Goal: Task Accomplishment & Management: Use online tool/utility

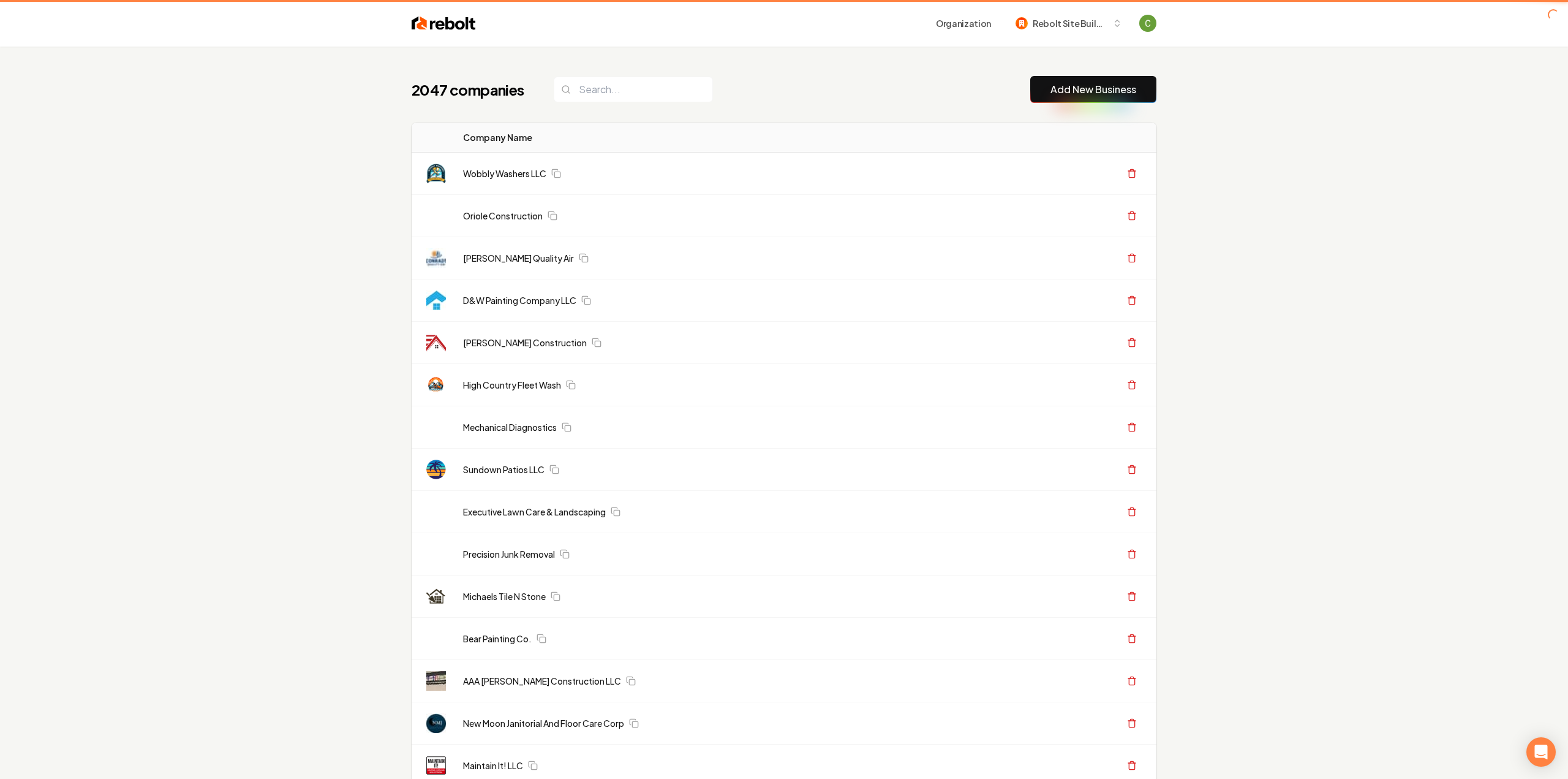
click at [1034, 92] on button "Add New Business" at bounding box center [1093, 89] width 126 height 27
click at [1079, 89] on link "Add New Business" at bounding box center [1093, 90] width 86 height 14
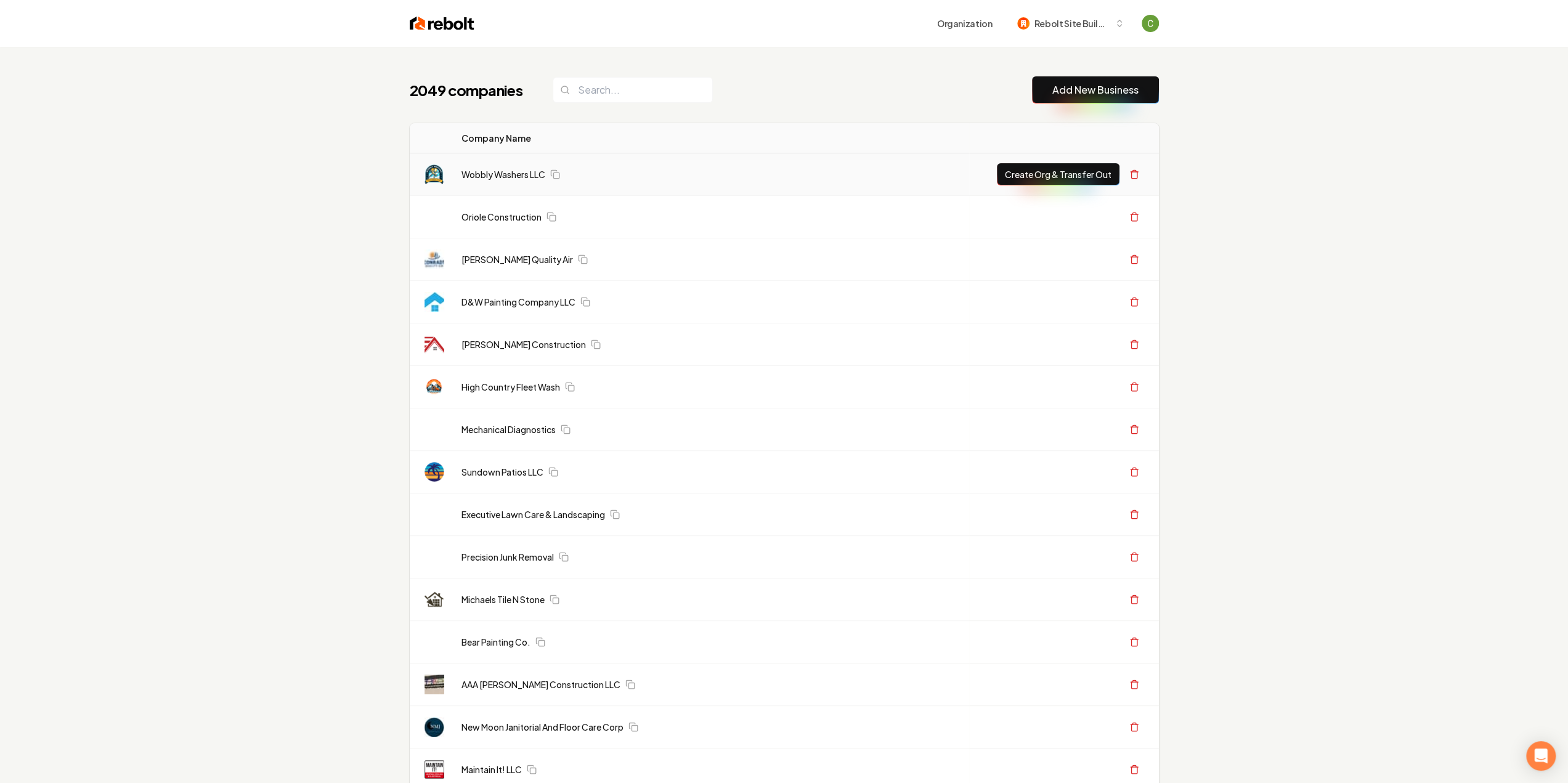
click at [1065, 89] on link "Add New Business" at bounding box center [1095, 90] width 86 height 15
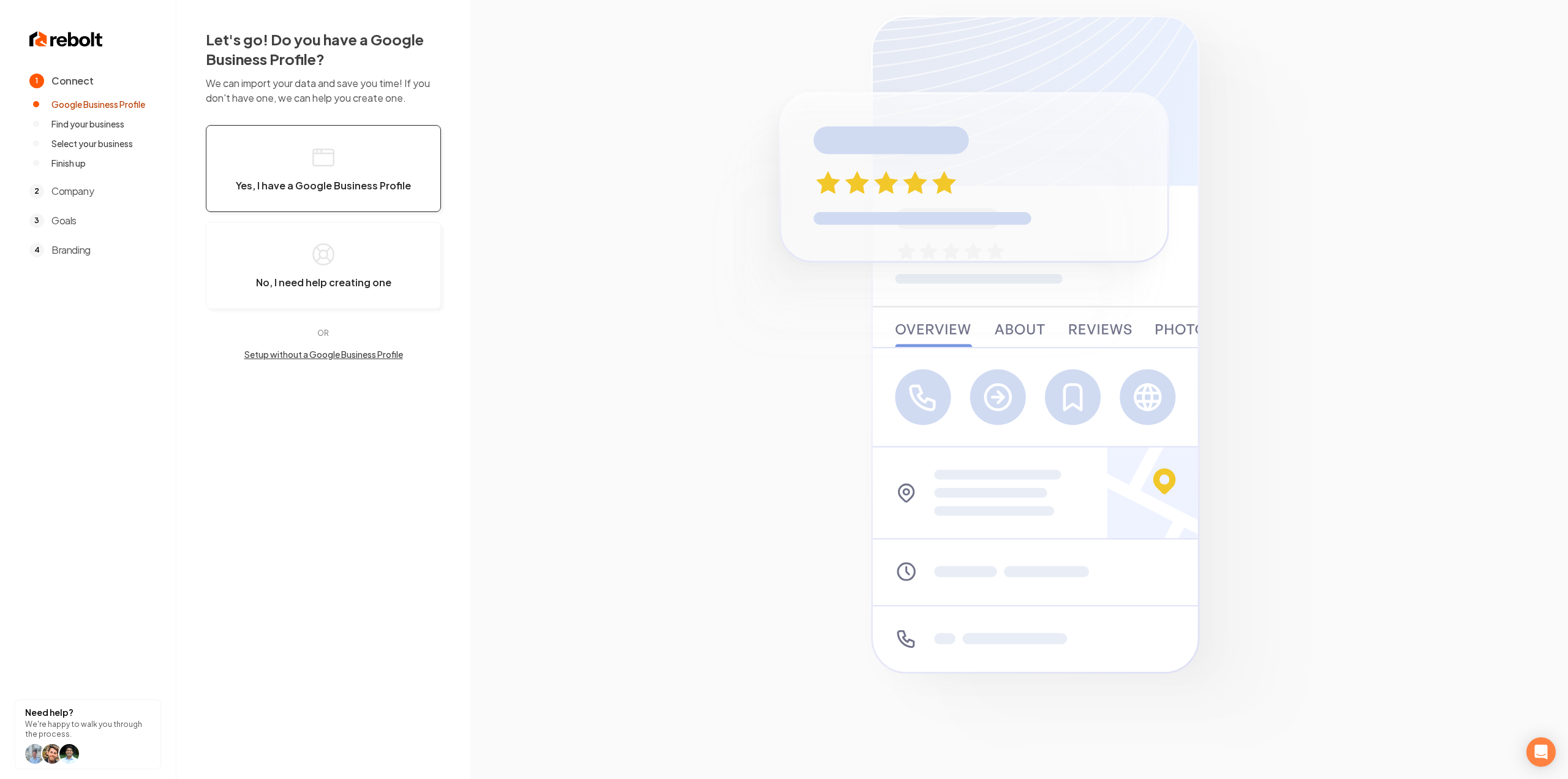
click at [299, 161] on button "Yes, I have a Google Business Profile" at bounding box center [323, 169] width 235 height 87
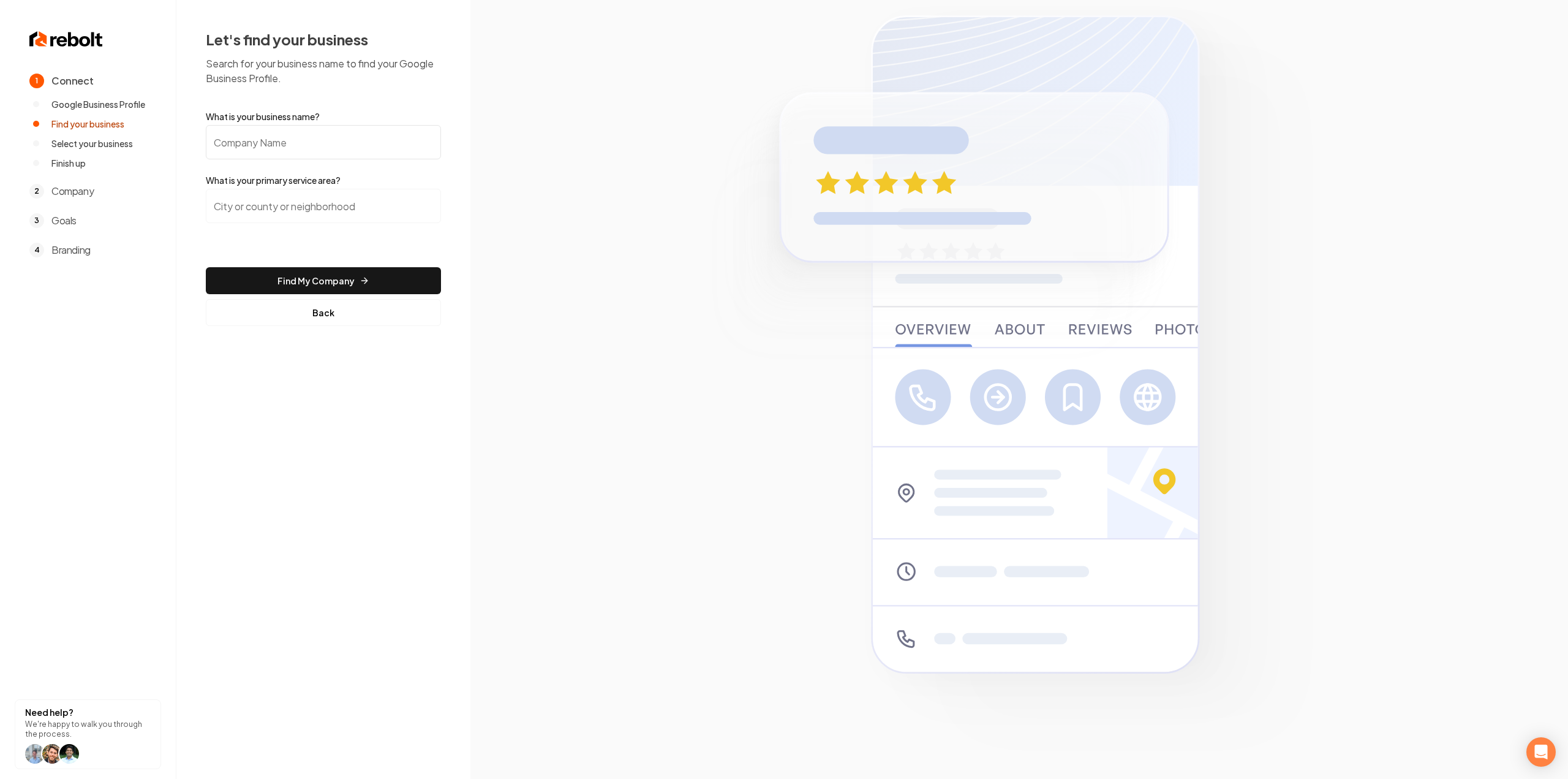
click at [302, 140] on input "What is your business name?" at bounding box center [323, 142] width 235 height 34
paste input "PRECISION HVAC LLC"
type input "PRECISION HVAC LLC"
click at [303, 200] on input "search" at bounding box center [323, 206] width 235 height 34
type input "v"
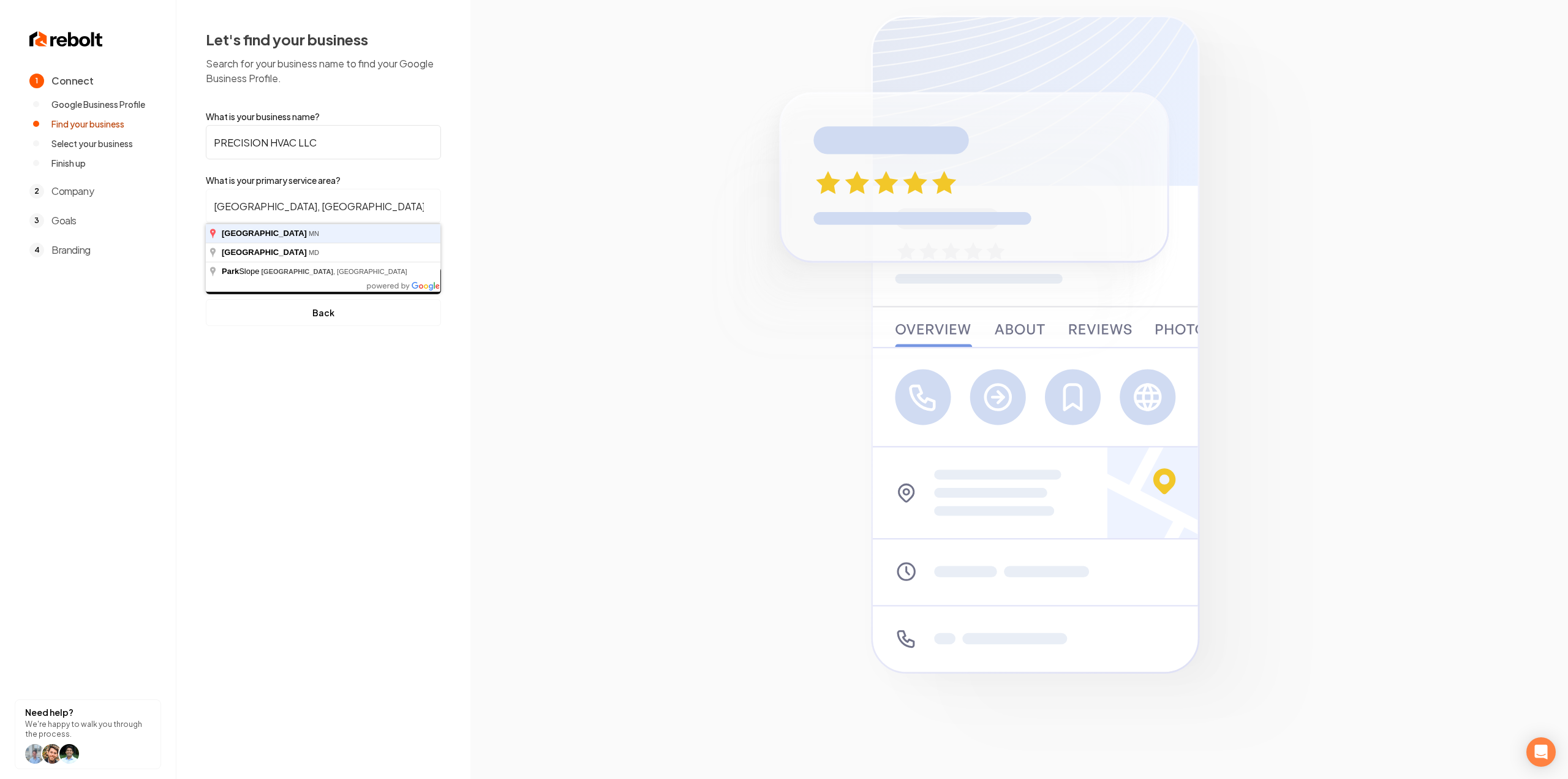
type input "Brooklyn Park, MN"
click at [206, 267] on button "Find My Company" at bounding box center [323, 281] width 235 height 27
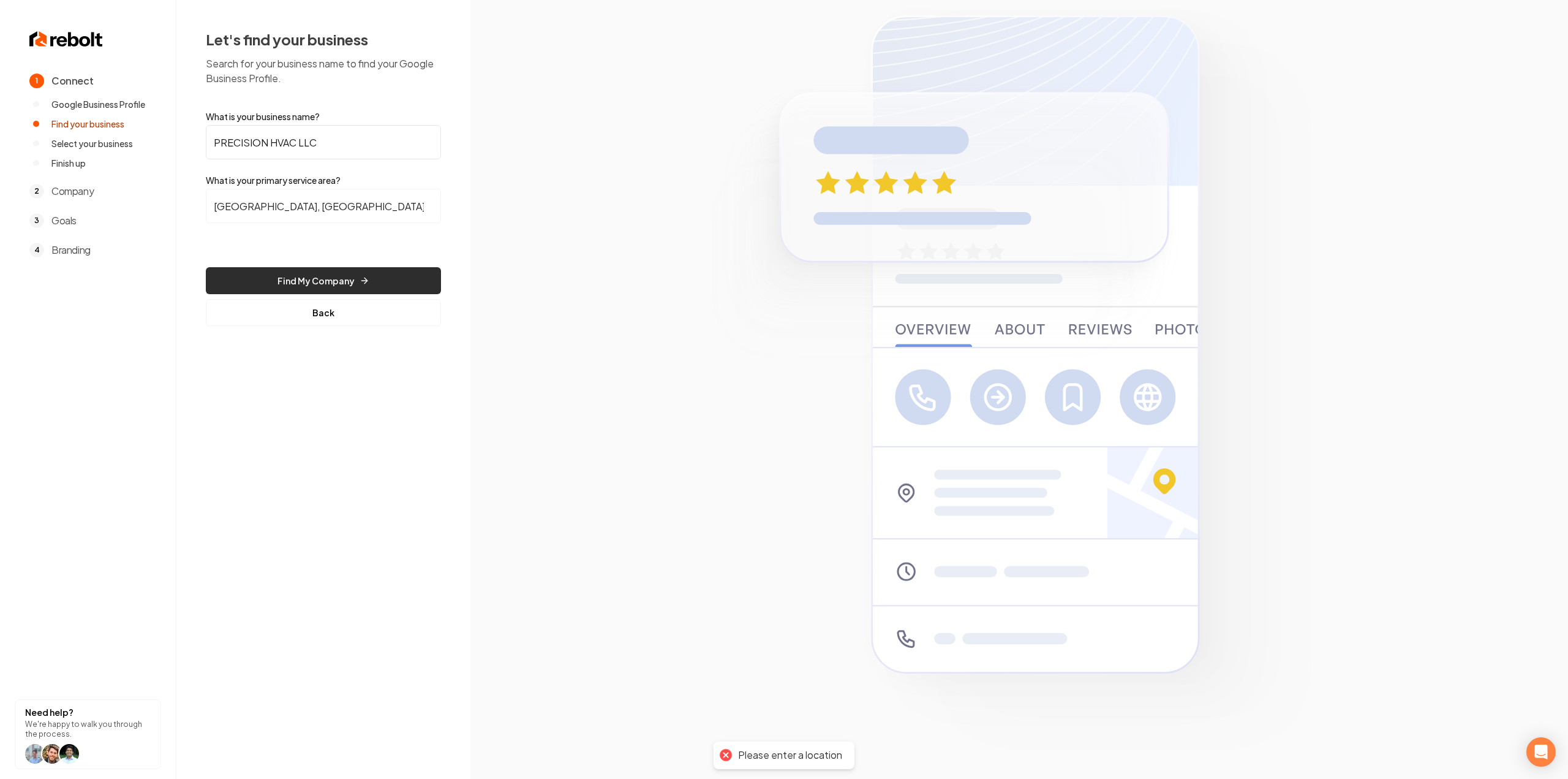
click at [276, 277] on button "Find My Company" at bounding box center [323, 281] width 235 height 27
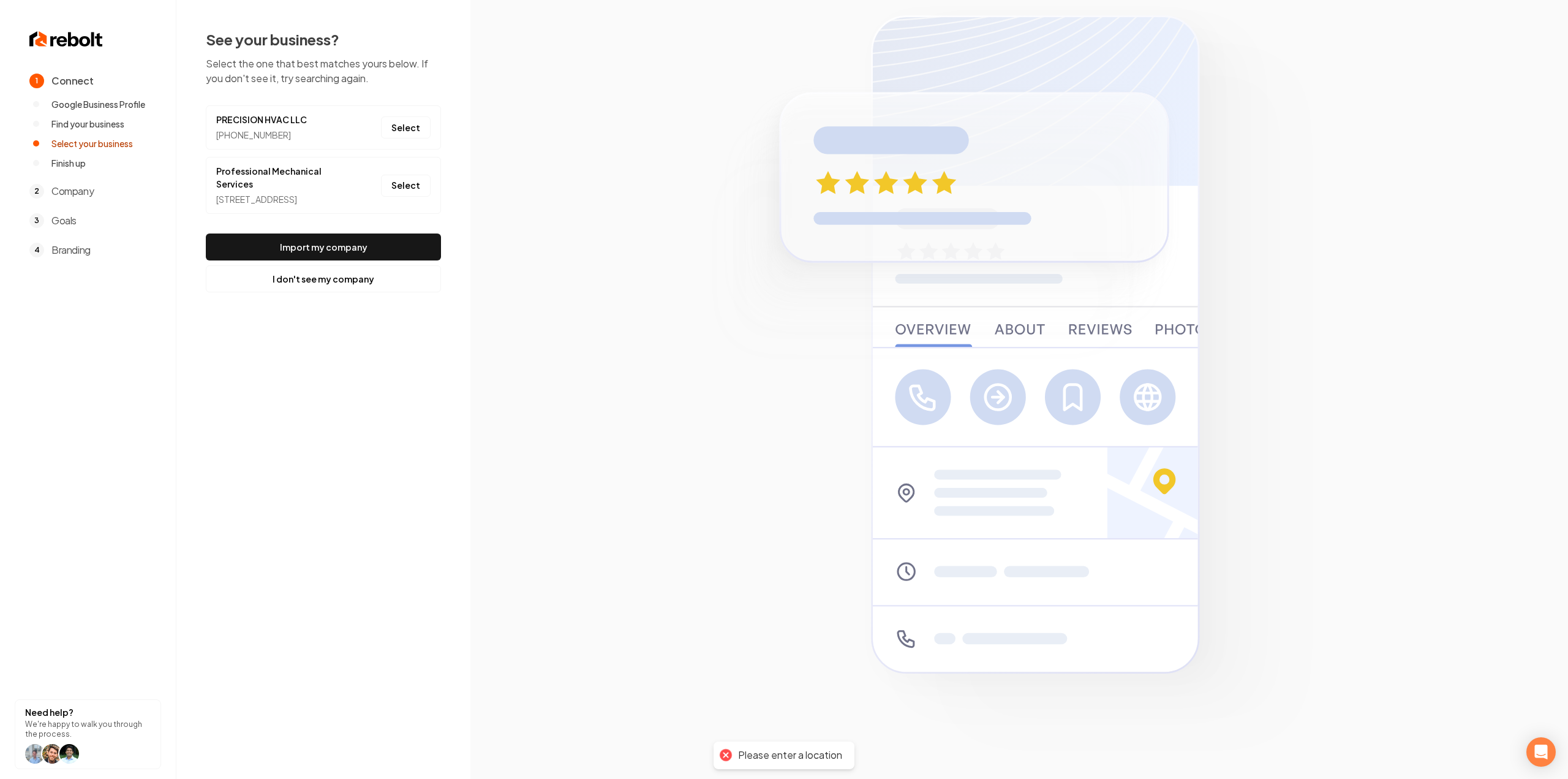
drag, startPoint x: 404, startPoint y: 126, endPoint x: 403, endPoint y: 142, distance: 16.0
click at [404, 126] on button "Select" at bounding box center [405, 127] width 49 height 22
click at [373, 254] on button "Import my company" at bounding box center [323, 246] width 235 height 27
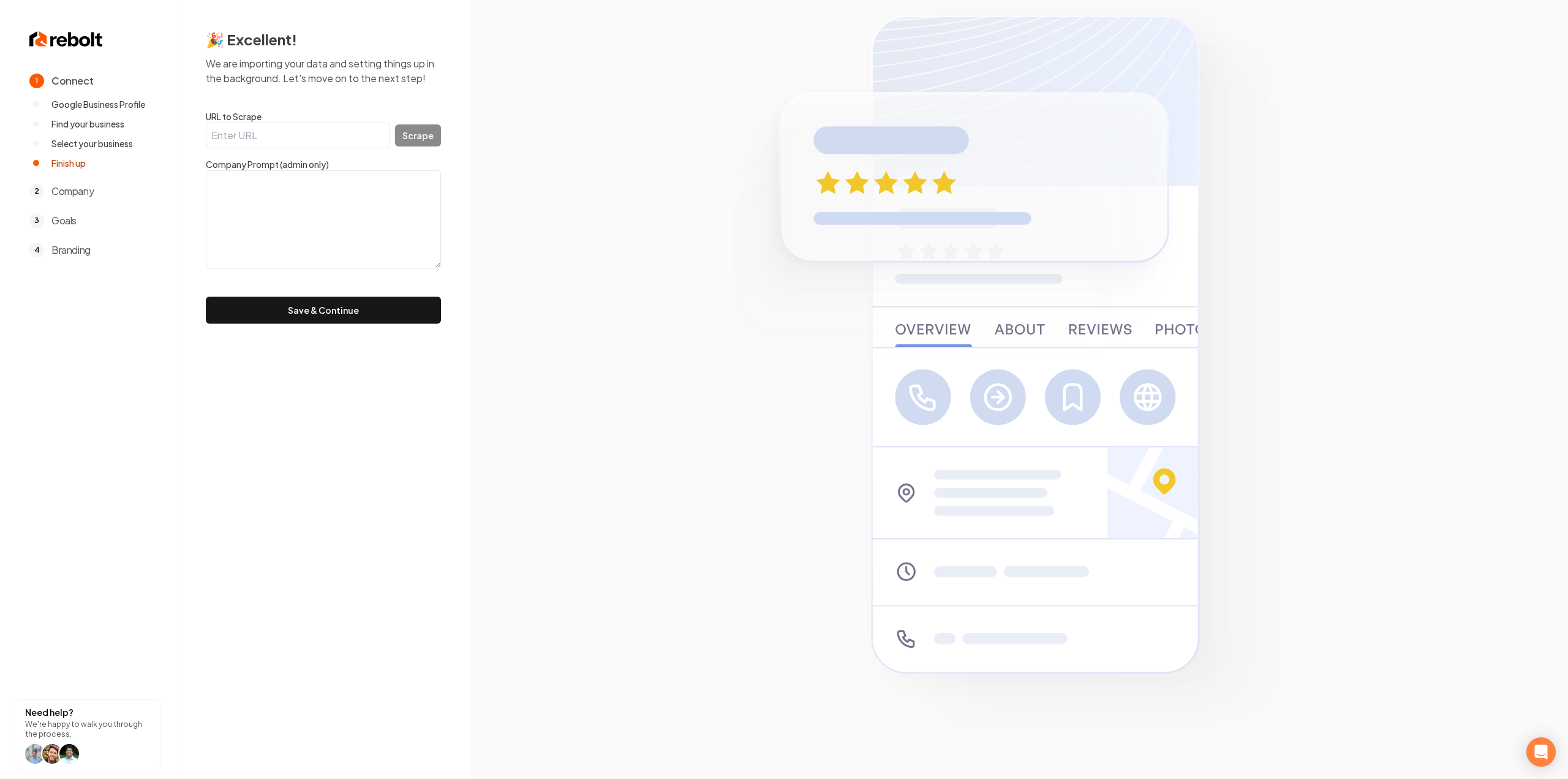
click at [317, 149] on form "URL to Scrape Scrape Company Prompt (admin only) Save & Continue" at bounding box center [323, 217] width 235 height 213
drag, startPoint x: 299, startPoint y: 203, endPoint x: 294, endPoint y: 224, distance: 21.6
click at [299, 203] on textarea at bounding box center [323, 219] width 235 height 98
paste textarea ""Serving the Metro and surrounding areas. Heating, ventilation, and air conditi…"
type textarea ""Serving the Metro and surrounding areas. Heating, ventilation, and air conditi…"
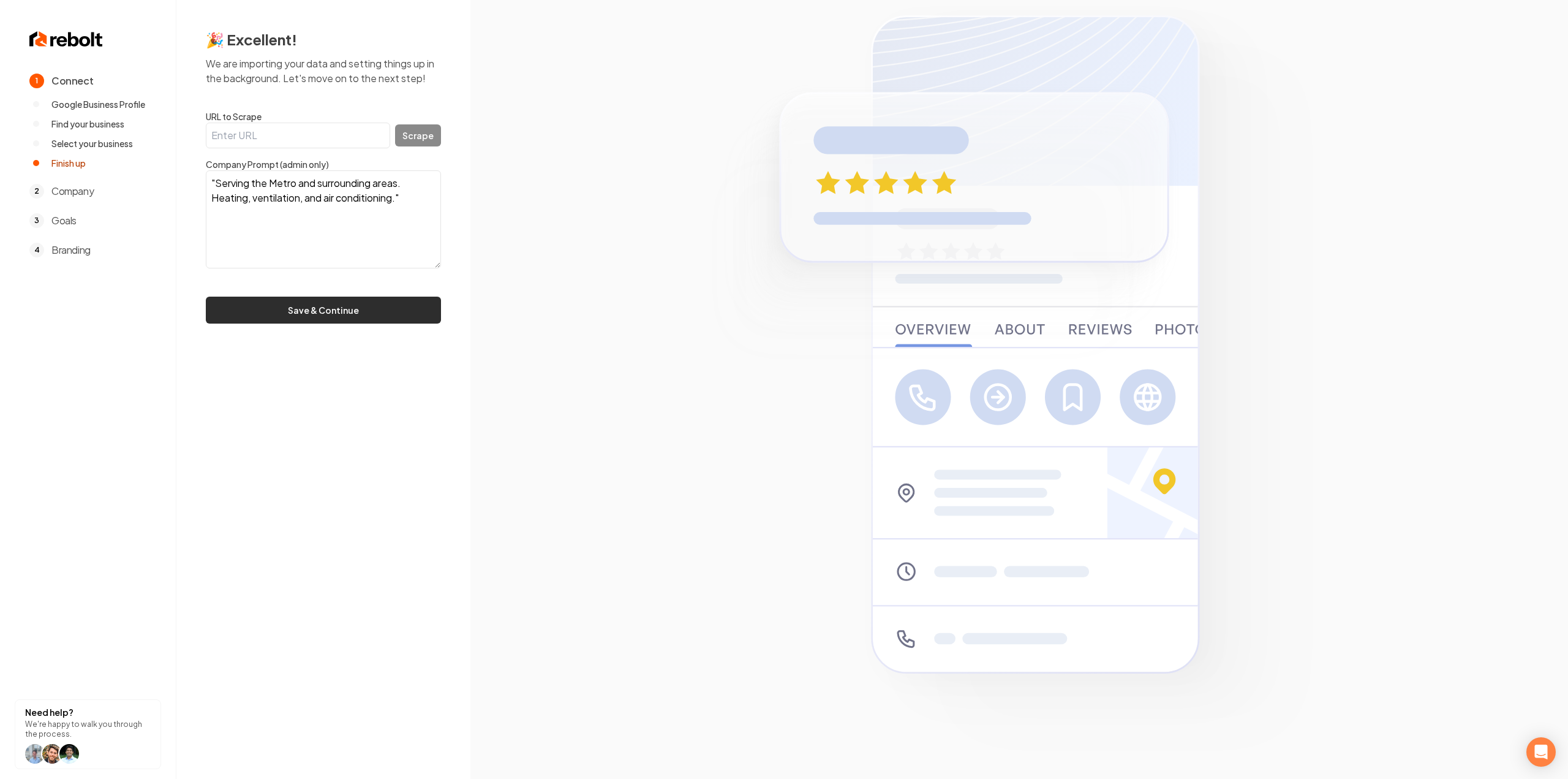
click at [281, 297] on button "Save & Continue" at bounding box center [323, 309] width 235 height 27
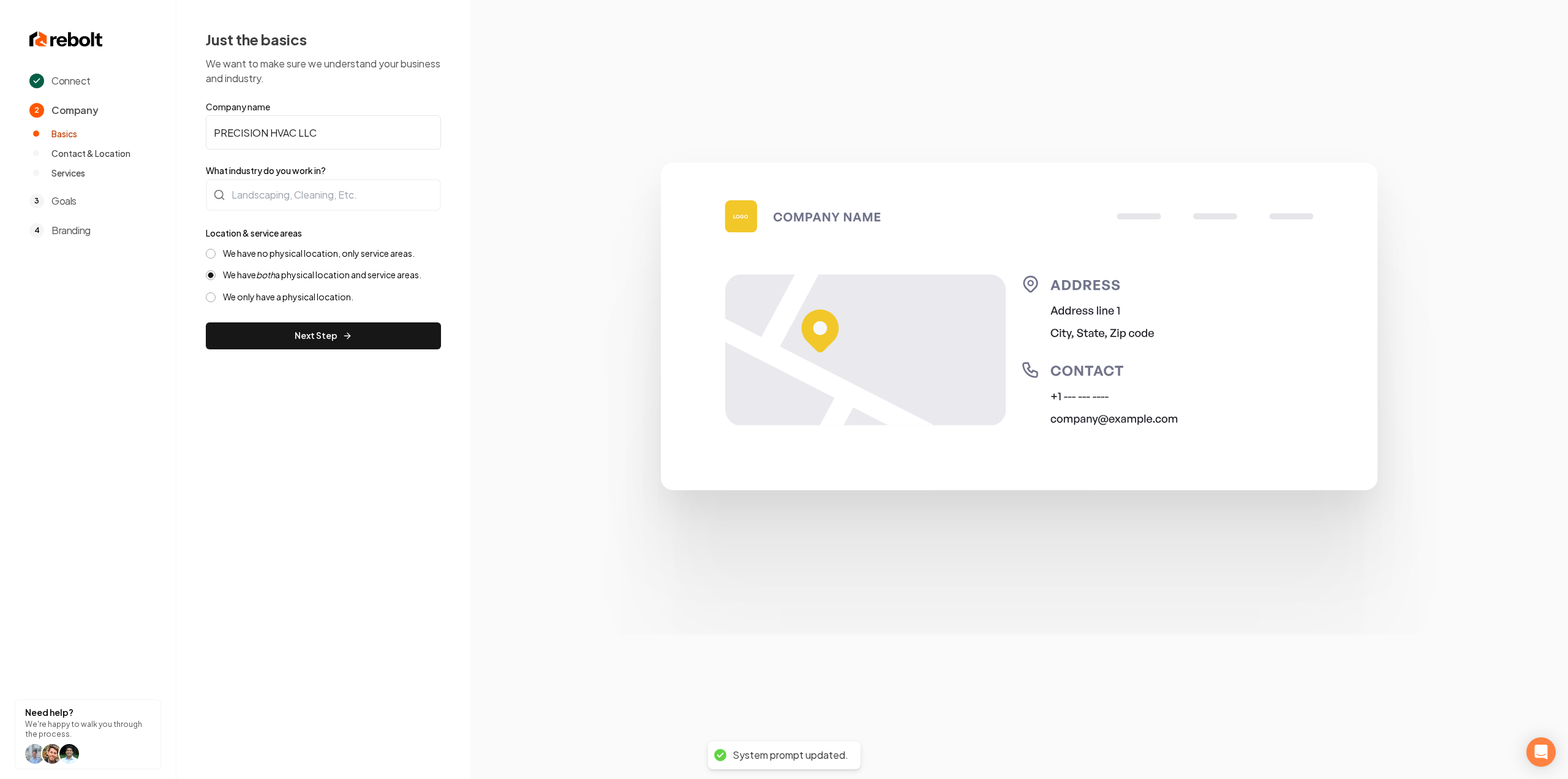
click at [288, 212] on form "Company name PRECISION HVAC LLC What industry do you work in? Location & servic…" at bounding box center [323, 225] width 235 height 249
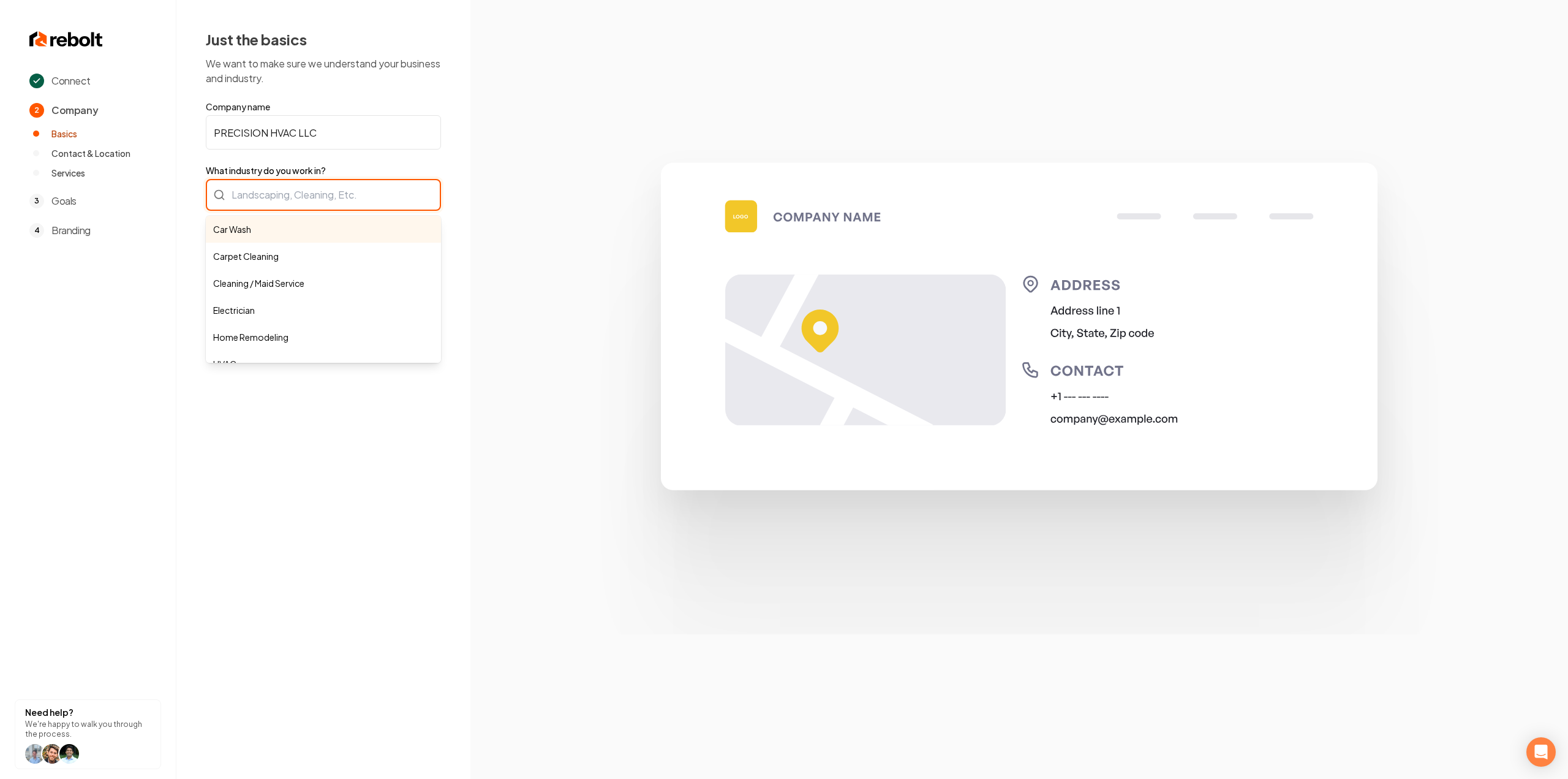
click at [289, 193] on div "Car Wash Carpet Cleaning Cleaning / Maid Service Electrician Home Remodeling HV…" at bounding box center [323, 195] width 235 height 32
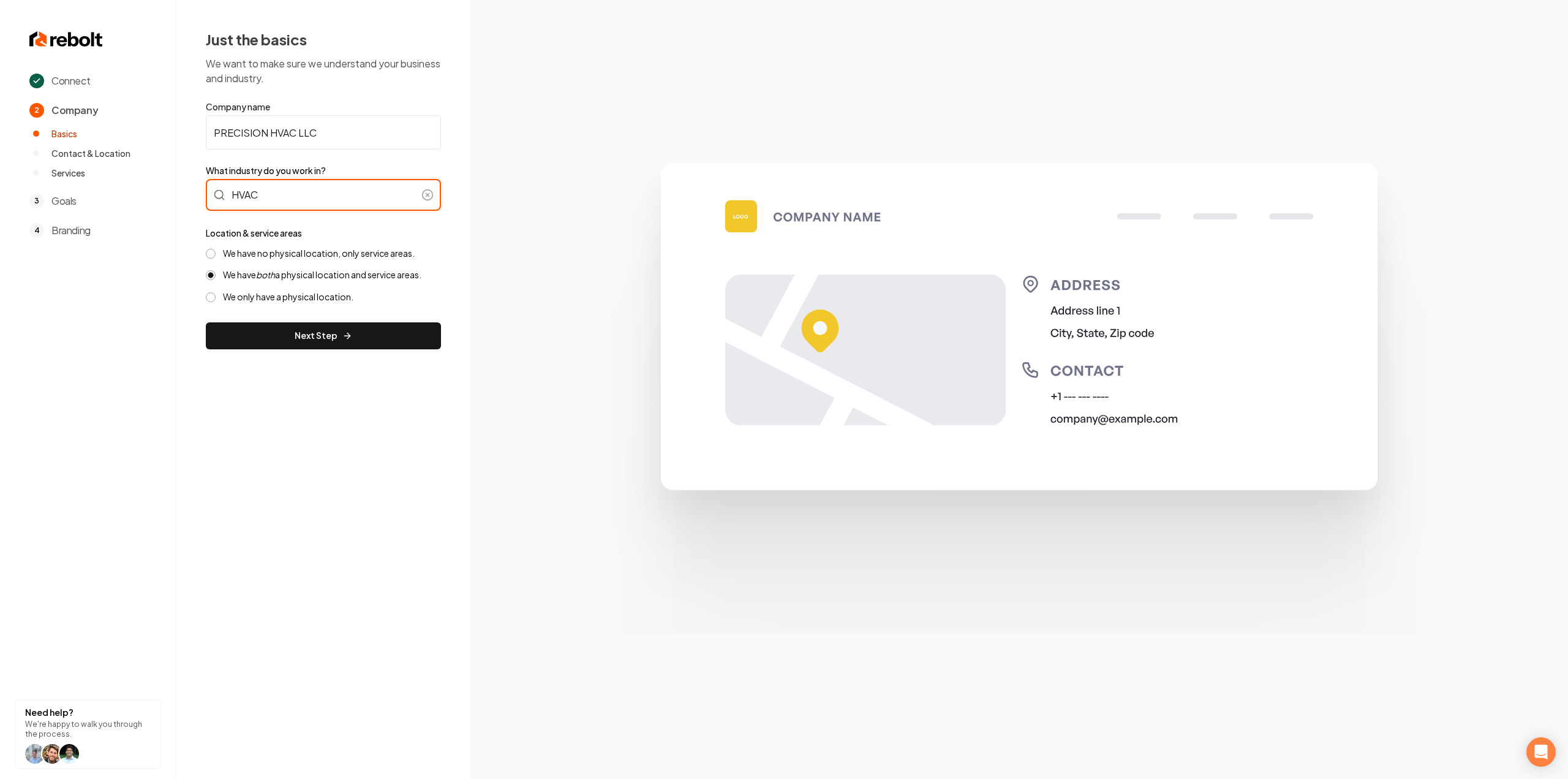
type input "HVAC"
click at [284, 251] on label "We have no physical location, only service areas." at bounding box center [319, 254] width 192 height 12
click at [215, 251] on button "We have no physical location, only service areas." at bounding box center [211, 254] width 10 height 10
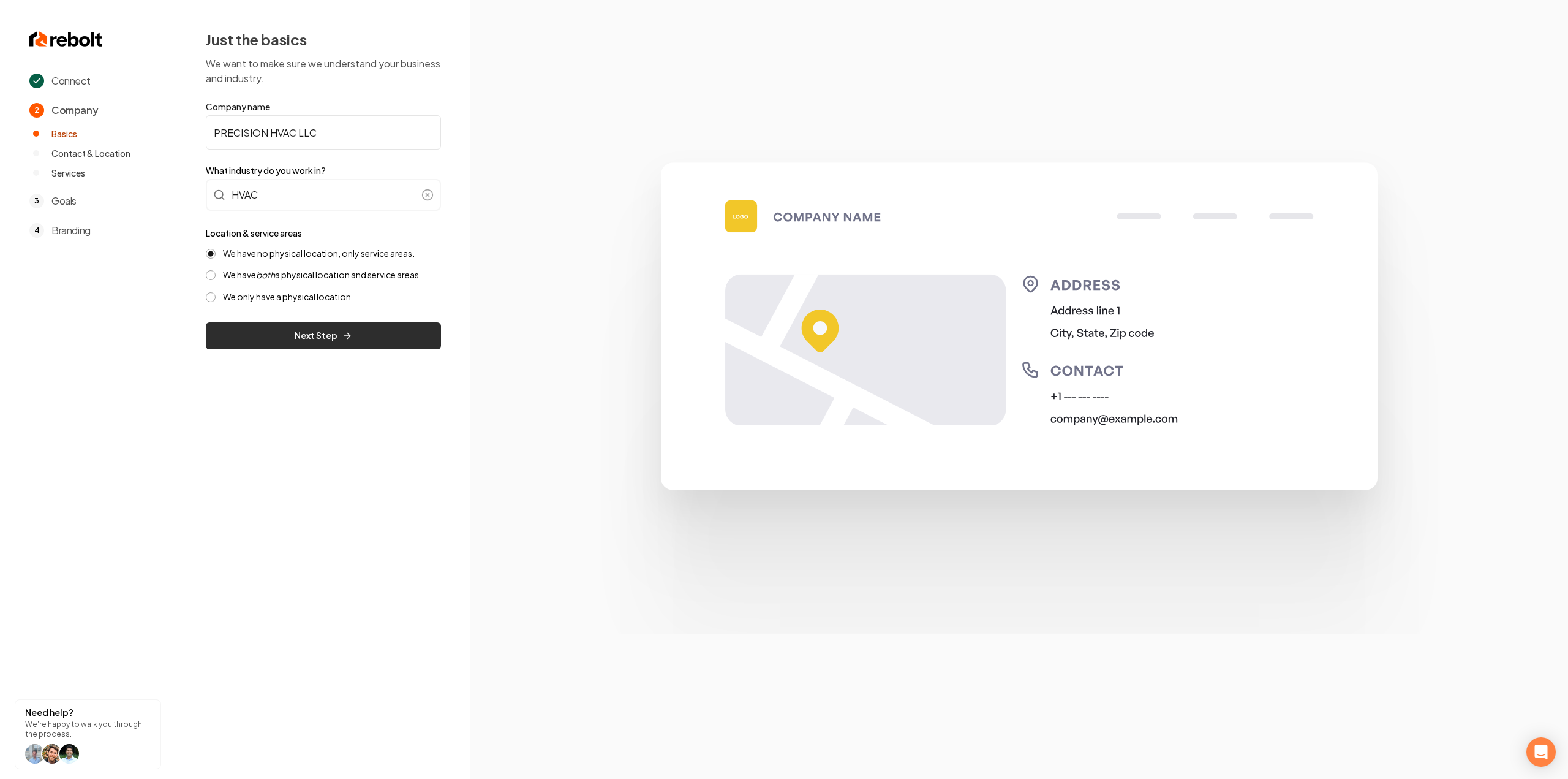
click at [272, 340] on button "Next Step" at bounding box center [323, 335] width 235 height 27
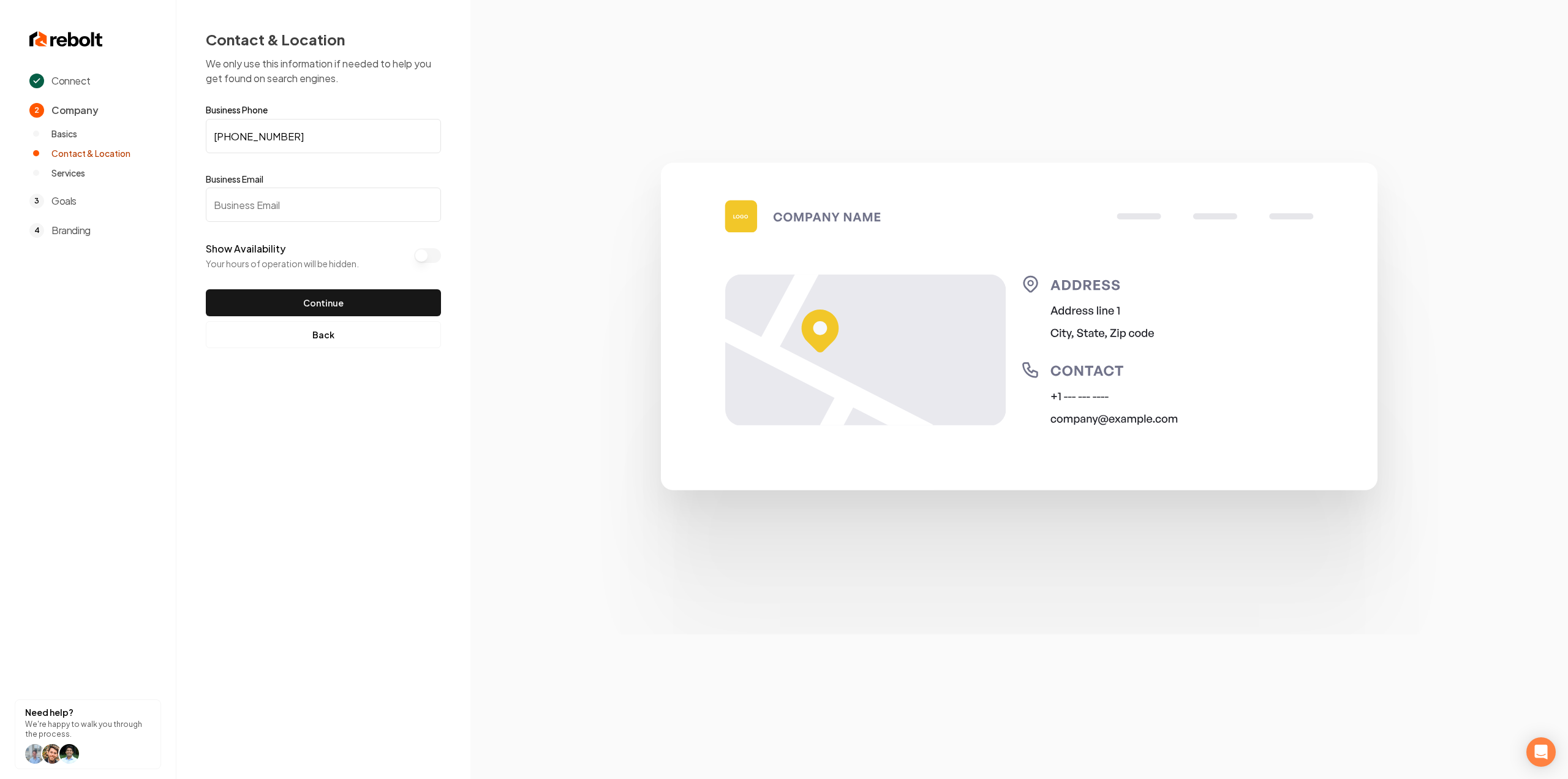
click at [259, 201] on input "Business Email" at bounding box center [323, 205] width 235 height 34
paste input "andyvang15@gmail.com"
type input "andyvang15@gmail.com"
click at [264, 295] on button "Continue" at bounding box center [323, 302] width 235 height 27
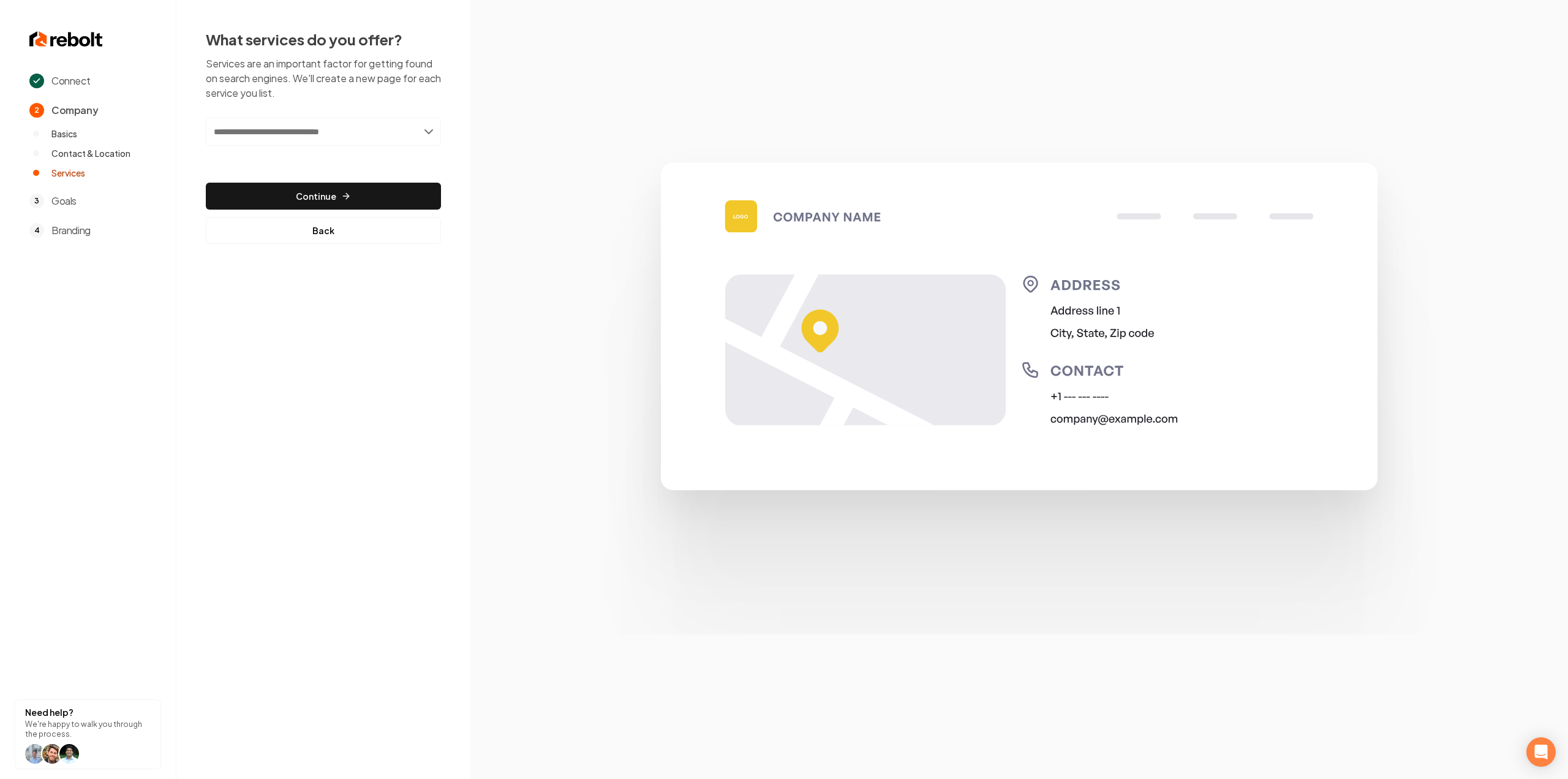
click at [306, 135] on input "text" at bounding box center [323, 132] width 235 height 28
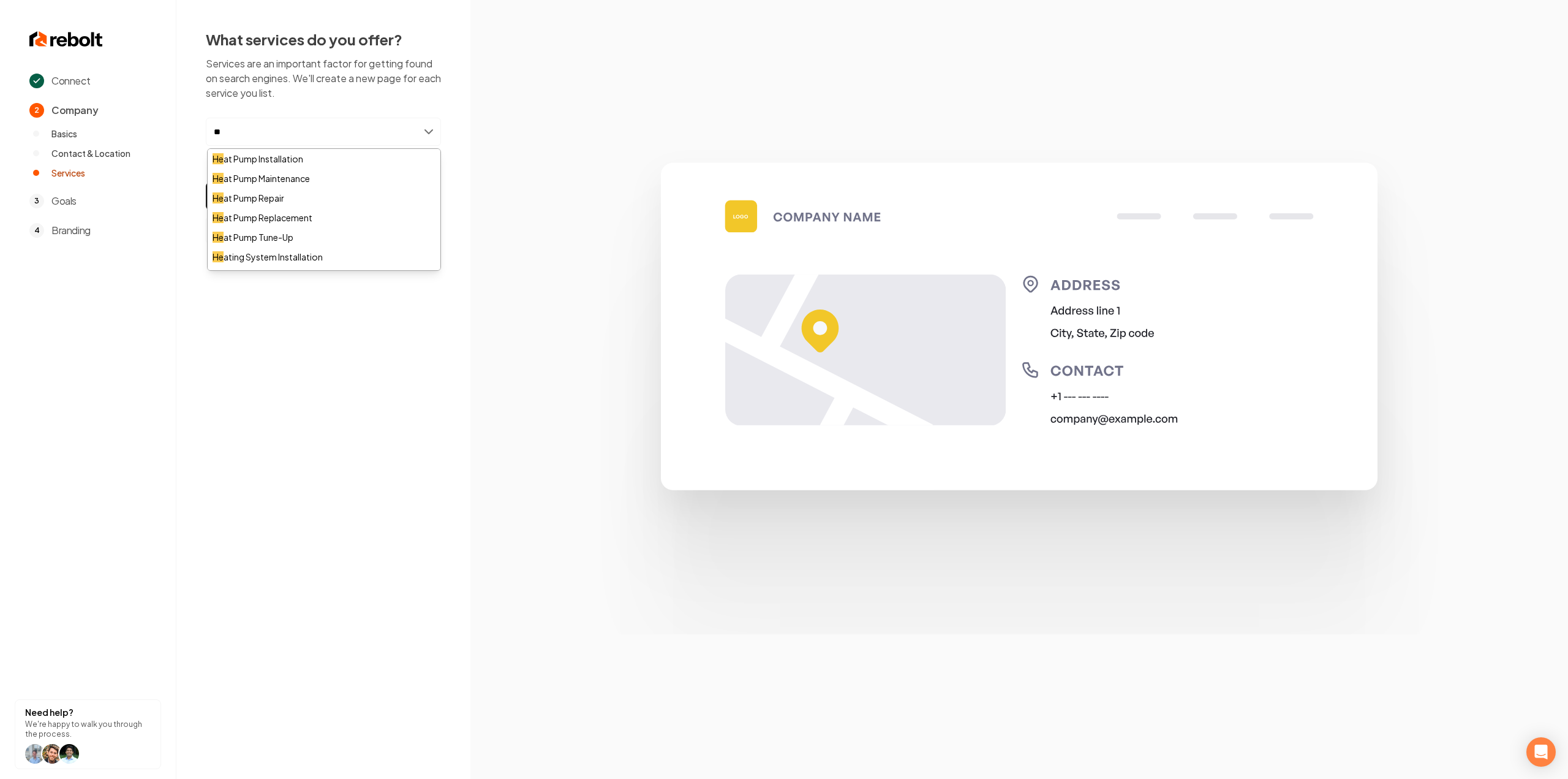
type input "*"
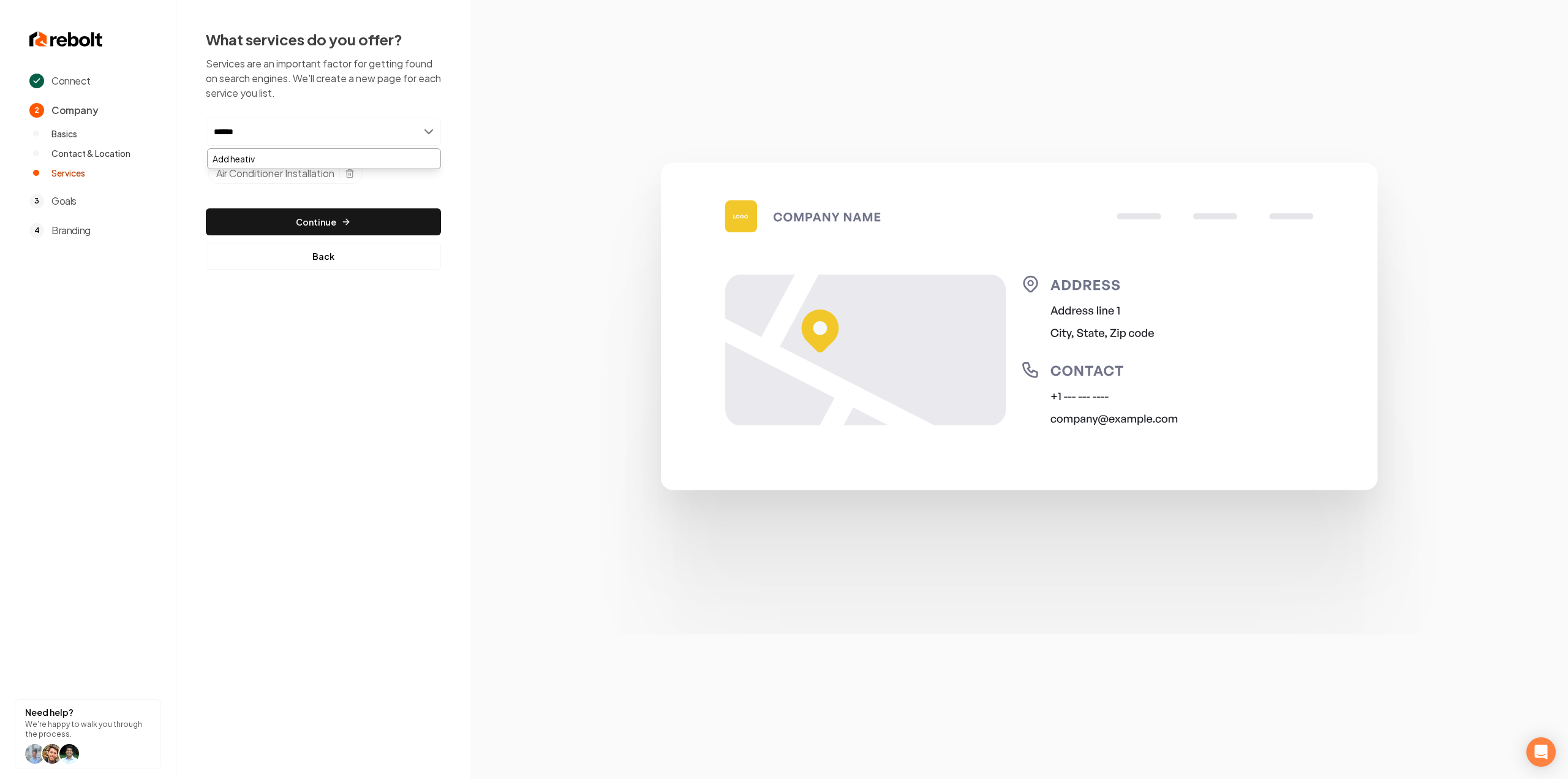
type input "*****"
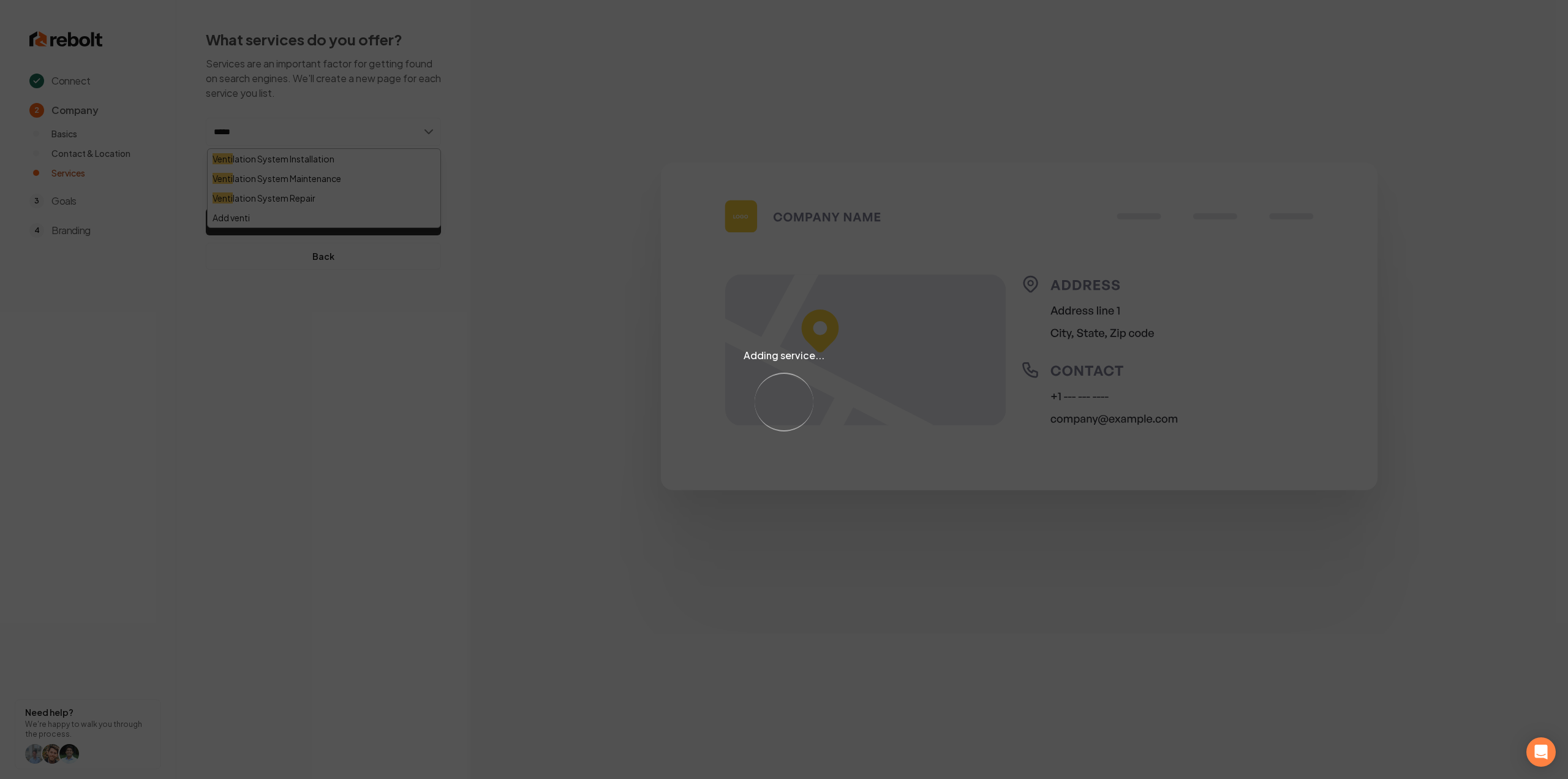
type input "******"
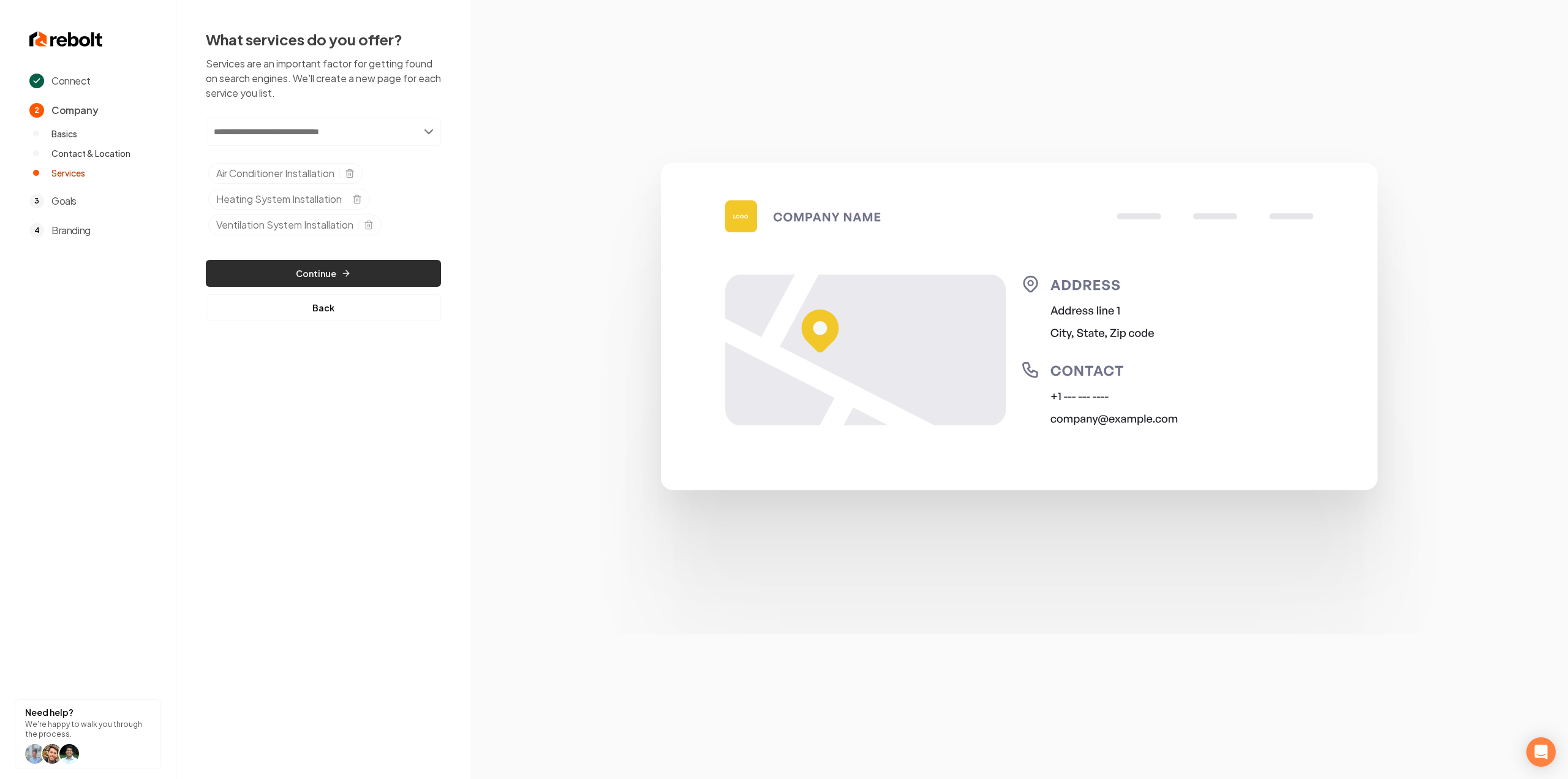
click at [296, 259] on button "Continue" at bounding box center [323, 273] width 235 height 27
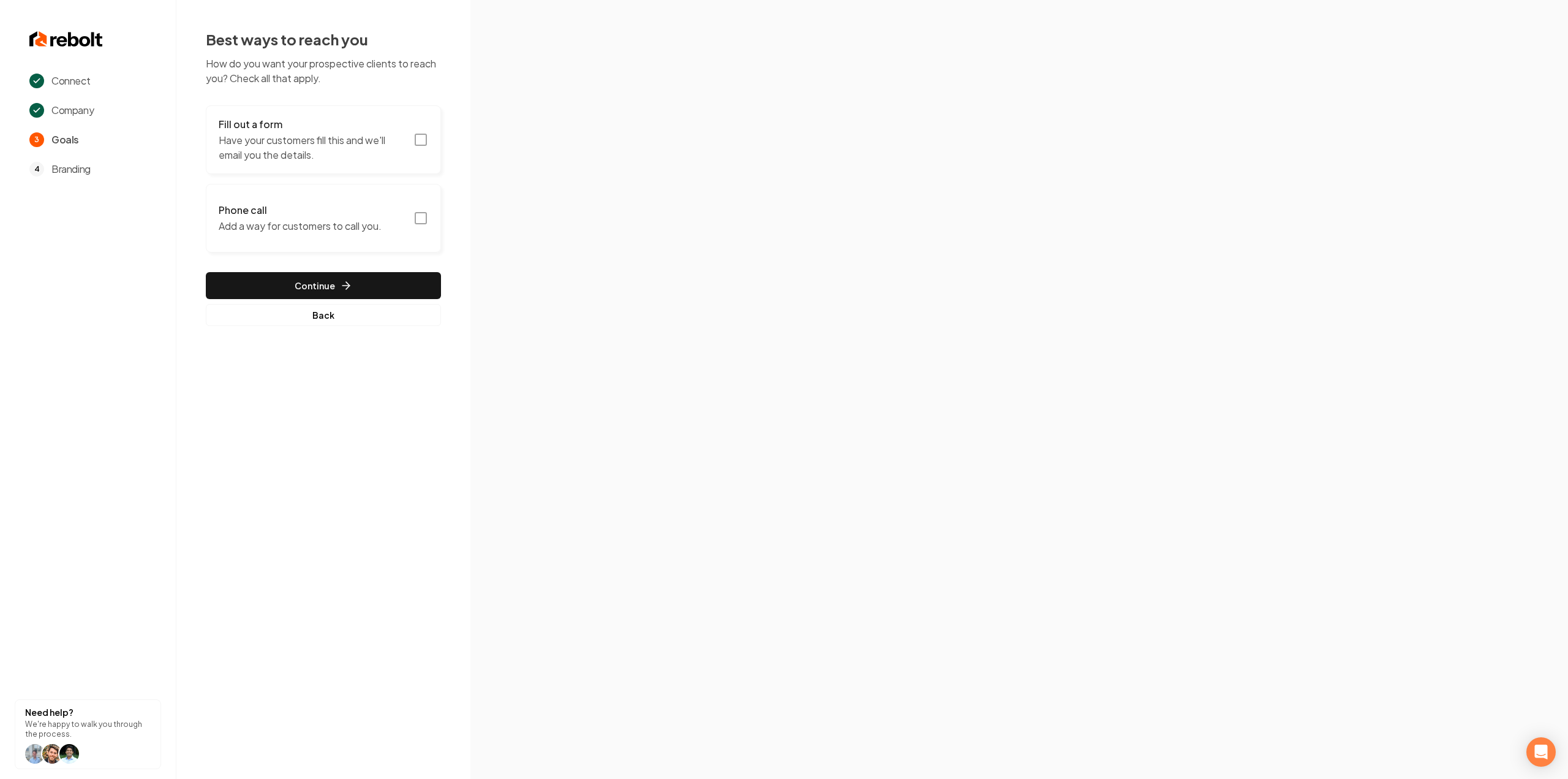
click at [392, 143] on p "Have your customers fill this and we'll email you the details." at bounding box center [312, 148] width 188 height 30
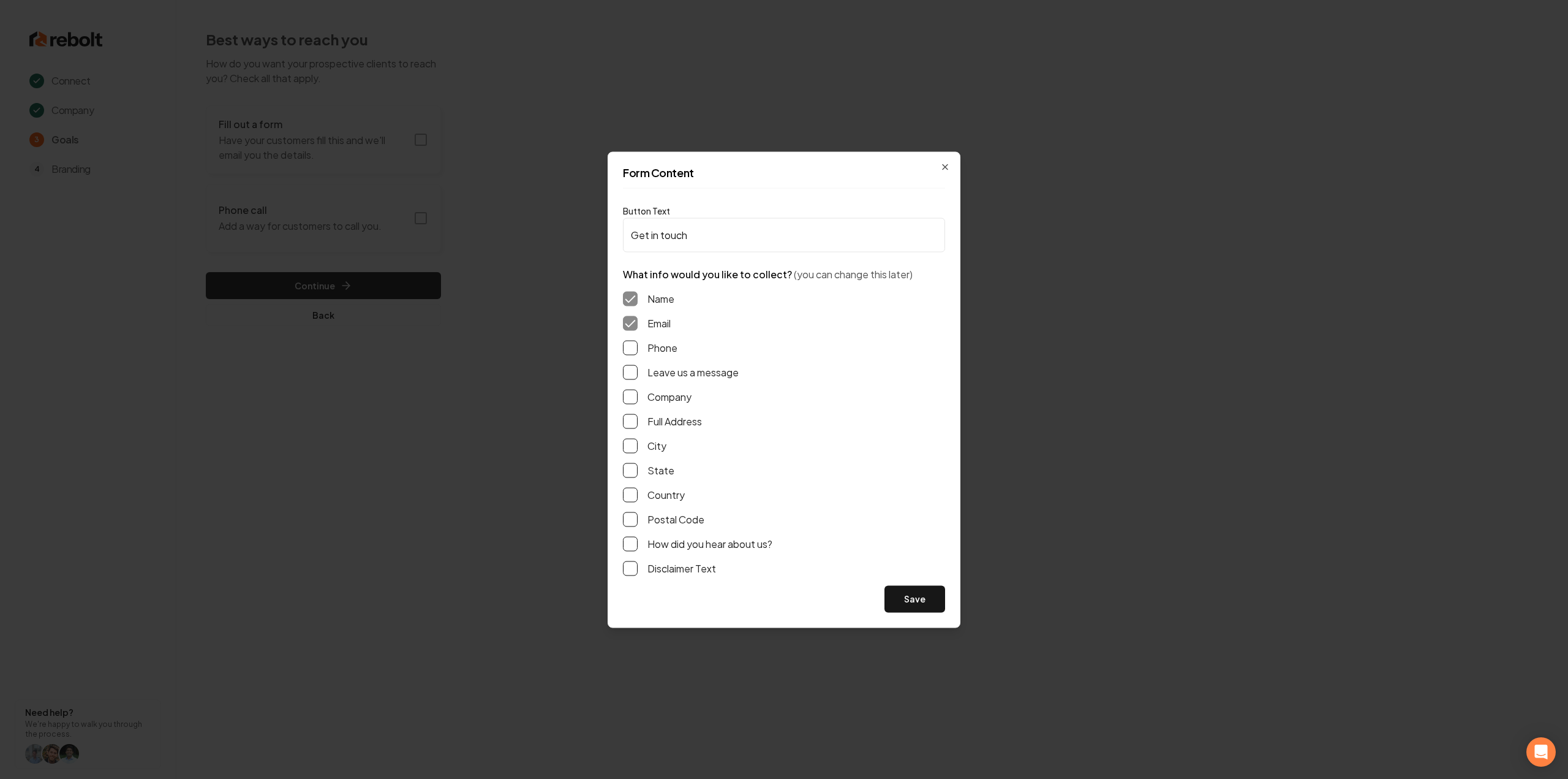
click at [633, 349] on button "Phone" at bounding box center [630, 347] width 14 height 14
click at [623, 381] on div "Name Email Phone Leave us a message Company Full Address City State Country Pos…" at bounding box center [783, 433] width 322 height 304
click at [629, 367] on button "Leave us a message" at bounding box center [630, 372] width 14 height 14
click at [629, 405] on div "Name Email Phone Leave us a message Company Full Address City State Country Pos…" at bounding box center [783, 433] width 322 height 304
click at [629, 416] on button "Full Address" at bounding box center [630, 421] width 14 height 14
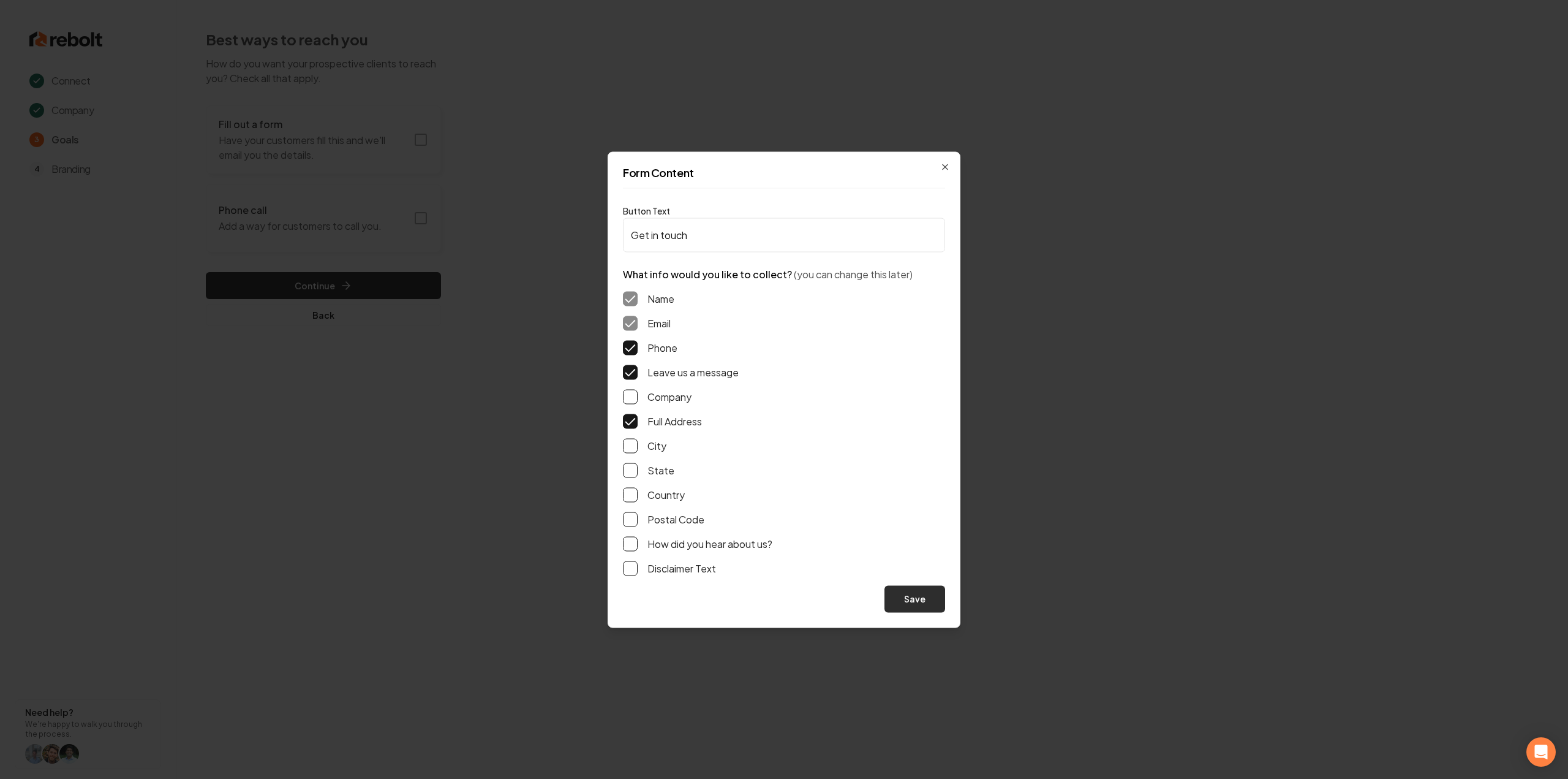
click at [935, 586] on button "Save" at bounding box center [914, 599] width 61 height 27
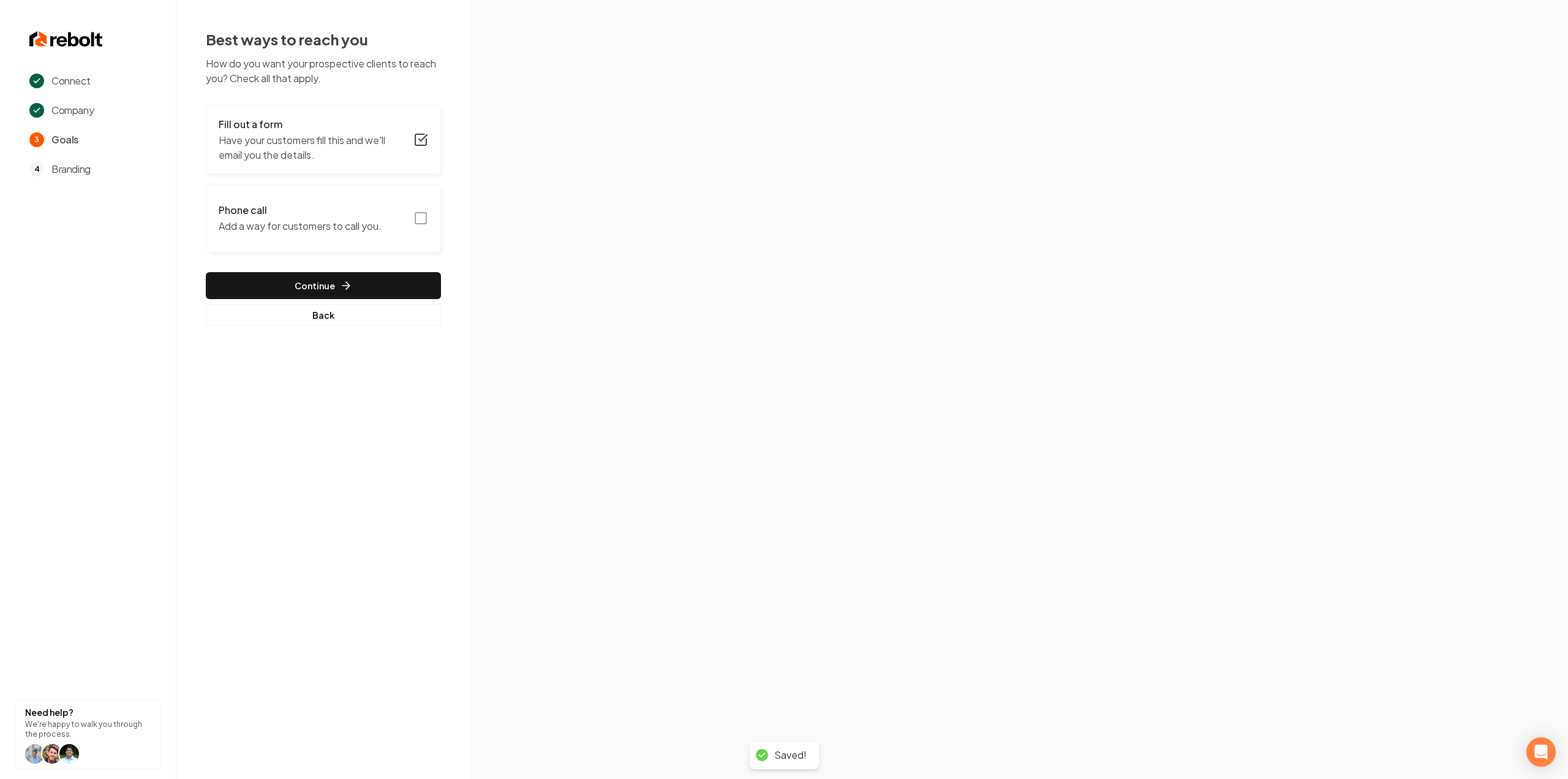
click at [427, 219] on rect "button" at bounding box center [421, 218] width 11 height 11
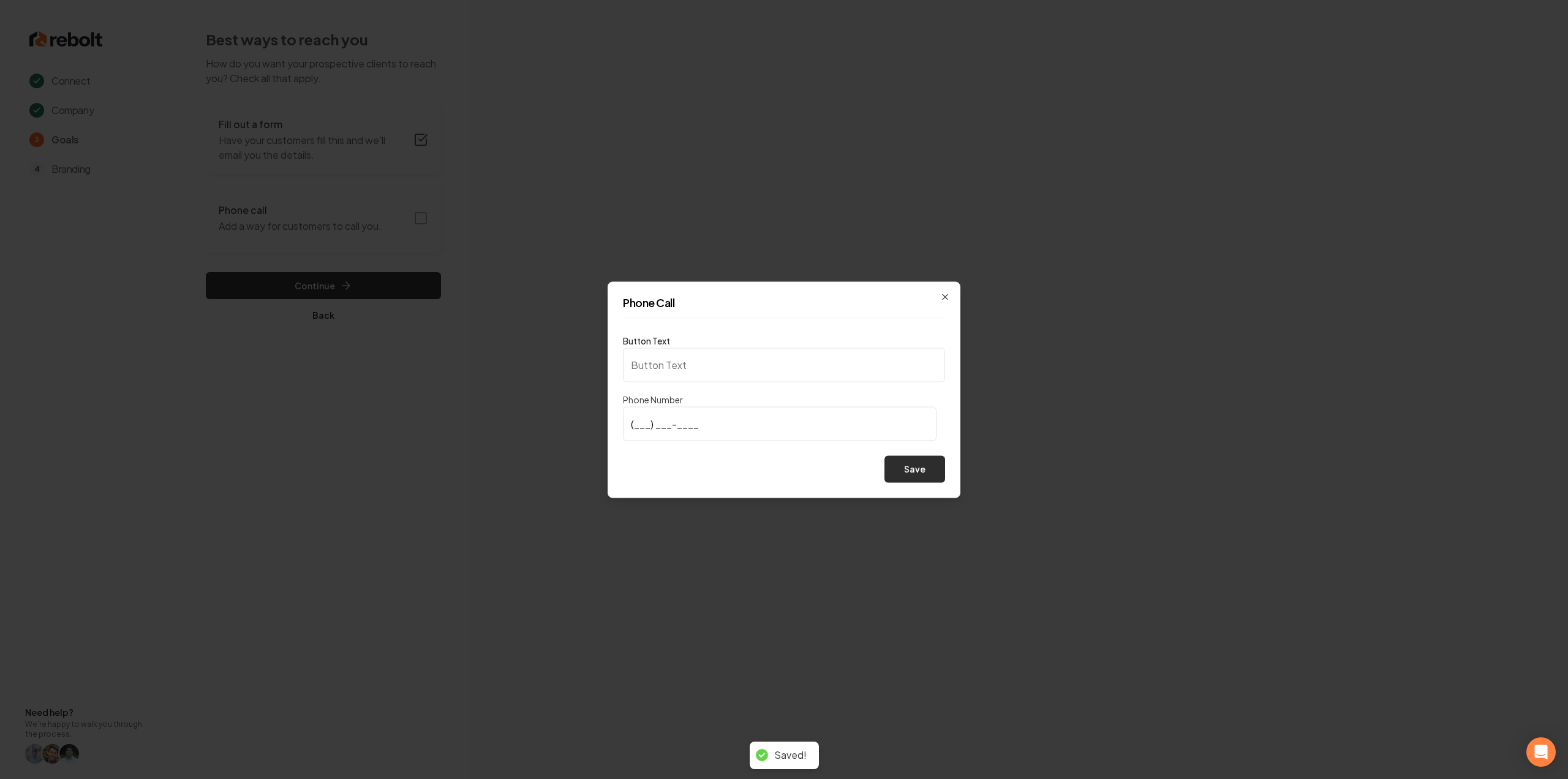
type input "Call us"
type input "(651) 334-0841"
click at [929, 472] on button "Save" at bounding box center [914, 468] width 61 height 27
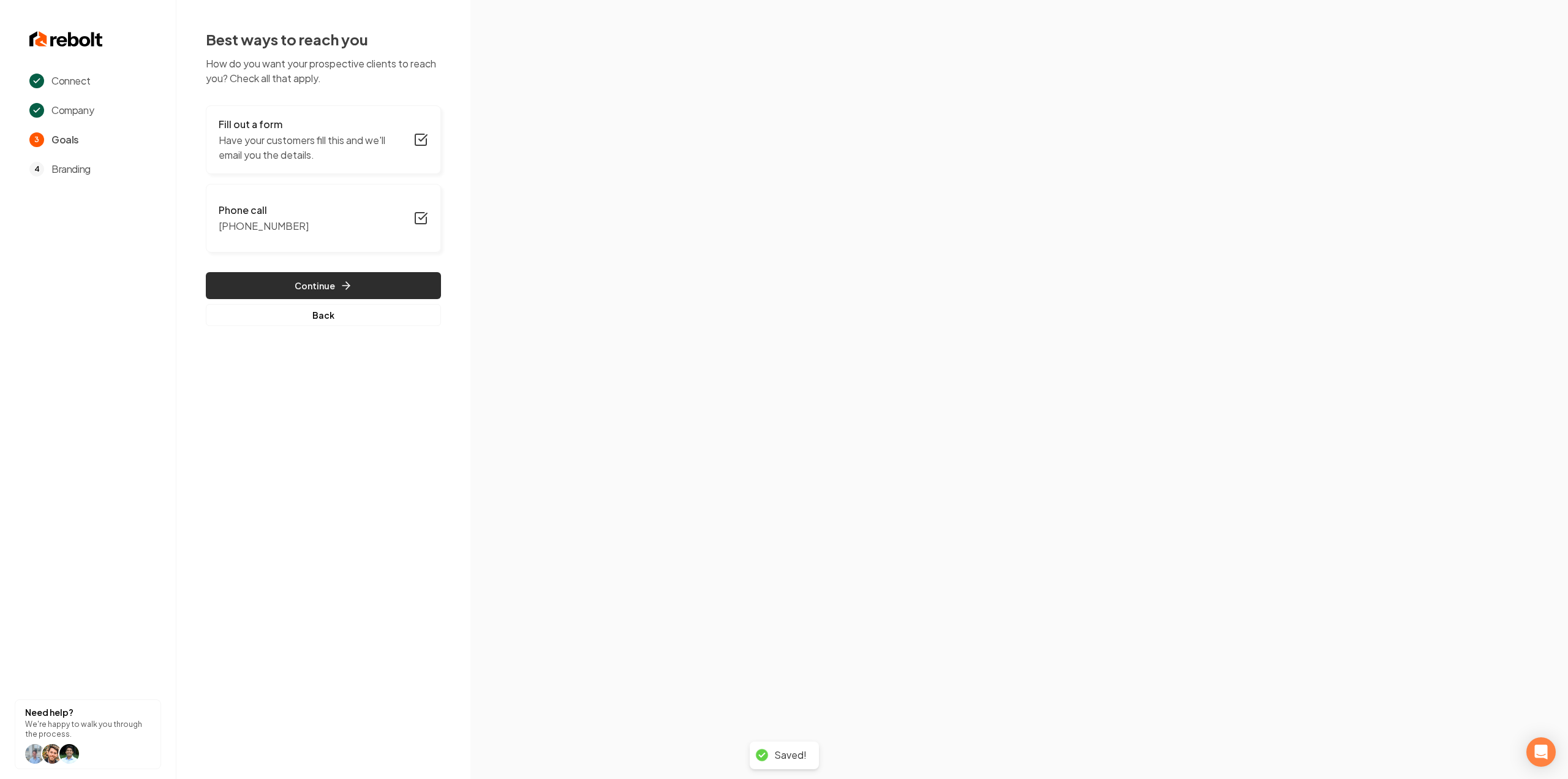
click at [407, 290] on button "Continue" at bounding box center [323, 285] width 235 height 27
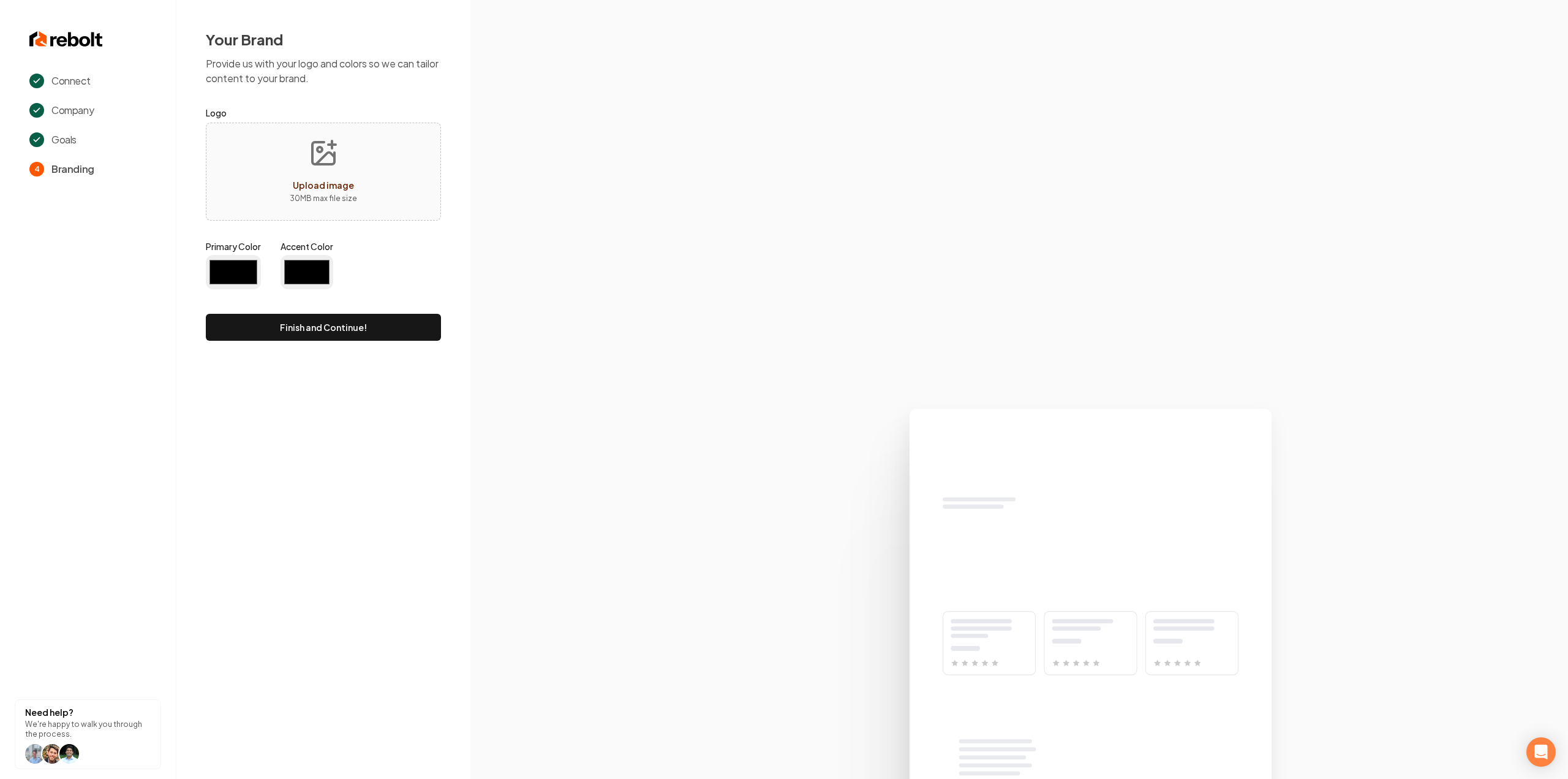
type input "#194d33"
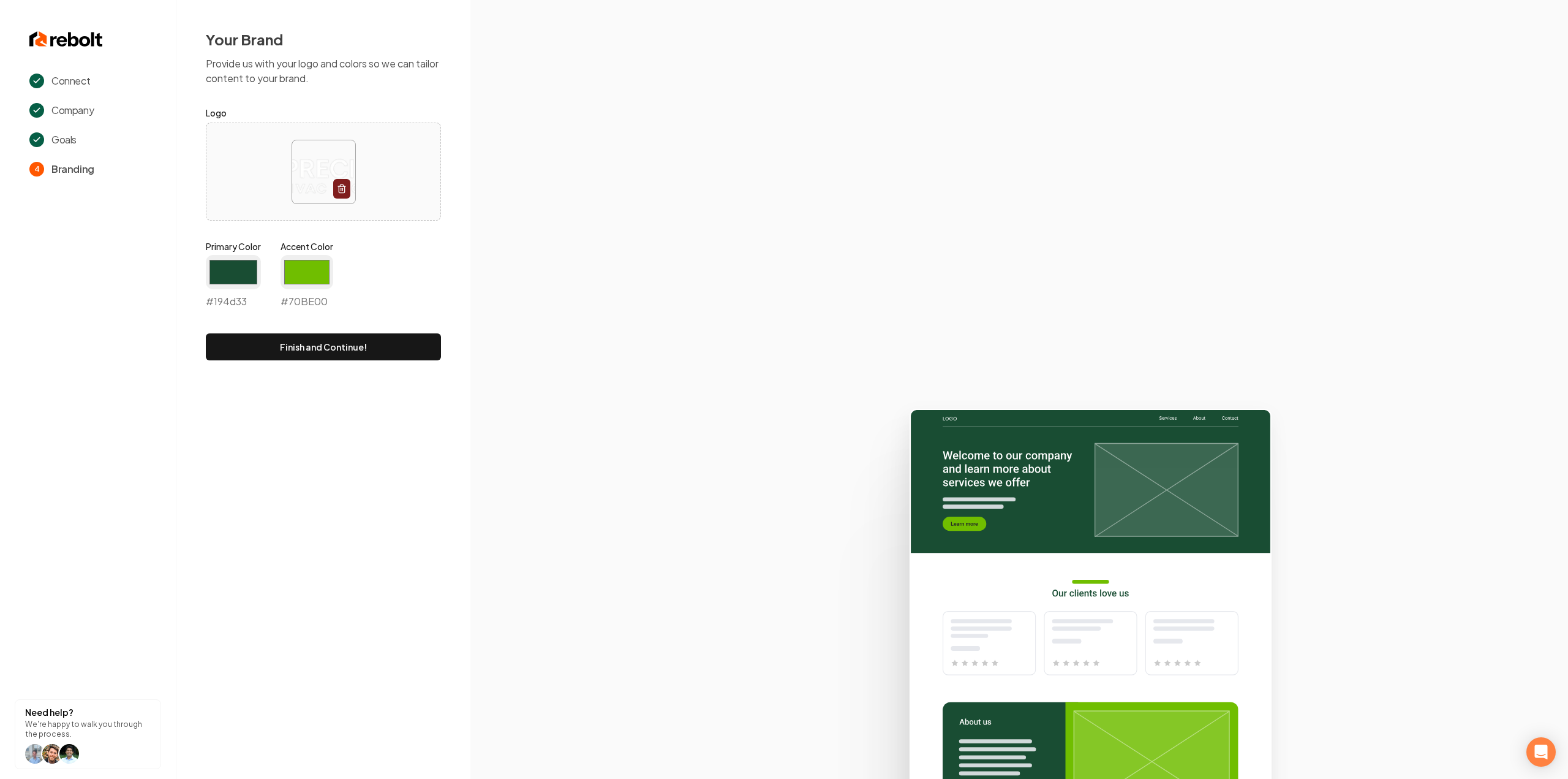
click at [323, 379] on div "Your Brand Provide us with your logo and colors so we can tailor content to you…" at bounding box center [323, 195] width 294 height 390
click at [319, 360] on div "Your Brand Provide us with your logo and colors so we can tailor content to you…" at bounding box center [323, 195] width 294 height 390
click at [317, 351] on button "Finish and Continue!" at bounding box center [323, 346] width 235 height 27
type input "#70be00"
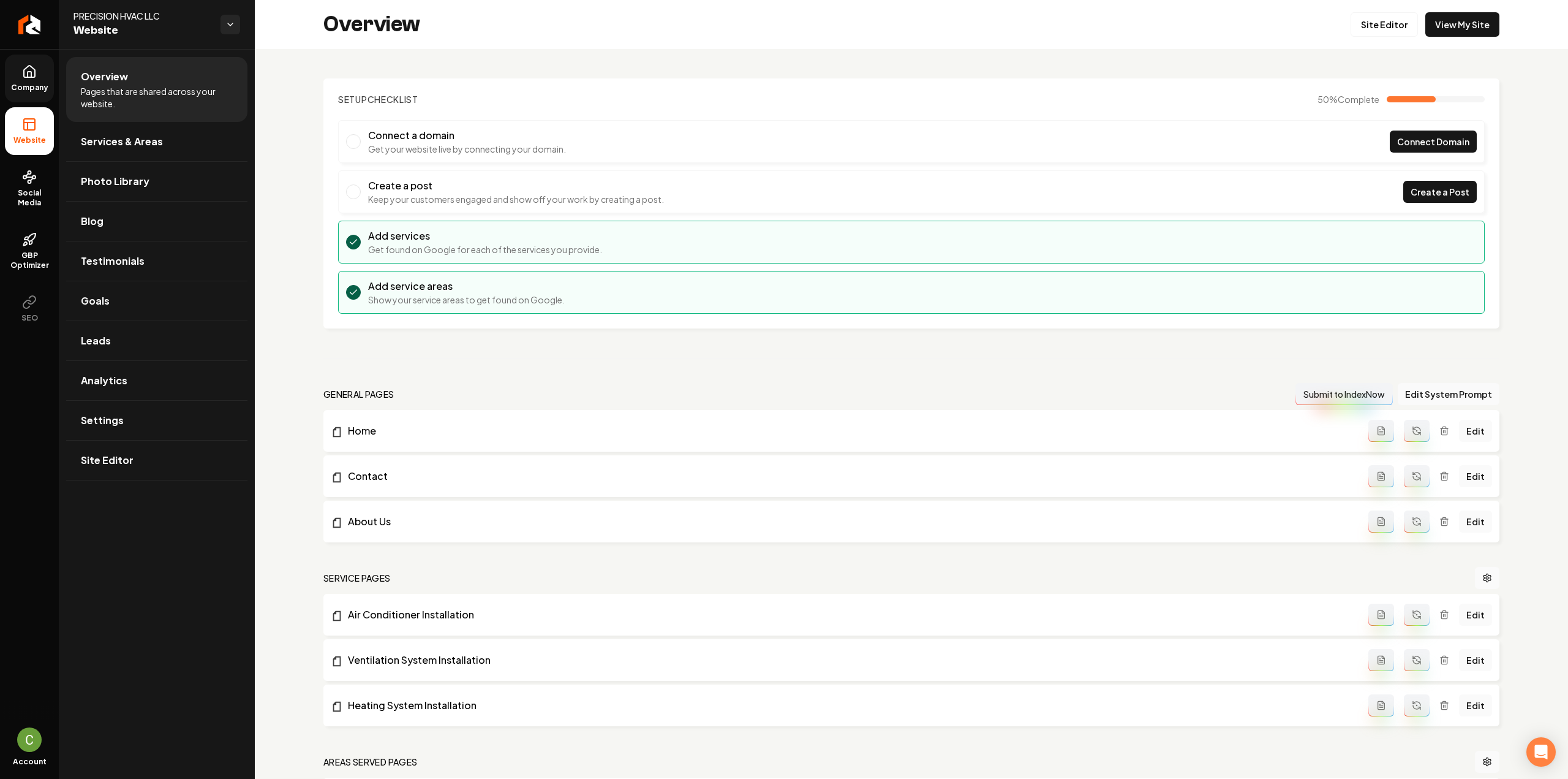
click at [34, 67] on icon at bounding box center [29, 72] width 14 height 14
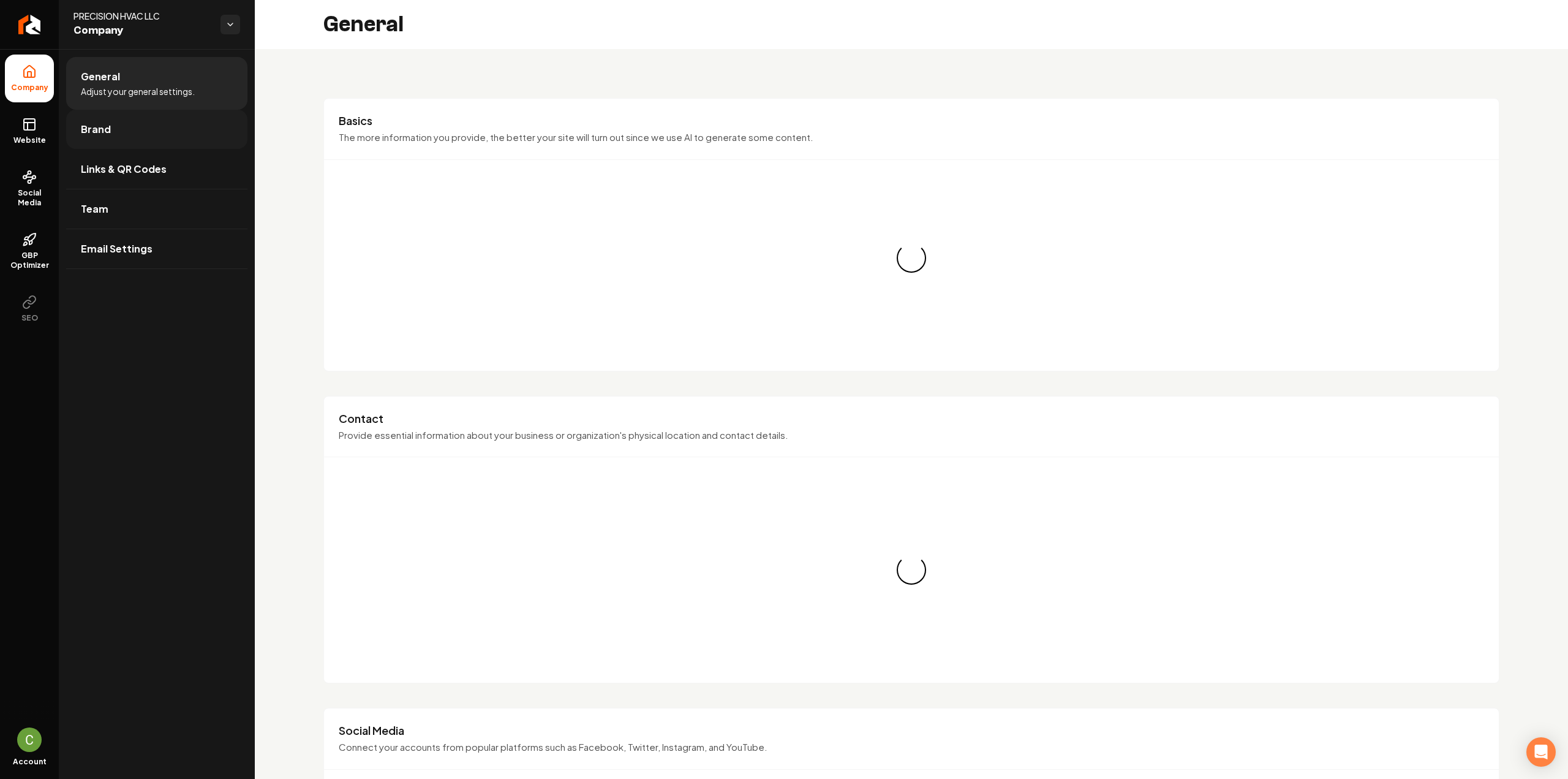
click at [128, 136] on link "Brand" at bounding box center [156, 130] width 181 height 40
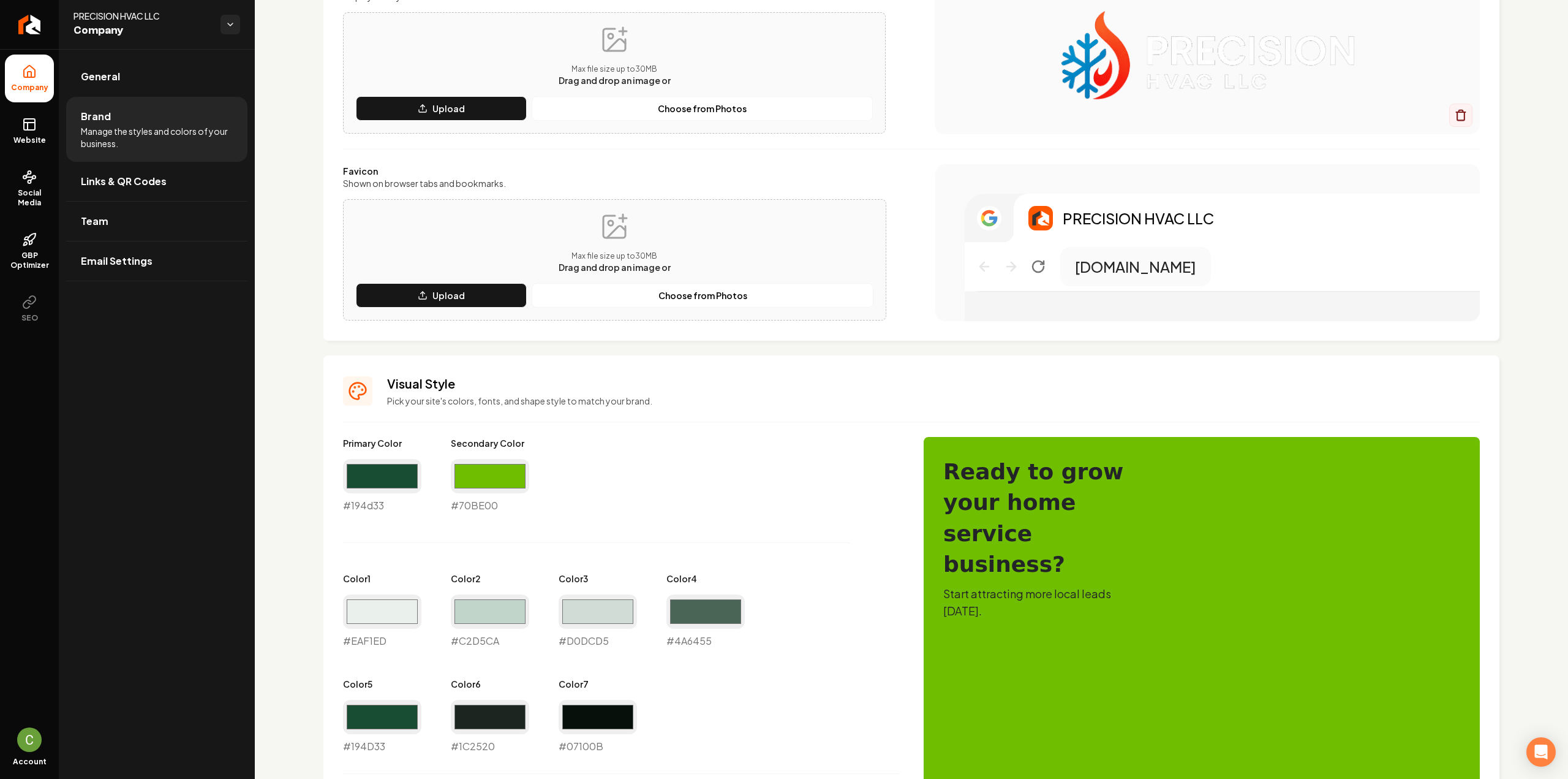
scroll to position [184, 0]
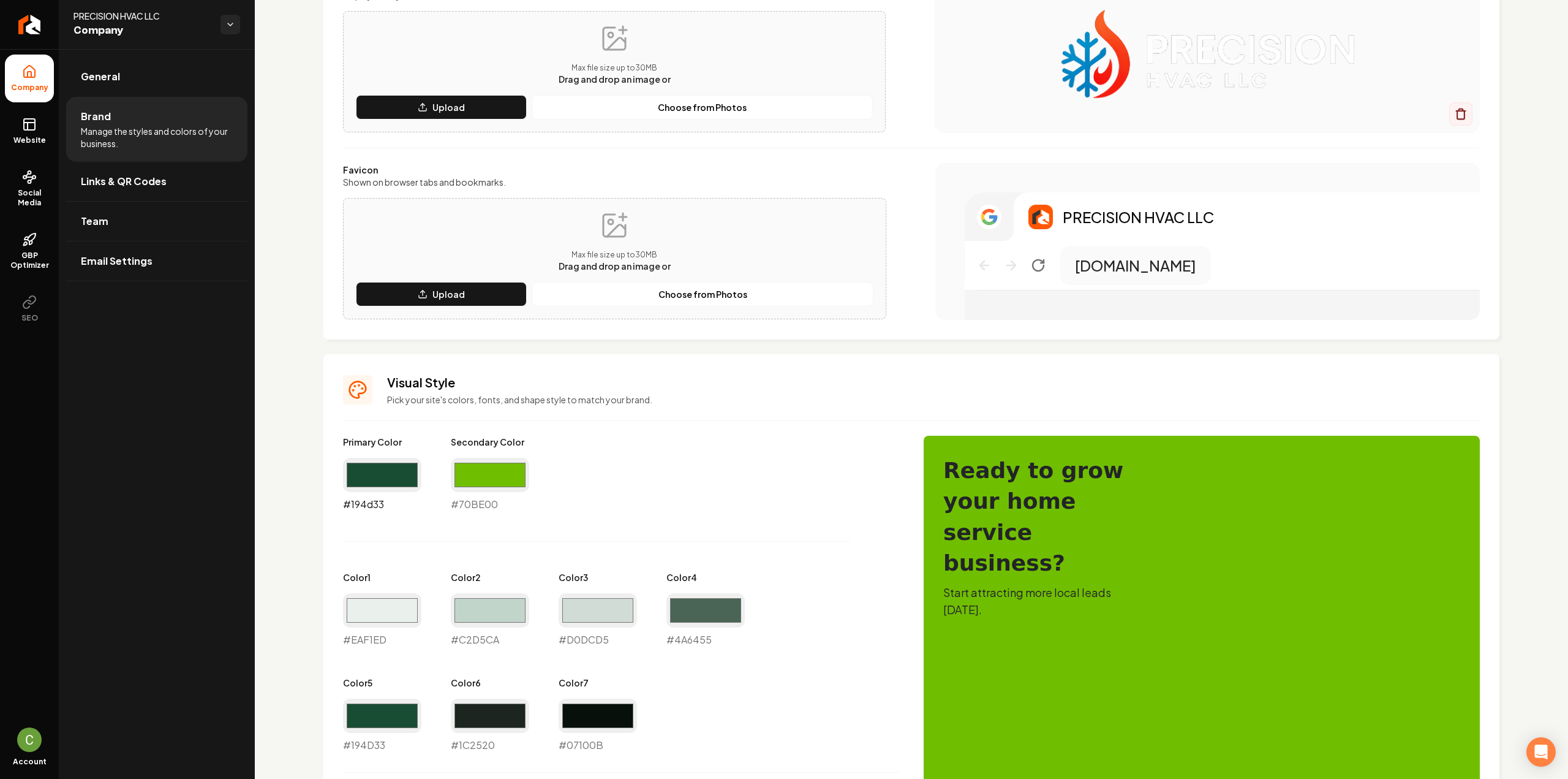
click at [390, 468] on input "#194d33" at bounding box center [382, 475] width 78 height 34
type input "#037bbe"
click at [515, 476] on input "#70be00" at bounding box center [490, 475] width 78 height 34
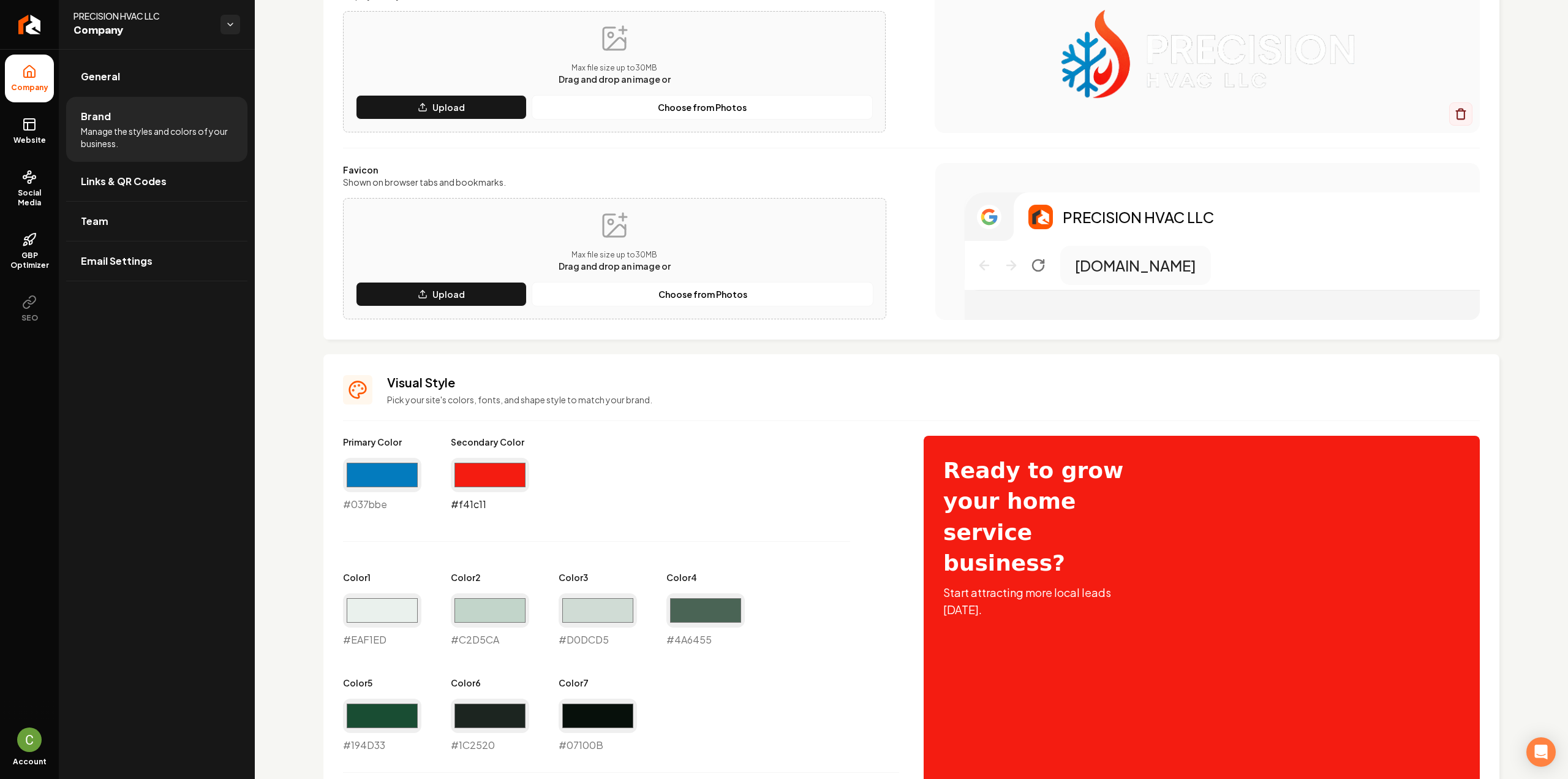
type input "#f41c11"
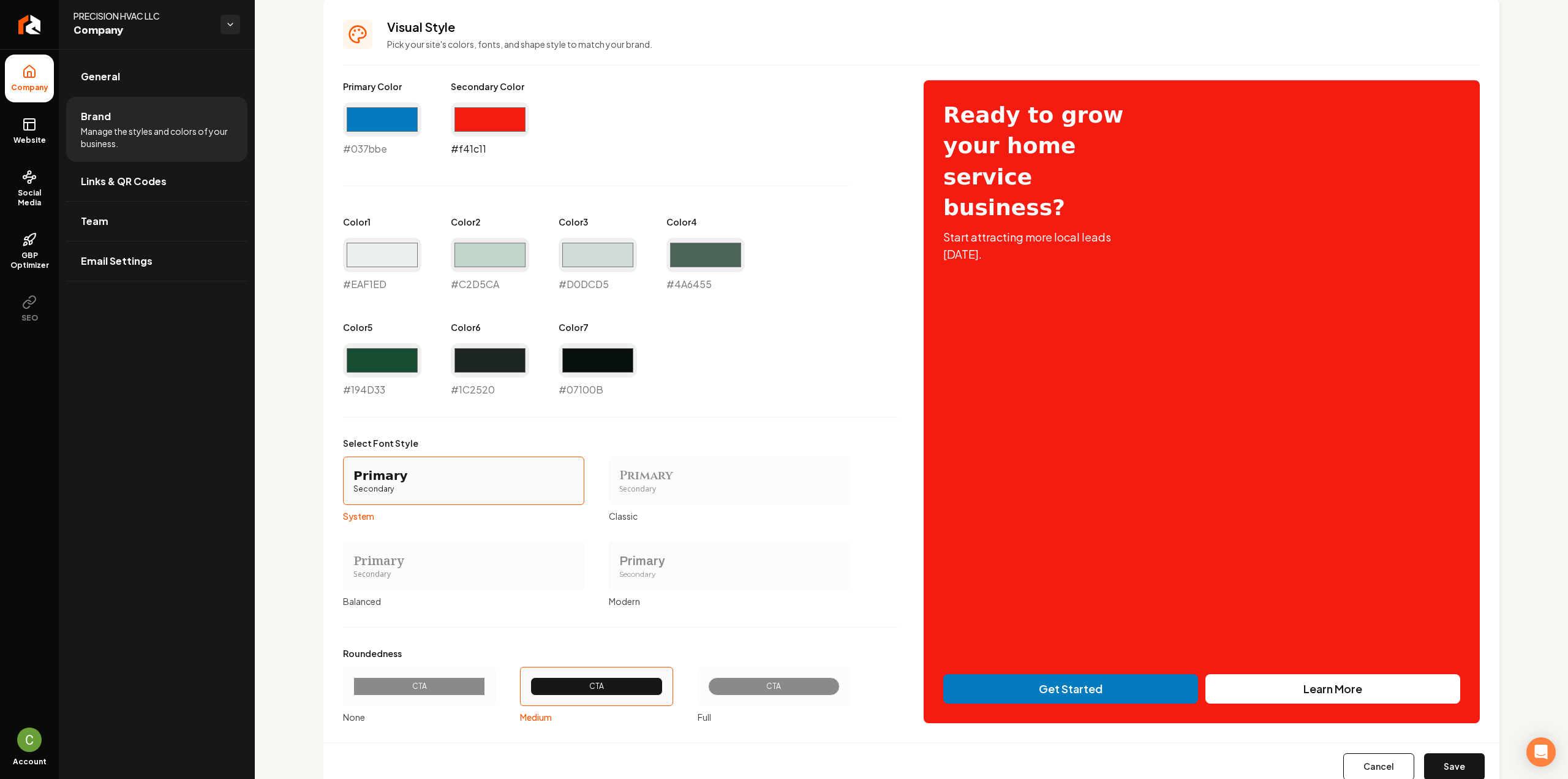
scroll to position [577, 0]
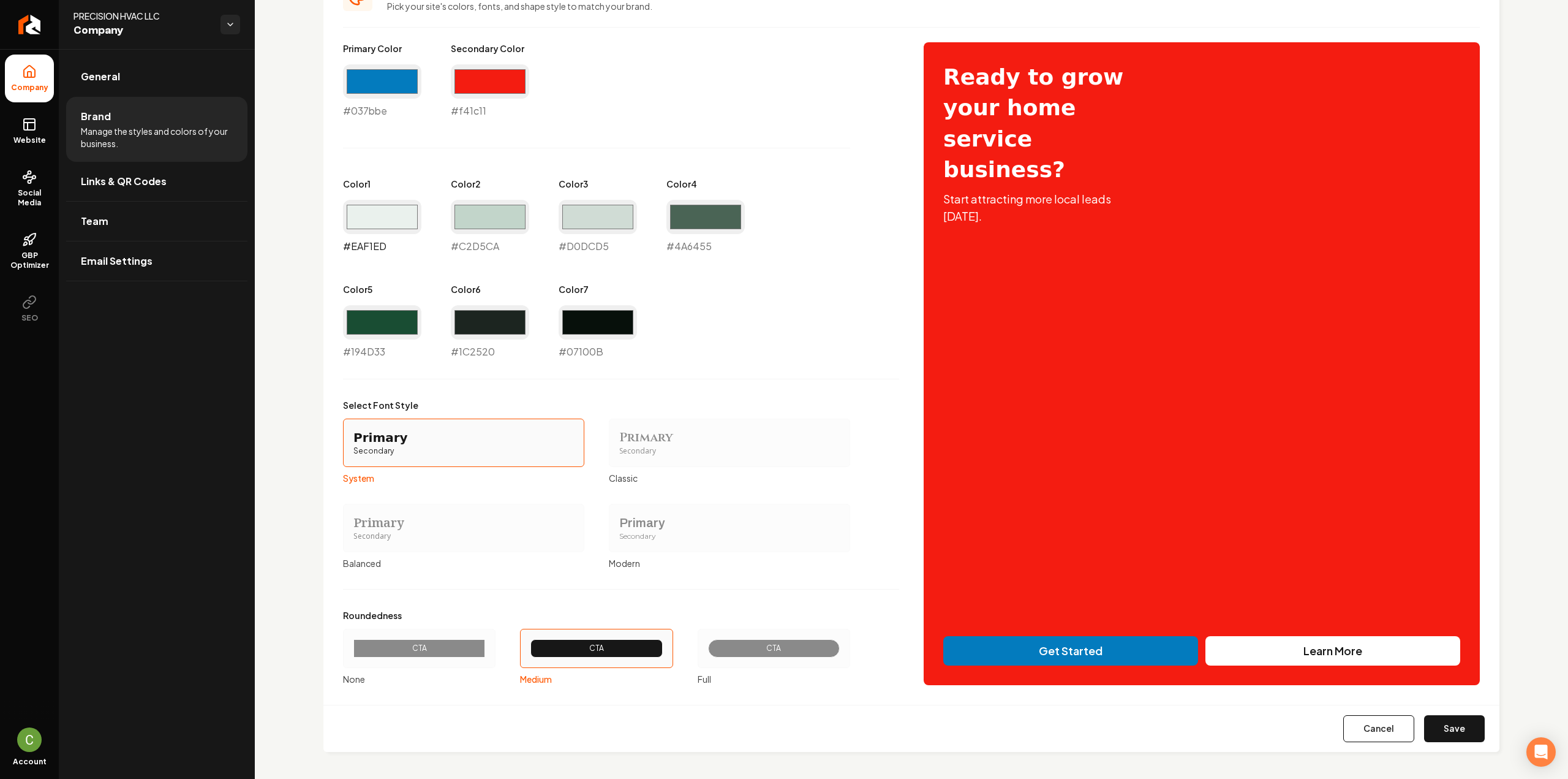
click at [396, 205] on input "#eaf1ed" at bounding box center [382, 217] width 78 height 34
type input "#5d9fc0"
click at [481, 219] on input "#c2d5ca" at bounding box center [490, 217] width 78 height 34
type input "#a94d47"
click at [602, 227] on input "#d0dcd5" at bounding box center [598, 217] width 78 height 34
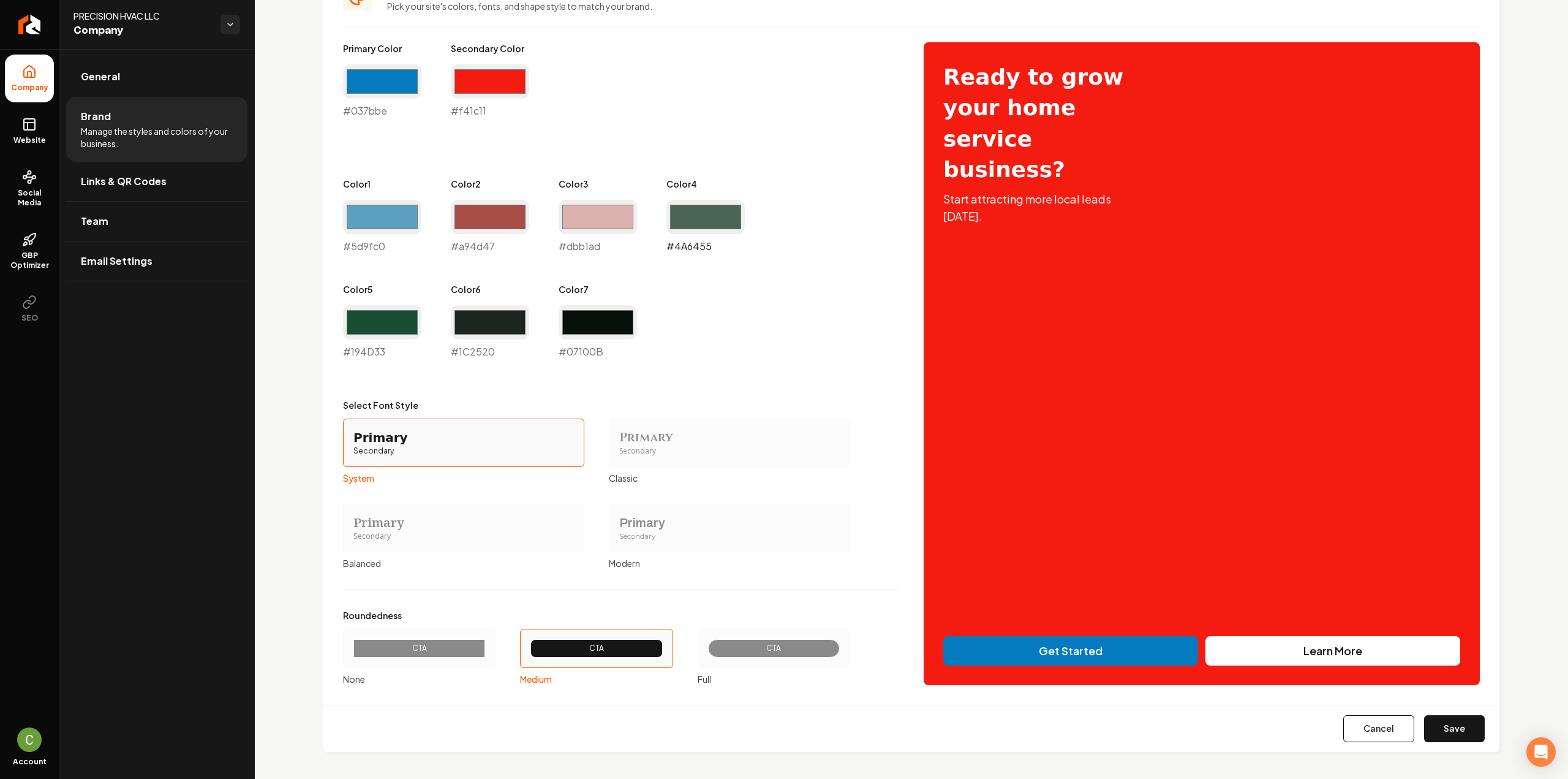
type input "#dbb1ad"
click at [682, 221] on input "#4a6455" at bounding box center [705, 217] width 78 height 34
type input "#0c405a"
click at [368, 330] on input "#194d33" at bounding box center [382, 322] width 78 height 34
type input "#54120d"
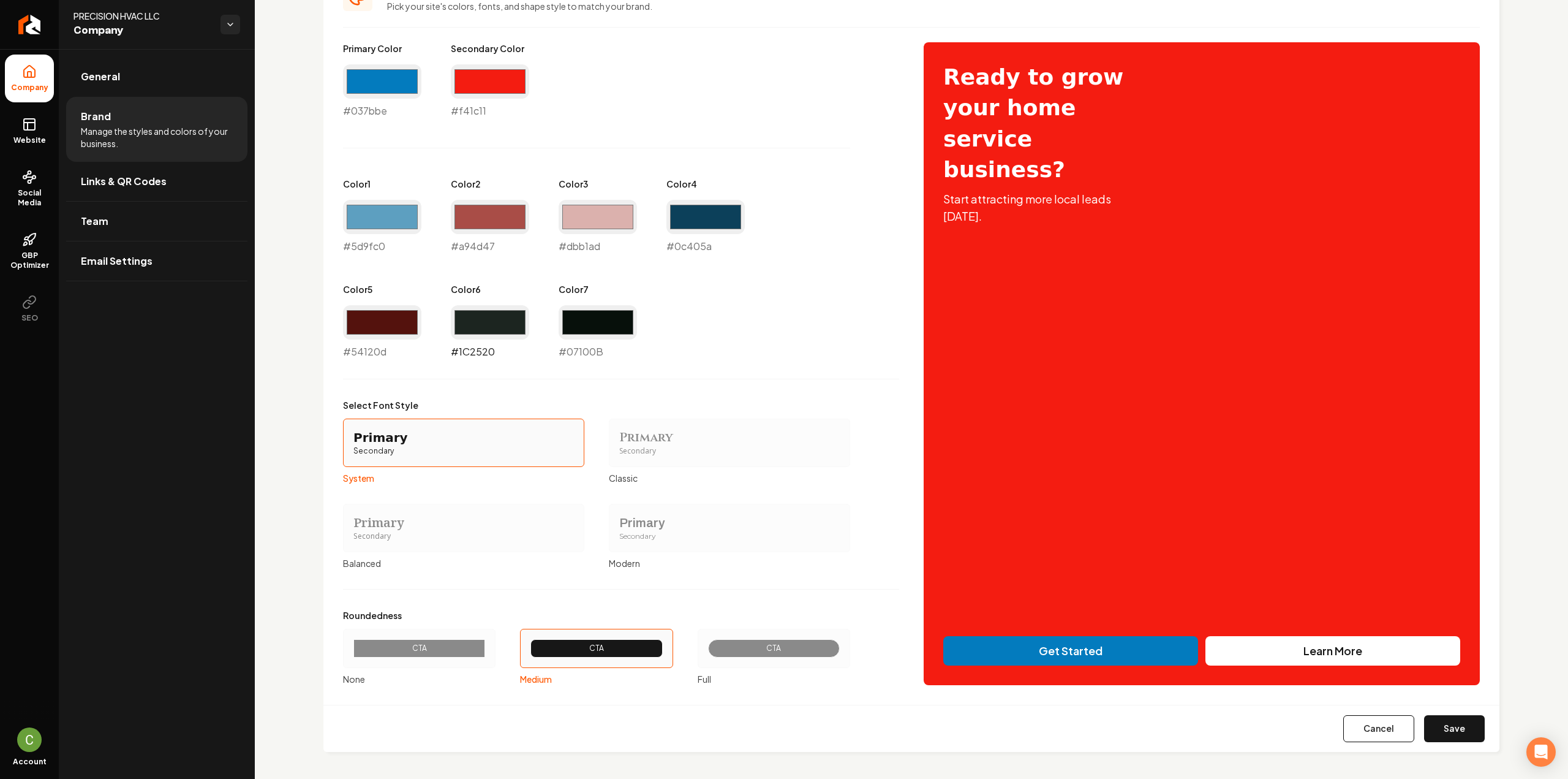
click at [481, 320] on input "#1c2520" at bounding box center [490, 322] width 78 height 34
type input "#60a2c3"
click at [592, 338] on input "#07100b" at bounding box center [598, 322] width 78 height 34
type input "#011723"
click at [766, 375] on div "Primary Color #037bbe #037bbe Secondary Color #f41c11 #f41c11 Color 1 #5d9fc0 #…" at bounding box center [621, 363] width 556 height 643
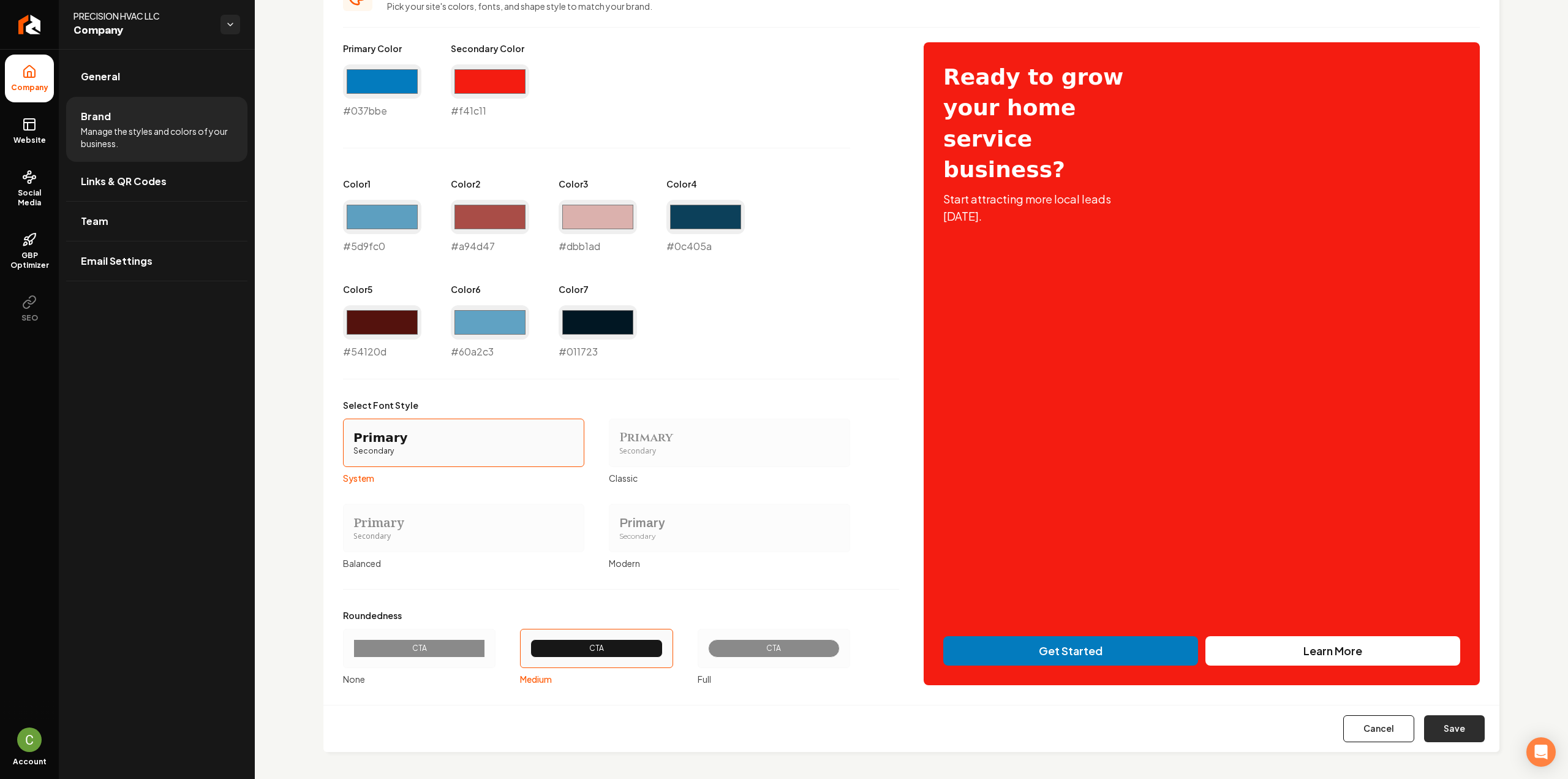
click at [1454, 734] on button "Save" at bounding box center [1454, 728] width 61 height 27
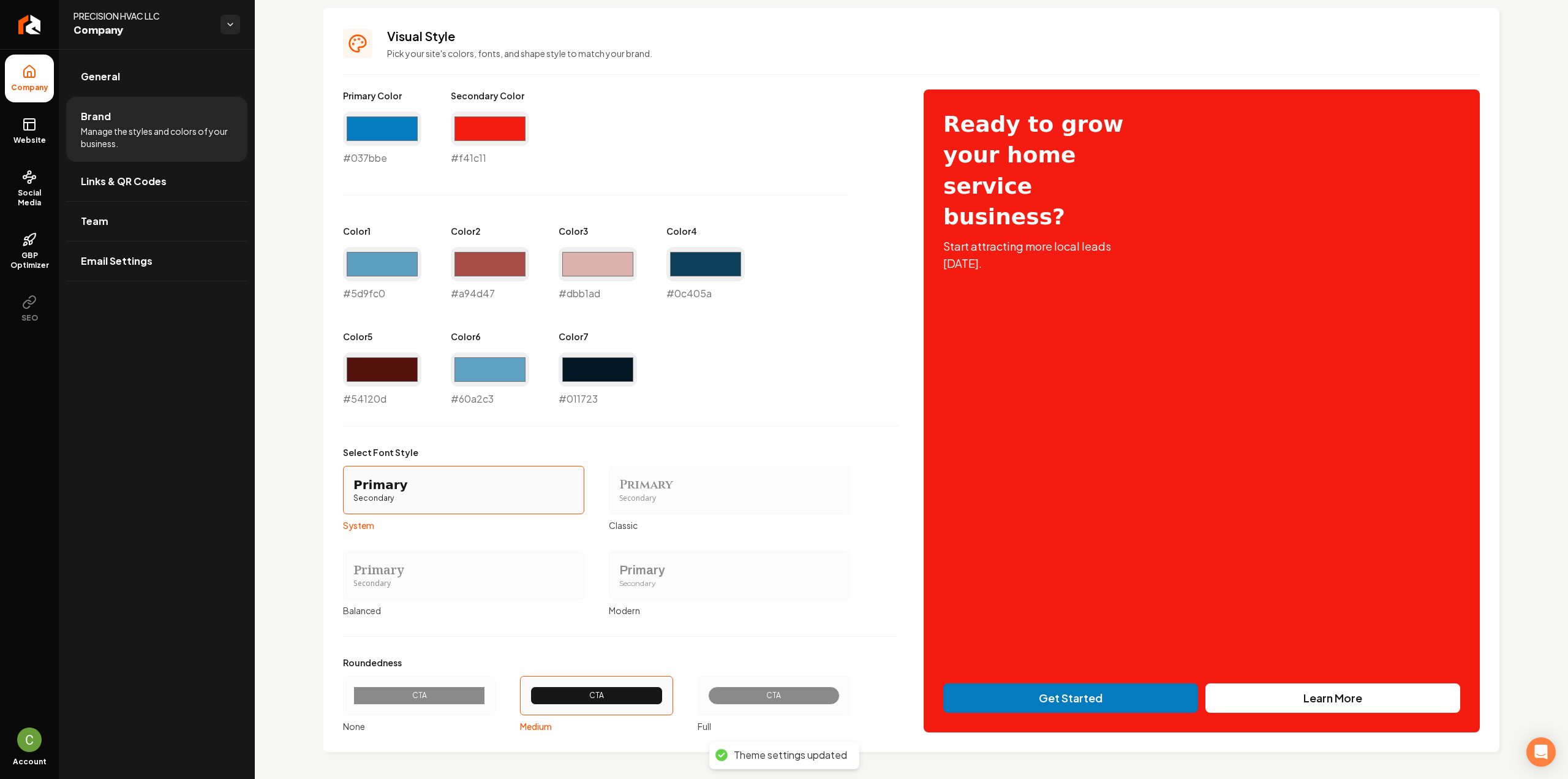
click at [429, 691] on div "CTA" at bounding box center [419, 695] width 111 height 10
click at [352, 691] on button "CTA None" at bounding box center [347, 695] width 10 height 10
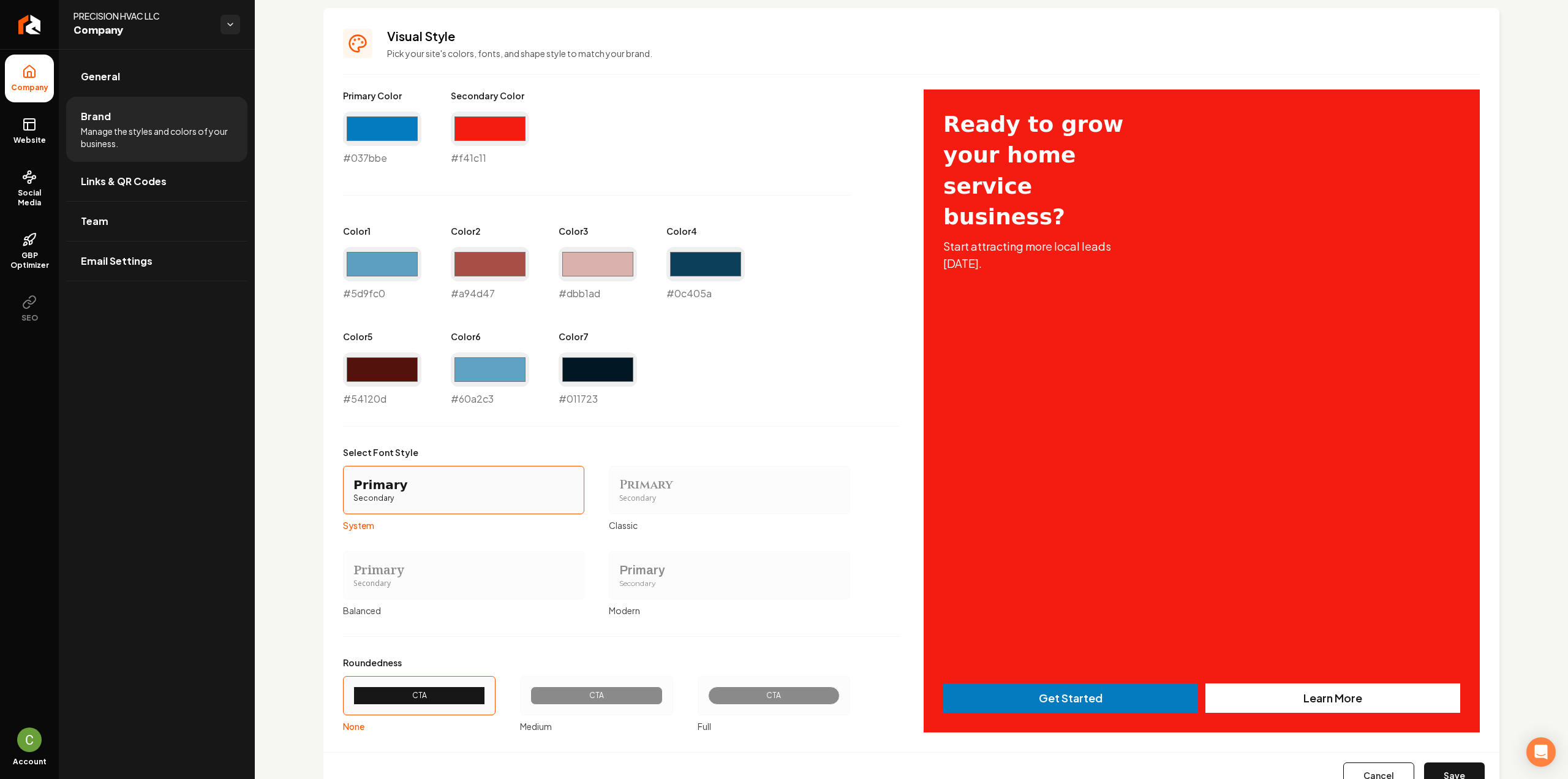
click at [1428, 770] on button "Save" at bounding box center [1454, 775] width 61 height 27
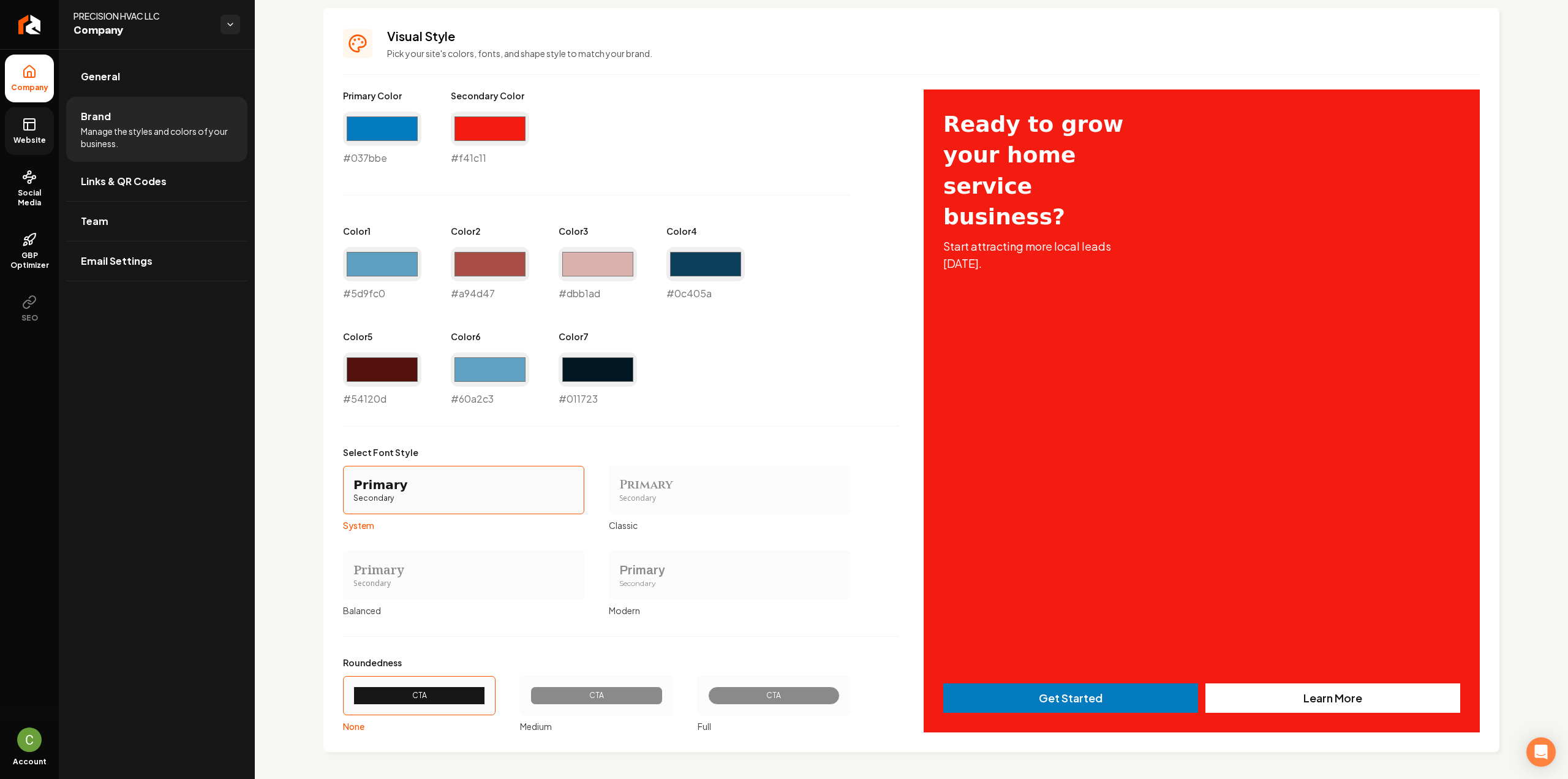
click at [40, 143] on span "Website" at bounding box center [30, 140] width 42 height 10
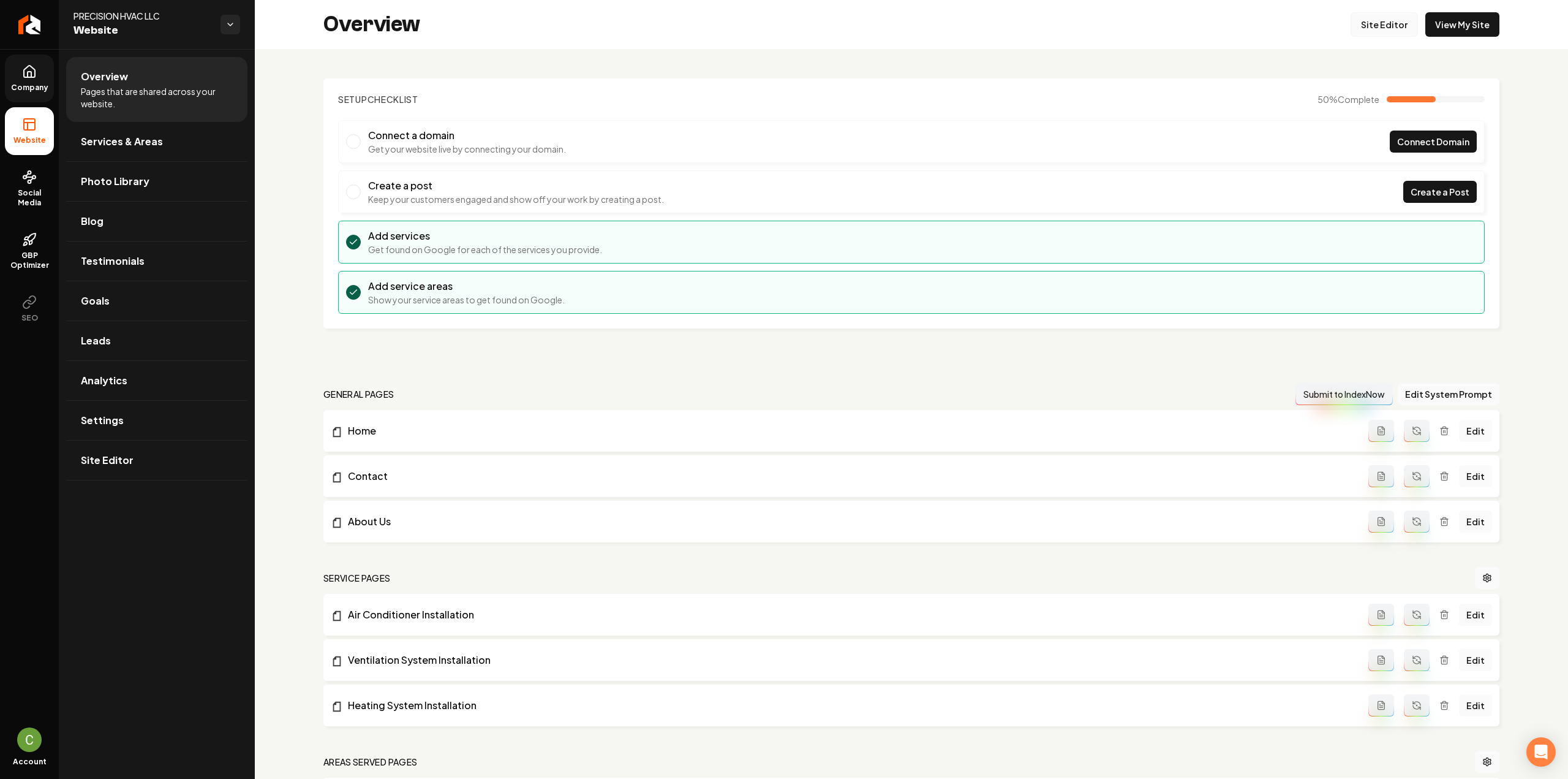
click at [1381, 29] on link "Site Editor" at bounding box center [1384, 24] width 67 height 24
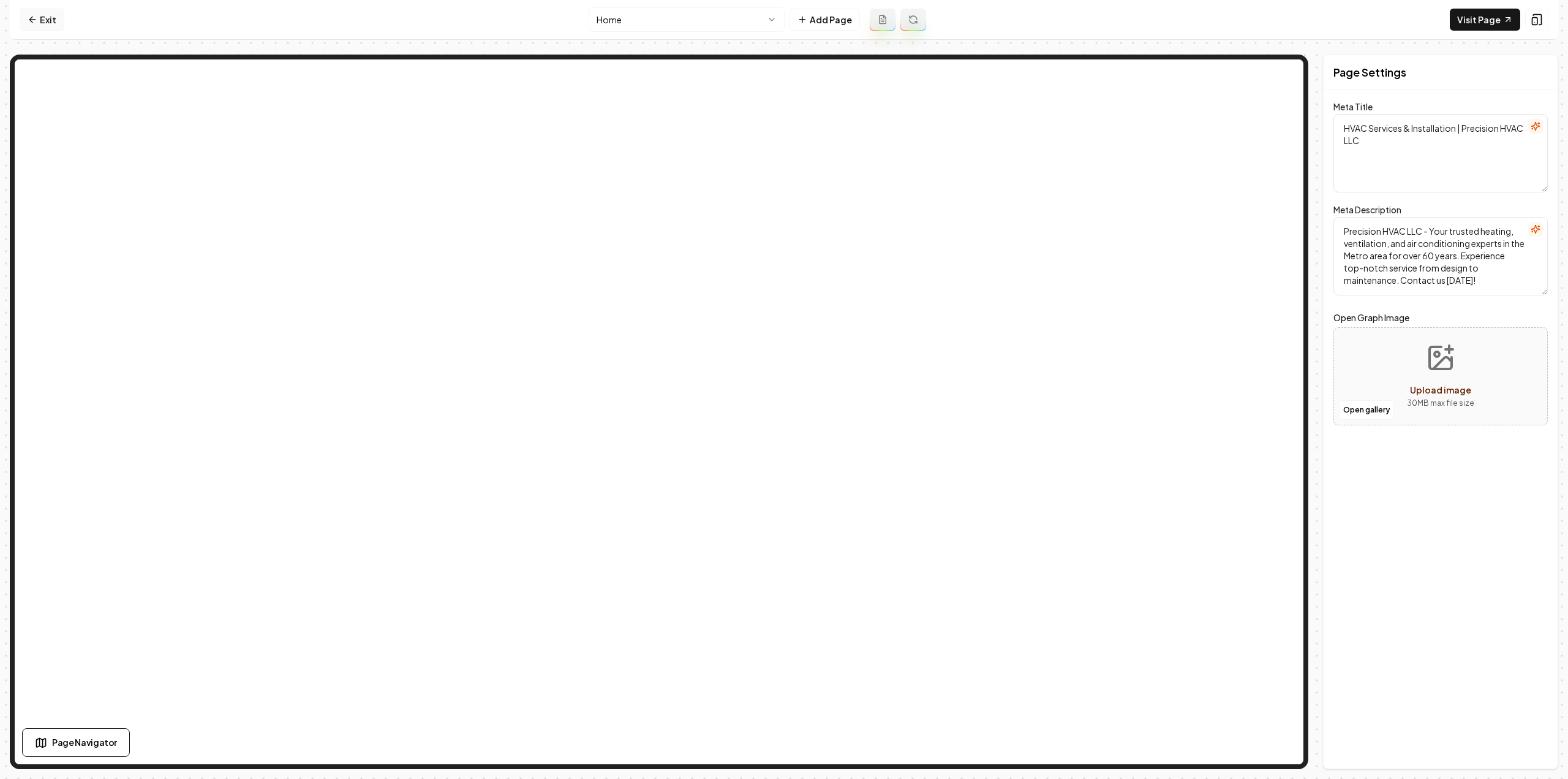
click at [45, 13] on link "Exit" at bounding box center [42, 19] width 45 height 22
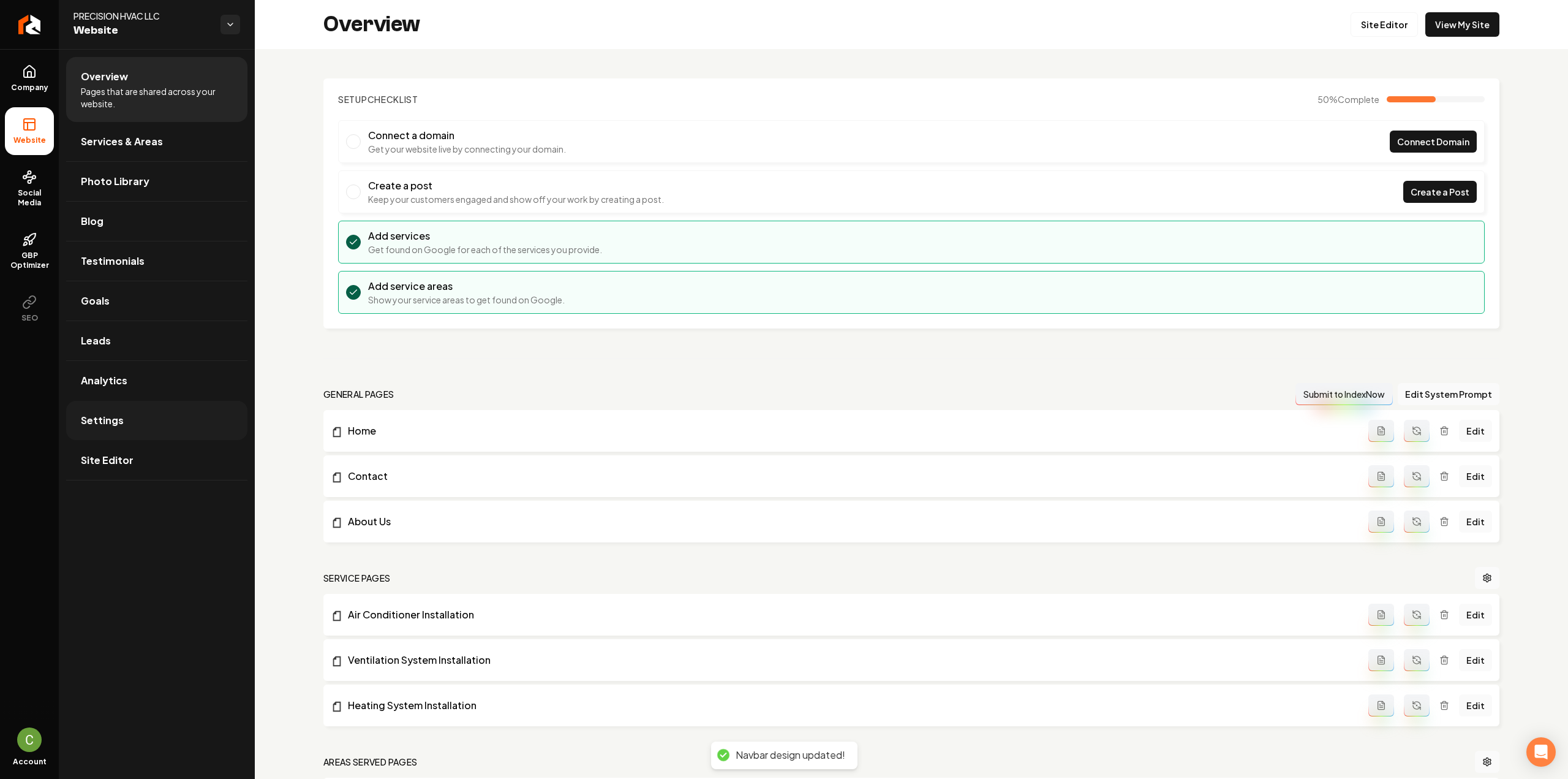
click at [149, 429] on link "Settings" at bounding box center [156, 420] width 181 height 40
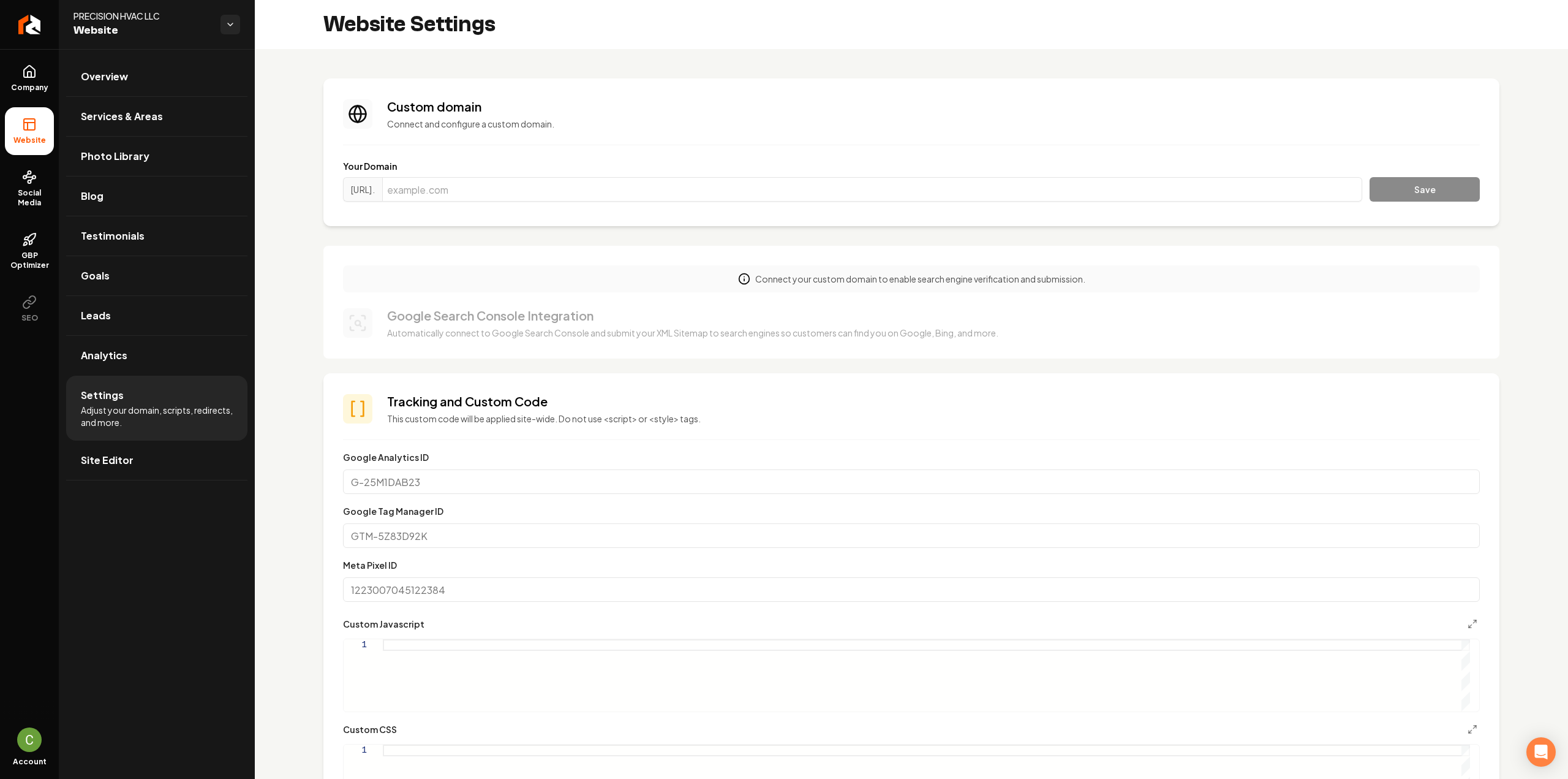
scroll to position [552, 0]
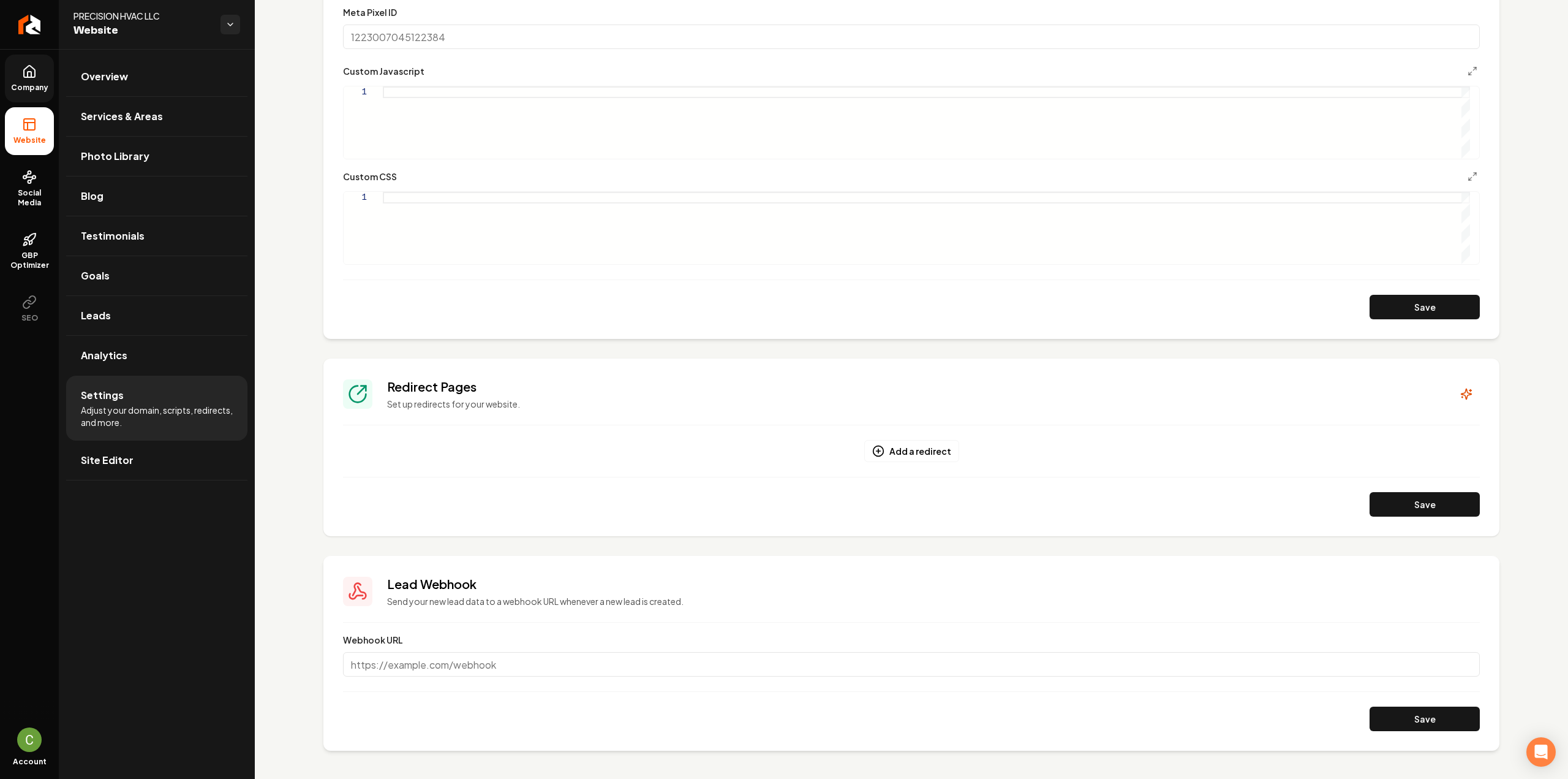
click at [30, 85] on span "Company" at bounding box center [30, 88] width 47 height 10
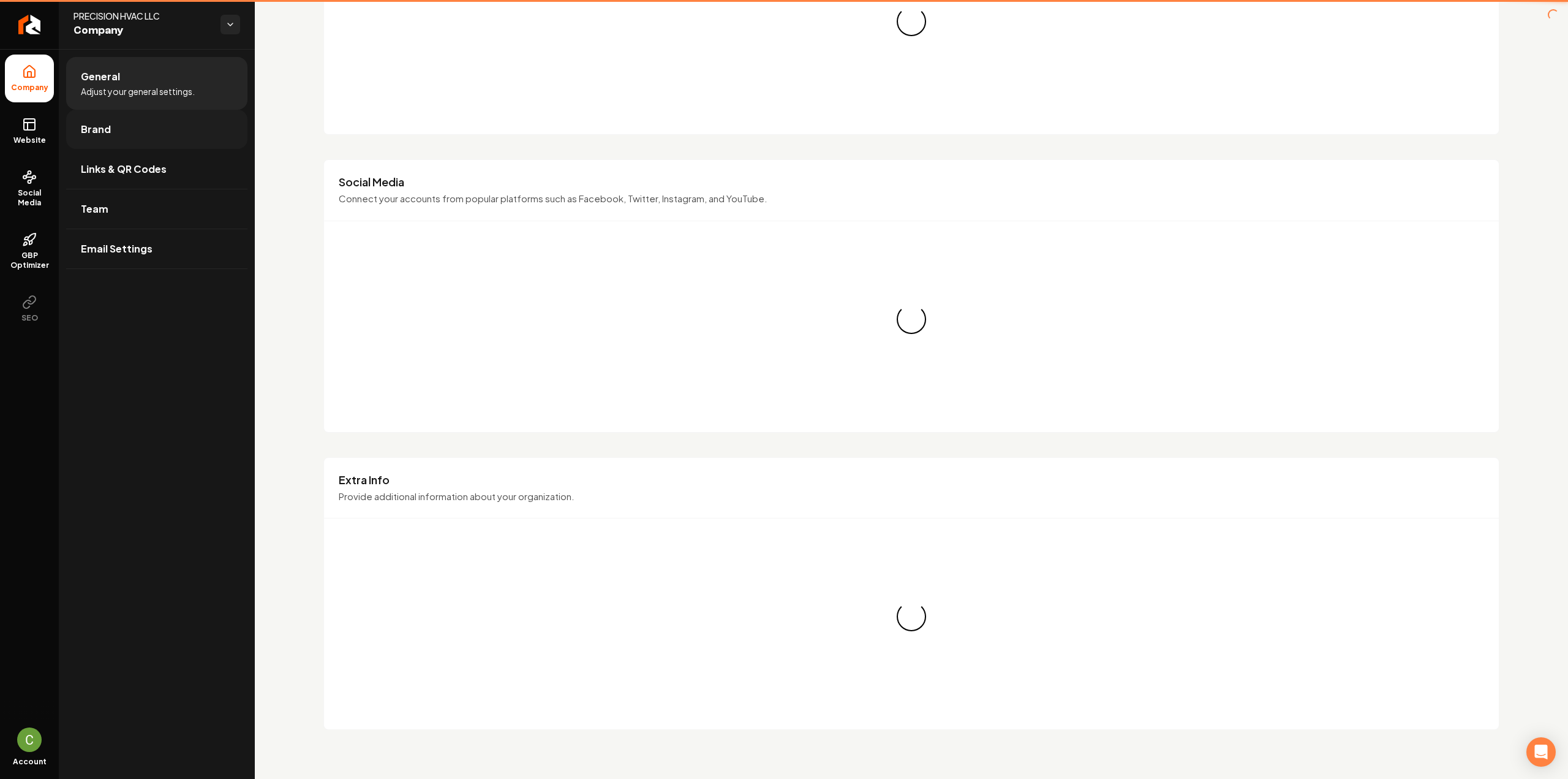
scroll to position [545, 0]
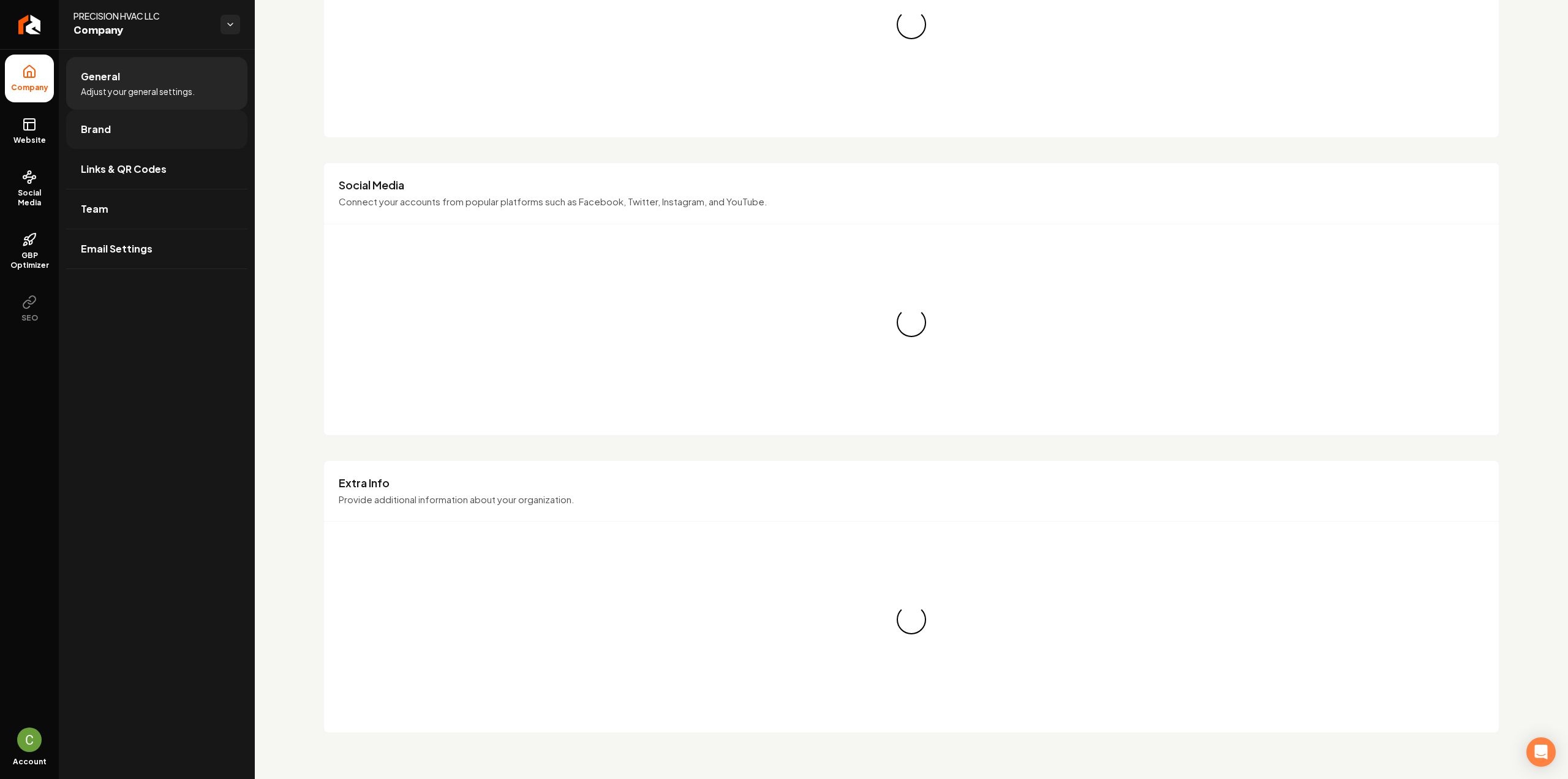
click at [108, 122] on span "Brand" at bounding box center [96, 129] width 30 height 14
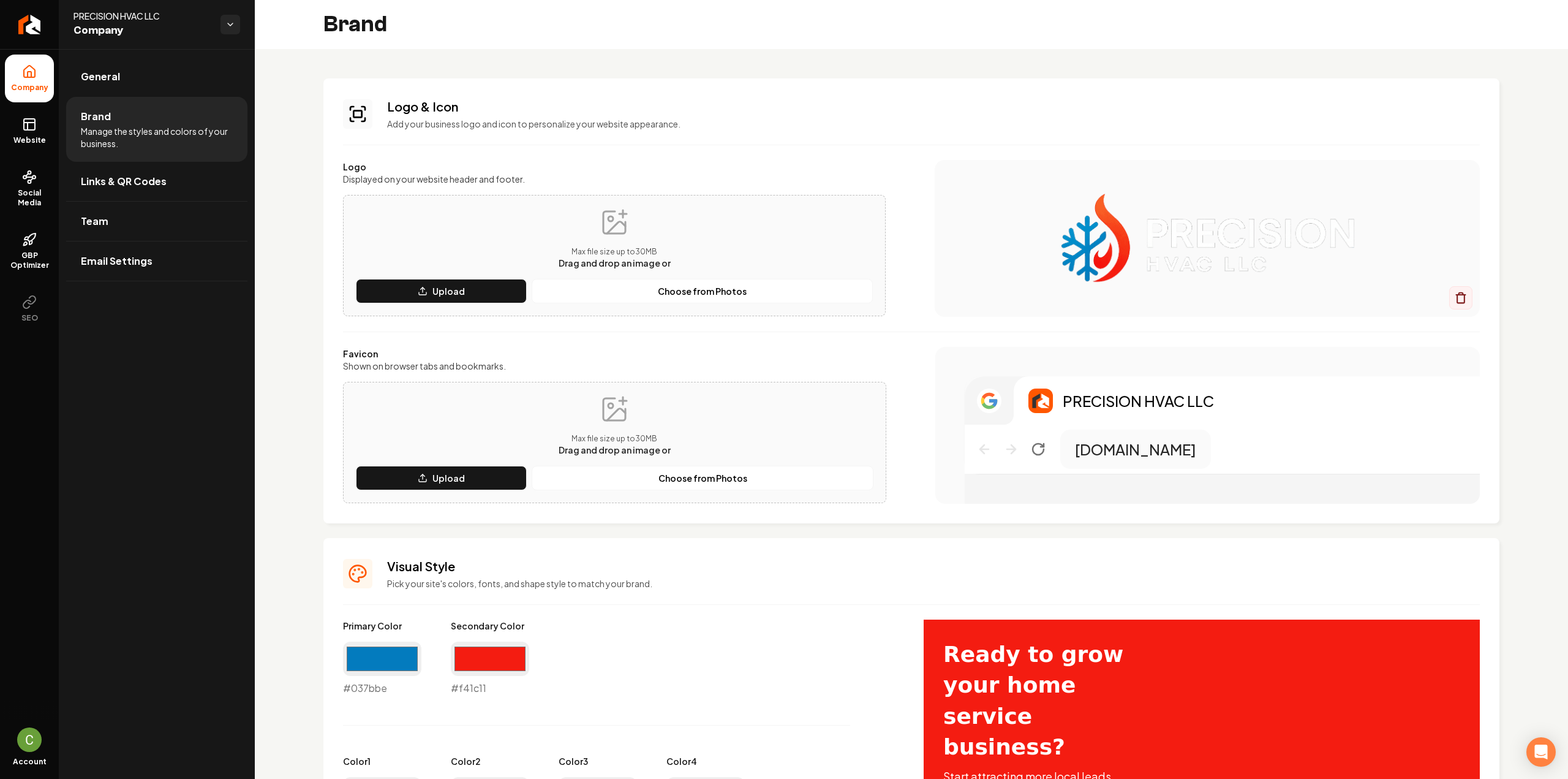
scroll to position [306, 0]
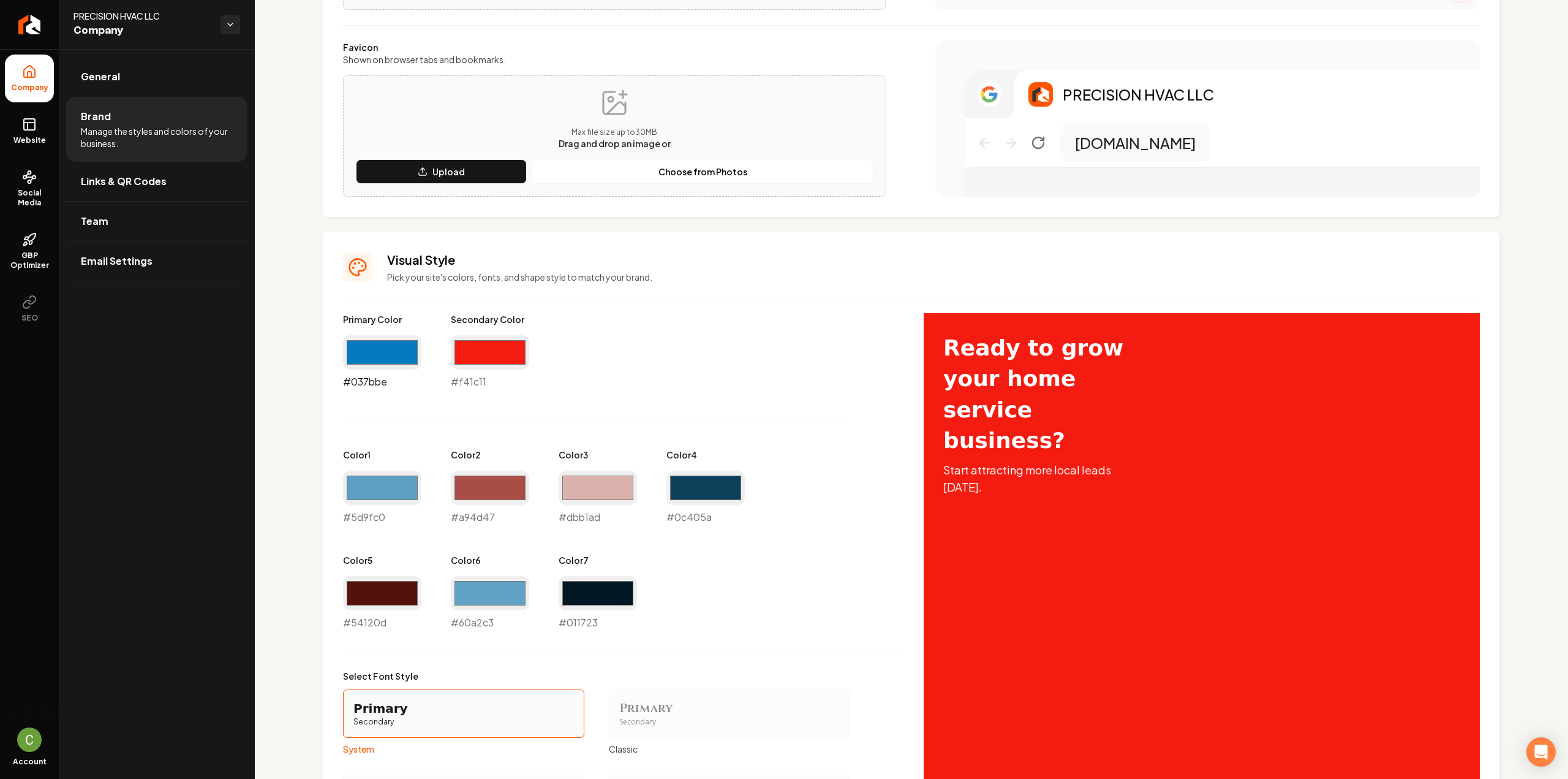
click at [392, 346] on input "#037bbe" at bounding box center [382, 352] width 78 height 34
type input "#0c405a"
click at [772, 414] on div "Primary Color #0c405a #0c405a Secondary Color #f41c11 #f41c11 Color 1 #5d9fc0 #…" at bounding box center [621, 471] width 556 height 317
click at [691, 483] on input "#0c405a" at bounding box center [705, 488] width 78 height 34
type input "#3f7d9d"
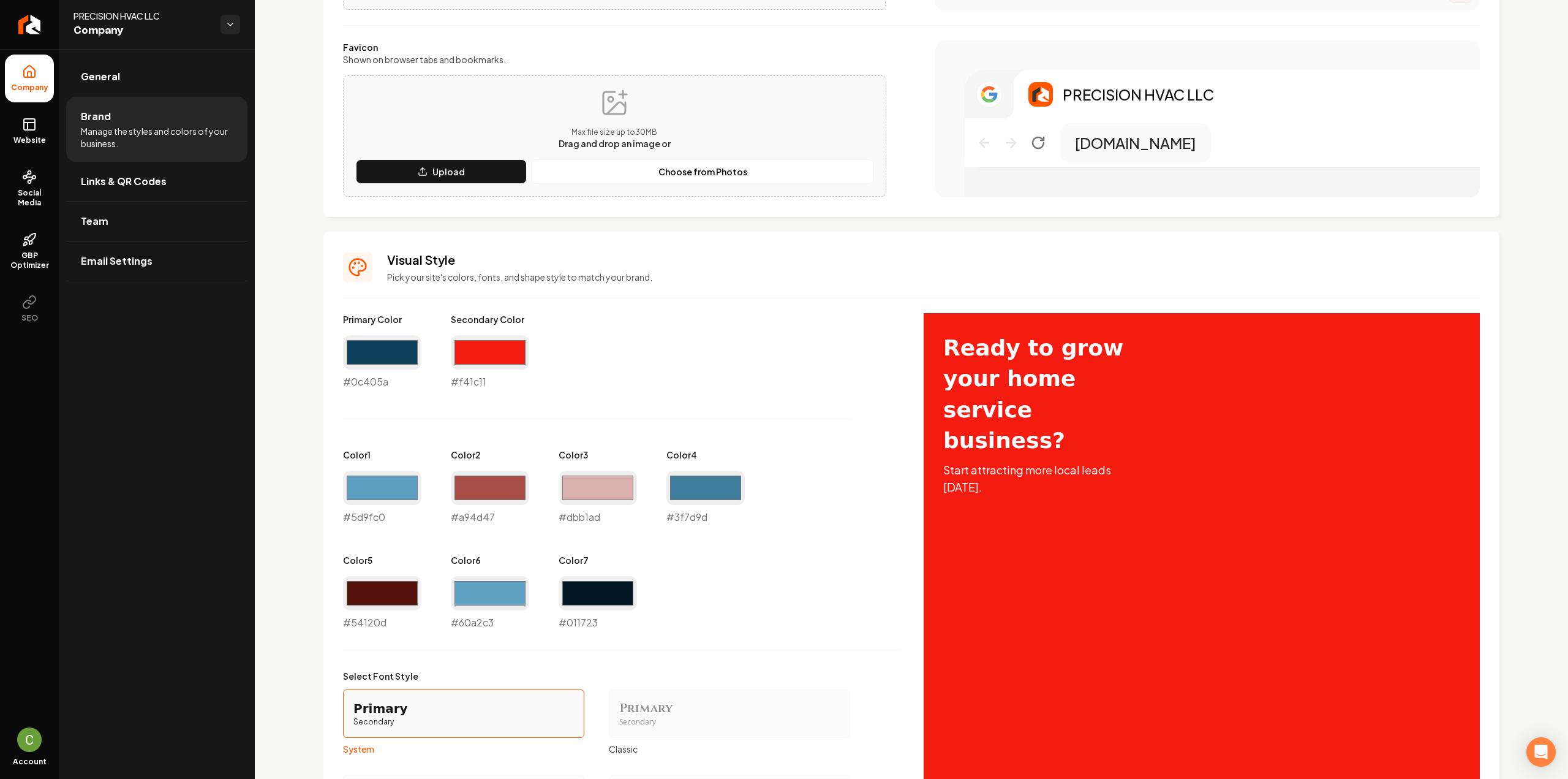
click at [761, 446] on div "Primary Color #0c405a #0c405a Secondary Color #f41c11 #f41c11 Color 1 #5d9fc0 #…" at bounding box center [621, 471] width 556 height 317
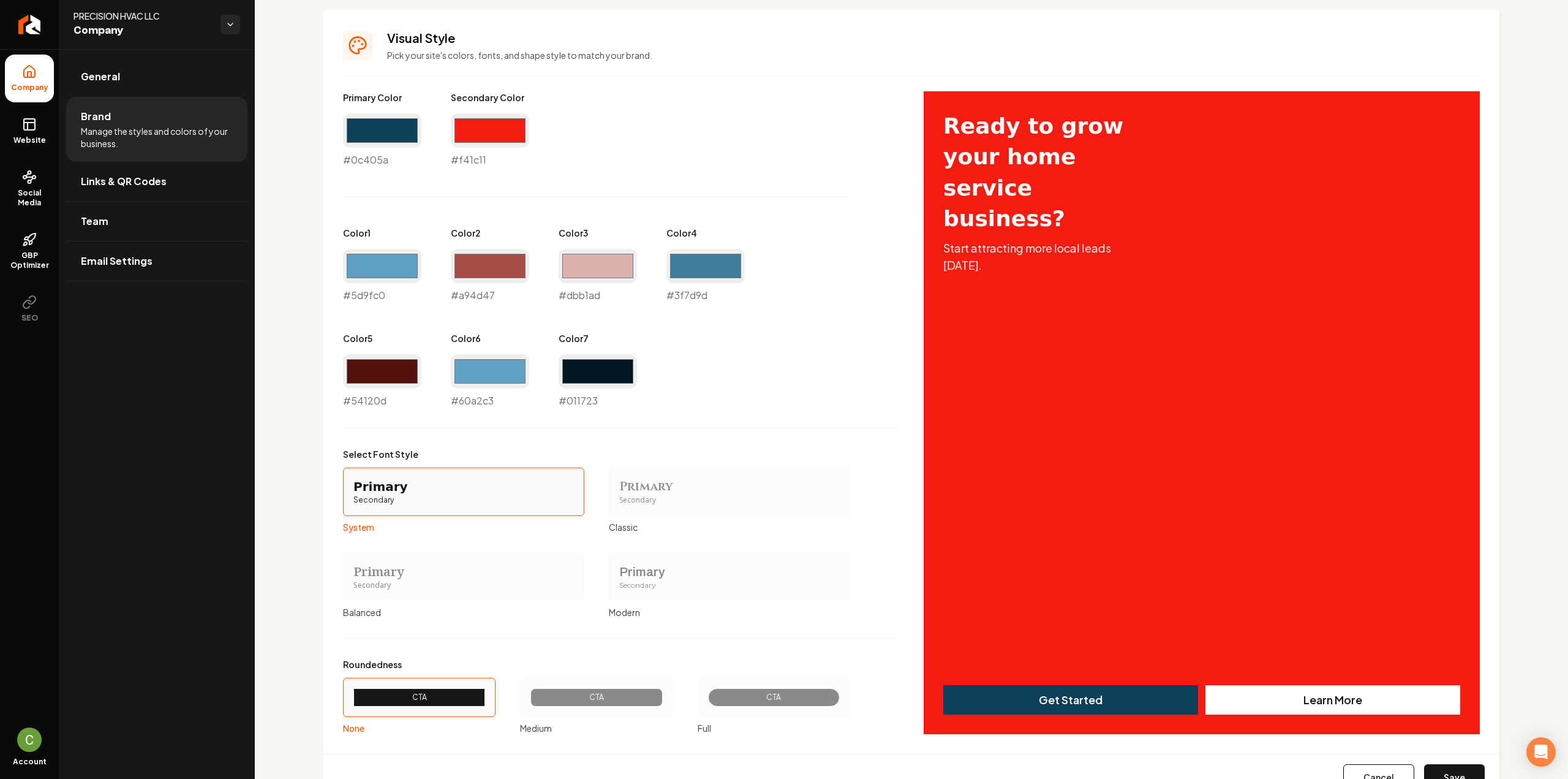
scroll to position [577, 0]
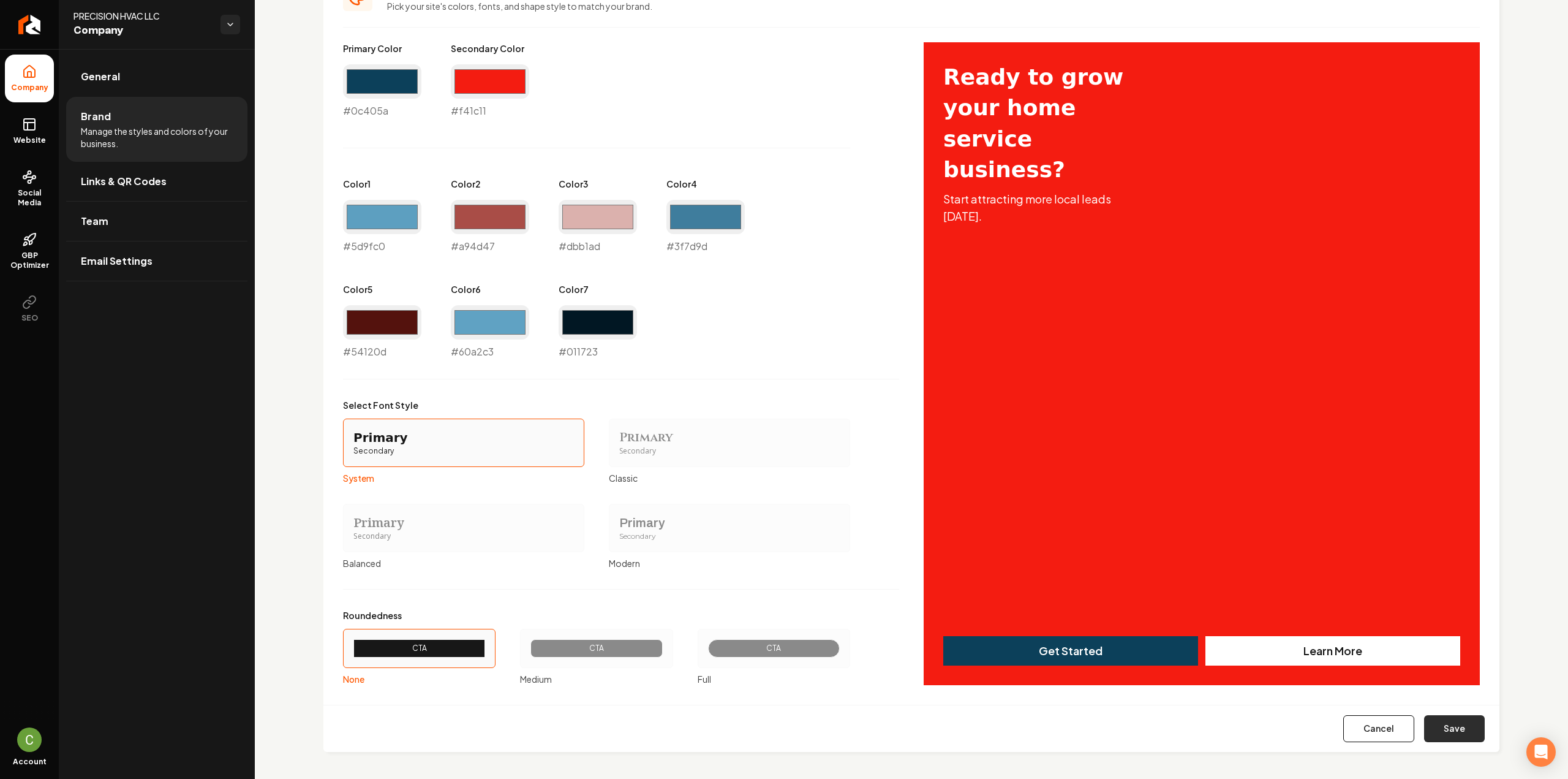
click at [1449, 727] on button "Save" at bounding box center [1454, 728] width 61 height 27
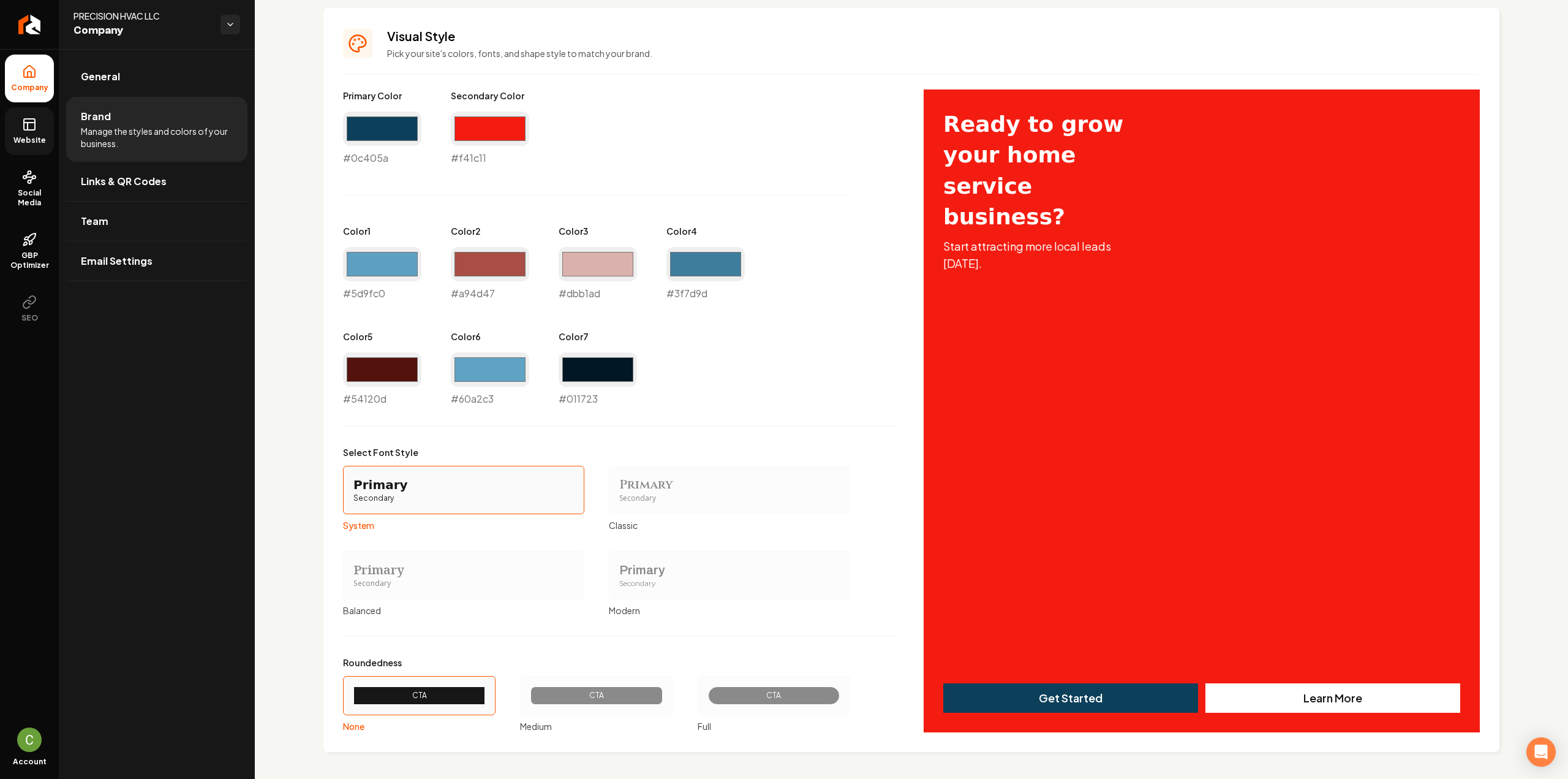
click at [29, 136] on span "Website" at bounding box center [30, 140] width 42 height 10
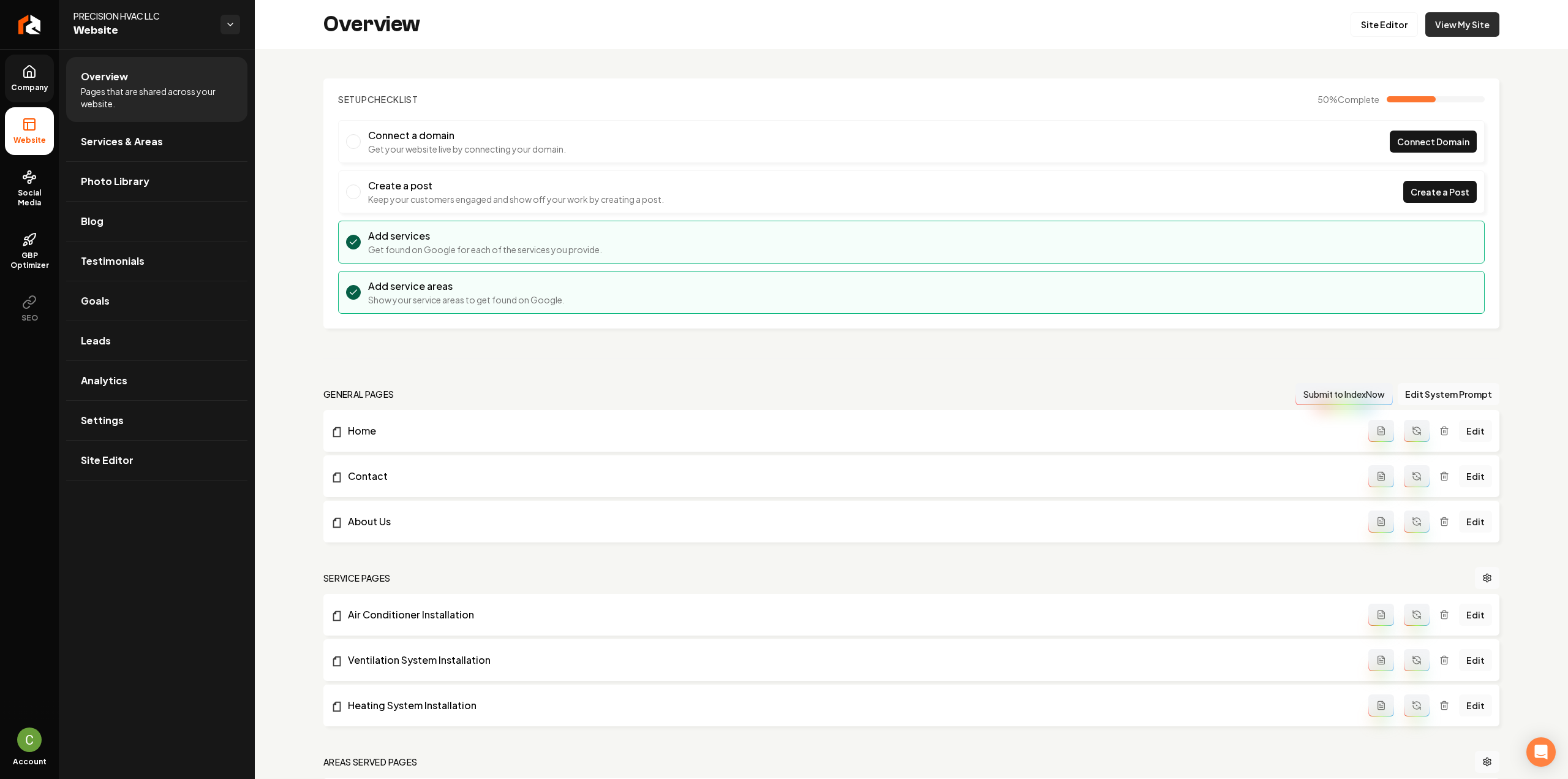
click at [1463, 27] on link "View My Site" at bounding box center [1462, 24] width 74 height 24
click at [1378, 31] on link "Site Editor" at bounding box center [1384, 24] width 67 height 24
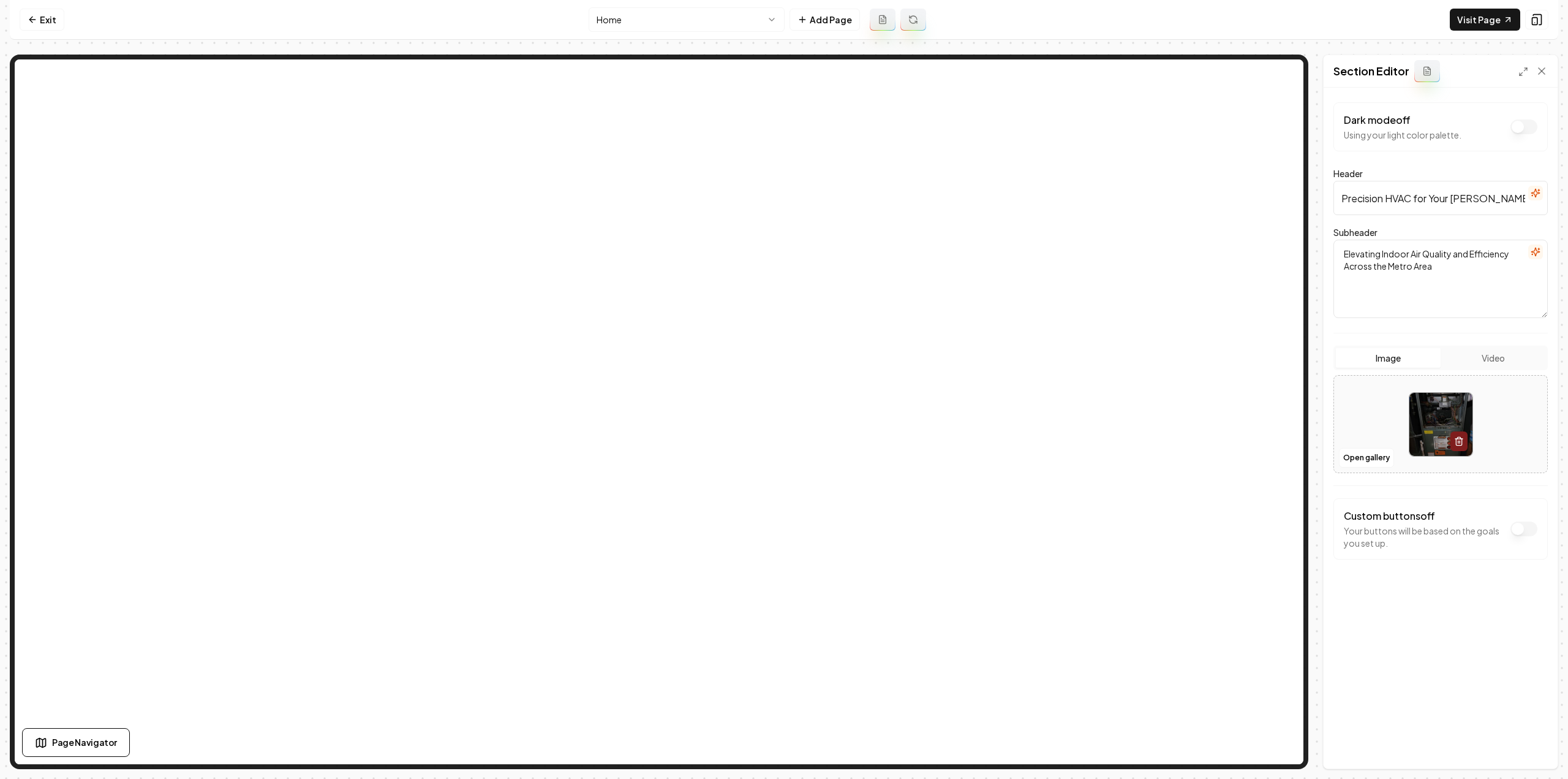
click at [1536, 190] on icon "button" at bounding box center [1535, 193] width 8 height 8
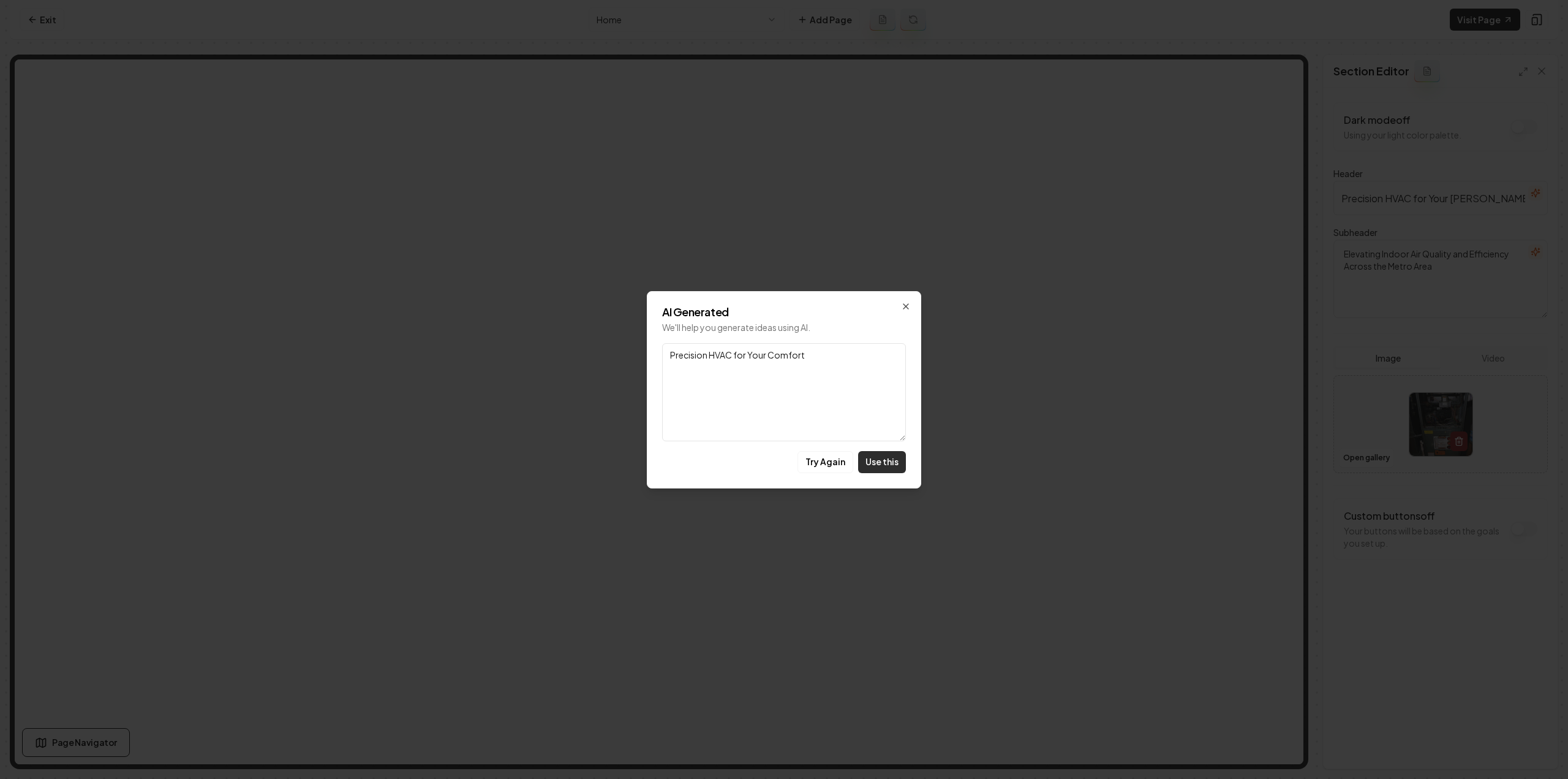
click at [881, 465] on button "Use this" at bounding box center [881, 462] width 48 height 22
type input "Precision HVAC for Your Comfort"
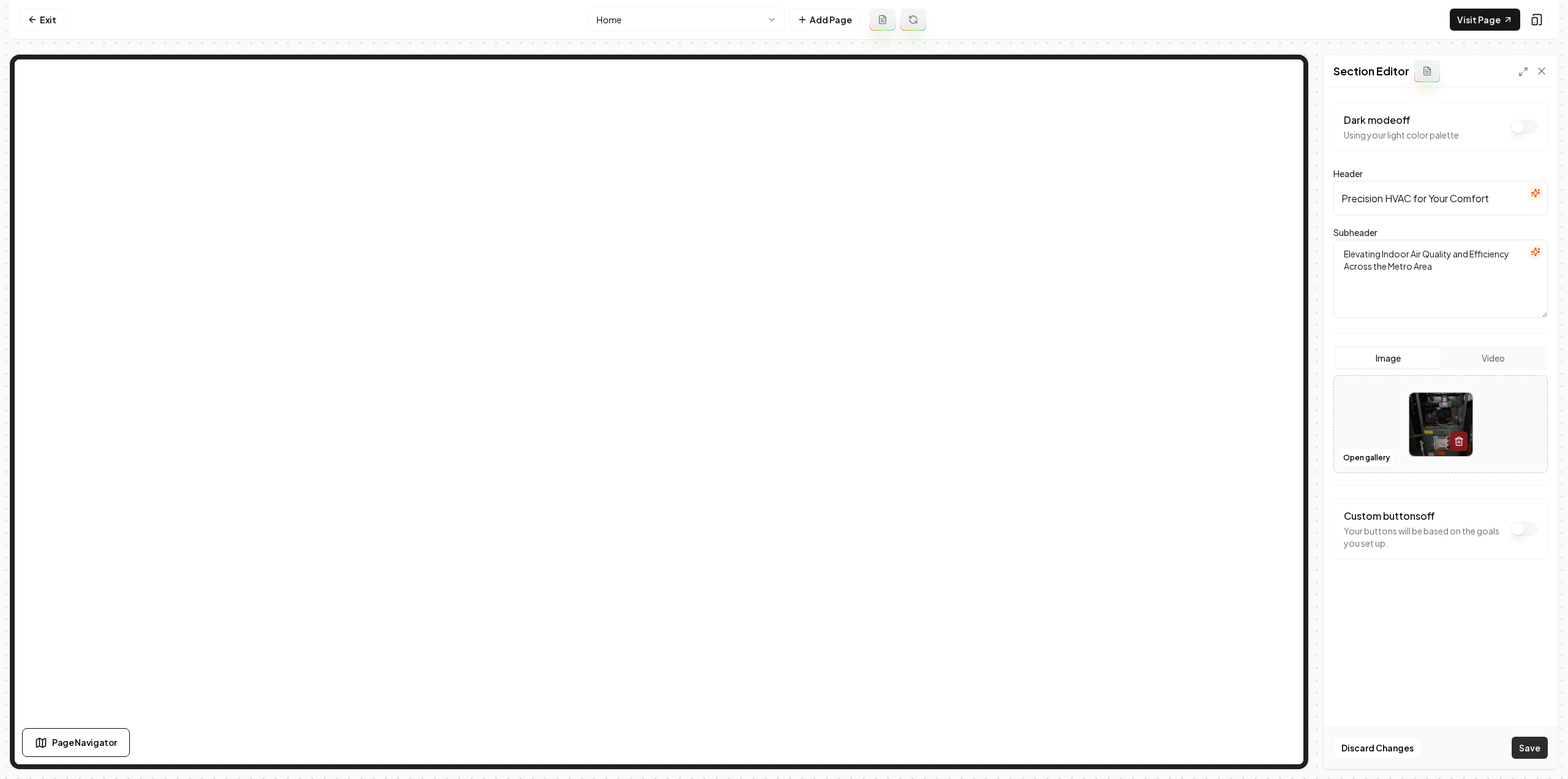
click at [1541, 751] on button "Save" at bounding box center [1529, 747] width 36 height 22
click at [674, 16] on html "Computer Required This feature is only available on a computer. Please switch t…" at bounding box center [784, 389] width 1568 height 779
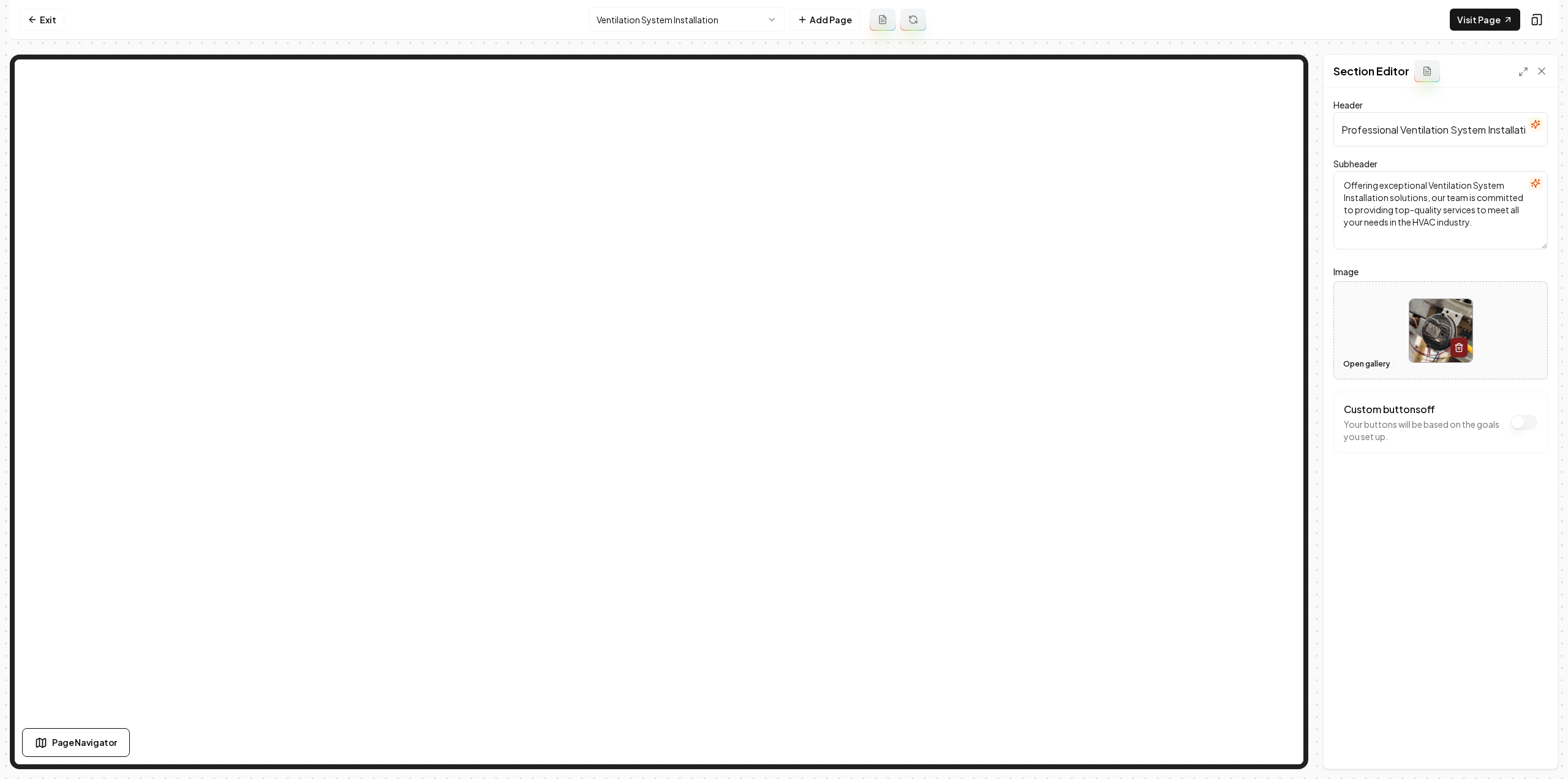
click at [1361, 361] on button "Open gallery" at bounding box center [1367, 364] width 55 height 20
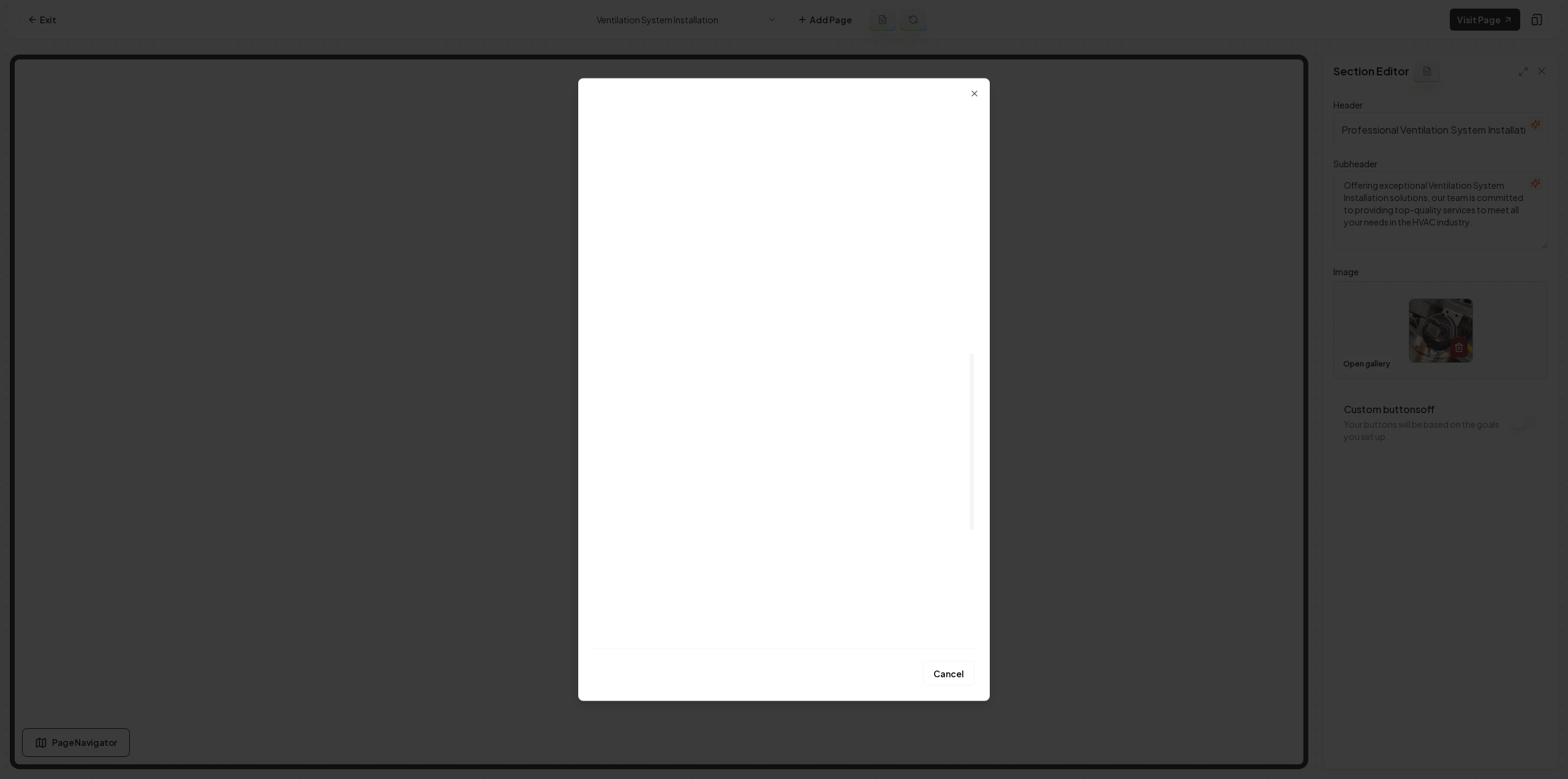
scroll to position [674, 0]
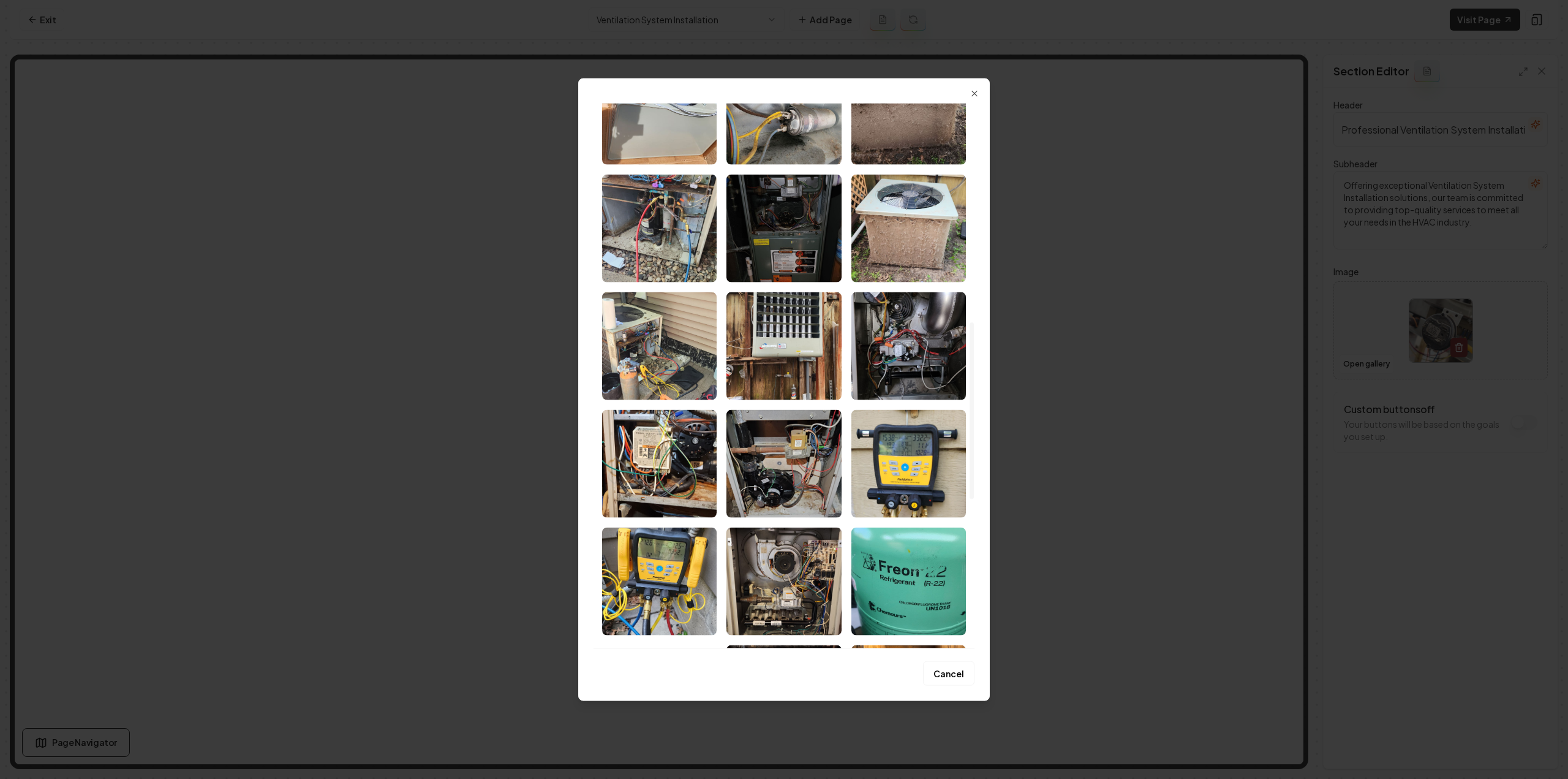
click at [647, 335] on img "Select image image_68a497e85c7cd75eb83c599b.jpeg" at bounding box center [660, 346] width 115 height 108
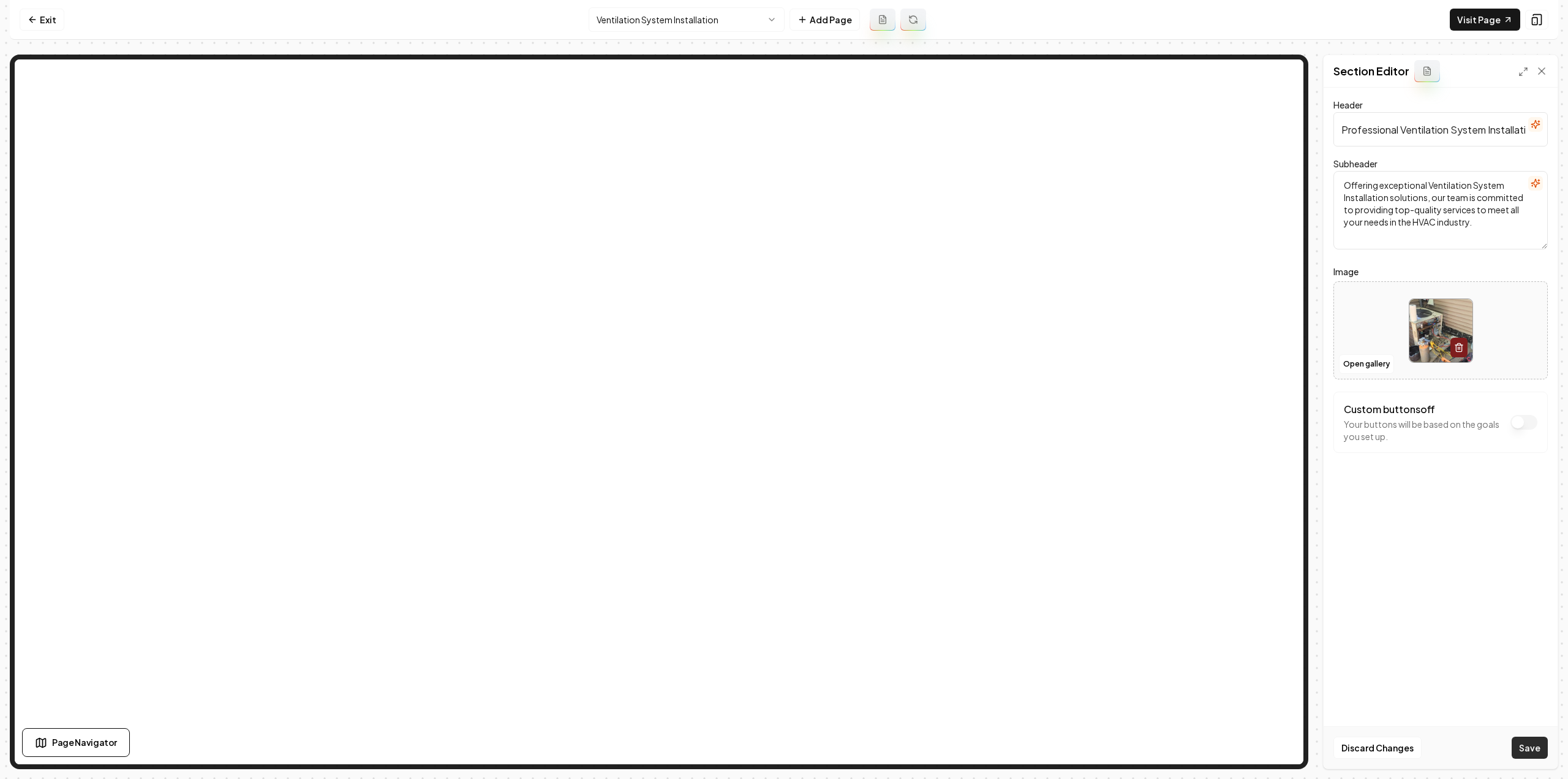
click at [1538, 747] on button "Save" at bounding box center [1529, 747] width 36 height 22
click at [623, 22] on html "Computer Required This feature is only available on a computer. Please switch t…" at bounding box center [784, 389] width 1568 height 779
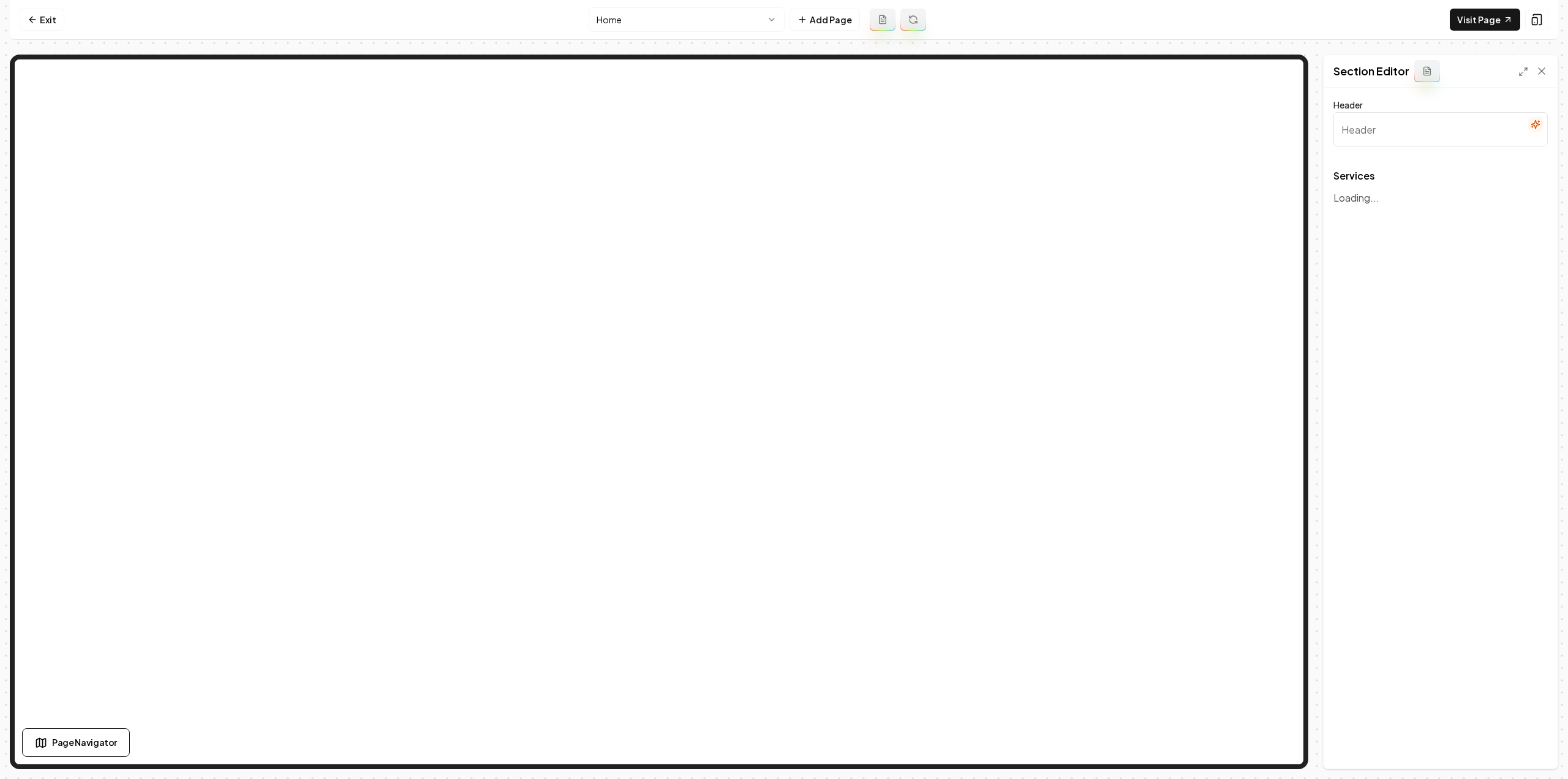
type input "Our Expert HVAC Services"
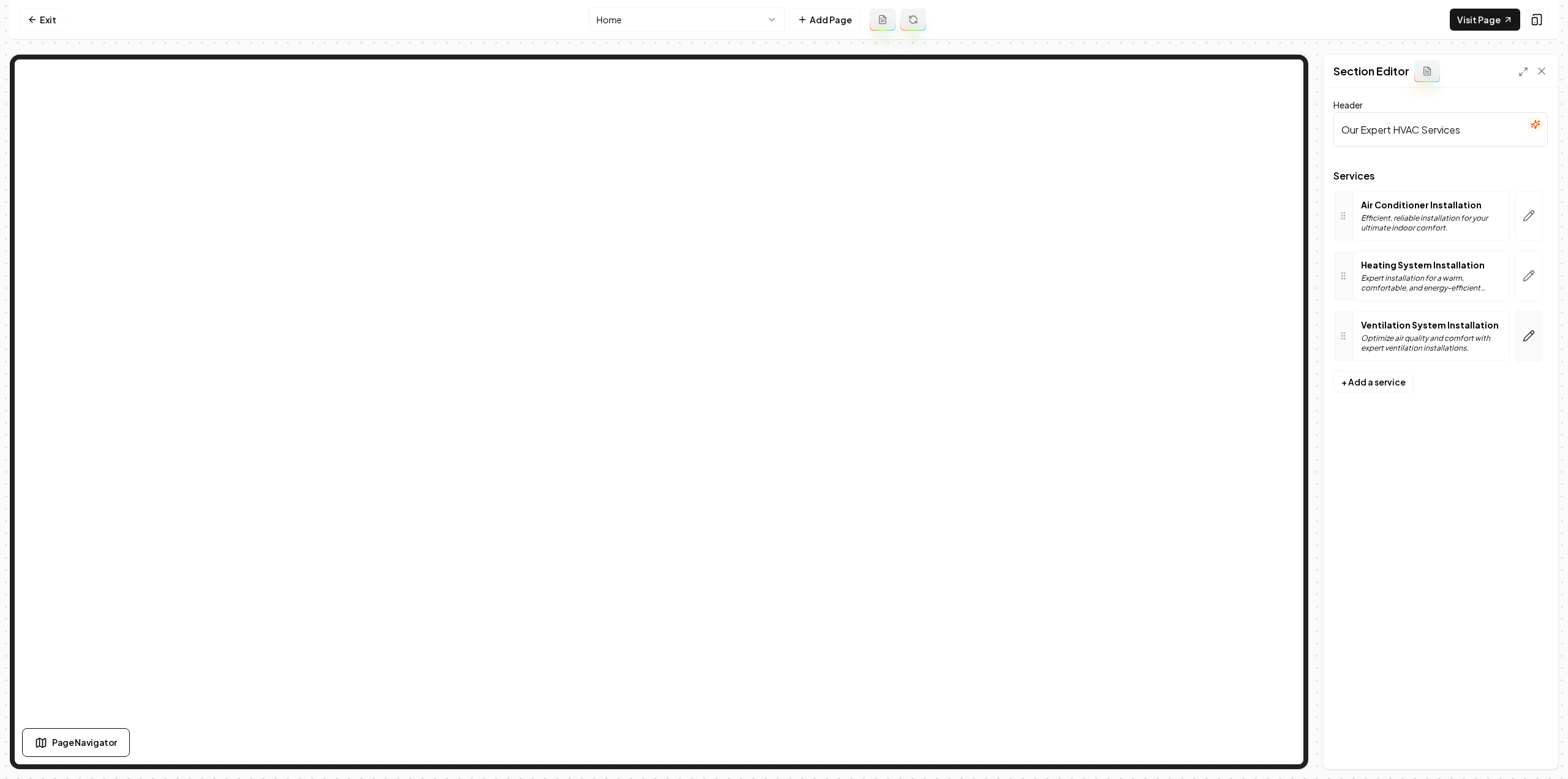
click at [1527, 338] on icon "button" at bounding box center [1529, 336] width 11 height 11
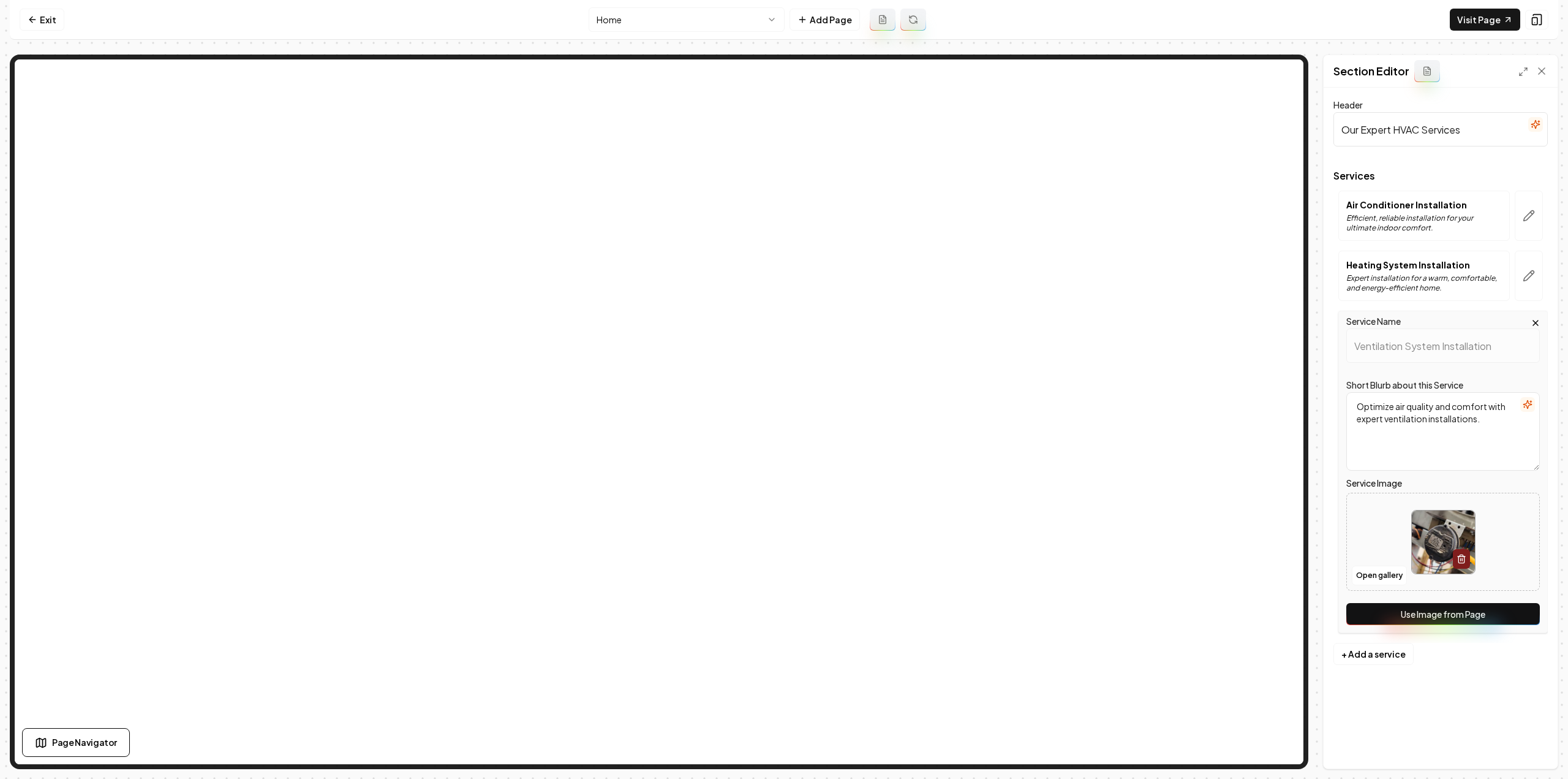
click at [1436, 616] on button "Use Image from Page" at bounding box center [1443, 613] width 194 height 22
click at [1547, 754] on div "Discard Changes Save" at bounding box center [1440, 747] width 234 height 42
click at [1536, 744] on button "Save" at bounding box center [1529, 747] width 36 height 22
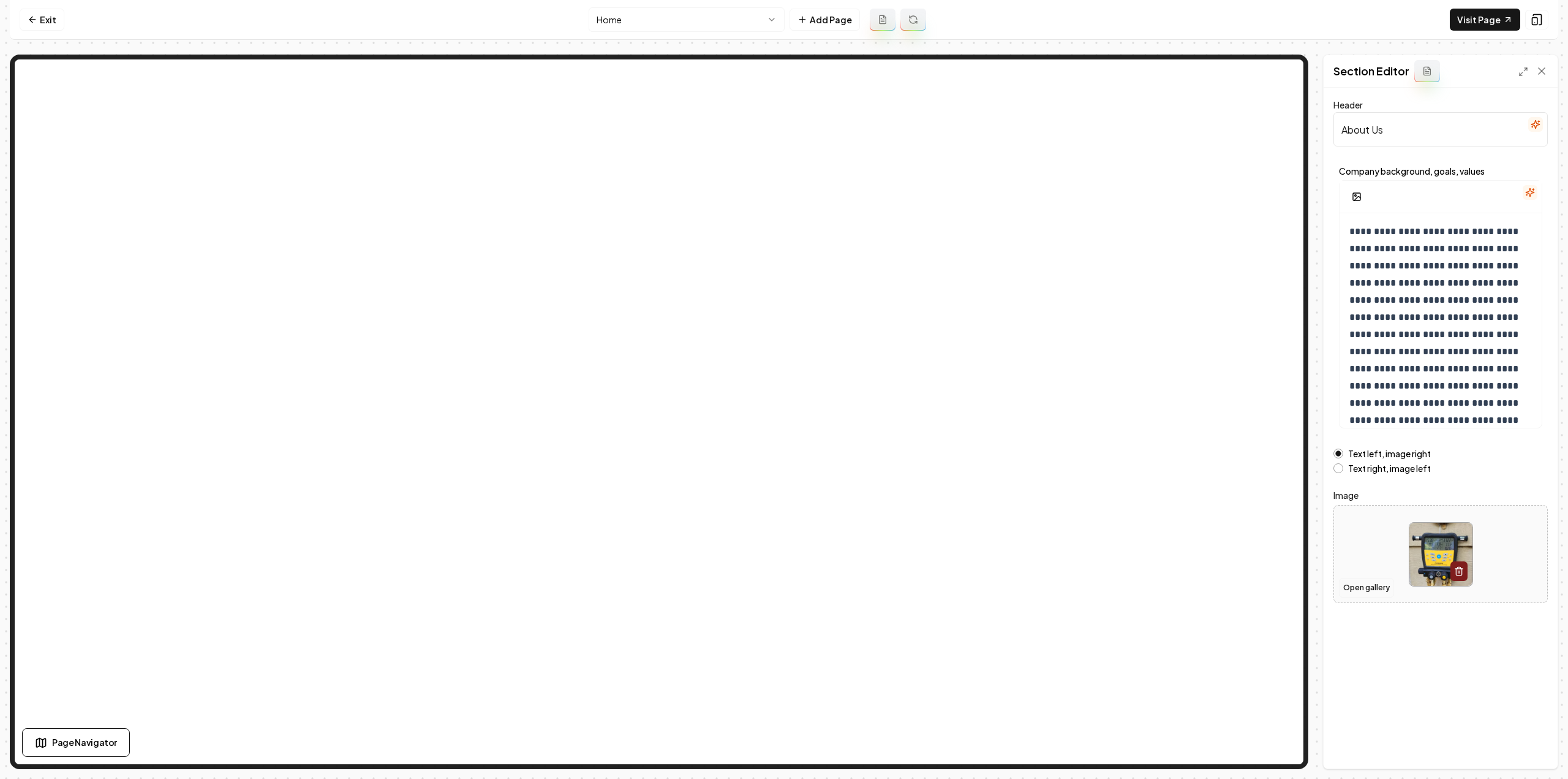
click at [1376, 583] on button "Open gallery" at bounding box center [1367, 587] width 55 height 20
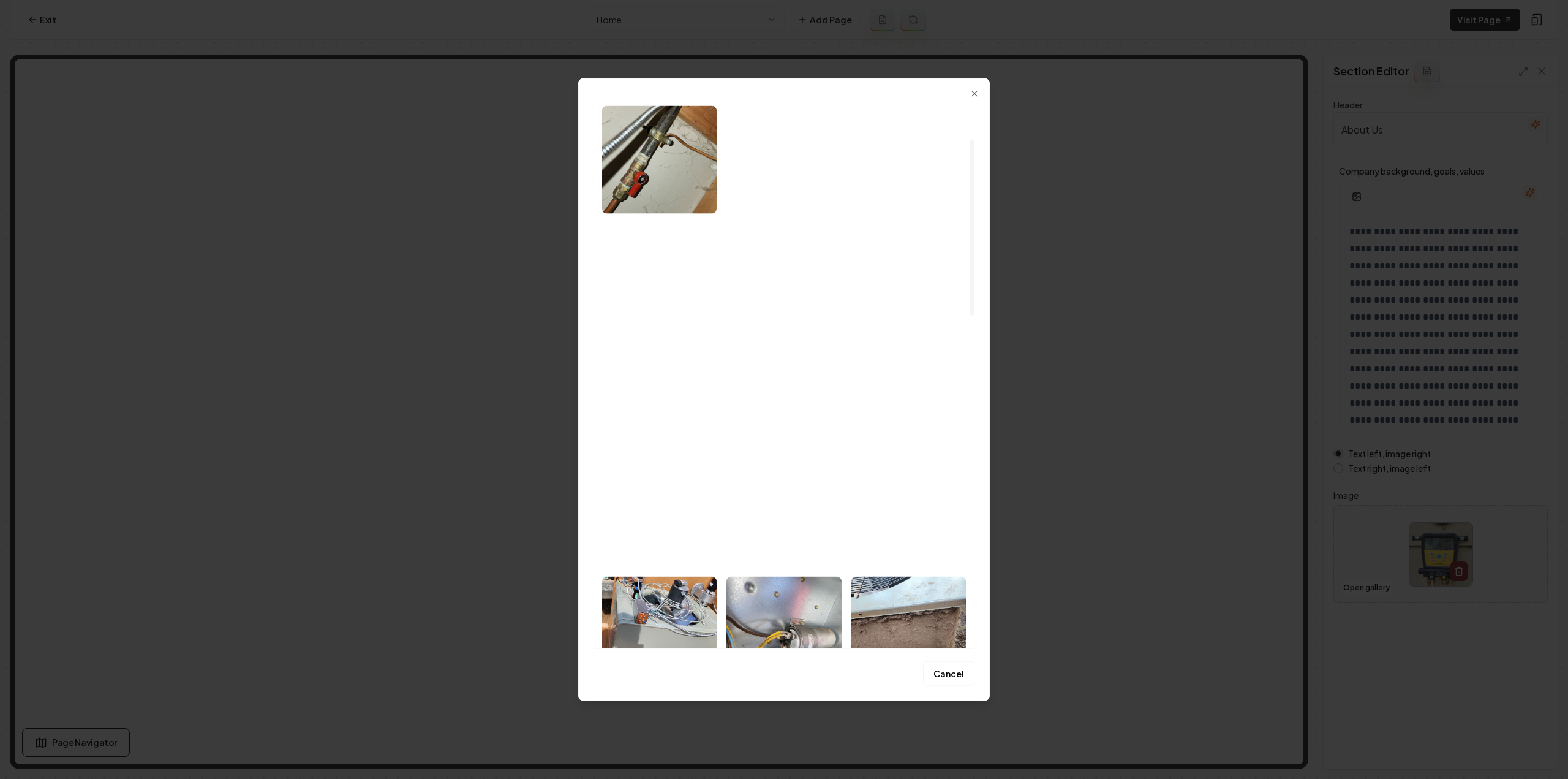
scroll to position [93, 0]
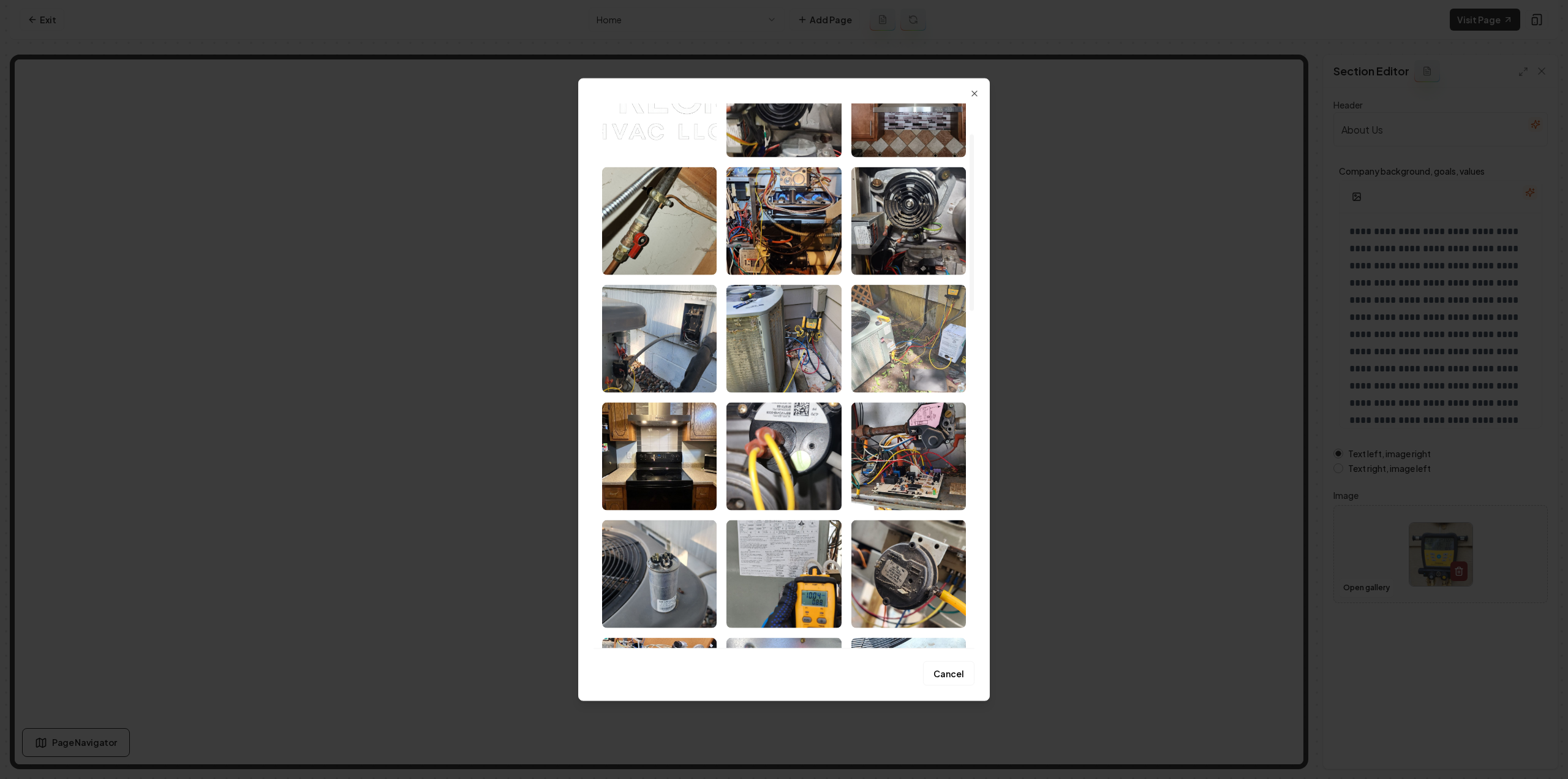
click at [864, 345] on img "Select image image_68a497e85c7cd75eb83c5ae3.jpeg" at bounding box center [908, 338] width 115 height 108
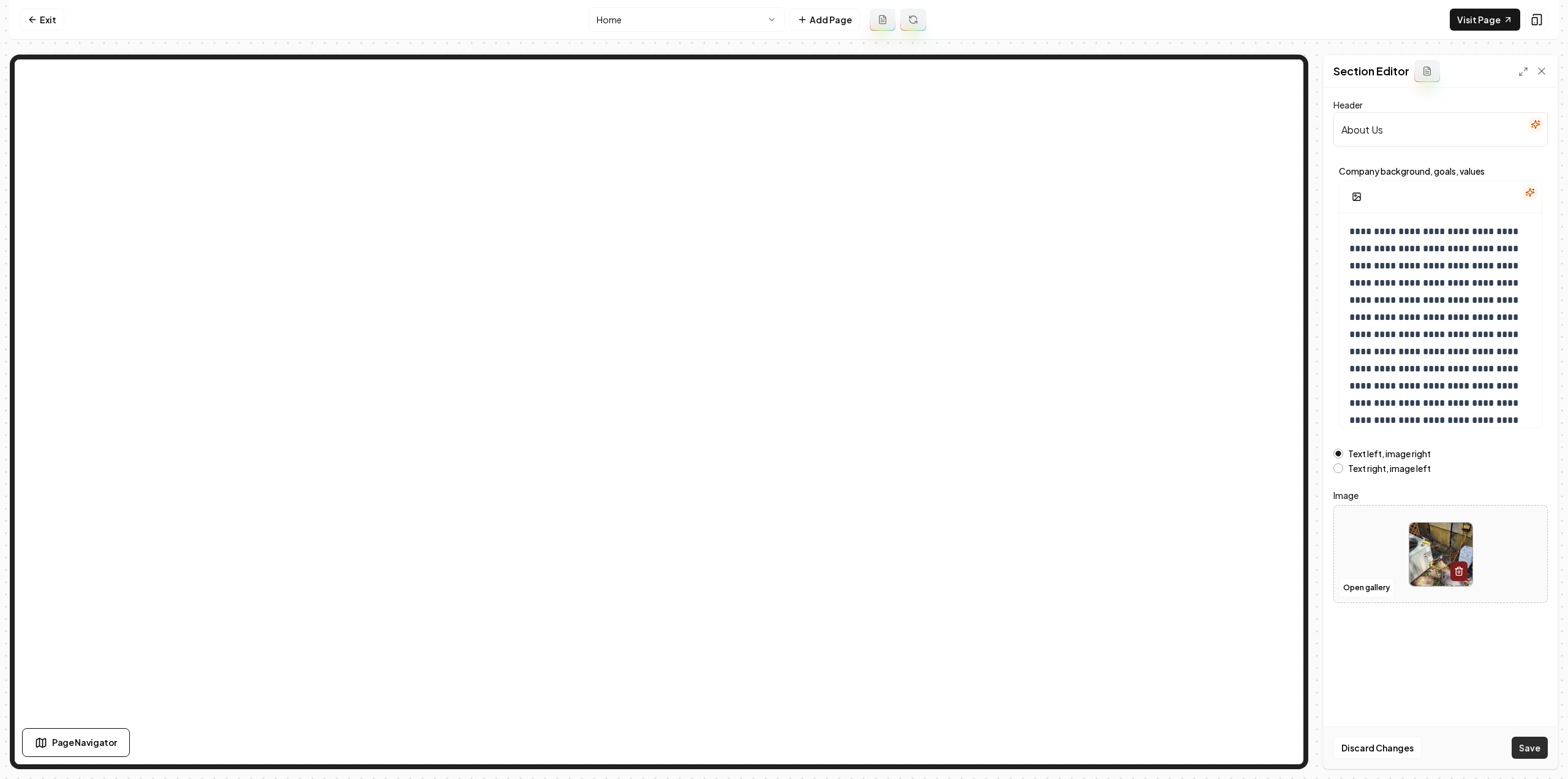
click at [1517, 749] on button "Save" at bounding box center [1529, 747] width 36 height 22
click at [51, 26] on link "Exit" at bounding box center [42, 19] width 45 height 22
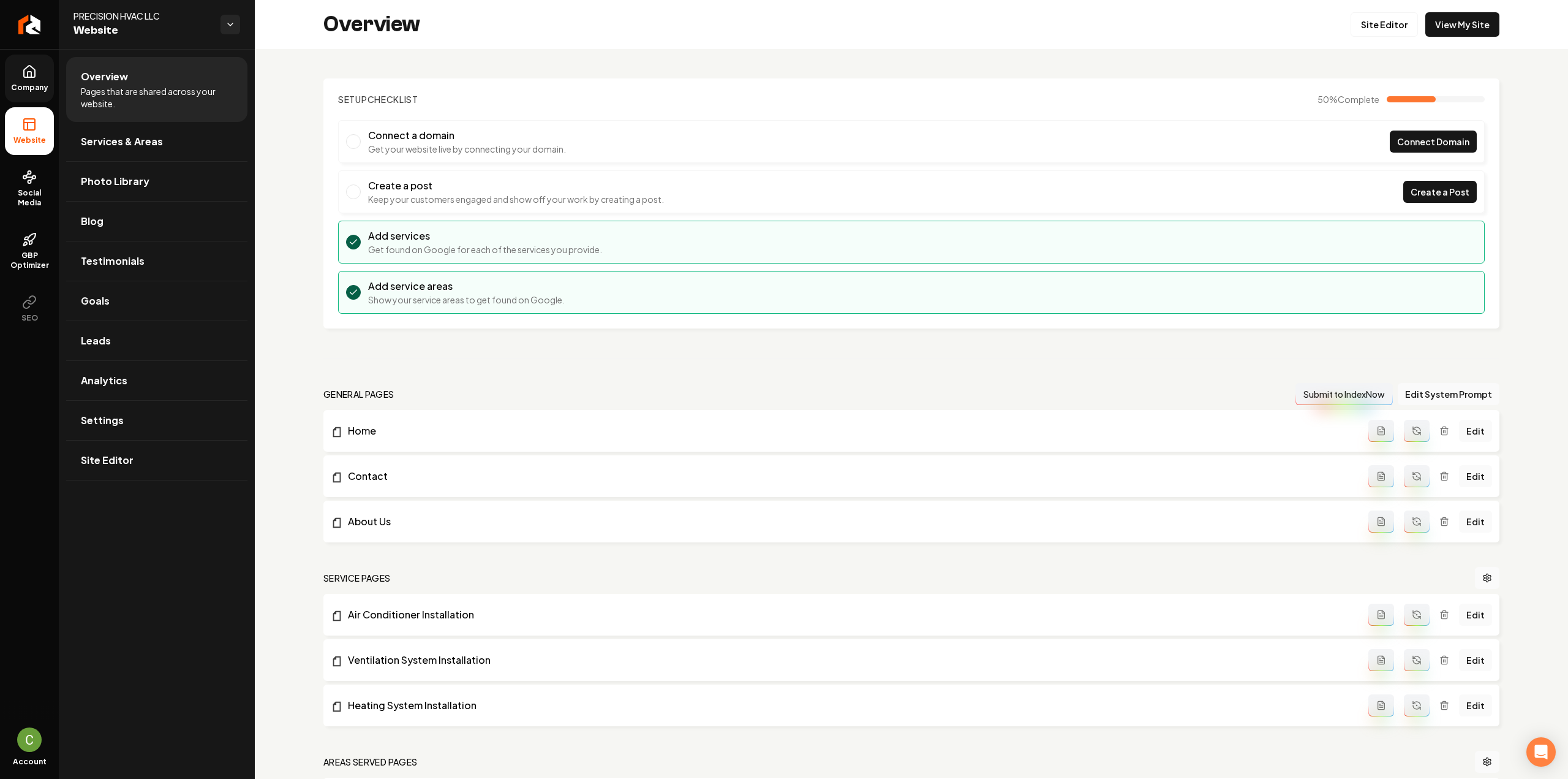
click at [39, 79] on link "Company" at bounding box center [29, 78] width 49 height 48
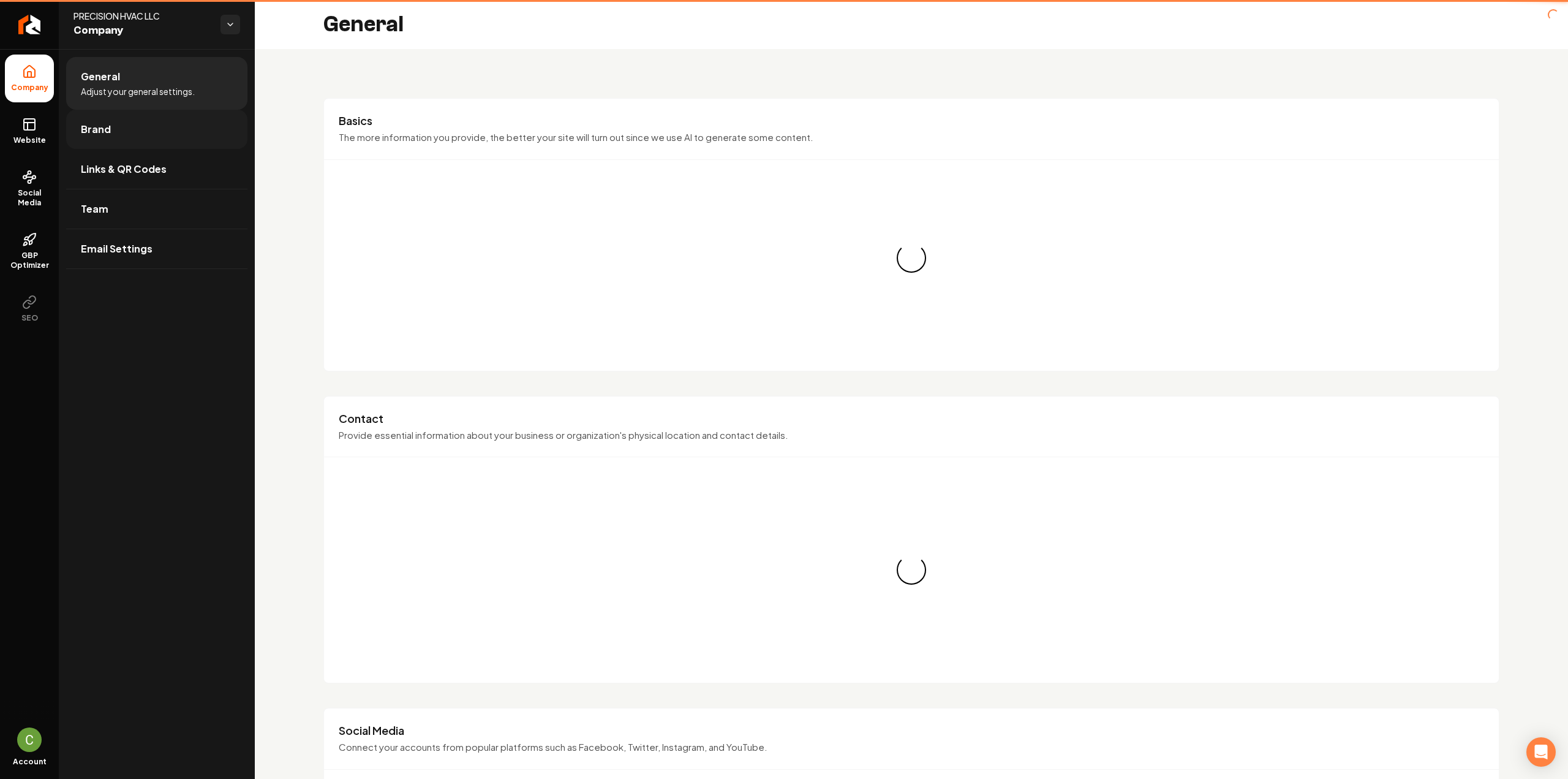
click at [82, 121] on link "Brand" at bounding box center [156, 130] width 181 height 40
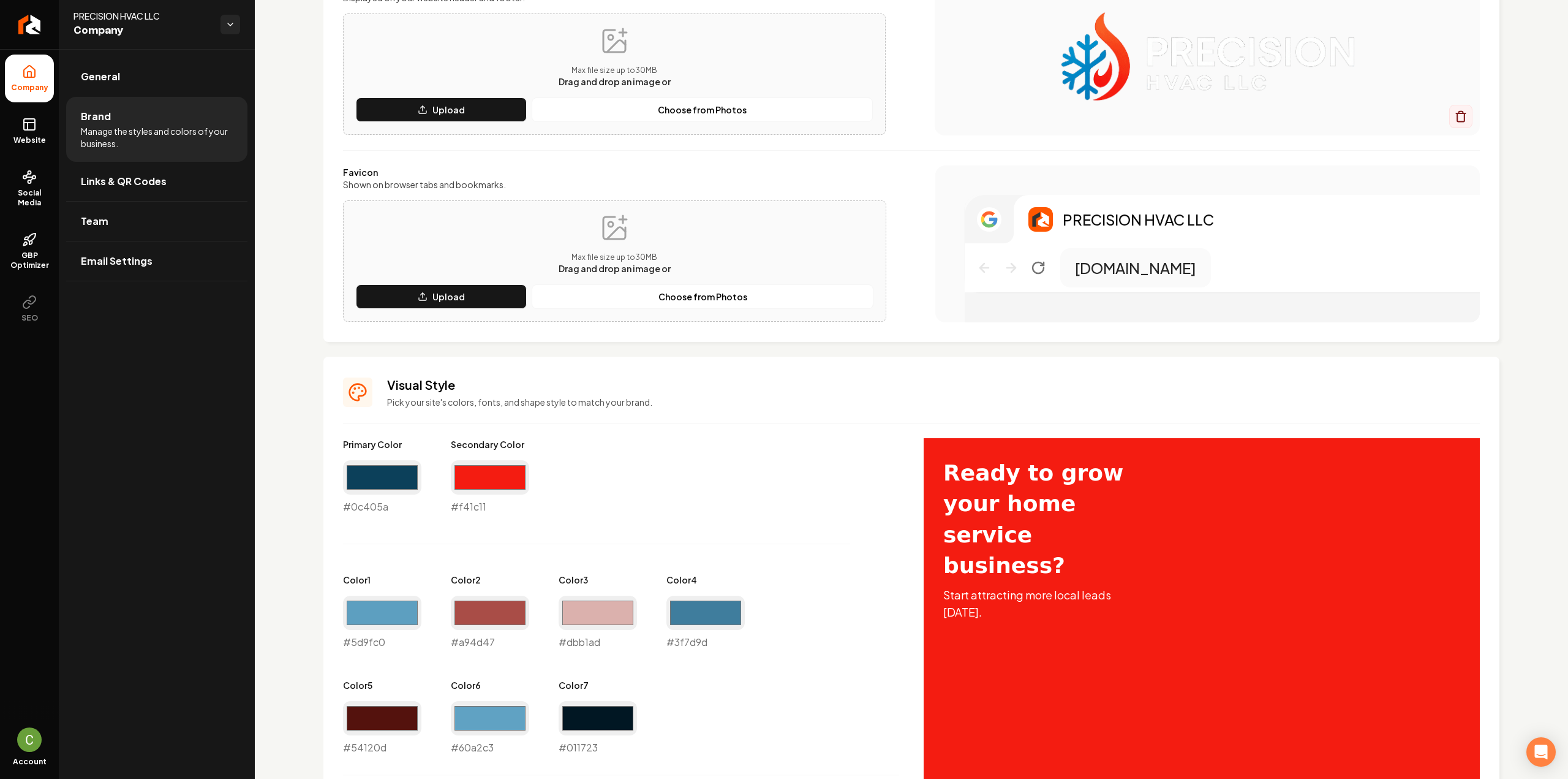
scroll to position [490, 0]
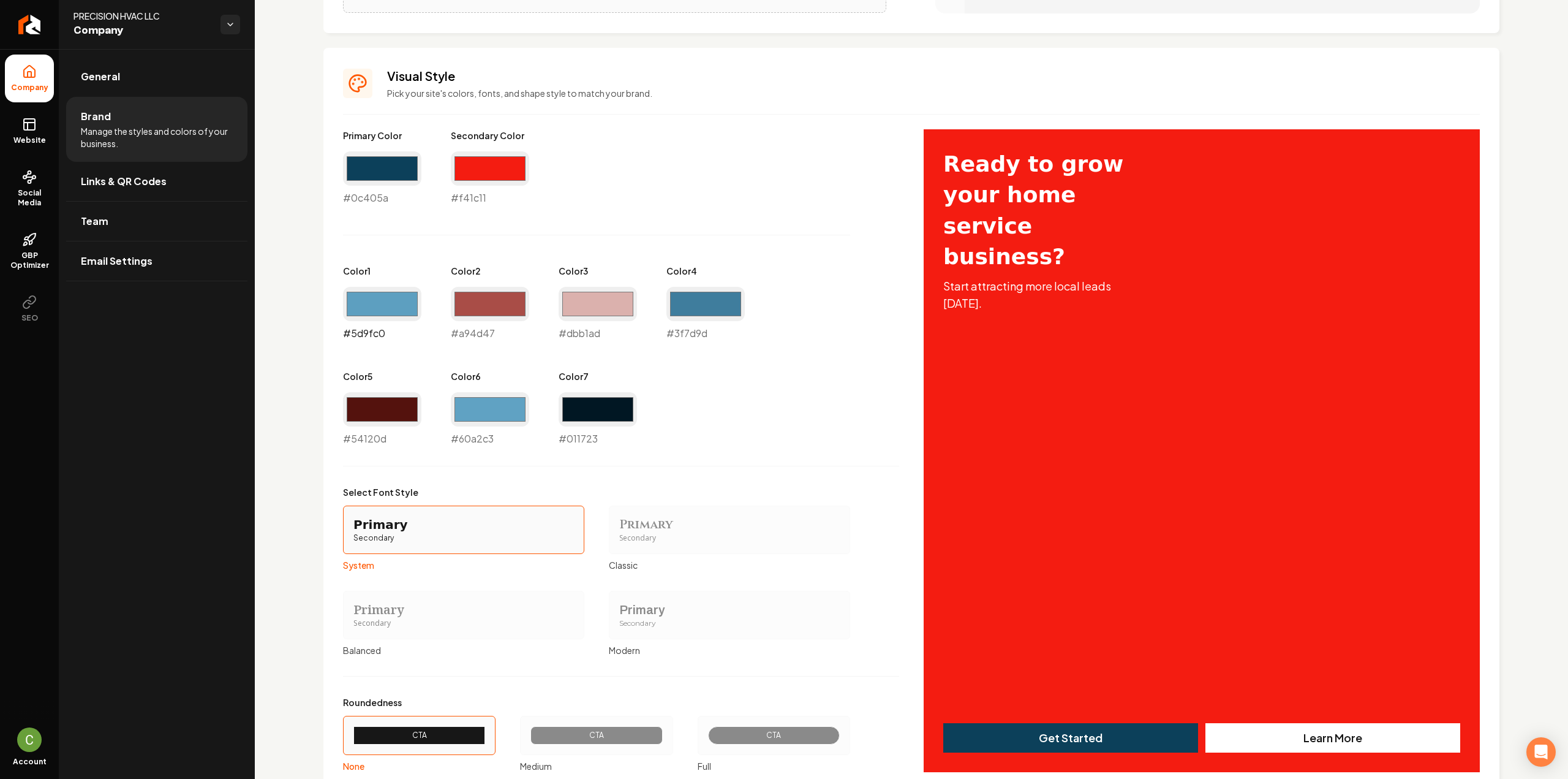
drag, startPoint x: 379, startPoint y: 311, endPoint x: 381, endPoint y: 319, distance: 8.2
click at [379, 311] on input "#5d9fc0" at bounding box center [382, 304] width 78 height 34
click at [535, 398] on div "Primary Color #0c405a #0c405a Secondary Color #f41c11 #f41c11 Color 1 #5d9fc0 #…" at bounding box center [621, 287] width 556 height 317
click at [501, 412] on input "#60a2c3" at bounding box center [490, 409] width 78 height 34
type input "#c3d6df"
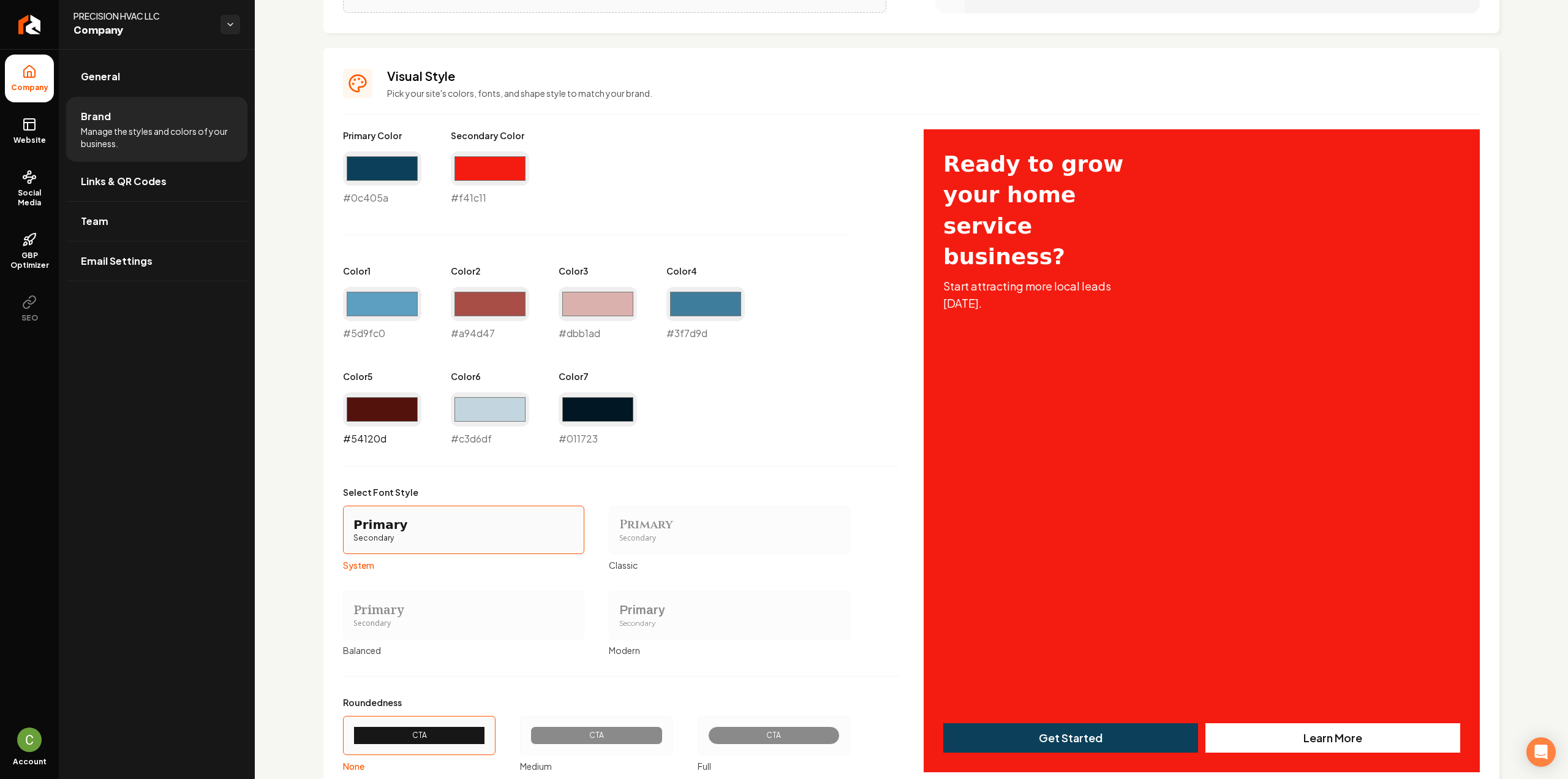
click at [383, 416] on input "#54120d" at bounding box center [382, 409] width 78 height 34
type input "#e6d2d0"
click at [844, 414] on div "Primary Color #0c405a #0c405a Secondary Color #f41c11 #f41c11 Color 1 #5d9fc0 #…" at bounding box center [621, 287] width 556 height 317
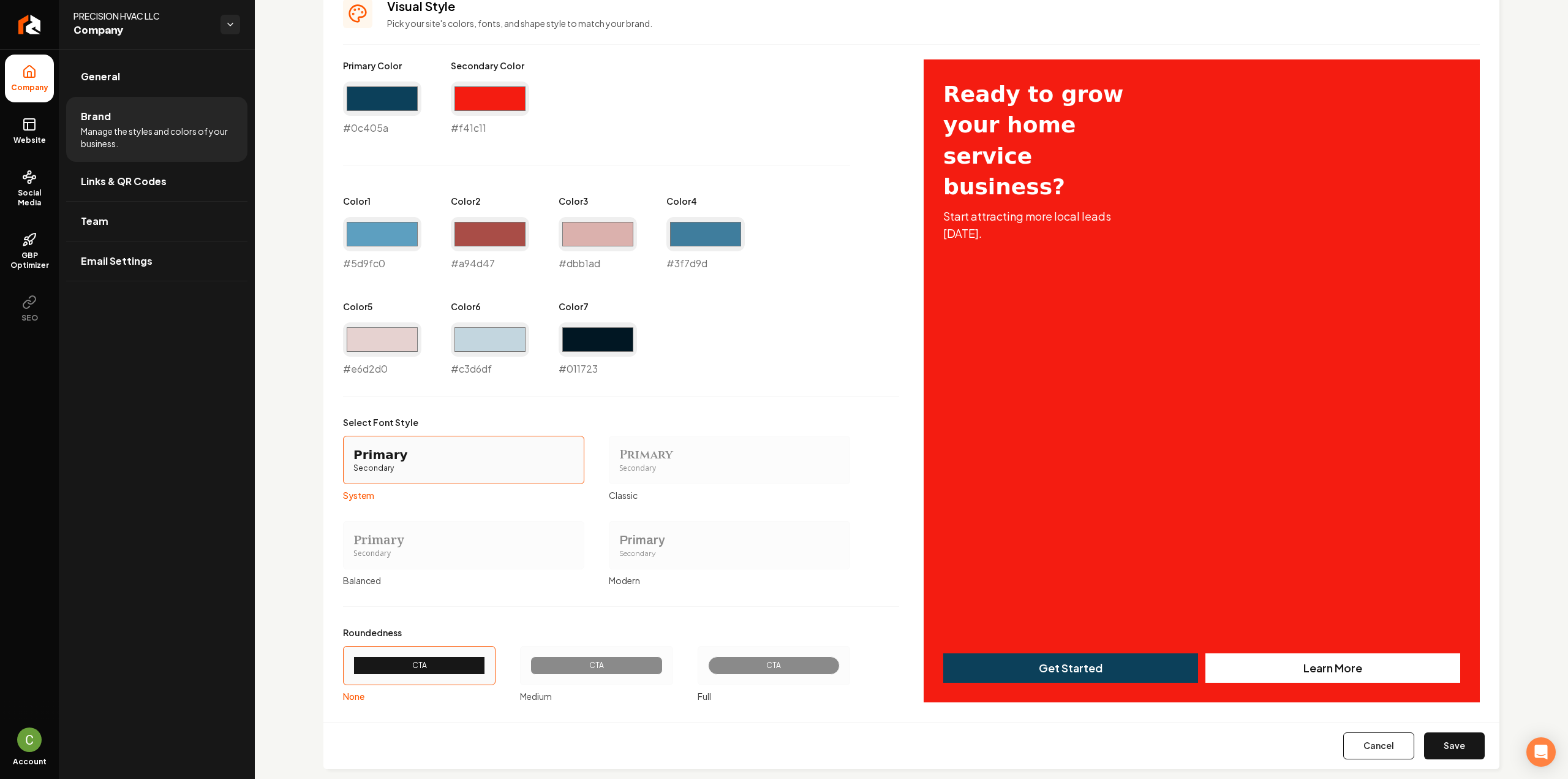
scroll to position [577, 0]
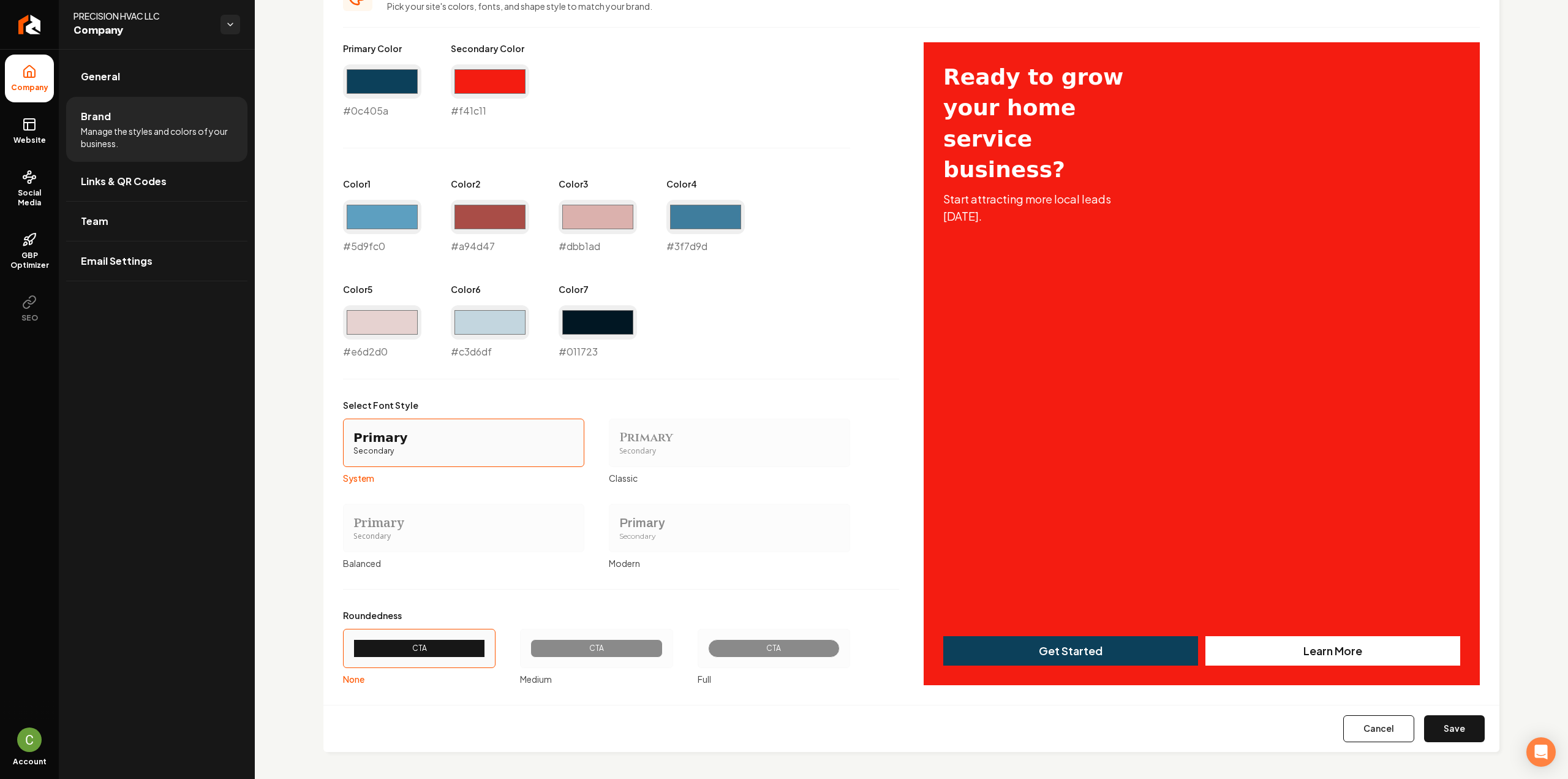
click at [1455, 728] on button "Save" at bounding box center [1454, 728] width 61 height 27
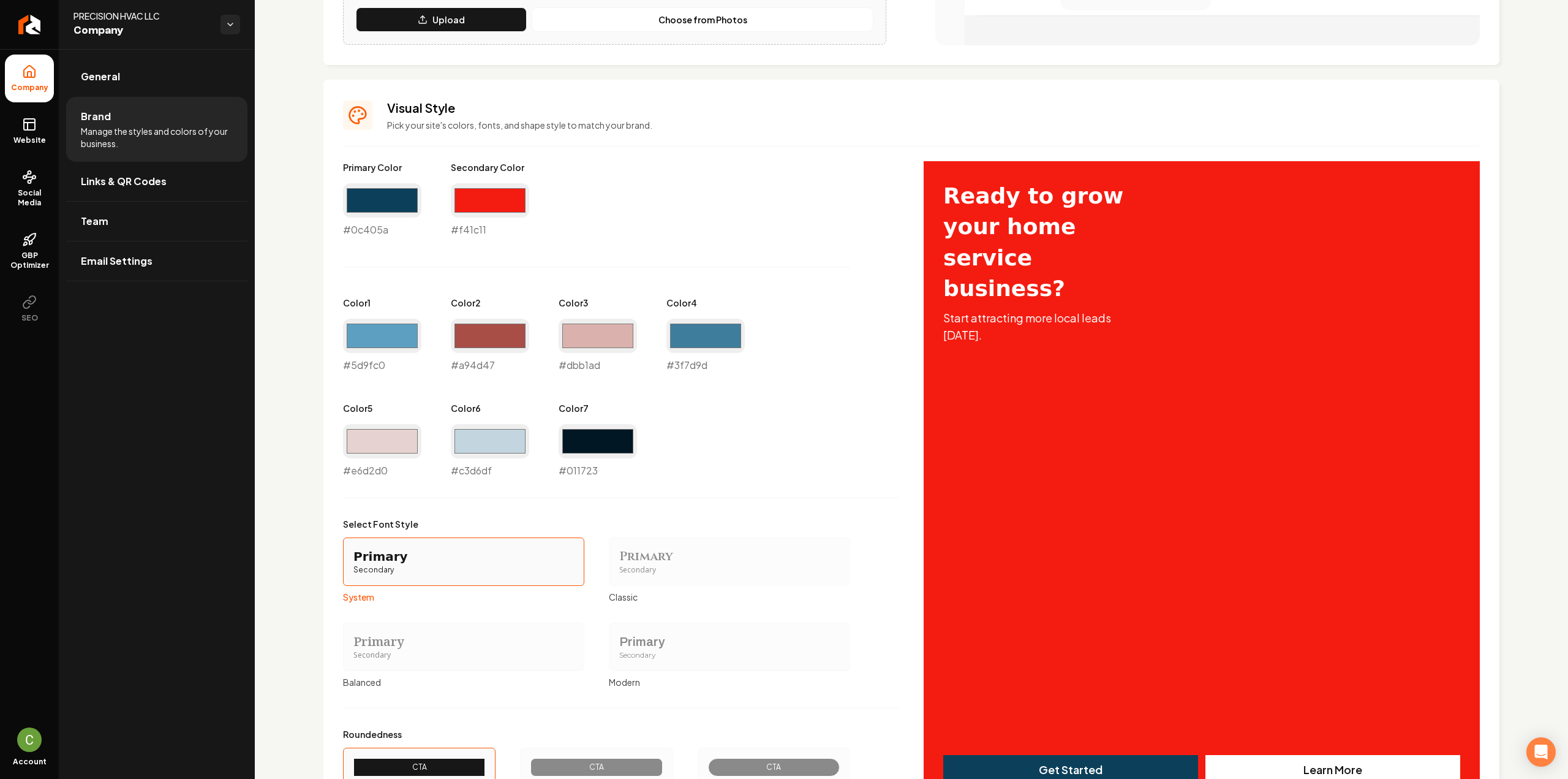
scroll to position [530, 0]
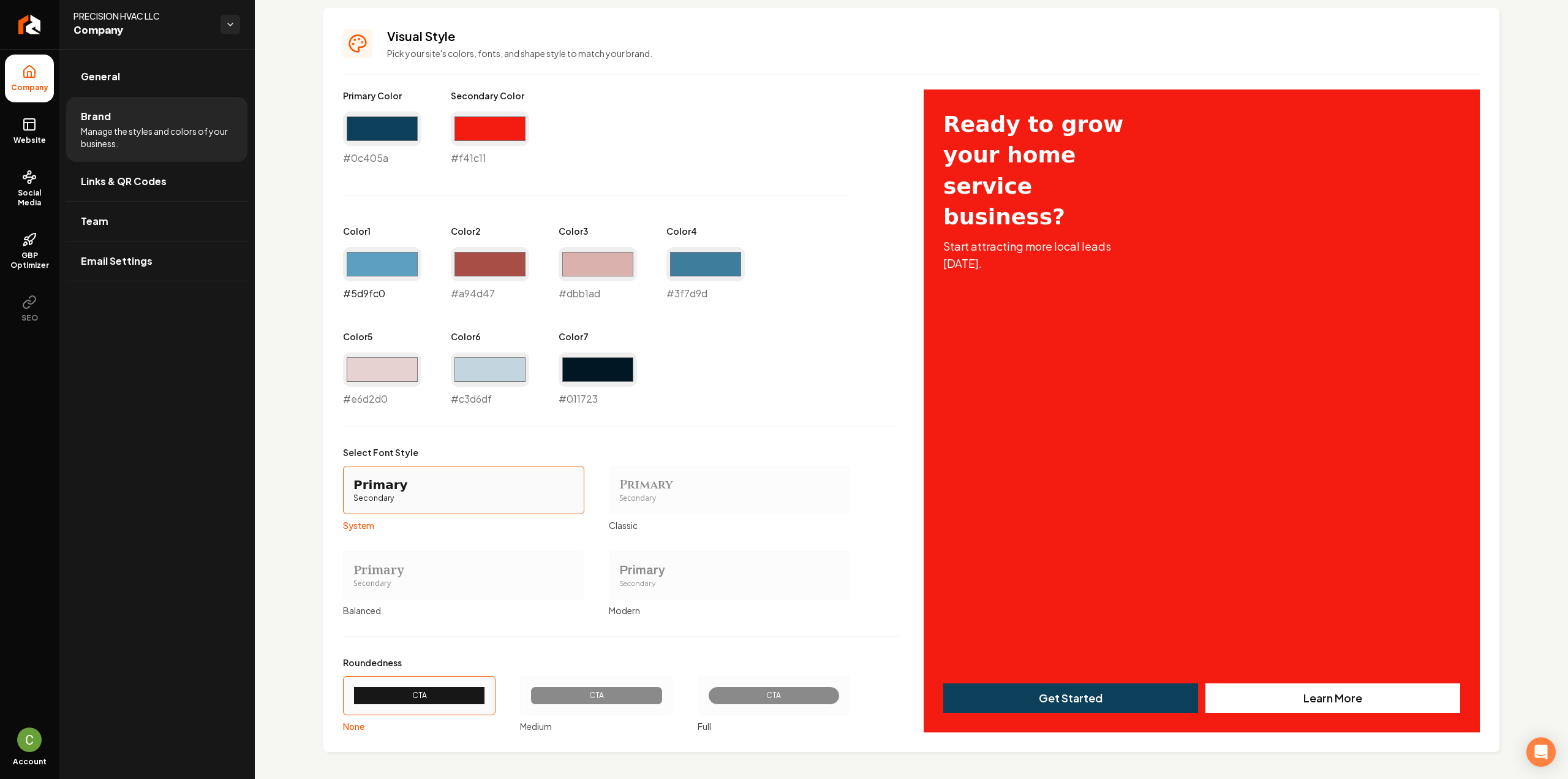
click at [376, 250] on input "#5d9fc0" at bounding box center [382, 264] width 78 height 34
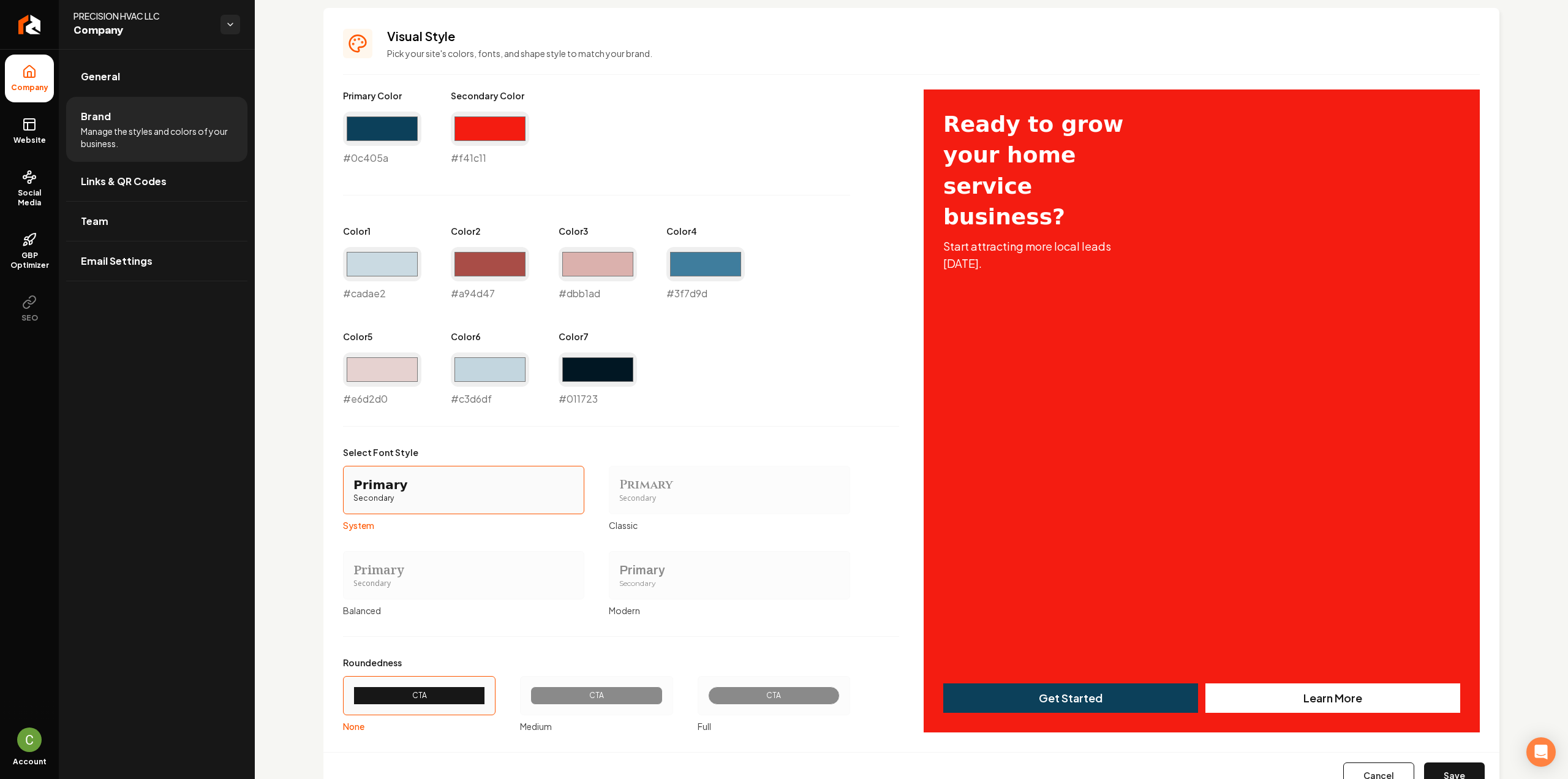
type input "#cadae2"
click at [767, 385] on div "Primary Color #0c405a #0c405a Secondary Color #f41c11 #f41c11 Color 1 #cadae2 #…" at bounding box center [621, 248] width 556 height 317
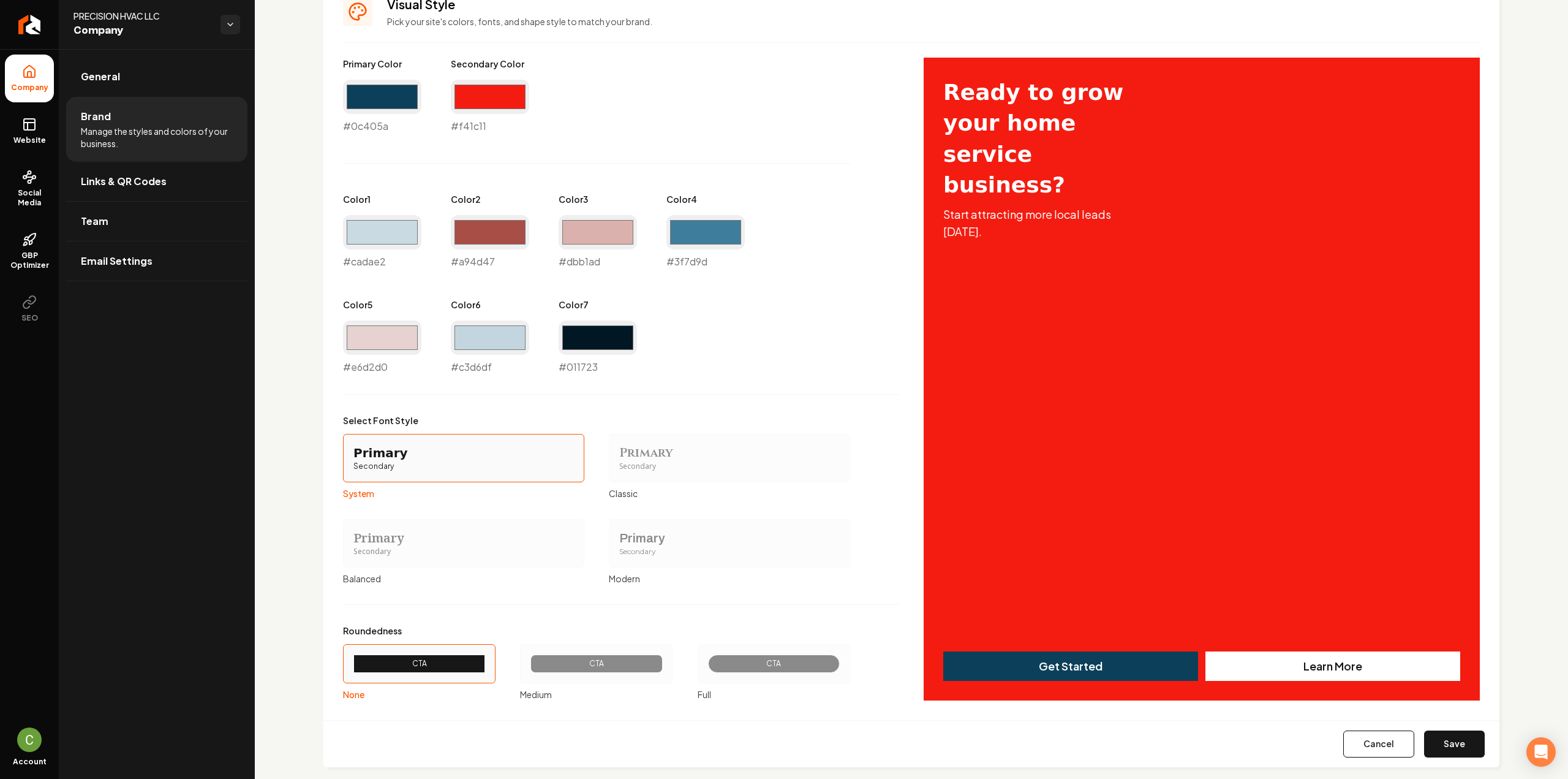
scroll to position [577, 0]
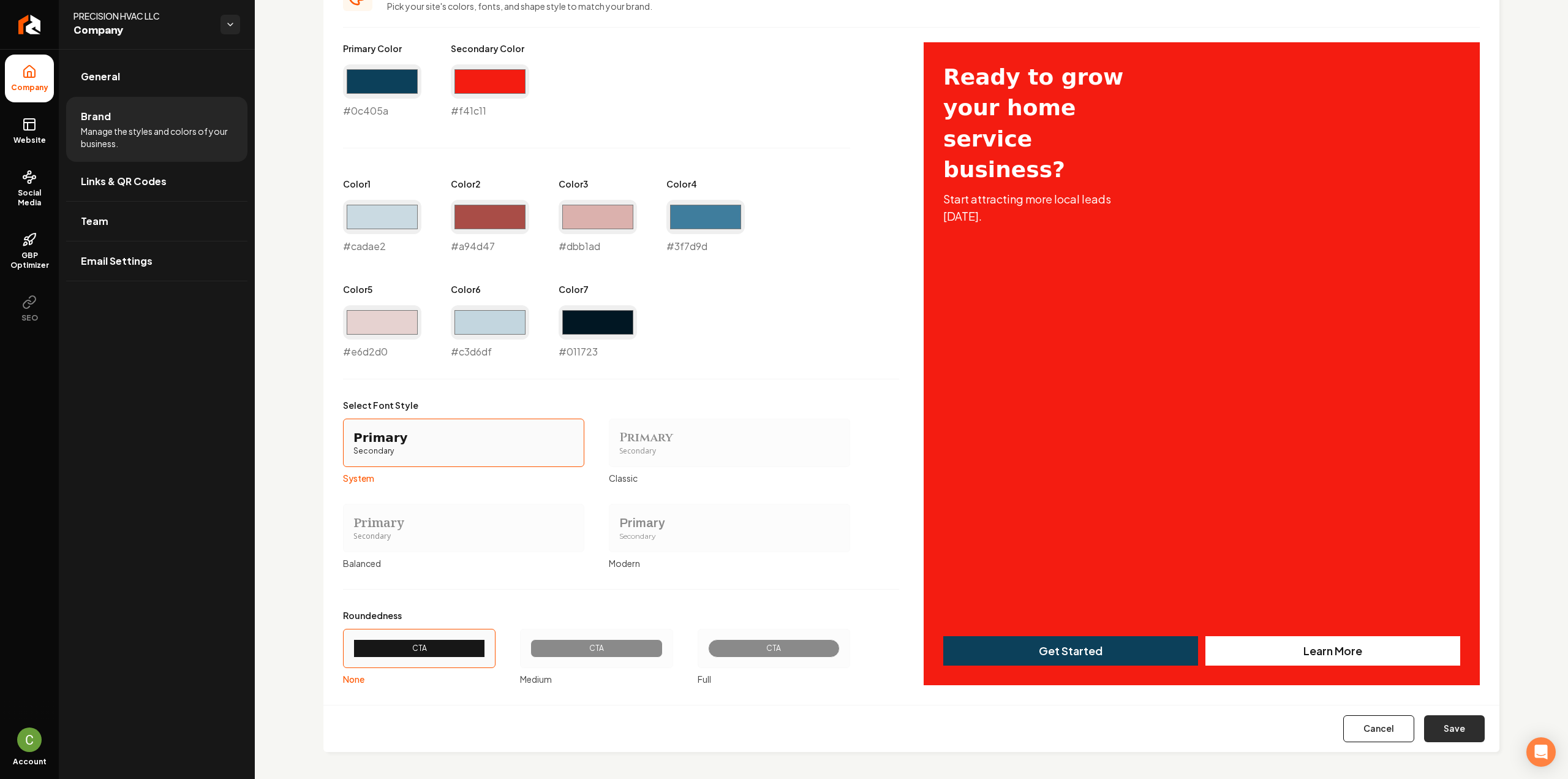
click at [1471, 728] on button "Save" at bounding box center [1454, 728] width 61 height 27
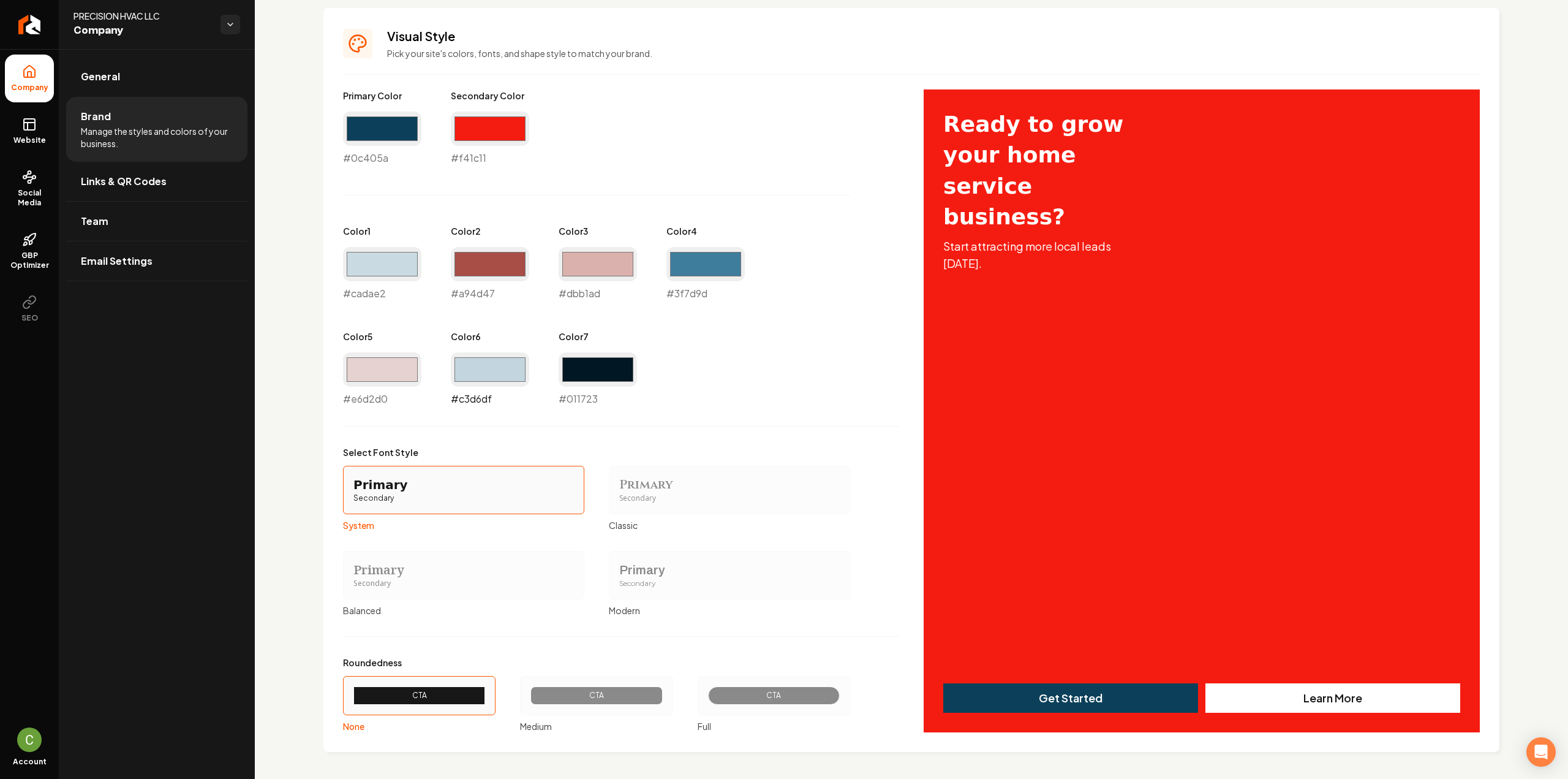
click at [486, 361] on input "#c3d6df" at bounding box center [490, 369] width 78 height 34
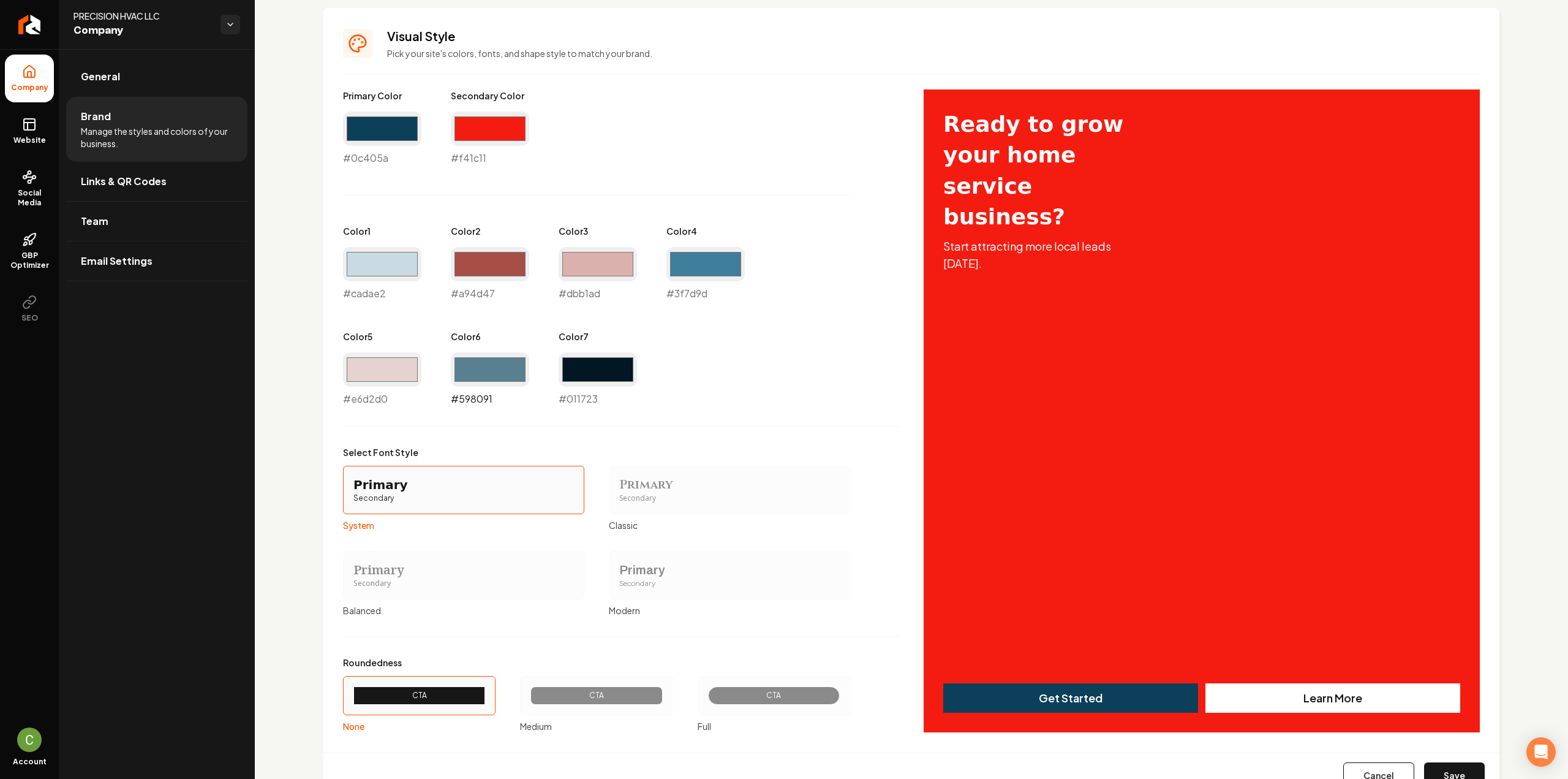
type input "#598091"
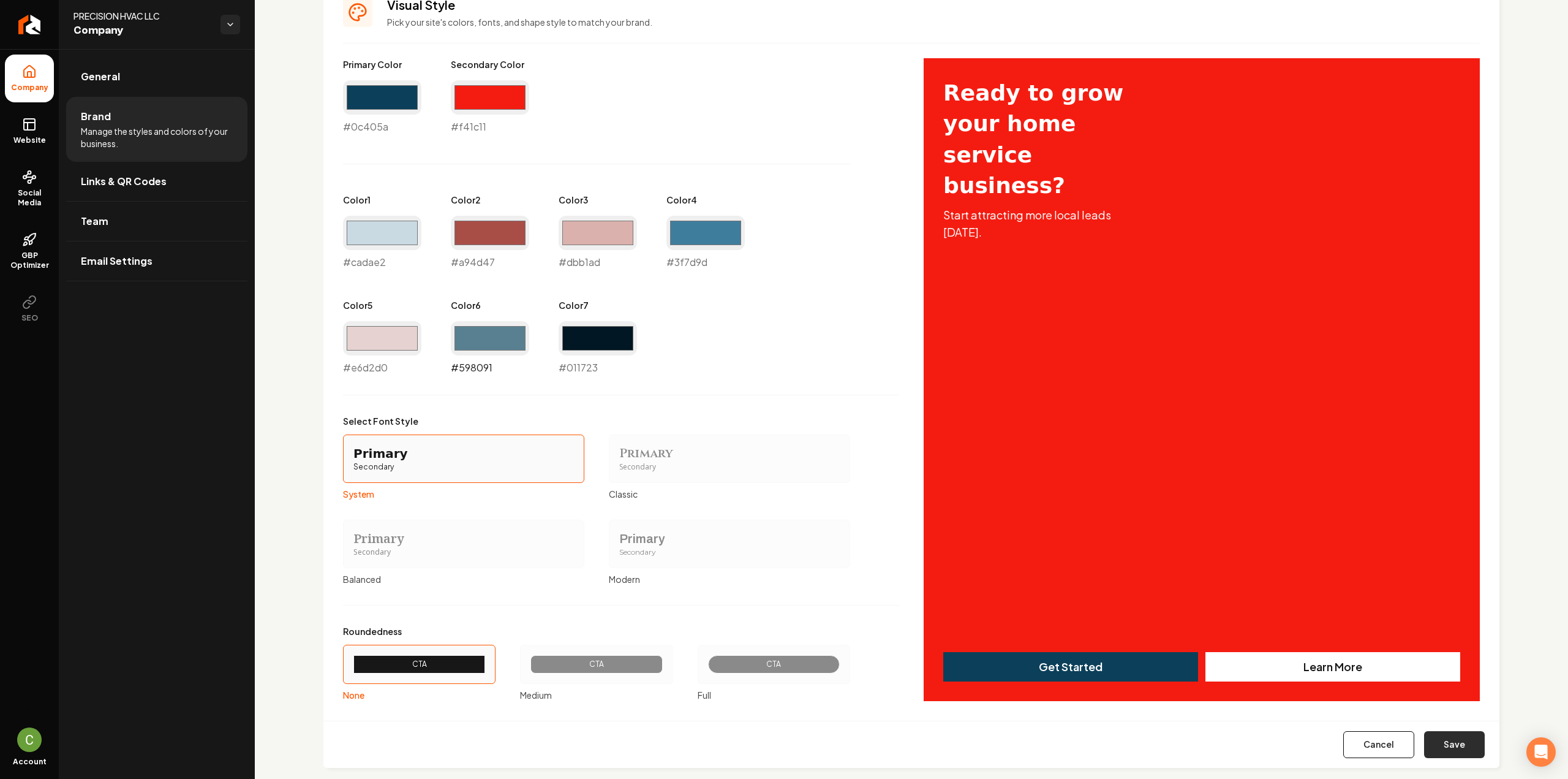
scroll to position [577, 0]
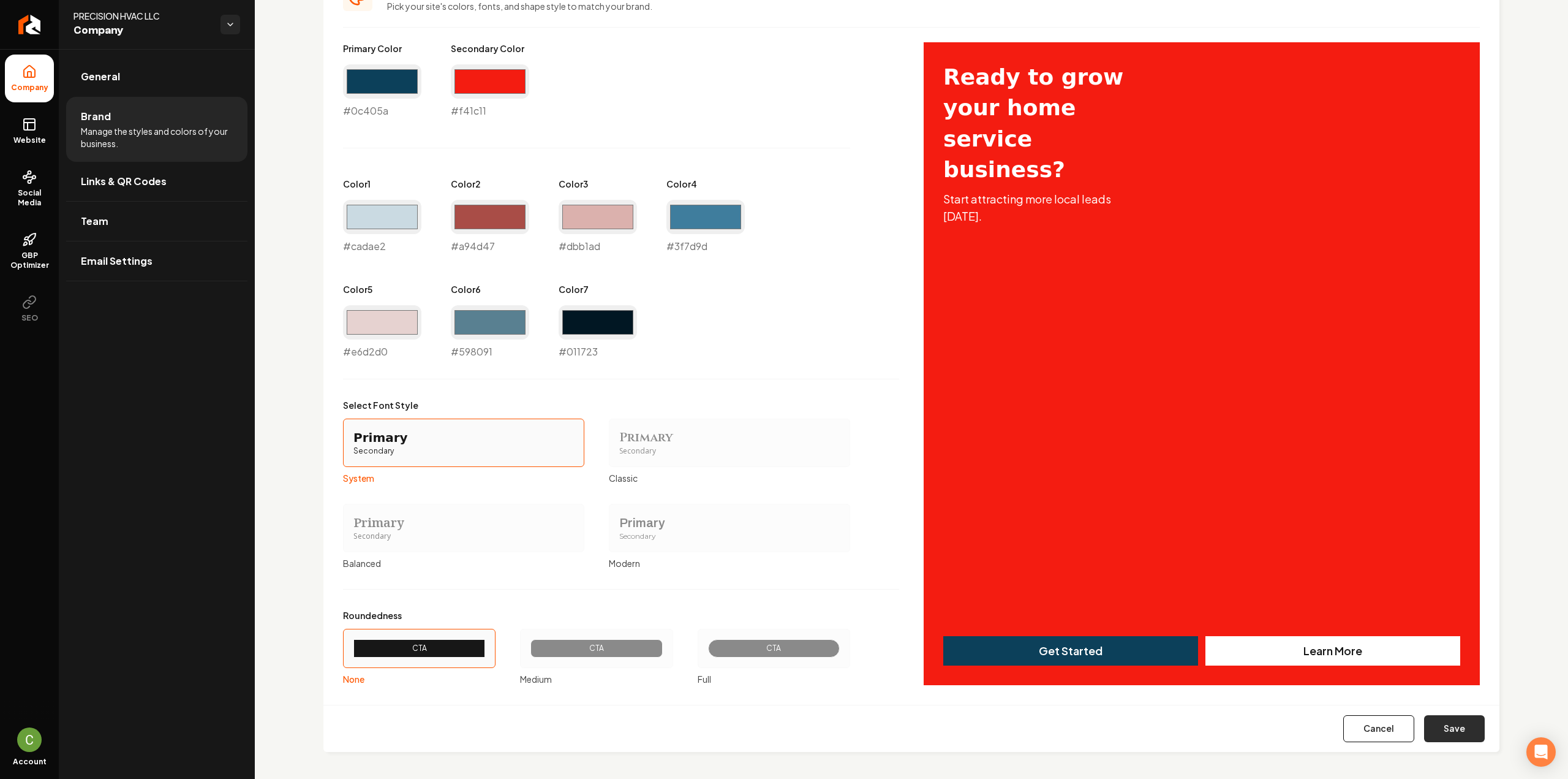
click at [1448, 735] on button "Save" at bounding box center [1454, 728] width 61 height 27
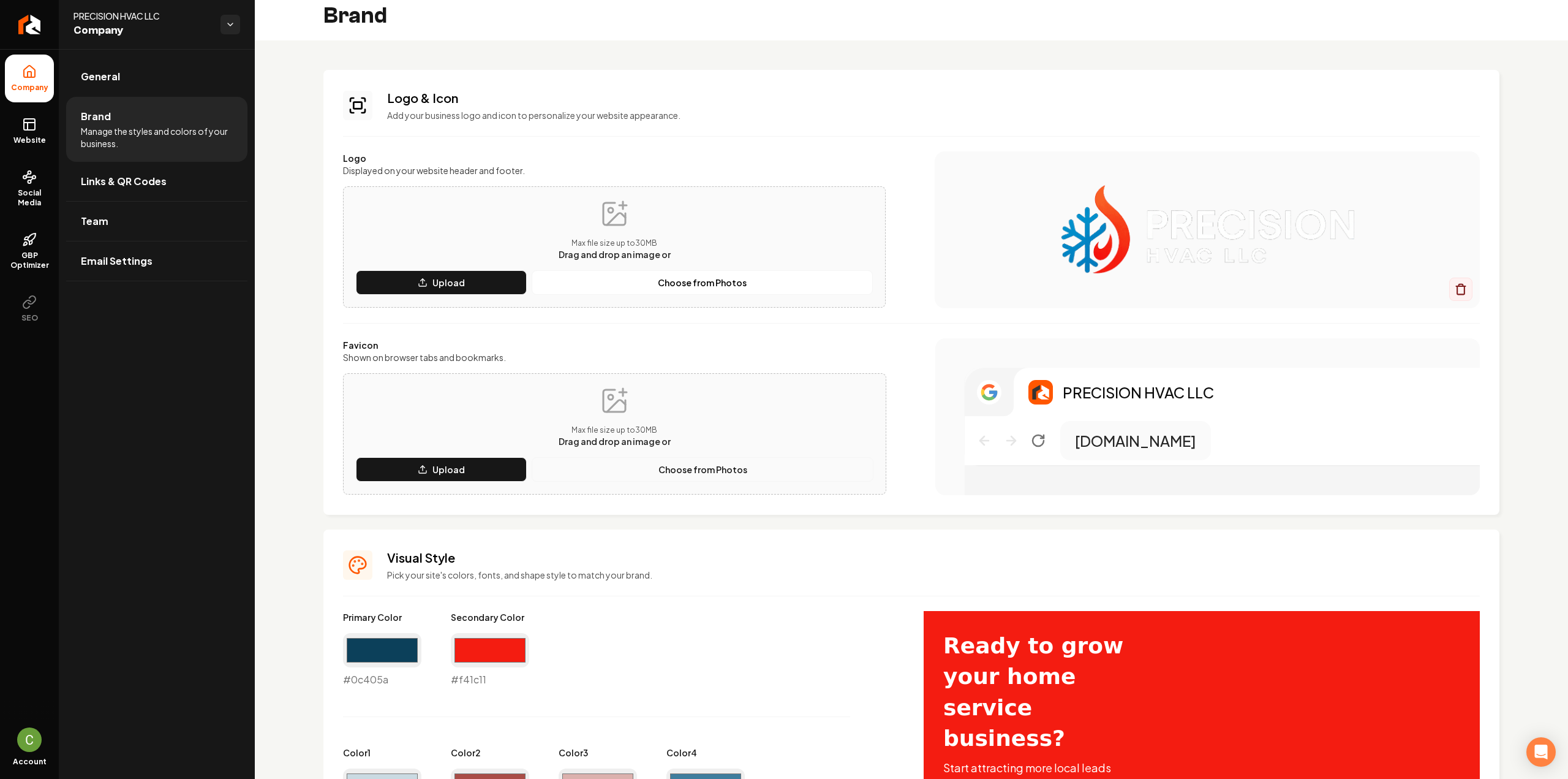
scroll to position [0, 0]
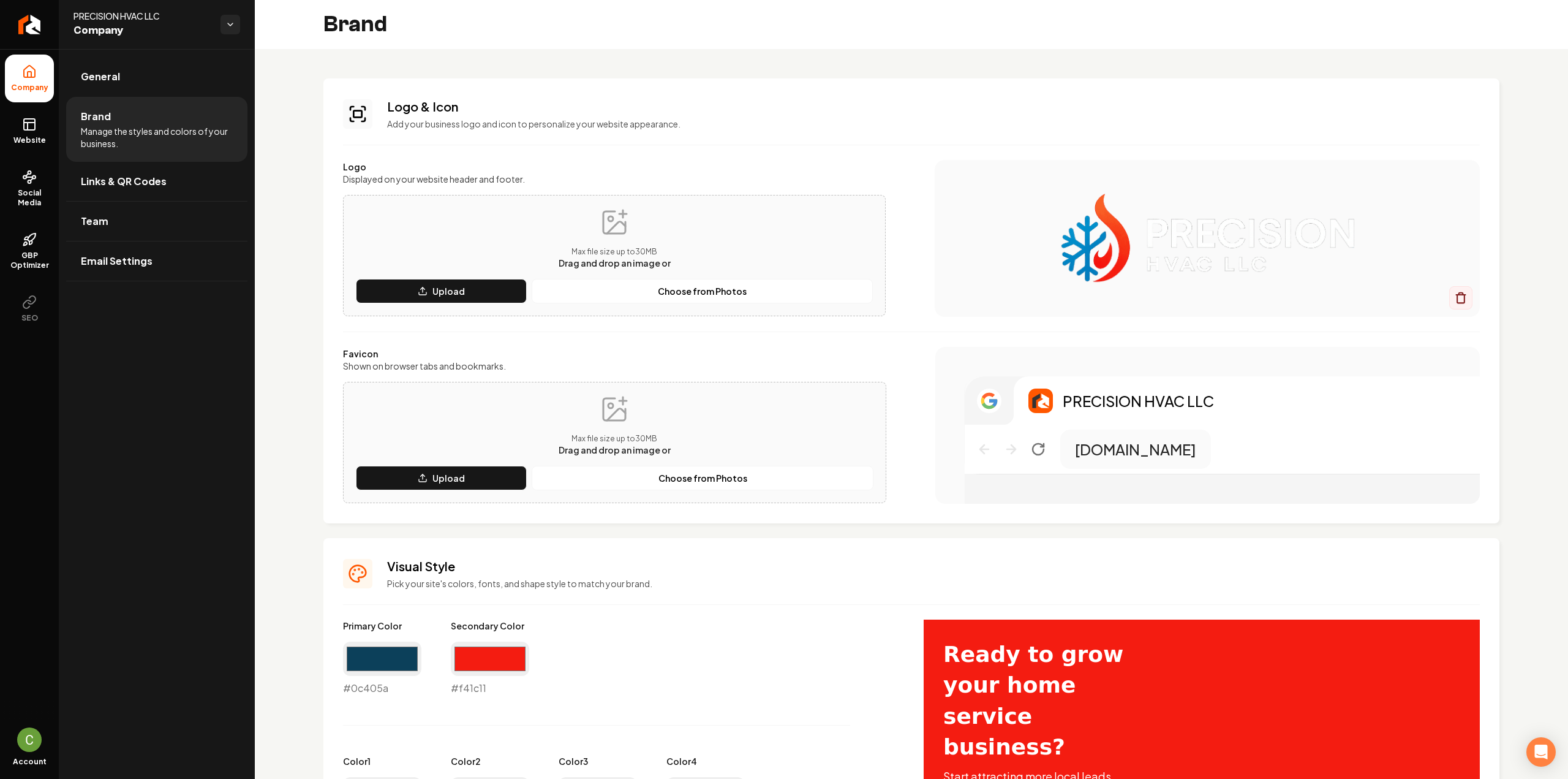
drag, startPoint x: 48, startPoint y: 124, endPoint x: 99, endPoint y: 129, distance: 51.2
click at [48, 124] on link "Website" at bounding box center [29, 131] width 49 height 48
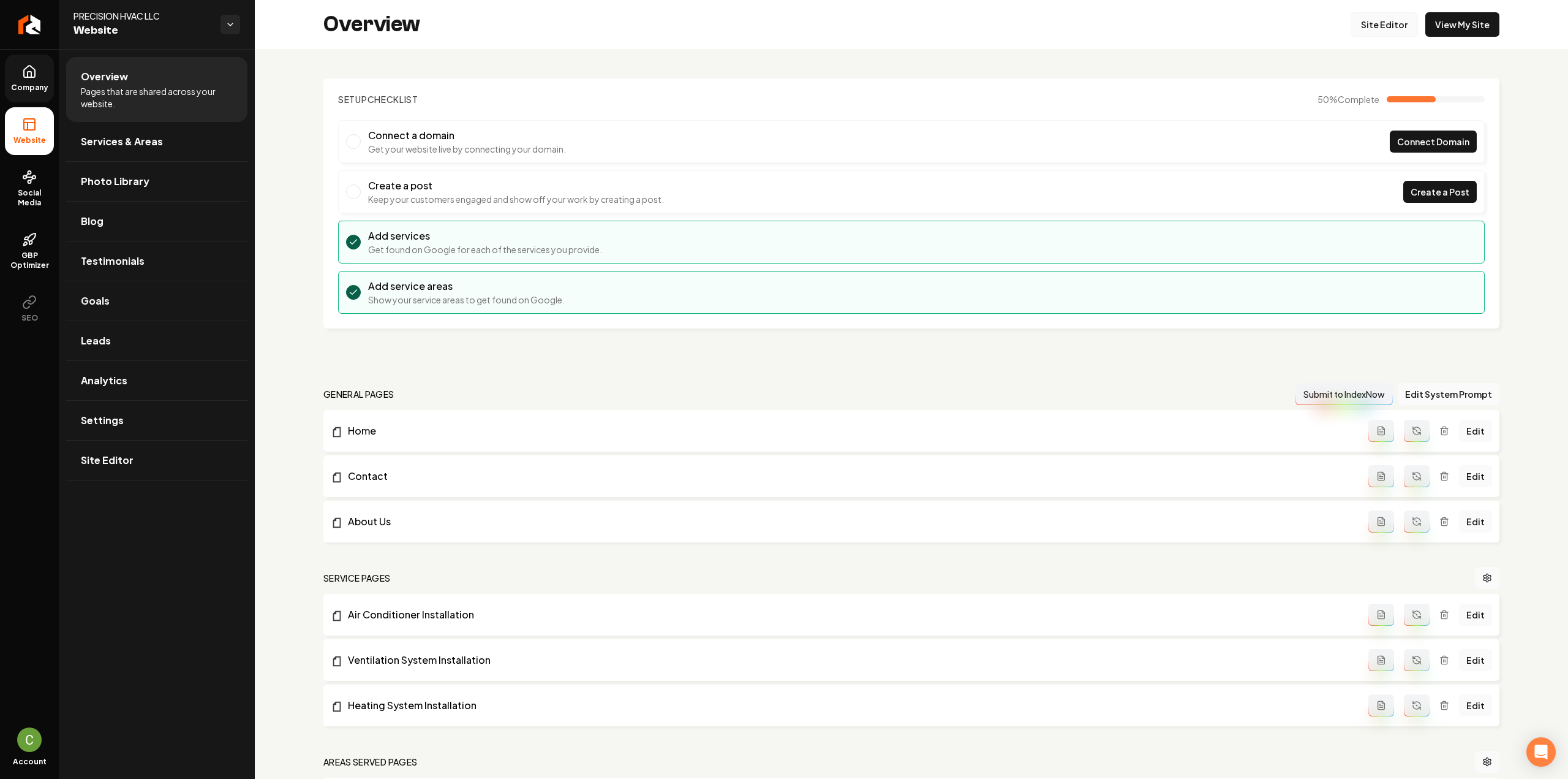
click at [1382, 15] on link "Site Editor" at bounding box center [1384, 24] width 67 height 24
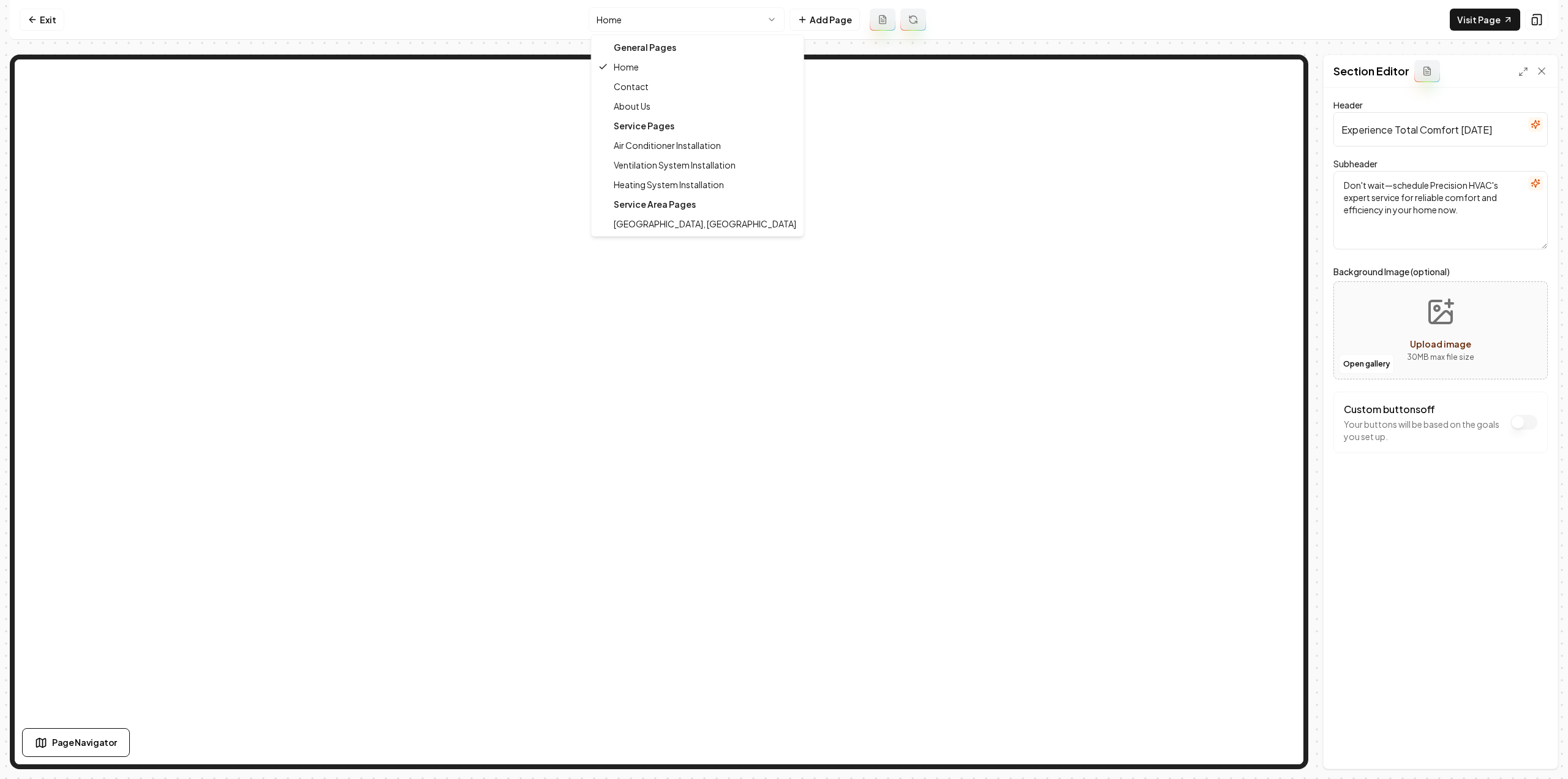
click at [698, 20] on html "Computer Required This feature is only available on a computer. Please switch t…" at bounding box center [784, 389] width 1568 height 779
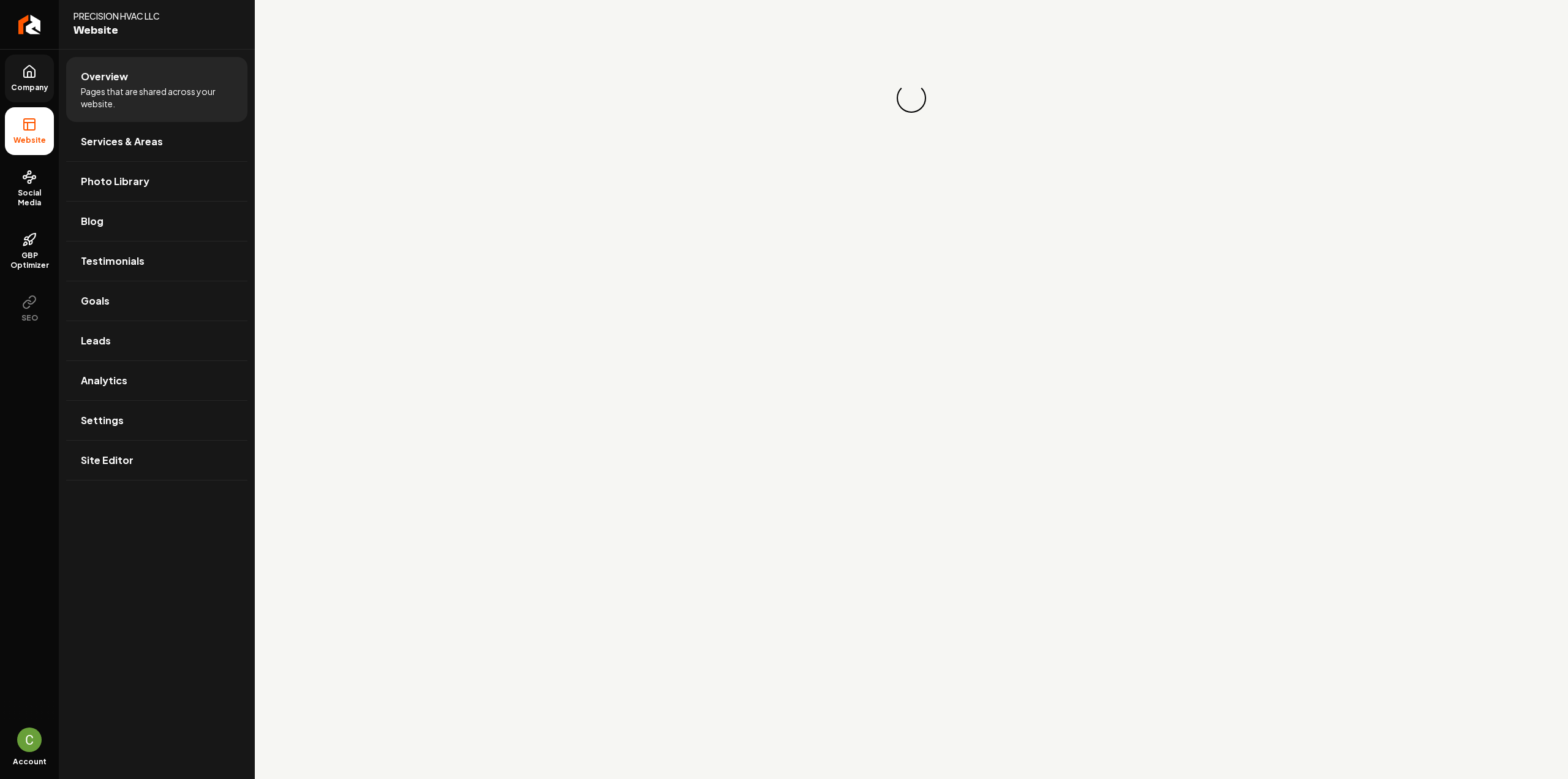
click at [17, 77] on link "Company" at bounding box center [29, 78] width 49 height 48
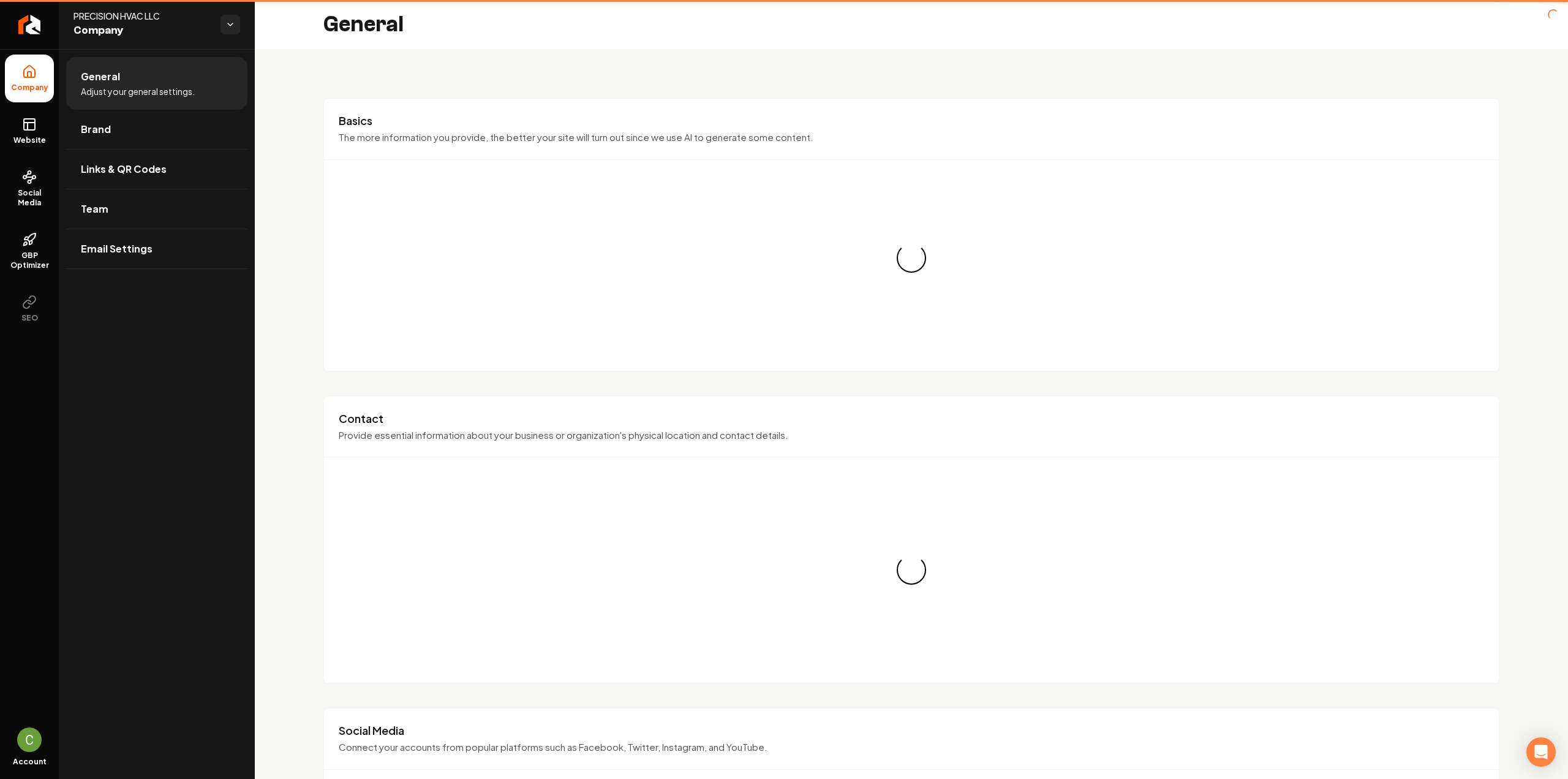
click at [98, 144] on link "Brand" at bounding box center [156, 130] width 181 height 40
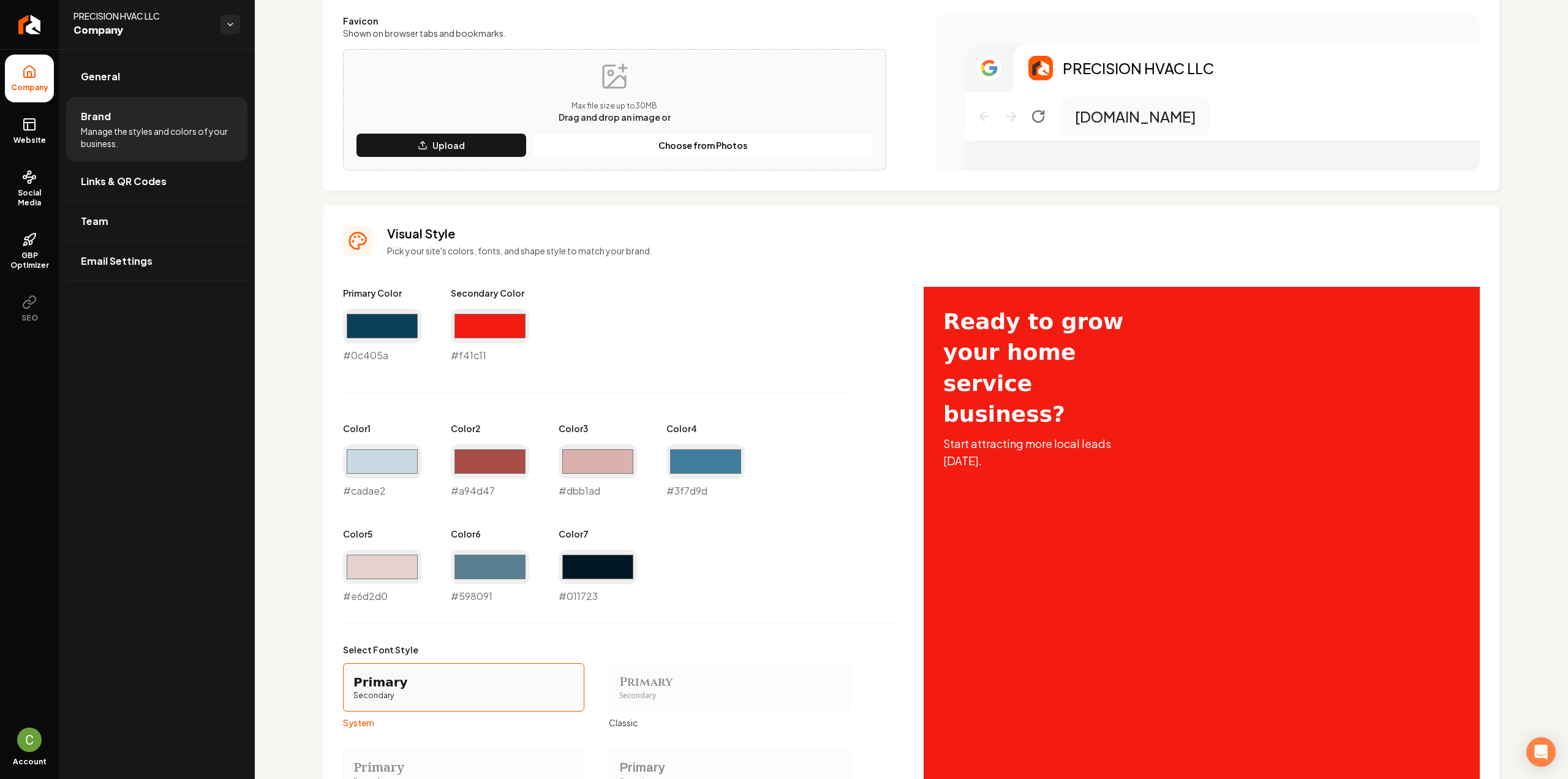
scroll to position [367, 0]
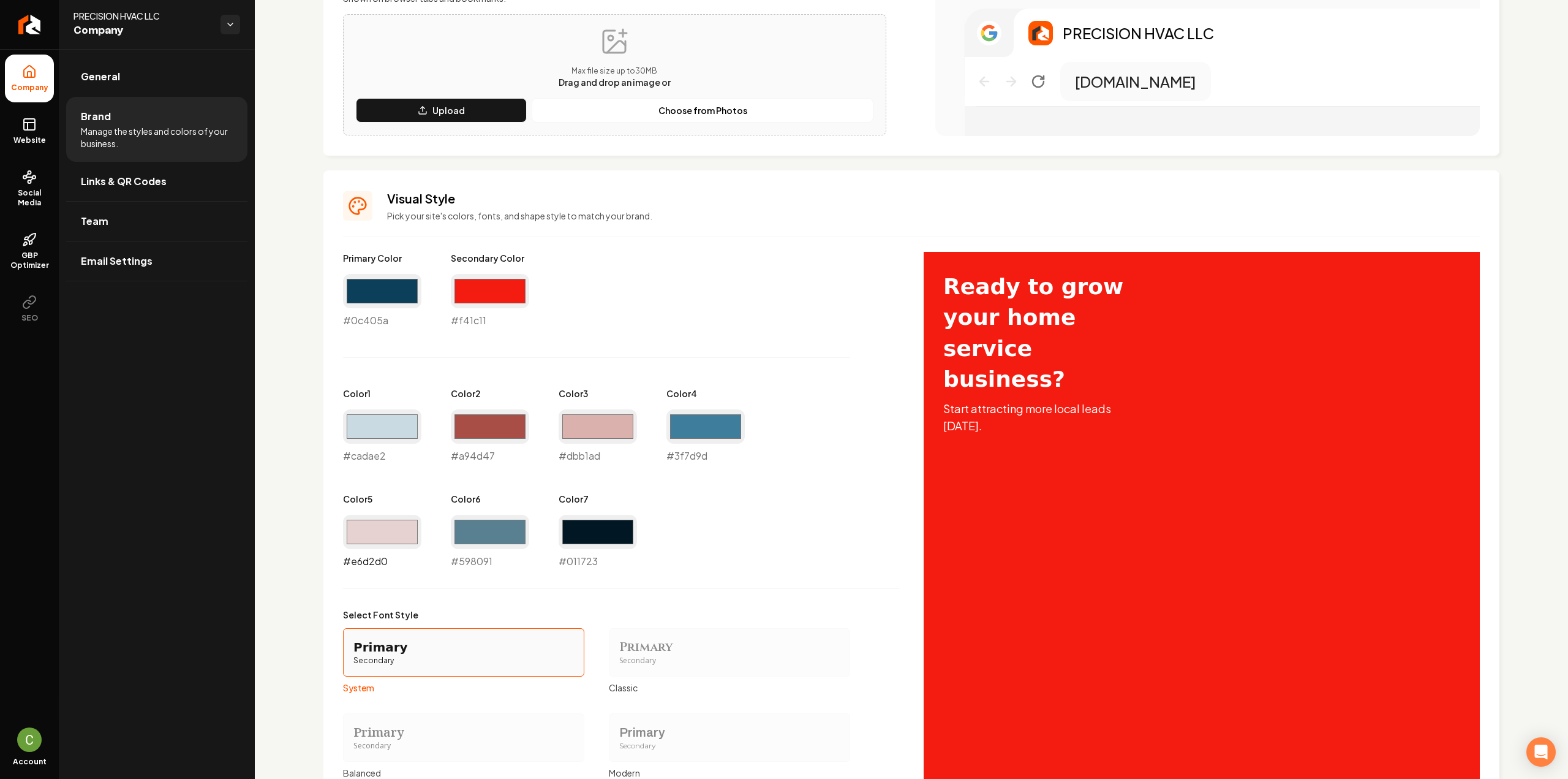
click at [383, 529] on input "#e6d2d0" at bounding box center [382, 532] width 78 height 34
type input "#942d24"
click at [704, 564] on div "Primary Color #0c405a #0c405a Secondary Color #f41c11 #f41c11 Color 1 #cadae2 #…" at bounding box center [621, 410] width 556 height 317
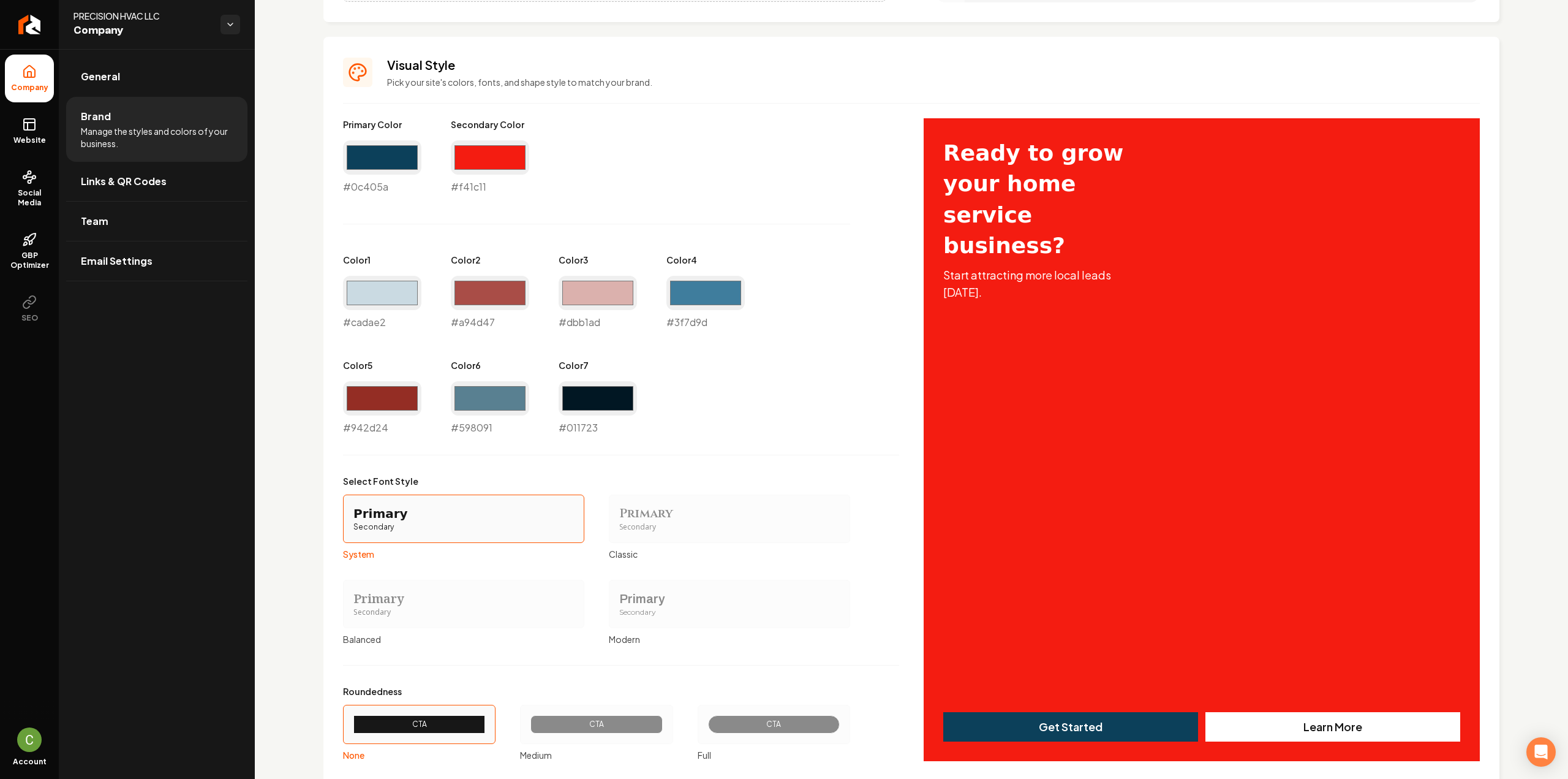
scroll to position [577, 0]
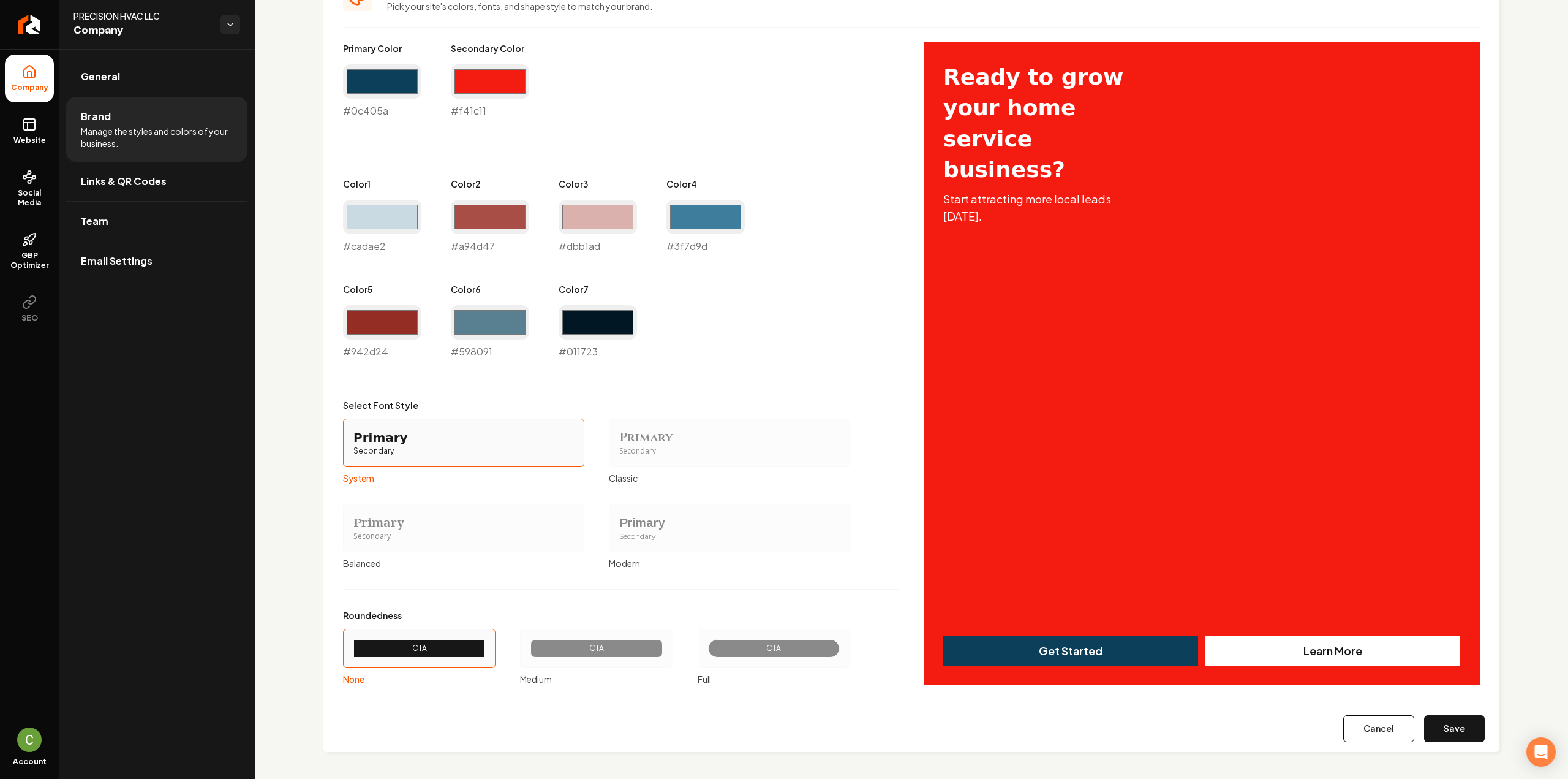
drag, startPoint x: 1464, startPoint y: 734, endPoint x: 1459, endPoint y: 727, distance: 8.6
click at [1464, 734] on button "Save" at bounding box center [1454, 728] width 61 height 27
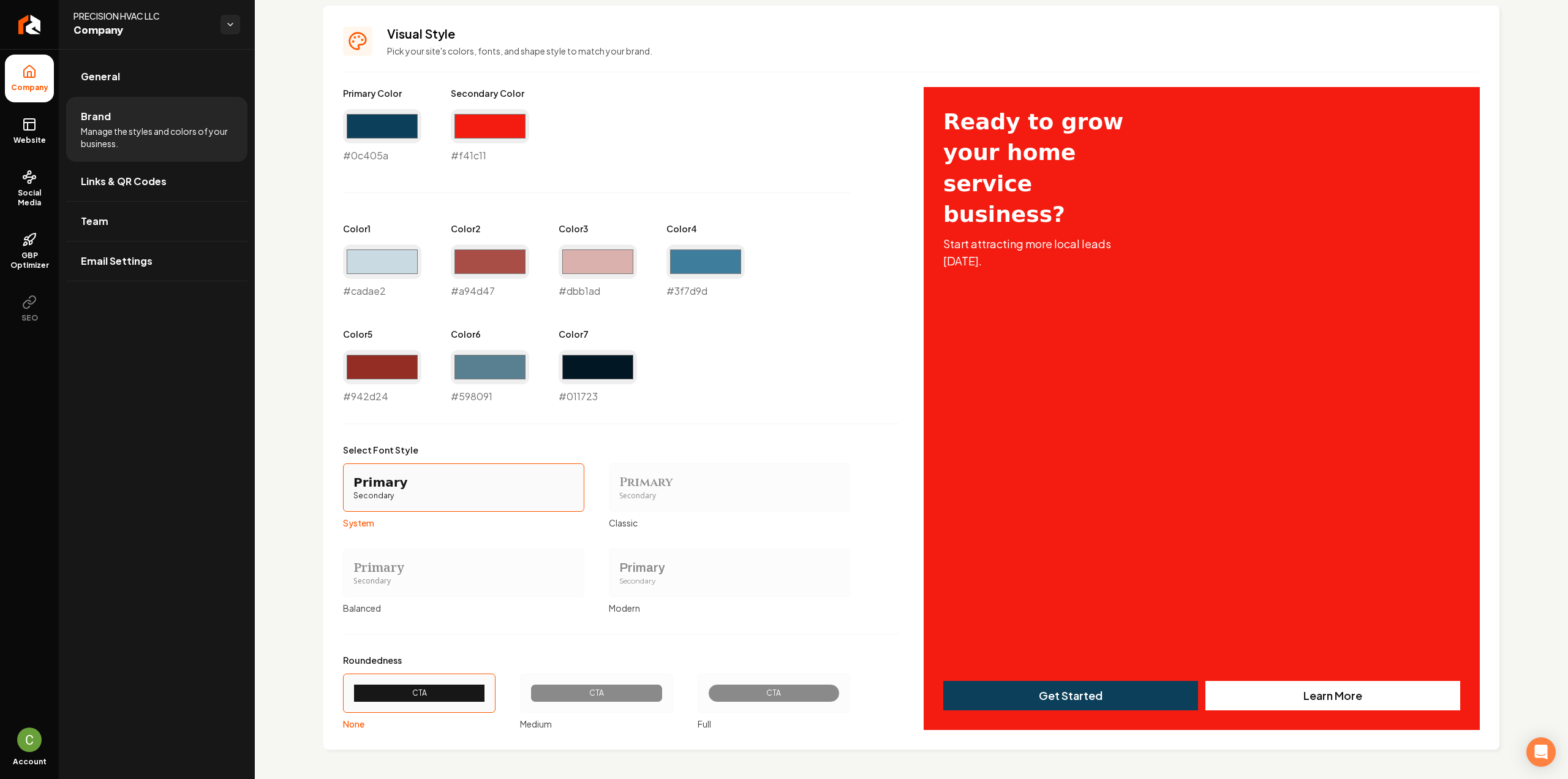
scroll to position [530, 0]
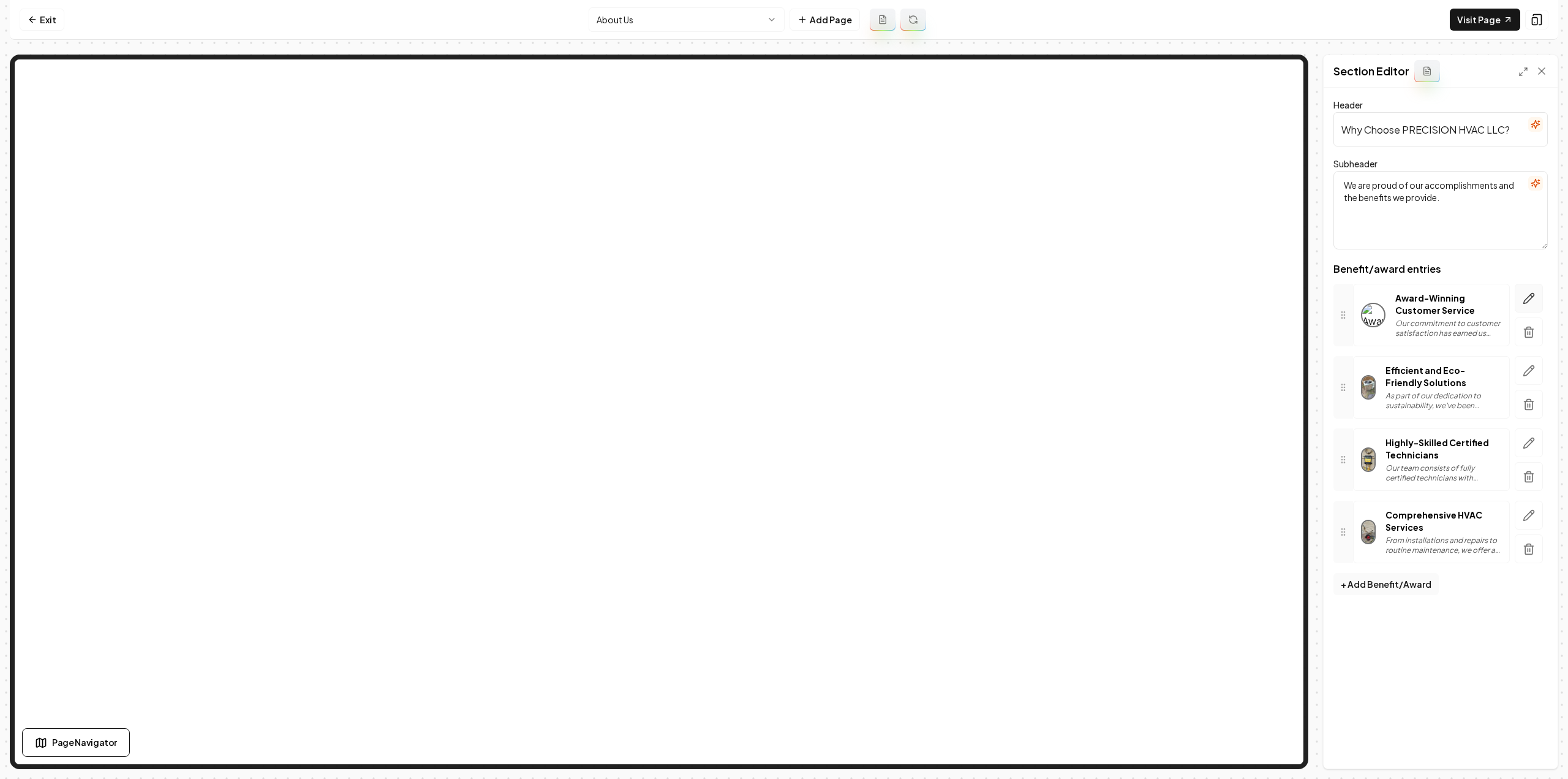
click at [1528, 290] on button "button" at bounding box center [1529, 298] width 28 height 29
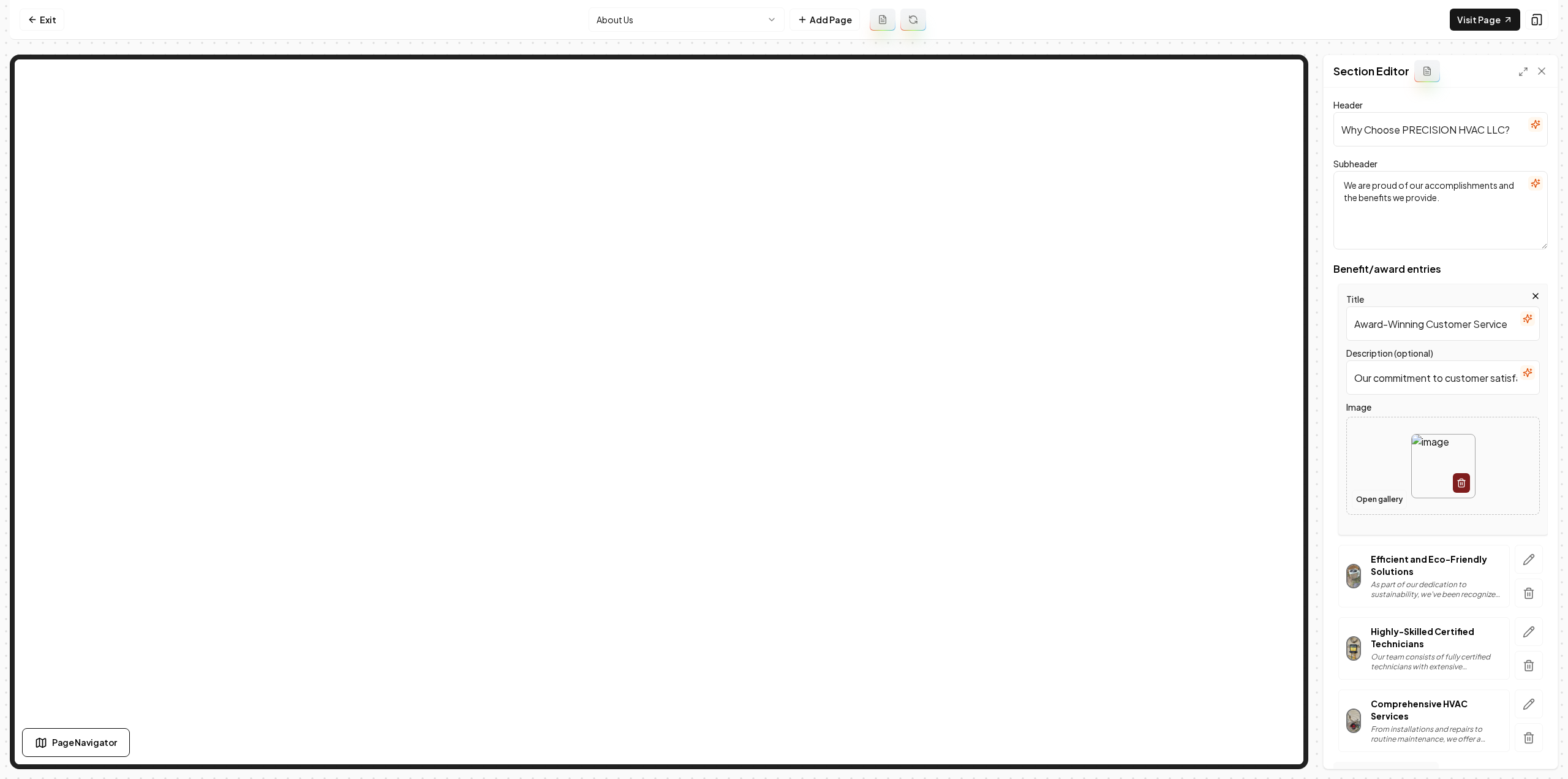
click at [1386, 499] on button "Open gallery" at bounding box center [1379, 499] width 55 height 20
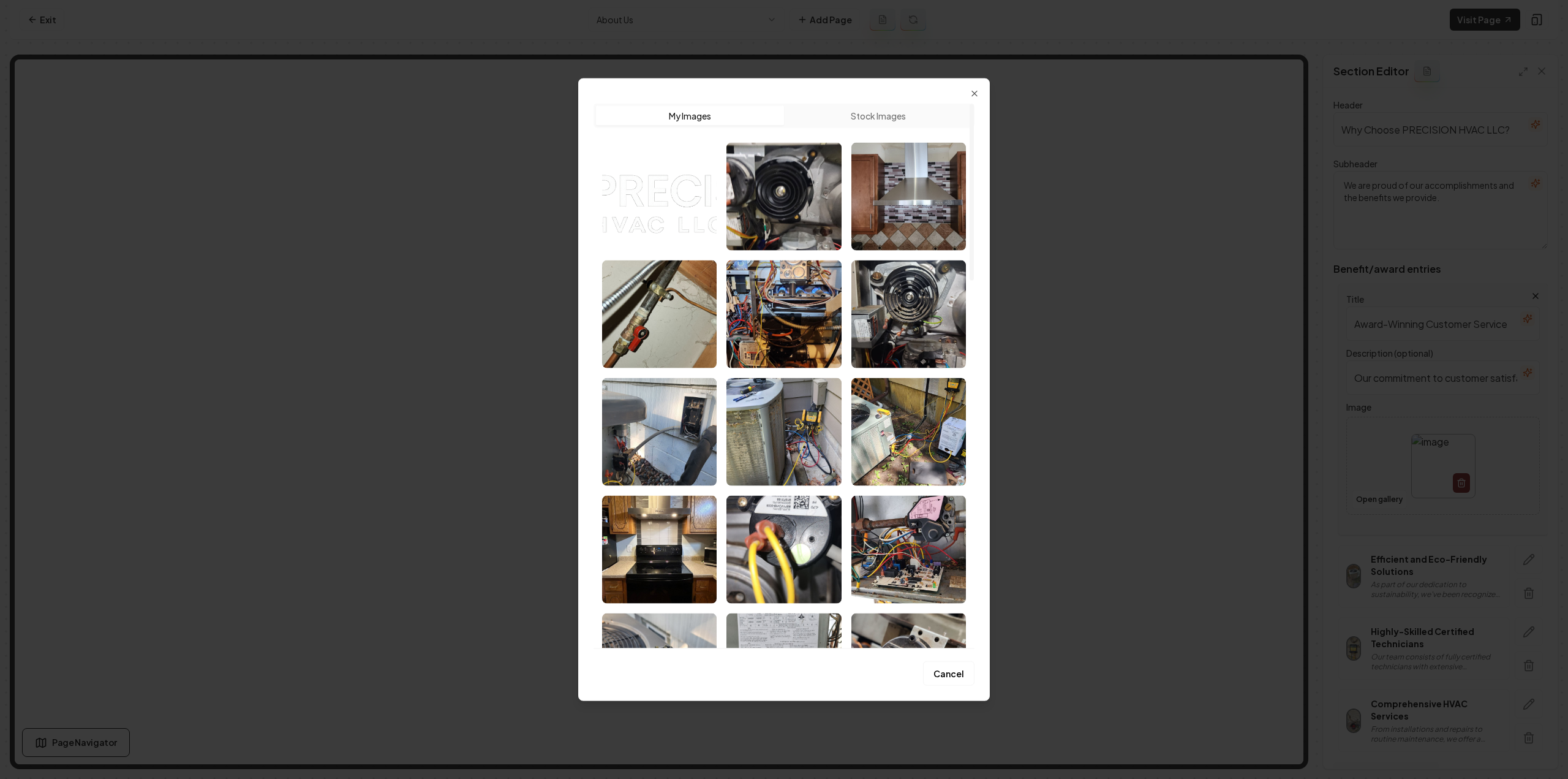
click at [915, 444] on img "Select image image_68a497e85c7cd75eb83c5ae3.jpeg" at bounding box center [908, 431] width 115 height 108
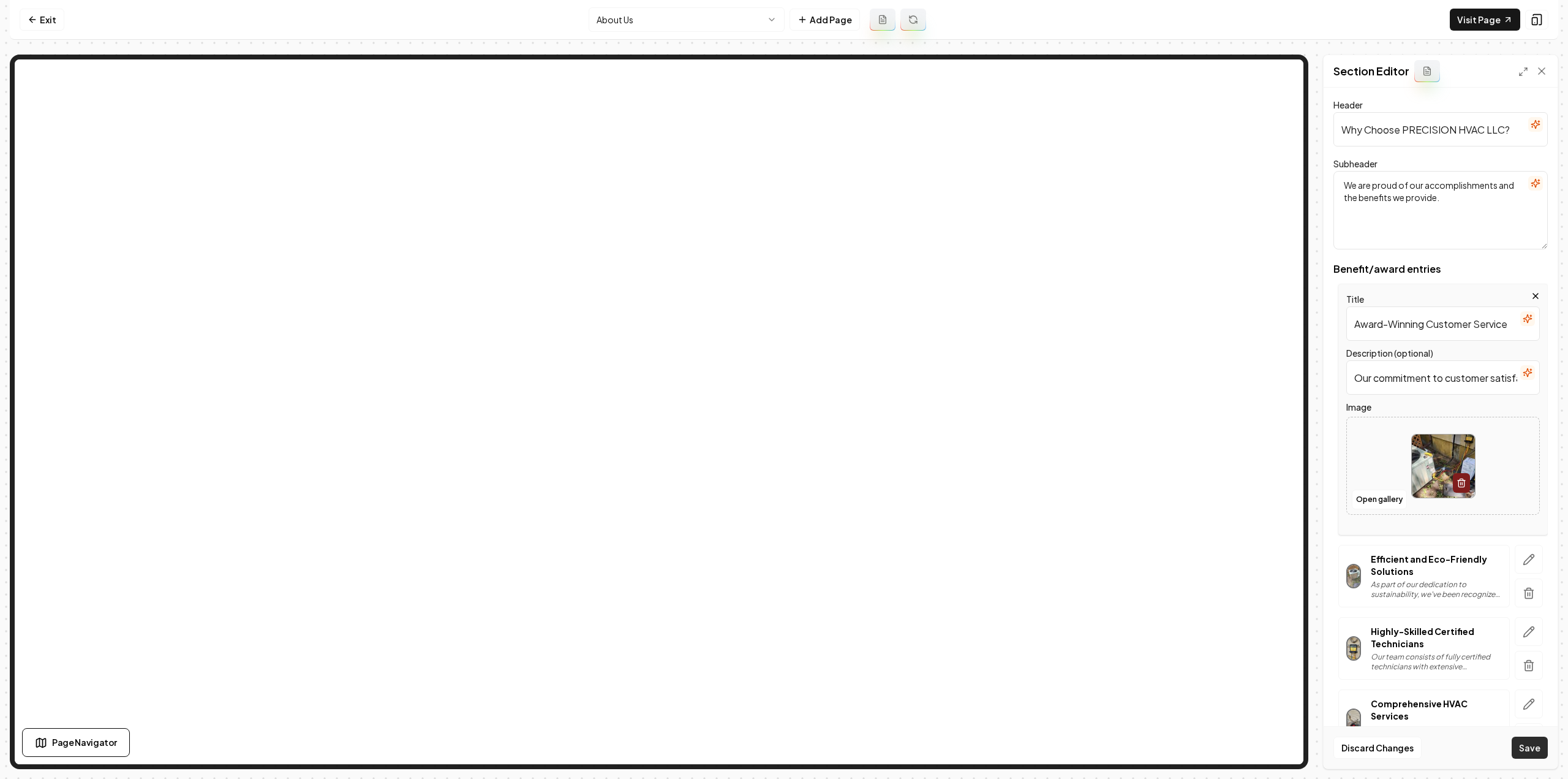
click at [1529, 741] on button "Save" at bounding box center [1529, 747] width 36 height 22
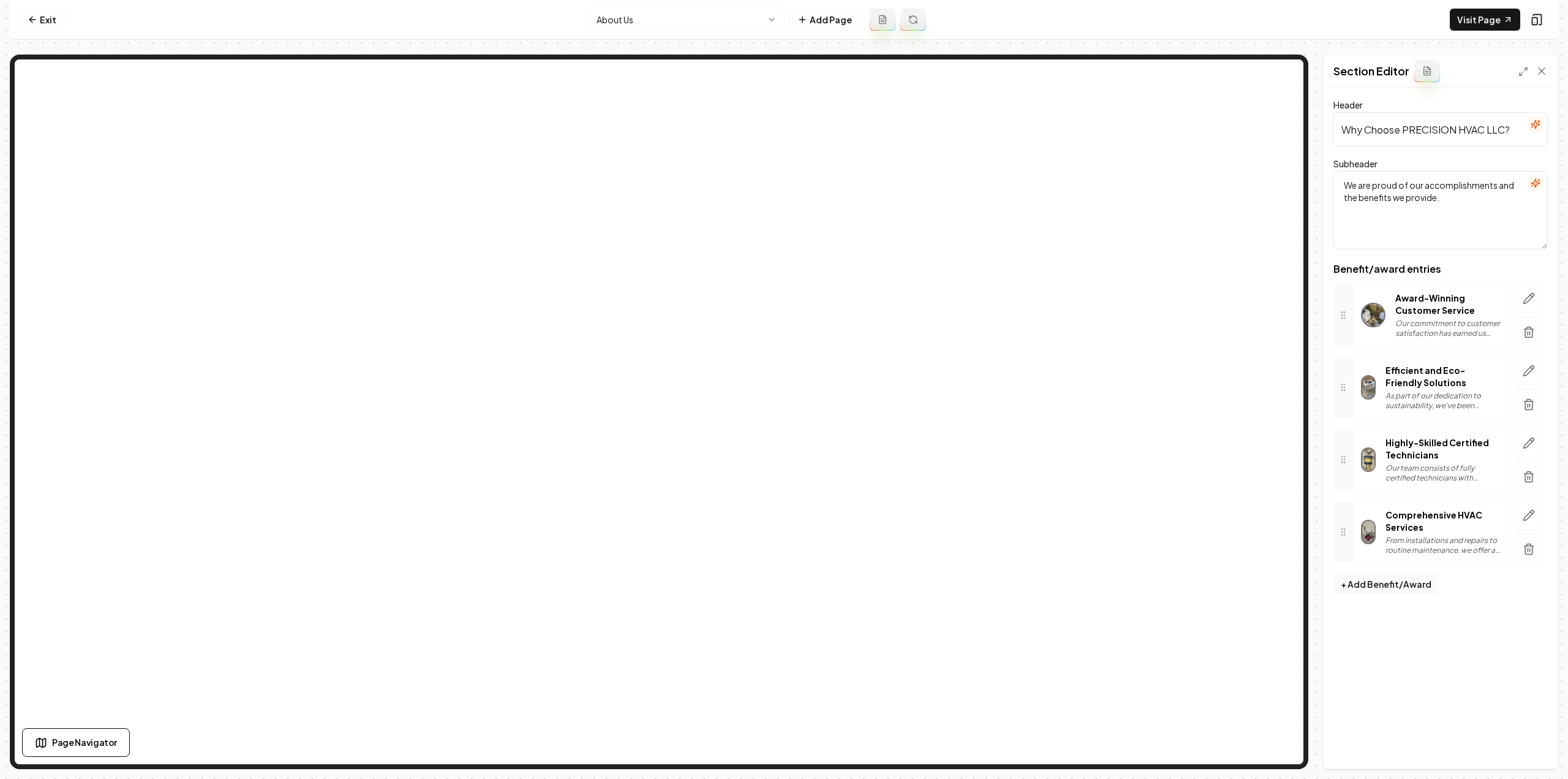
click at [717, 22] on html "Computer Required This feature is only available on a computer. Please switch t…" at bounding box center [784, 389] width 1568 height 779
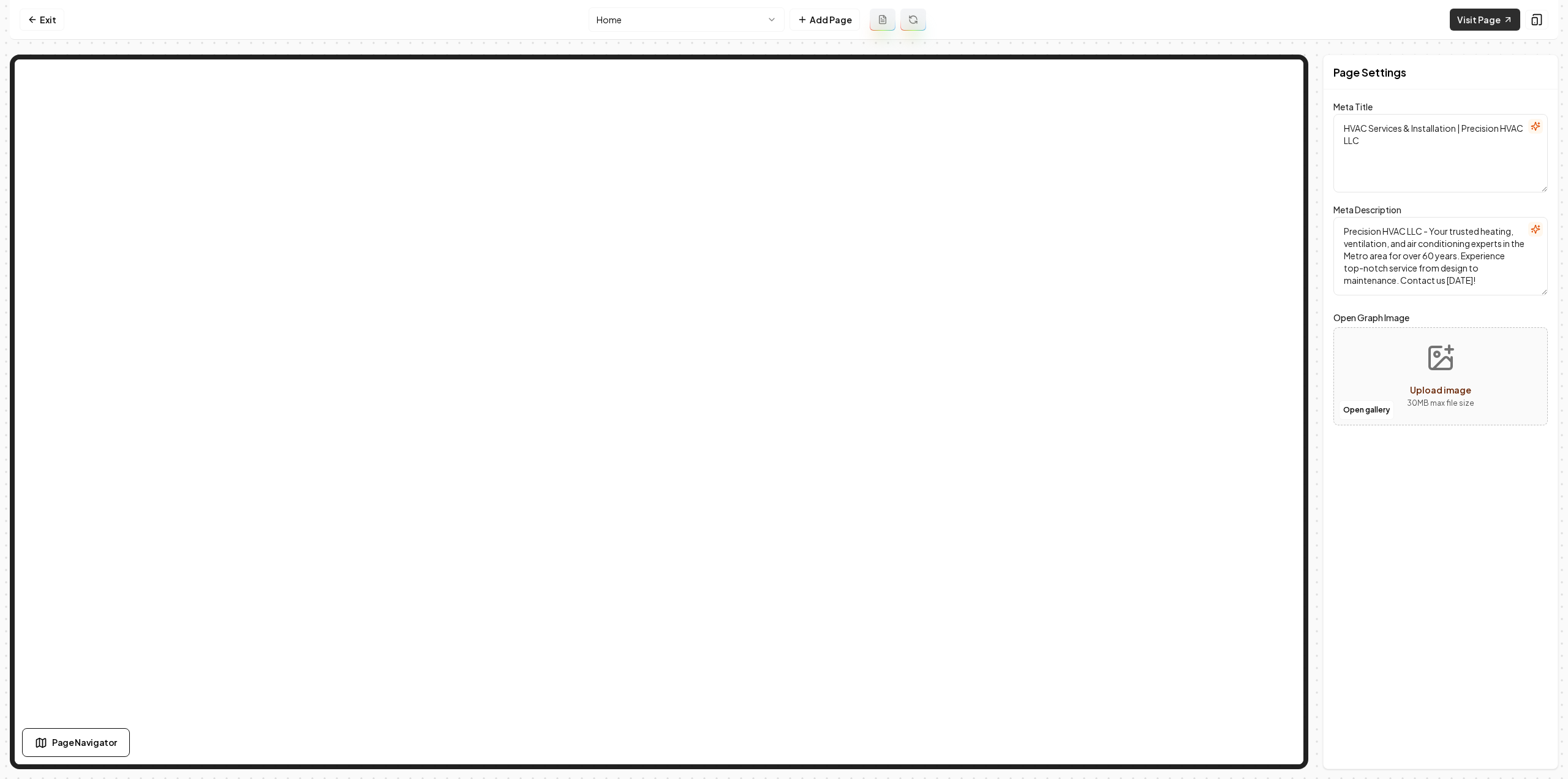
click at [1477, 22] on link "Visit Page" at bounding box center [1484, 19] width 70 height 22
click at [43, 26] on link "Exit" at bounding box center [42, 19] width 45 height 22
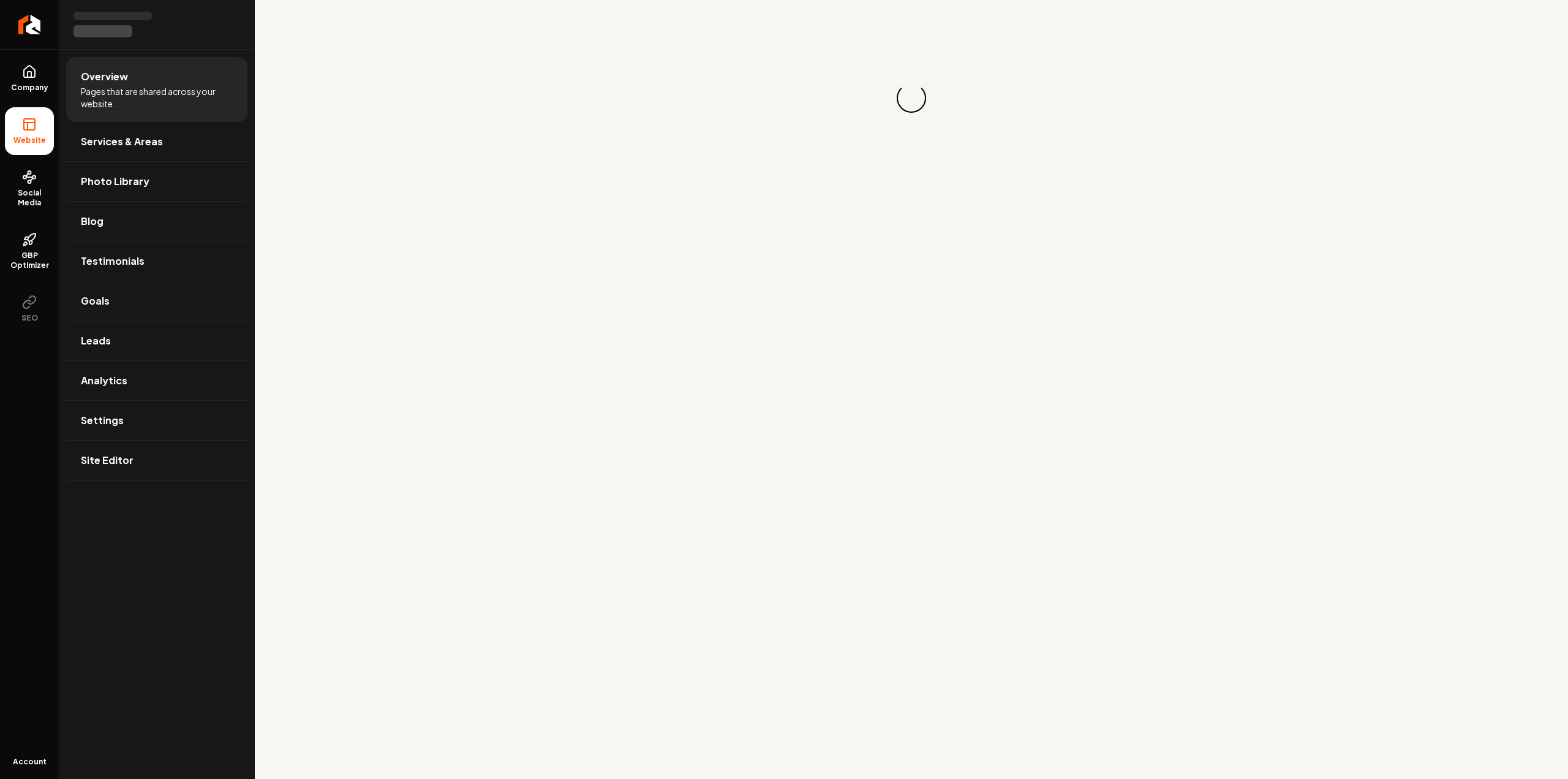
click at [43, 26] on link "Return to dashboard" at bounding box center [29, 24] width 59 height 49
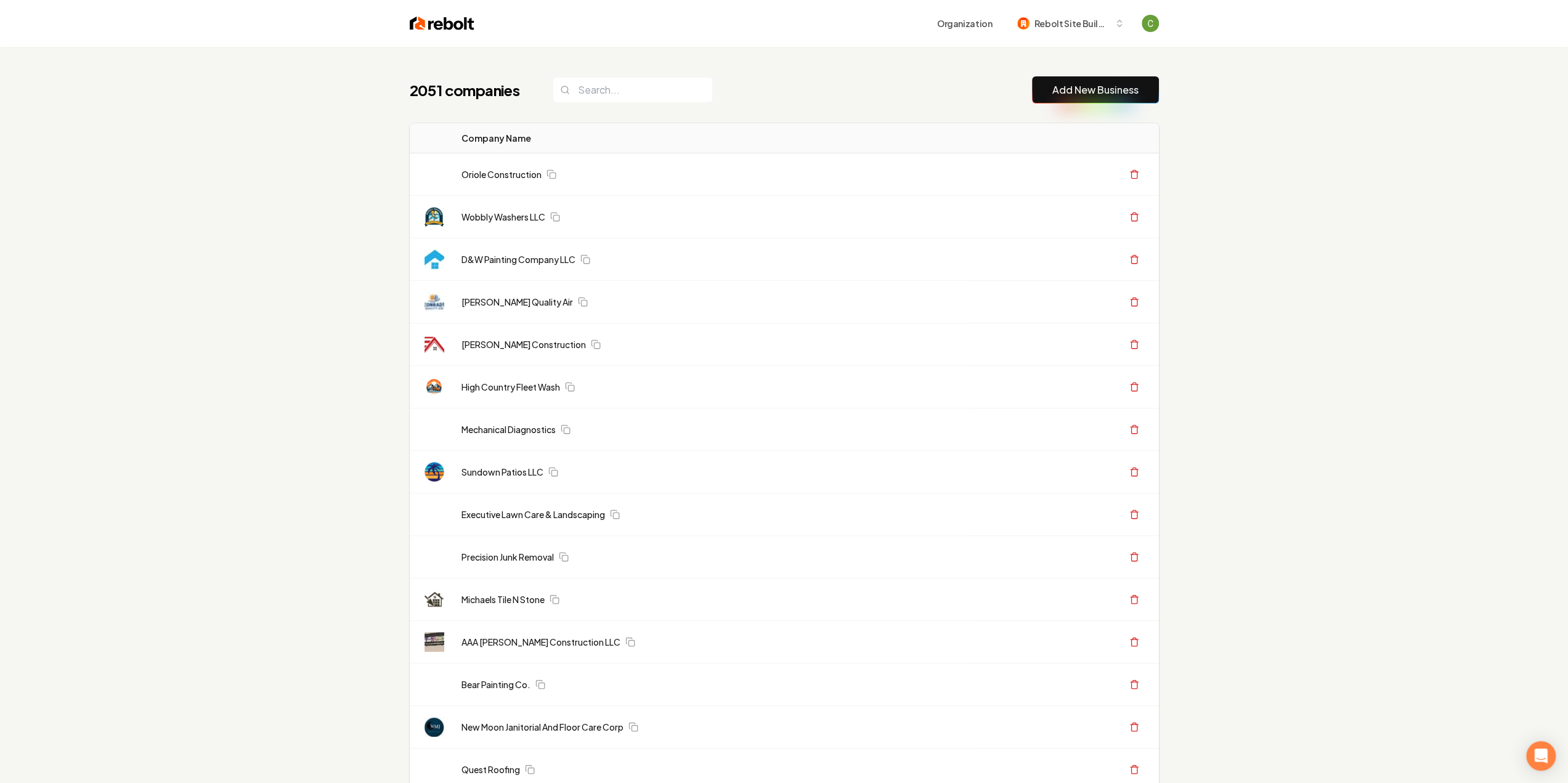
click at [1055, 93] on link "Add New Business" at bounding box center [1095, 90] width 86 height 15
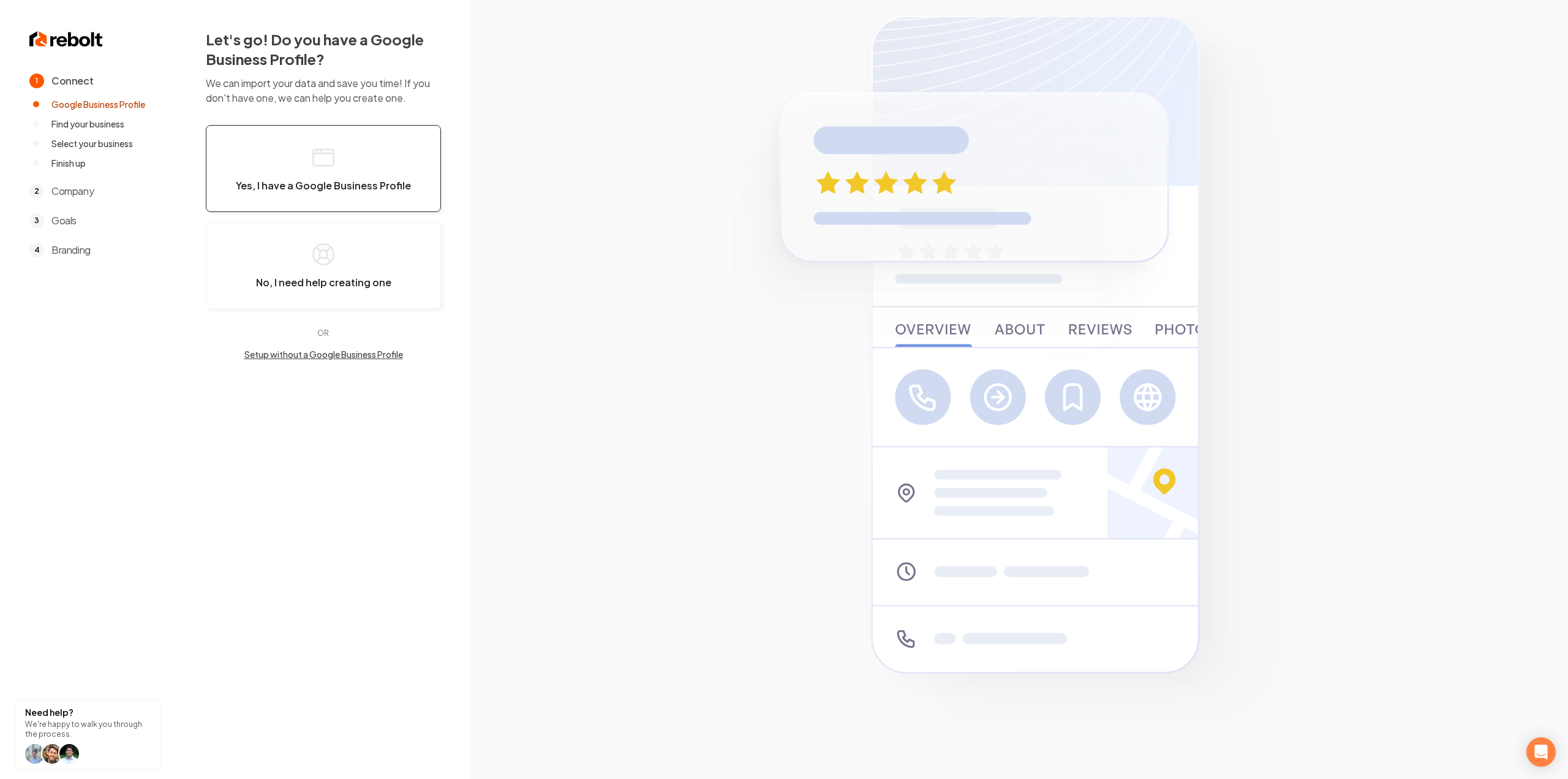
click at [376, 165] on button "Yes, I have a Google Business Profile" at bounding box center [323, 169] width 235 height 87
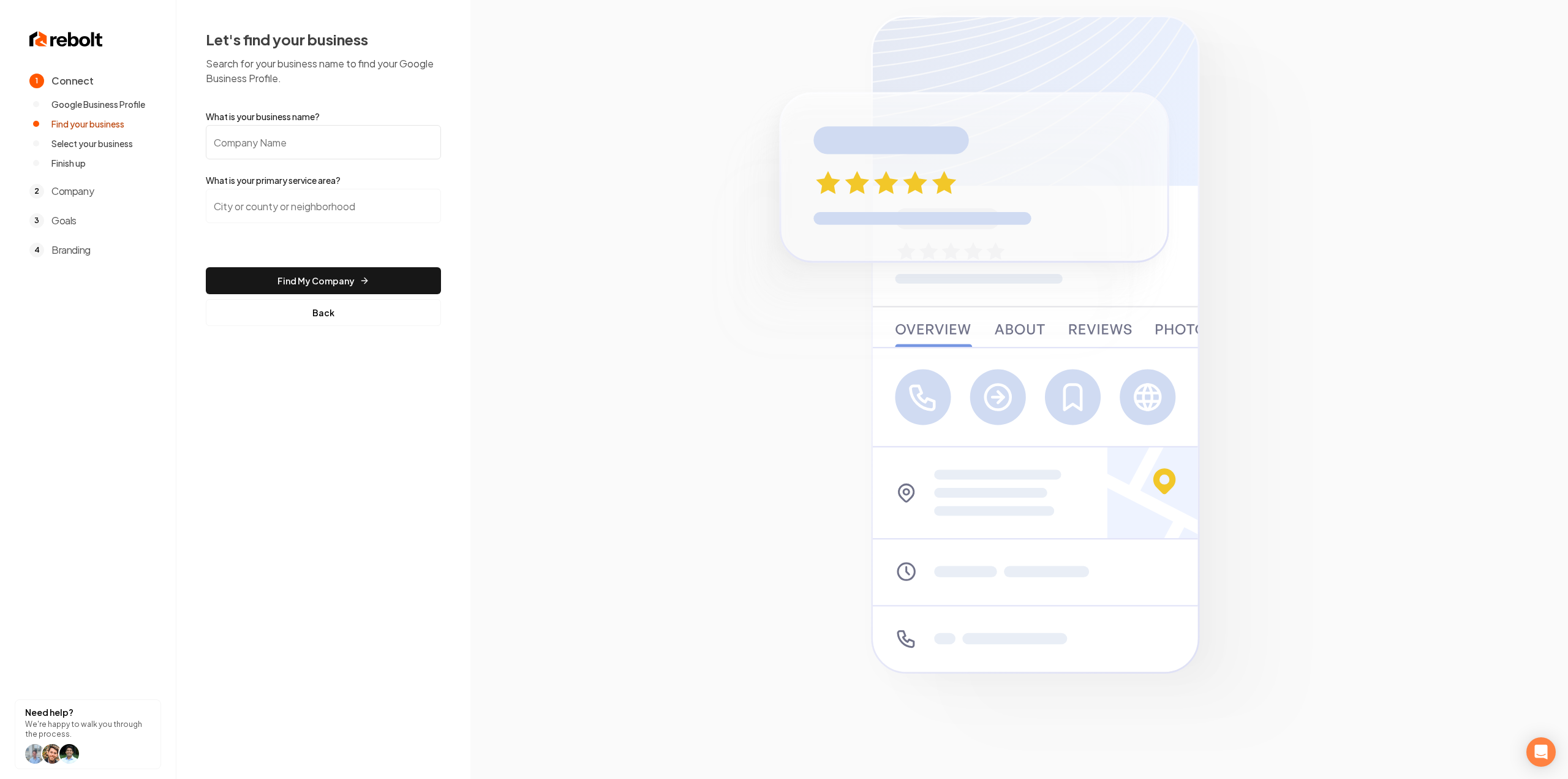
click at [404, 140] on input "What is your business name?" at bounding box center [323, 142] width 235 height 34
paste input "American Veteran Roofing and Restoration LLC."
click at [336, 214] on input "search" at bounding box center [323, 206] width 235 height 34
click at [434, 146] on input "American Veteran Roofing and Restoration LLC." at bounding box center [323, 142] width 235 height 34
type input "American Veteran Roofing and Restoration LLC"
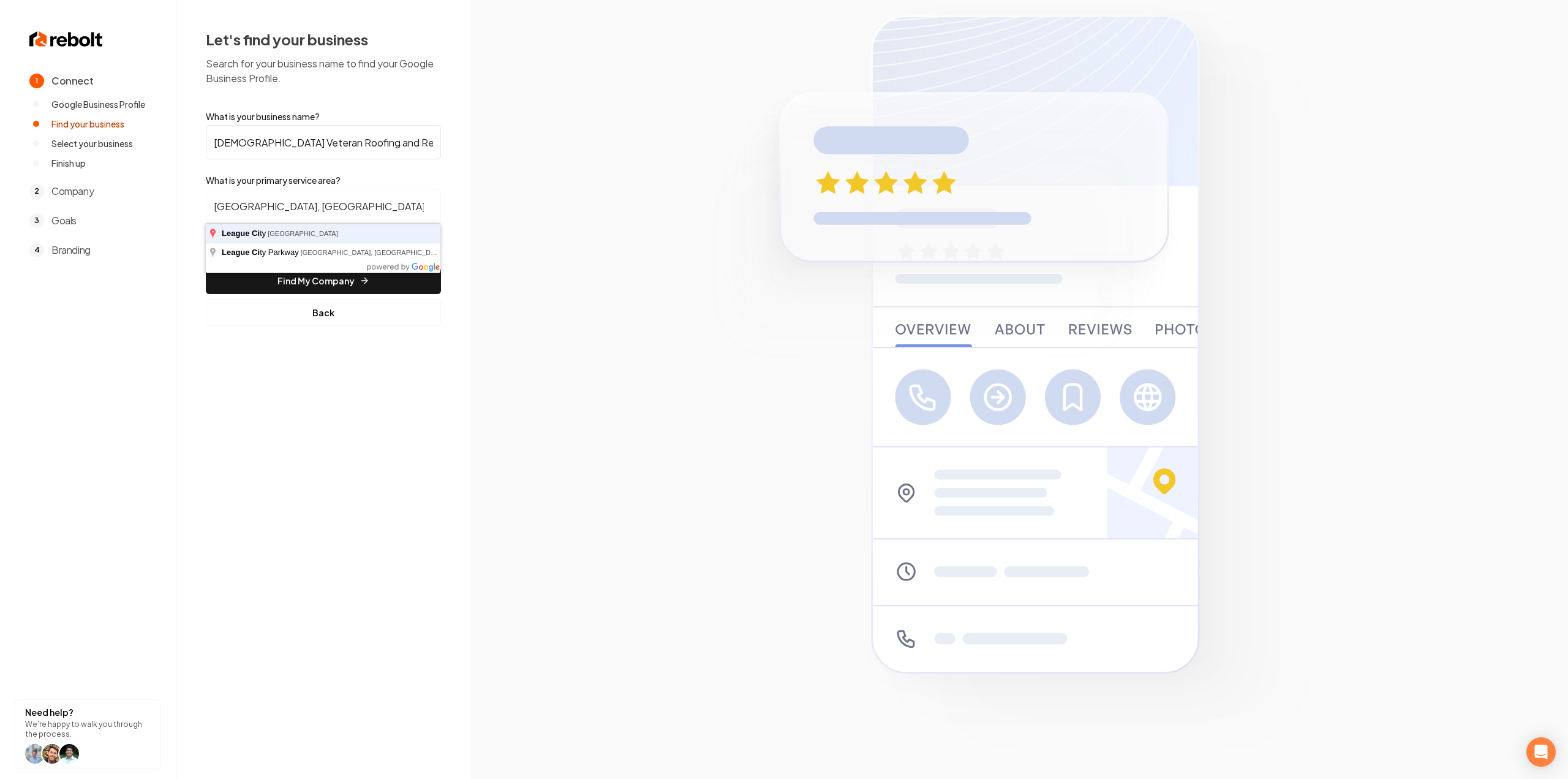
type input "[GEOGRAPHIC_DATA], [GEOGRAPHIC_DATA]"
click at [206, 267] on button "Find My Company" at bounding box center [323, 281] width 235 height 27
click at [324, 282] on button "Find My Company" at bounding box center [323, 281] width 235 height 27
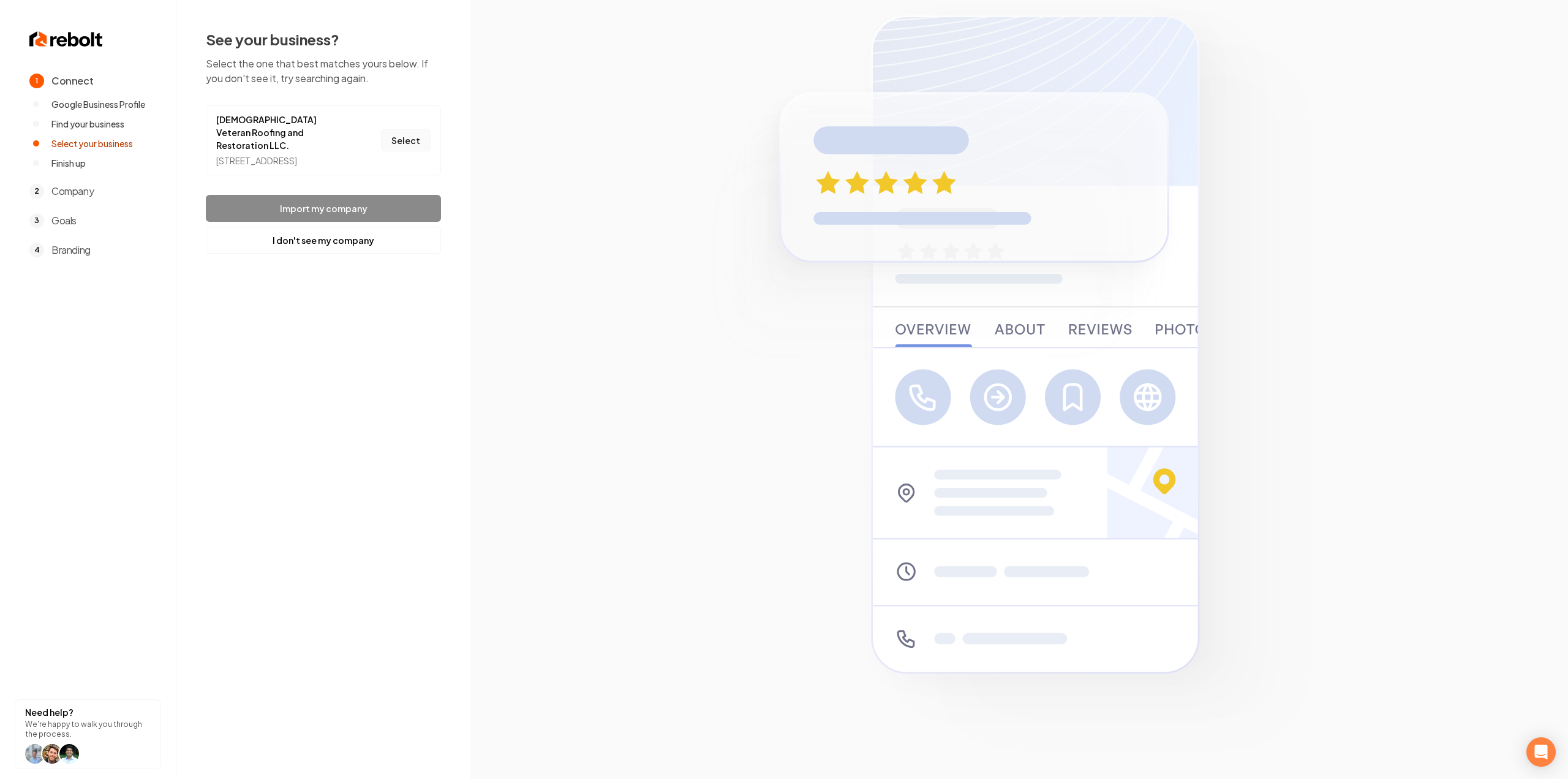
click at [391, 142] on button "Select" at bounding box center [405, 140] width 49 height 22
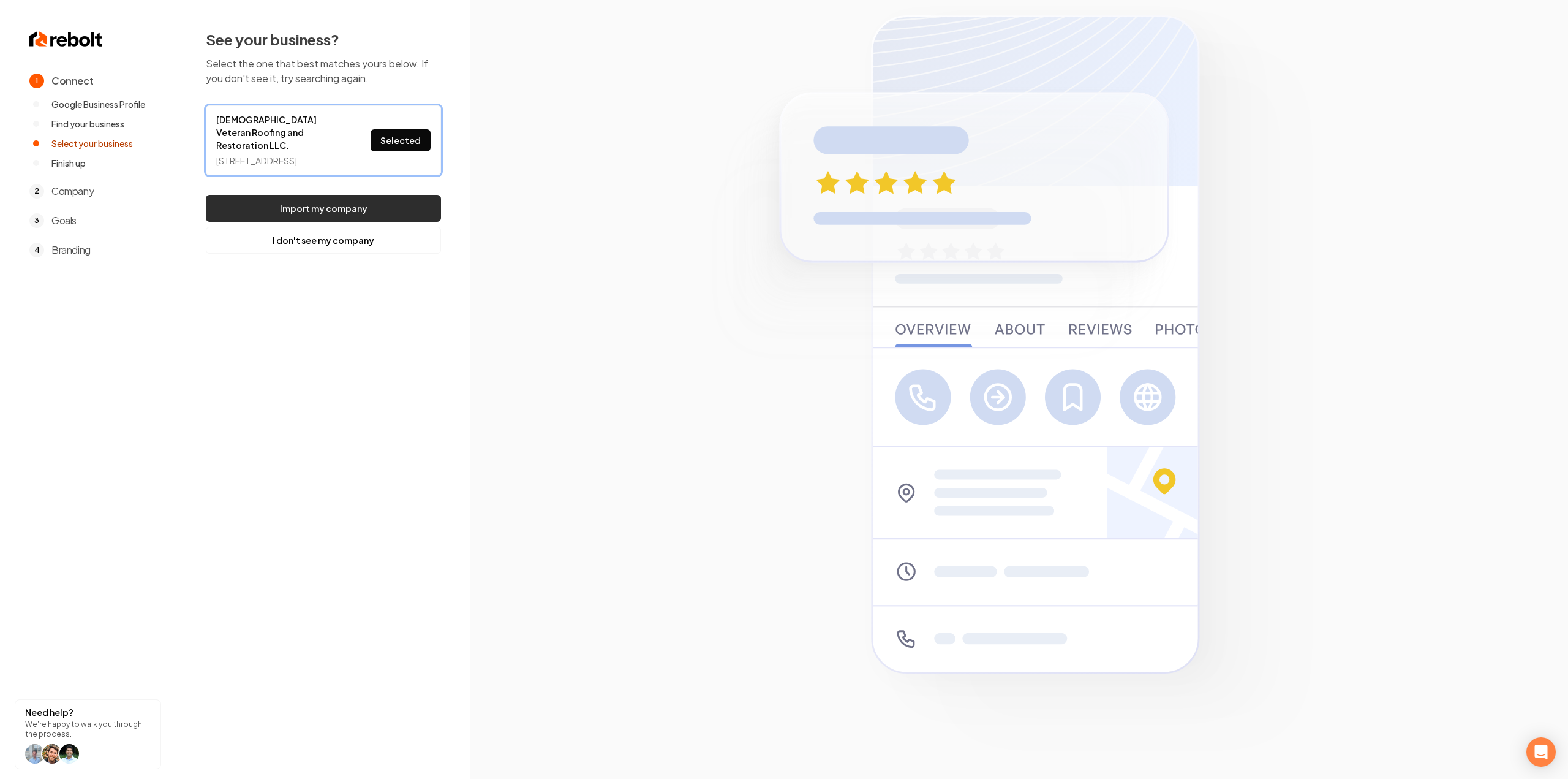
click at [374, 215] on button "Import my company" at bounding box center [323, 208] width 235 height 27
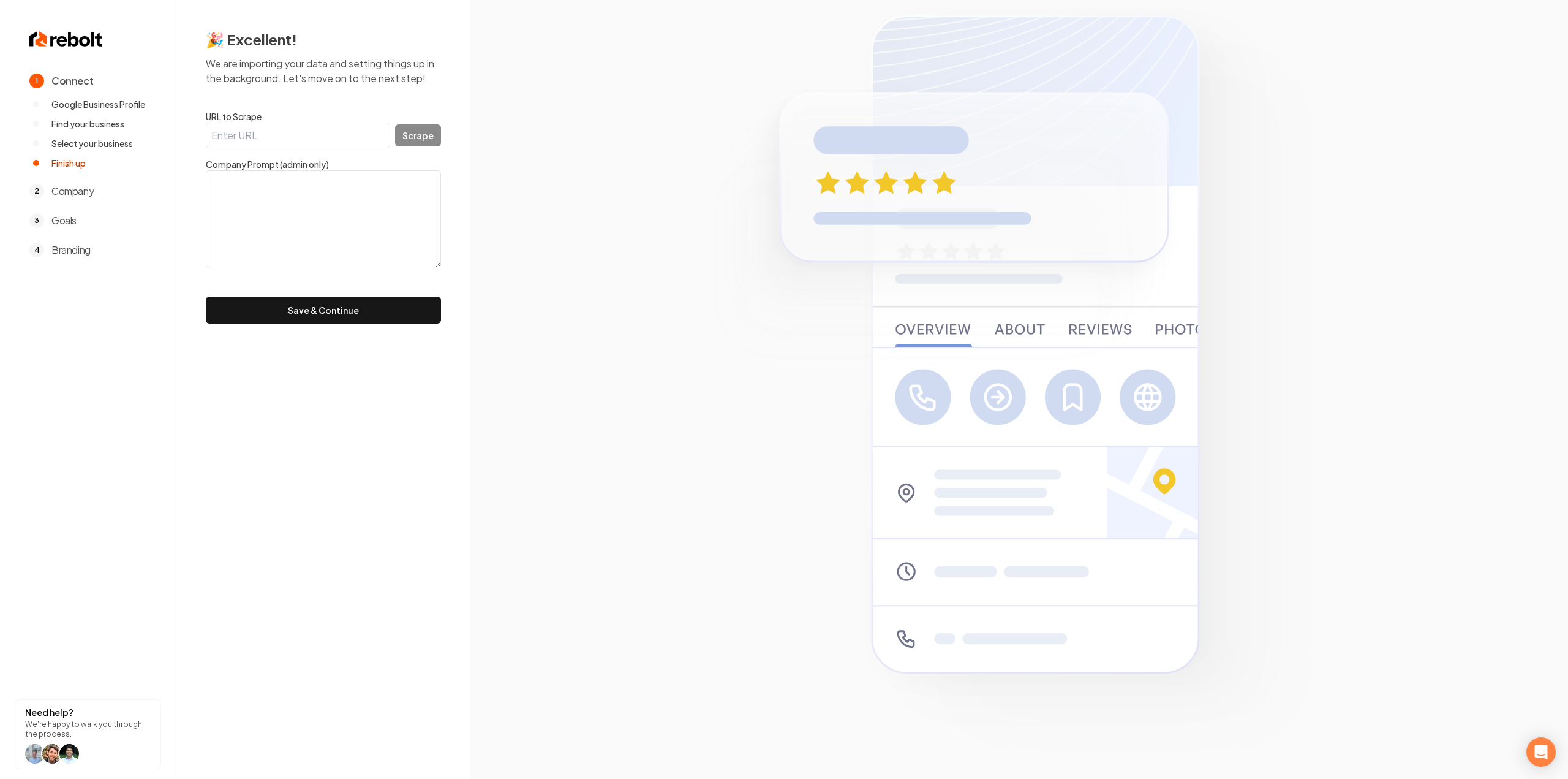
click at [284, 134] on input "URL to Scrape" at bounding box center [298, 135] width 184 height 26
paste input "https://avrrllc.com/"
type input "https://avrrllc.com/"
click at [419, 138] on button "Scrape" at bounding box center [418, 135] width 46 height 22
type textarea "We are proud to be a business that reflects the values of our military veterans…"
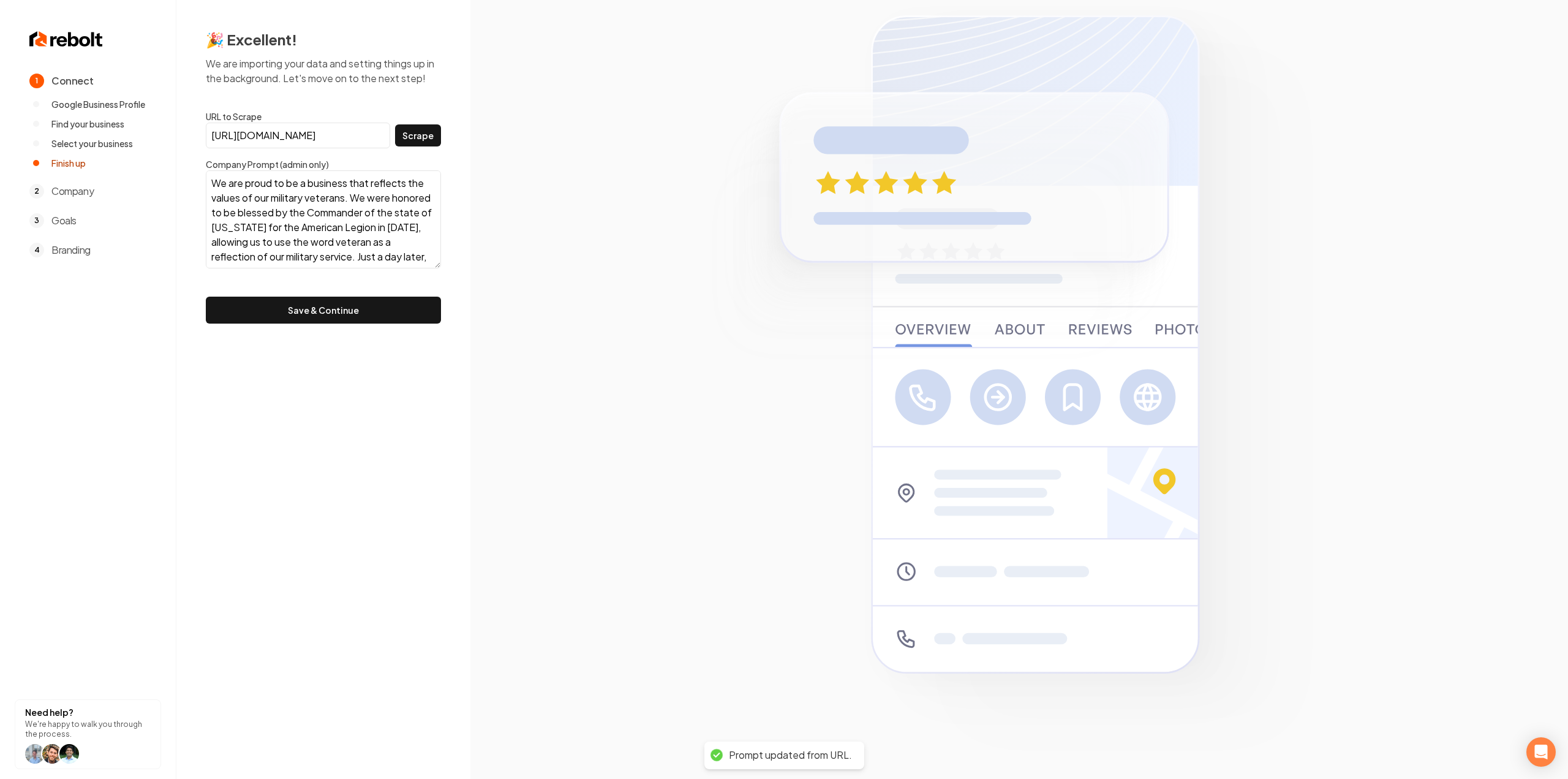
scroll to position [192, 0]
click at [309, 320] on button "Save & Continue" at bounding box center [323, 309] width 235 height 27
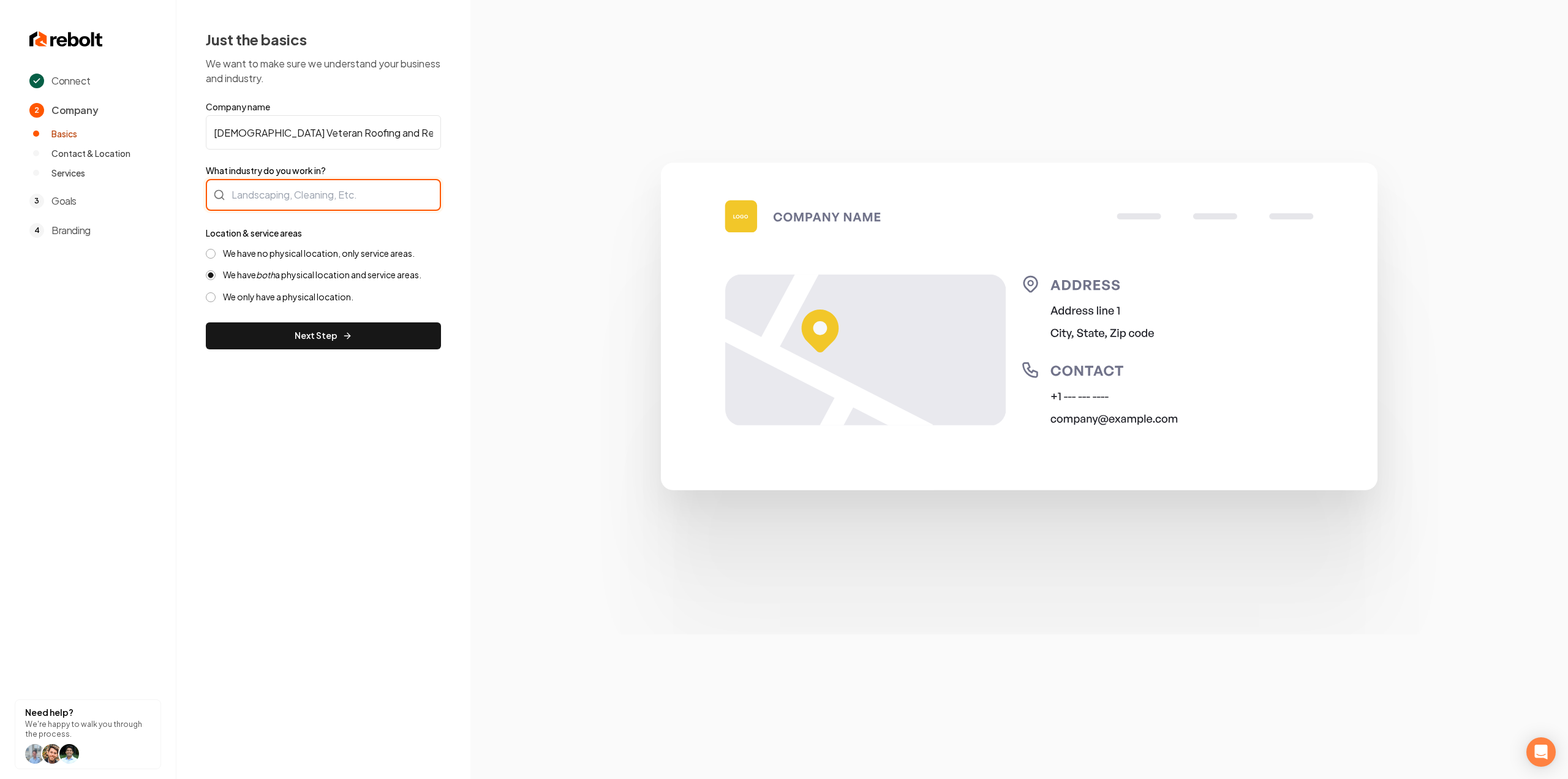
click at [282, 196] on div at bounding box center [323, 195] width 235 height 32
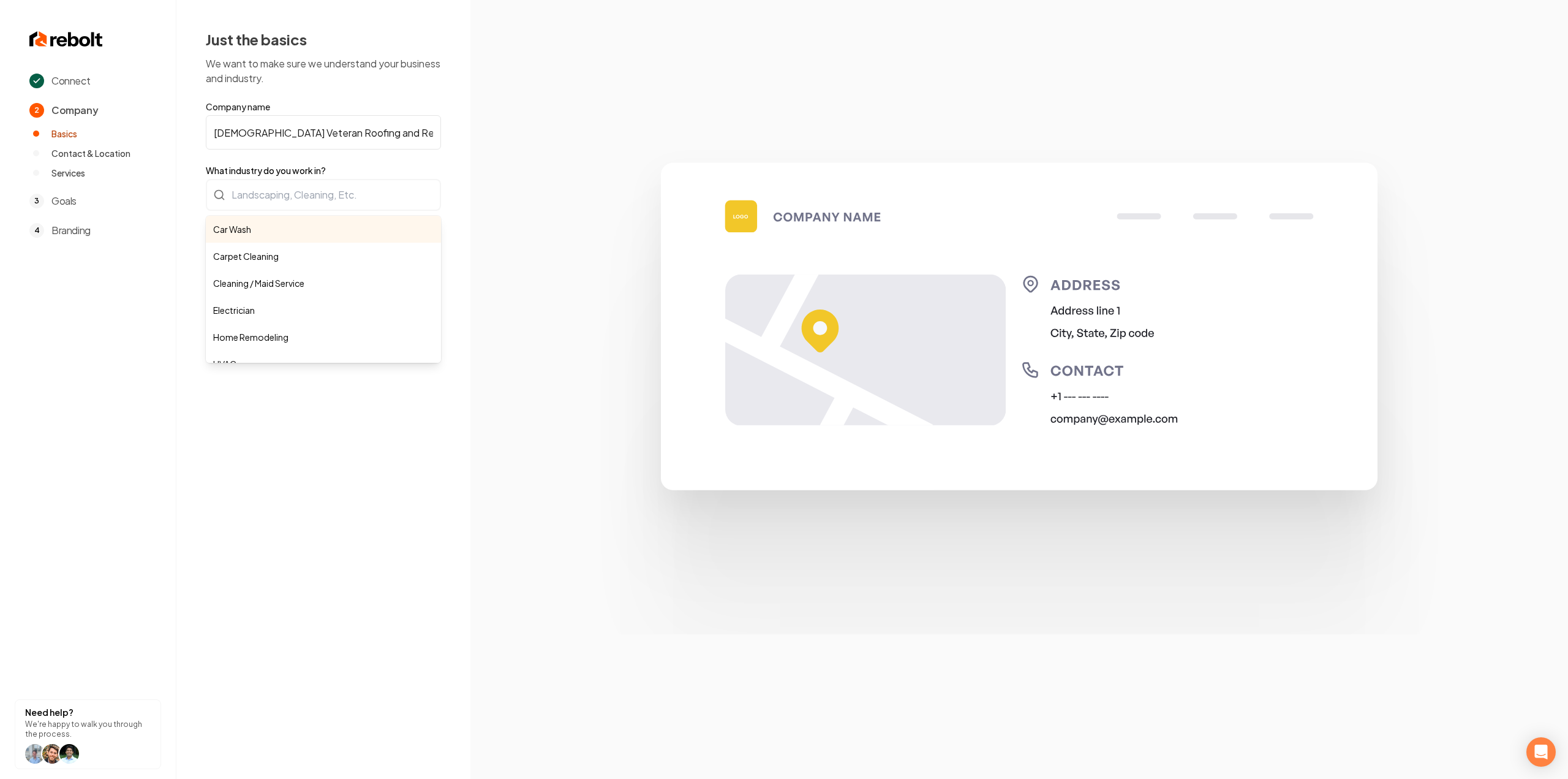
click at [411, 132] on form "Company name American Veteran Roofing and Restoration LLC. What industry do you…" at bounding box center [323, 225] width 235 height 249
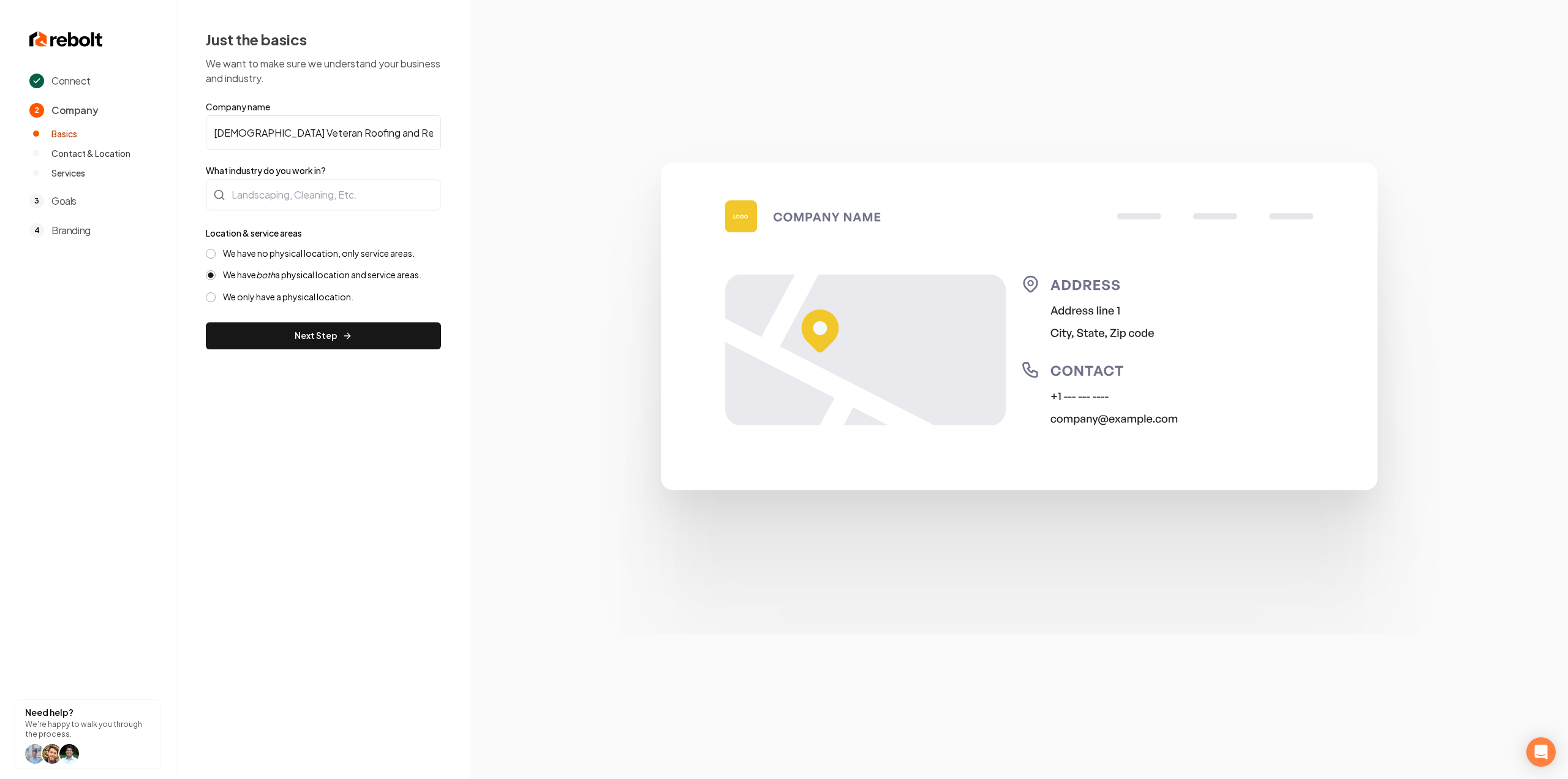
drag, startPoint x: 409, startPoint y: 132, endPoint x: 468, endPoint y: 134, distance: 59.0
click at [464, 136] on div "Just the basics We want to make sure we understand your business and industry. …" at bounding box center [323, 189] width 294 height 379
type input "[DEMOGRAPHIC_DATA] Veteran Roofing and Restoration"
type input "Roofing"
click at [346, 248] on label "We have no physical location, only service areas." at bounding box center [319, 254] width 192 height 12
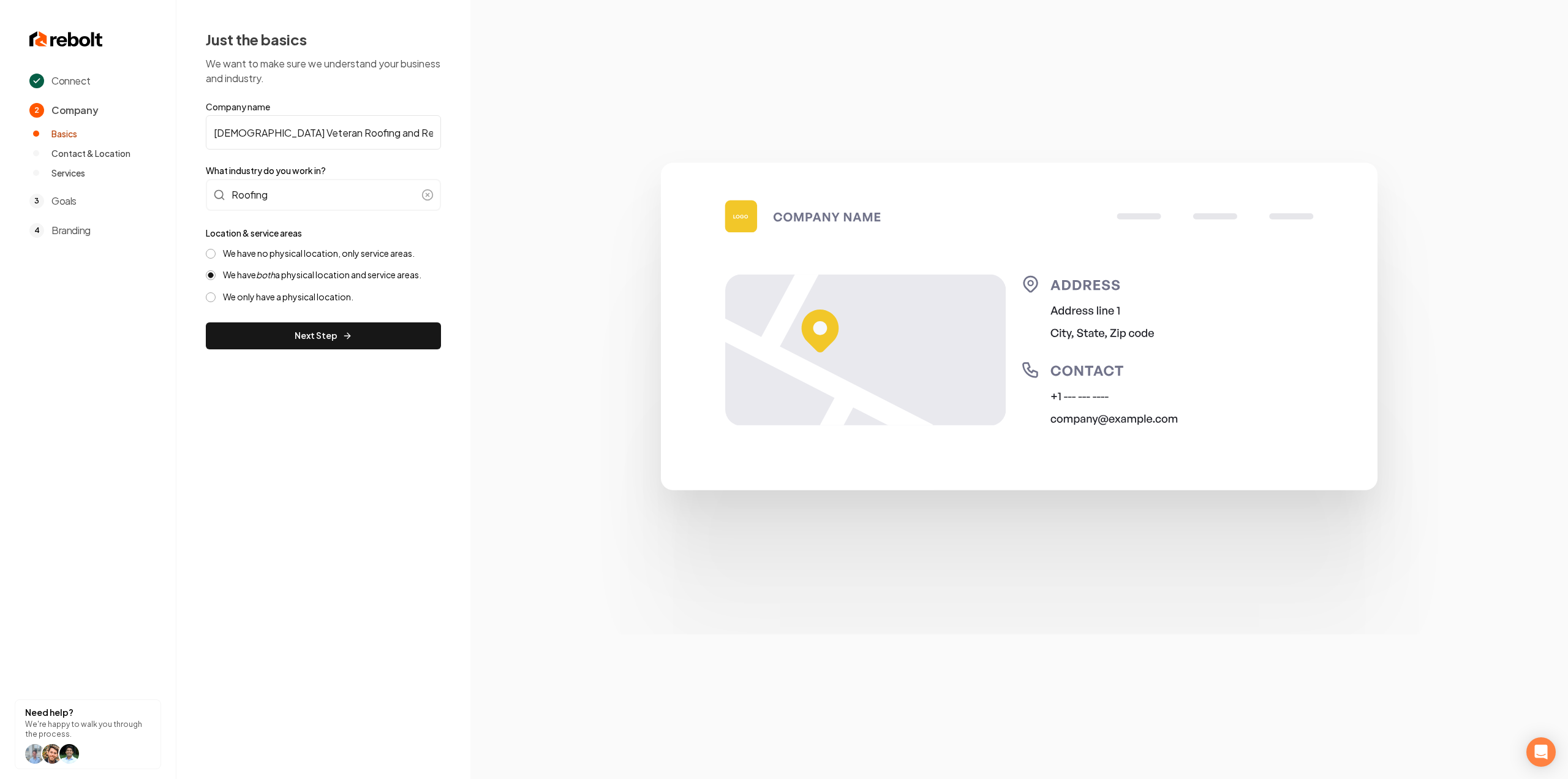
click at [215, 249] on button "We have no physical location, only service areas." at bounding box center [211, 254] width 10 height 10
click at [312, 329] on button "Next Step" at bounding box center [323, 335] width 235 height 27
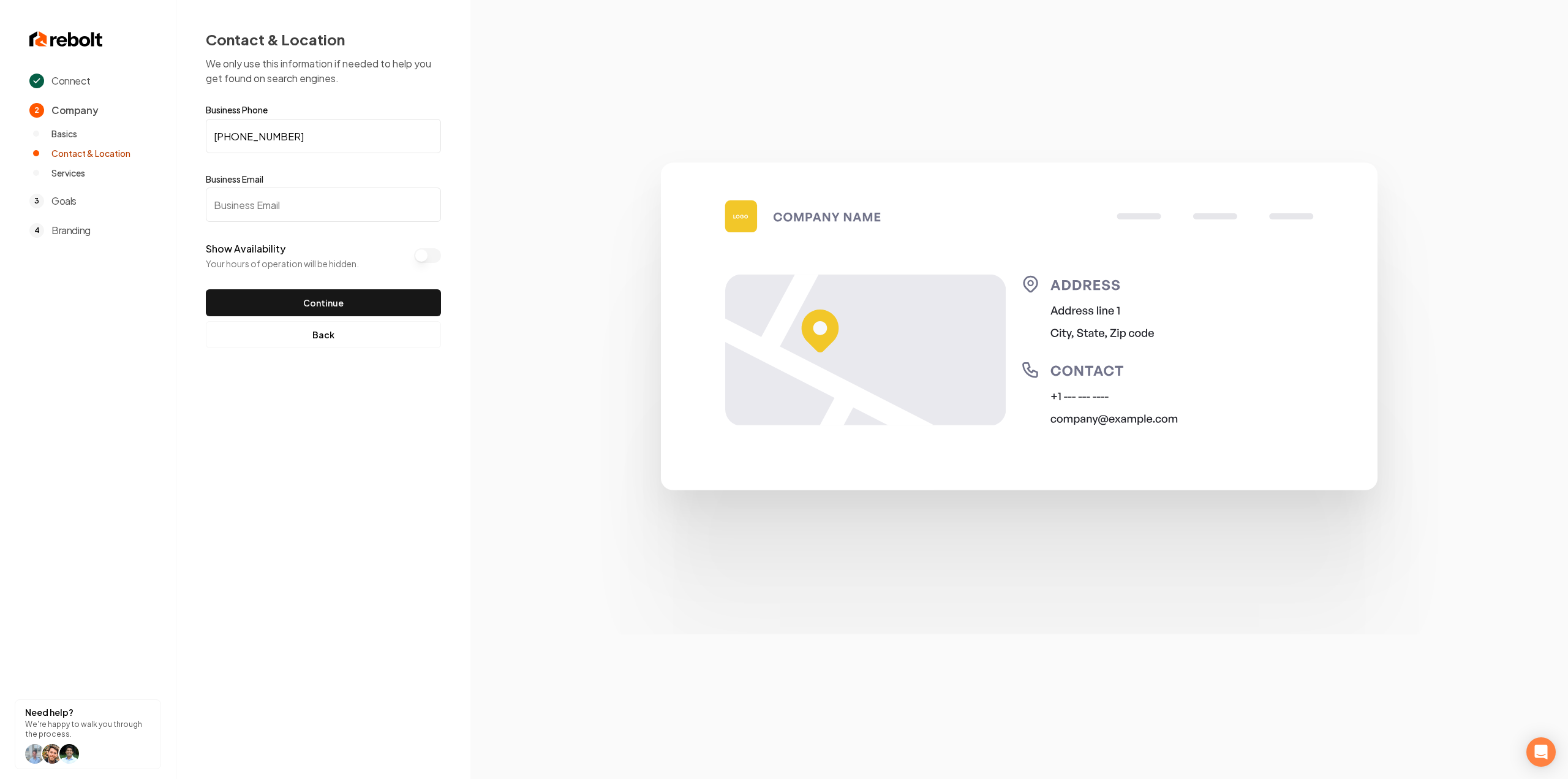
click at [295, 201] on input "Business Email" at bounding box center [323, 205] width 235 height 34
click at [256, 219] on input "Business Email" at bounding box center [323, 205] width 235 height 34
paste input "danny.byrd@azrrllc.com"
type input "danny.byrd@azrrllc.com"
click at [284, 300] on button "Continue" at bounding box center [323, 302] width 235 height 27
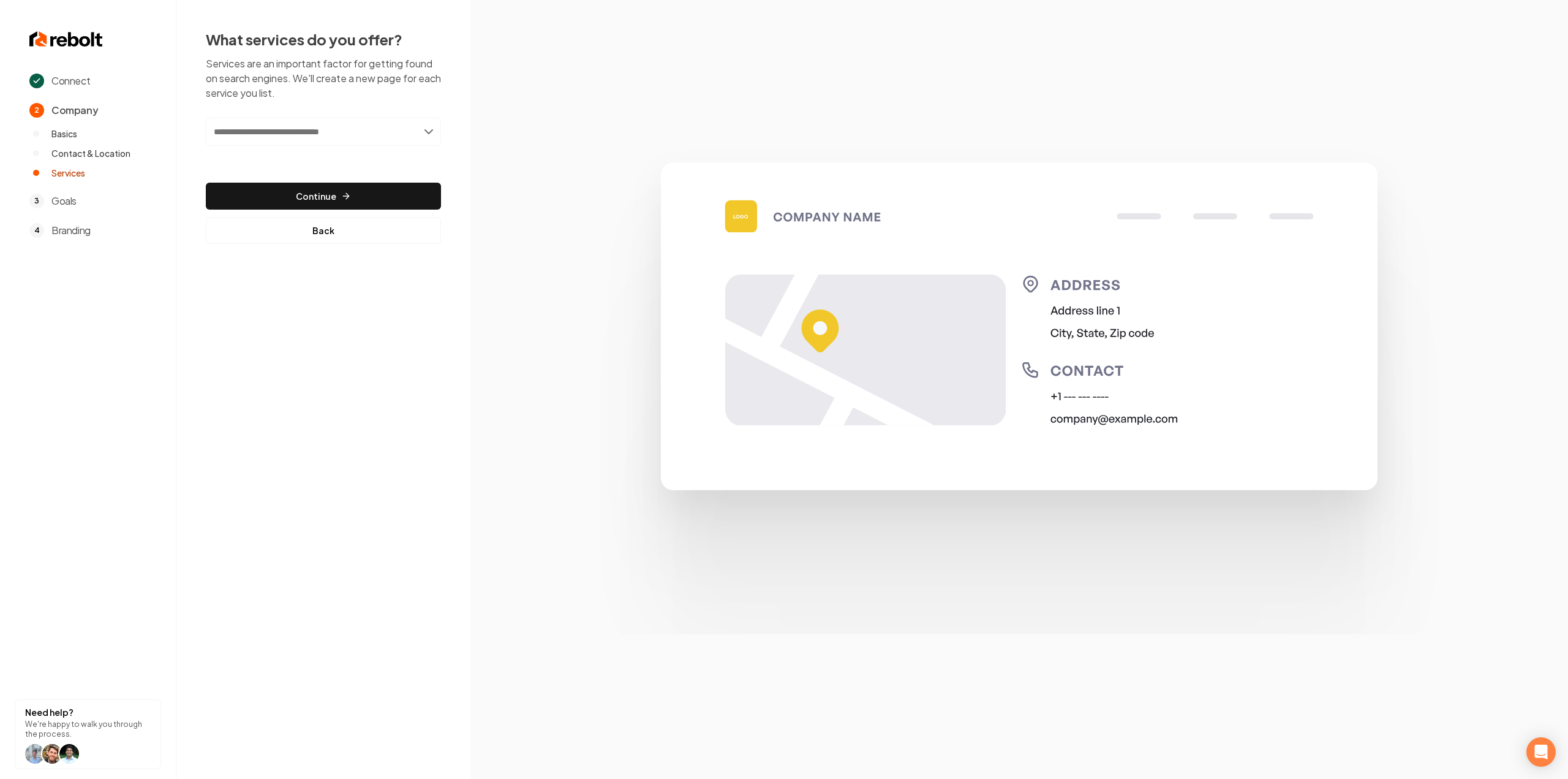
drag, startPoint x: 274, startPoint y: 148, endPoint x: 277, endPoint y: 136, distance: 12.4
click at [274, 148] on div "Add new or select from suggestions Select a service" at bounding box center [323, 140] width 235 height 45
click at [277, 129] on input "text" at bounding box center [323, 132] width 235 height 28
paste input "*******"
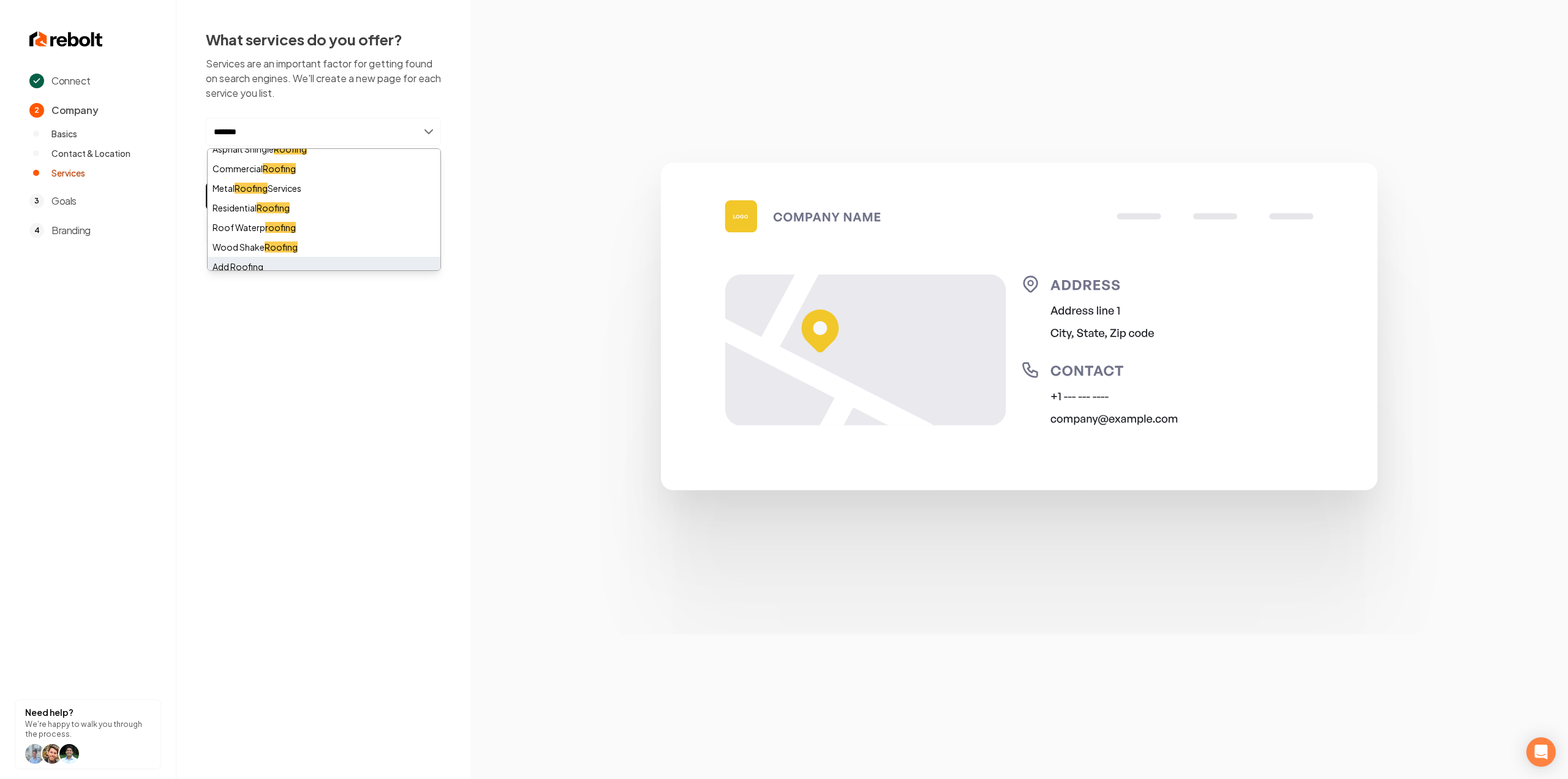
scroll to position [15, 0]
type input "*******"
click at [272, 259] on div "Add Roofing" at bounding box center [324, 261] width 233 height 20
paste input "**********"
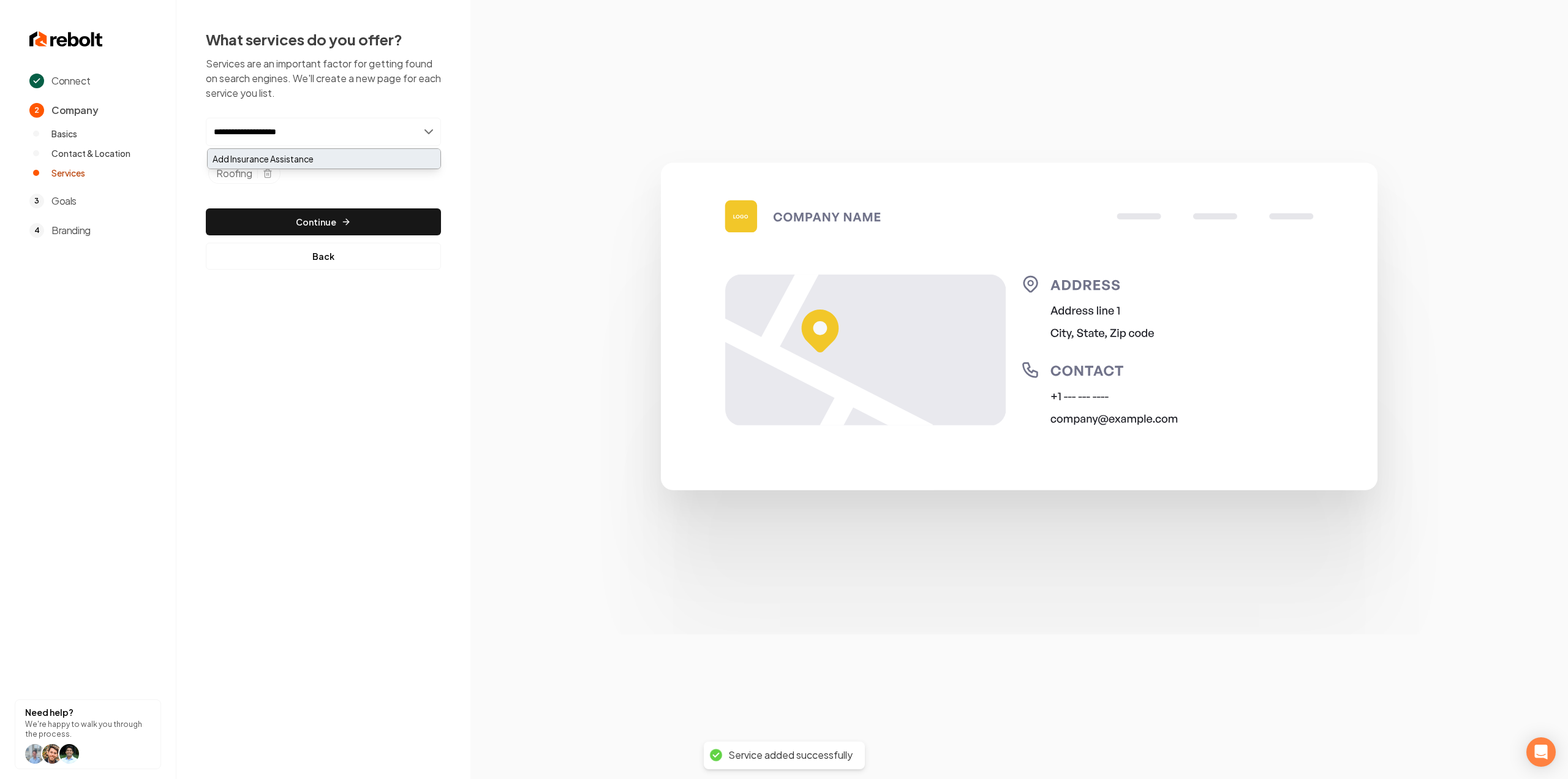
type input "**********"
click at [276, 151] on div "Add Insurance Assistance" at bounding box center [324, 159] width 233 height 20
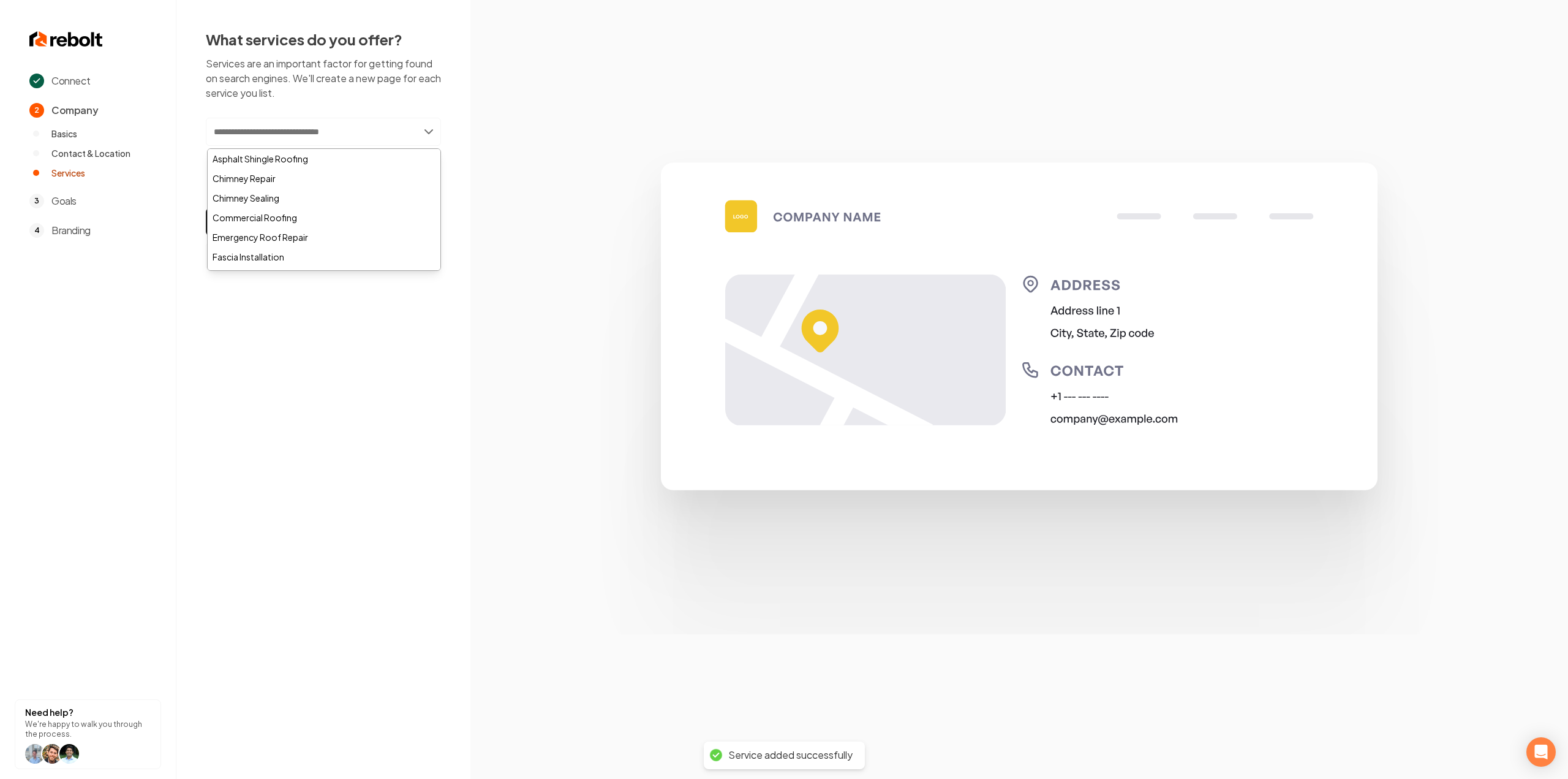
paste input "**********"
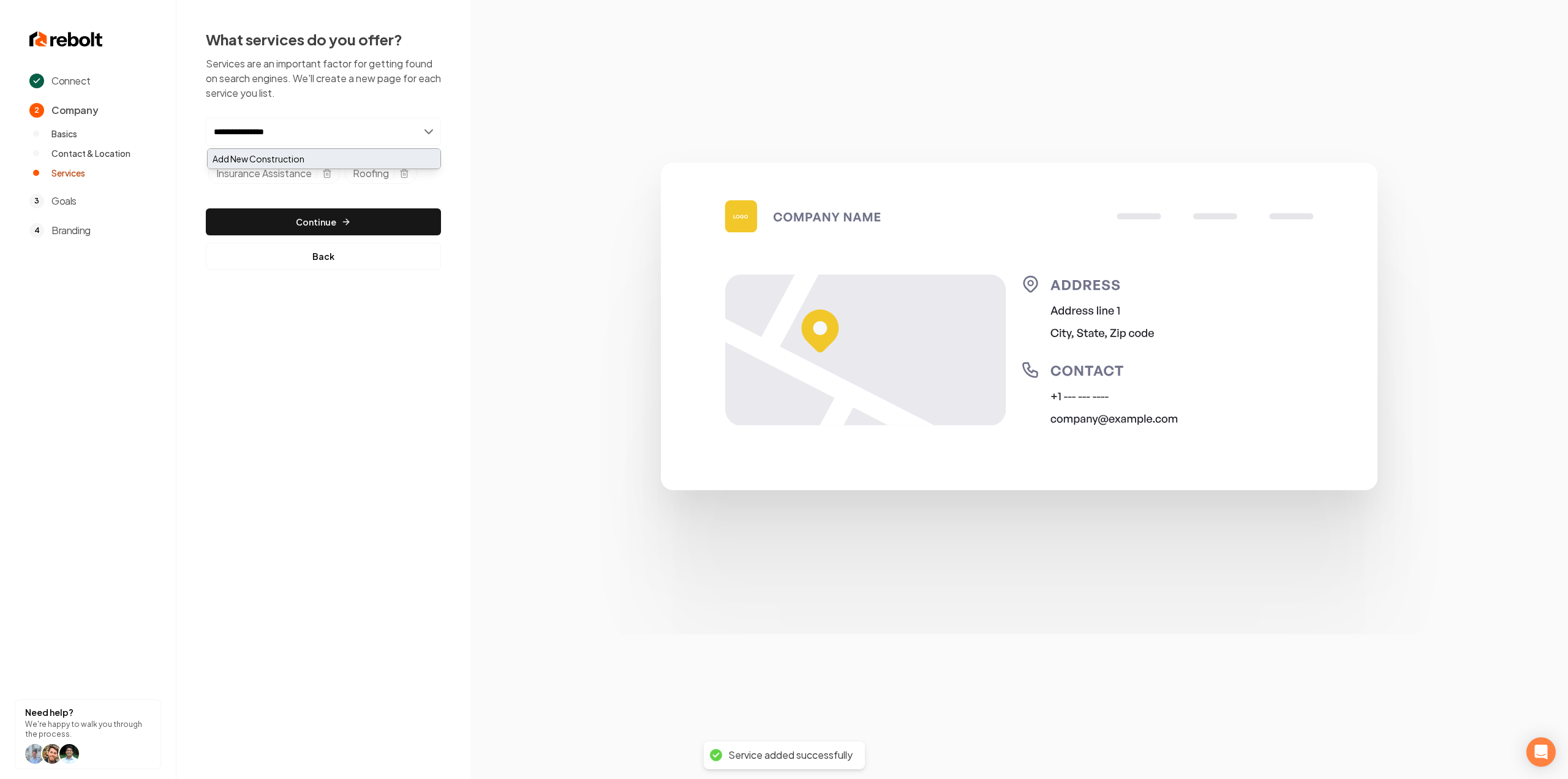
type input "**********"
click at [311, 153] on div "Add New Construction" at bounding box center [324, 159] width 233 height 20
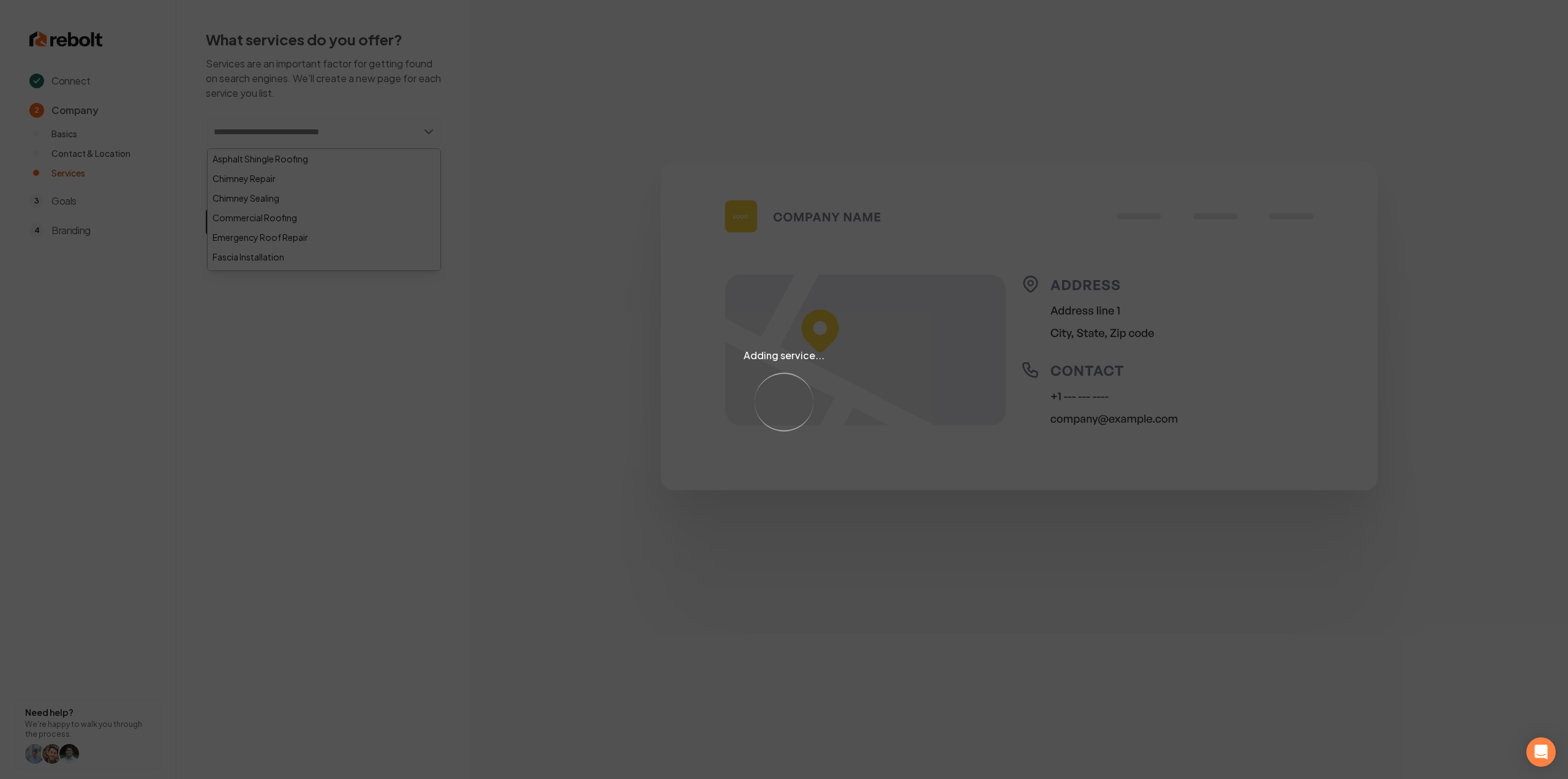
paste input "**********"
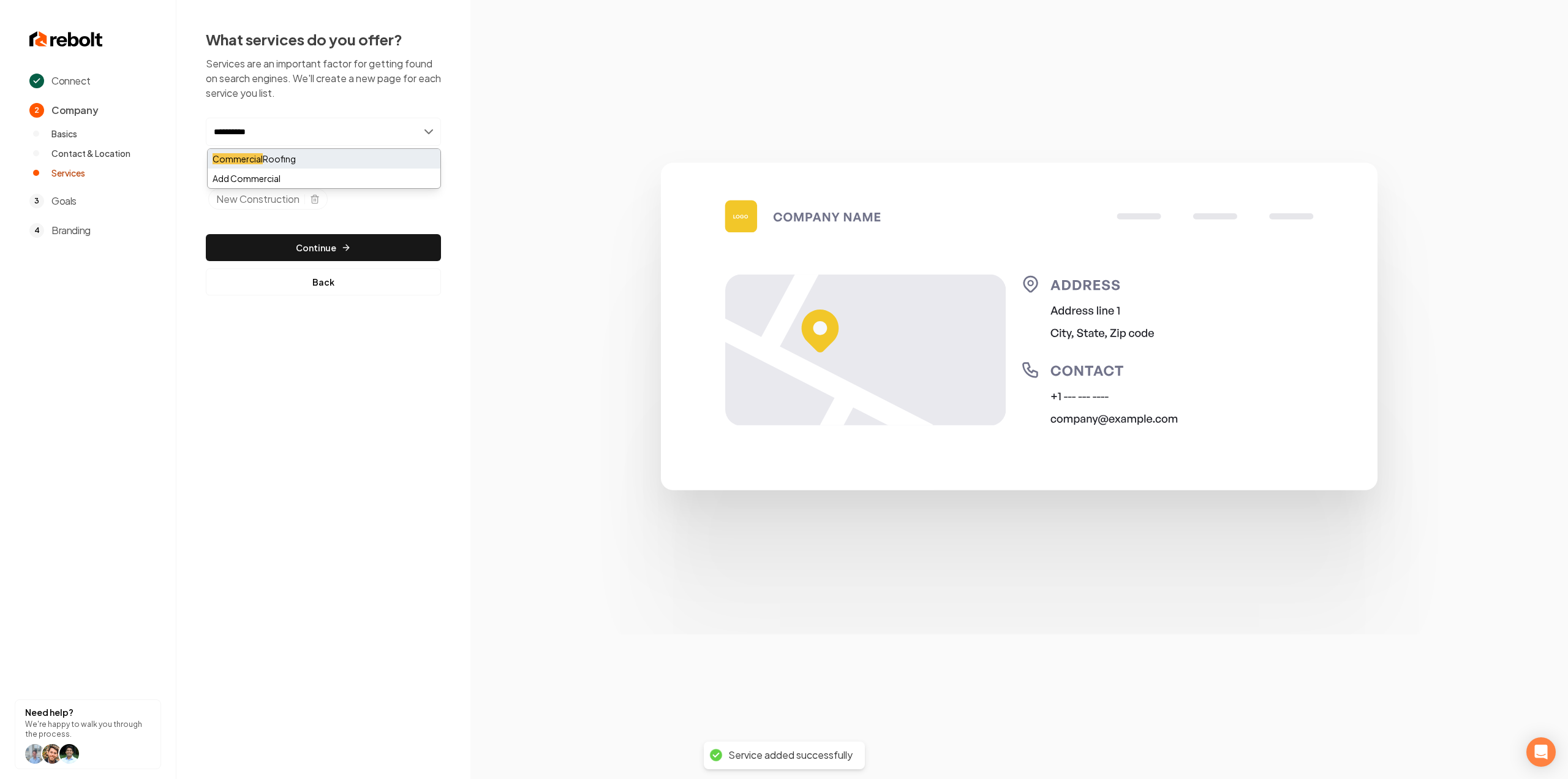
type input "**********"
click at [278, 156] on div "Commercial Roofing" at bounding box center [324, 159] width 233 height 20
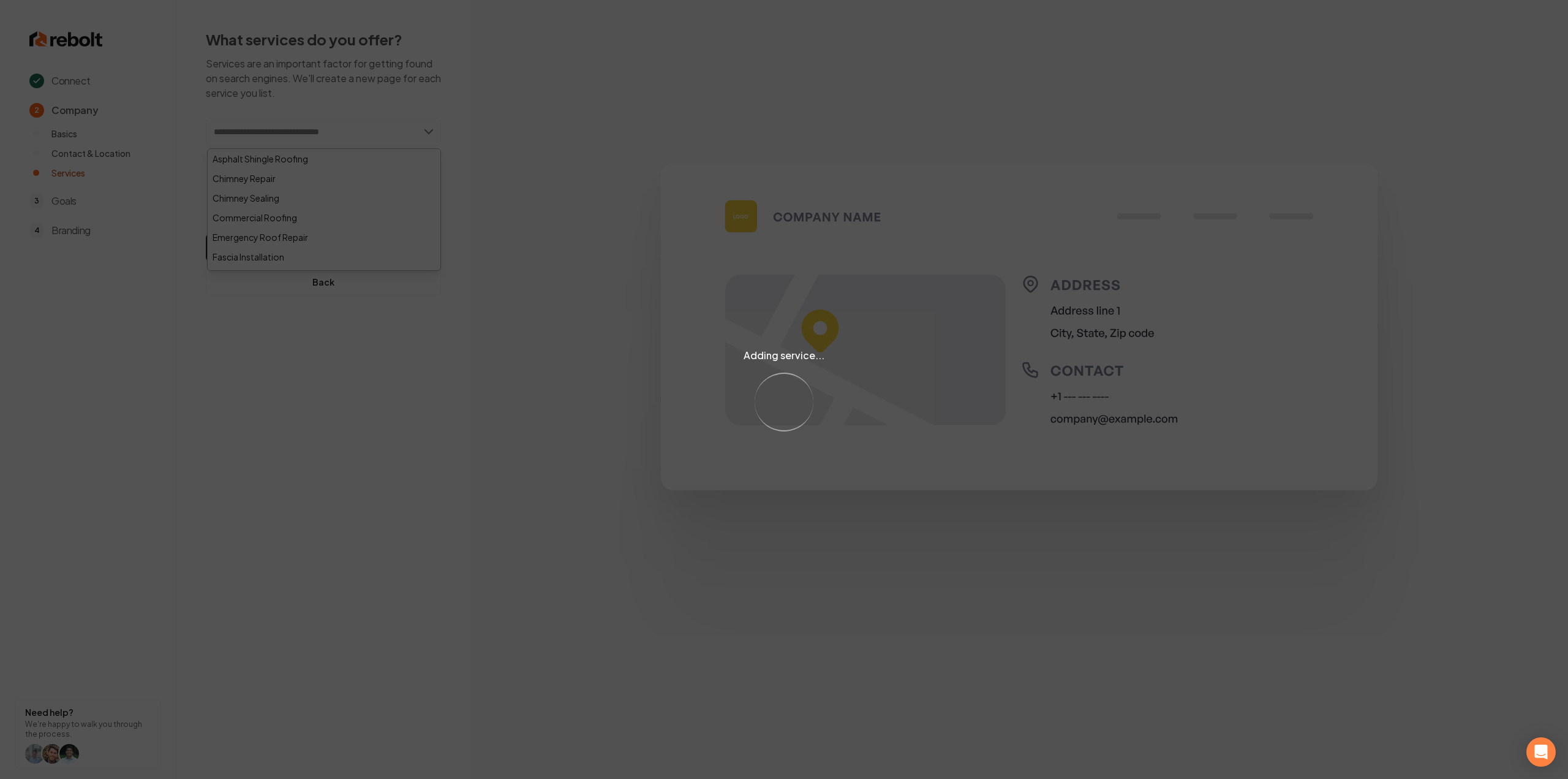
click at [323, 364] on div "Adding service... Loading..." at bounding box center [784, 389] width 1568 height 779
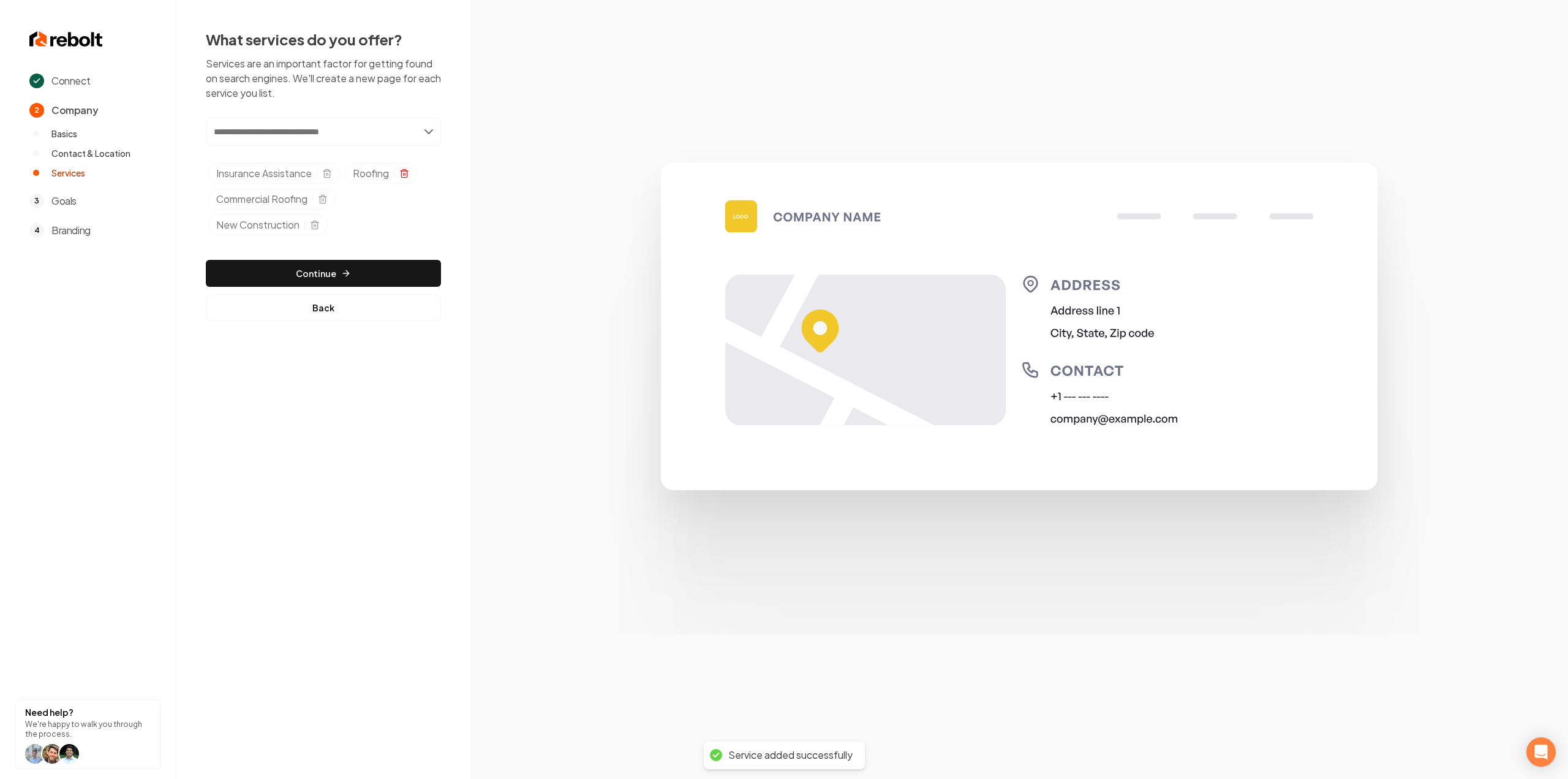
click at [405, 176] on icon "Selected tags" at bounding box center [404, 173] width 10 height 10
click at [271, 139] on input "text" at bounding box center [323, 132] width 235 height 28
type input "*******"
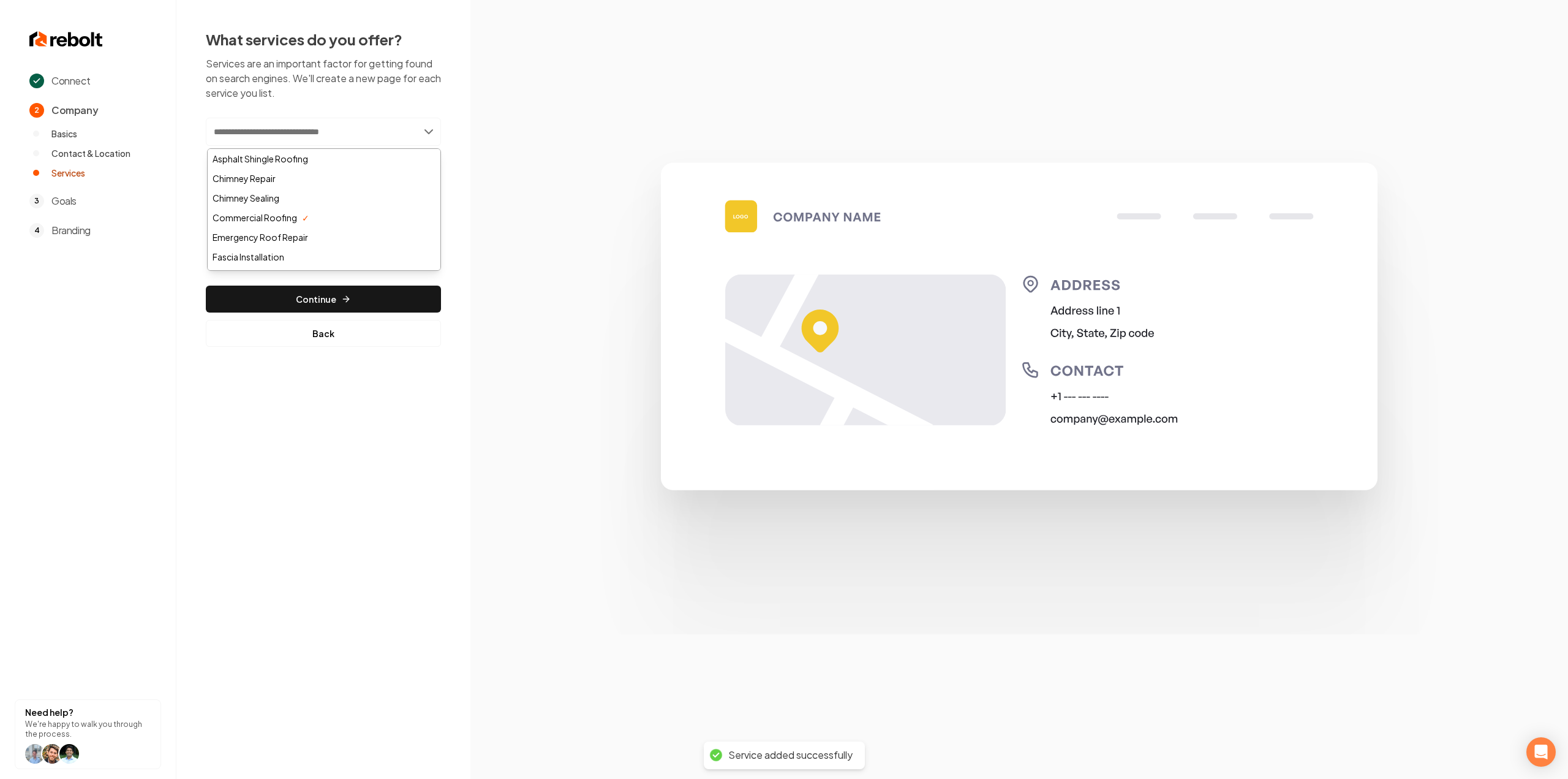
type input "*"
type input "****"
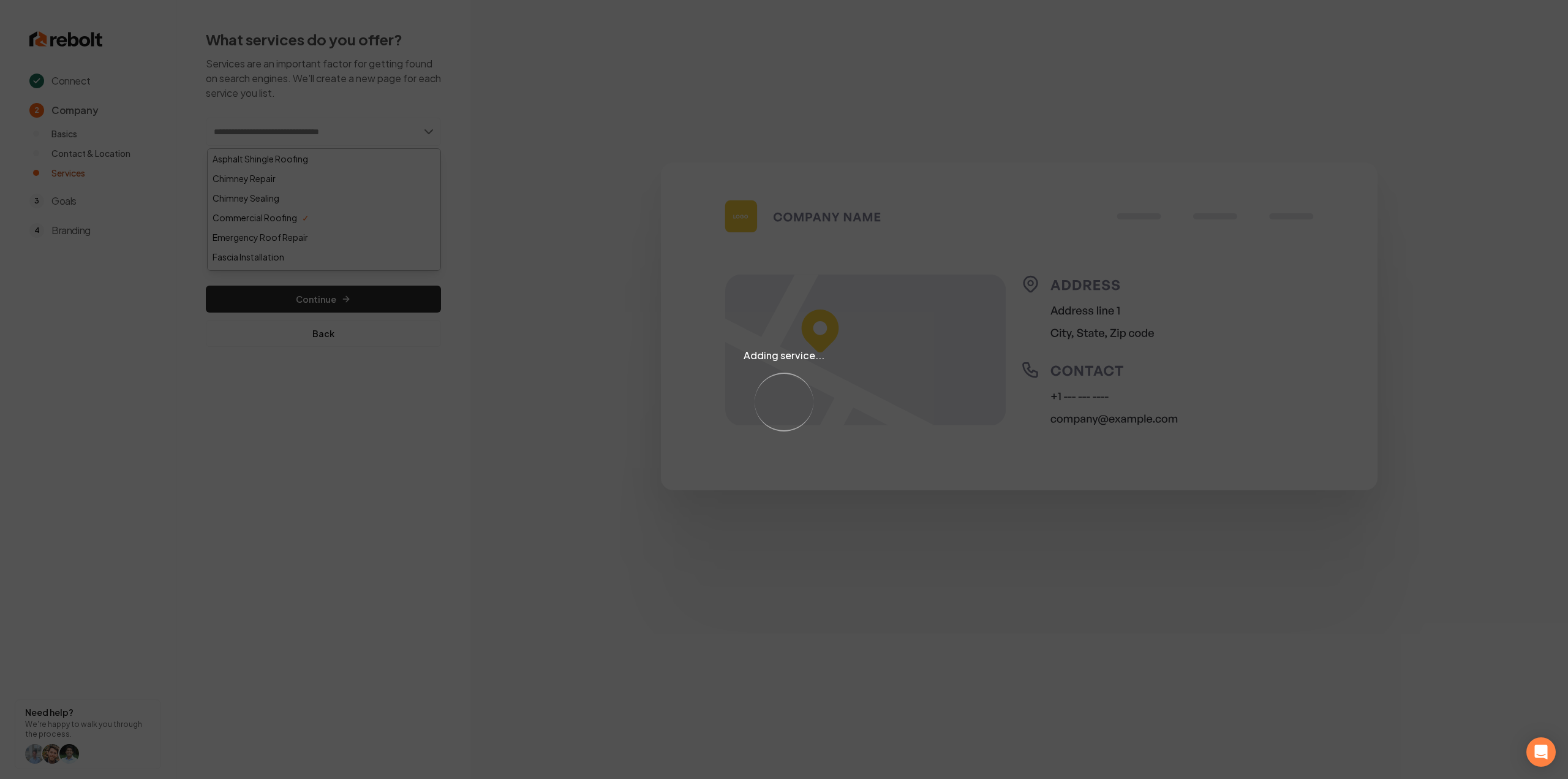
click at [608, 234] on div "Adding service... Loading..." at bounding box center [784, 389] width 1568 height 779
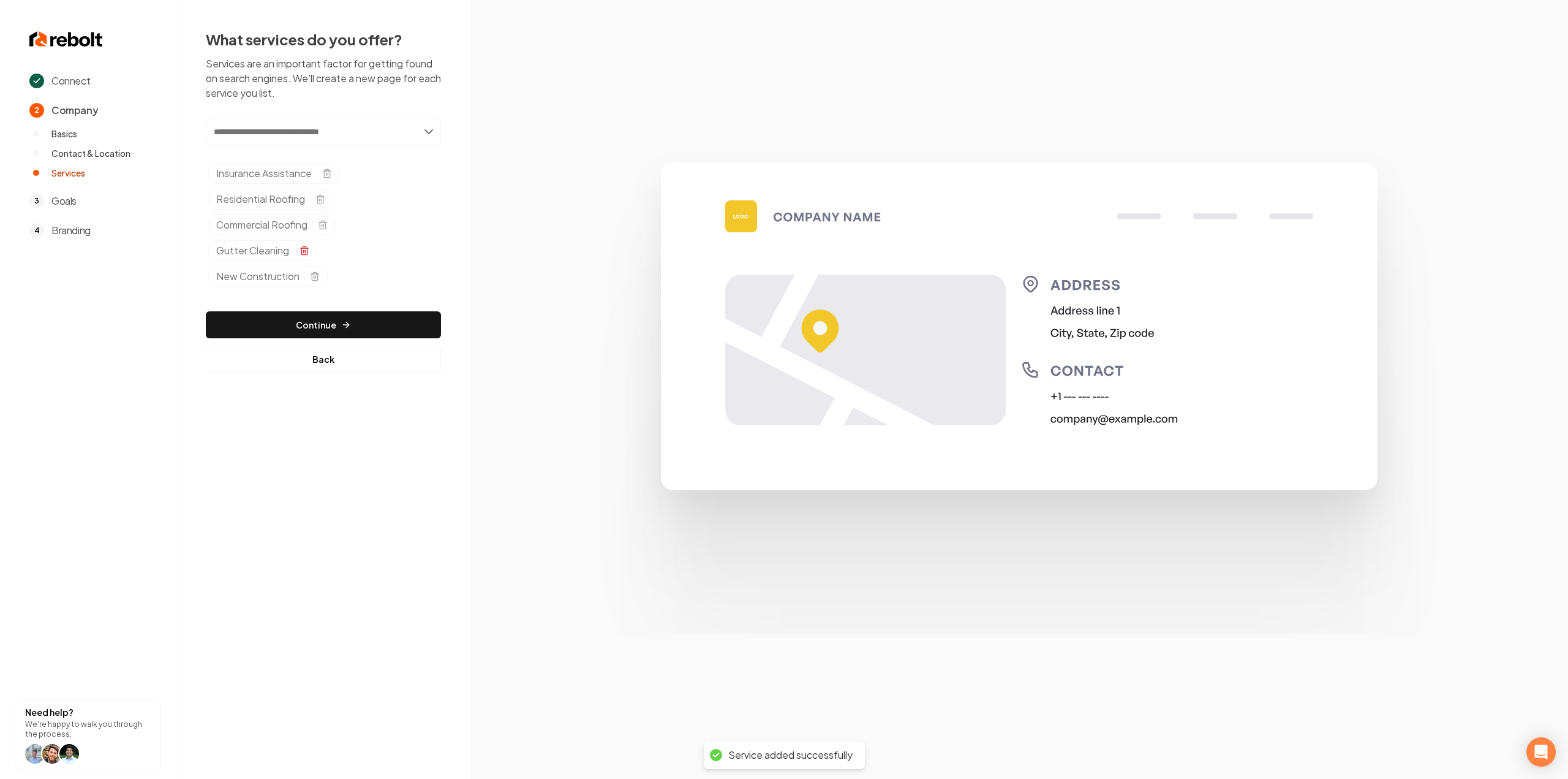
click at [304, 248] on icon "Selected tags" at bounding box center [304, 250] width 10 height 10
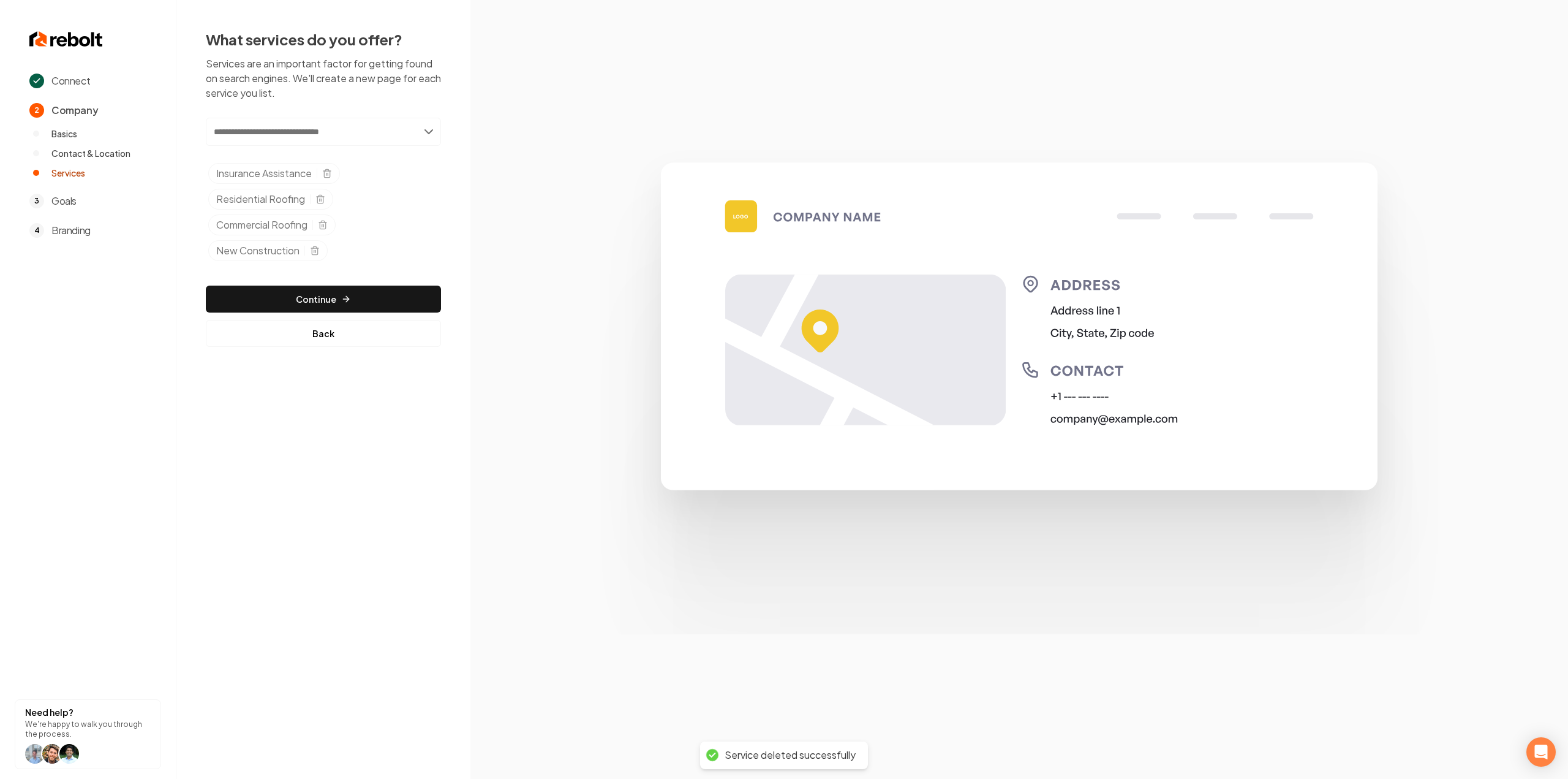
click at [238, 136] on input "text" at bounding box center [323, 132] width 235 height 28
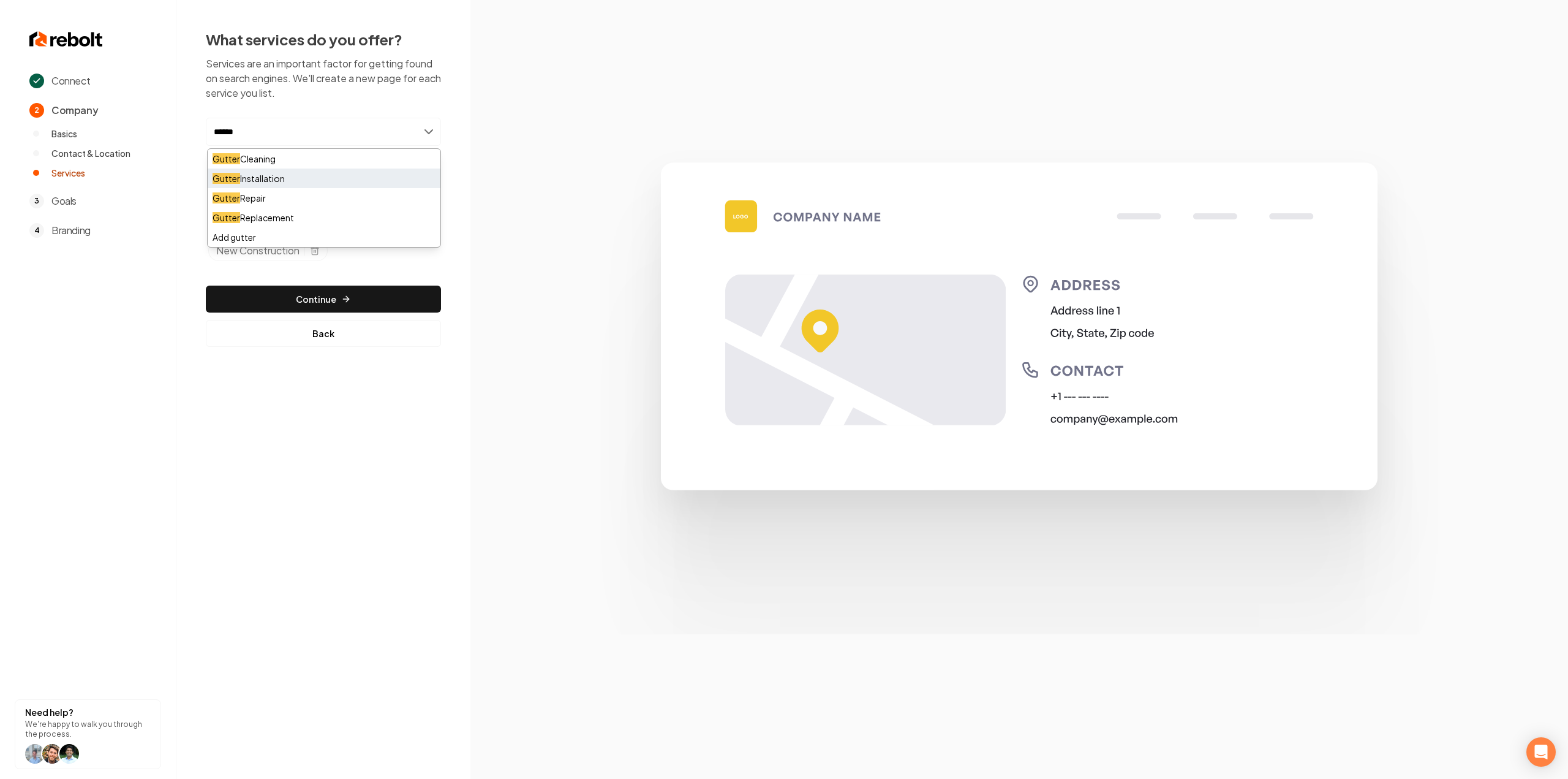
type input "******"
click at [282, 182] on div "Gutter Installation" at bounding box center [324, 178] width 233 height 20
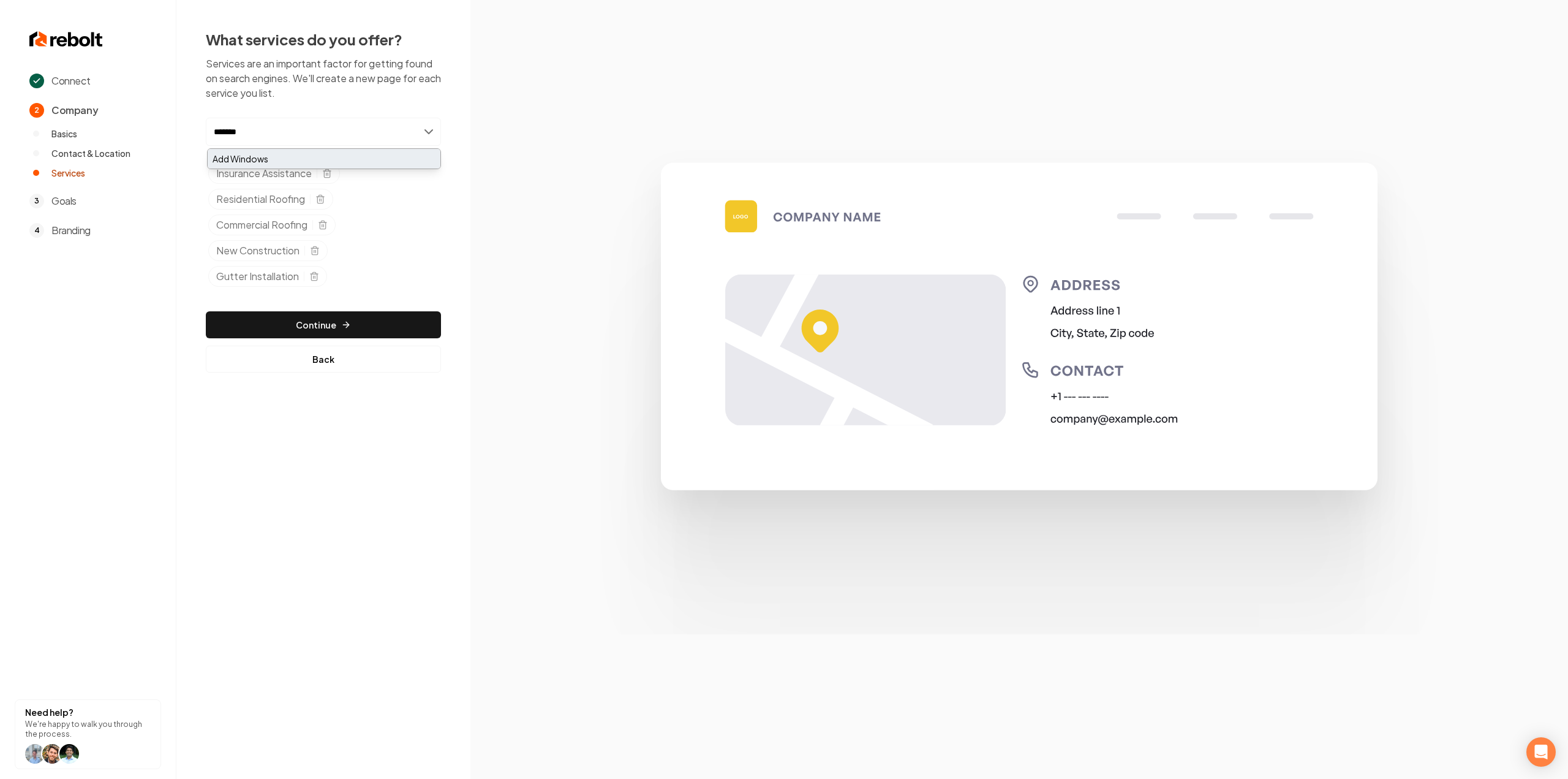
type input "*******"
click at [332, 163] on div "Add Windows" at bounding box center [324, 159] width 233 height 20
type input "*******"
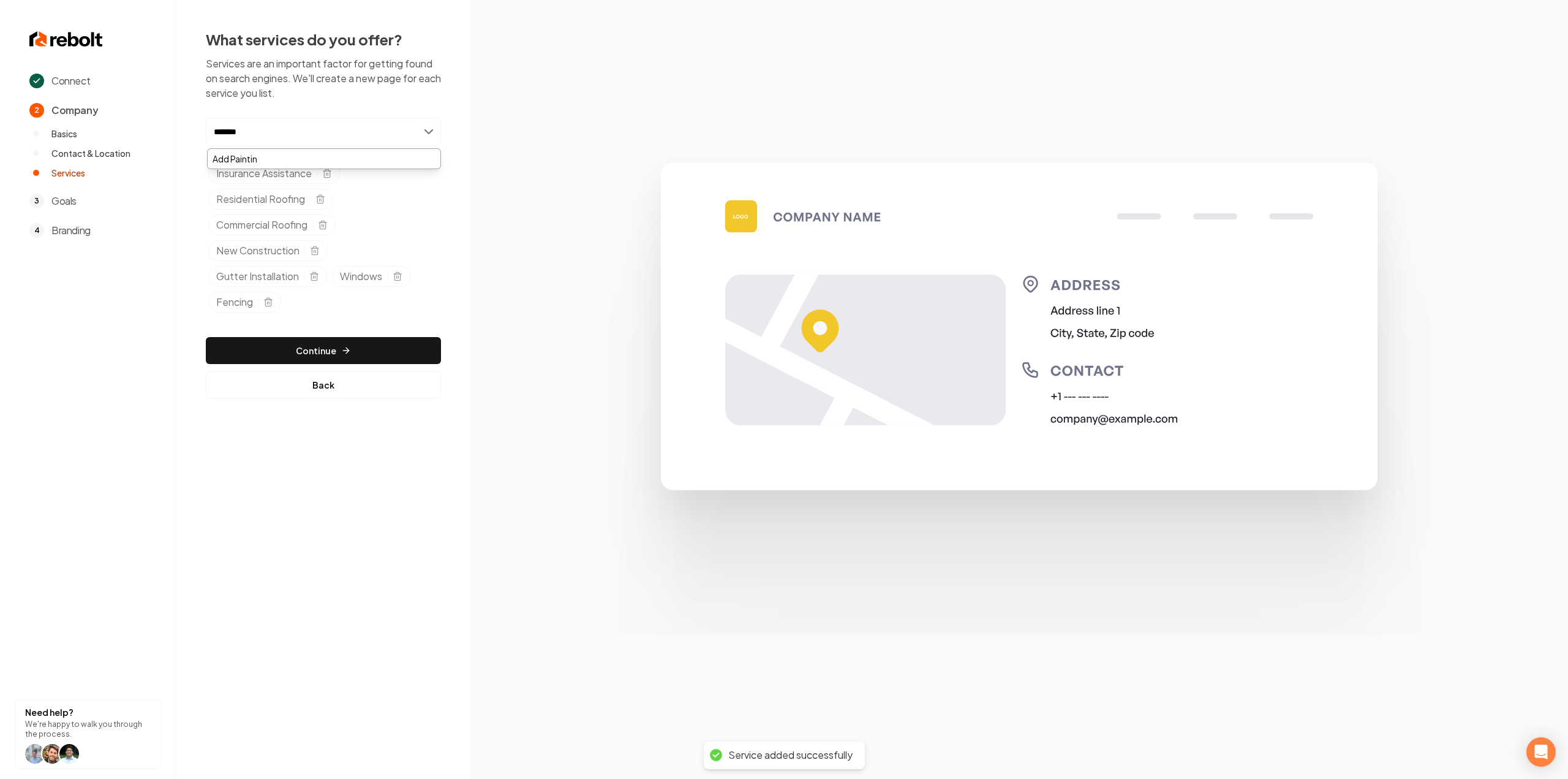
type input "********"
click at [323, 356] on button "Continue" at bounding box center [323, 350] width 235 height 27
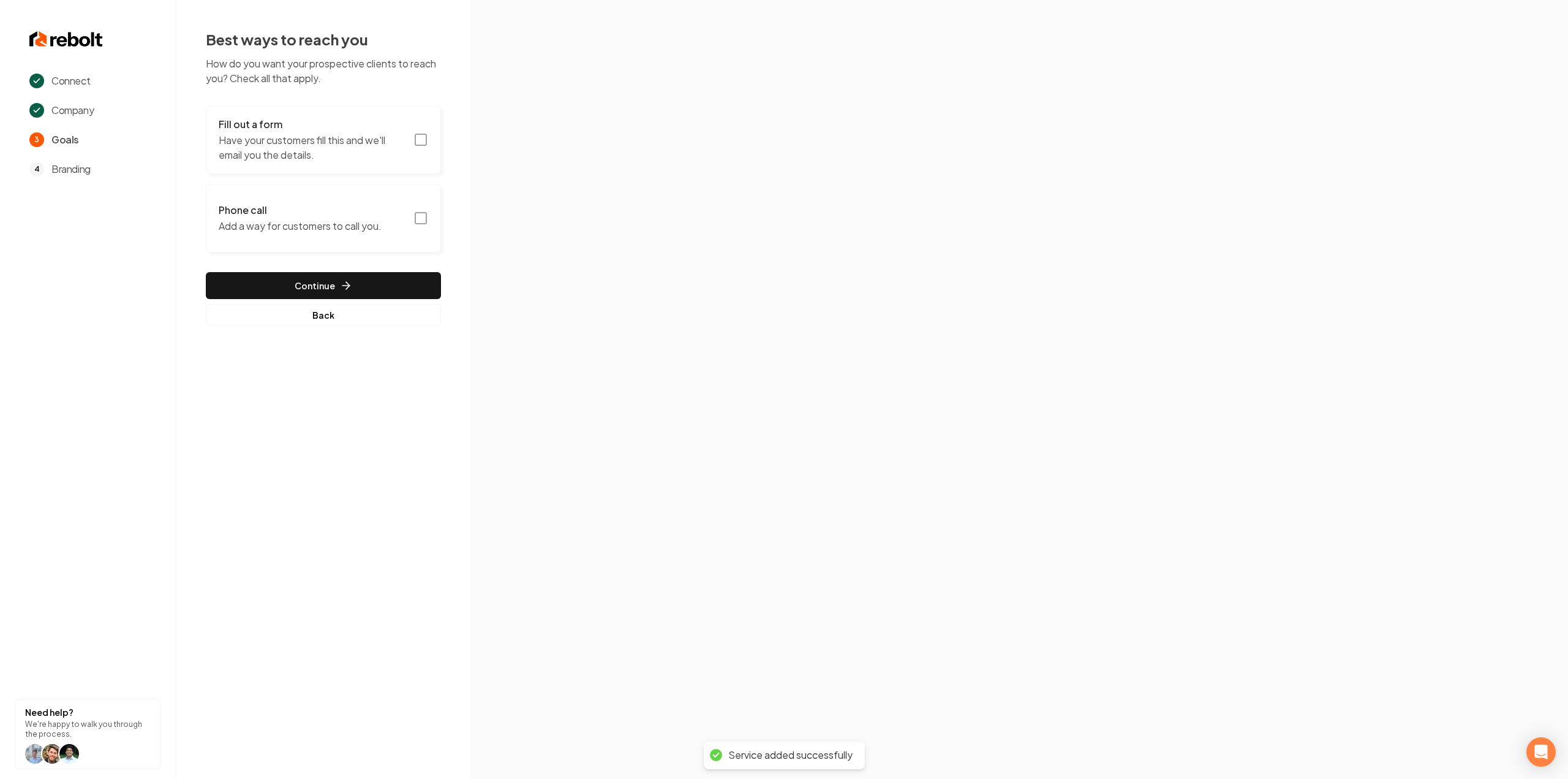
click at [415, 147] on button "Fill out a form Have your customers fill this and we'll email you the details." at bounding box center [323, 140] width 235 height 68
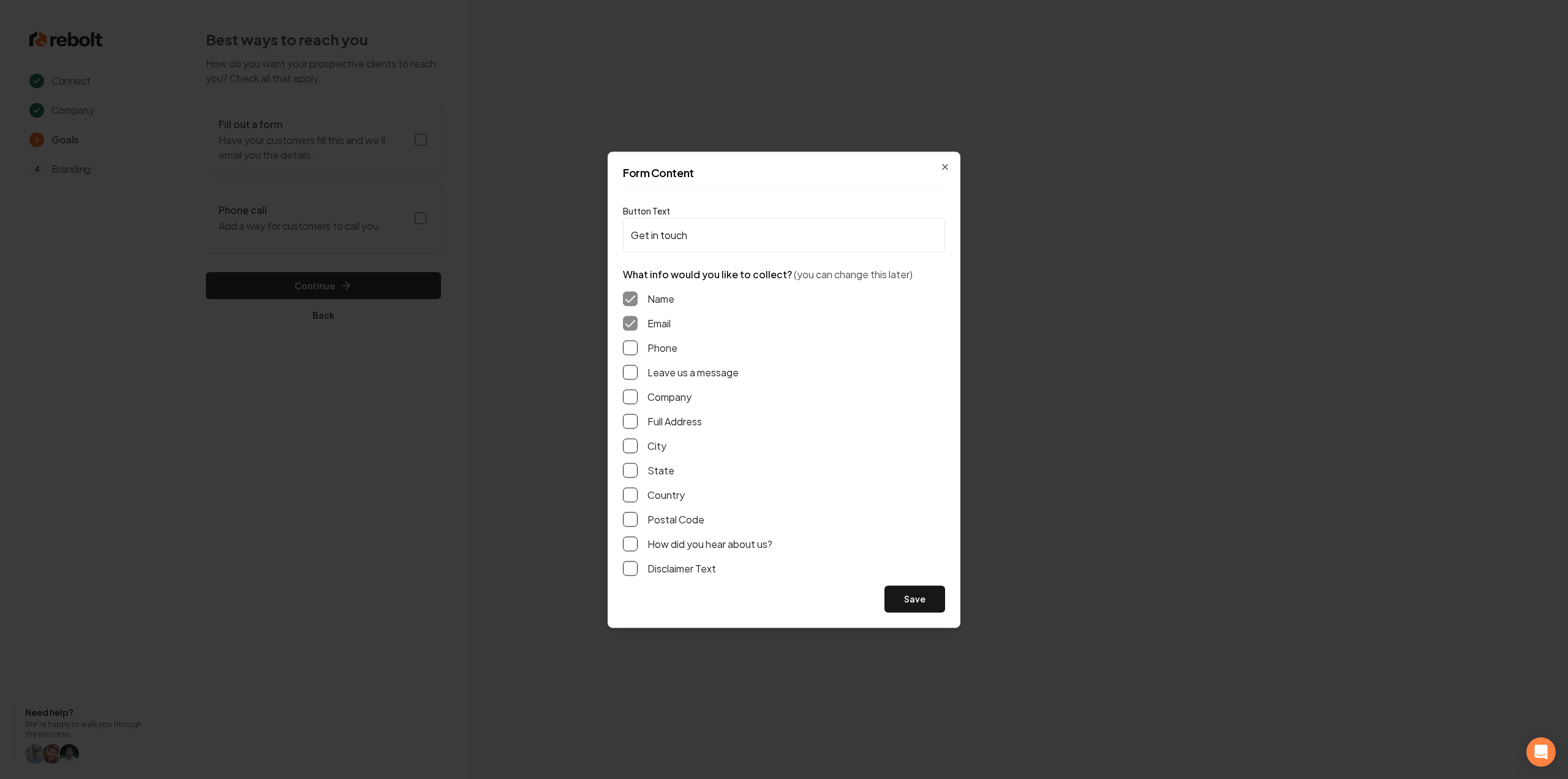
drag, startPoint x: 628, startPoint y: 341, endPoint x: 631, endPoint y: 381, distance: 40.1
click at [629, 341] on button "Phone" at bounding box center [630, 347] width 14 height 14
click at [633, 386] on div "Name Email Phone Leave us a message Company Full Address City State Country Pos…" at bounding box center [783, 433] width 322 height 304
click at [633, 373] on button "Leave us a message" at bounding box center [630, 372] width 14 height 14
click at [629, 421] on button "Full Address" at bounding box center [630, 421] width 14 height 14
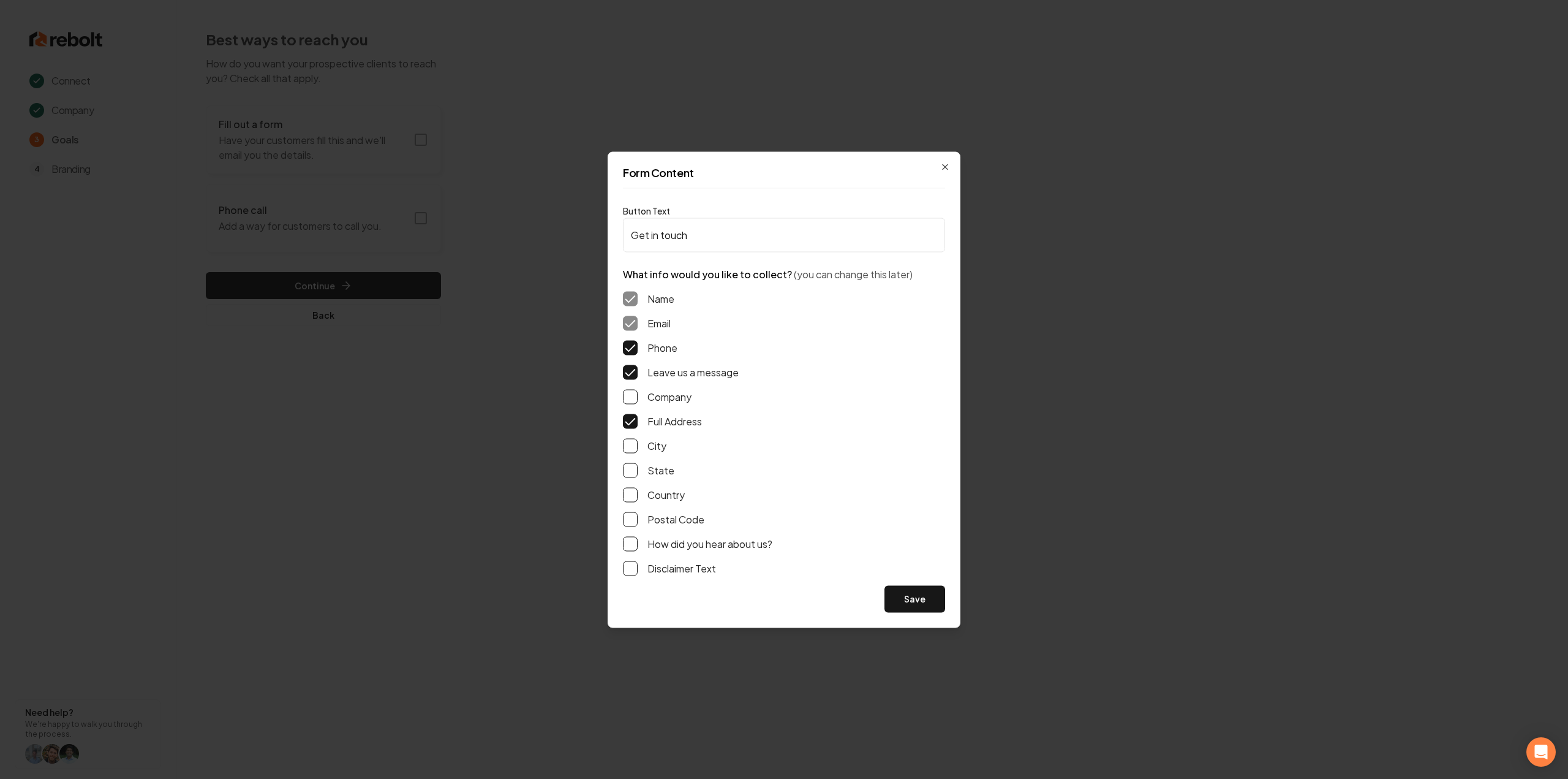
drag, startPoint x: 918, startPoint y: 621, endPoint x: 922, endPoint y: 616, distance: 6.4
click at [919, 621] on div "Form Content Button Text Get in touch What info would you like to collect? (you…" at bounding box center [784, 389] width 353 height 476
click at [925, 614] on div "Form Content Button Text Get in touch What info would you like to collect? (you…" at bounding box center [784, 389] width 353 height 476
click at [925, 607] on button "Save" at bounding box center [914, 599] width 61 height 27
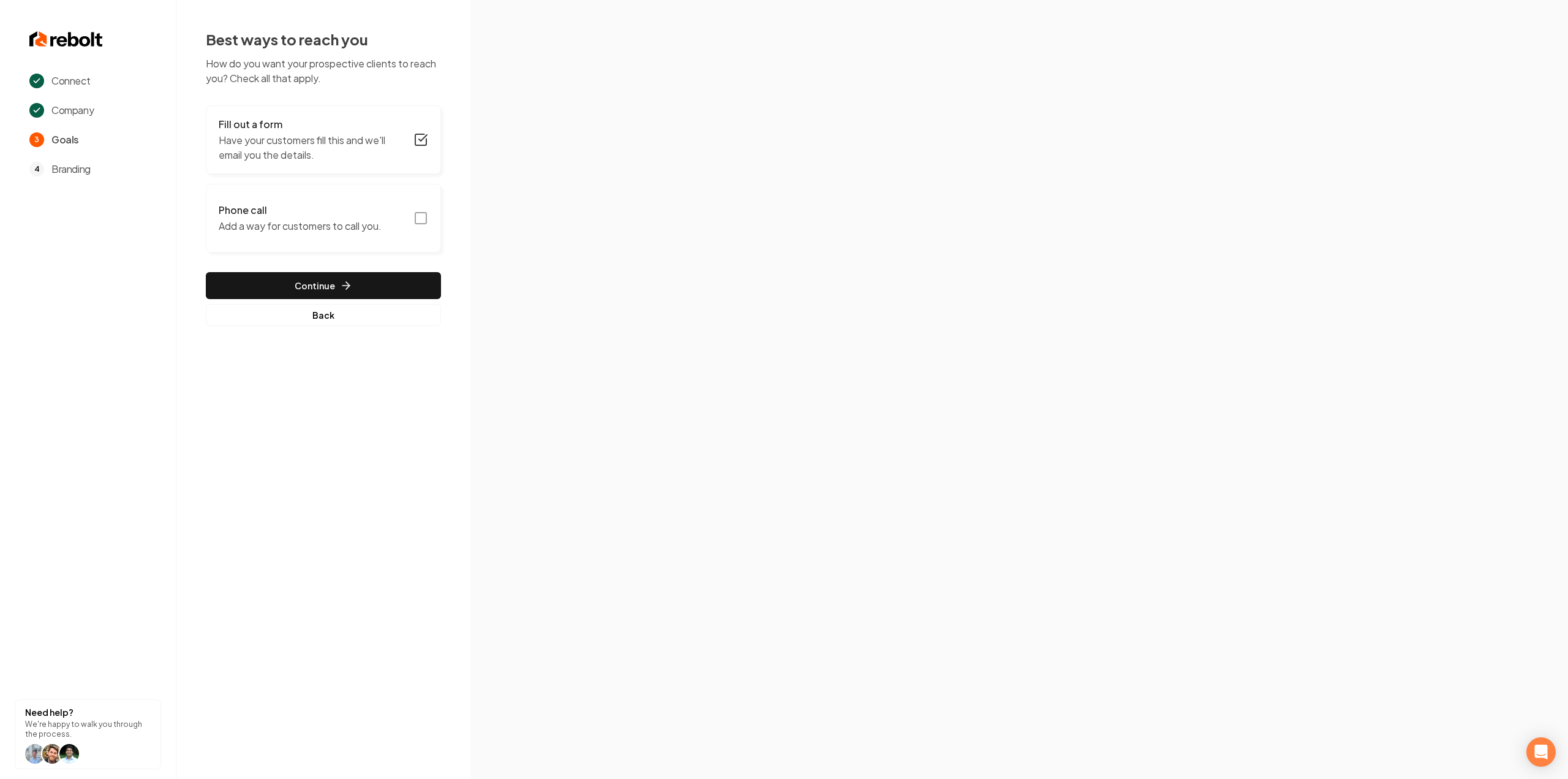
click at [423, 221] on icon "button" at bounding box center [421, 218] width 14 height 14
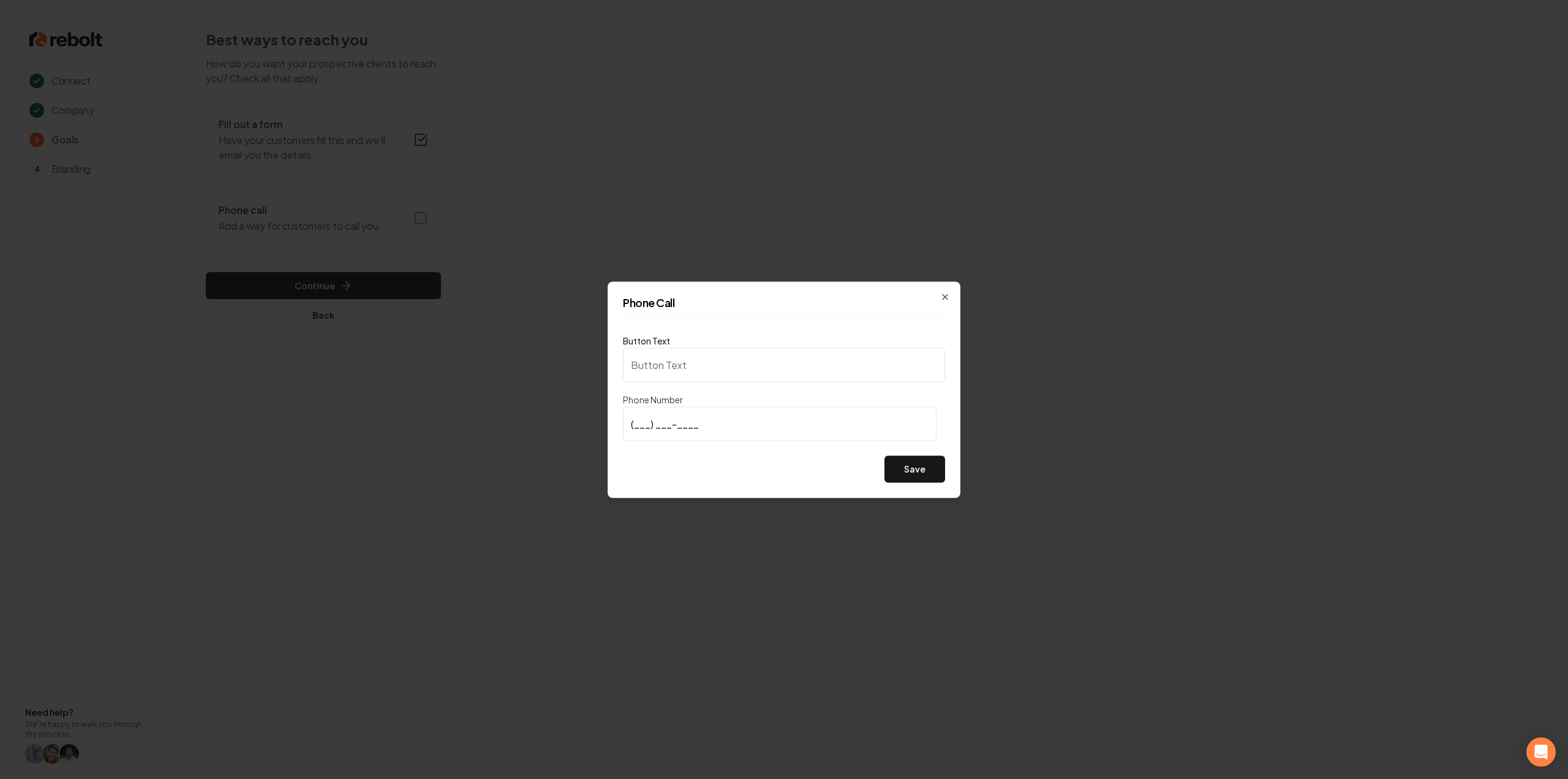
type input "Call us"
type input "[PHONE_NUMBER]"
click at [910, 471] on button "Save" at bounding box center [914, 468] width 61 height 27
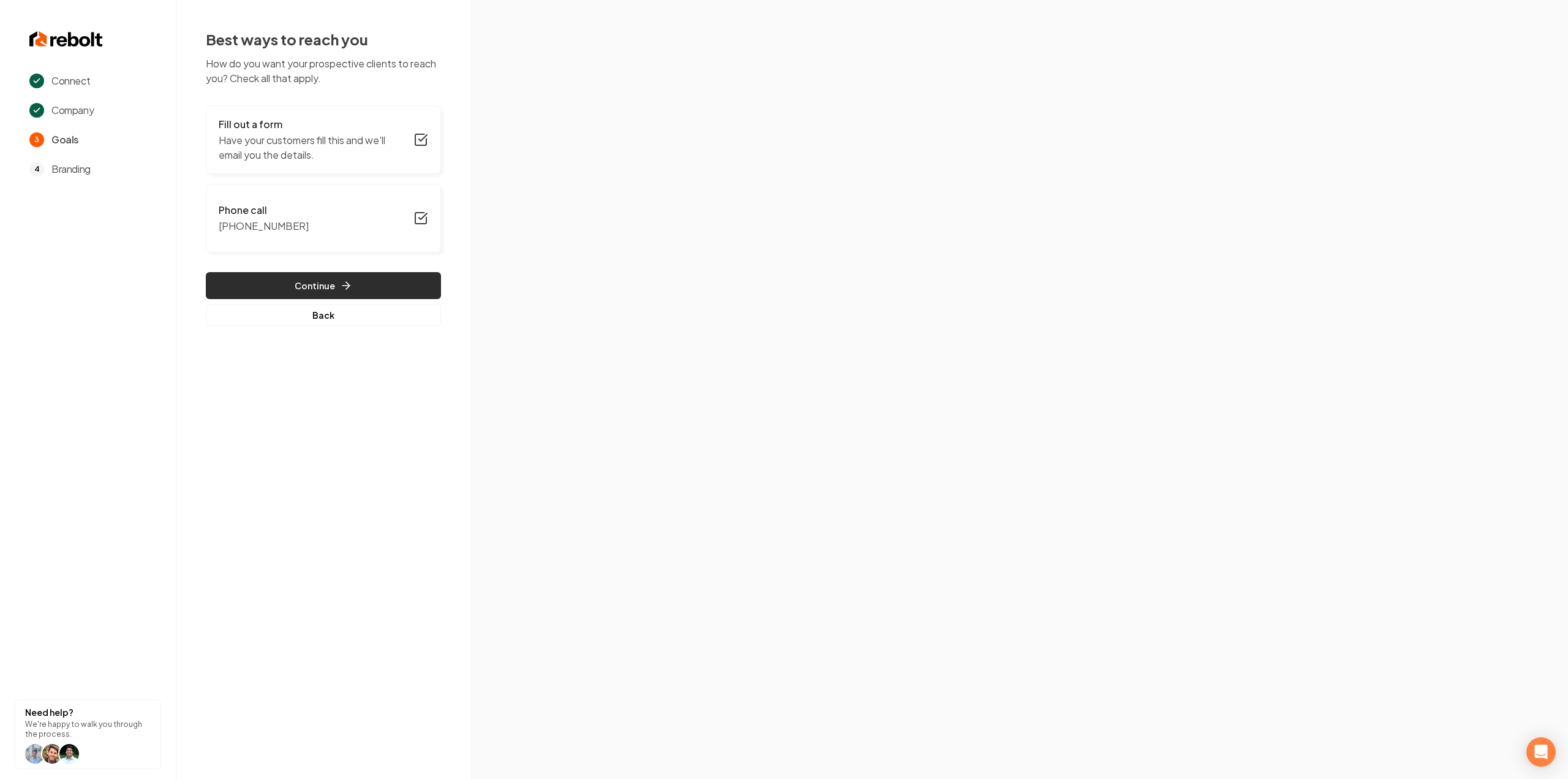
click at [255, 284] on button "Continue" at bounding box center [323, 285] width 235 height 27
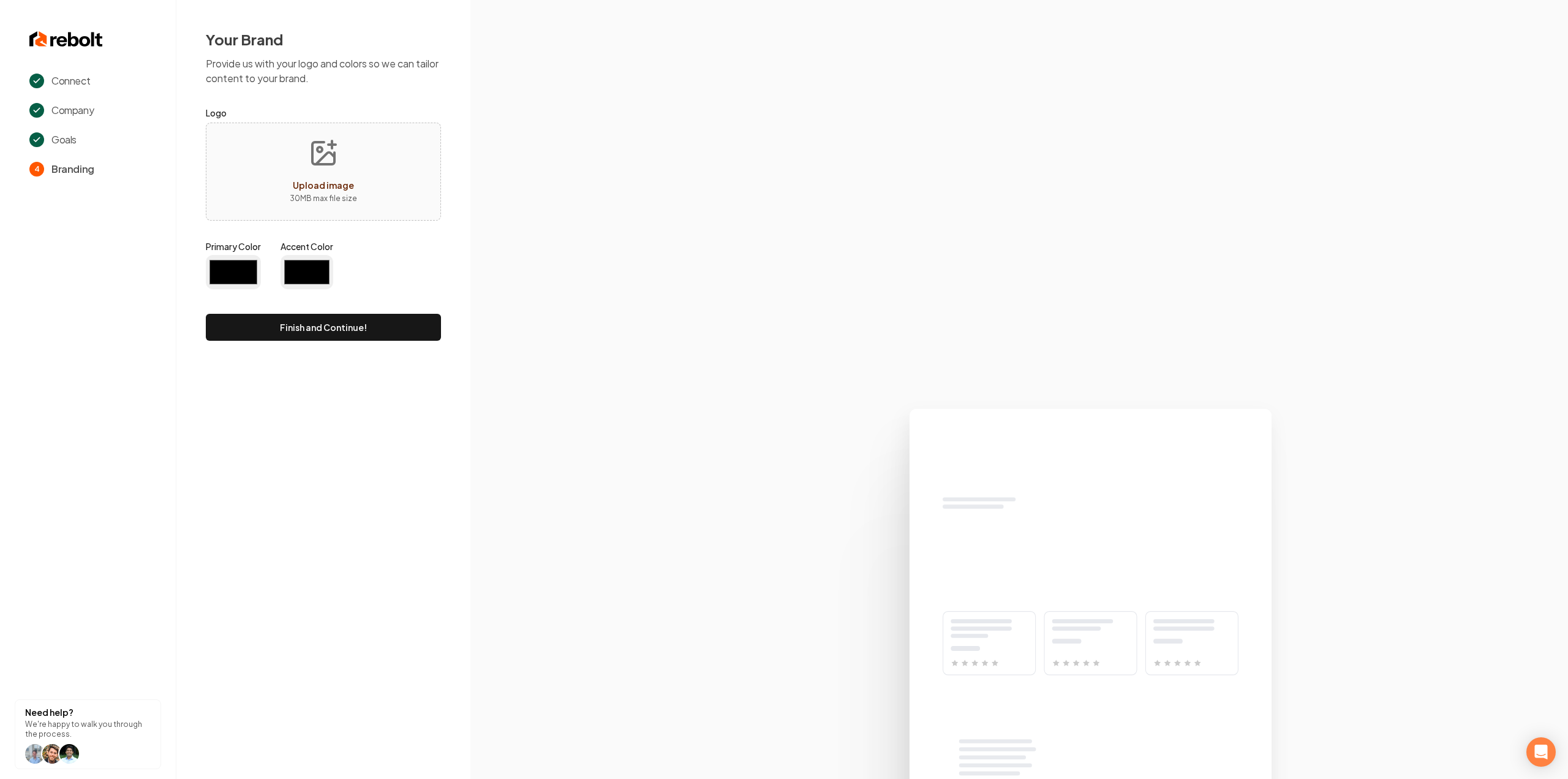
type input "#194d33"
type input "#70be00"
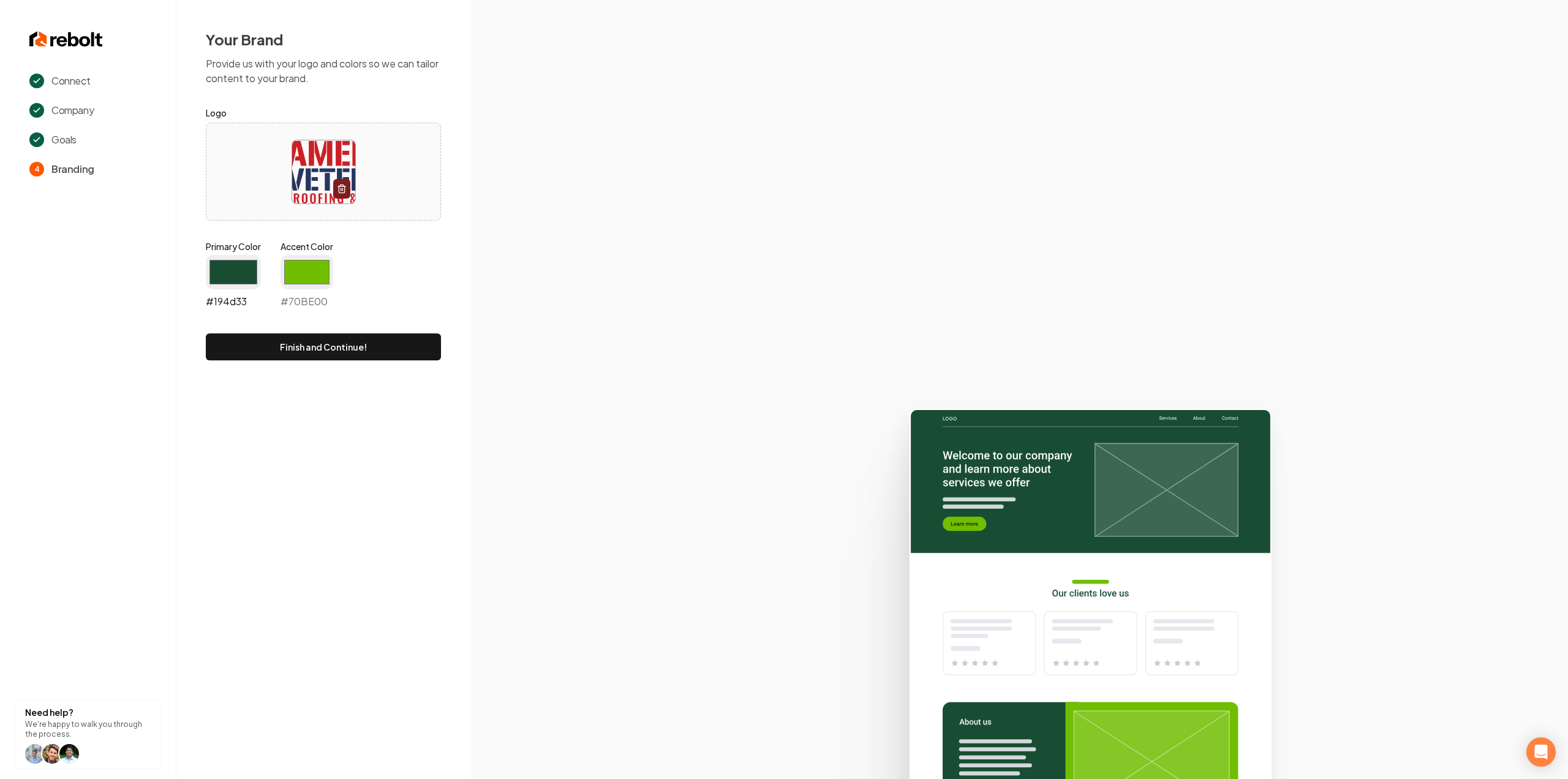
click at [234, 281] on input "#194d33" at bounding box center [234, 272] width 55 height 34
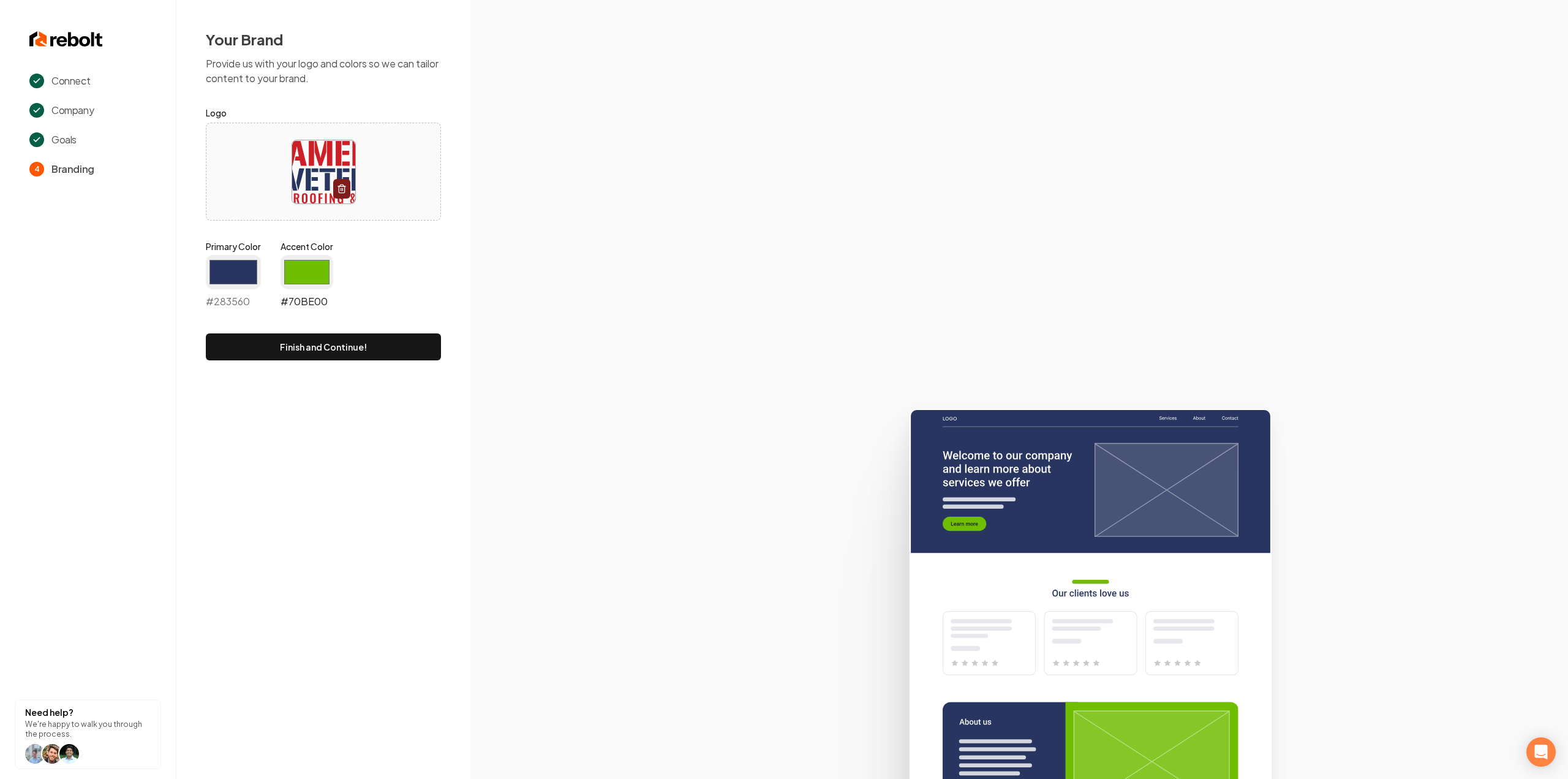
type input "#283560"
click at [290, 277] on input "#70be00" at bounding box center [307, 272] width 53 height 34
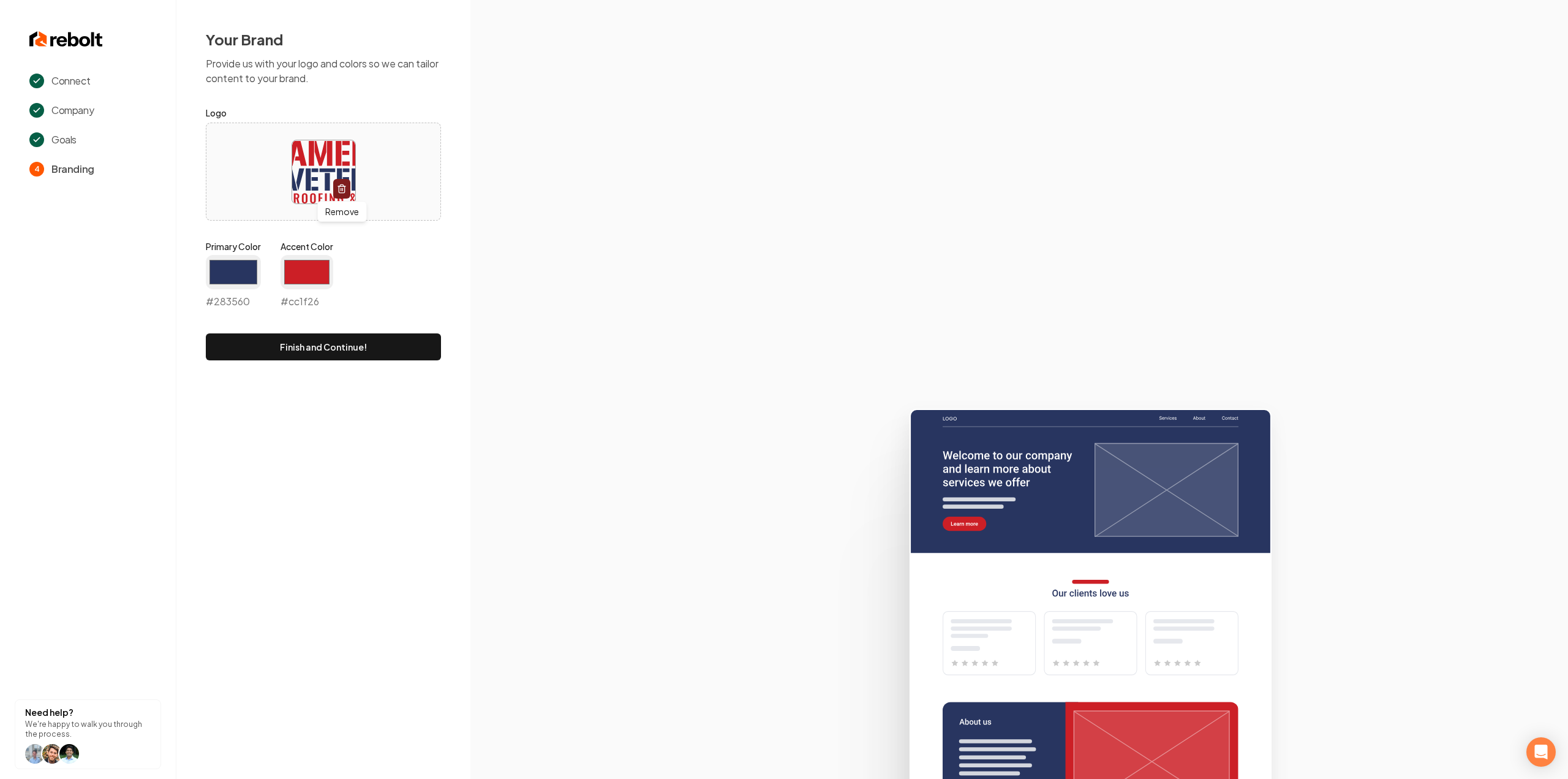
type input "#cc1f26"
click at [473, 225] on section at bounding box center [1019, 389] width 1097 height 779
click at [323, 349] on button "Finish and Continue!" at bounding box center [323, 346] width 235 height 27
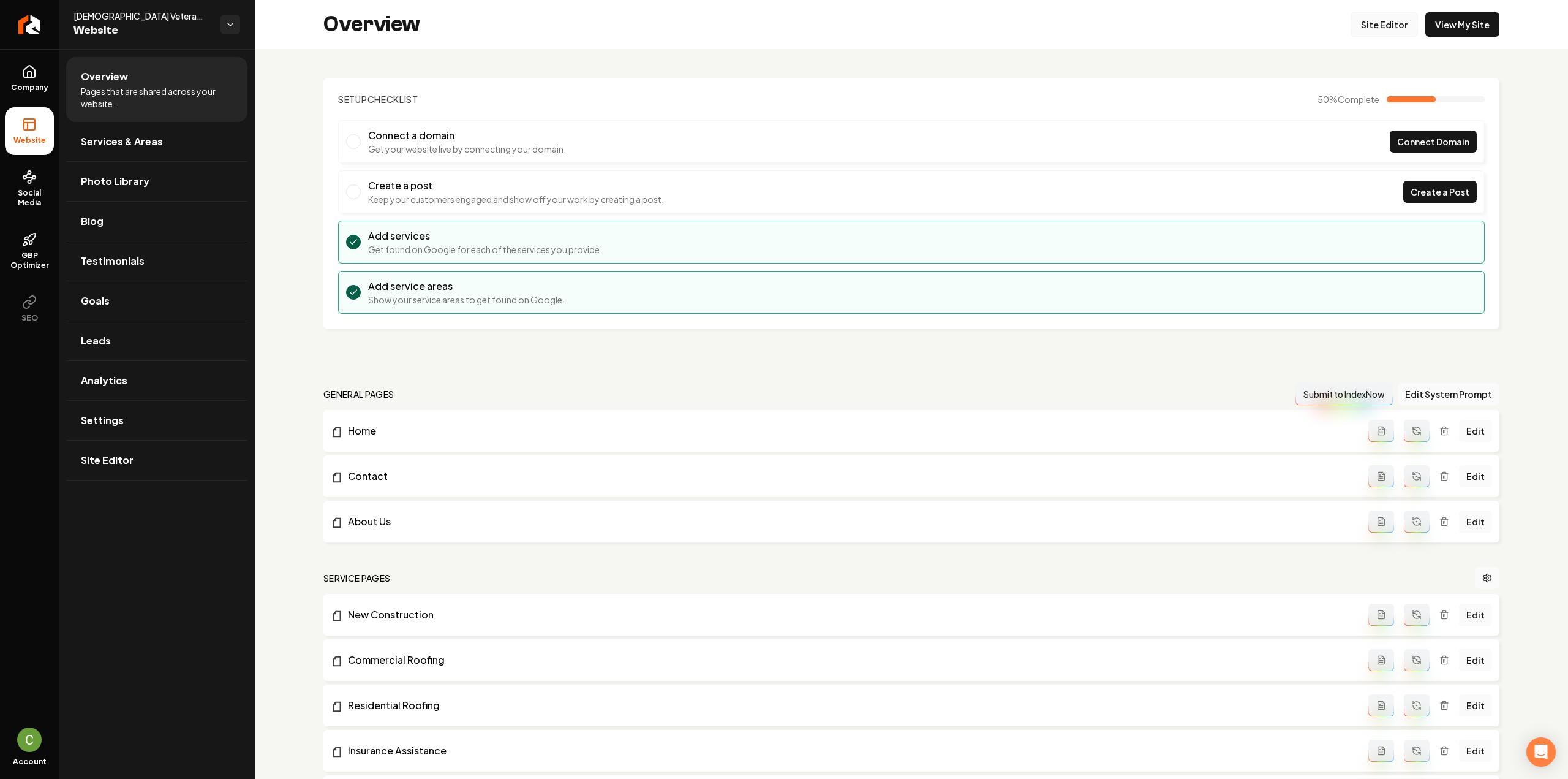
click at [1382, 26] on link "Site Editor" at bounding box center [1384, 24] width 67 height 24
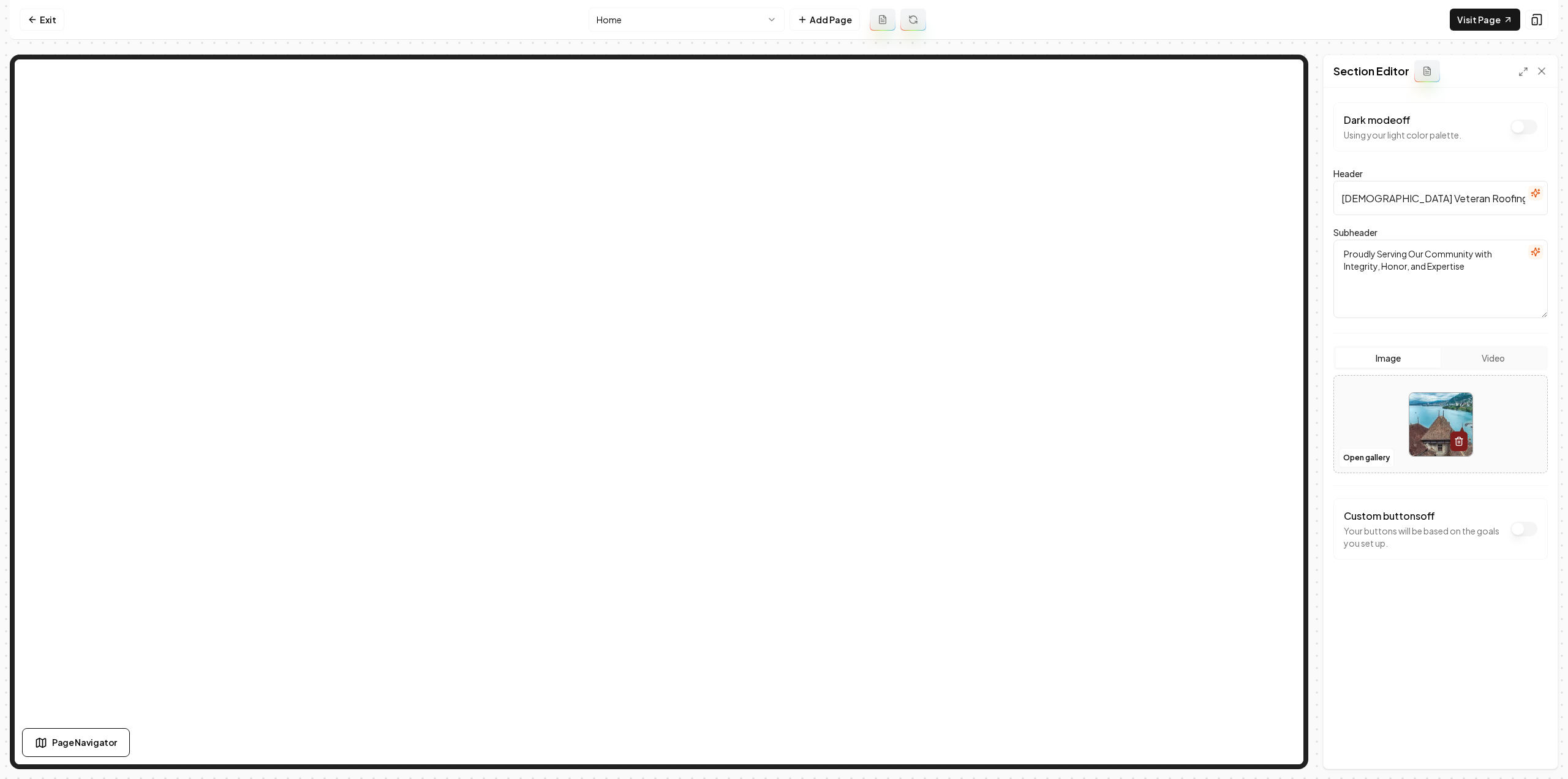
click at [1381, 470] on div "Open gallery" at bounding box center [1440, 423] width 215 height 98
click at [1372, 459] on button "Open gallery" at bounding box center [1367, 458] width 55 height 20
click at [37, 26] on link "Exit" at bounding box center [42, 19] width 45 height 22
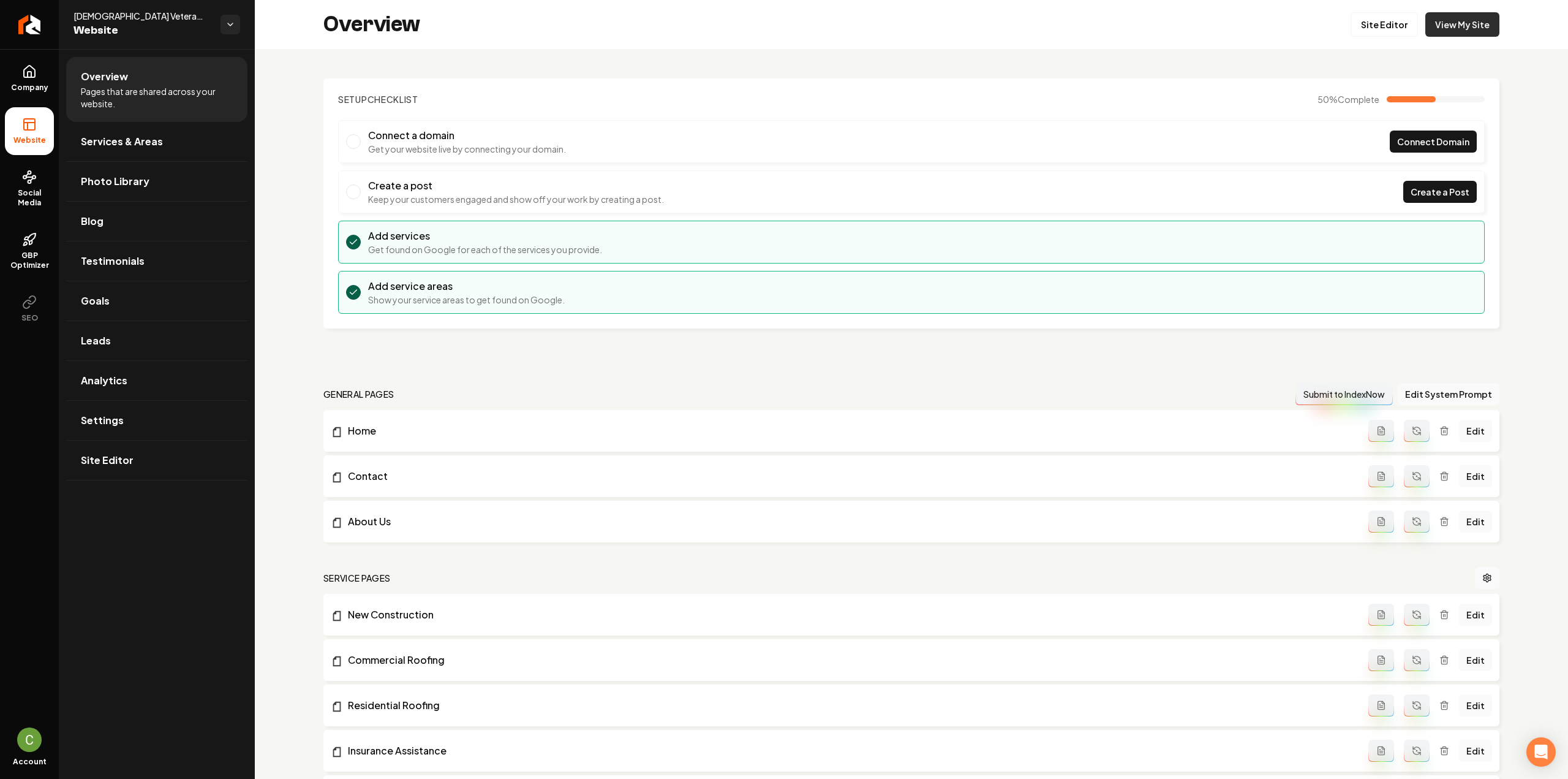
click at [1448, 35] on link "View My Site" at bounding box center [1462, 24] width 74 height 24
click at [1388, 26] on link "Site Editor" at bounding box center [1384, 24] width 67 height 24
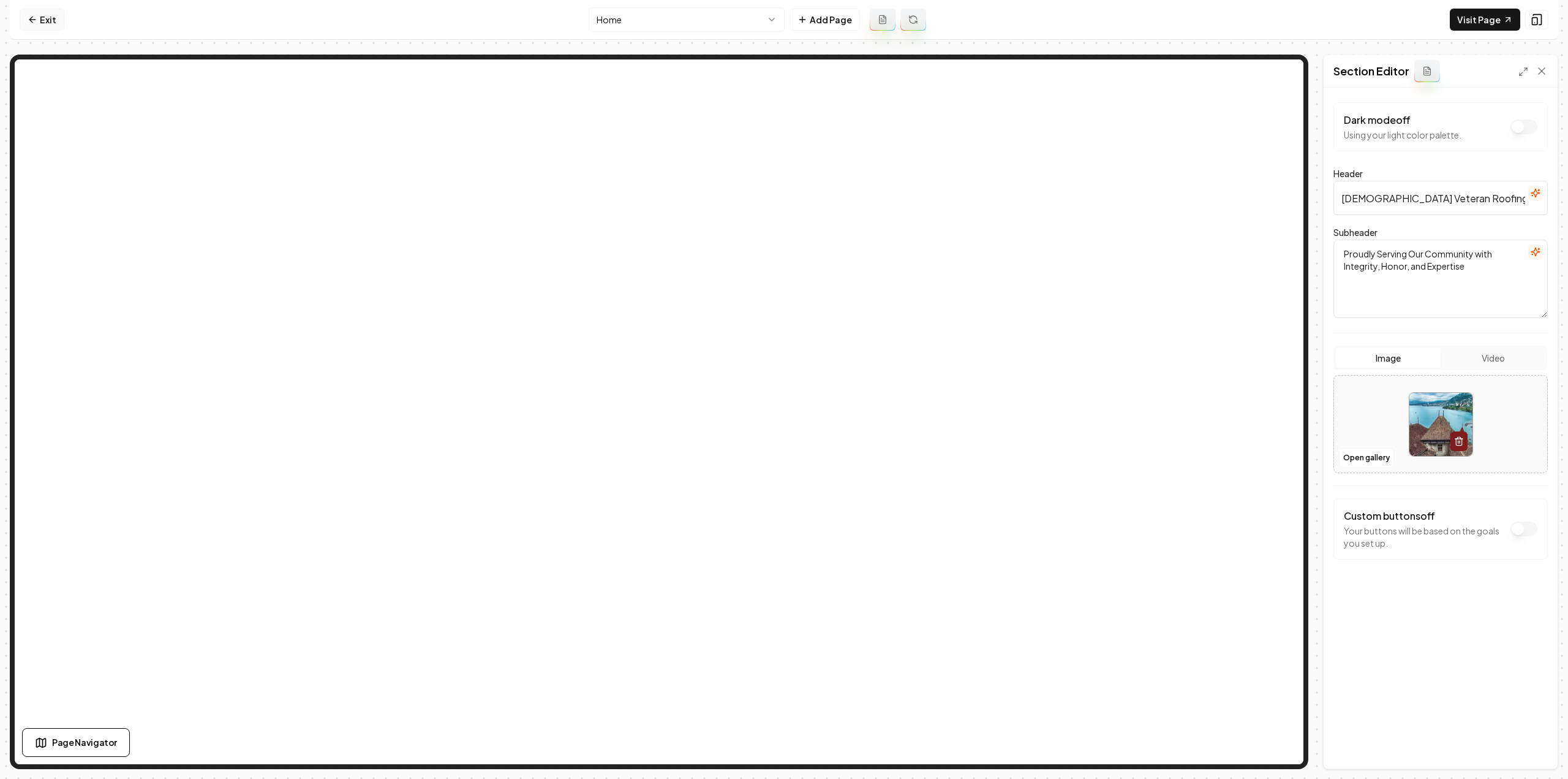
click at [55, 13] on link "Exit" at bounding box center [42, 19] width 45 height 22
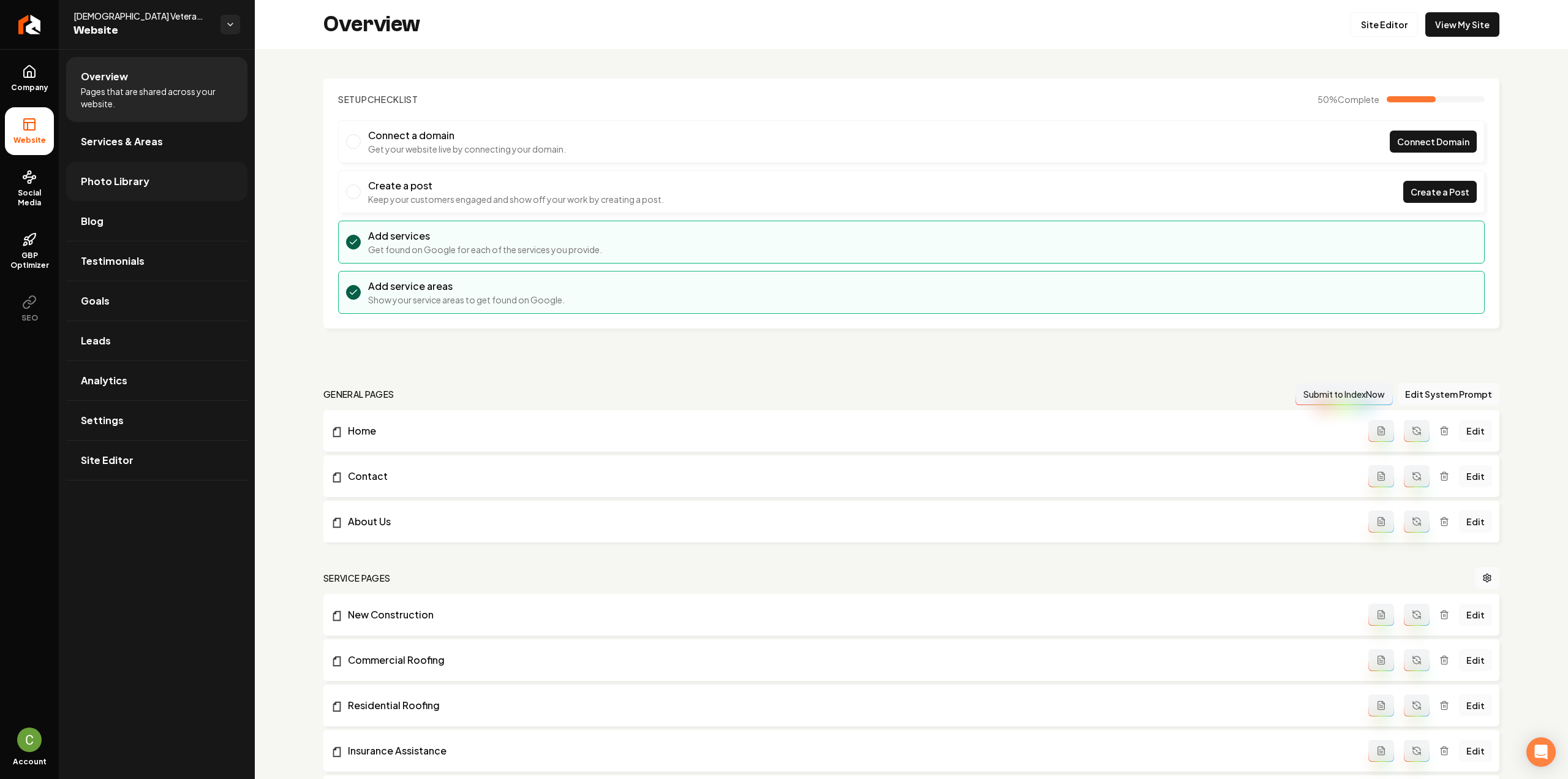
click at [94, 176] on span "Photo Library" at bounding box center [115, 181] width 68 height 14
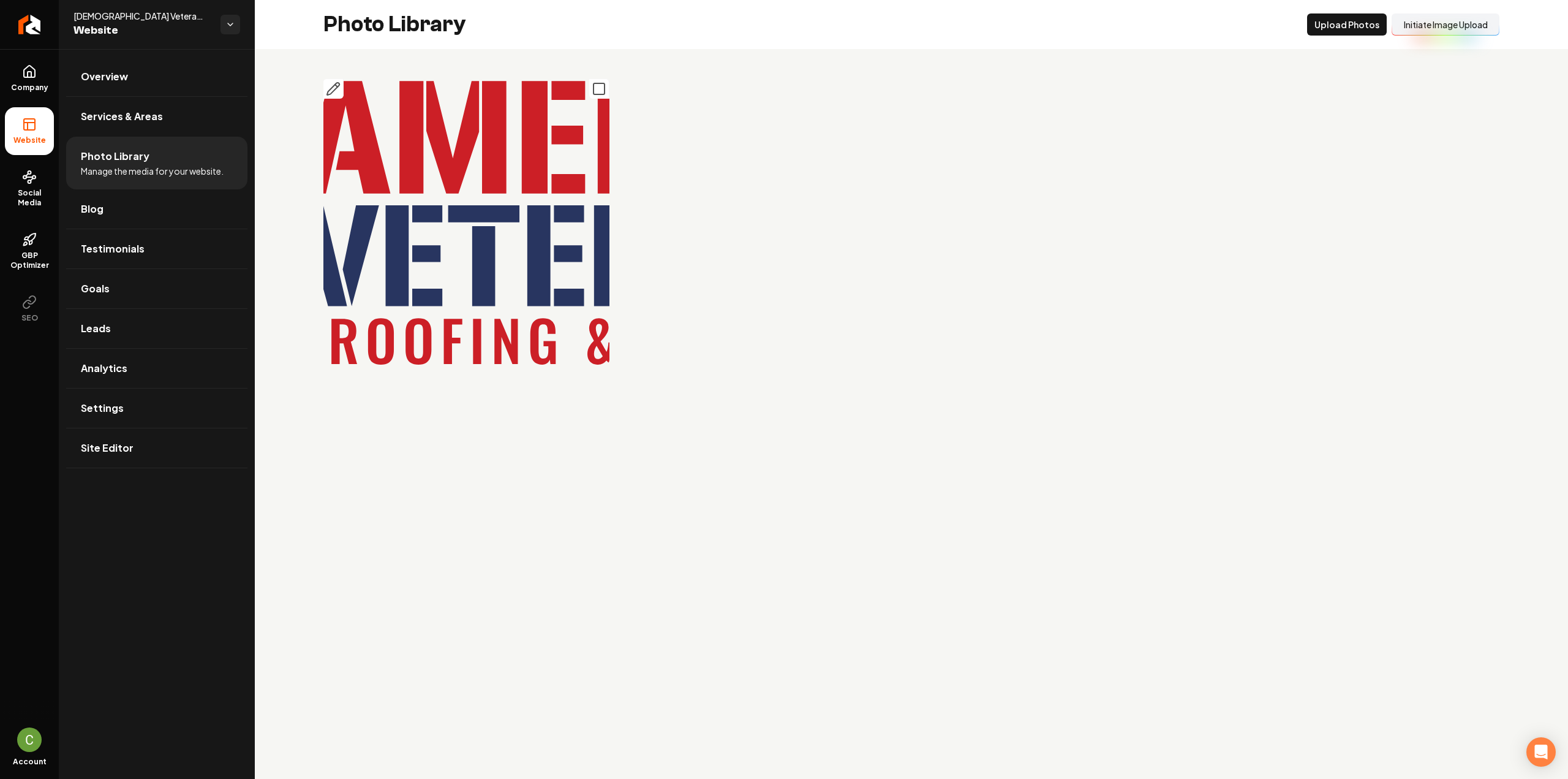
click at [560, 124] on img "Main content area" at bounding box center [466, 221] width 286 height 286
drag, startPoint x: 602, startPoint y: 88, endPoint x: 611, endPoint y: 100, distance: 15.0
click at [602, 87] on icon "Main content area" at bounding box center [599, 89] width 14 height 14
drag, startPoint x: 1257, startPoint y: 34, endPoint x: 847, endPoint y: 48, distance: 410.2
click at [1257, 33] on button "Delet e Selected" at bounding box center [1260, 24] width 84 height 22
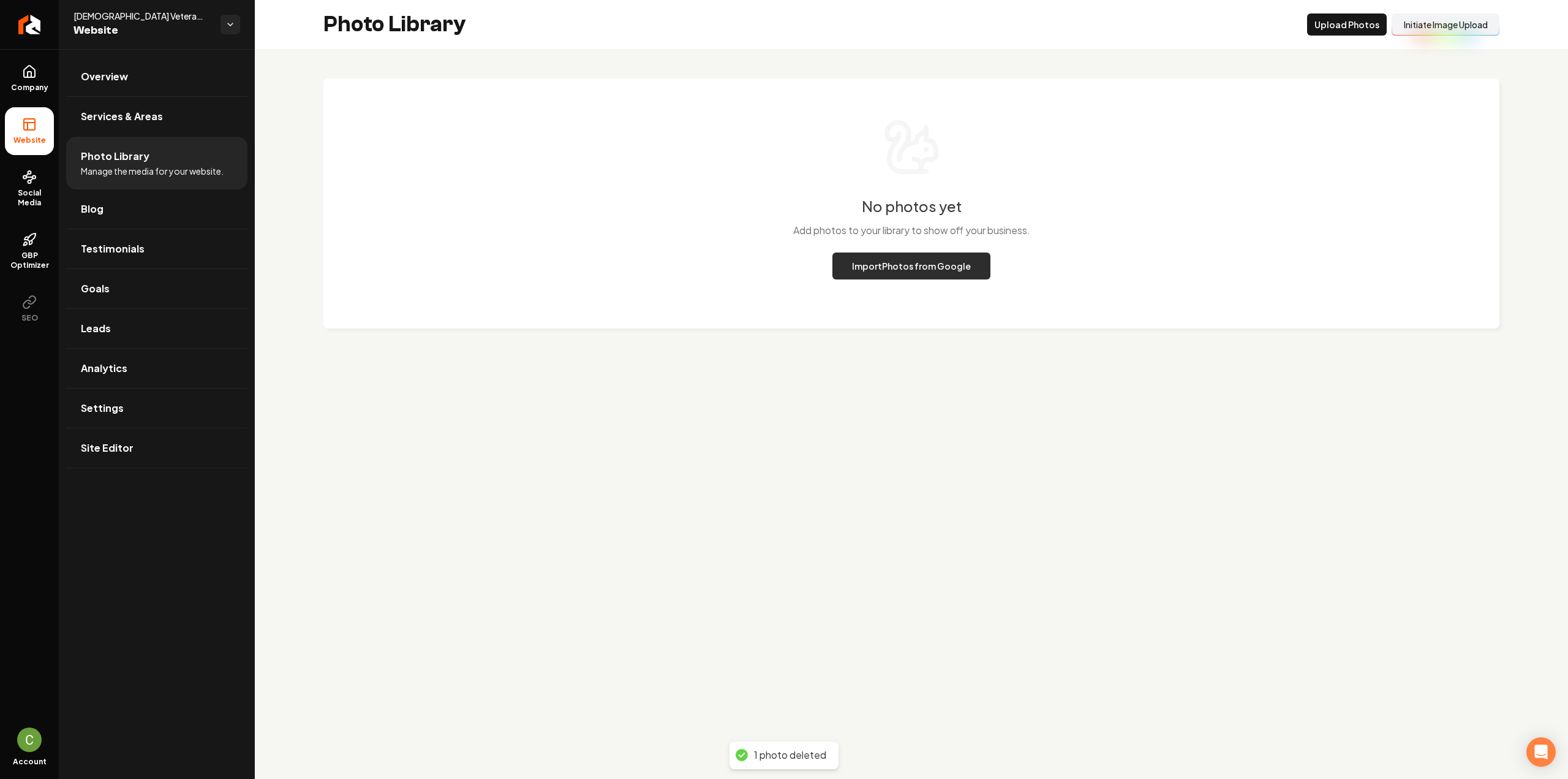
click at [938, 262] on button "Import Photos from Google" at bounding box center [911, 265] width 158 height 27
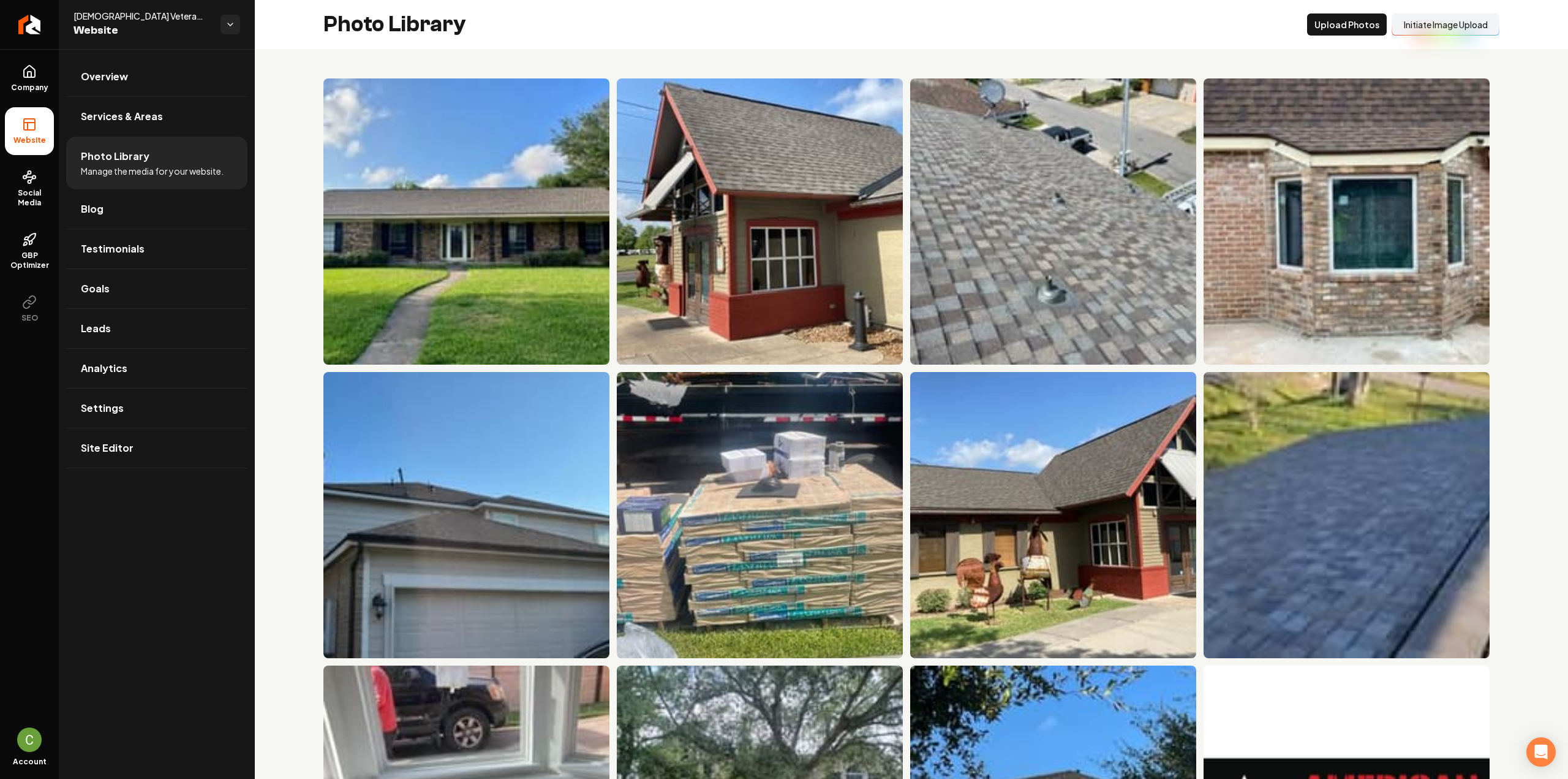
drag, startPoint x: 64, startPoint y: 78, endPoint x: 54, endPoint y: 79, distance: 10.0
click at [64, 77] on ul "Overview Services & Areas Photo Library Manage the media for your website. Blog…" at bounding box center [157, 262] width 196 height 427
click at [45, 79] on link "Company" at bounding box center [29, 78] width 49 height 48
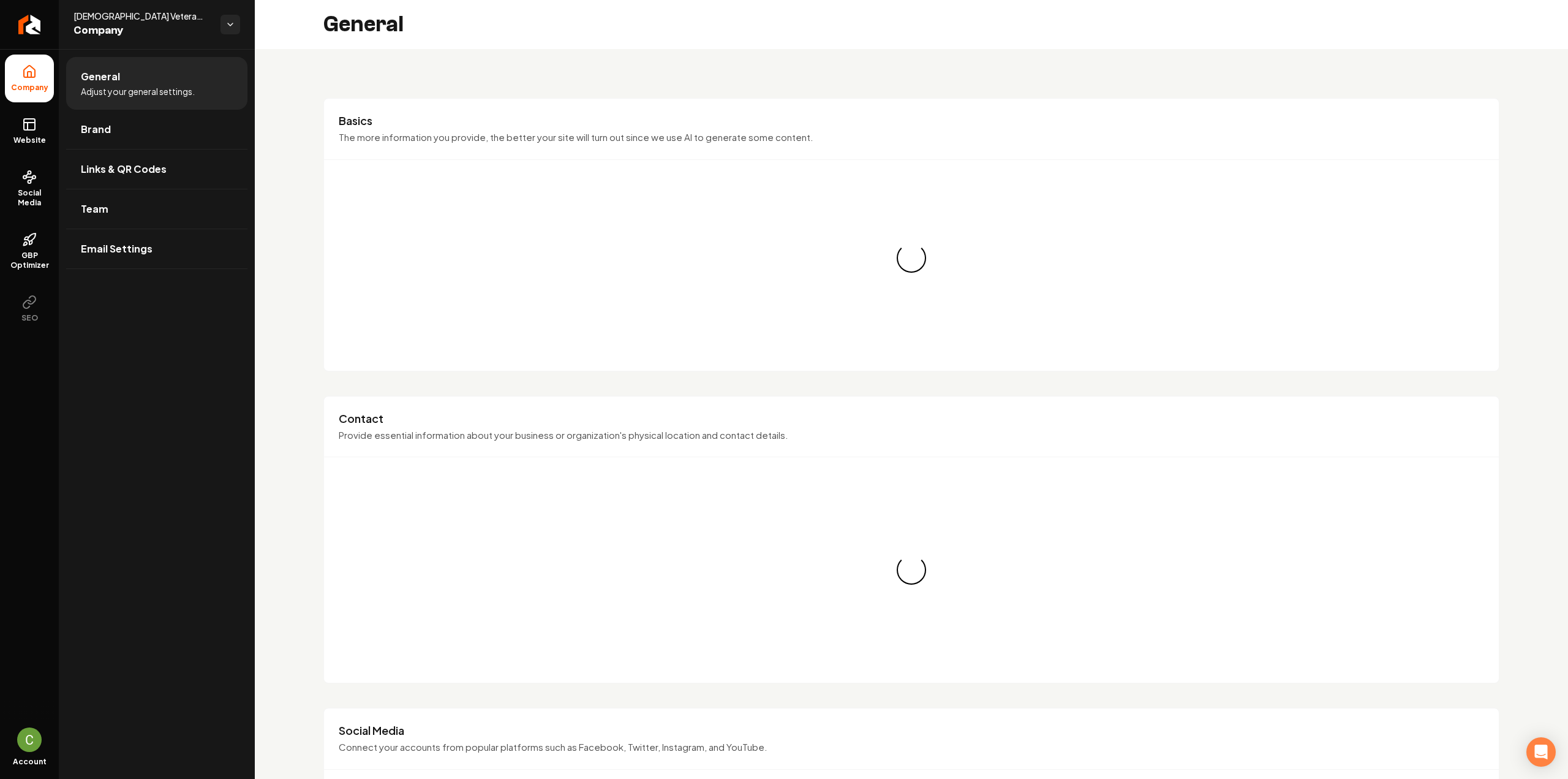
click at [41, 118] on link "Website" at bounding box center [29, 131] width 49 height 48
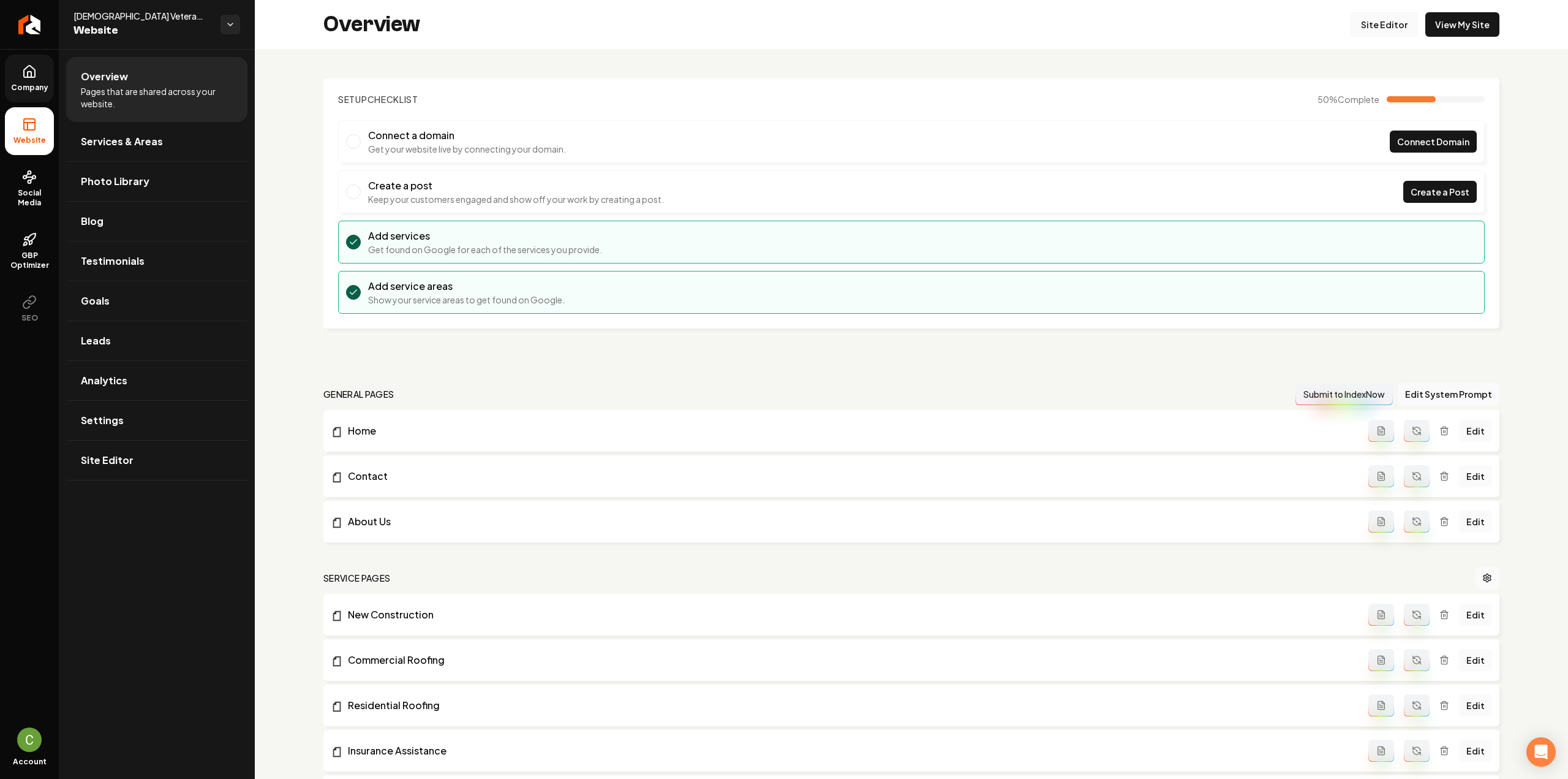
click at [1373, 32] on link "Site Editor" at bounding box center [1384, 24] width 67 height 24
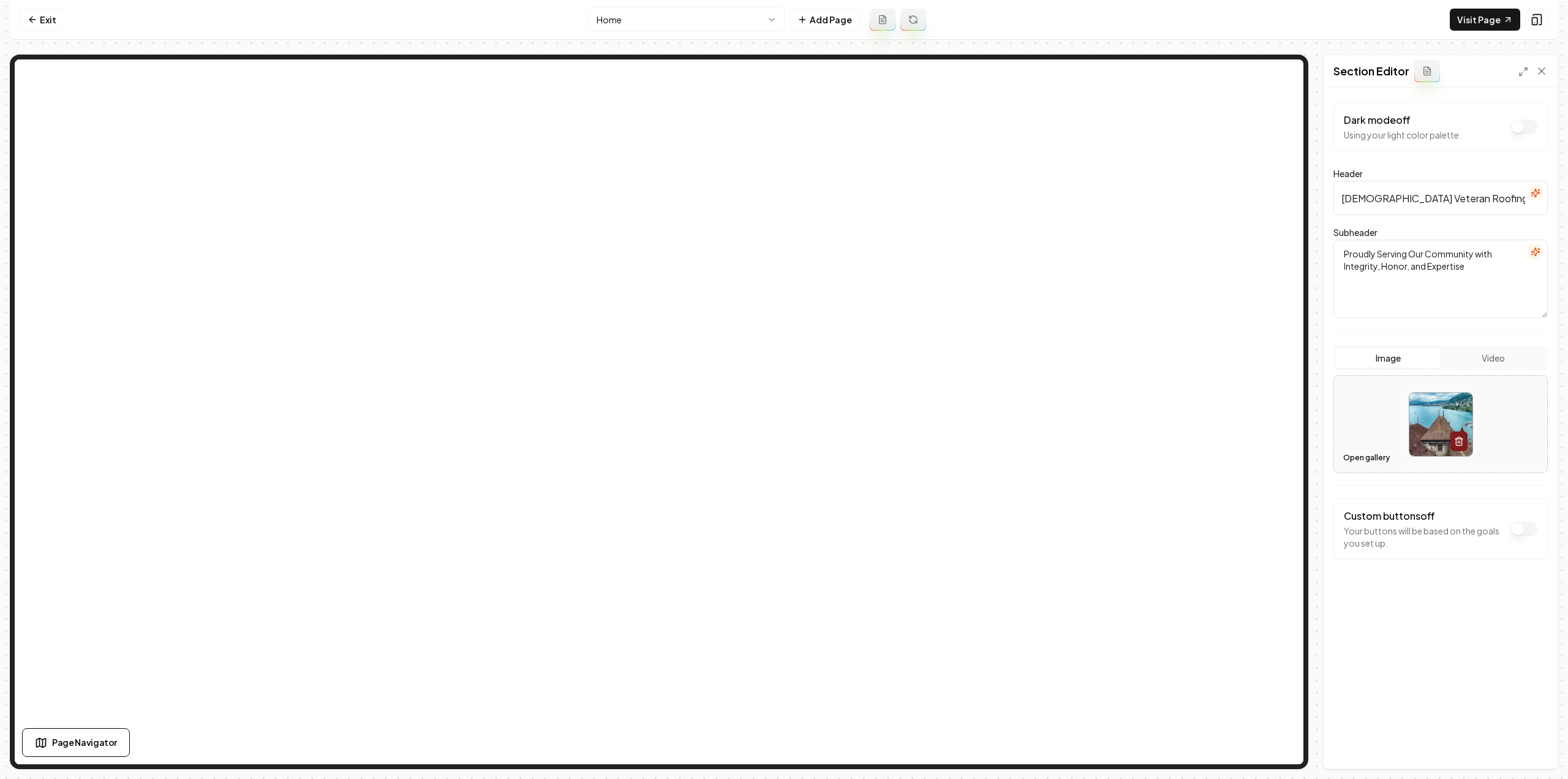
click at [1352, 458] on button "Open gallery" at bounding box center [1367, 458] width 55 height 20
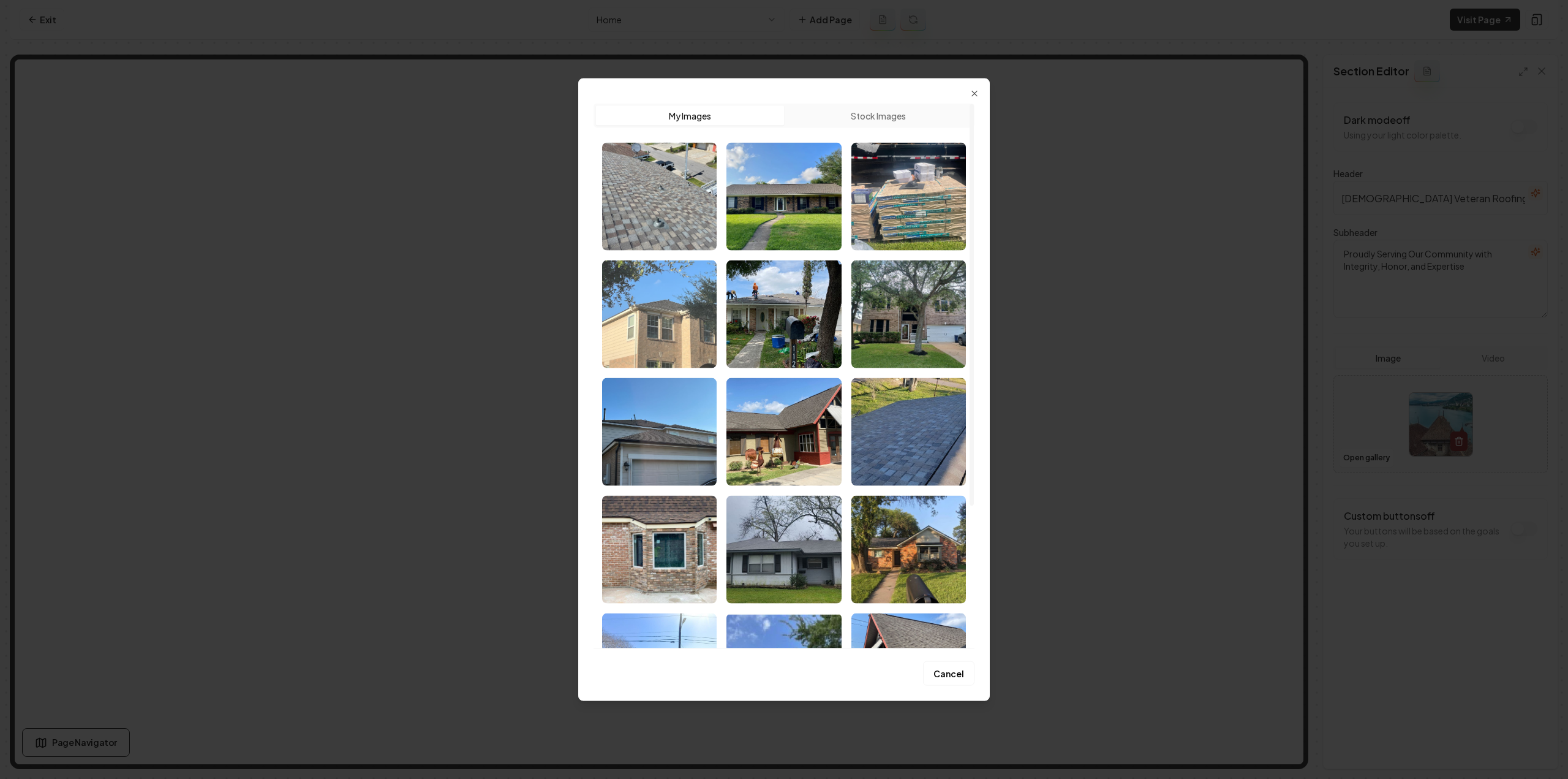
click at [667, 321] on img "Select image image_68a4a13f5c7cd75eb872ed59.jpeg" at bounding box center [660, 313] width 115 height 108
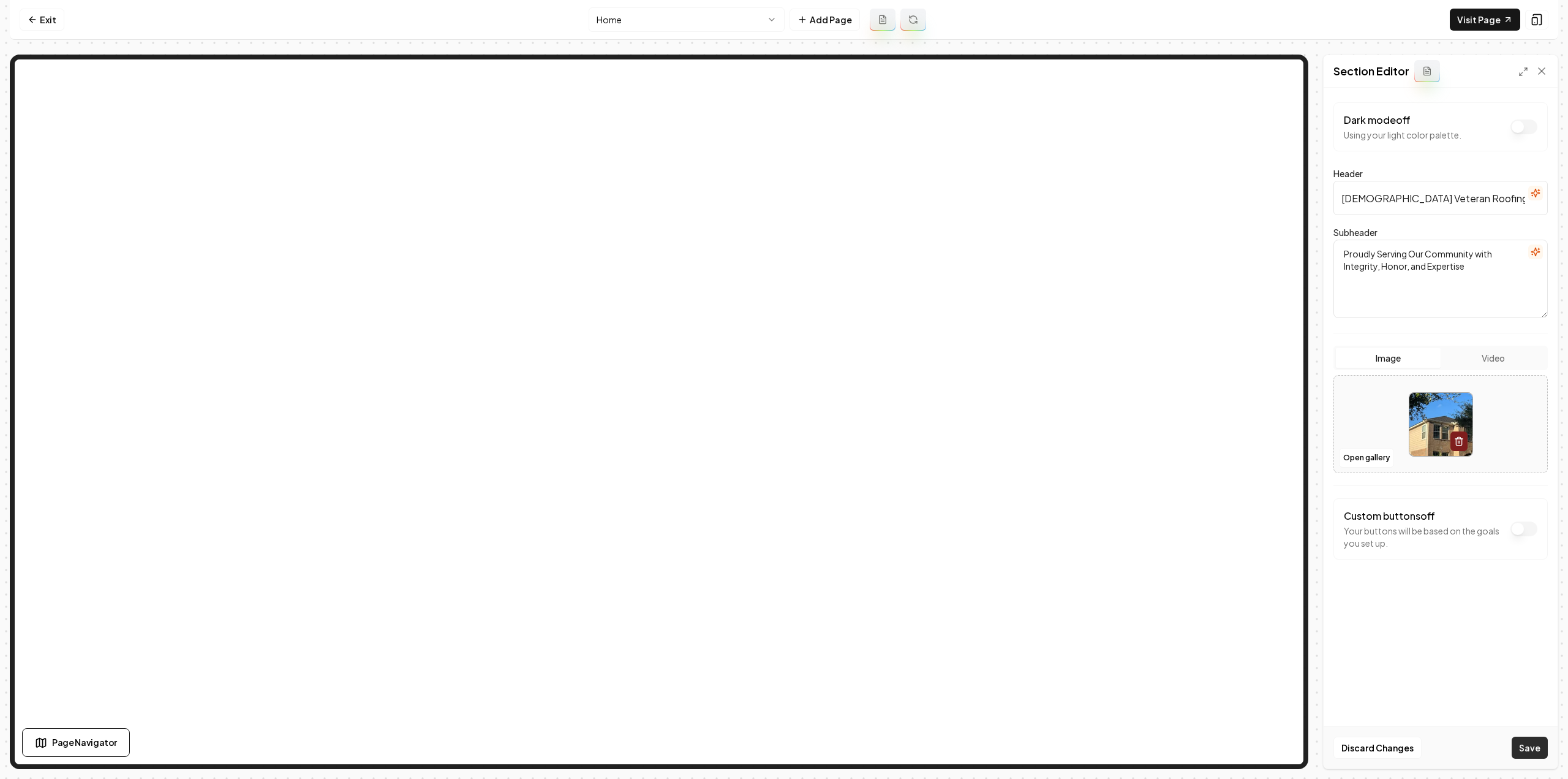
click at [1513, 751] on button "Save" at bounding box center [1529, 747] width 36 height 22
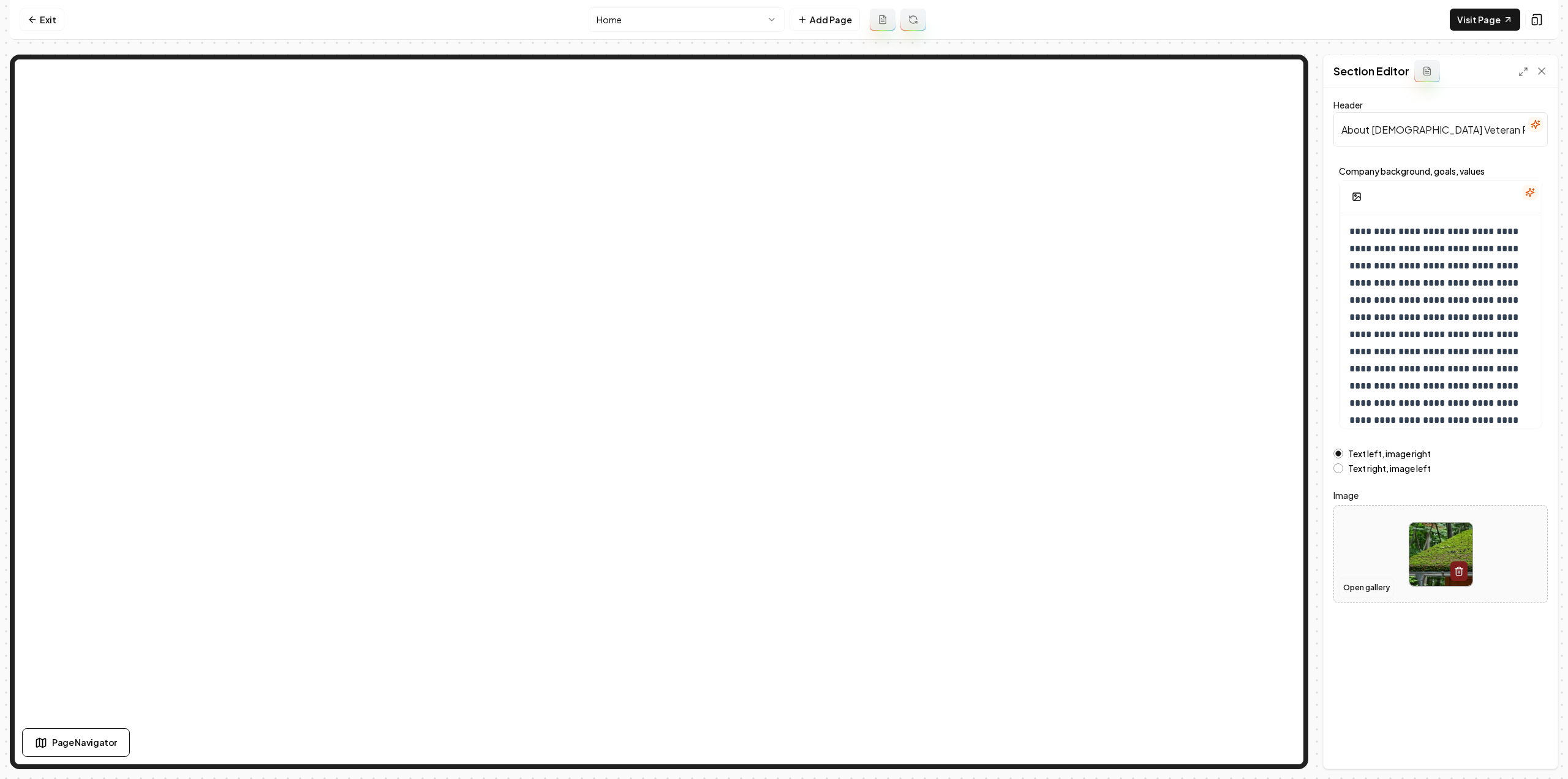
click at [1369, 587] on button "Open gallery" at bounding box center [1367, 587] width 55 height 20
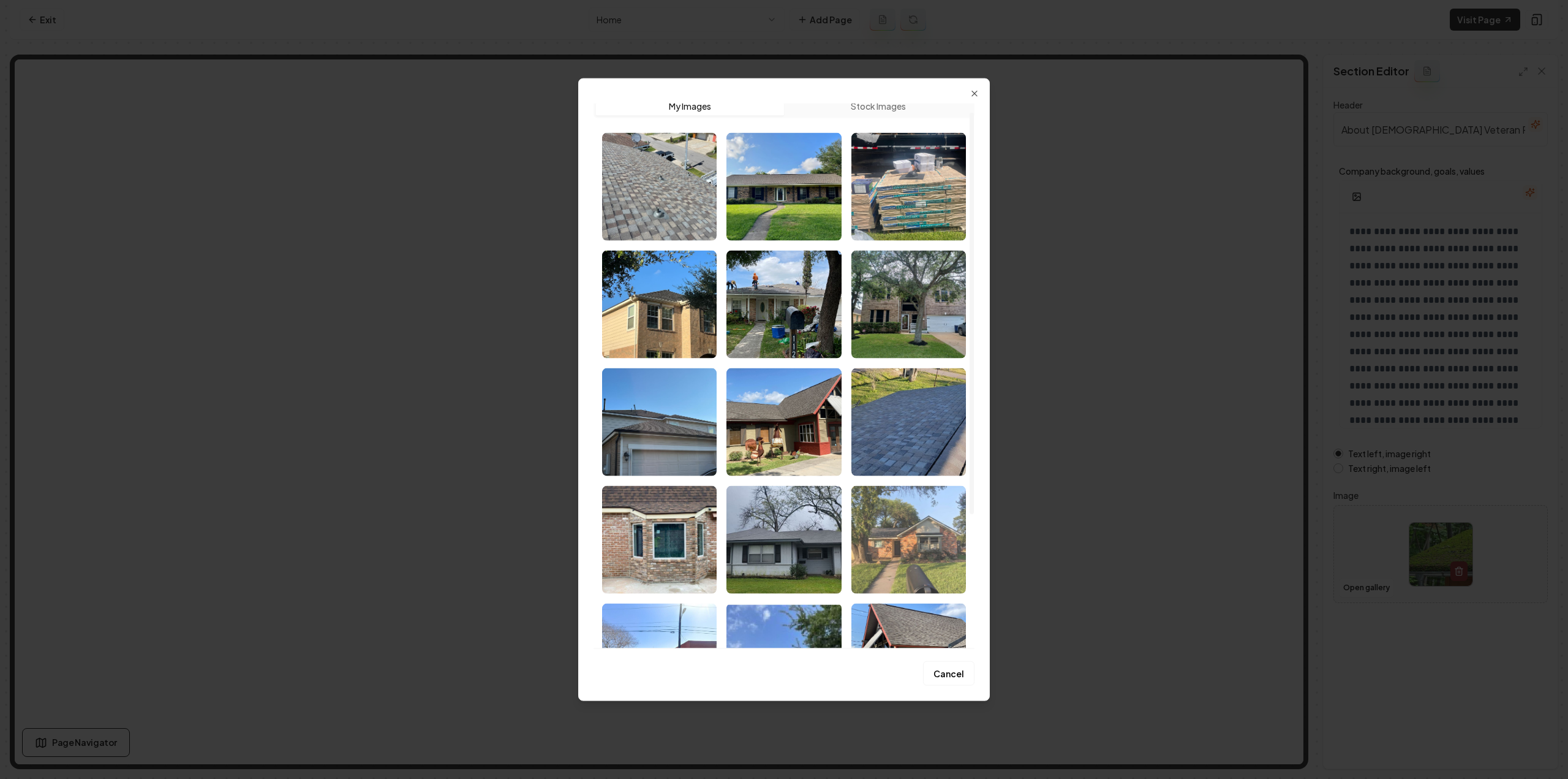
scroll to position [194, 0]
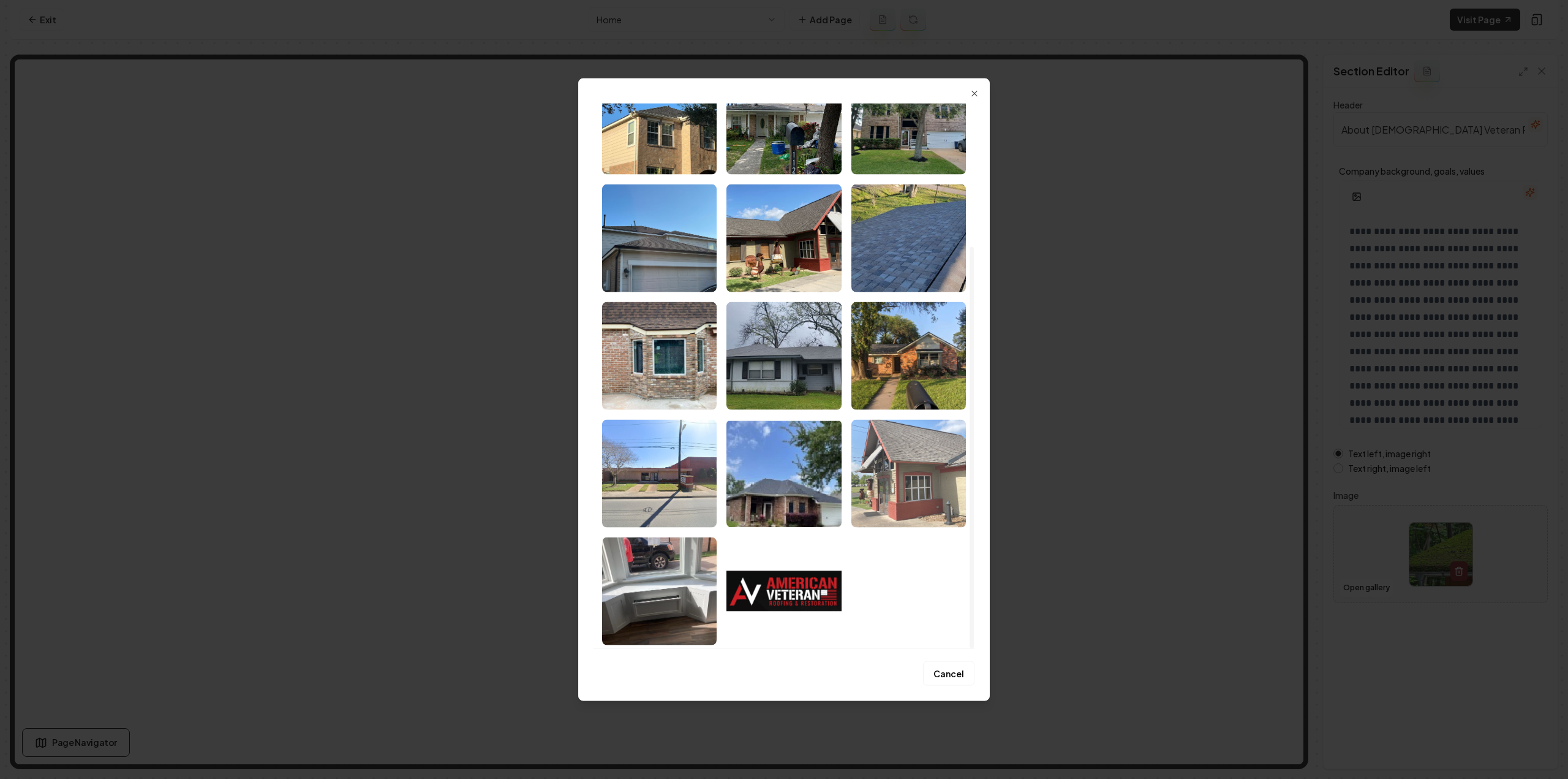
click at [911, 501] on img "Select image image_68a4a13f5c7cd75eb872e7b5.jpeg" at bounding box center [908, 473] width 115 height 108
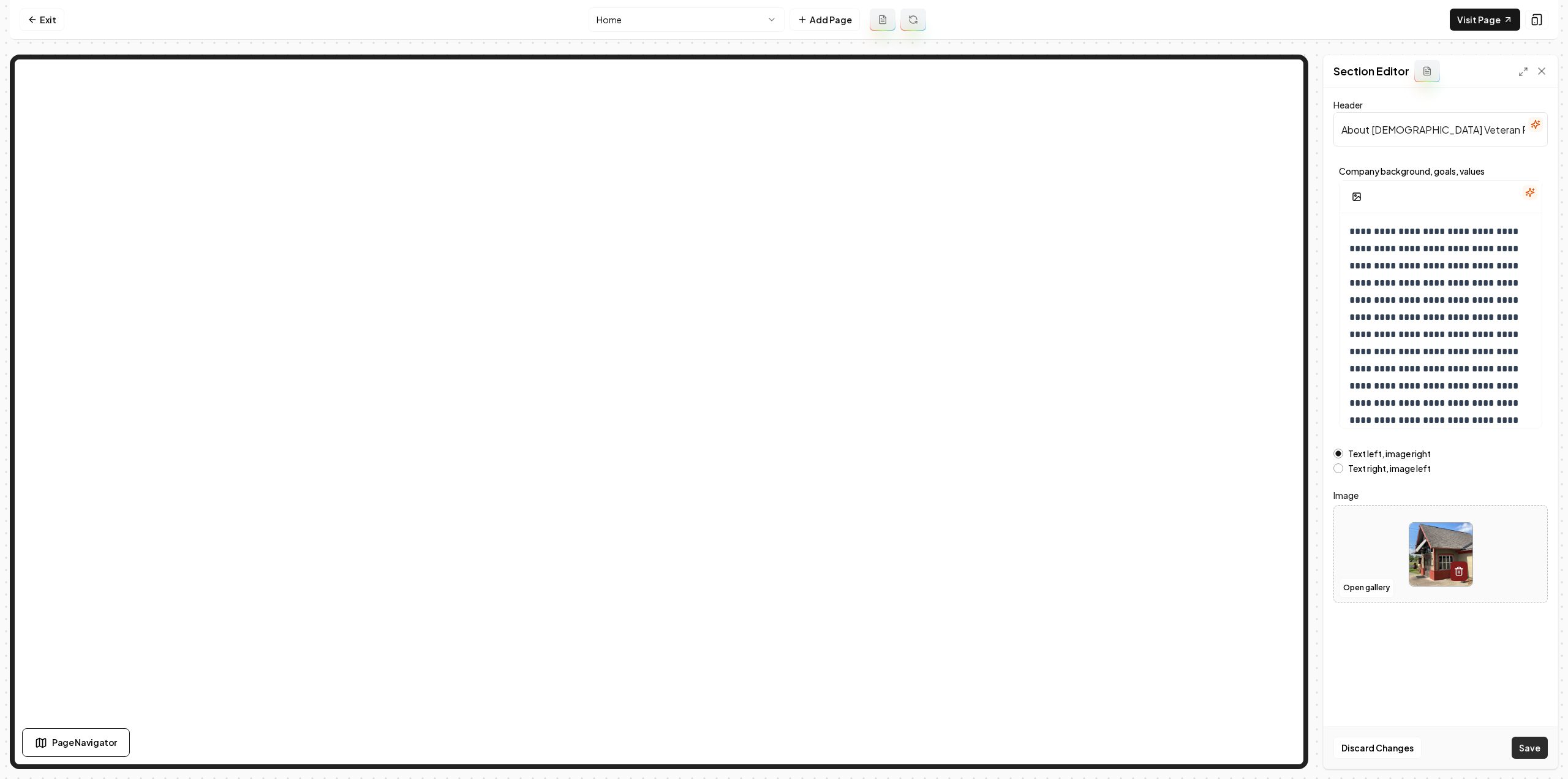
click at [1516, 745] on button "Save" at bounding box center [1529, 747] width 36 height 22
click at [51, 18] on link "Exit" at bounding box center [42, 19] width 45 height 22
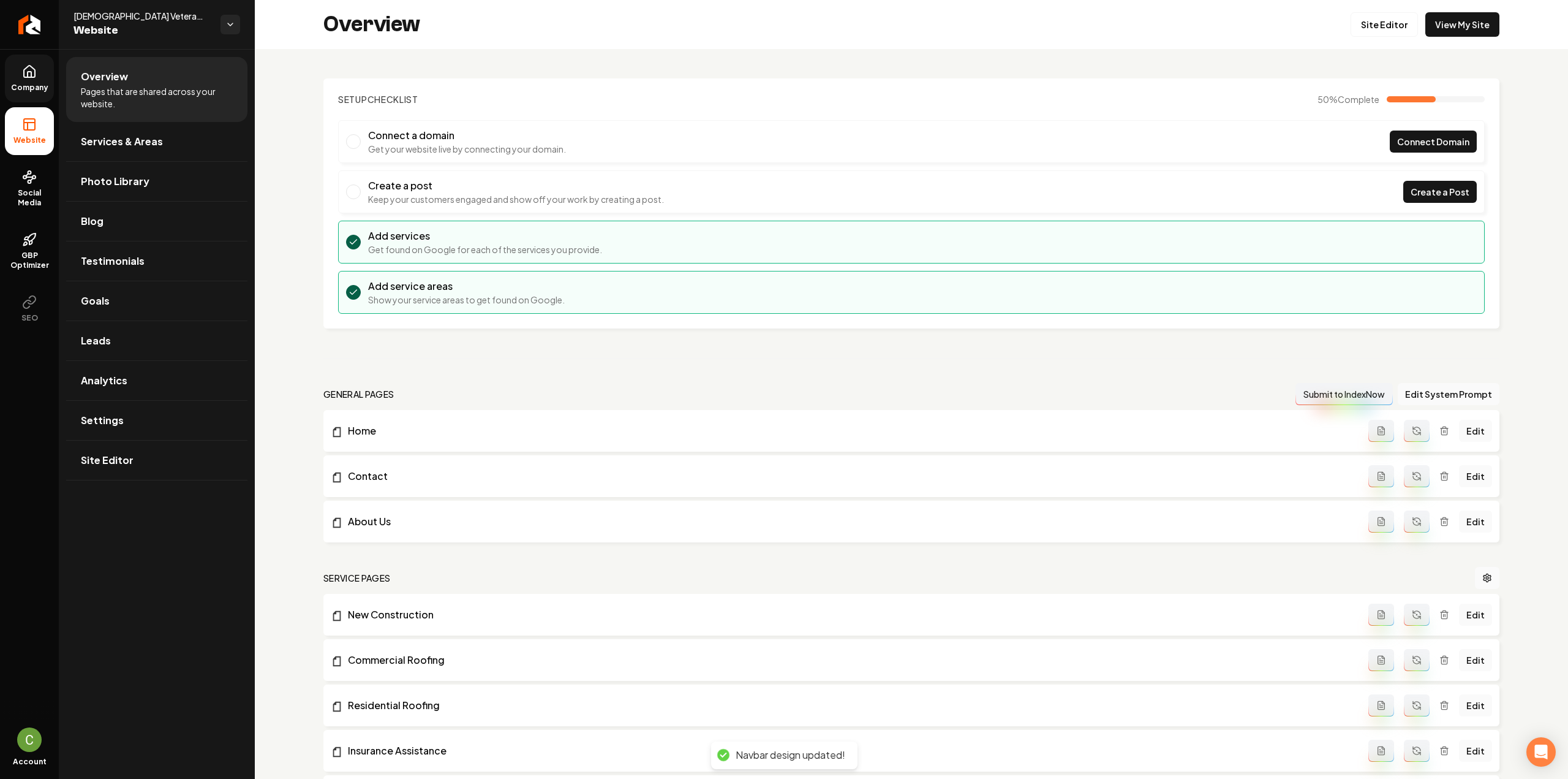
click at [31, 80] on link "Company" at bounding box center [29, 78] width 49 height 48
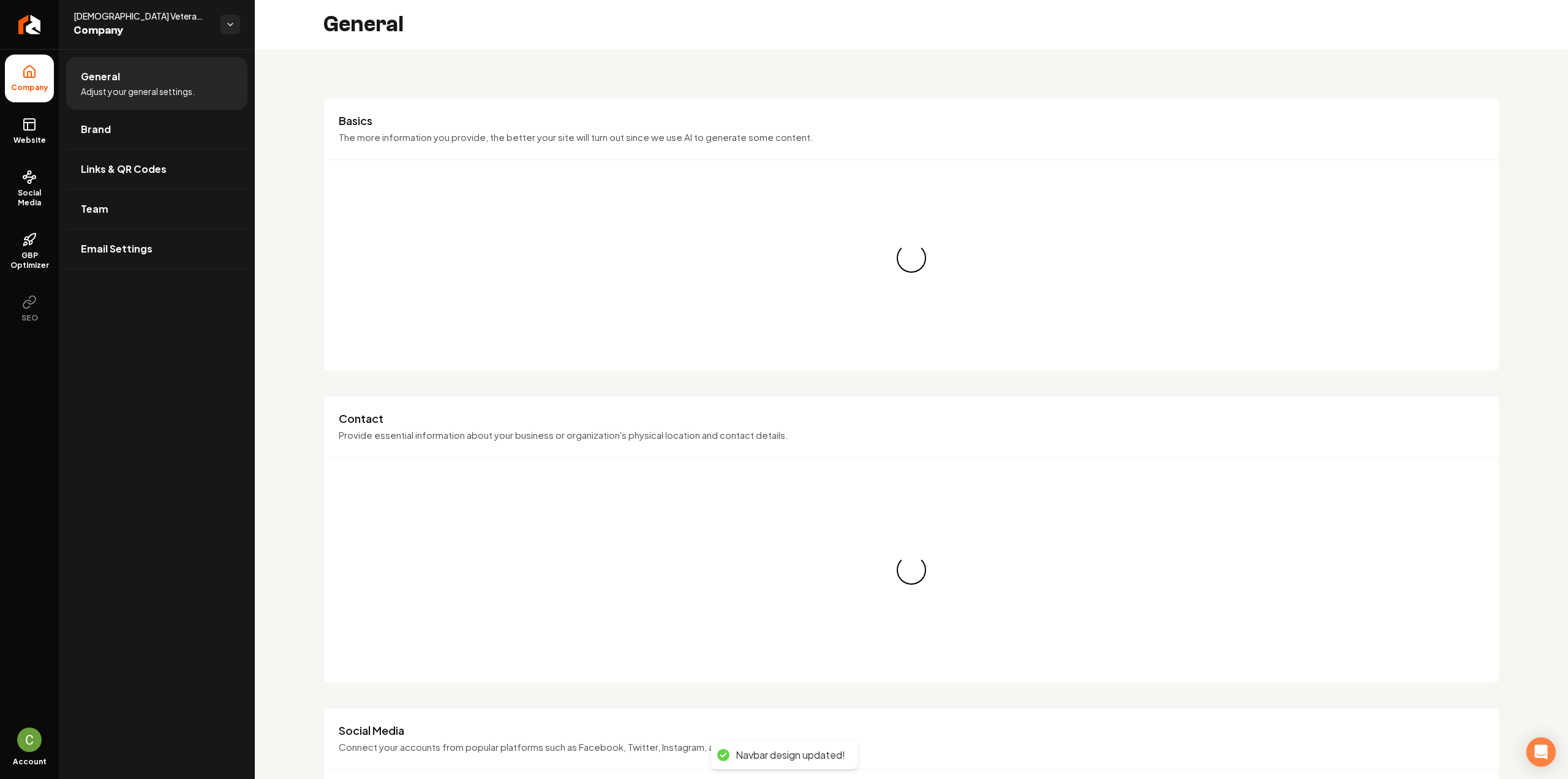
click at [85, 128] on span "Brand" at bounding box center [96, 129] width 30 height 14
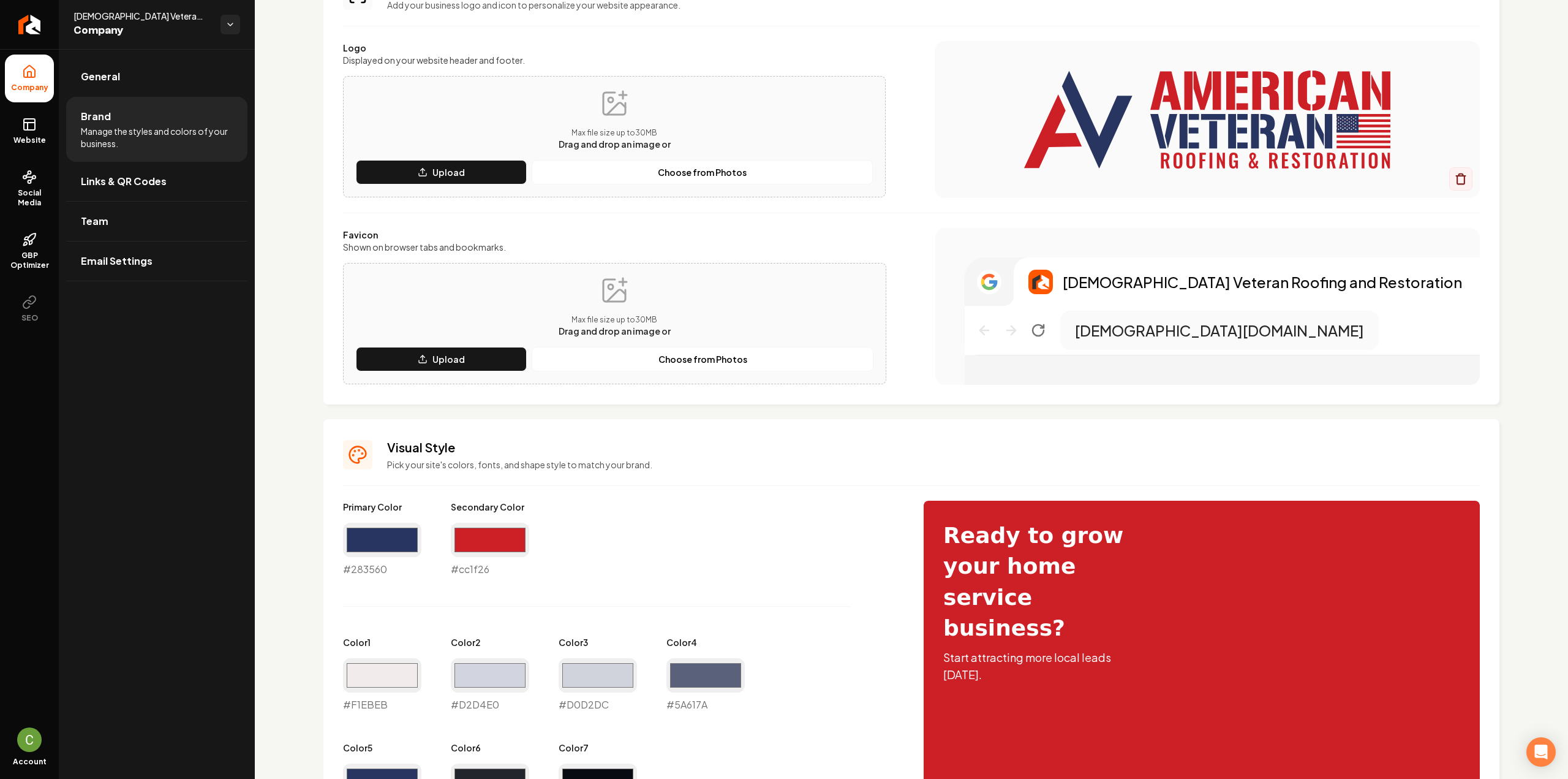
scroll to position [184, 0]
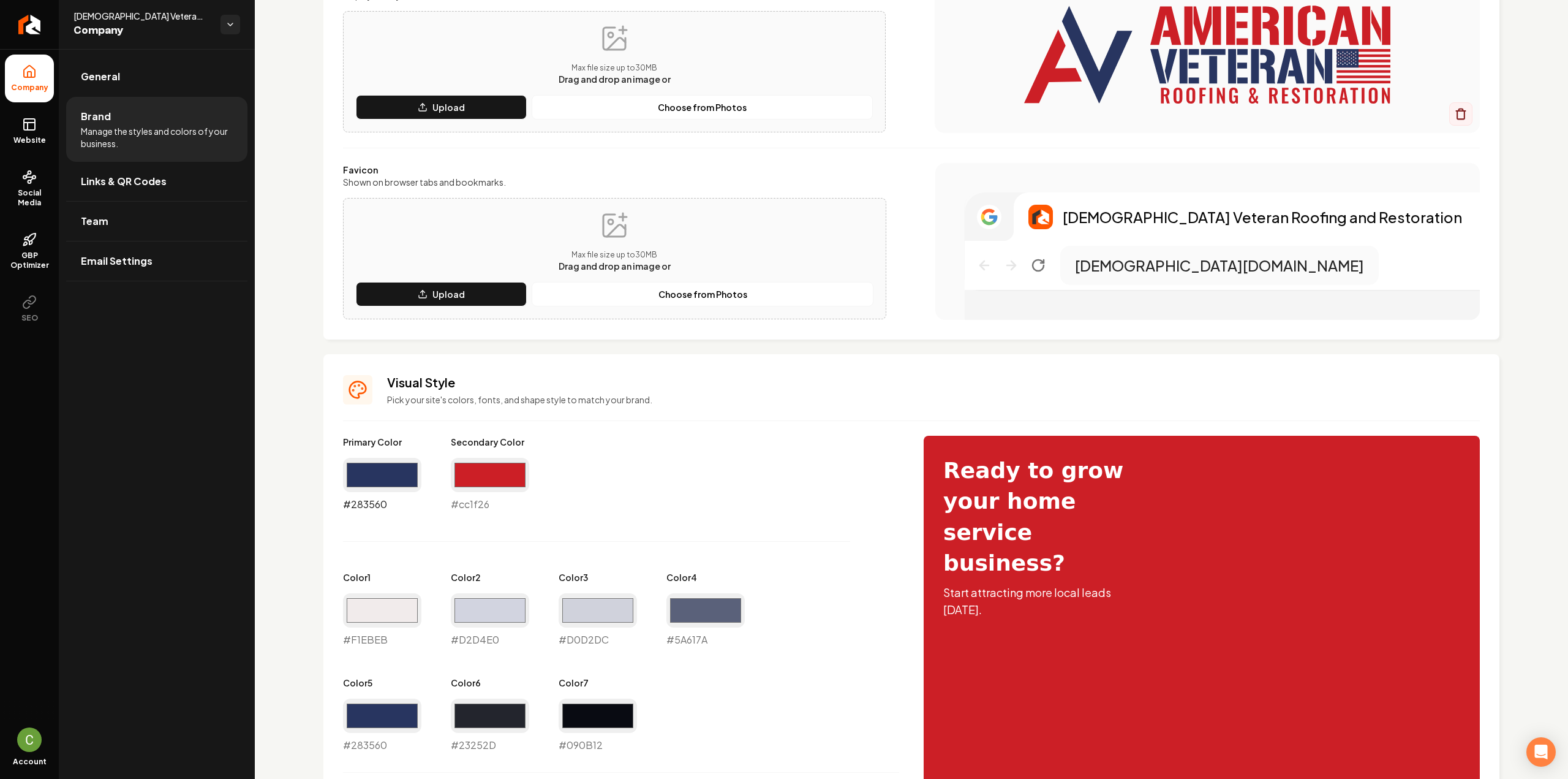
click at [380, 479] on input "#283560" at bounding box center [382, 475] width 78 height 34
click at [682, 513] on div "Primary Color #272c3a #272c3a Secondary Color #cc1f26 #cc1f26 Color 1 #f1ebeb #…" at bounding box center [621, 594] width 556 height 317
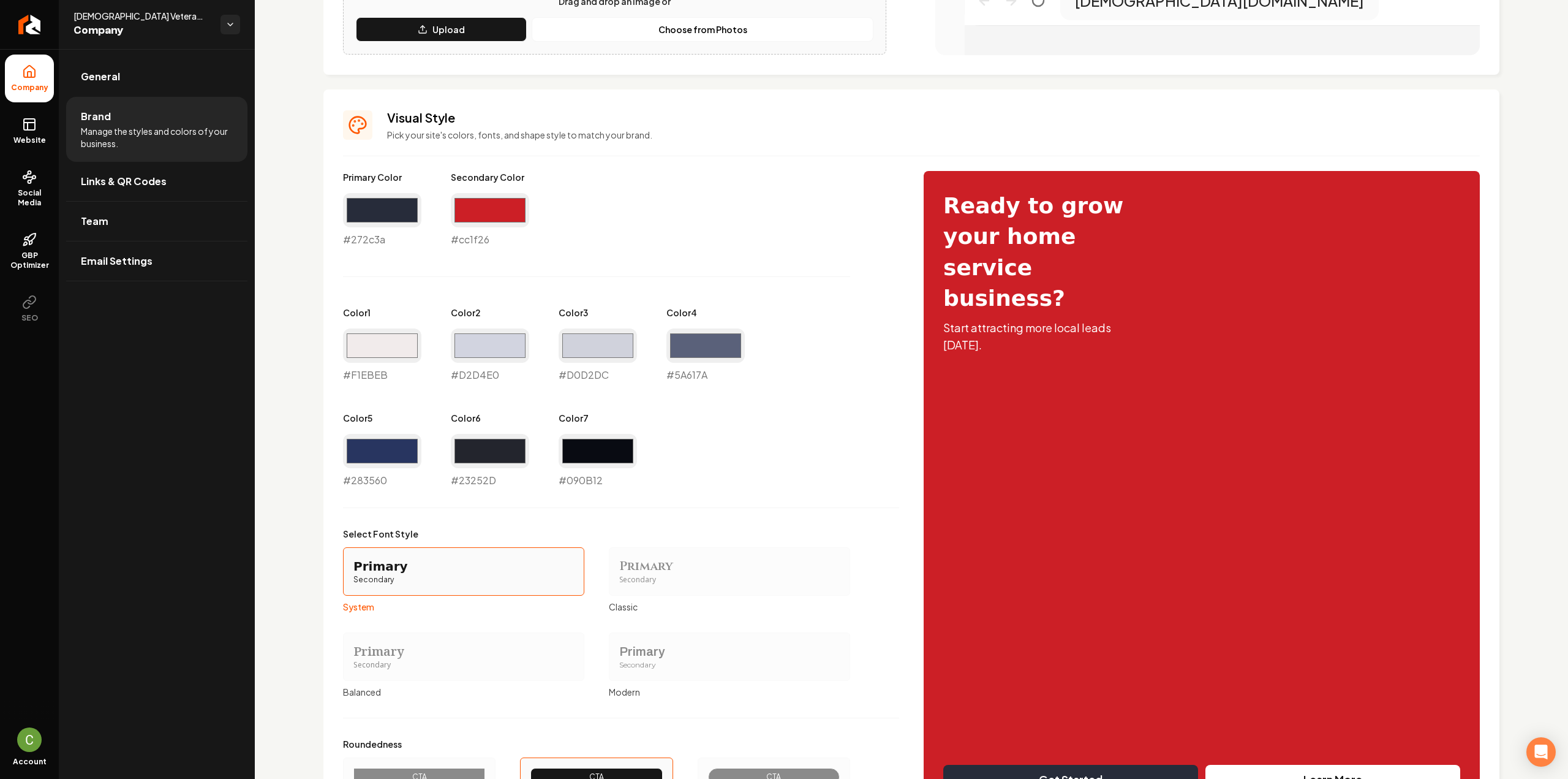
scroll to position [551, 0]
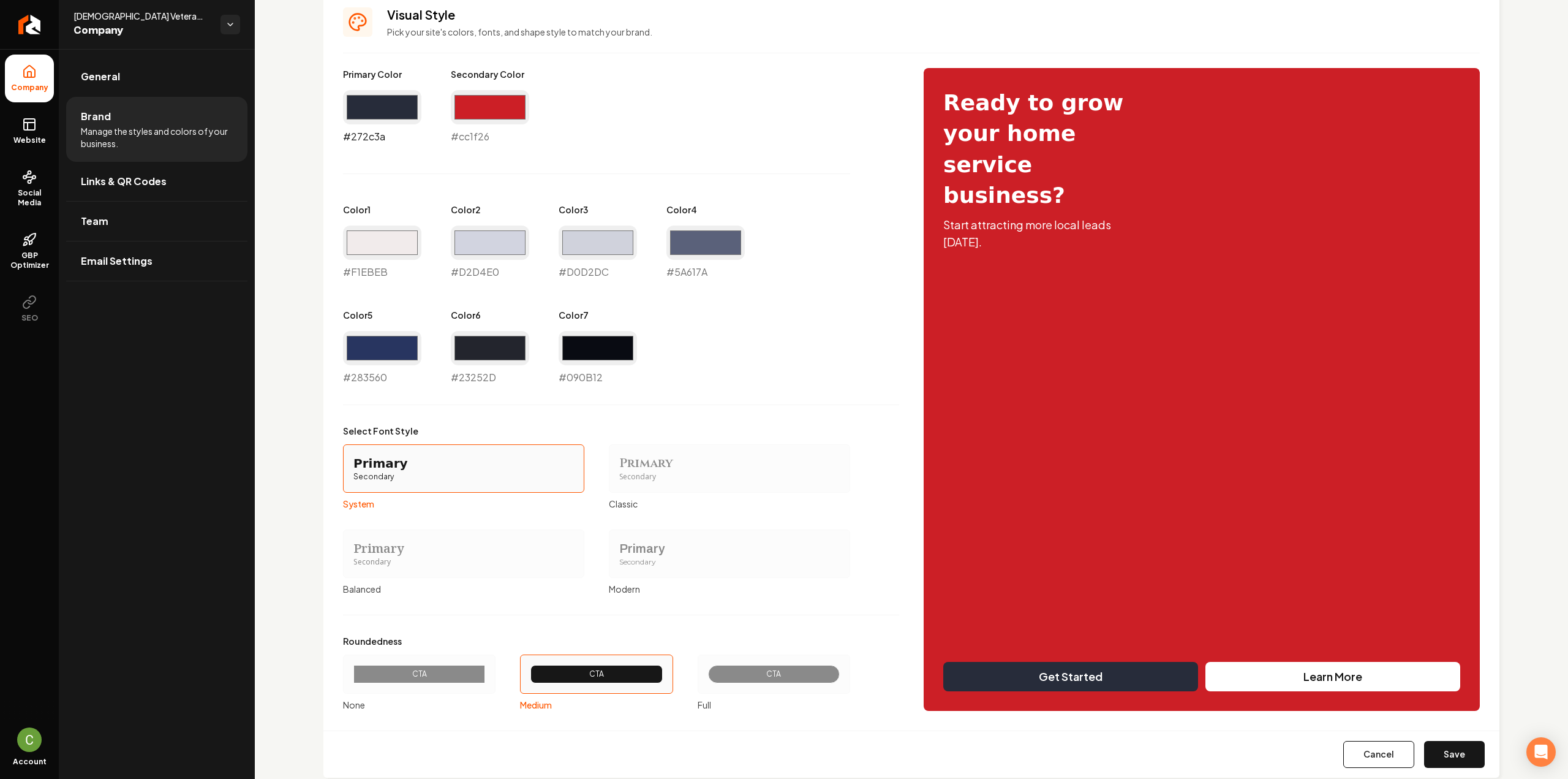
click at [391, 113] on input "#272c3a" at bounding box center [382, 107] width 78 height 34
type input "#30333b"
click at [1448, 759] on button "Save" at bounding box center [1454, 754] width 61 height 27
type input "#f1ebeb"
type input "#d2d4e0"
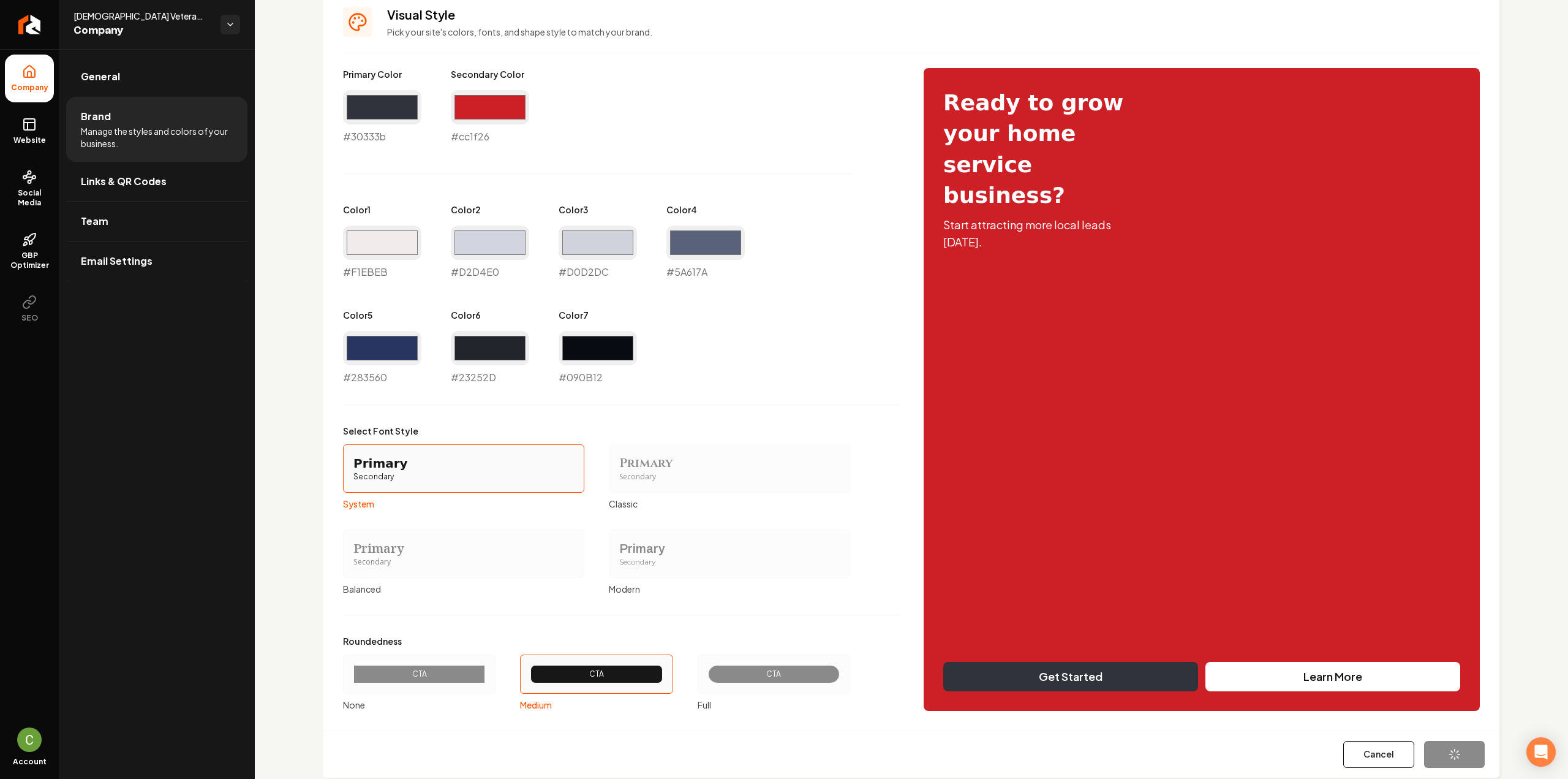
type input "#d0d2dc"
type input "#5a617a"
type input "#23252d"
type input "#090b12"
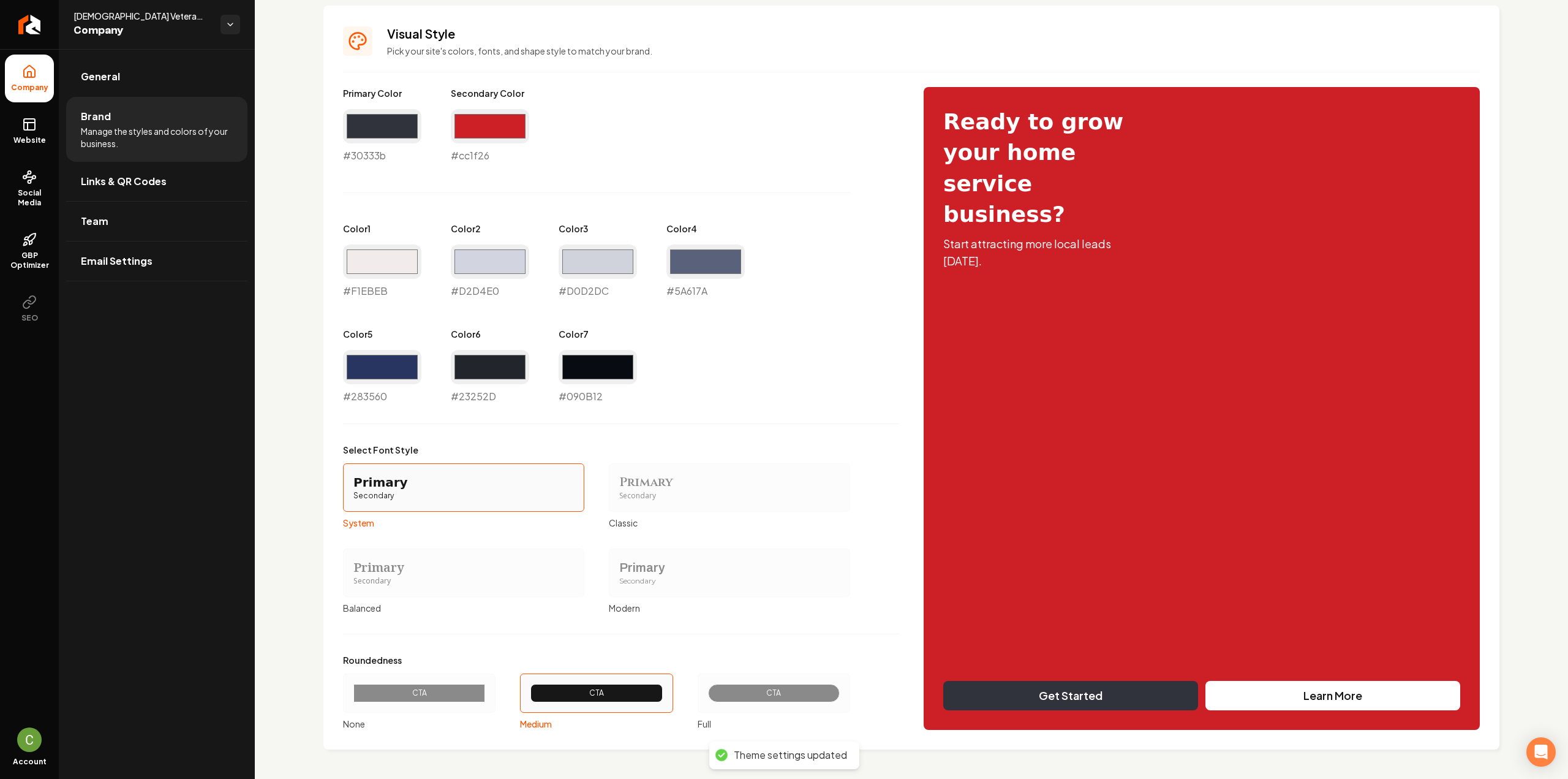
scroll to position [530, 0]
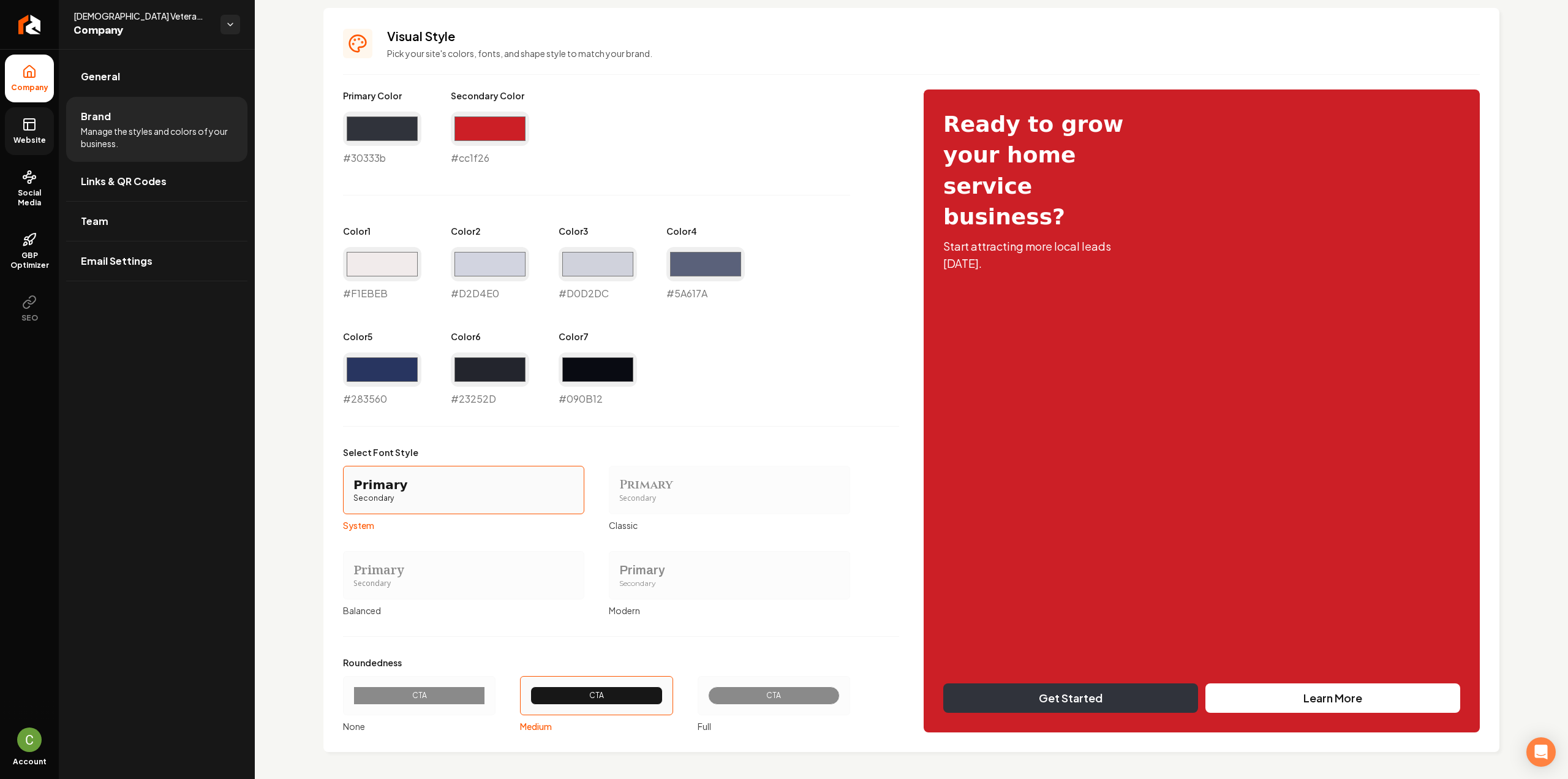
click at [42, 134] on link "Website" at bounding box center [29, 131] width 49 height 48
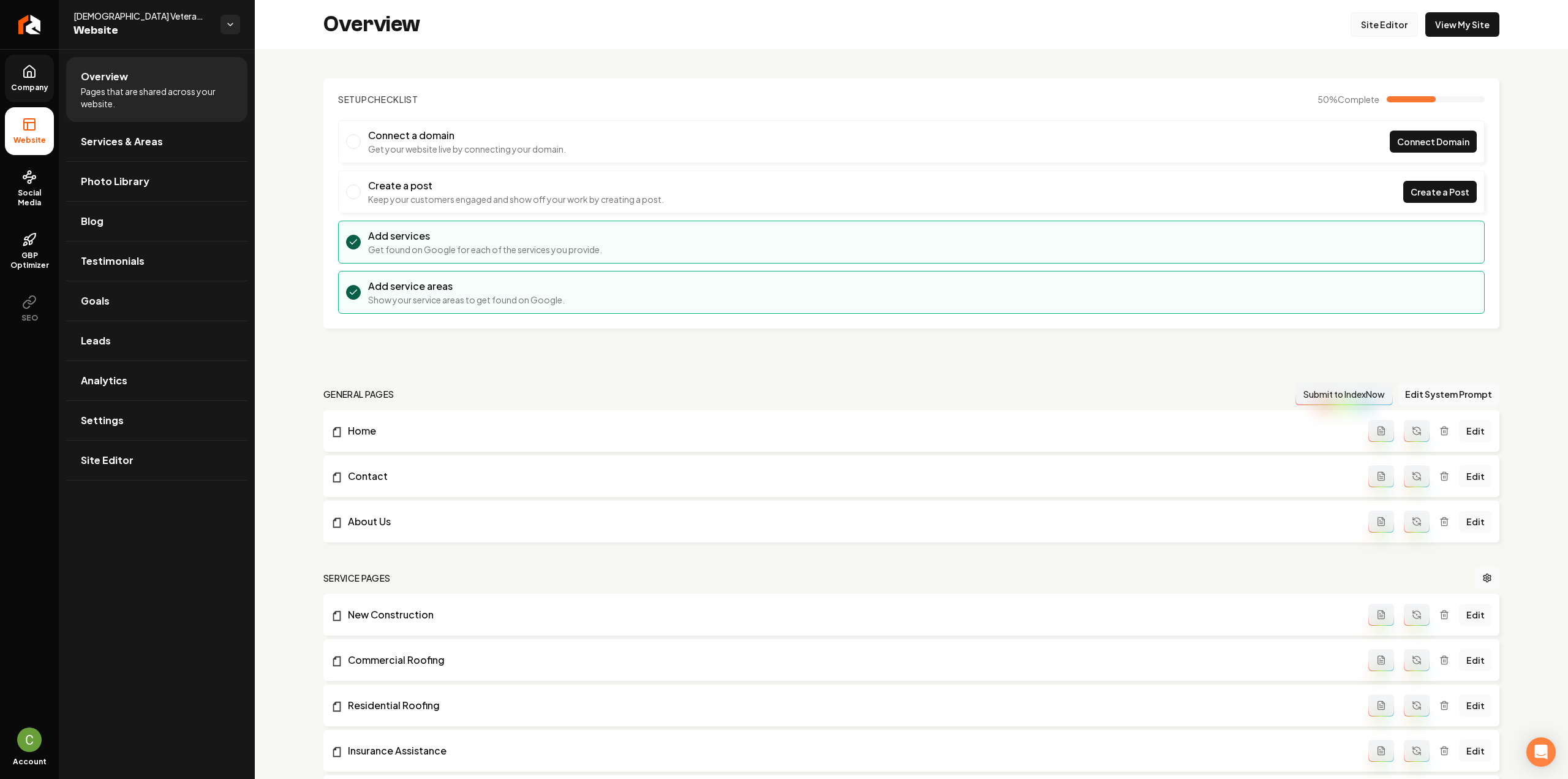
click at [1383, 14] on link "Site Editor" at bounding box center [1384, 24] width 67 height 24
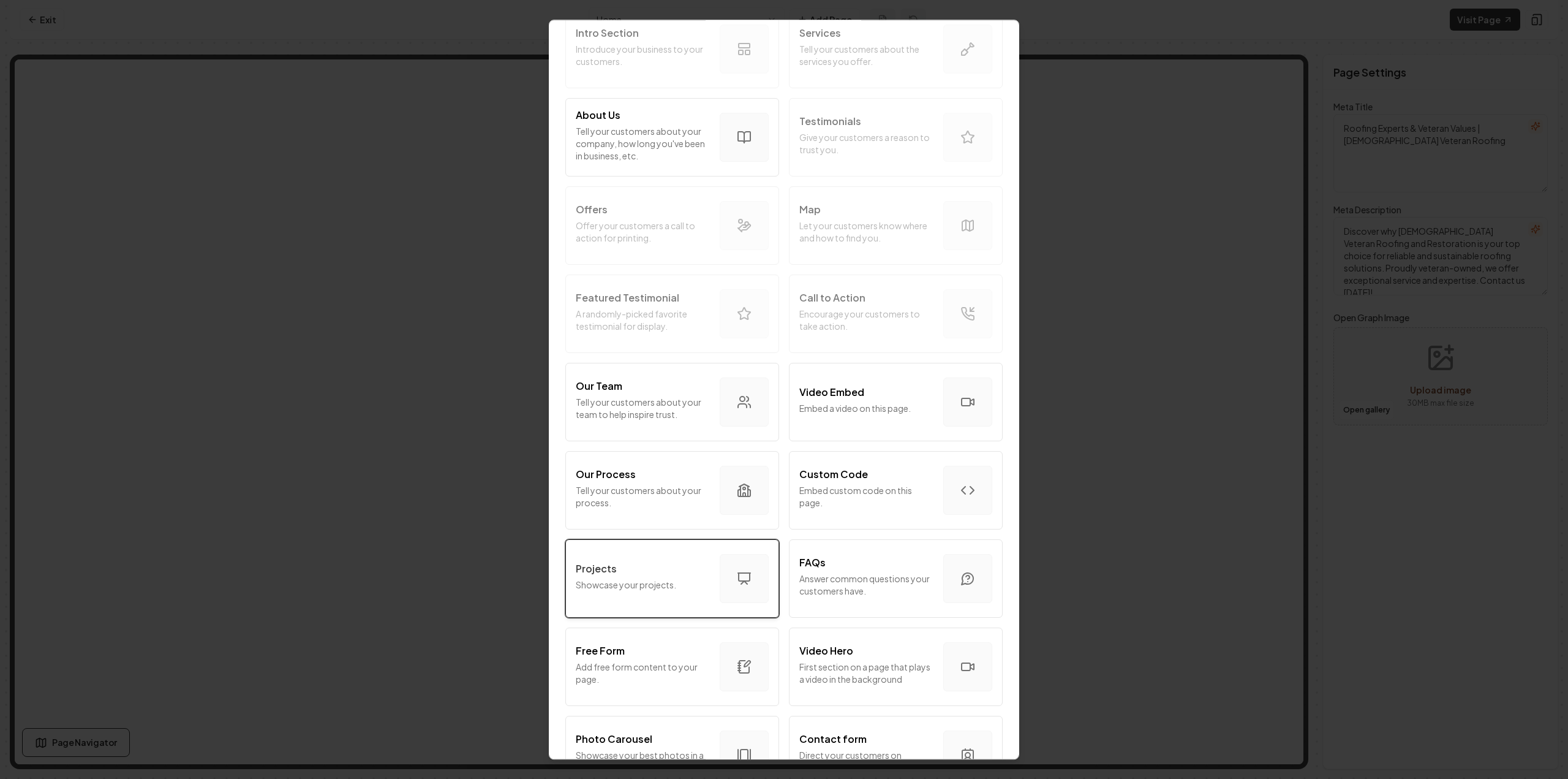
scroll to position [184, 0]
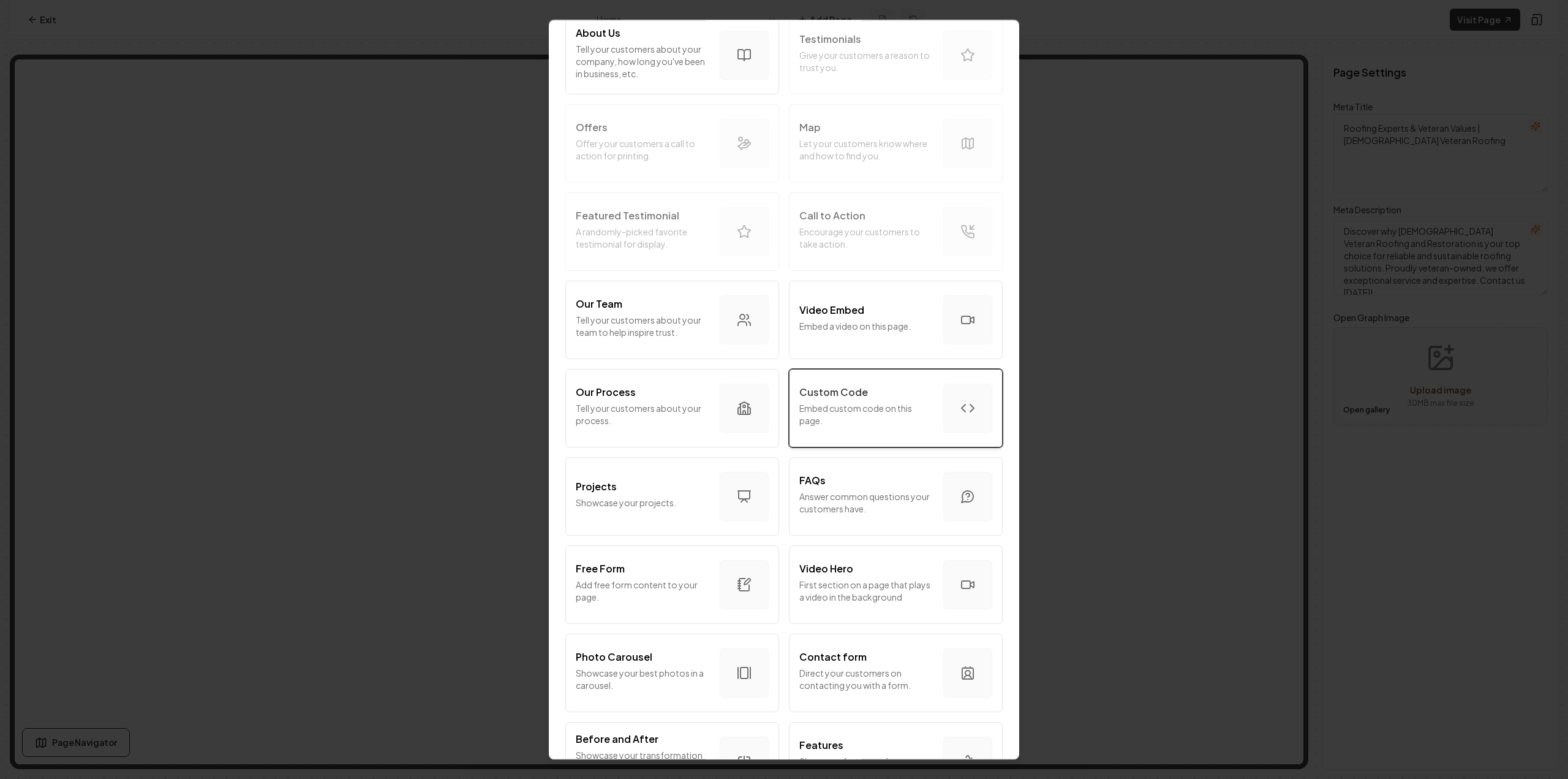
click at [837, 407] on p "Embed custom code on this page." at bounding box center [866, 414] width 134 height 24
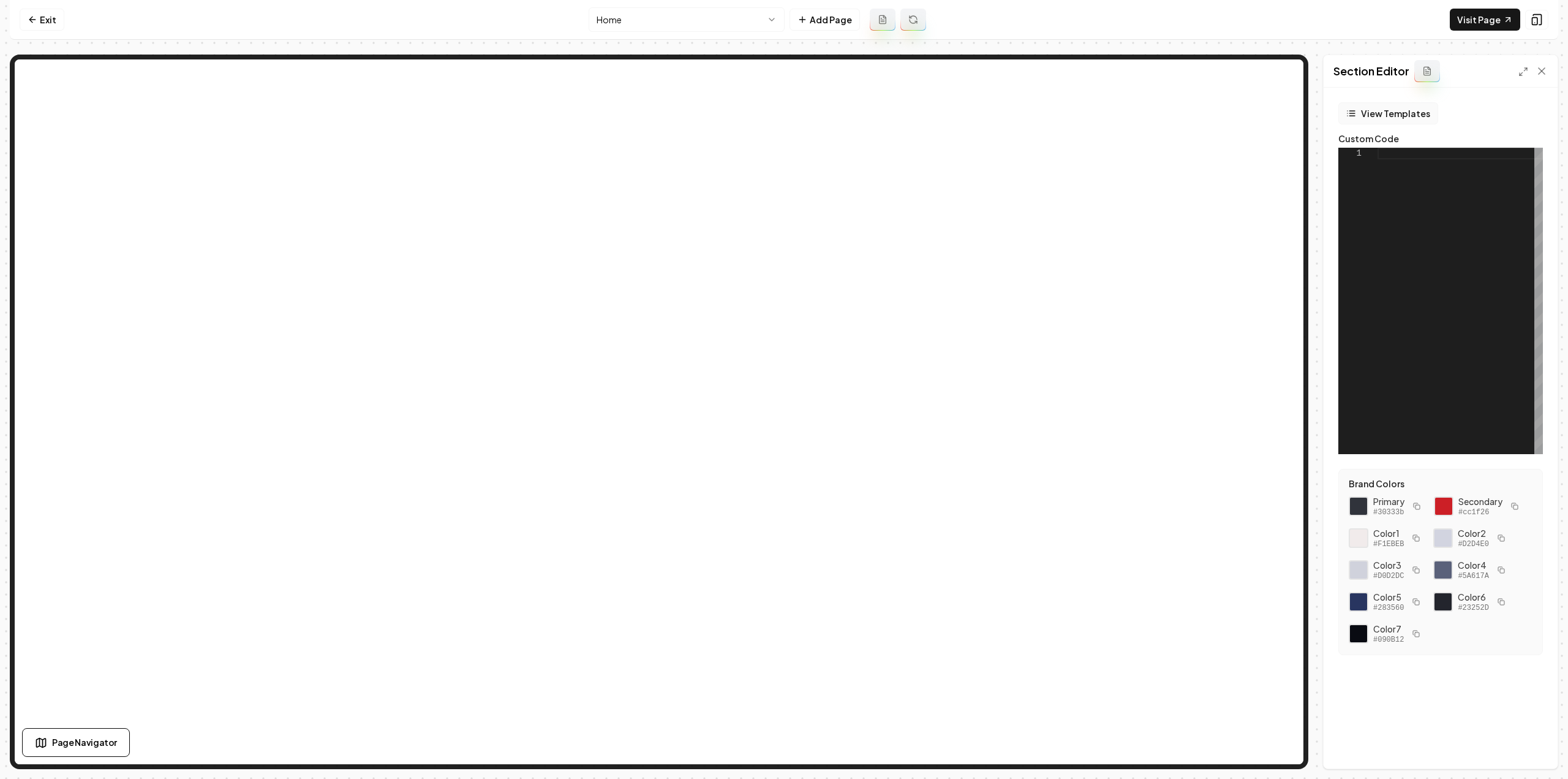
click at [1392, 108] on button "View Templates" at bounding box center [1388, 113] width 100 height 22
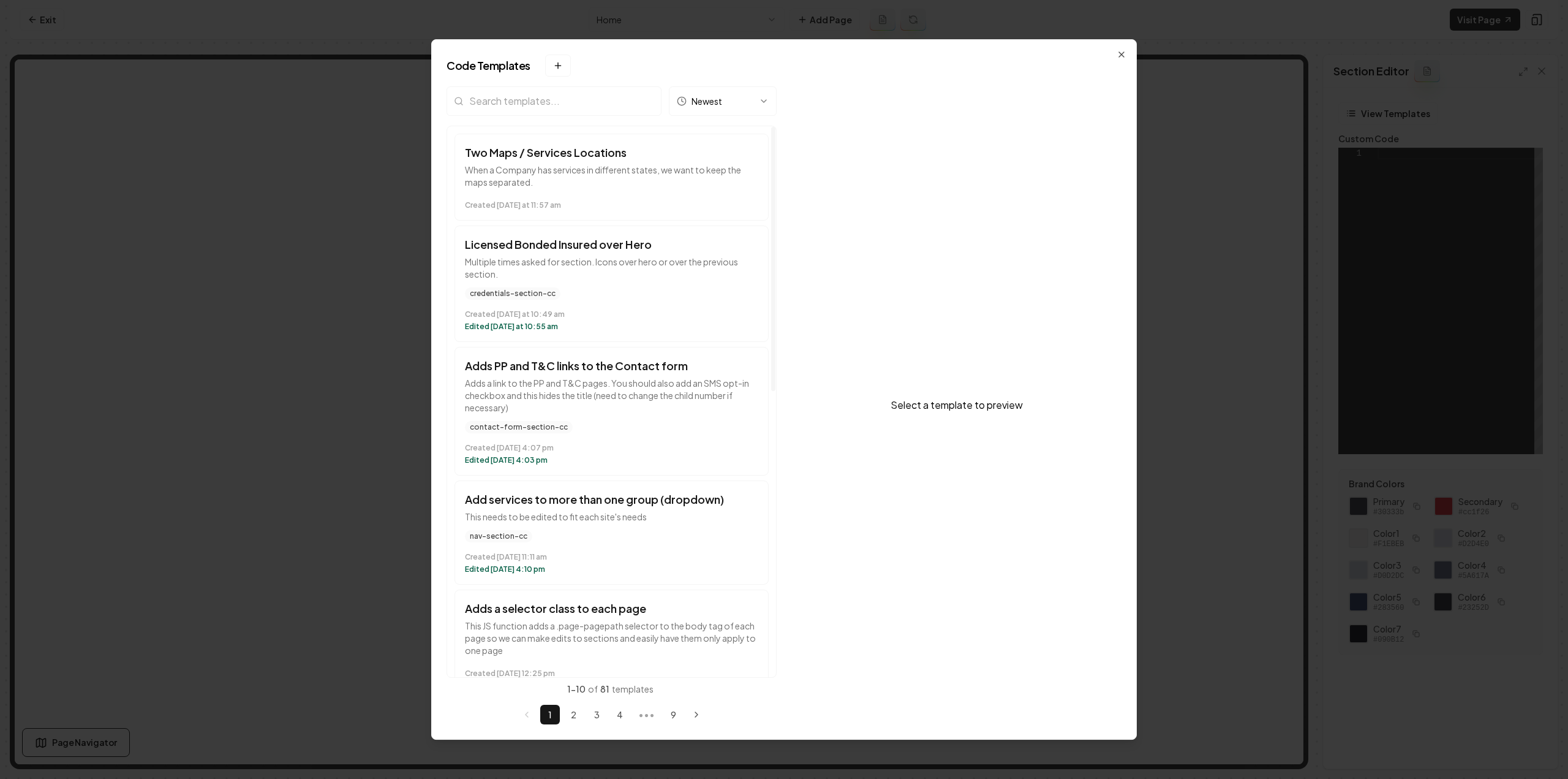
click at [502, 106] on input "search" at bounding box center [554, 101] width 215 height 30
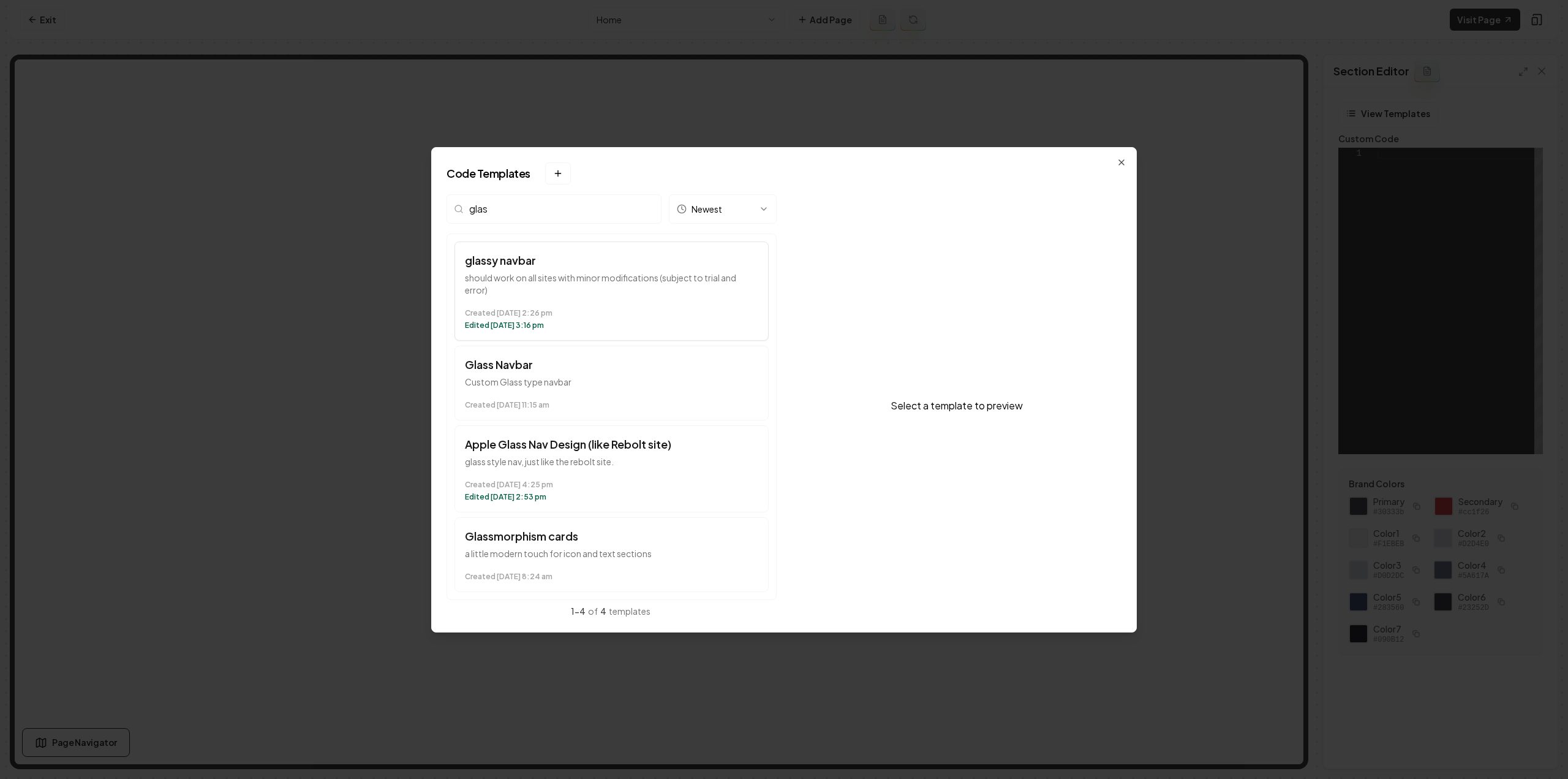
type input "glas"
click at [620, 306] on div "Created June 23 at 2:26 pm Edited July 25 at 3:16 pm" at bounding box center [612, 317] width 294 height 27
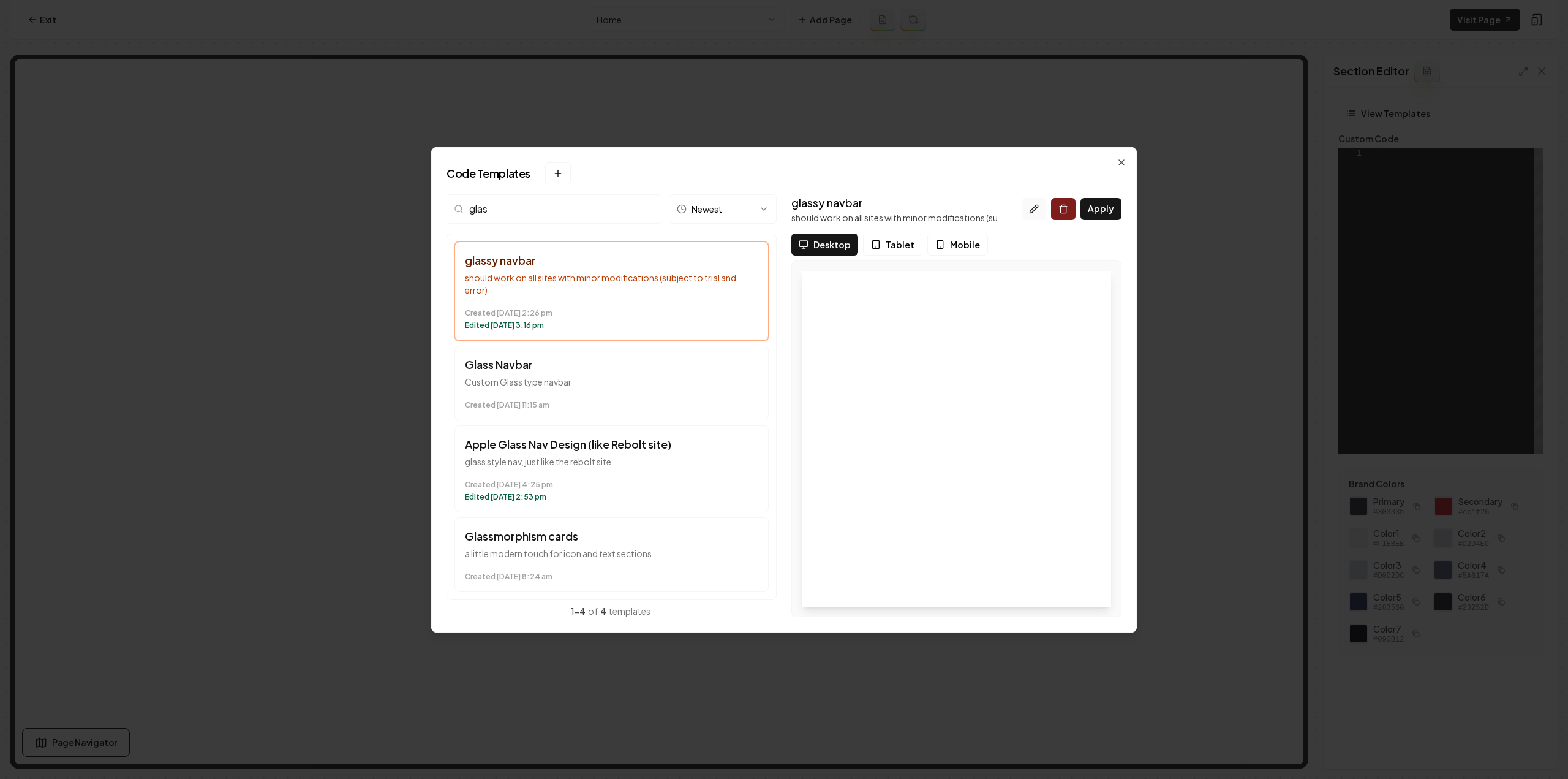
click at [1039, 210] on icon at bounding box center [1033, 209] width 10 height 10
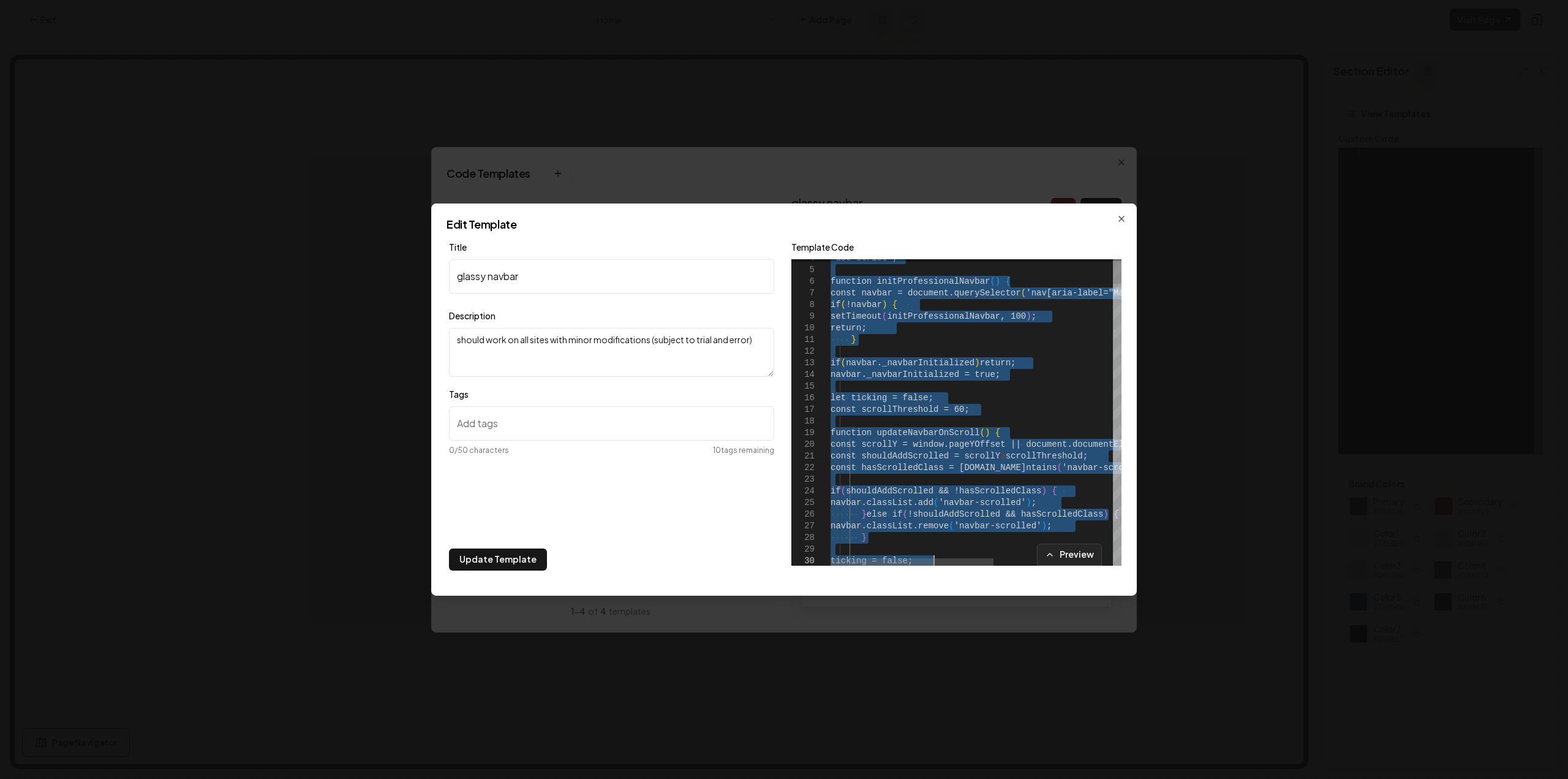
scroll to position [0, 0]
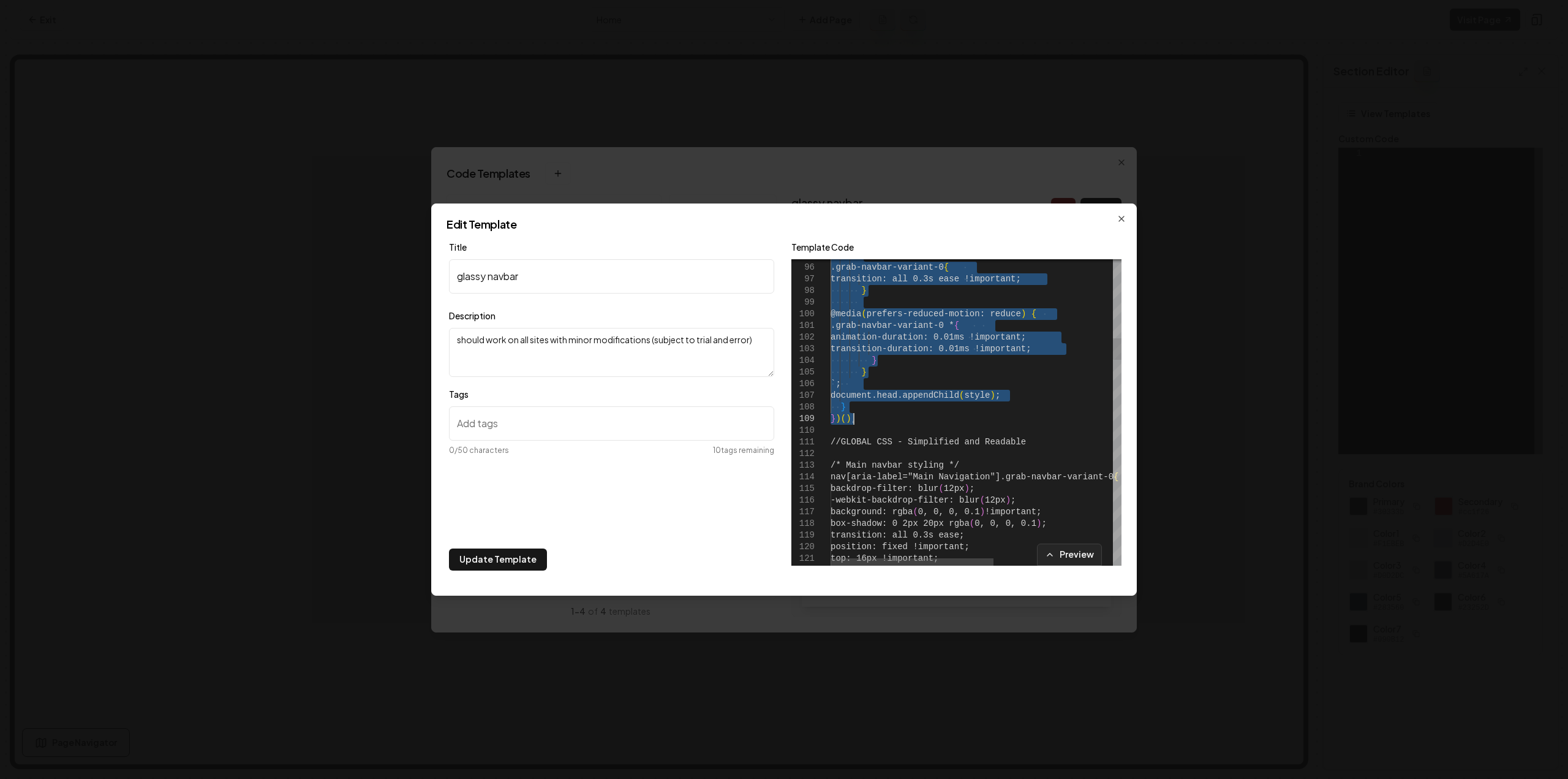
drag, startPoint x: 947, startPoint y: 464, endPoint x: 937, endPoint y: 421, distance: 44.1
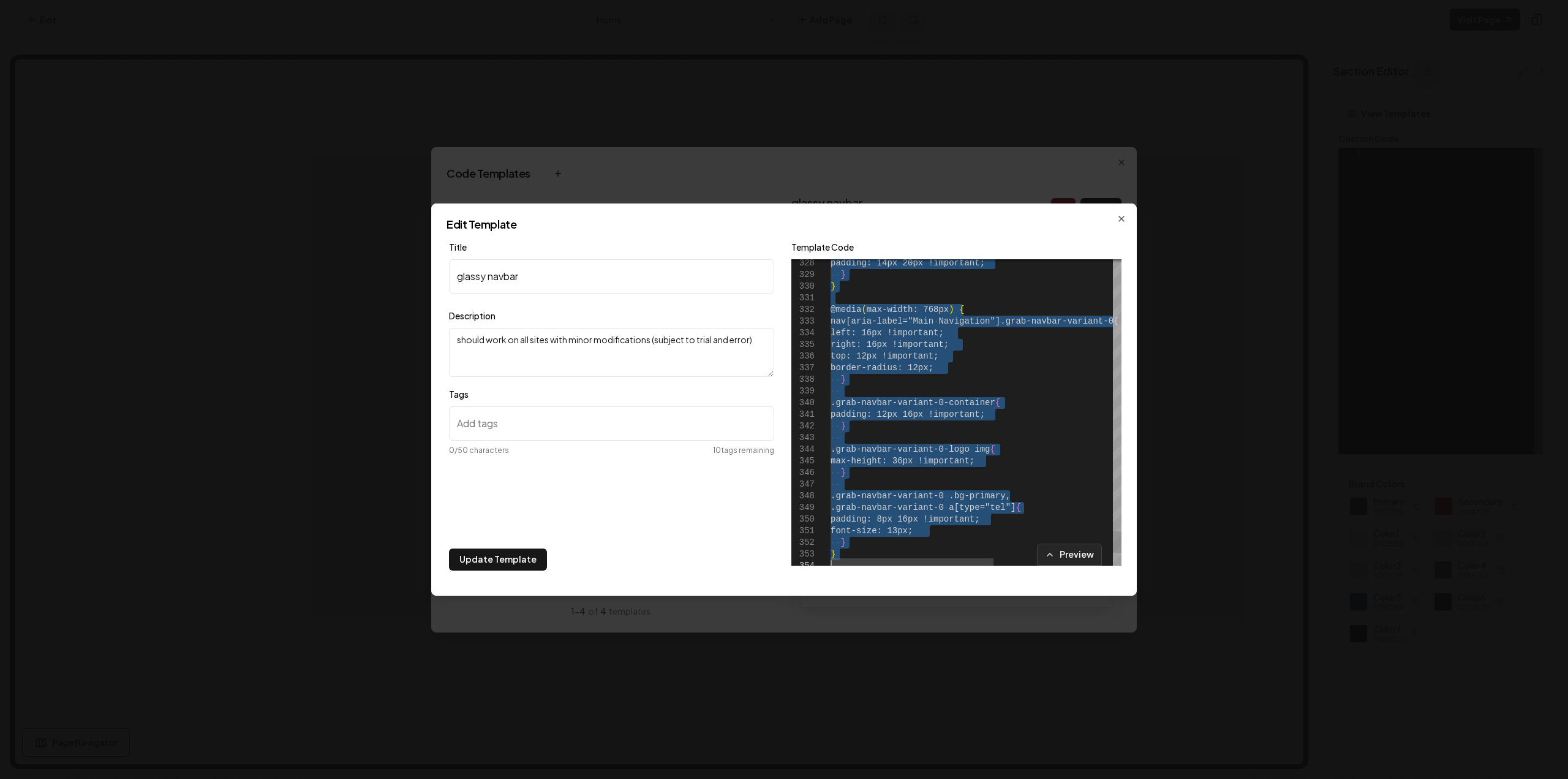
type textarea "**********"
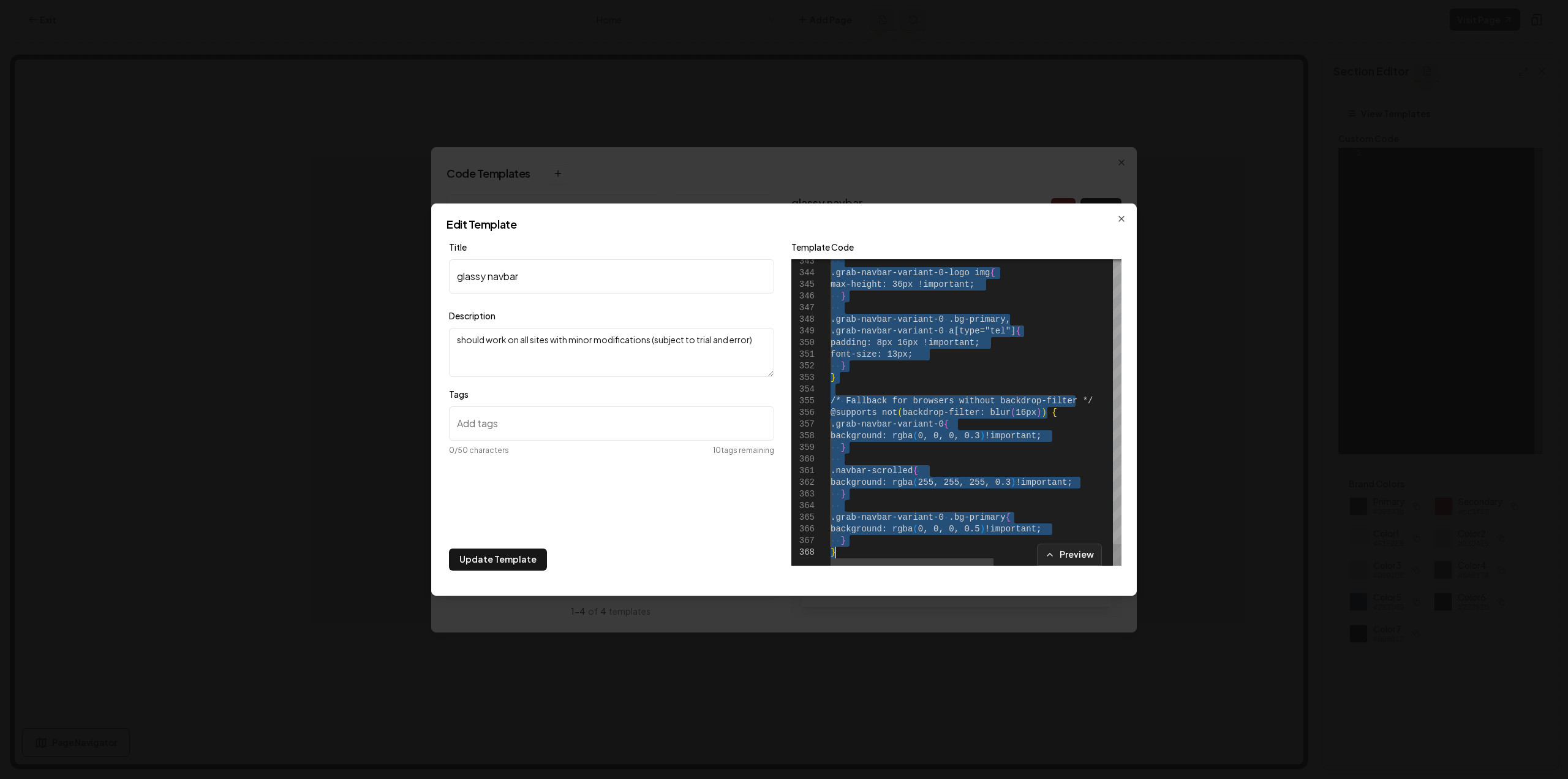
drag, startPoint x: 831, startPoint y: 468, endPoint x: 1001, endPoint y: 703, distance: 290.0
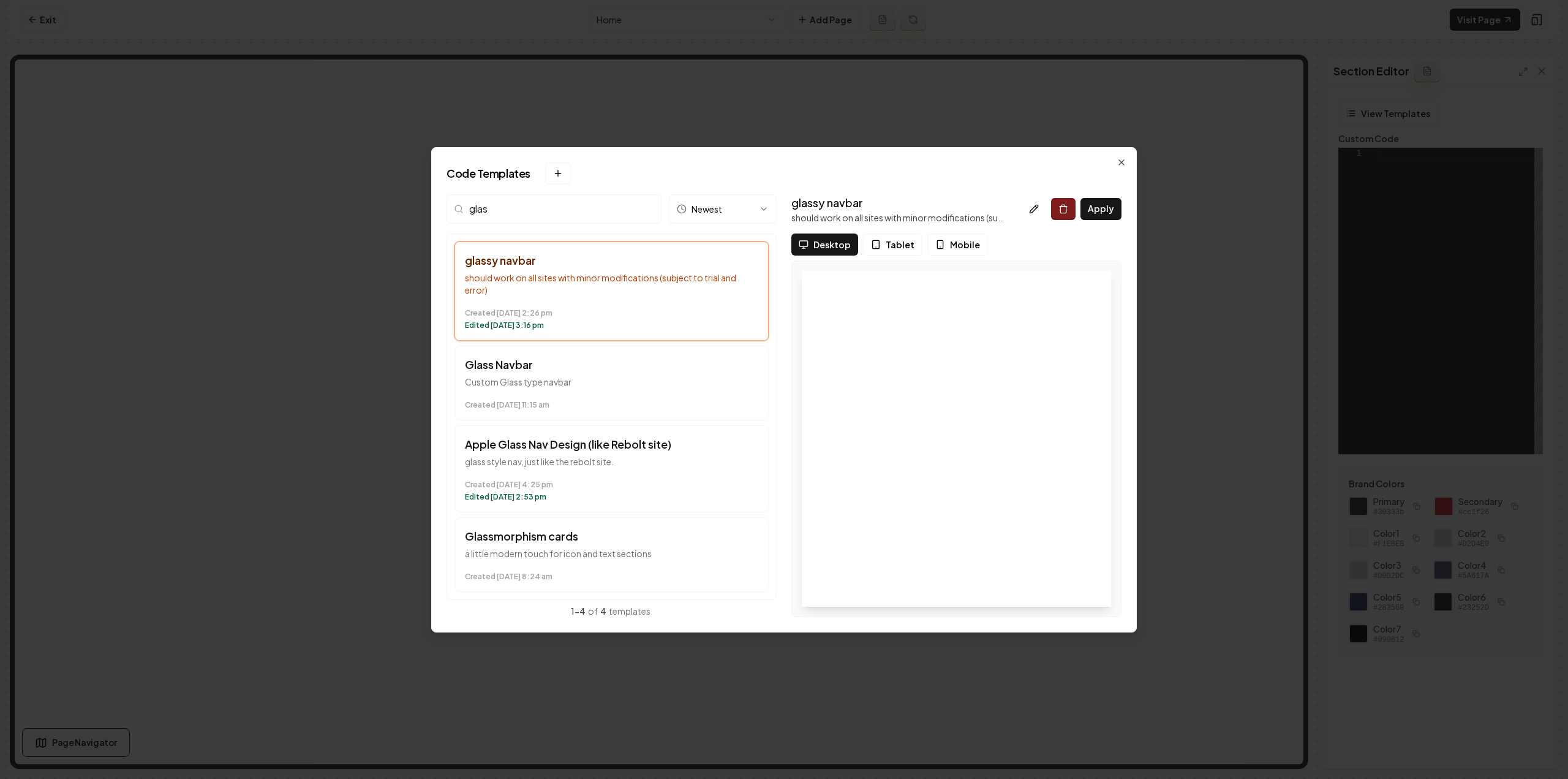
click at [1121, 172] on h2 "Code Templates New template" at bounding box center [783, 173] width 675 height 22
click at [1121, 163] on icon "button" at bounding box center [1121, 162] width 5 height 5
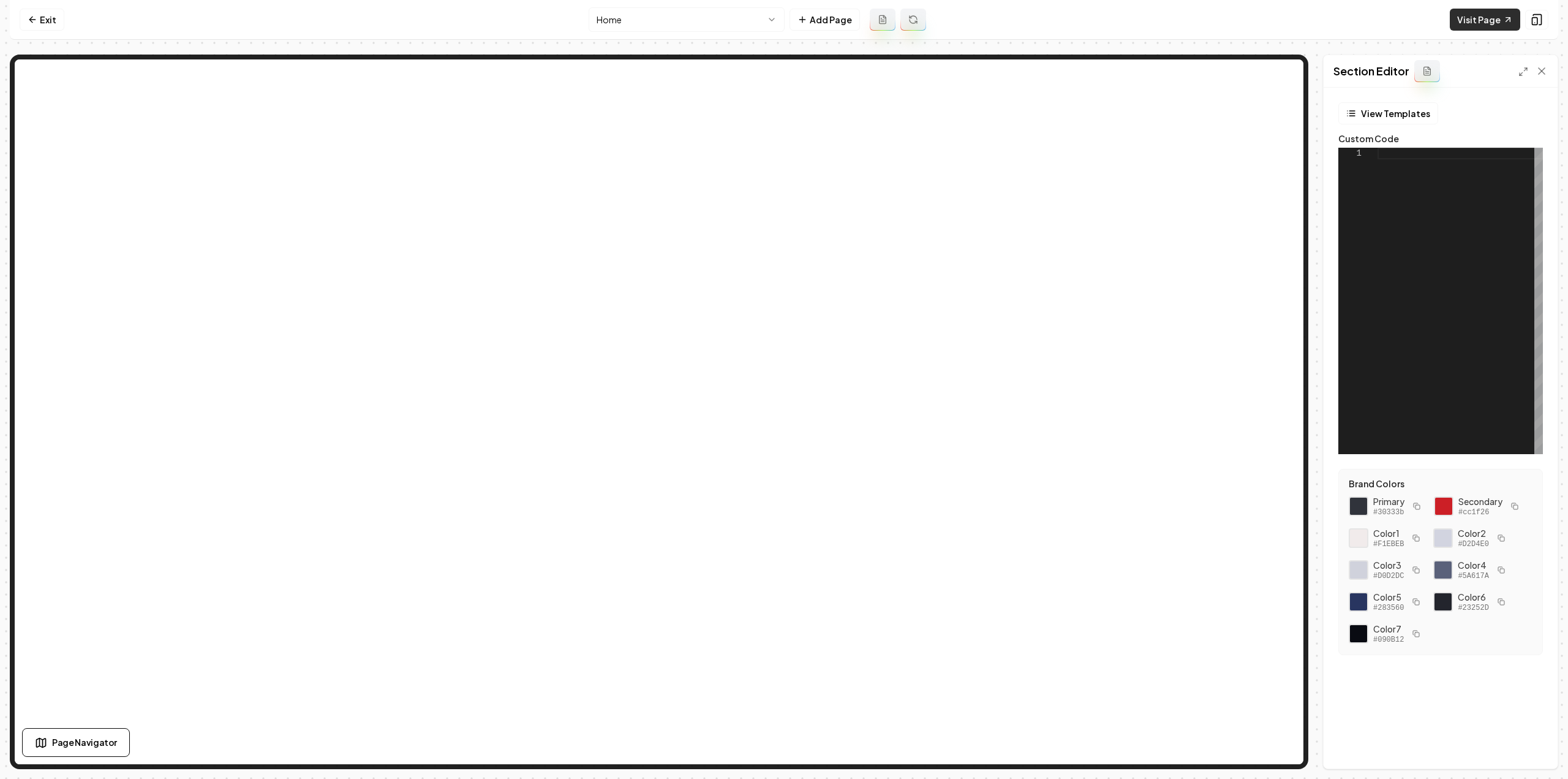
click at [1482, 24] on link "Visit Page" at bounding box center [1484, 19] width 70 height 22
click at [1375, 115] on button "View Templates" at bounding box center [1388, 113] width 100 height 22
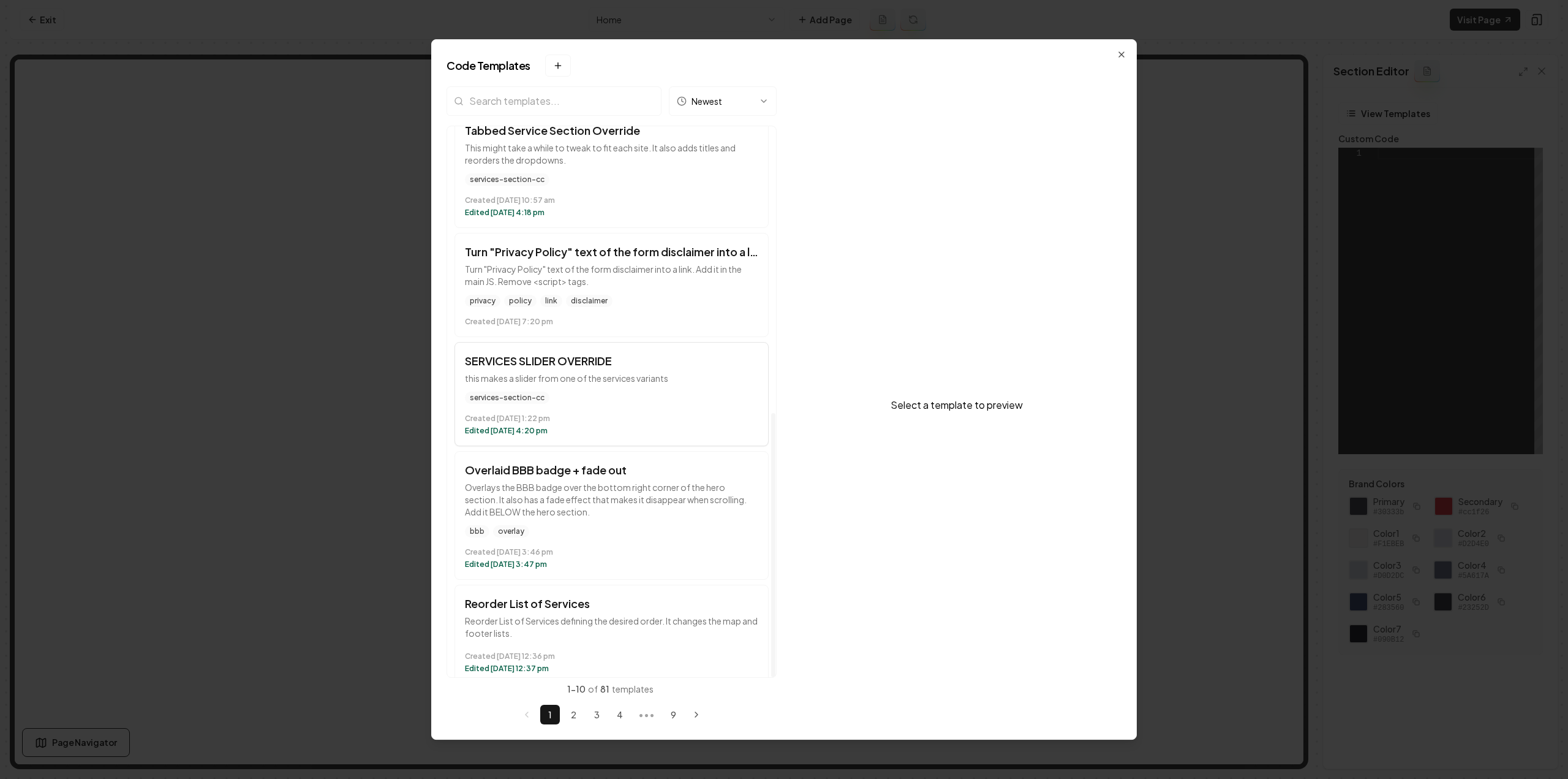
scroll to position [603, 0]
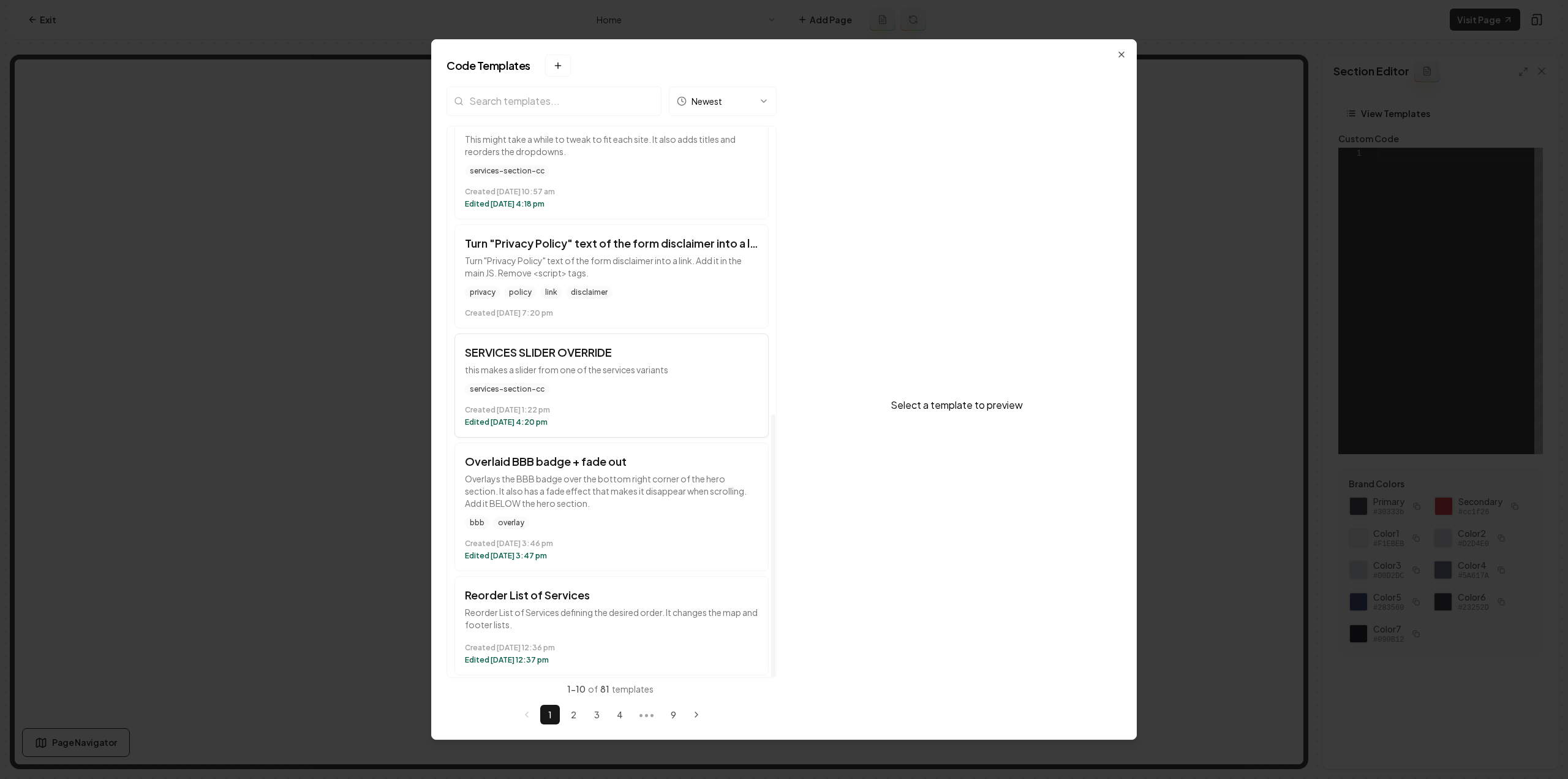
click at [664, 386] on div "services-section-cc" at bounding box center [612, 389] width 294 height 13
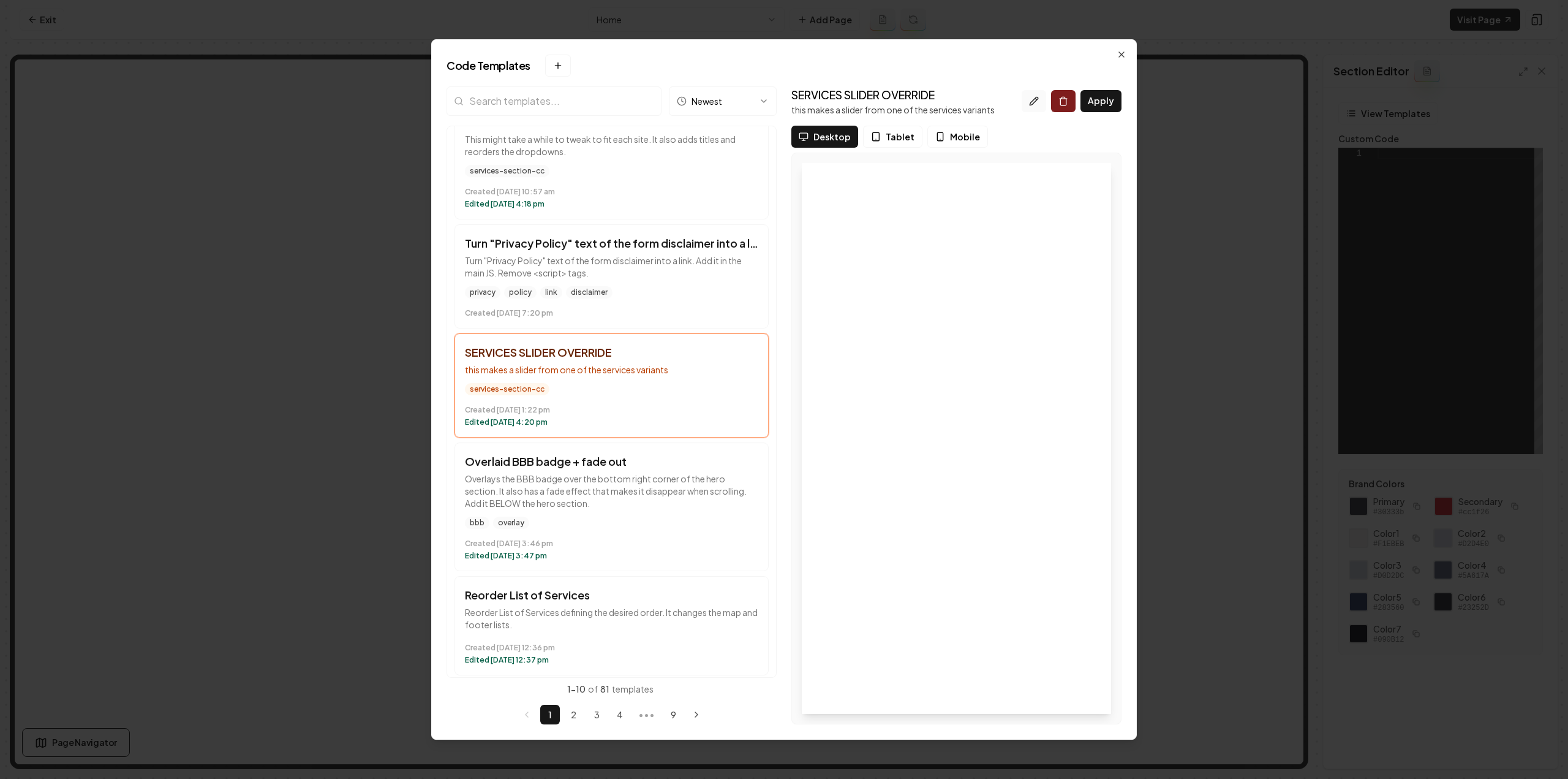
click at [1033, 103] on icon at bounding box center [1033, 101] width 10 height 10
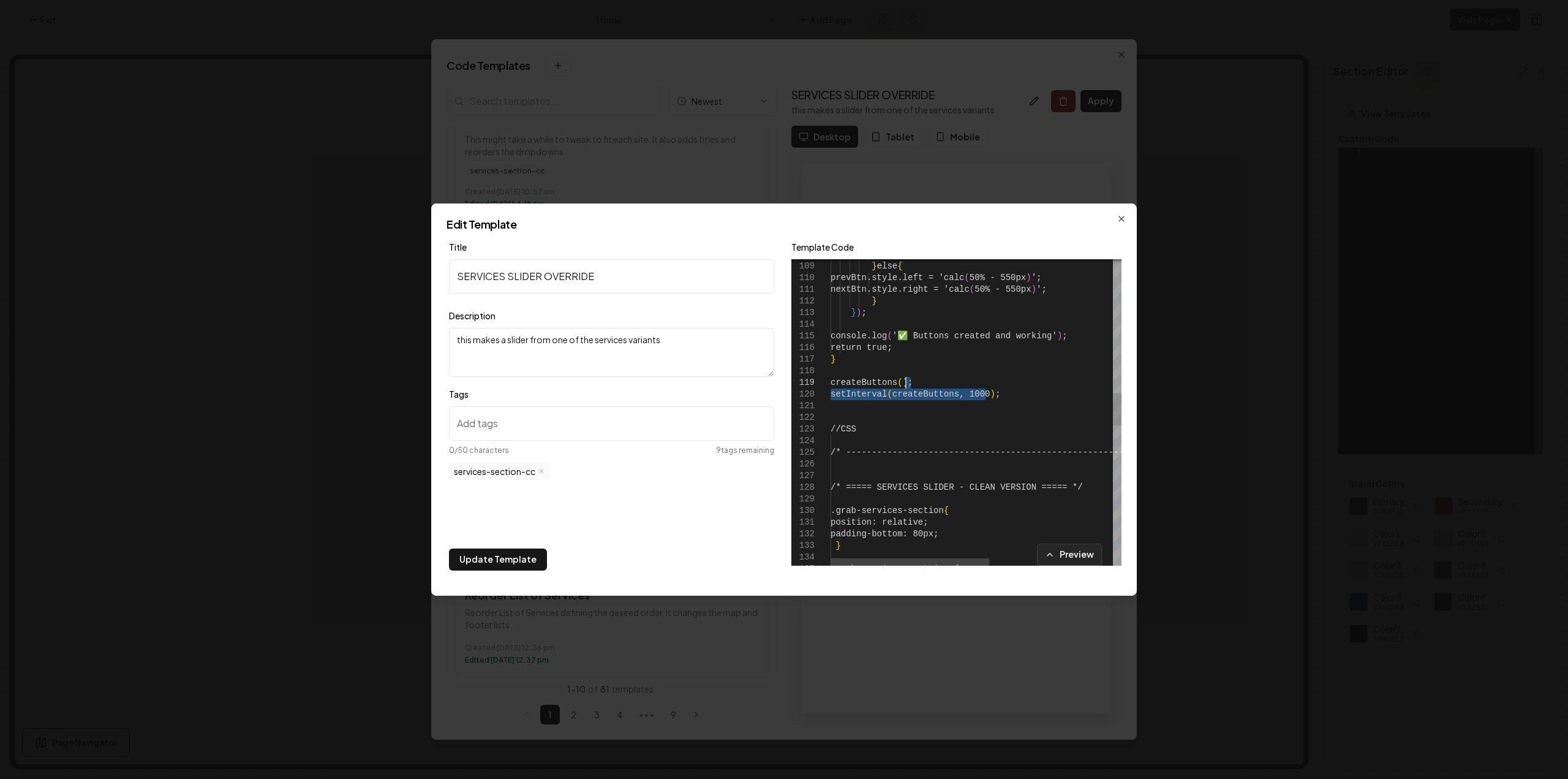
scroll to position [0, 0]
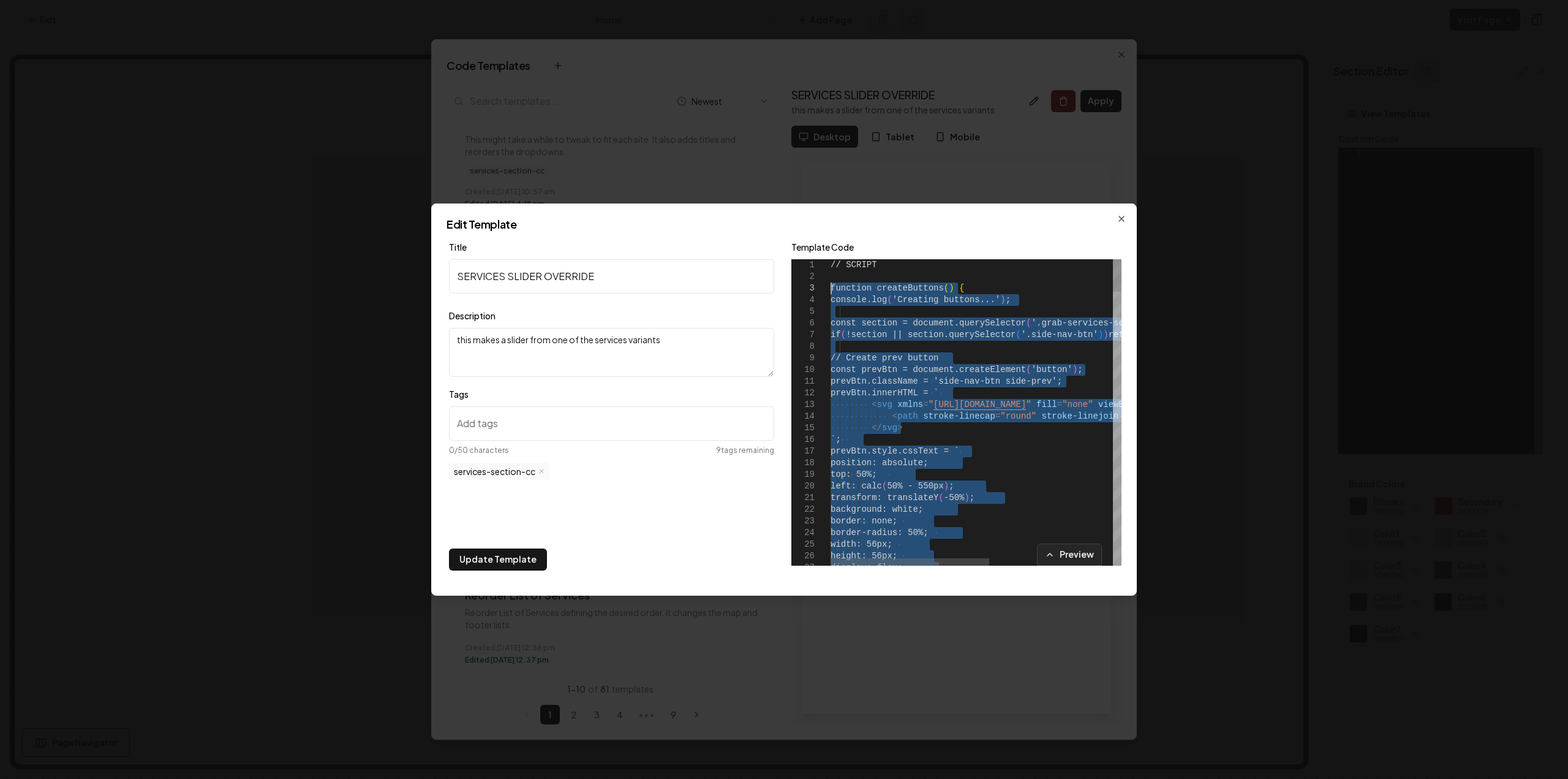
drag, startPoint x: 975, startPoint y: 383, endPoint x: 814, endPoint y: 292, distance: 184.9
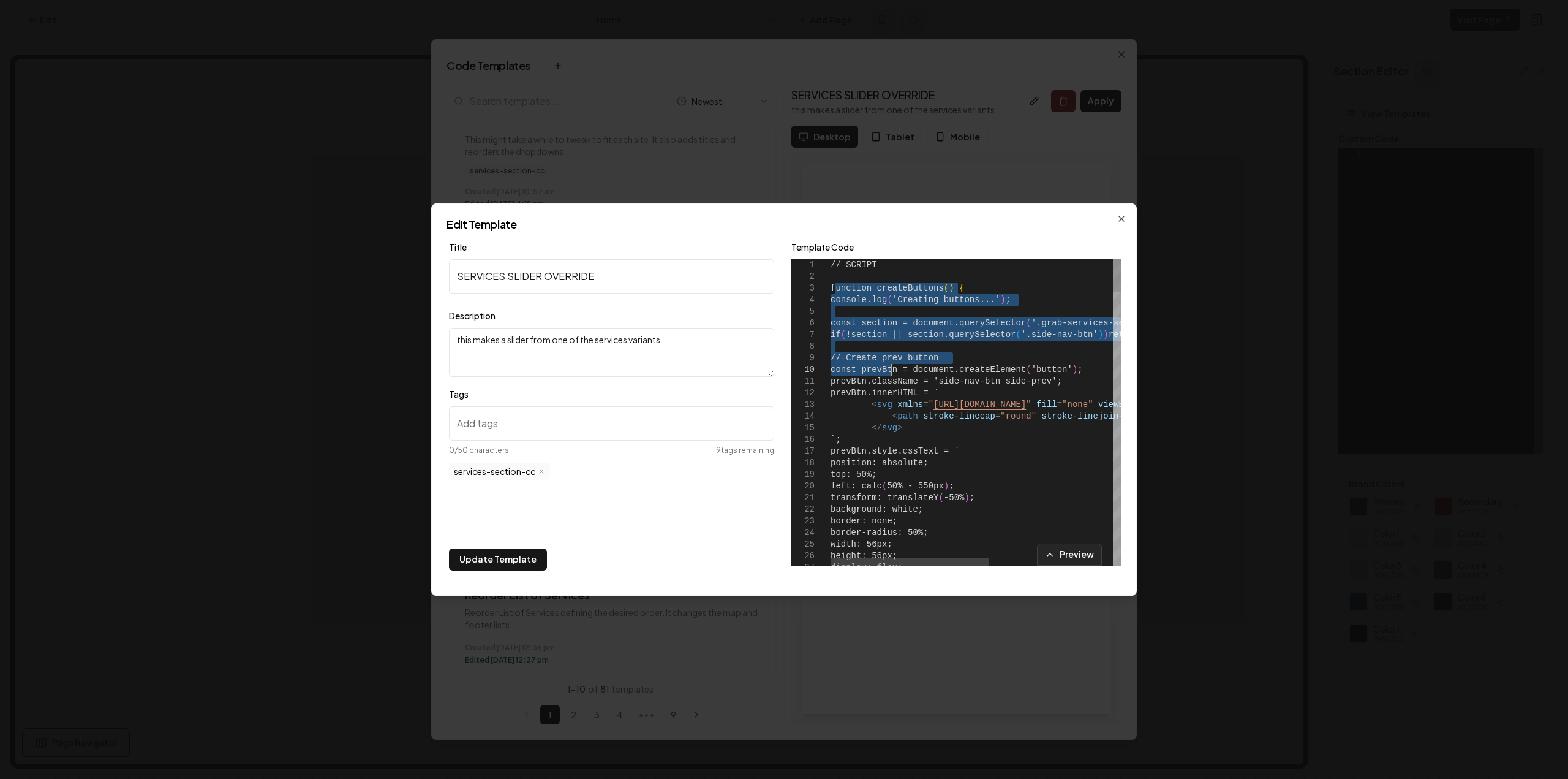
drag, startPoint x: 833, startPoint y: 289, endPoint x: 904, endPoint y: 385, distance: 119.4
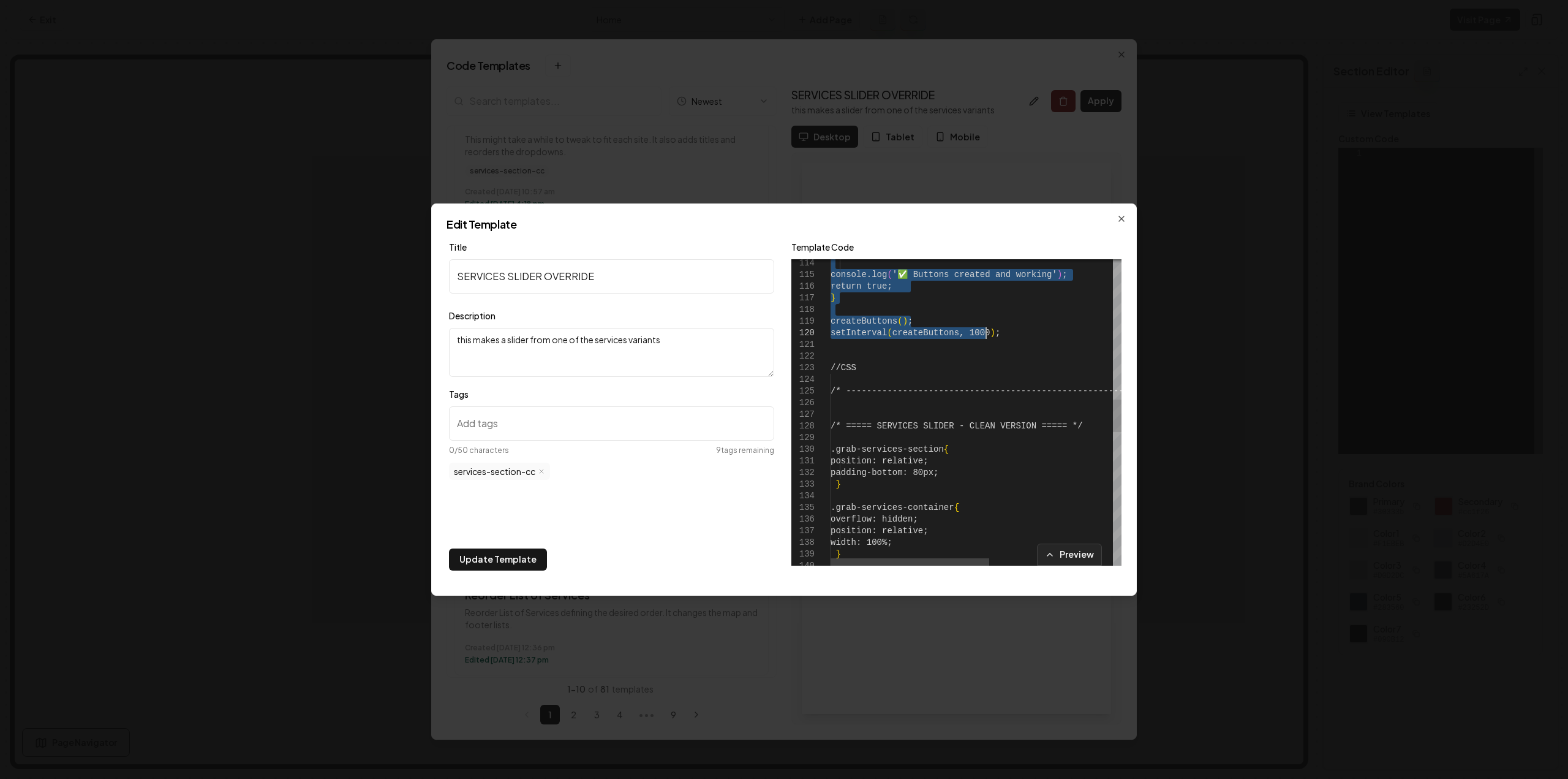
drag, startPoint x: 832, startPoint y: 287, endPoint x: 1005, endPoint y: 330, distance: 178.3
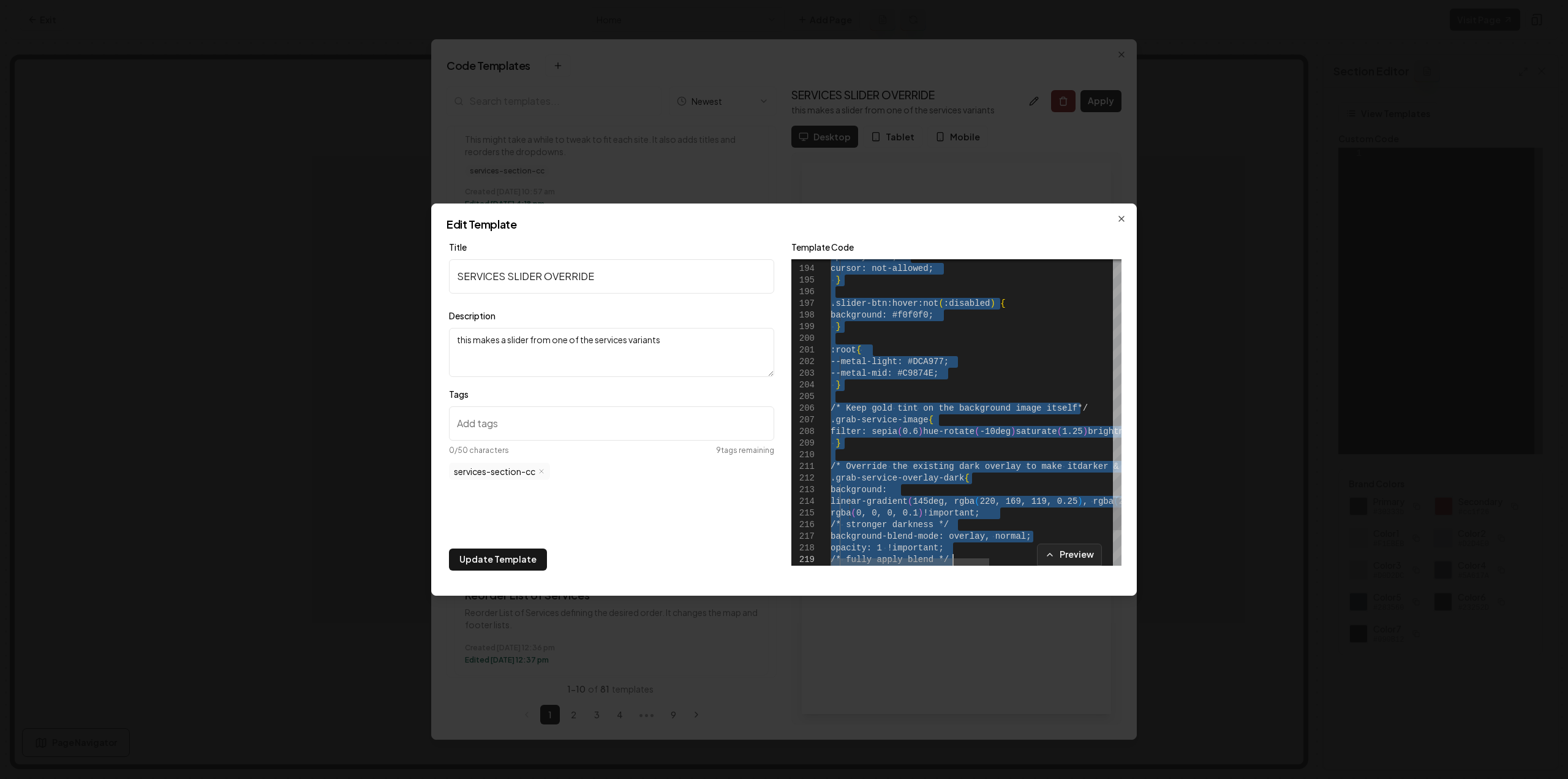
type textarea "**********"
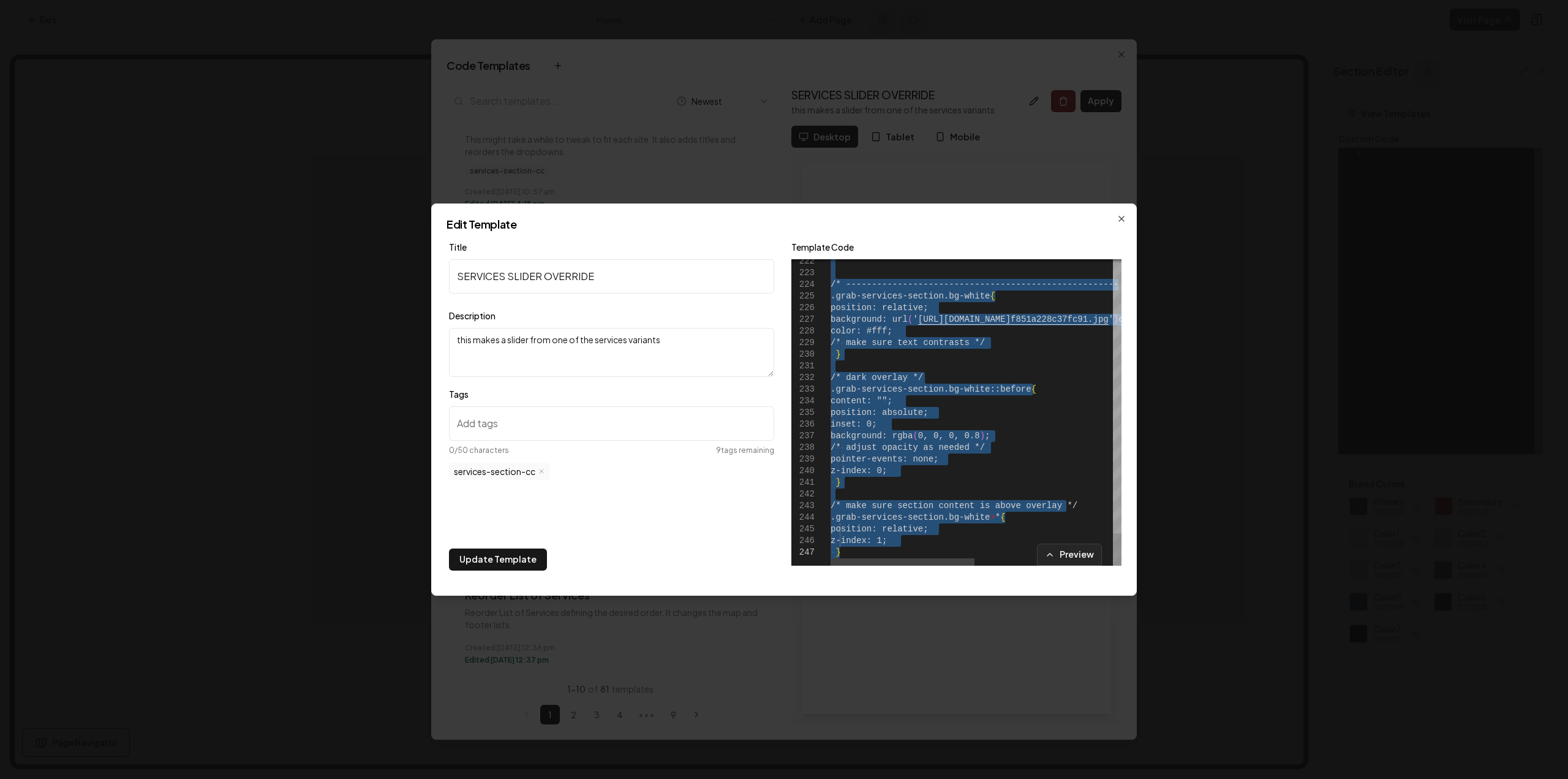
drag, startPoint x: 835, startPoint y: 392, endPoint x: 991, endPoint y: 626, distance: 281.2
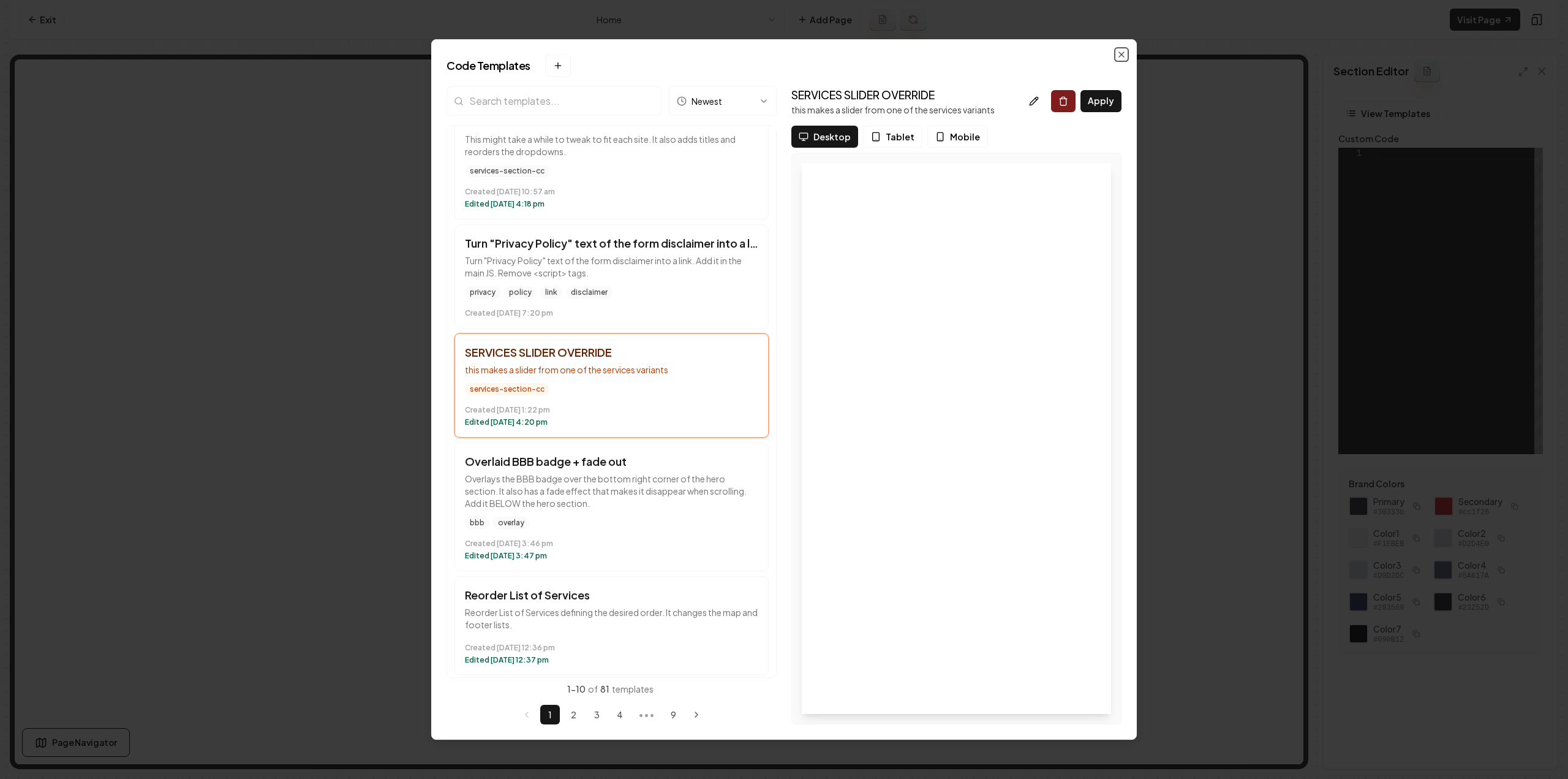
click at [1124, 53] on icon "button" at bounding box center [1121, 54] width 10 height 10
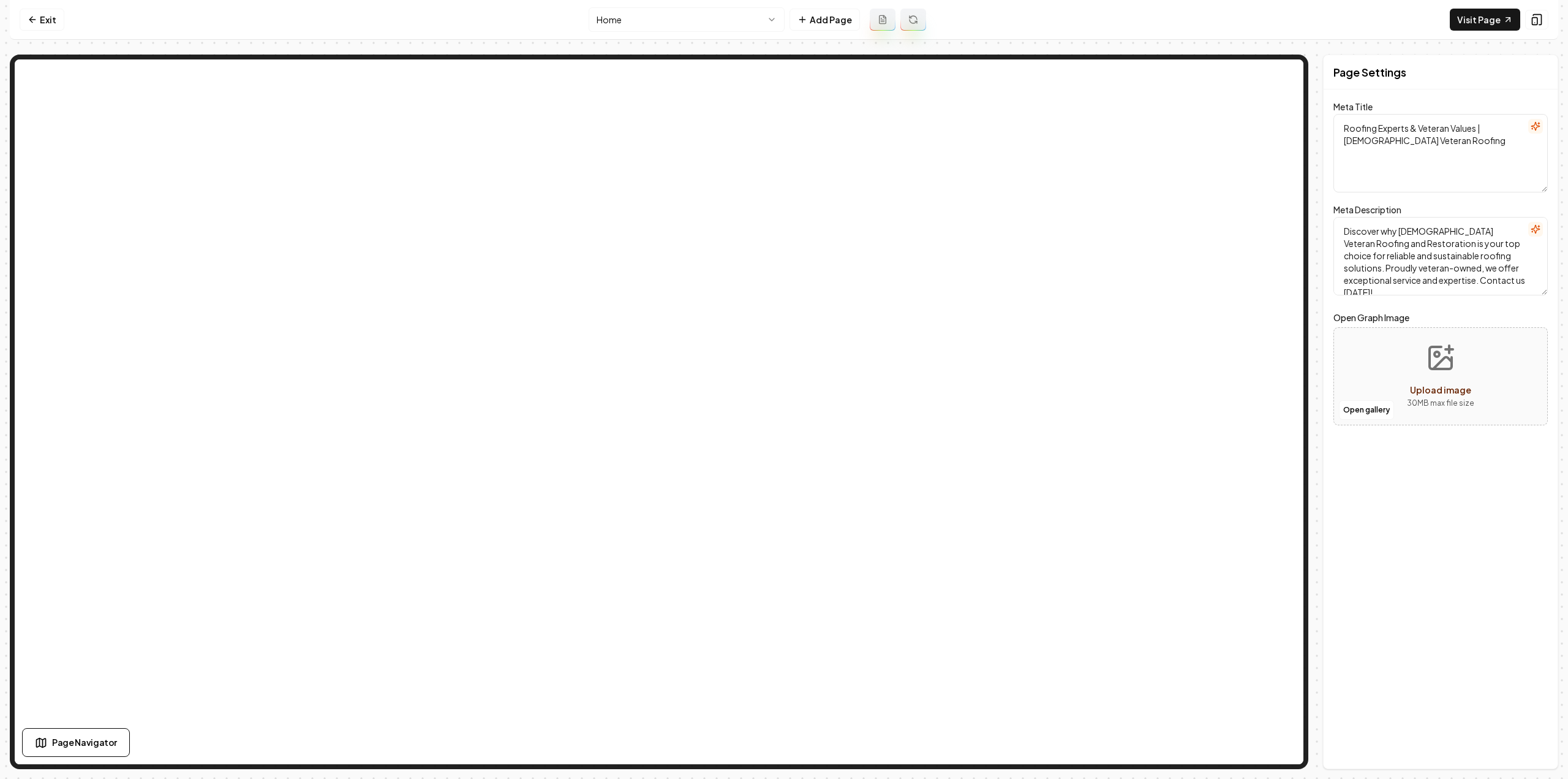
click at [39, 7] on nav "Exit Home Add Page Visit Page" at bounding box center [784, 20] width 1548 height 40
click at [40, 15] on link "Exit" at bounding box center [42, 19] width 45 height 22
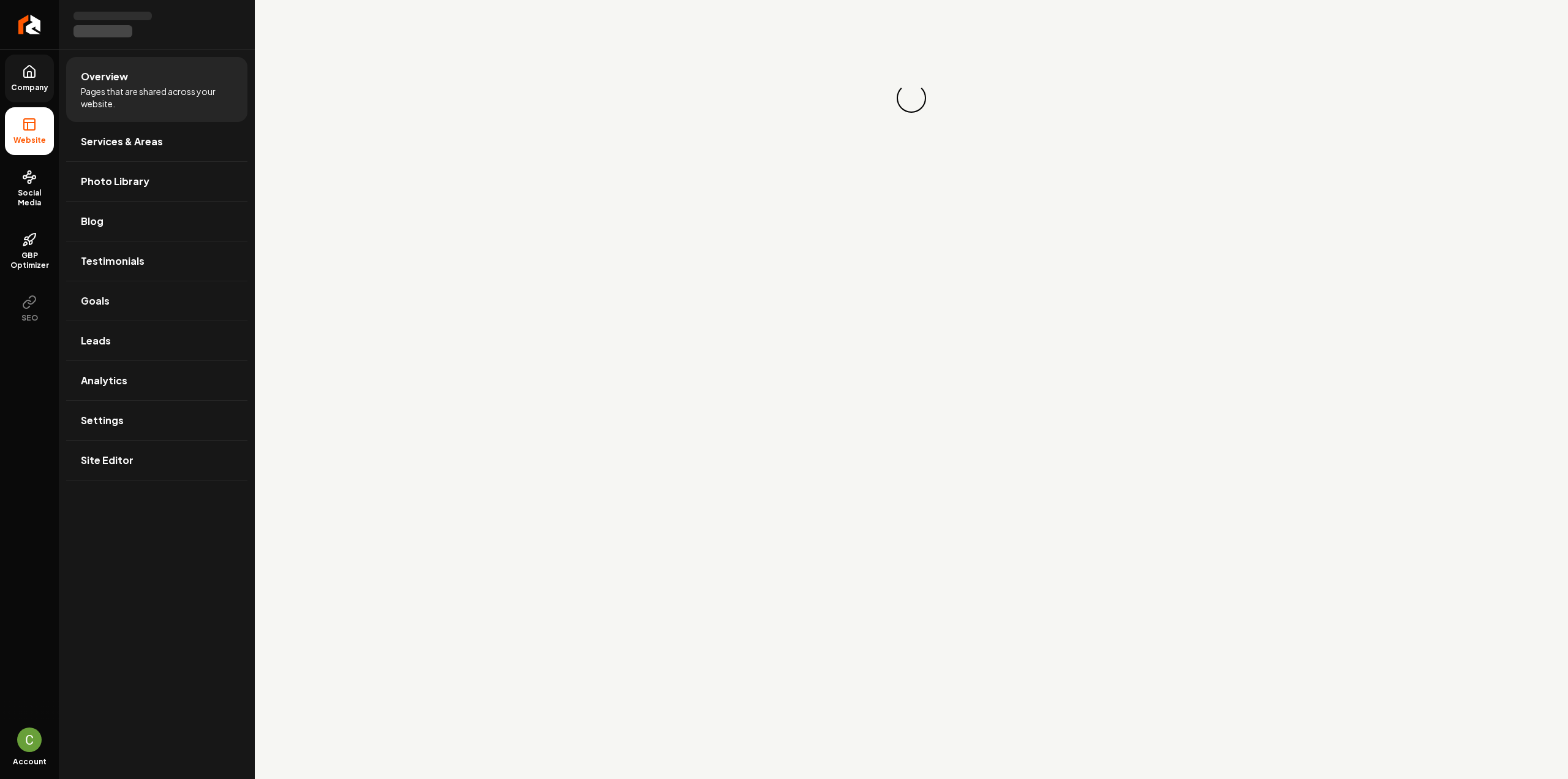
click at [34, 63] on link "Company" at bounding box center [29, 78] width 49 height 48
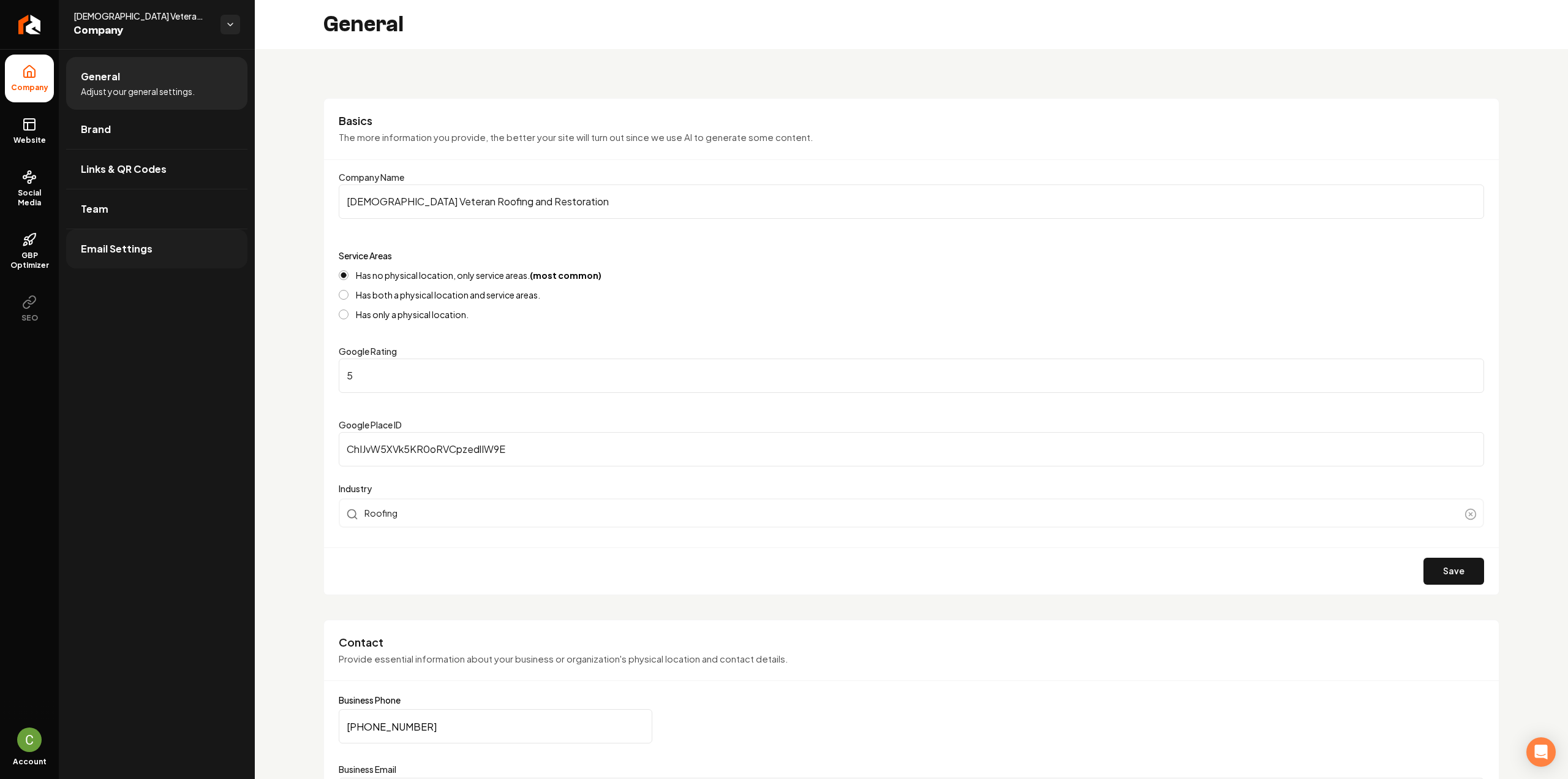
drag, startPoint x: 48, startPoint y: 145, endPoint x: 104, endPoint y: 238, distance: 108.6
click at [48, 144] on span "Website" at bounding box center [30, 140] width 42 height 10
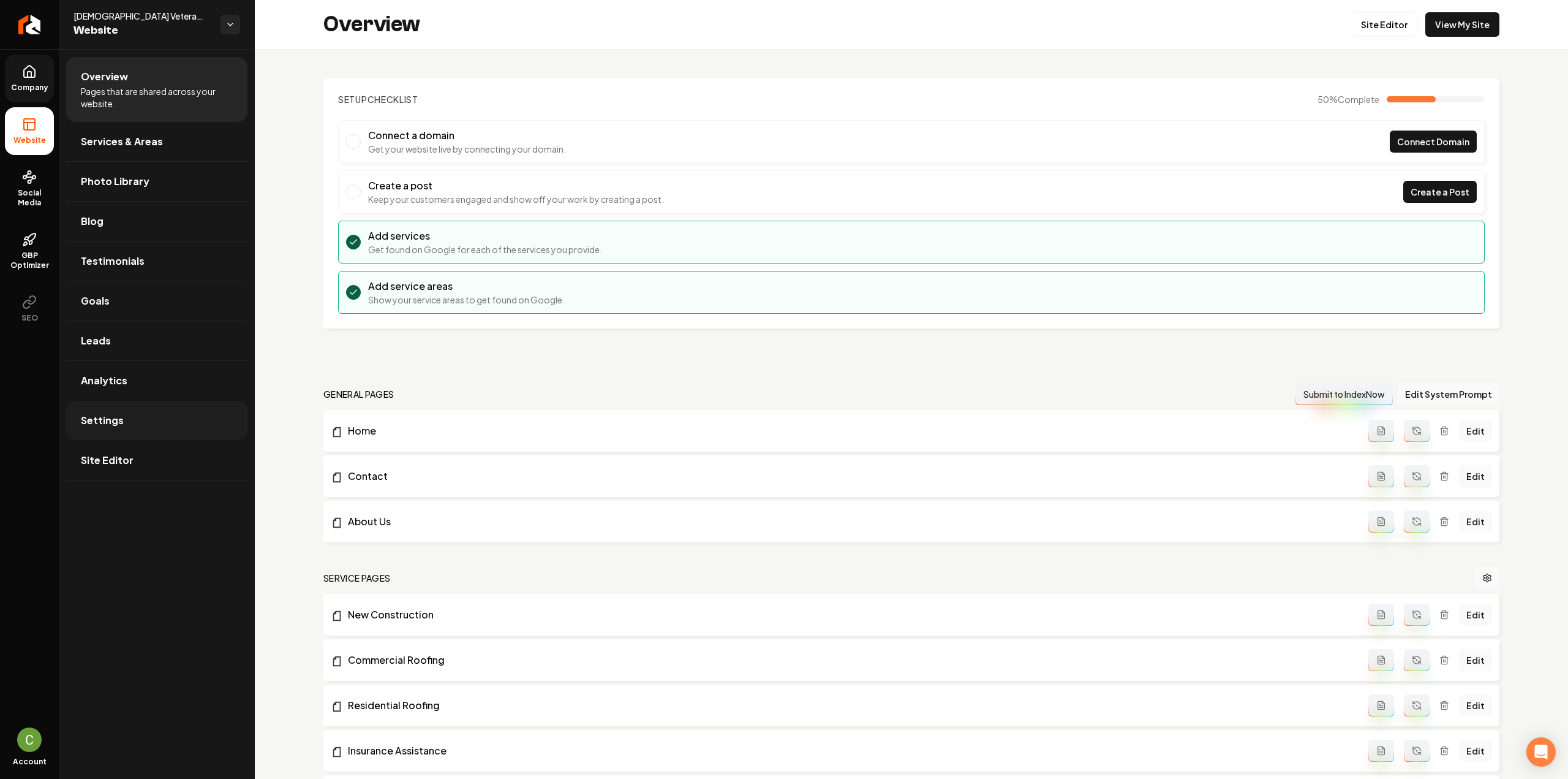
click at [151, 402] on link "Settings" at bounding box center [156, 420] width 181 height 40
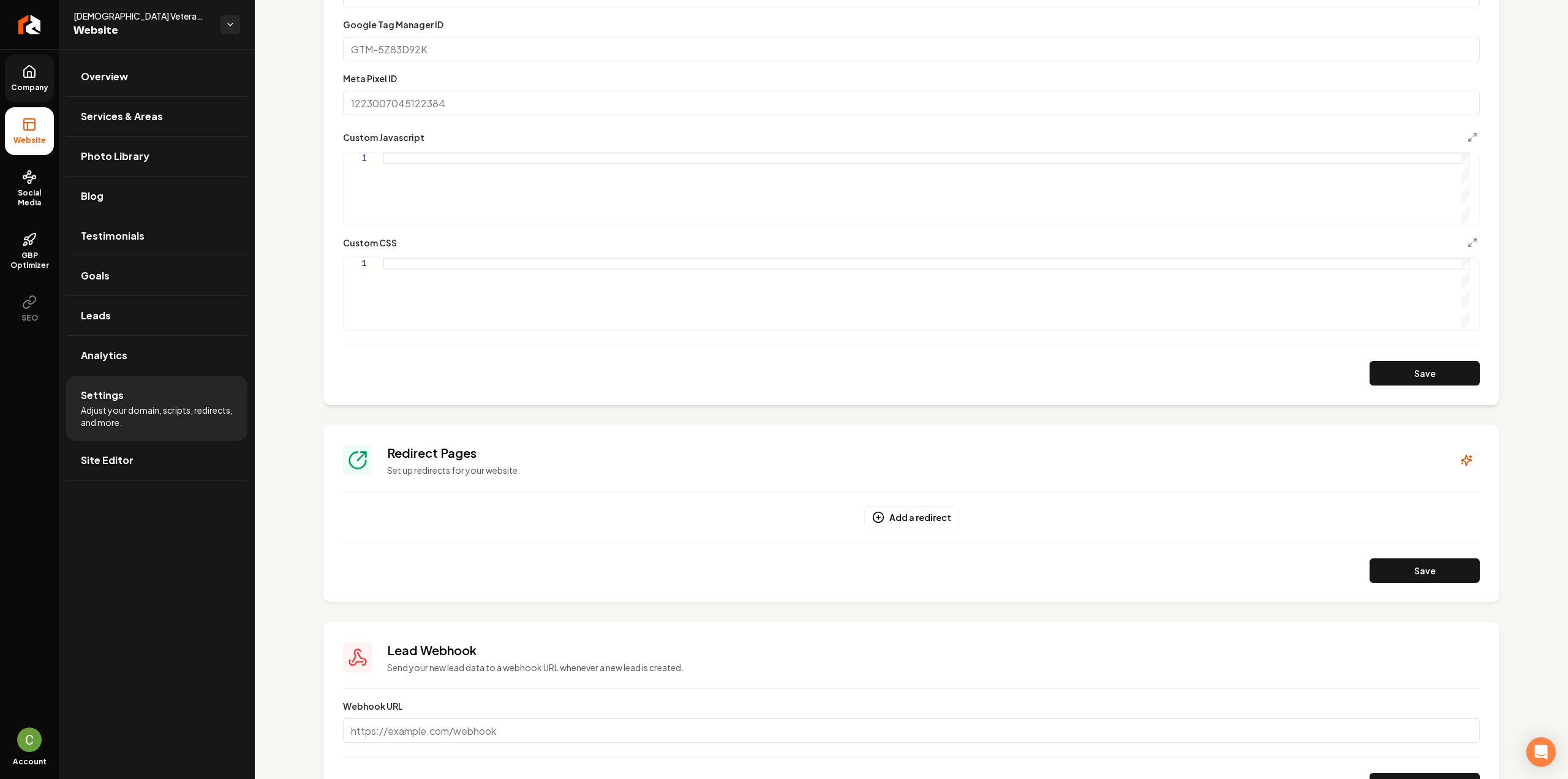
scroll to position [490, 0]
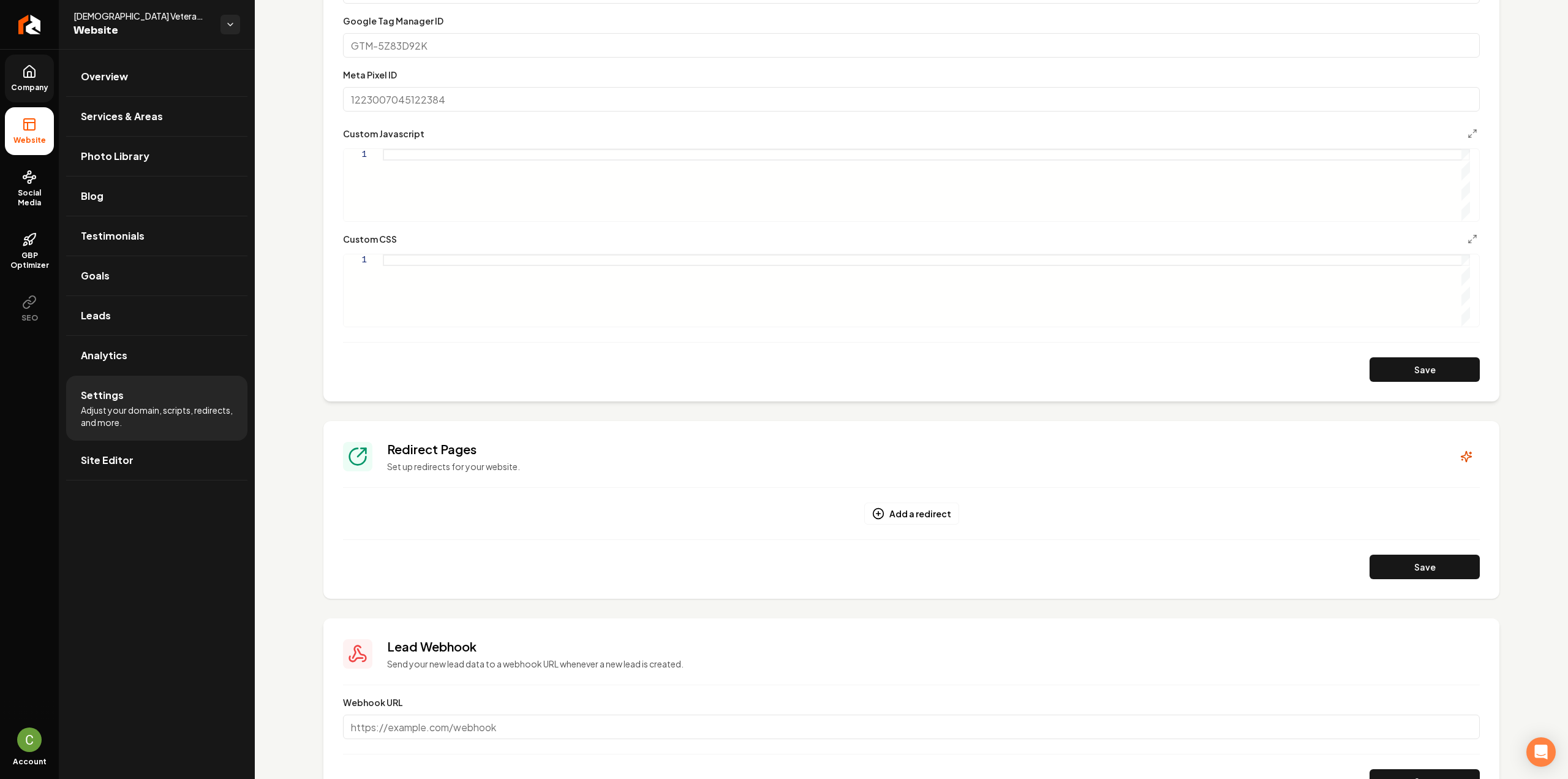
click at [459, 294] on div "Main content area" at bounding box center [926, 290] width 1087 height 72
type textarea "**********"
click at [411, 172] on div "Main content area" at bounding box center [926, 185] width 1087 height 72
type textarea "**********"
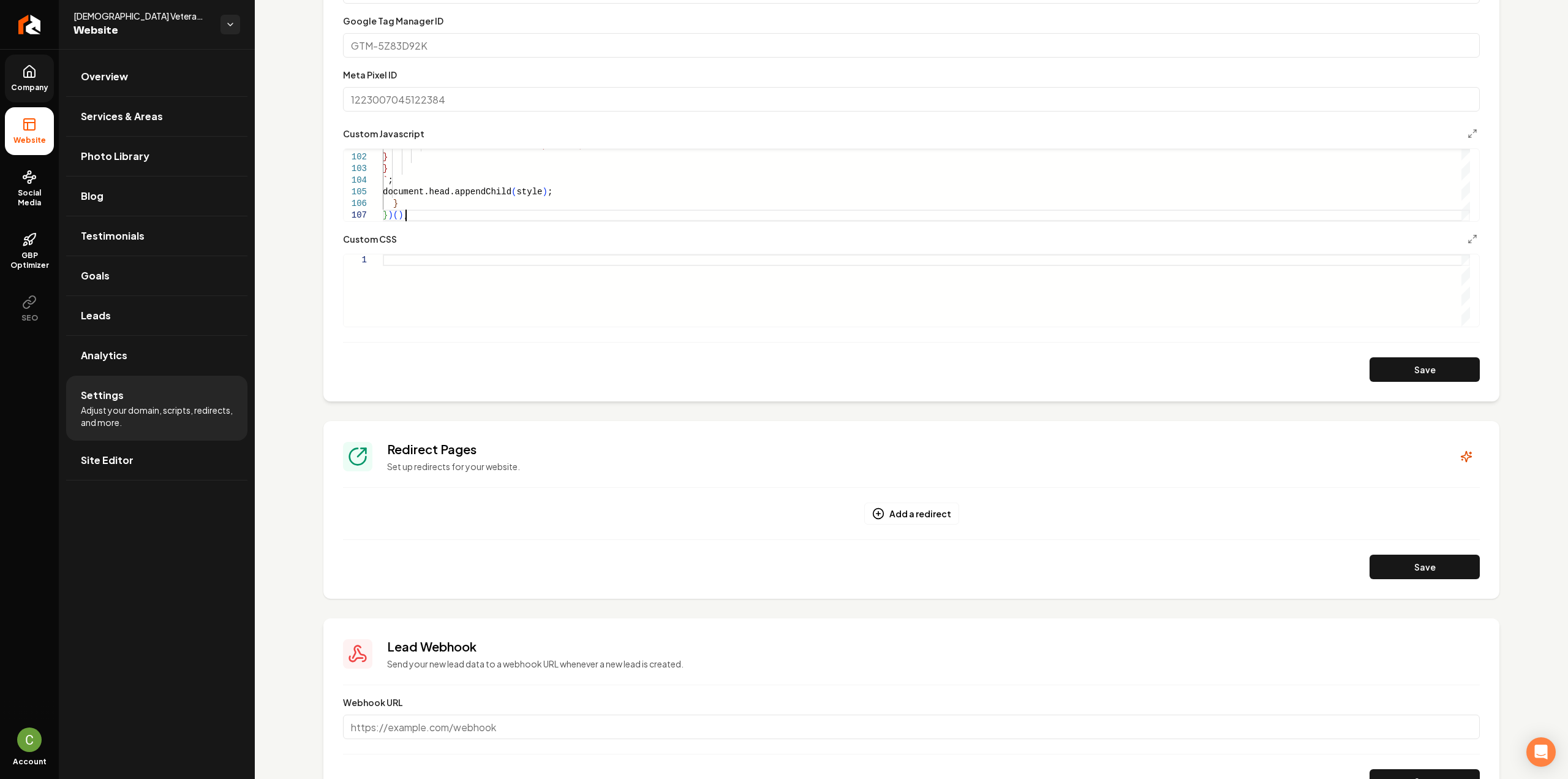
click at [462, 274] on div "Main content area" at bounding box center [926, 290] width 1087 height 72
click at [1432, 366] on button "Save" at bounding box center [1424, 369] width 110 height 24
type textarea "**********"
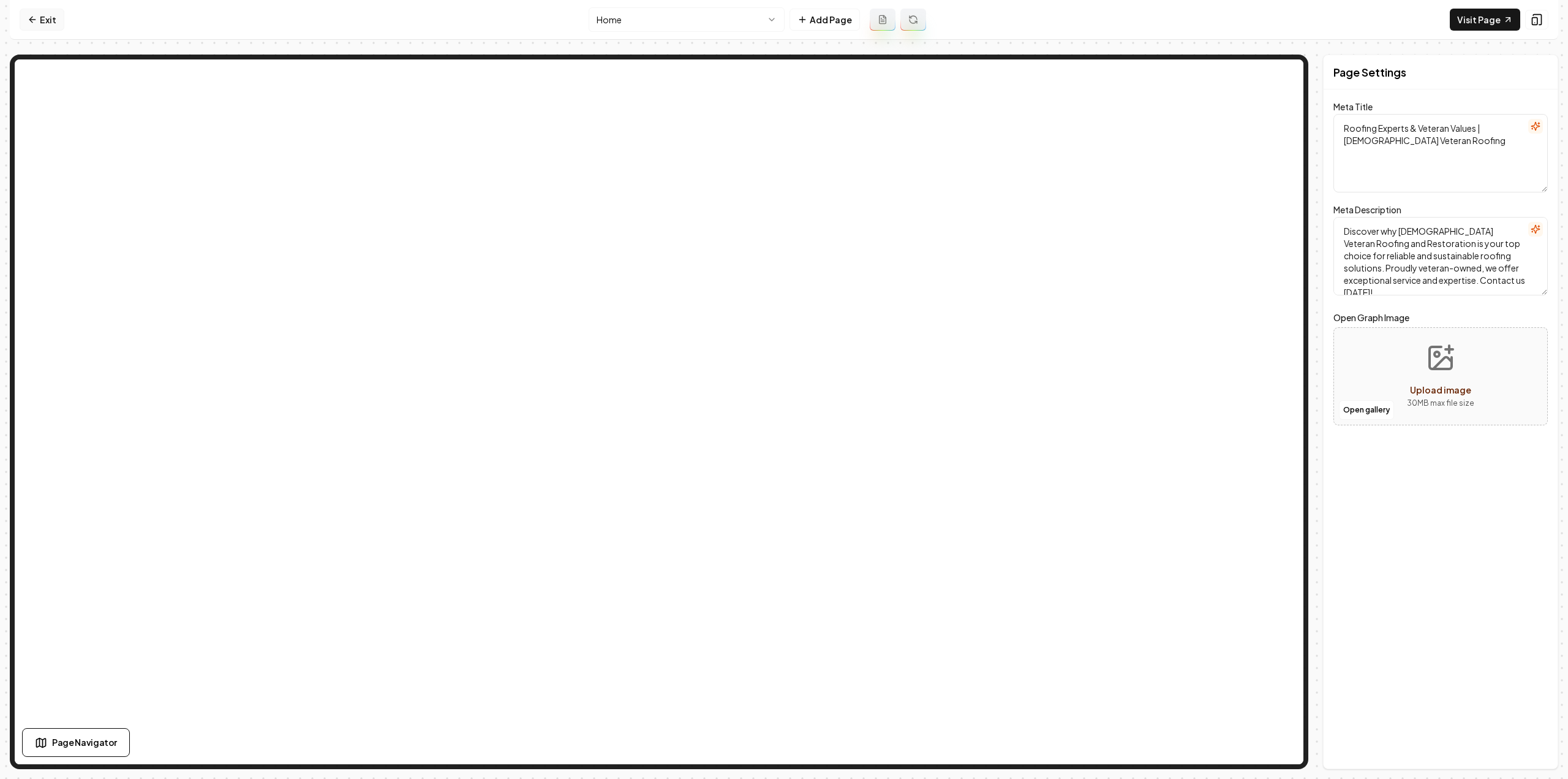
click at [52, 19] on link "Exit" at bounding box center [42, 19] width 45 height 22
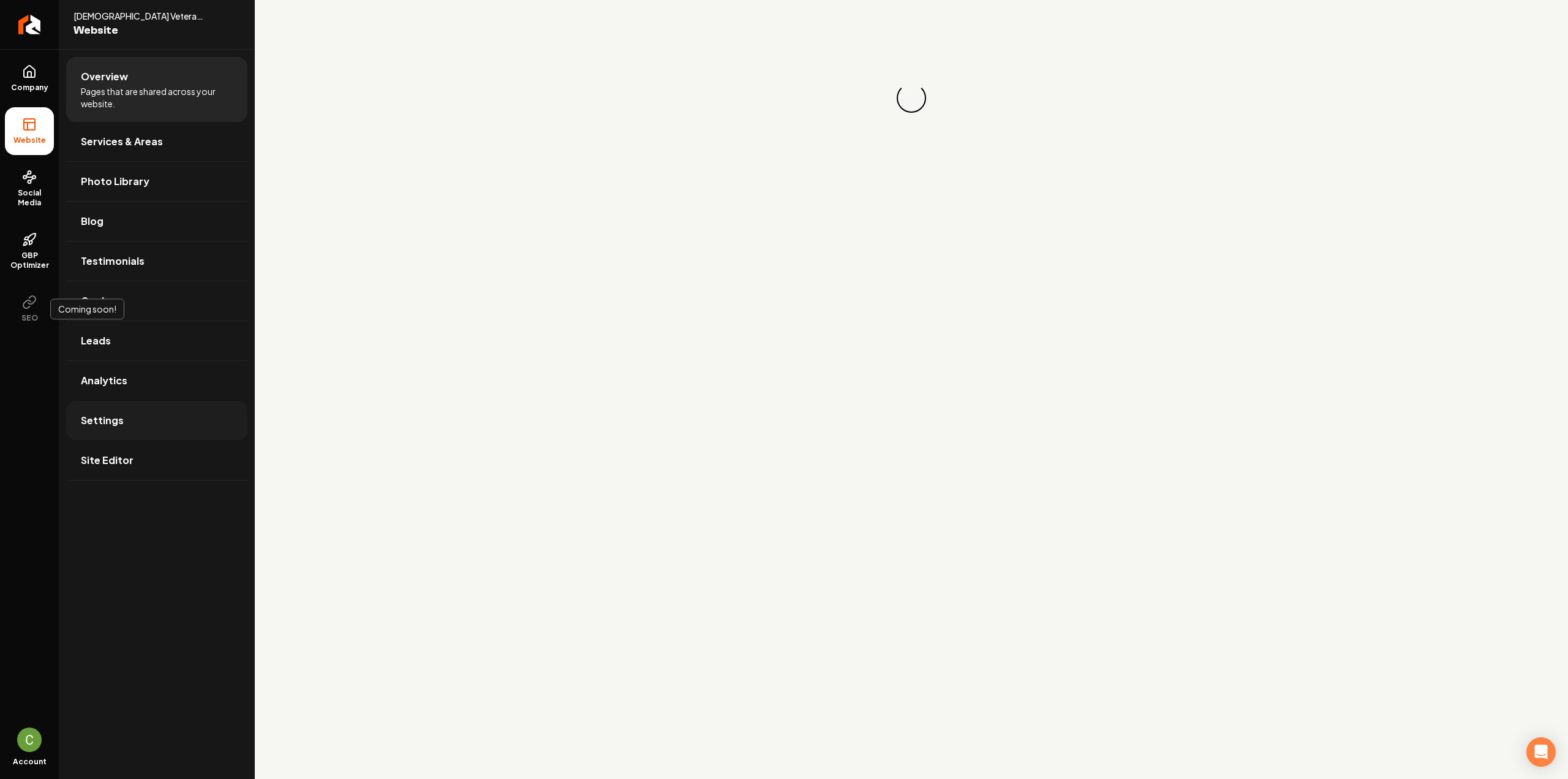
click at [111, 406] on link "Settings" at bounding box center [156, 420] width 181 height 40
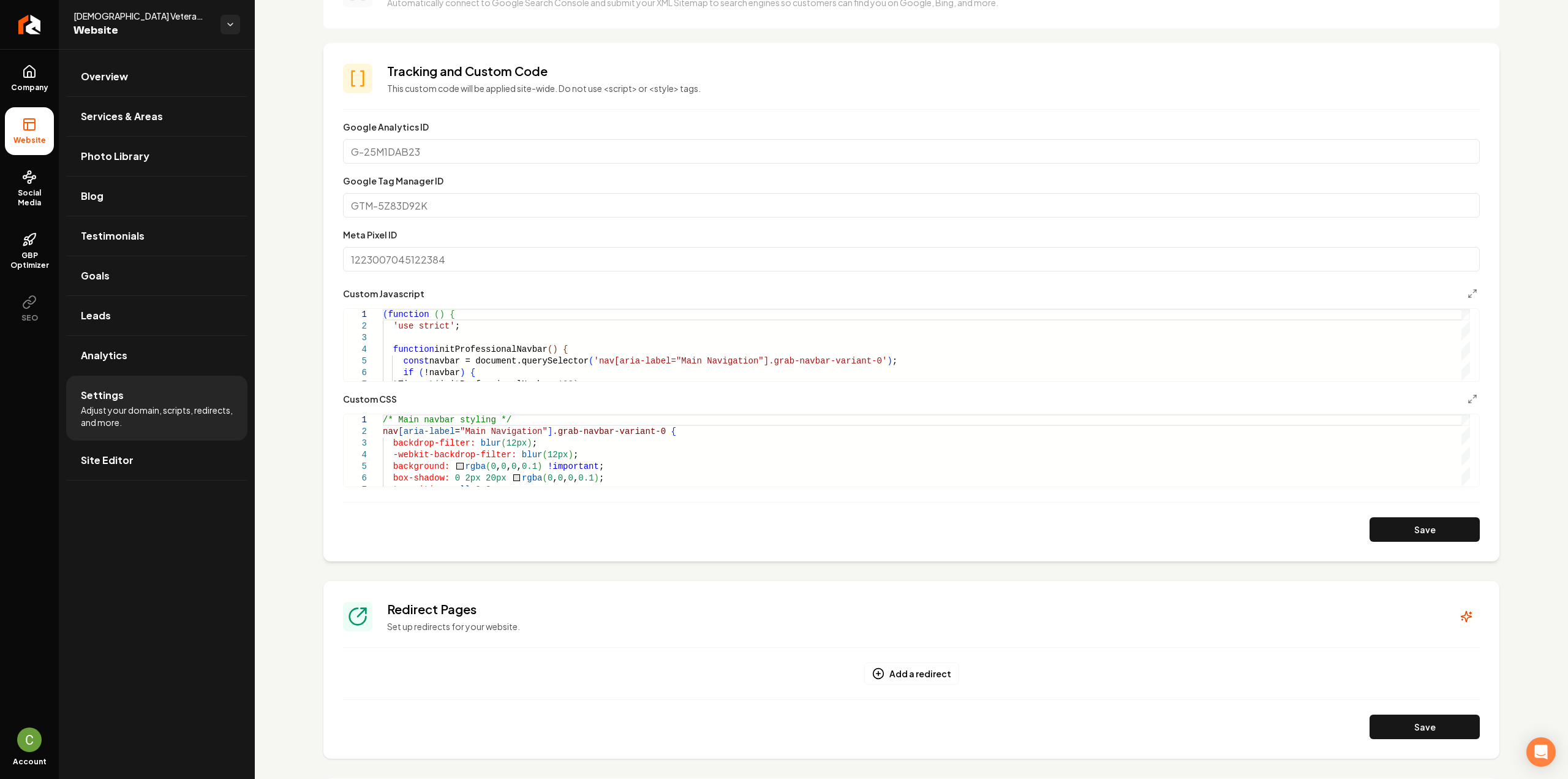
scroll to position [367, 0]
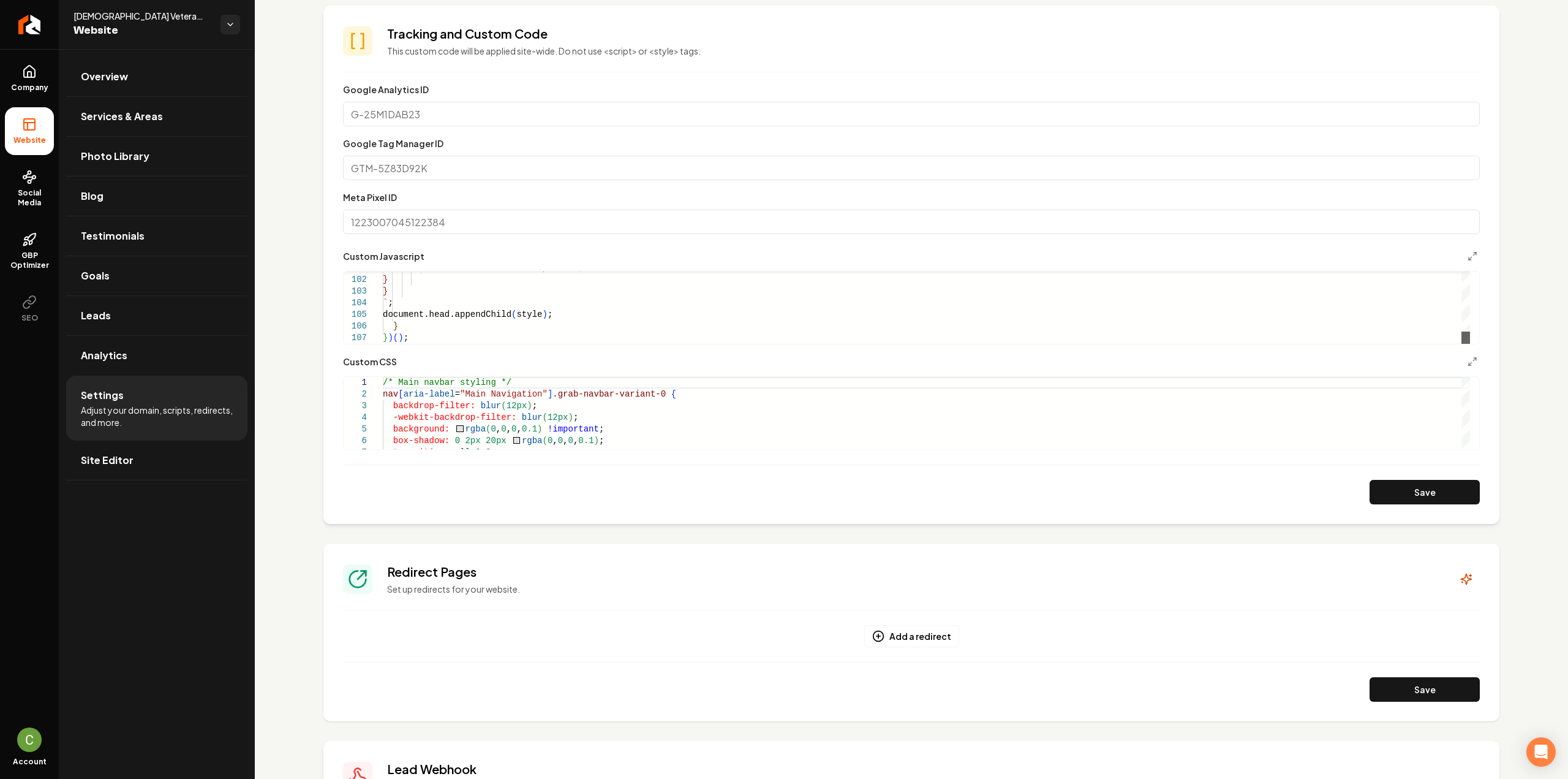
click at [1470, 344] on div "Main content area" at bounding box center [1465, 337] width 9 height 13
type textarea "**********"
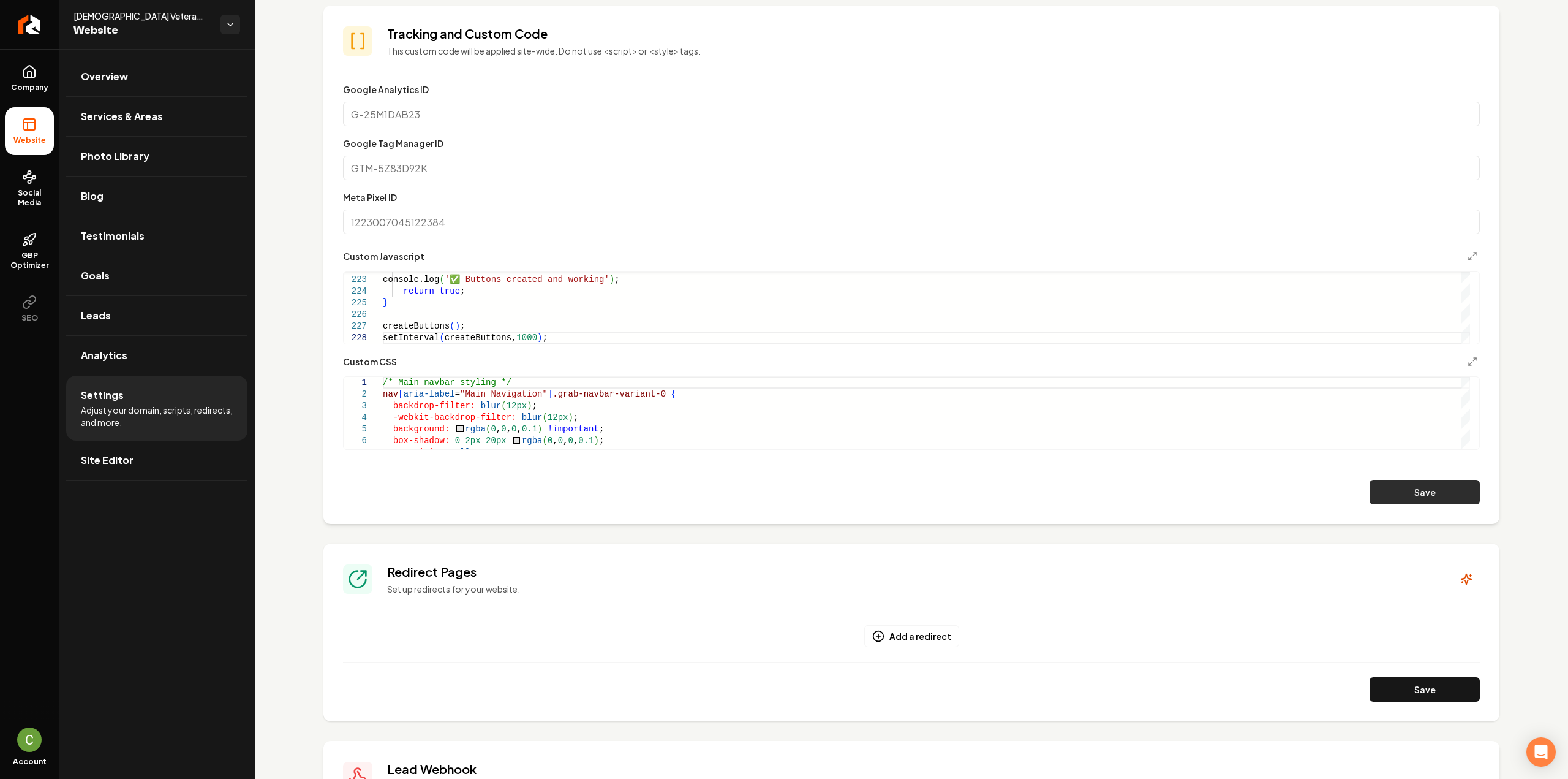
click at [1384, 484] on button "Save" at bounding box center [1424, 491] width 110 height 24
type textarea "**********"
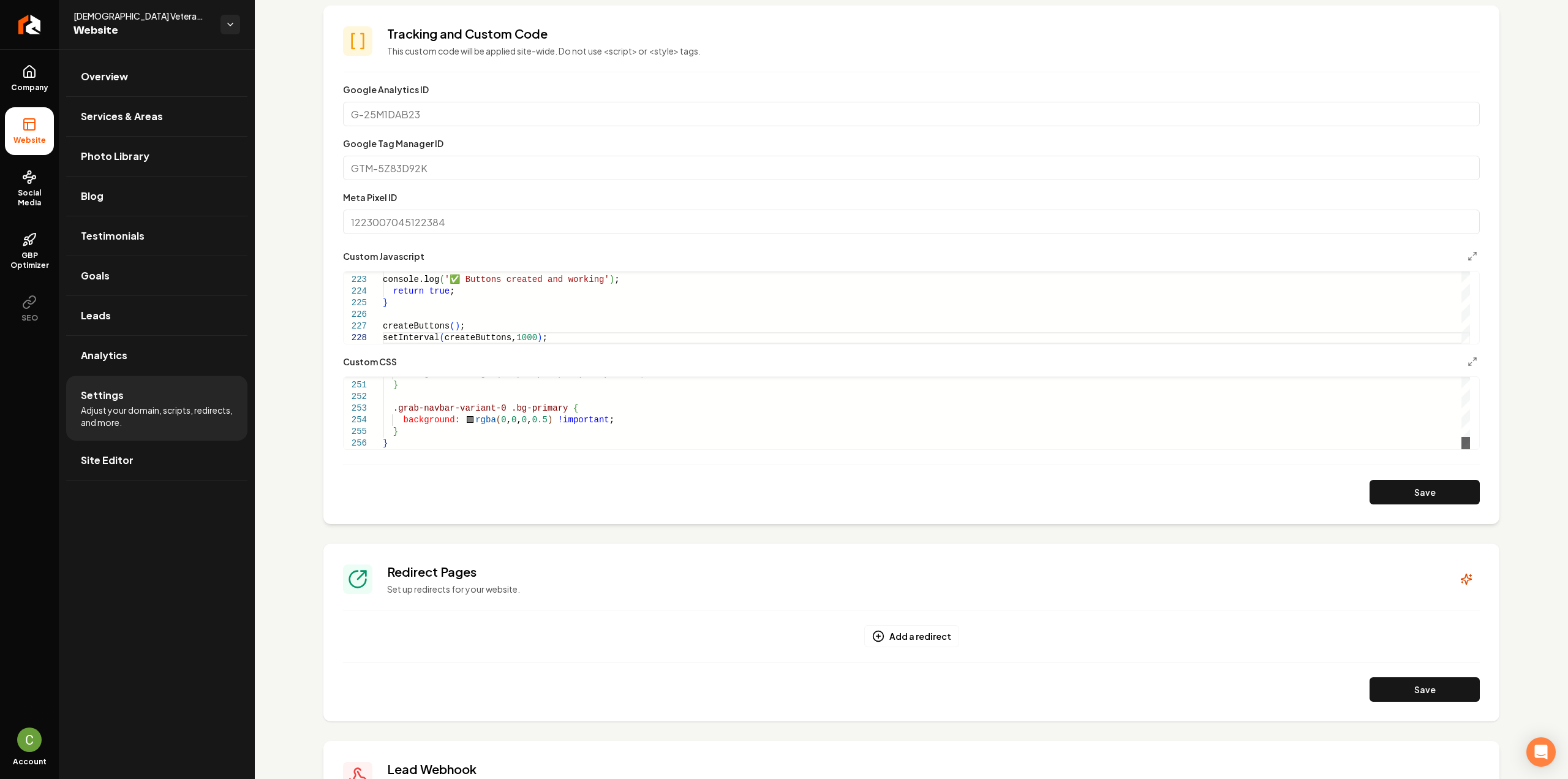
click at [1461, 449] on div "Main content area" at bounding box center [1465, 443] width 9 height 13
click at [1430, 485] on button "Save" at bounding box center [1424, 491] width 110 height 24
type textarea "**********"
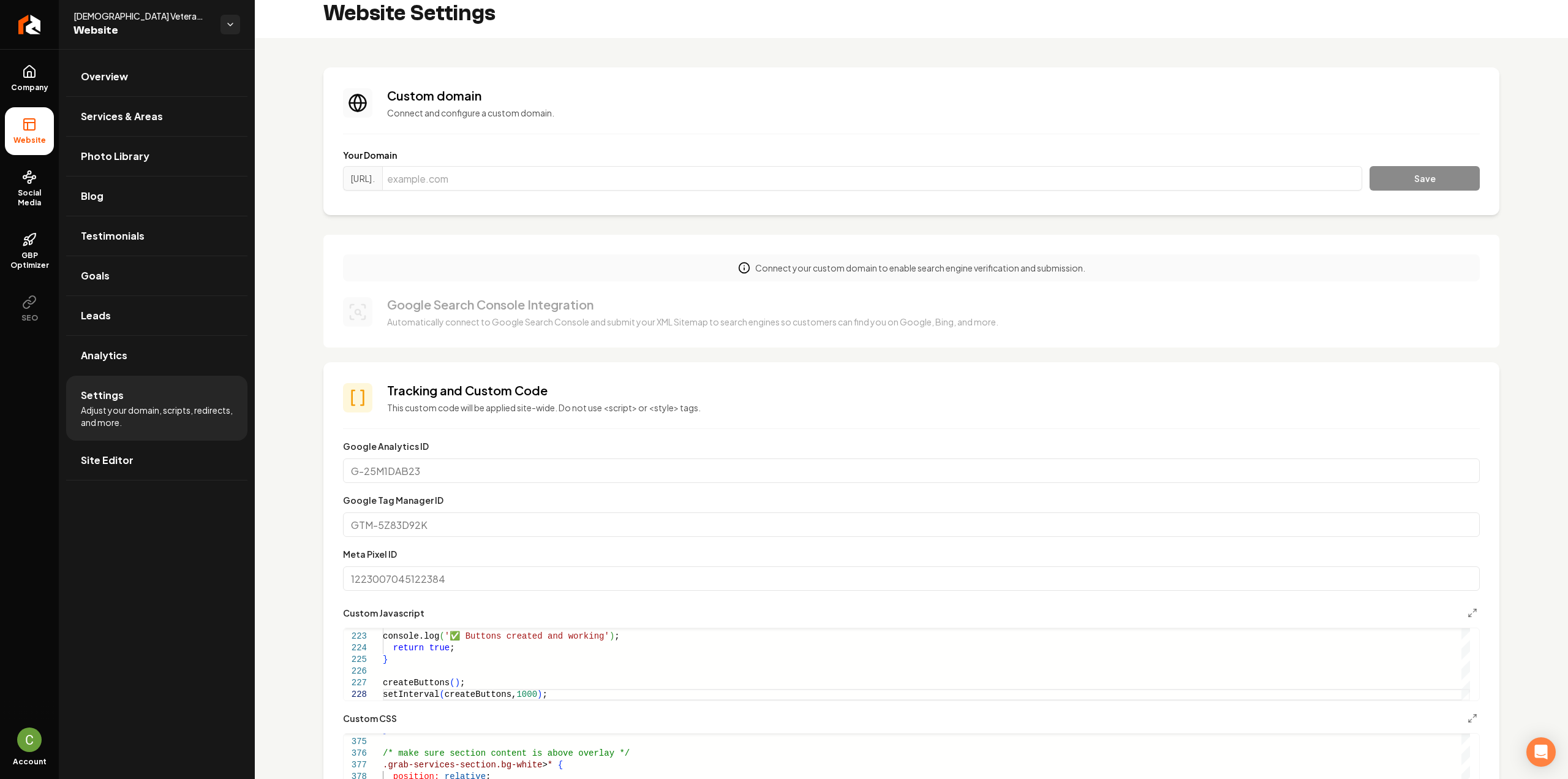
scroll to position [0, 0]
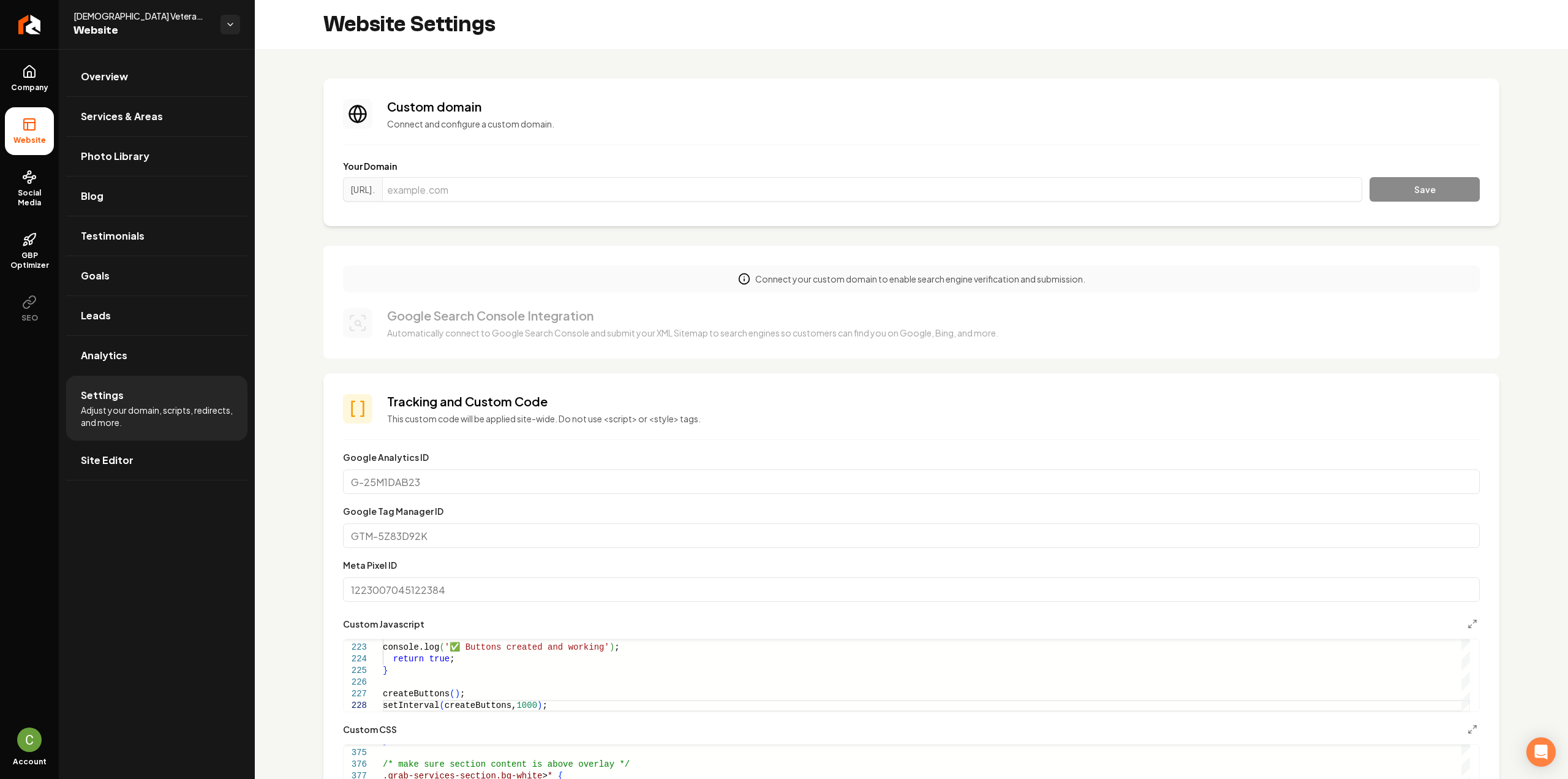
click at [24, 94] on link "Company" at bounding box center [29, 78] width 49 height 48
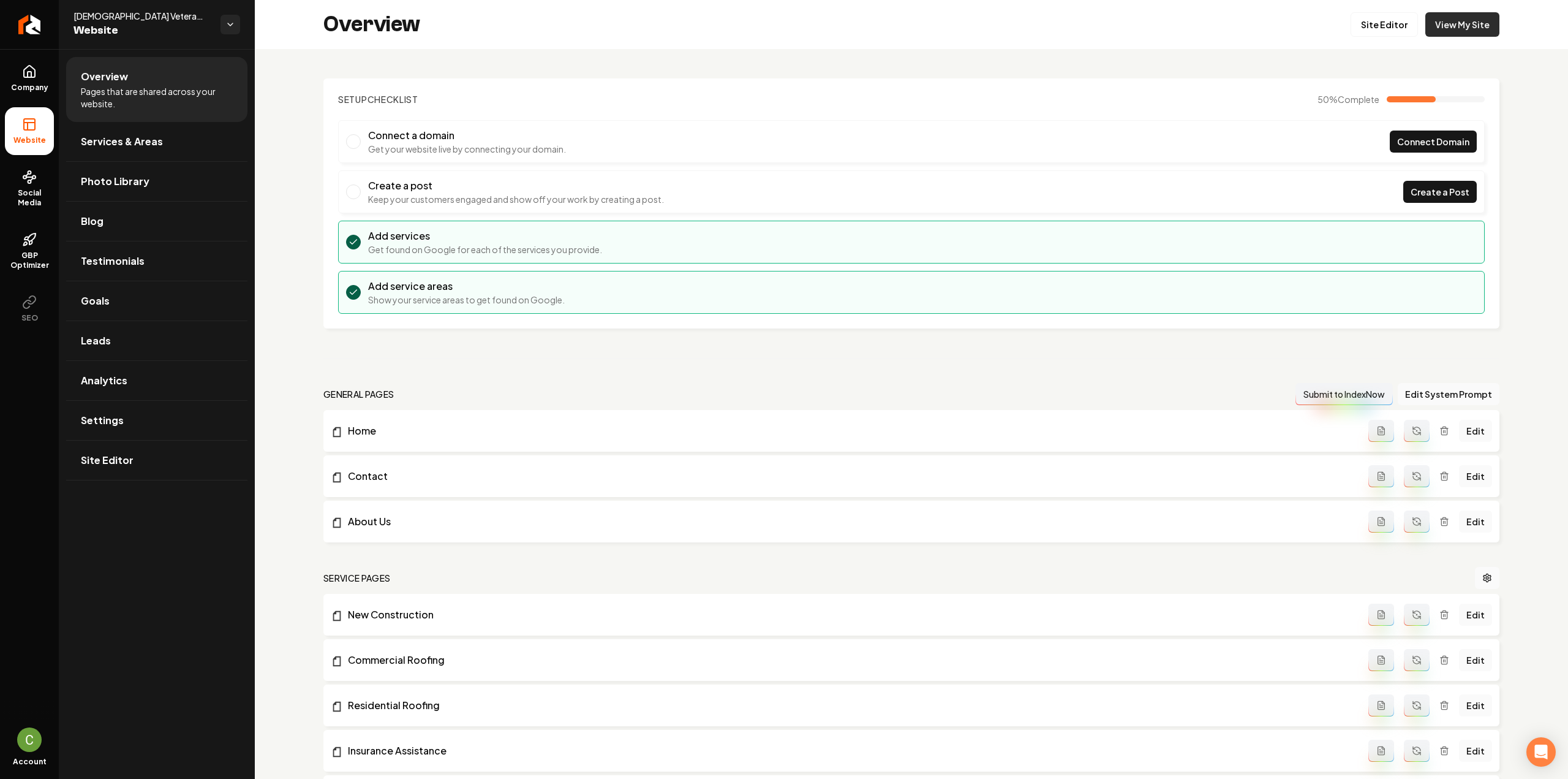
click at [1485, 32] on link "View My Site" at bounding box center [1462, 24] width 74 height 24
click at [161, 423] on link "Settings" at bounding box center [156, 420] width 181 height 40
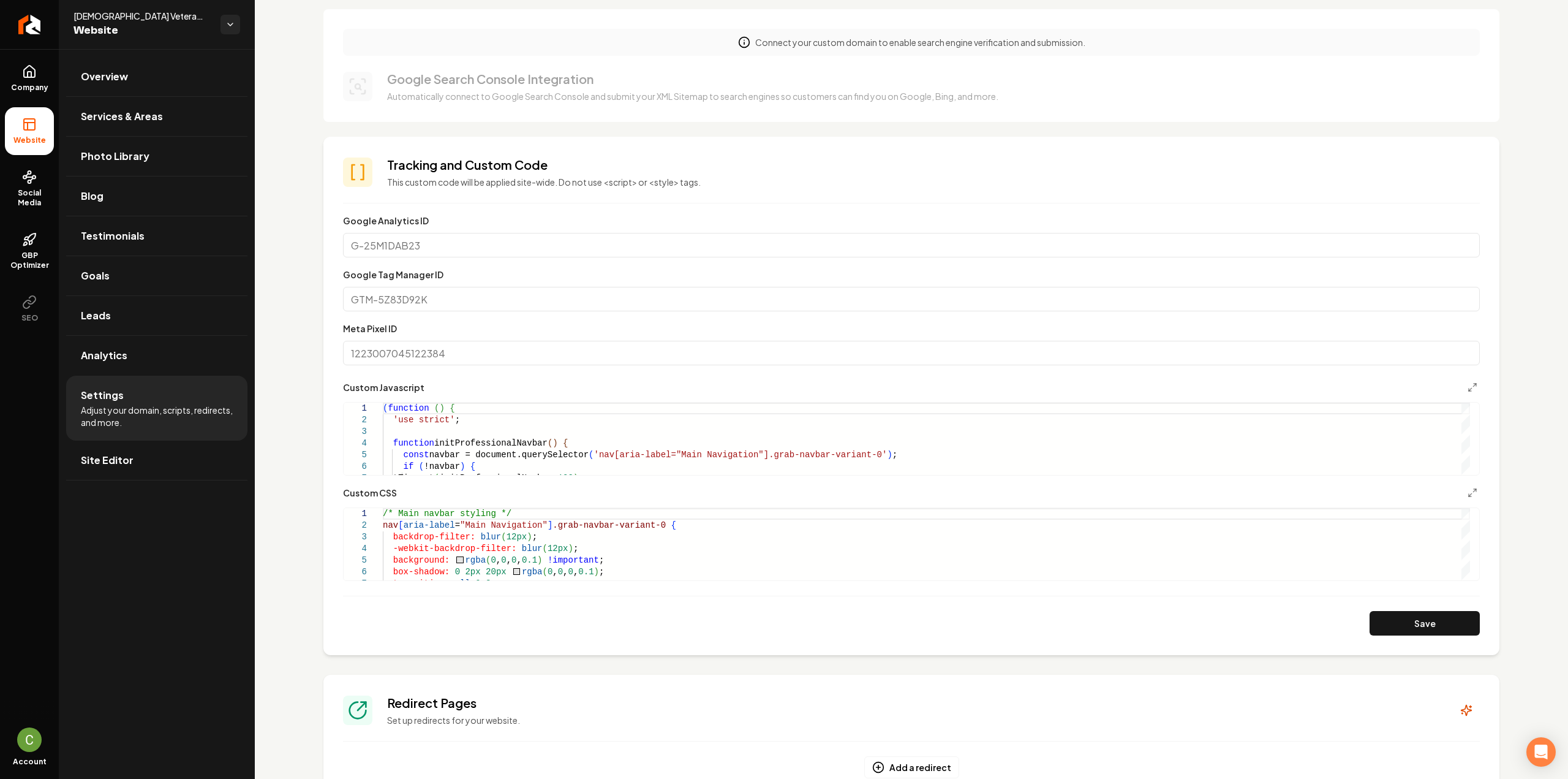
scroll to position [245, 0]
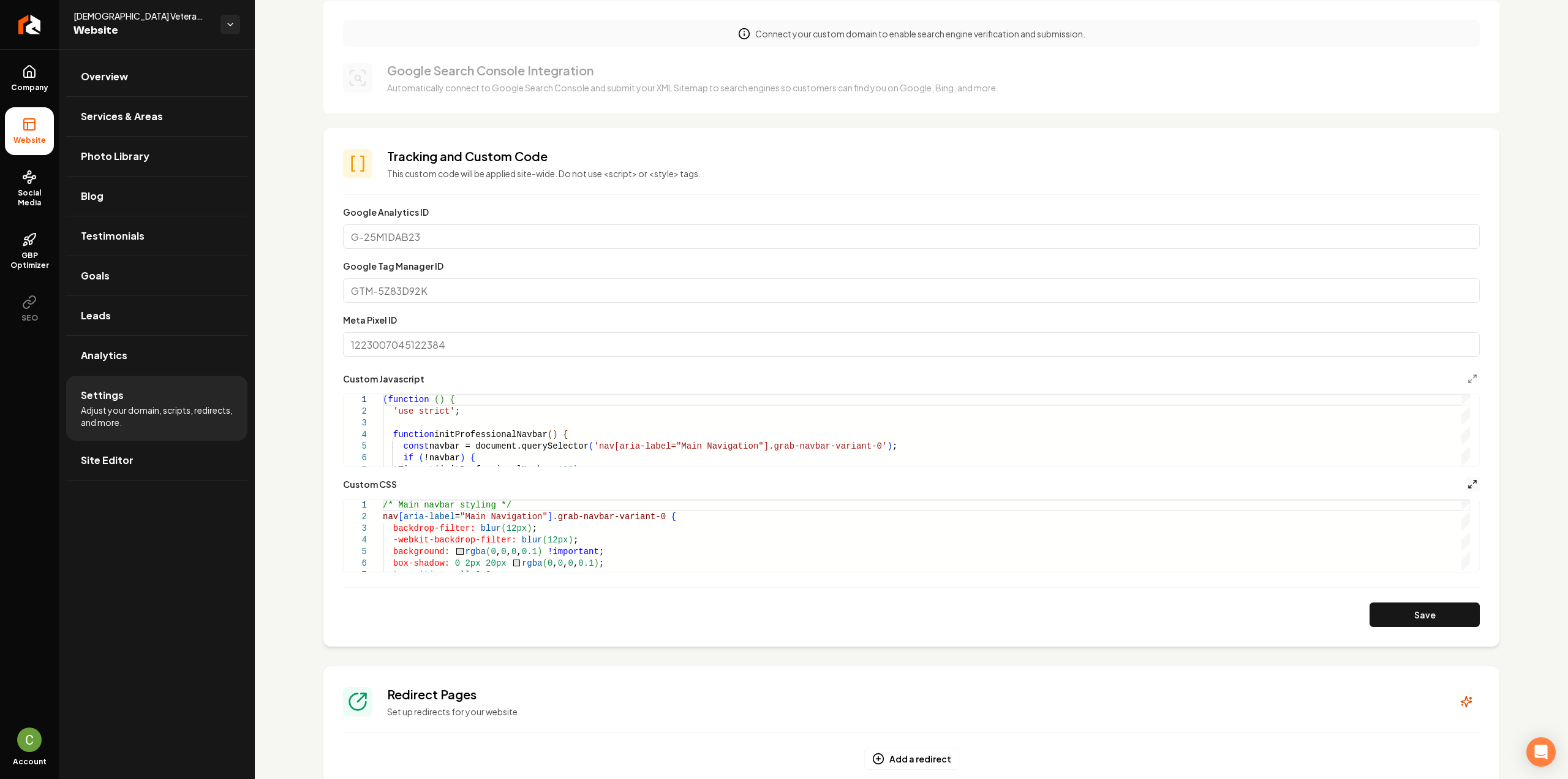
click at [1467, 482] on icon "Main content area" at bounding box center [1472, 484] width 10 height 10
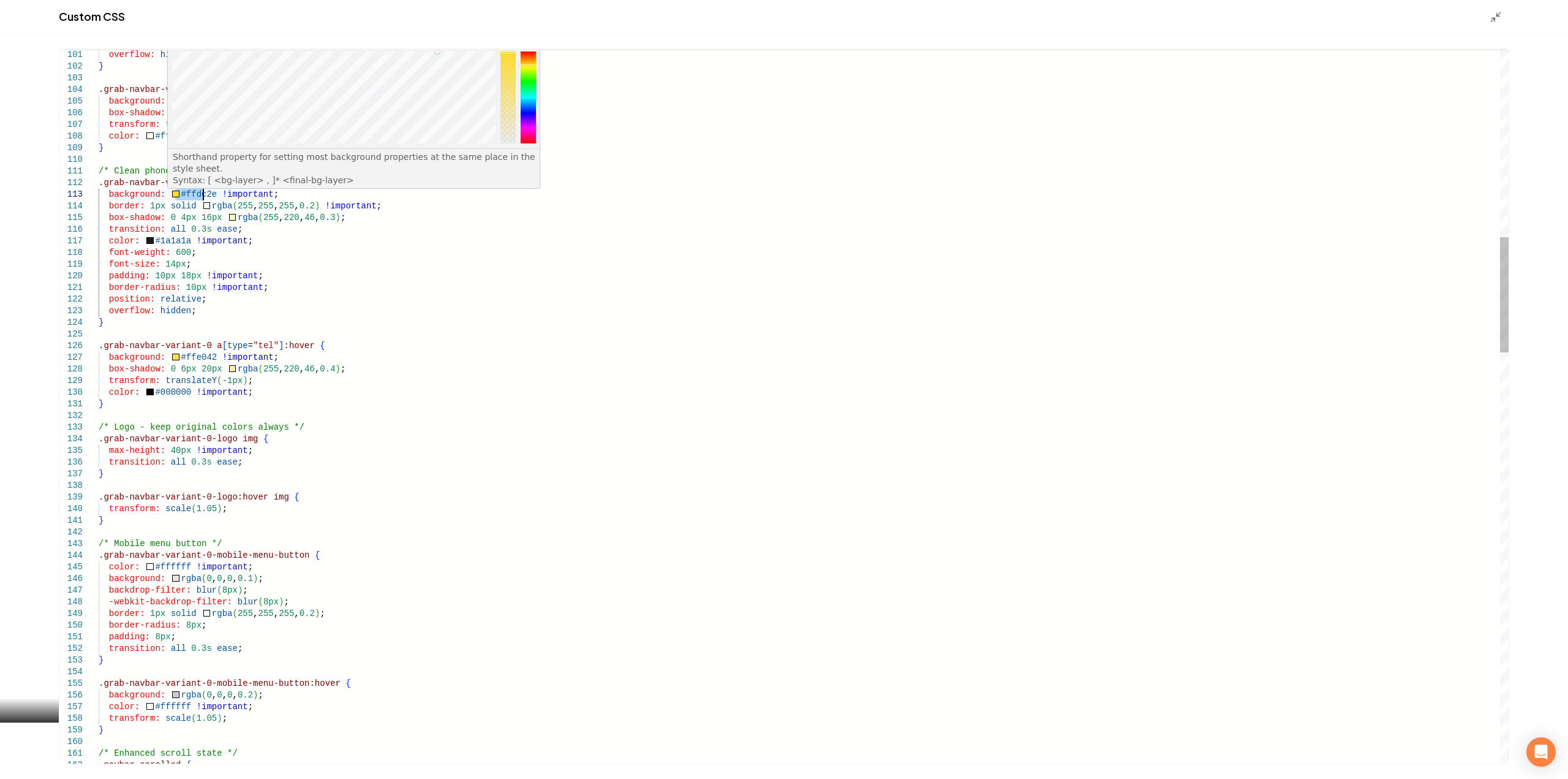
scroll to position [0, 0]
drag, startPoint x: 174, startPoint y: 194, endPoint x: 208, endPoint y: 197, distance: 34.1
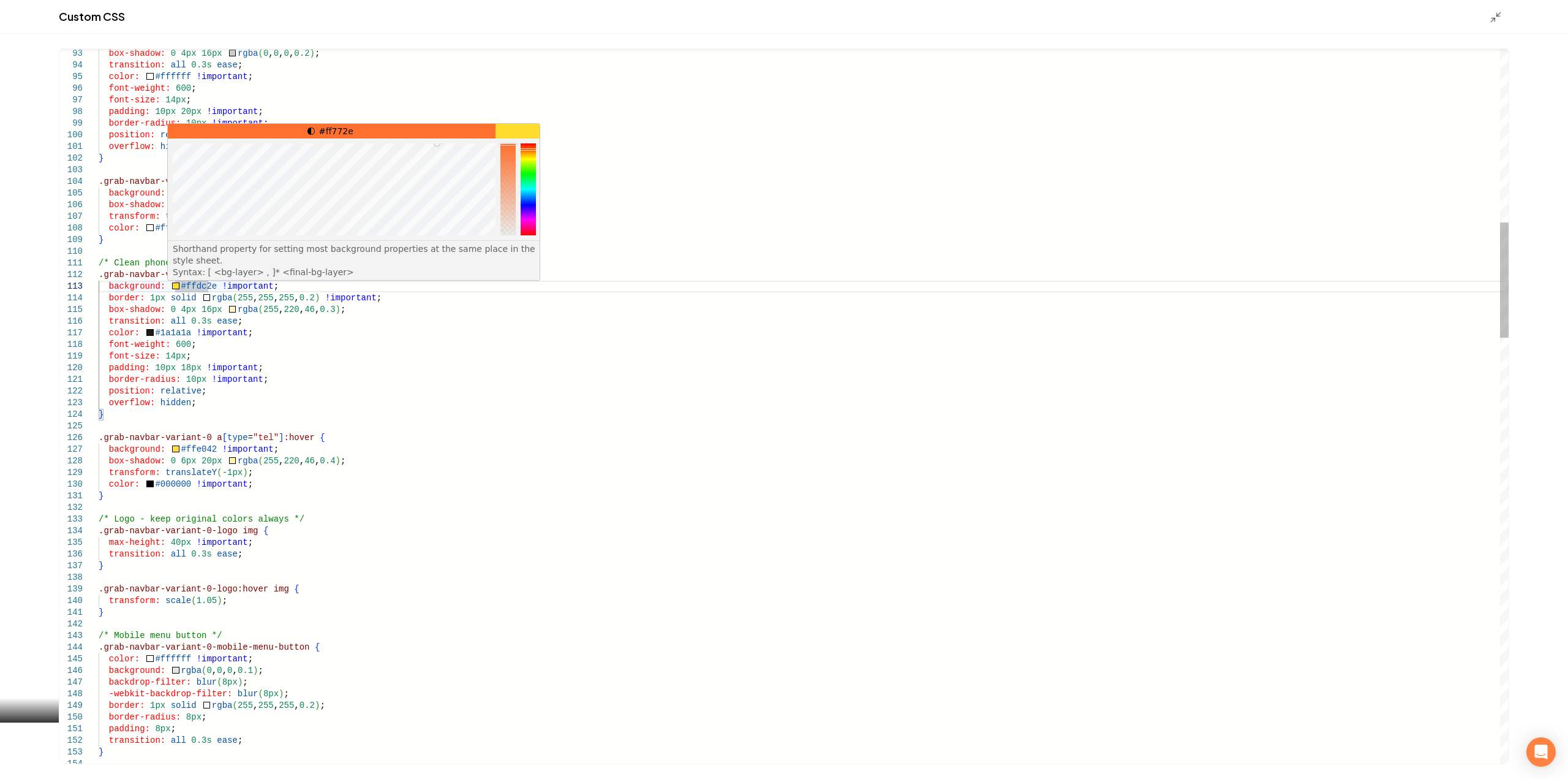
click at [527, 148] on div "Main content area" at bounding box center [528, 190] width 15 height 92
click at [531, 146] on div "Main content area" at bounding box center [528, 146] width 18 height 3
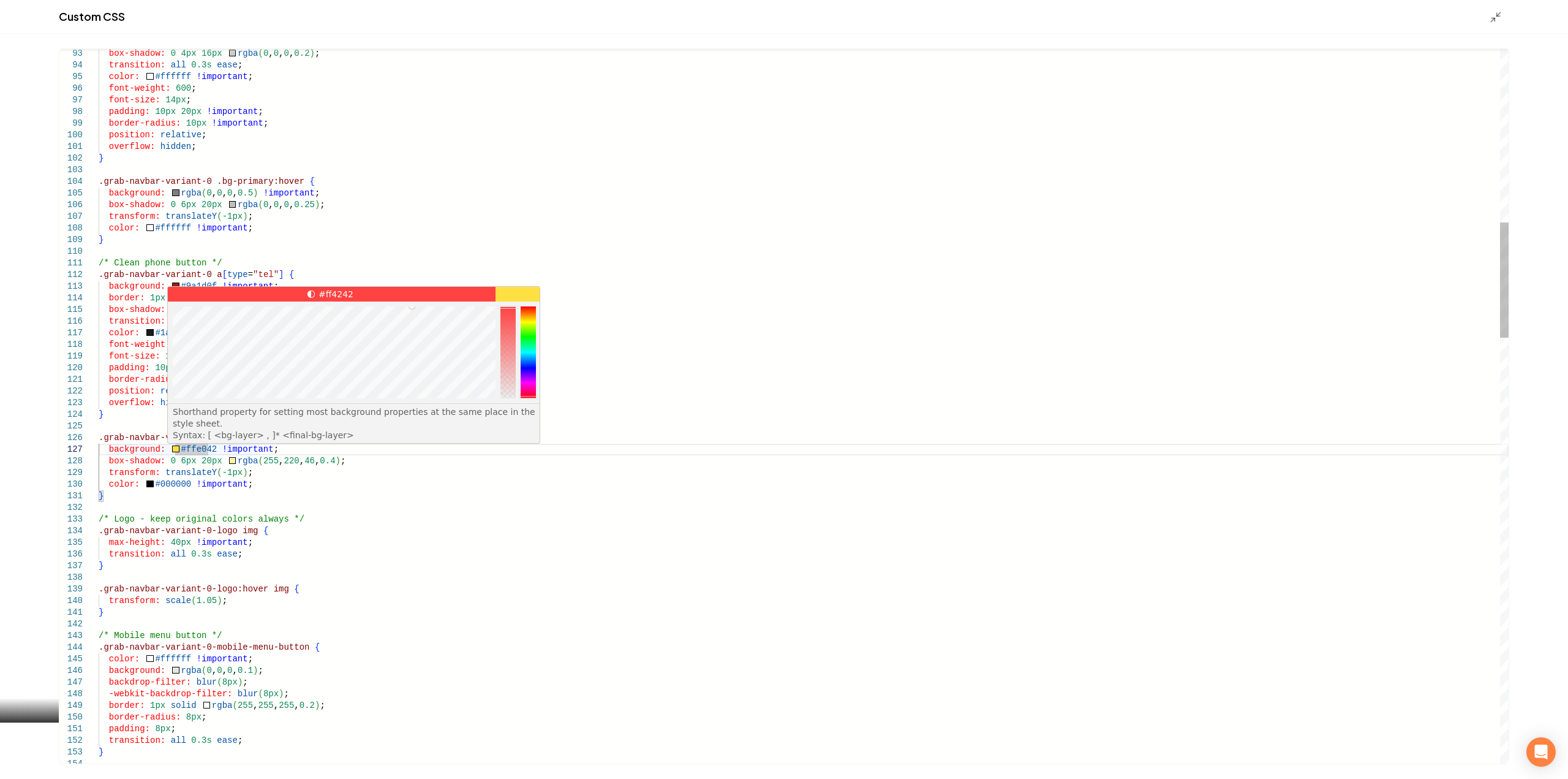
click at [528, 396] on div "Main content area" at bounding box center [528, 352] width 15 height 92
type textarea "**********"
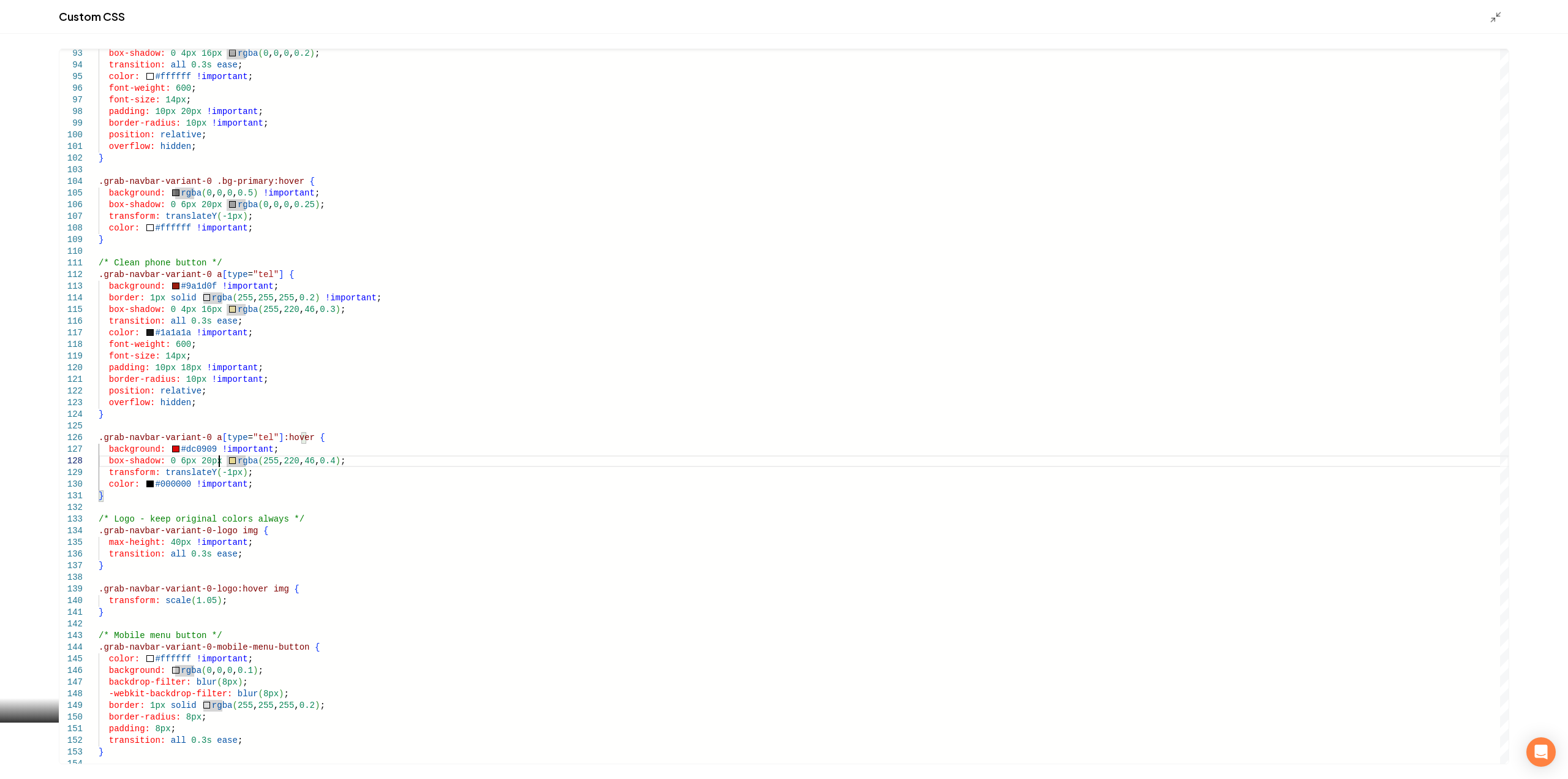
click at [1495, 14] on icon "Main content area" at bounding box center [1496, 17] width 13 height 13
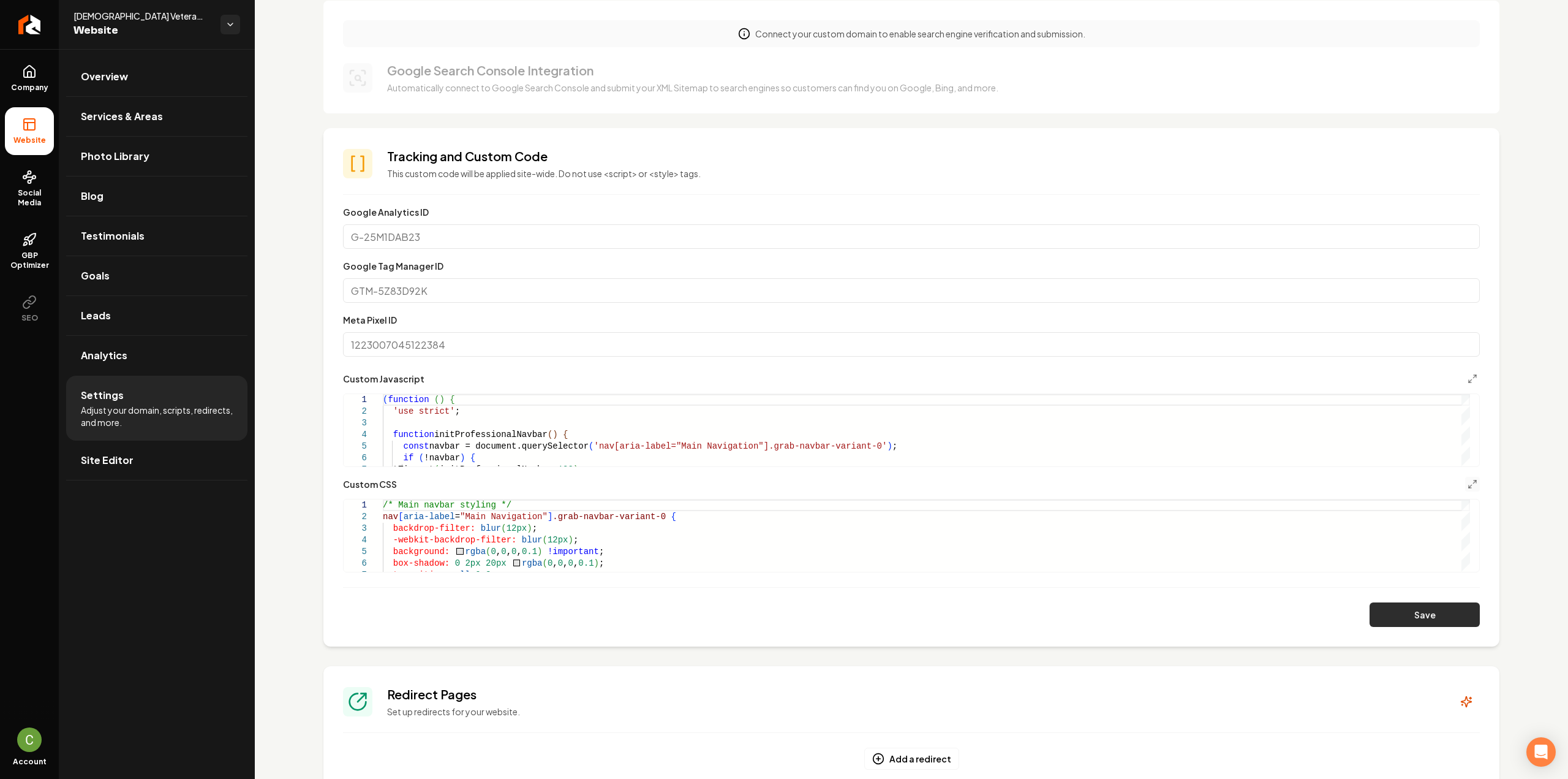
click at [1394, 608] on button "Save" at bounding box center [1424, 614] width 110 height 24
click at [1473, 375] on line "Main content area" at bounding box center [1475, 376] width 3 height 3
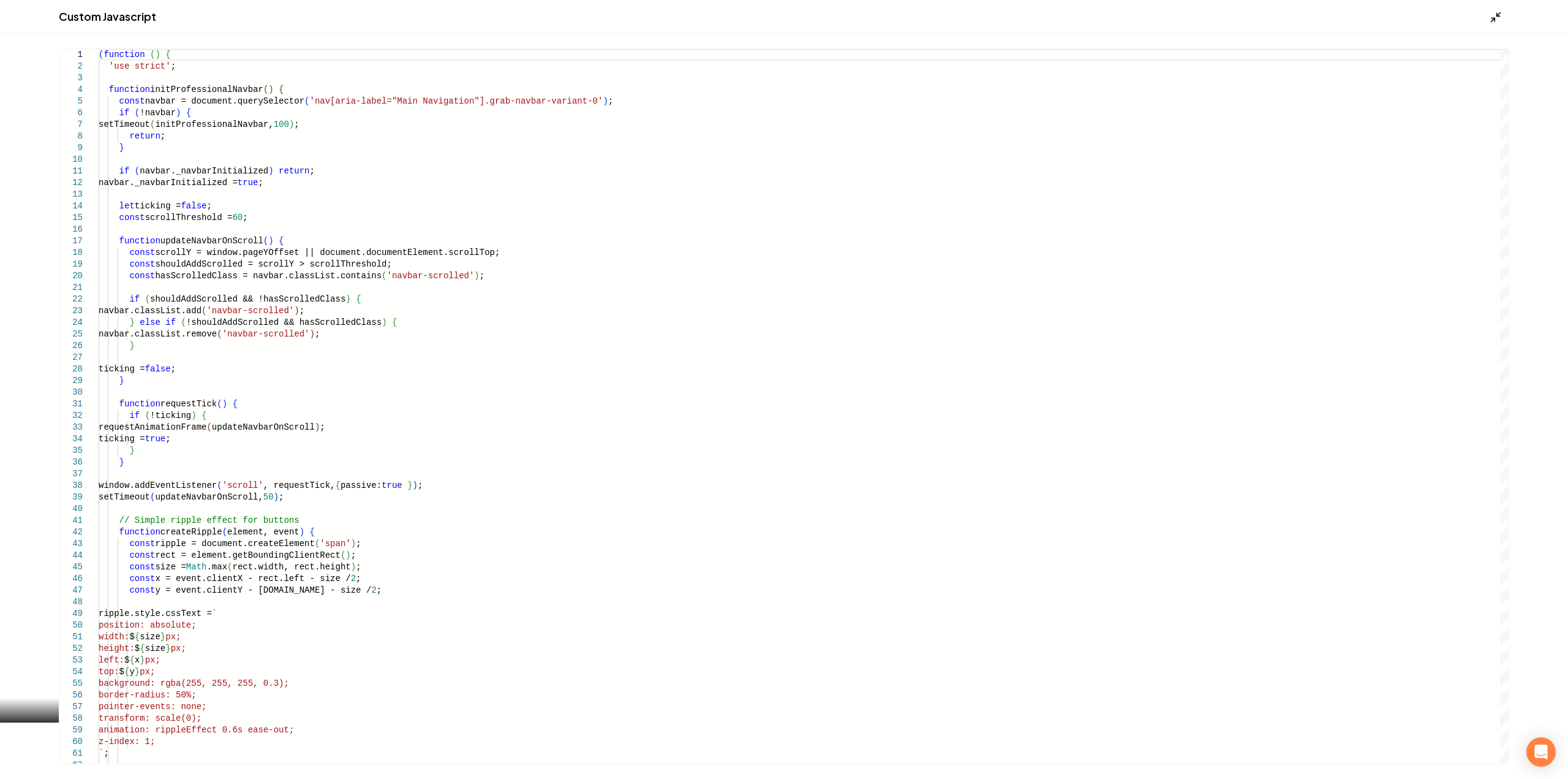
click at [1500, 22] on icon "Main content area" at bounding box center [1496, 17] width 13 height 13
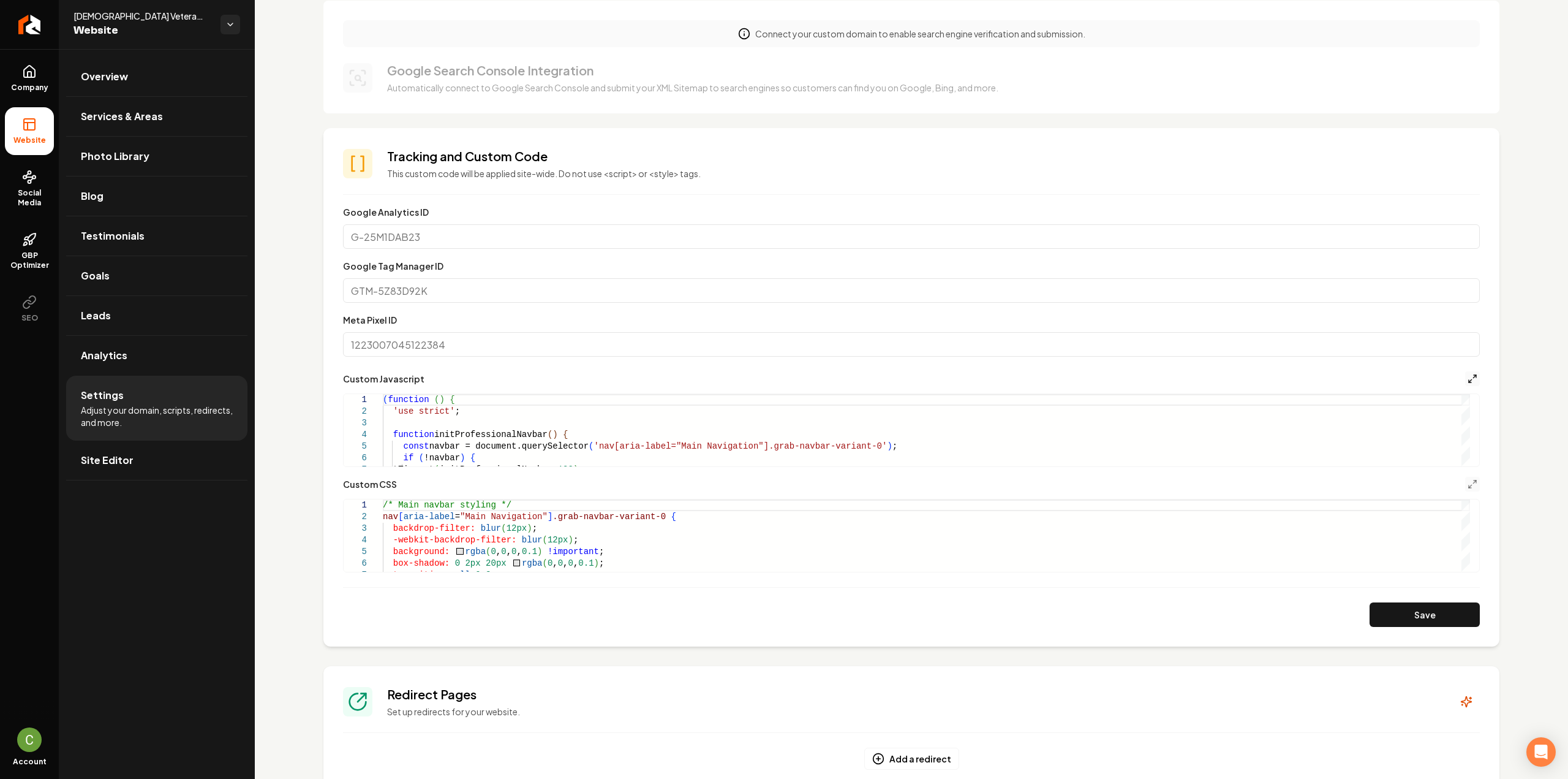
click at [1467, 379] on icon "Main content area" at bounding box center [1472, 379] width 10 height 10
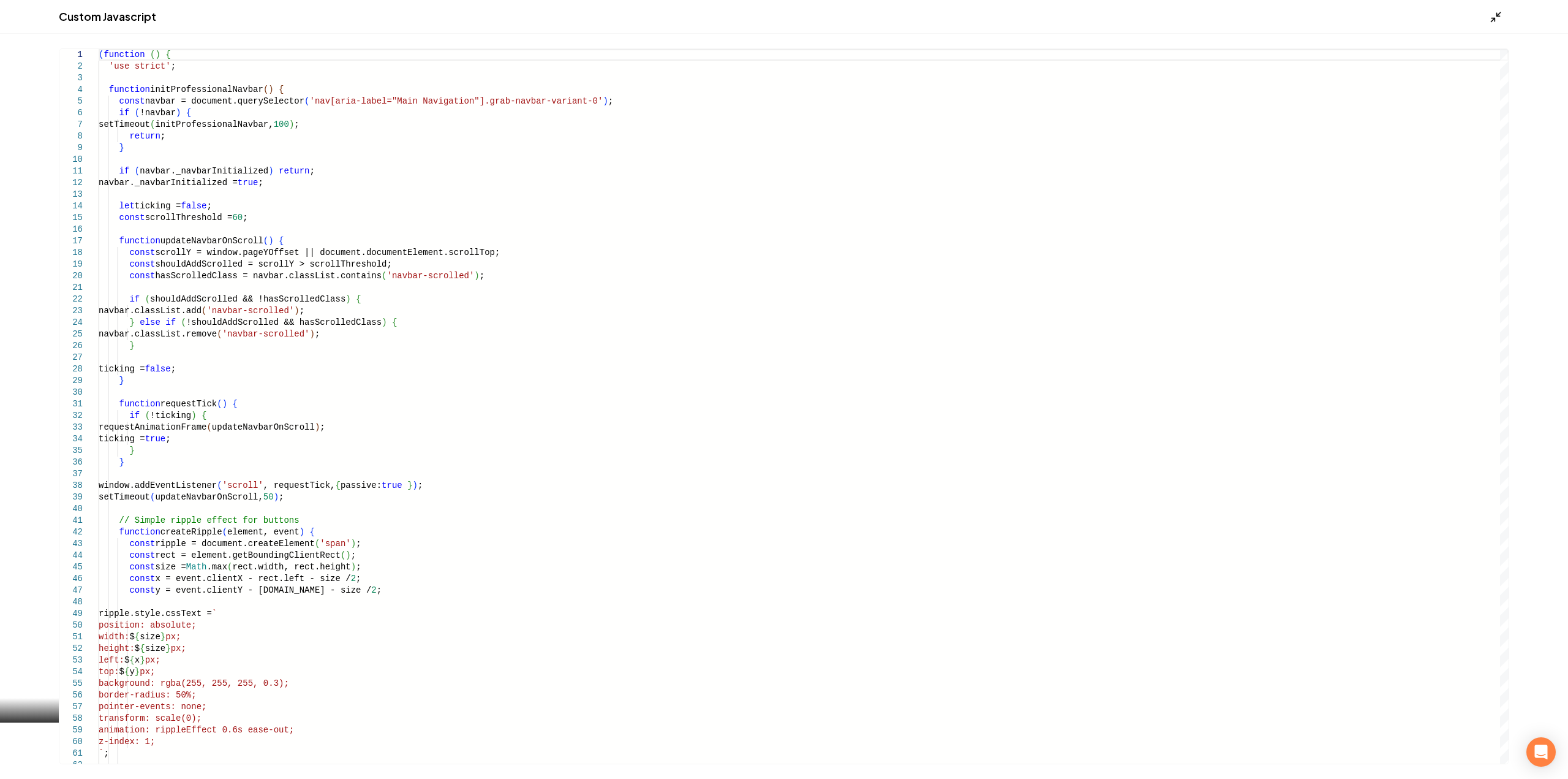
click at [1498, 24] on div "Custom Javascript" at bounding box center [784, 16] width 1568 height 34
click at [1496, 20] on icon "Main content area" at bounding box center [1496, 17] width 13 height 13
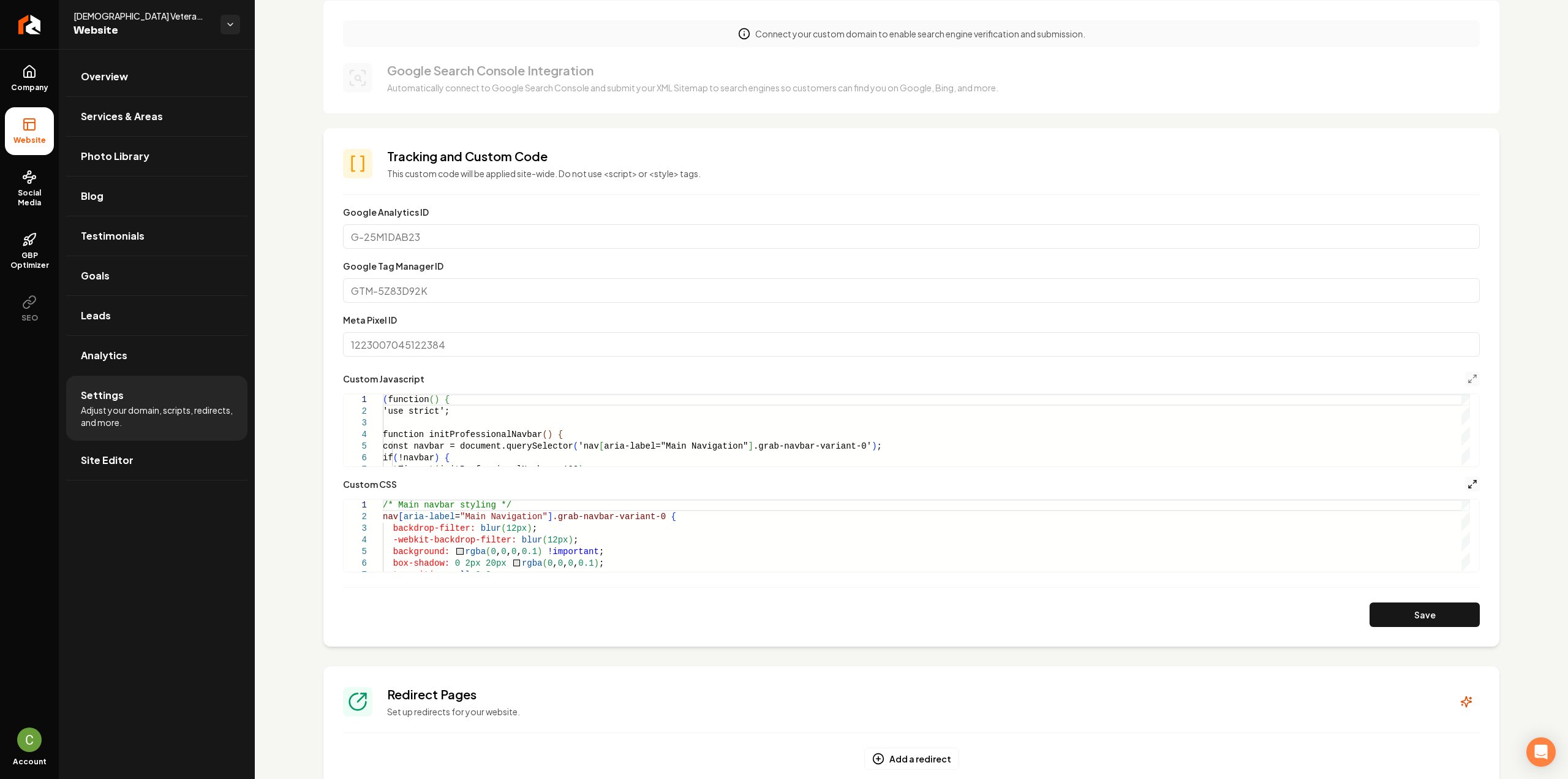
click at [1467, 483] on icon "Main content area" at bounding box center [1472, 484] width 10 height 10
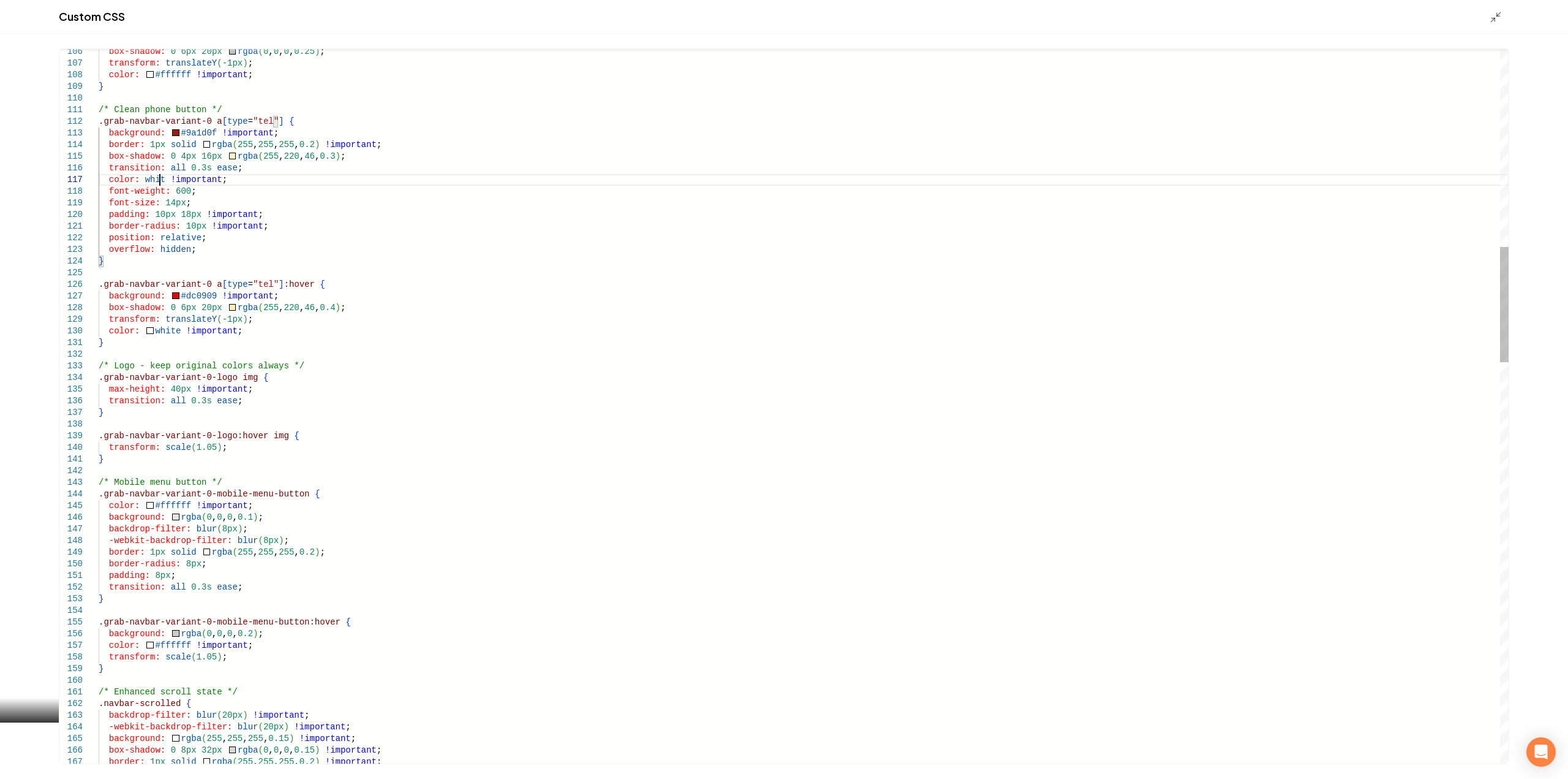
scroll to position [80, 66]
type textarea "**********"
click at [1500, 16] on icon "Main content area" at bounding box center [1496, 17] width 13 height 13
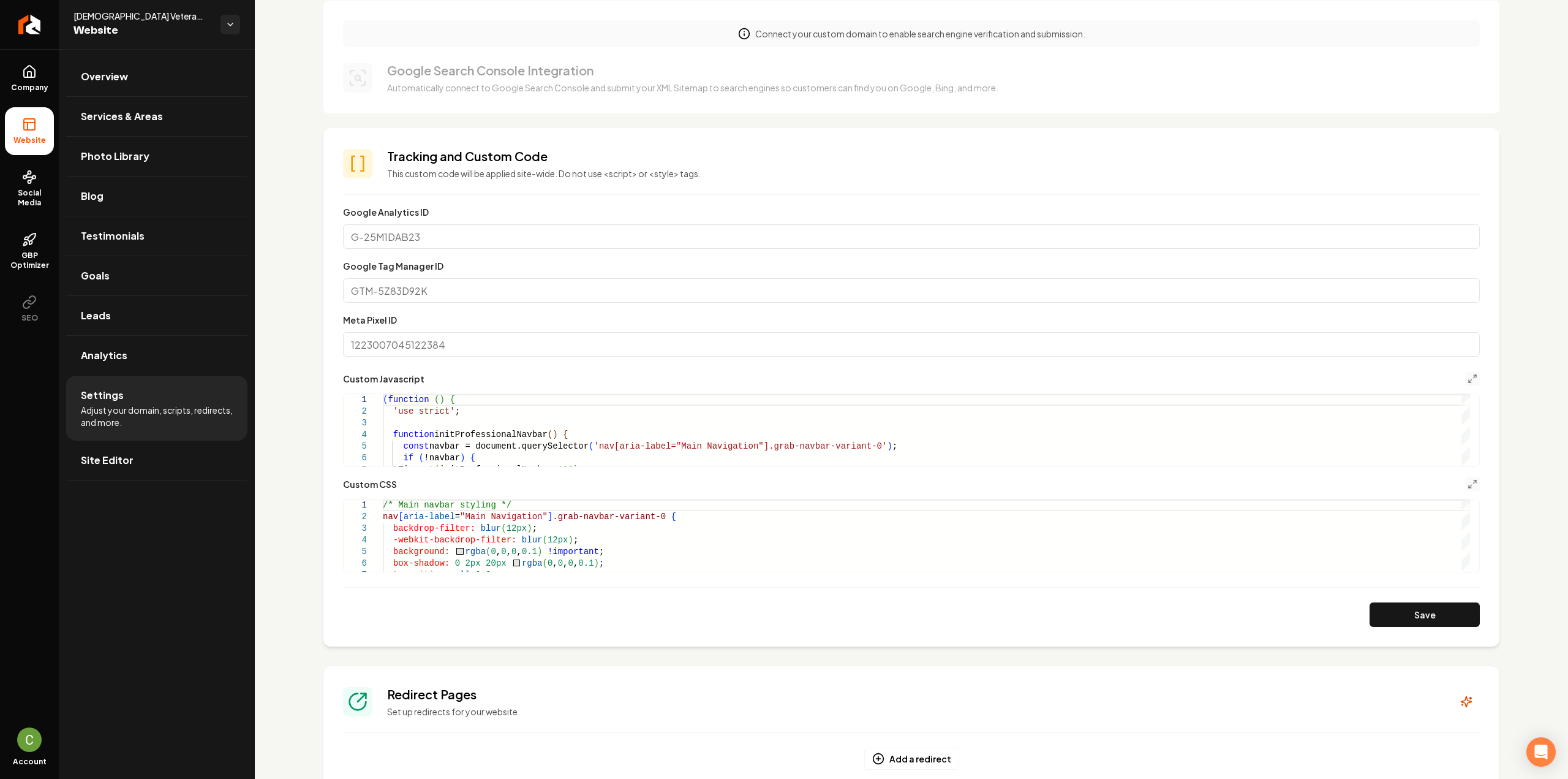
click at [1438, 608] on button "Save" at bounding box center [1424, 614] width 110 height 24
click at [1467, 486] on icon "Main content area" at bounding box center [1472, 484] width 10 height 10
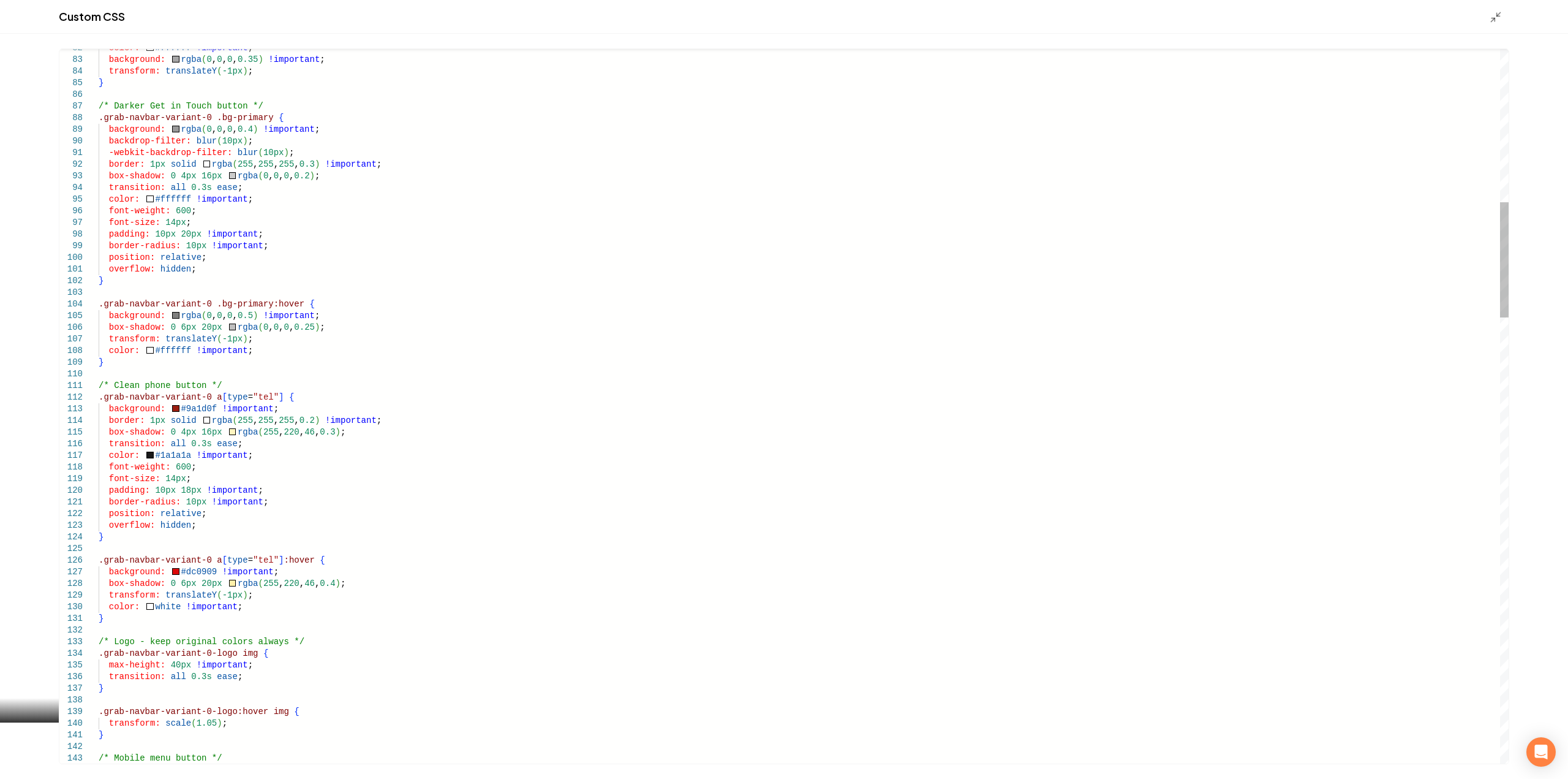
type textarea "**********"
click at [1493, 20] on icon "Main content area" at bounding box center [1496, 17] width 13 height 13
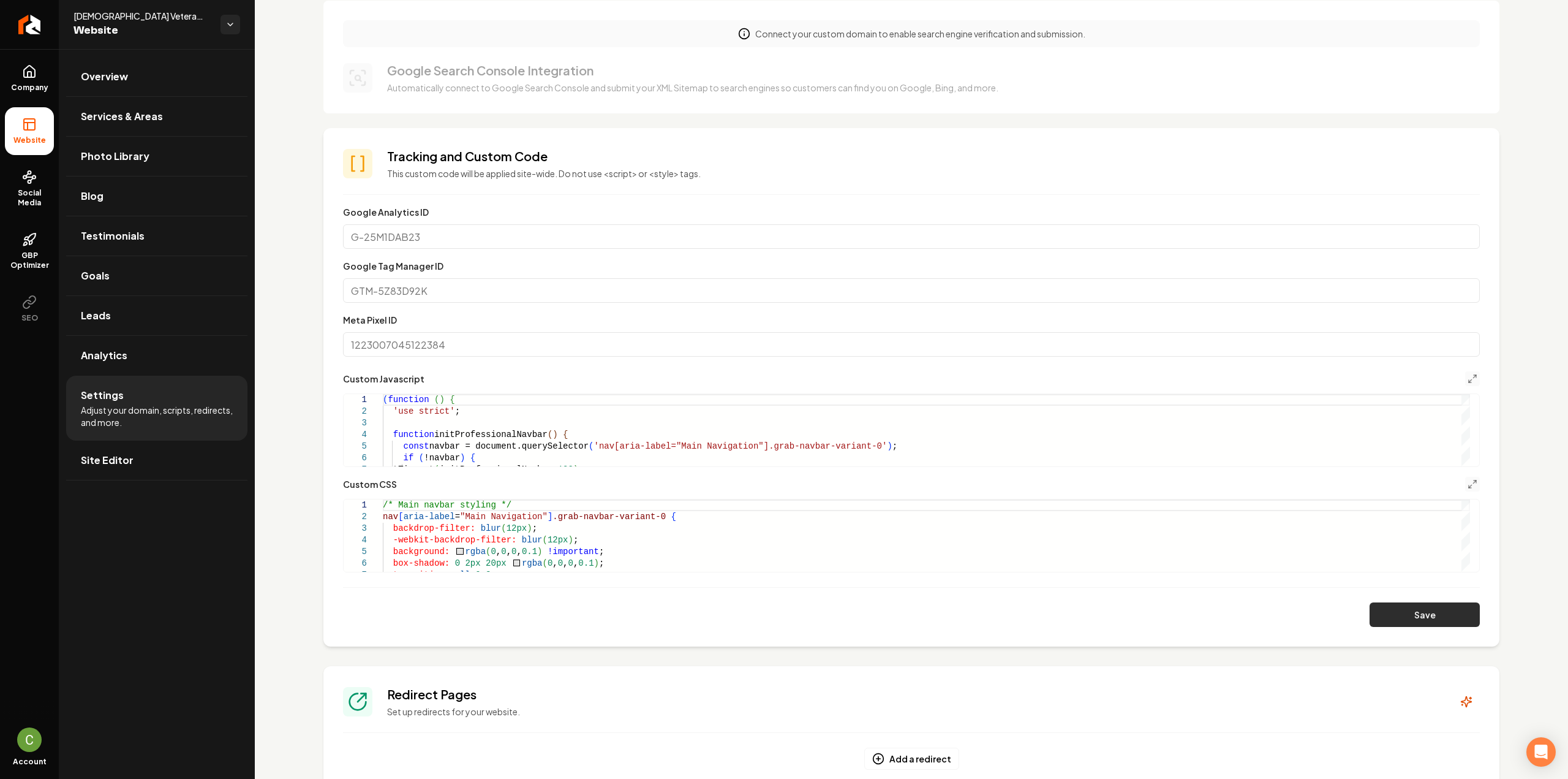
click at [1423, 620] on button "Save" at bounding box center [1424, 614] width 110 height 24
click at [1467, 486] on icon "Main content area" at bounding box center [1472, 484] width 10 height 10
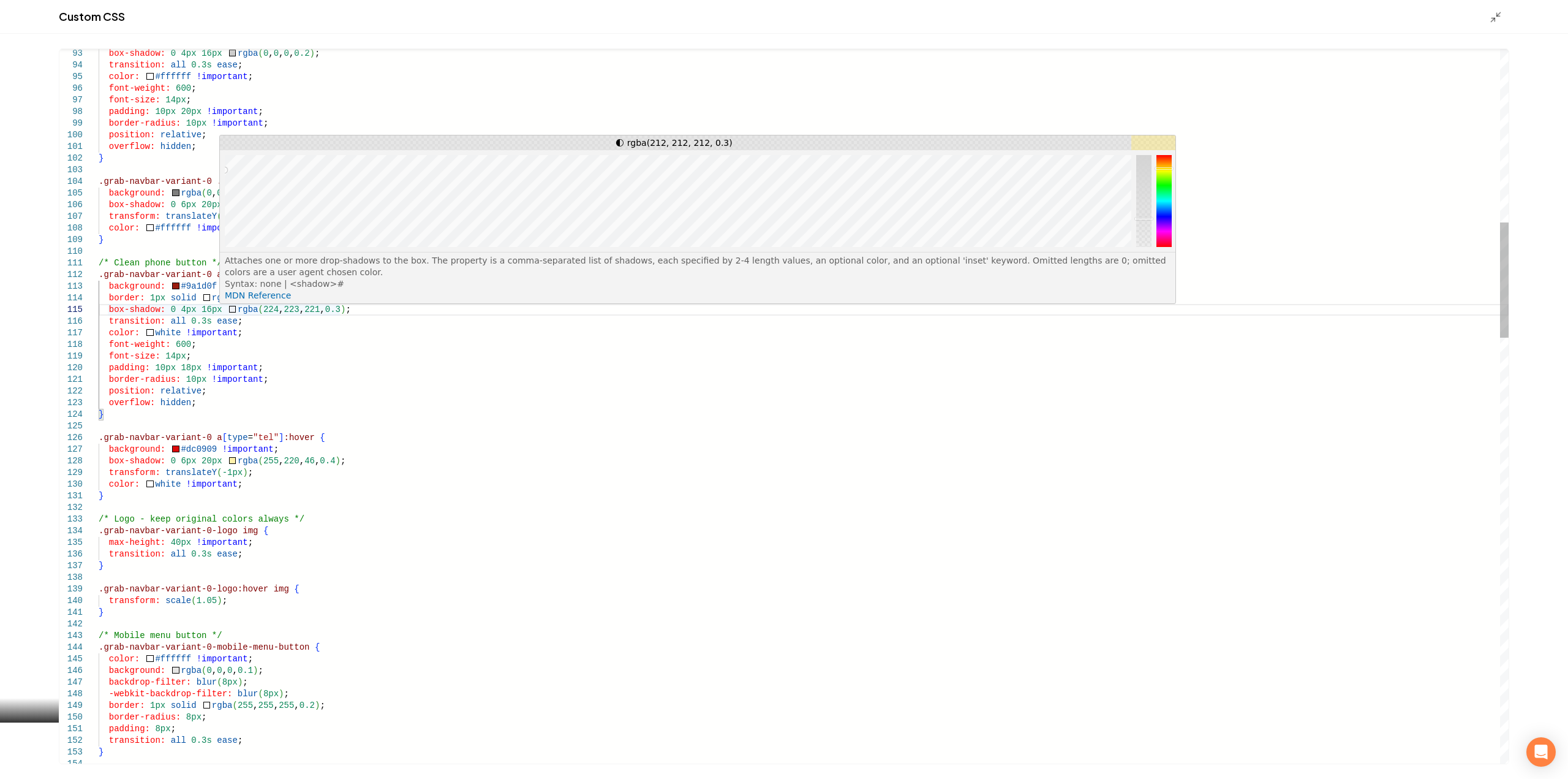
drag, startPoint x: 235, startPoint y: 165, endPoint x: 216, endPoint y: 171, distance: 19.9
click at [222, 171] on div "Main content area" at bounding box center [224, 170] width 5 height 5
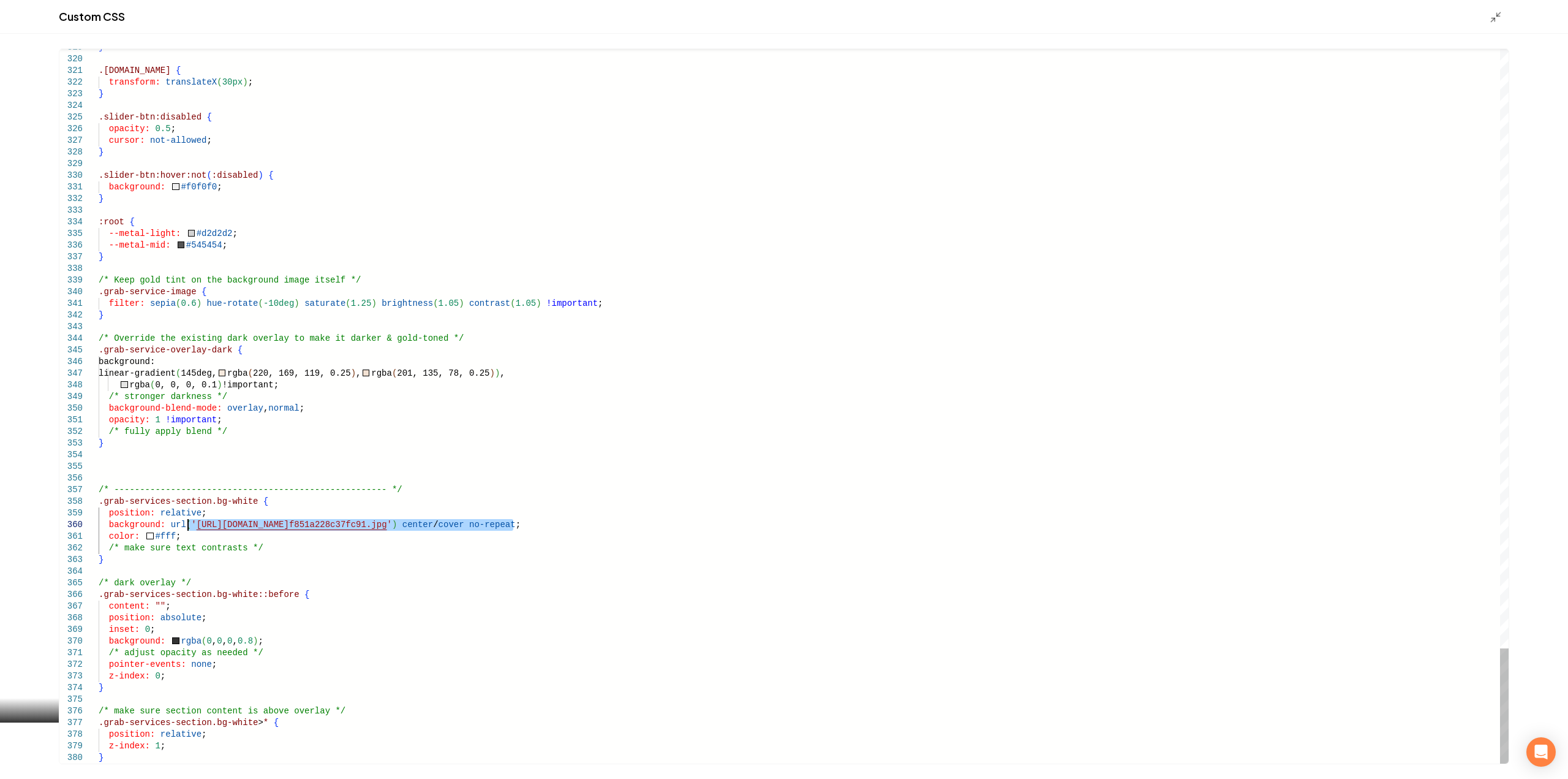
drag, startPoint x: 513, startPoint y: 526, endPoint x: 230, endPoint y: 466, distance: 289.3
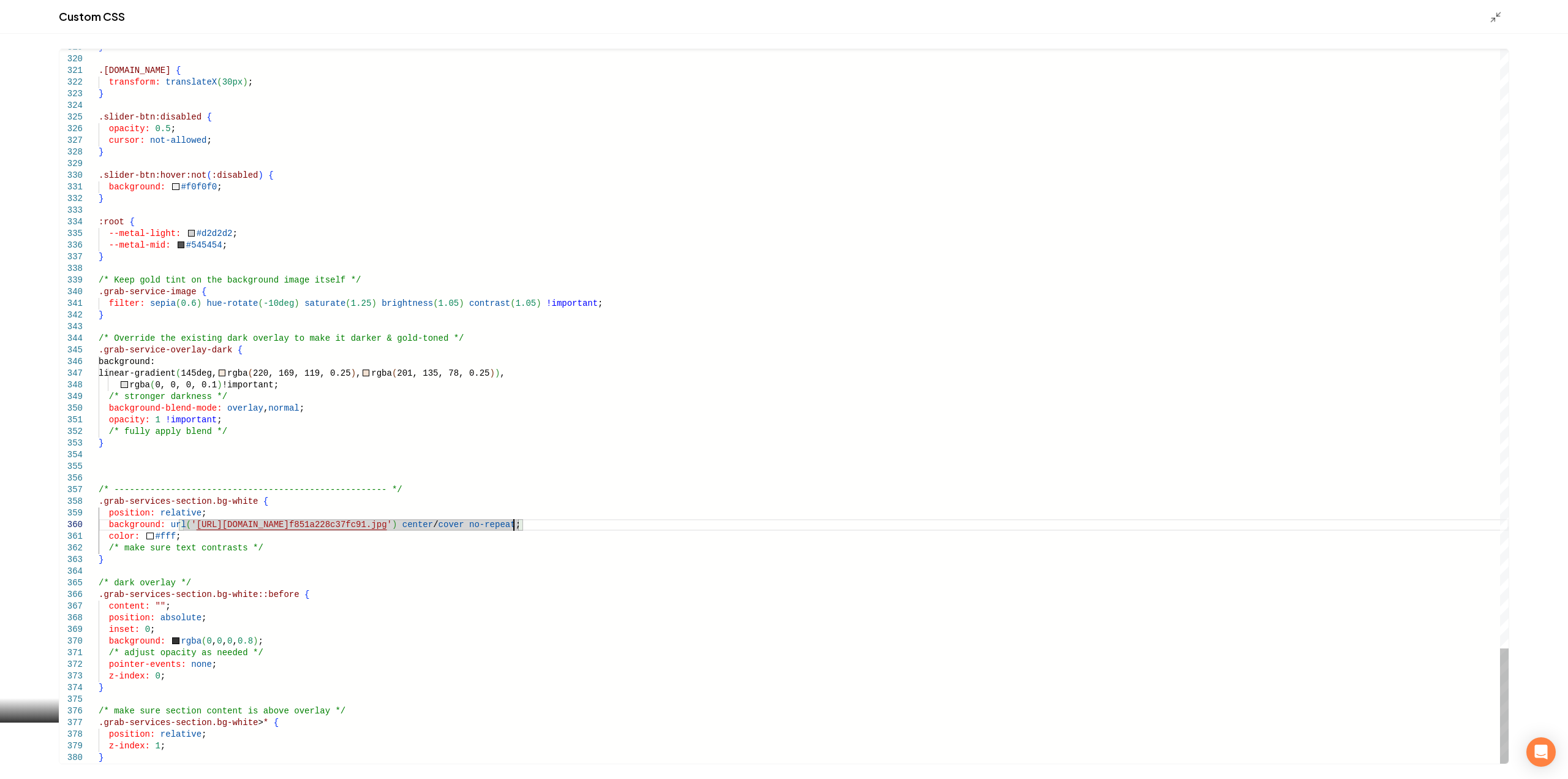
drag, startPoint x: 514, startPoint y: 526, endPoint x: 189, endPoint y: 531, distance: 325.0
type textarea "**********"
click at [1492, 14] on icon "Main content area" at bounding box center [1496, 17] width 13 height 13
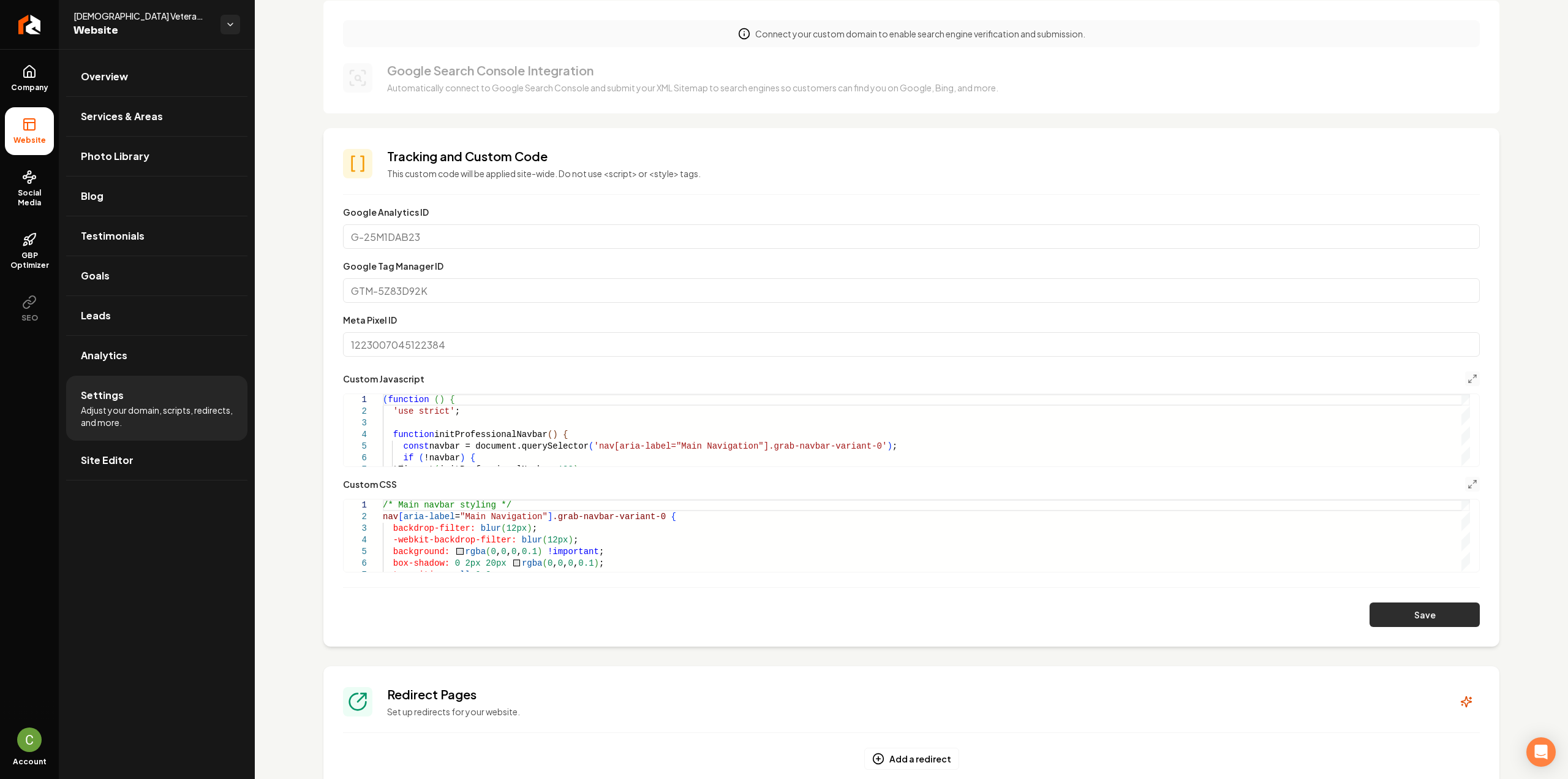
click at [1422, 612] on button "Save" at bounding box center [1424, 614] width 110 height 24
click at [1467, 379] on icon "Main content area" at bounding box center [1472, 379] width 10 height 10
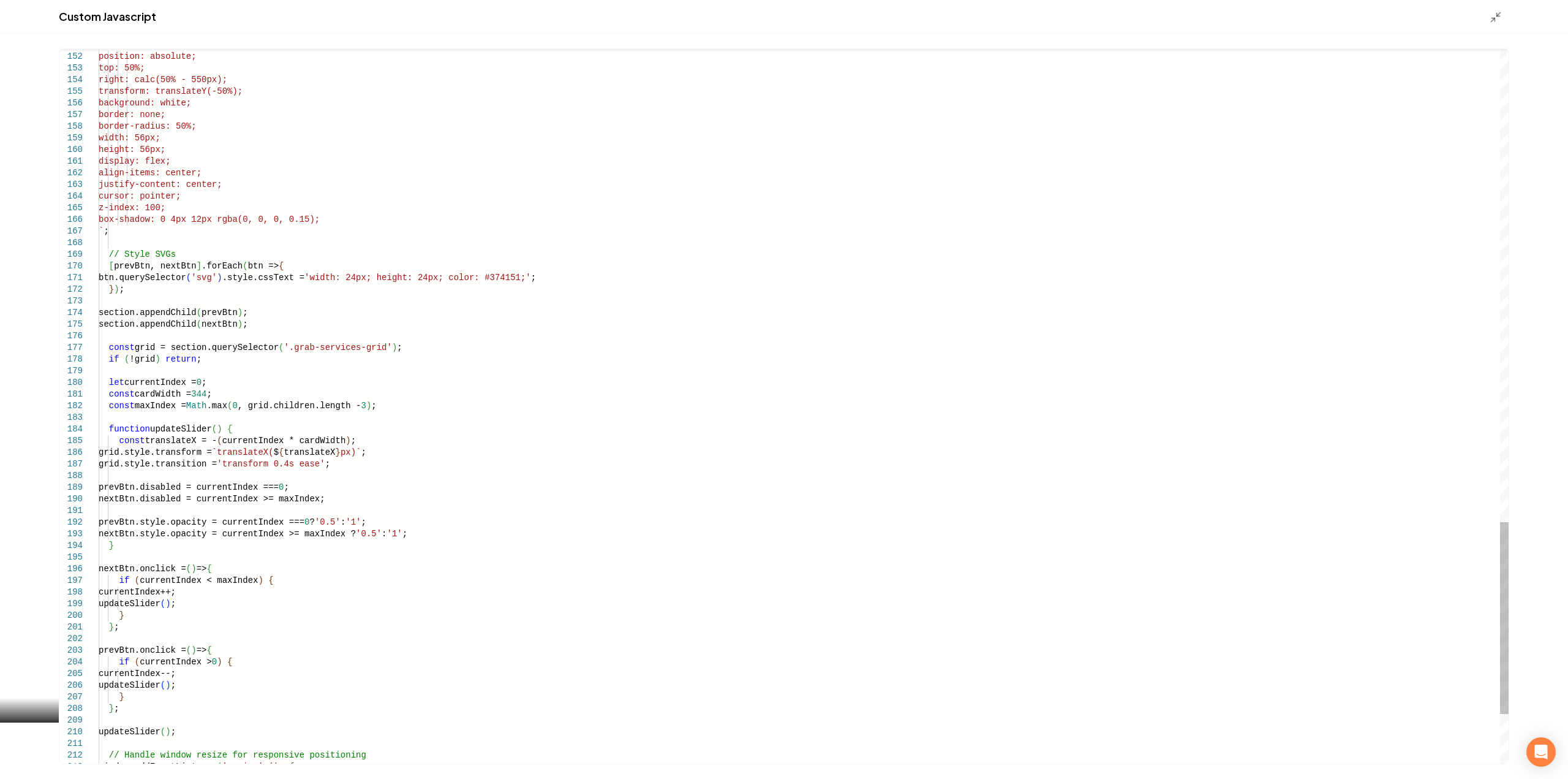
type textarea "**********"
type textarea "**"
type textarea "**********"
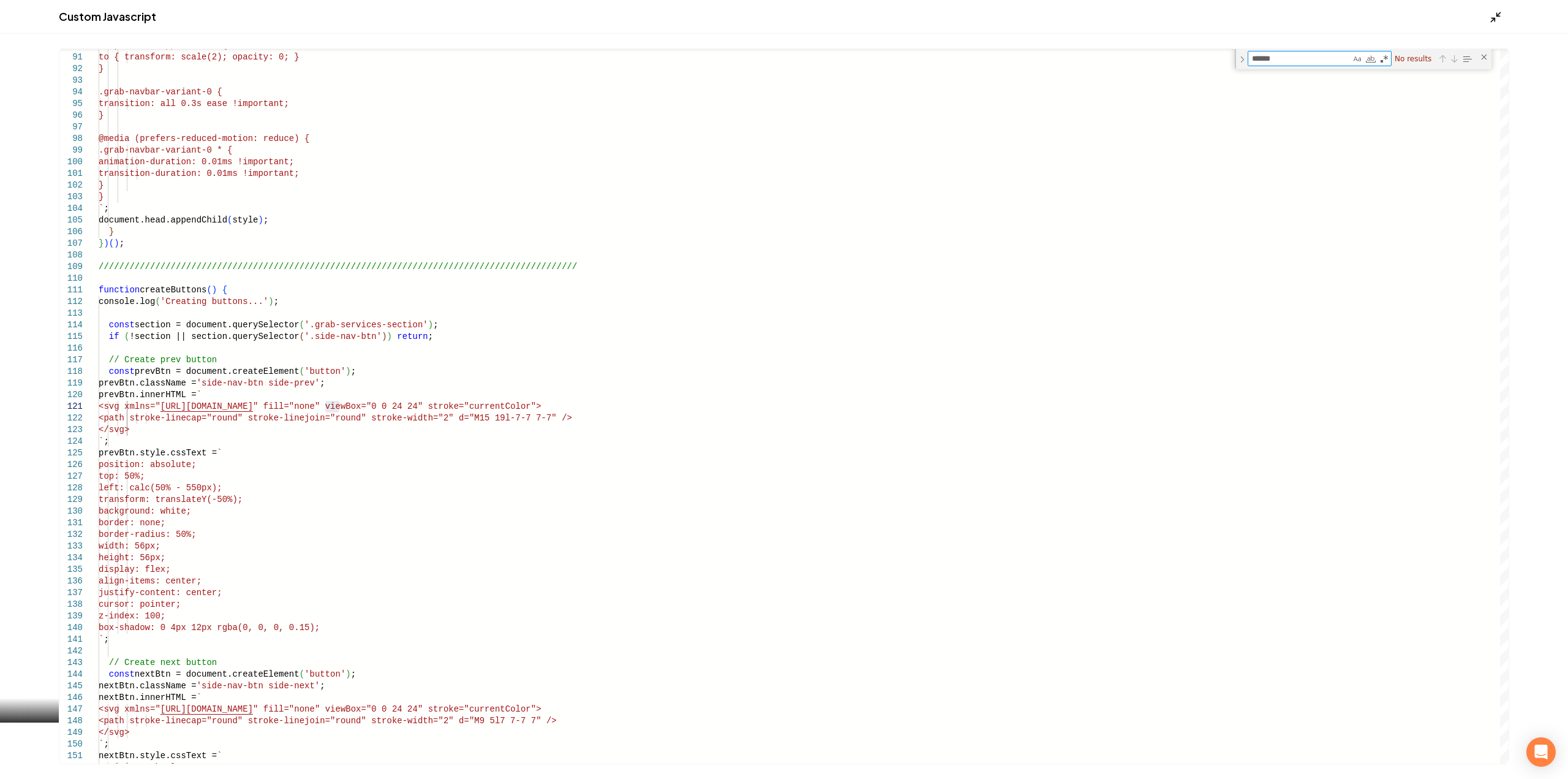
type textarea "******"
click at [1496, 13] on icon "Main content area" at bounding box center [1496, 17] width 13 height 13
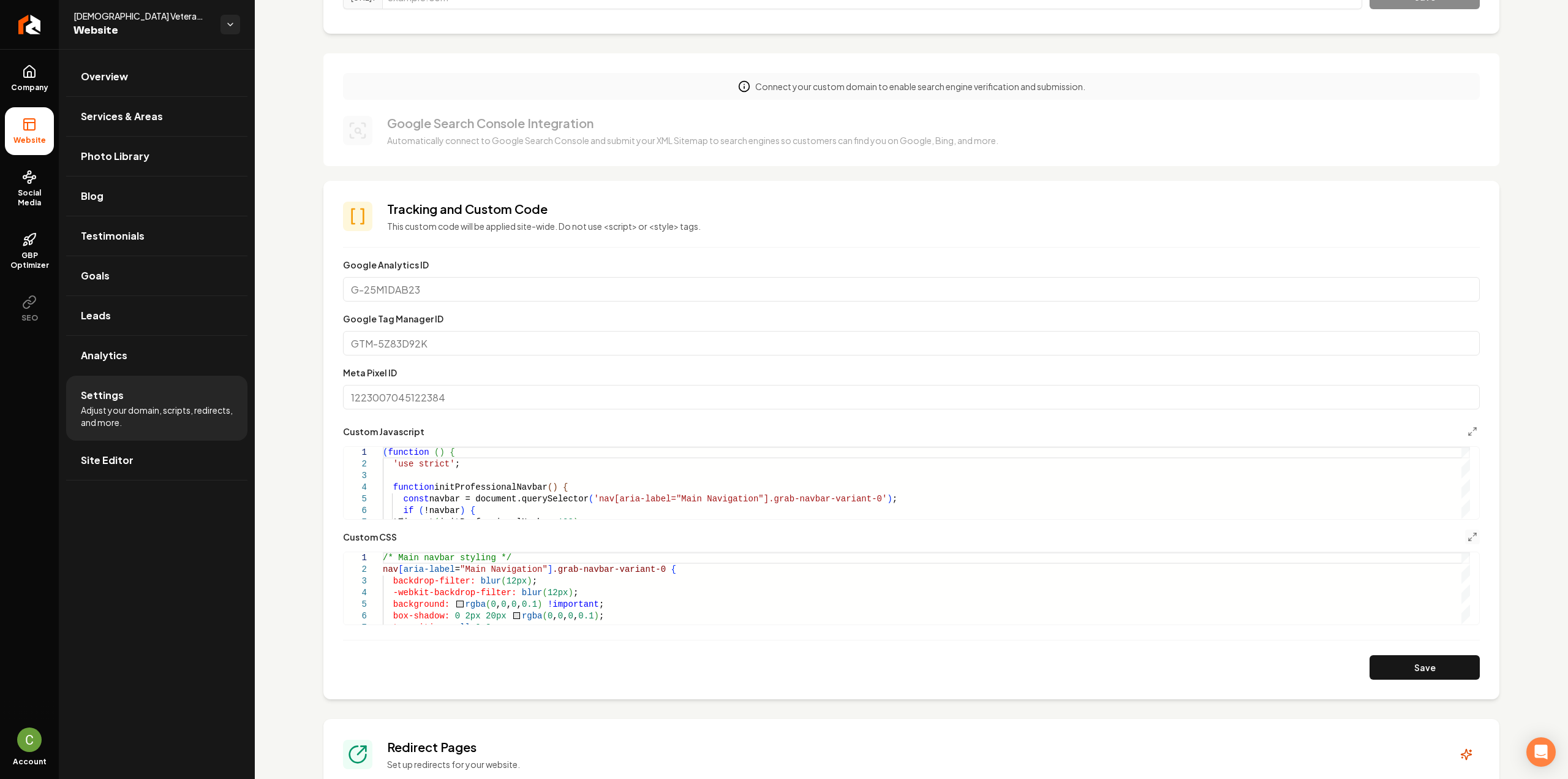
scroll to position [122, 0]
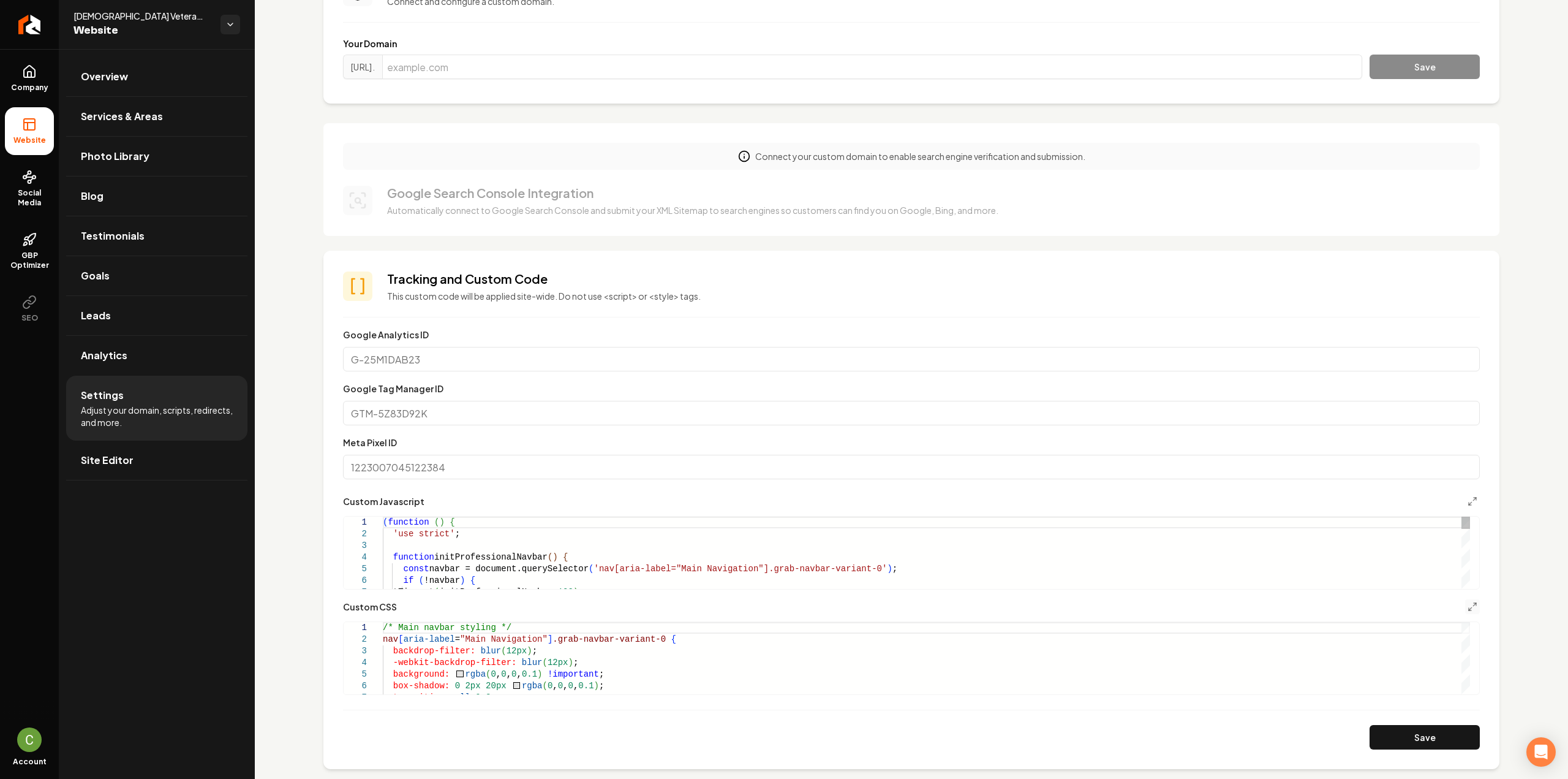
click at [1467, 497] on icon "Main content area" at bounding box center [1472, 501] width 10 height 10
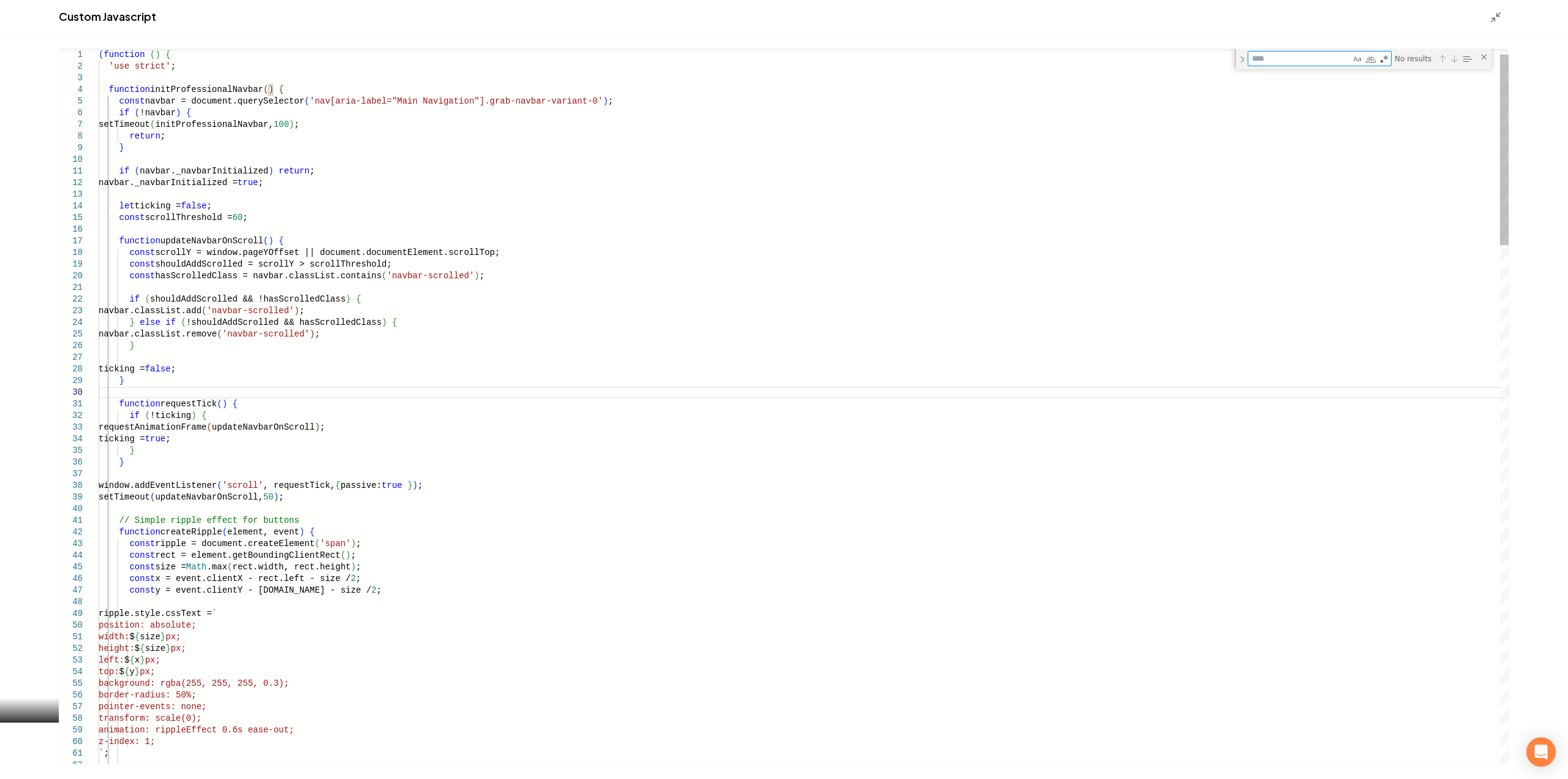
type textarea "**********"
type textarea "*"
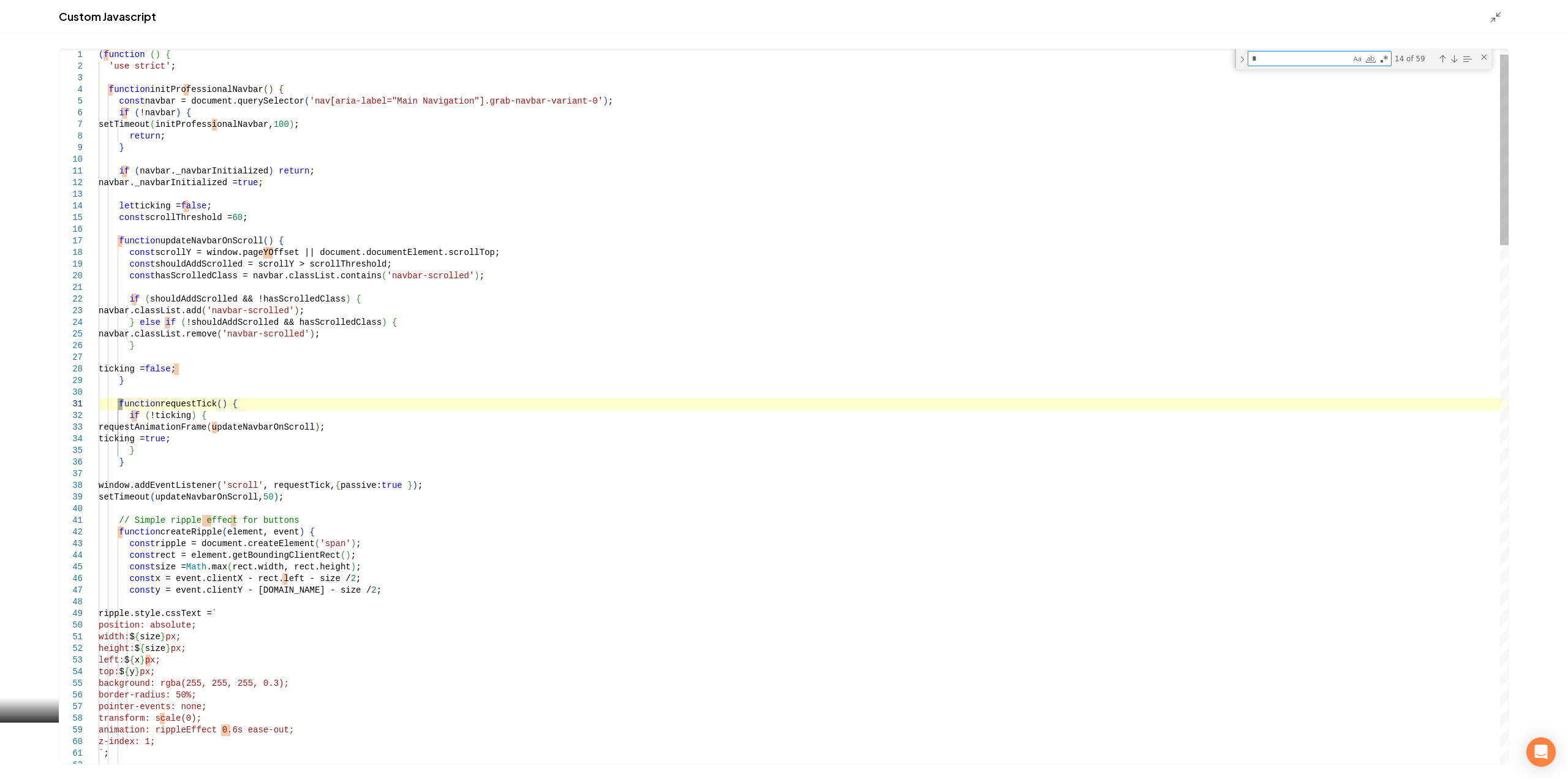
type textarea "**********"
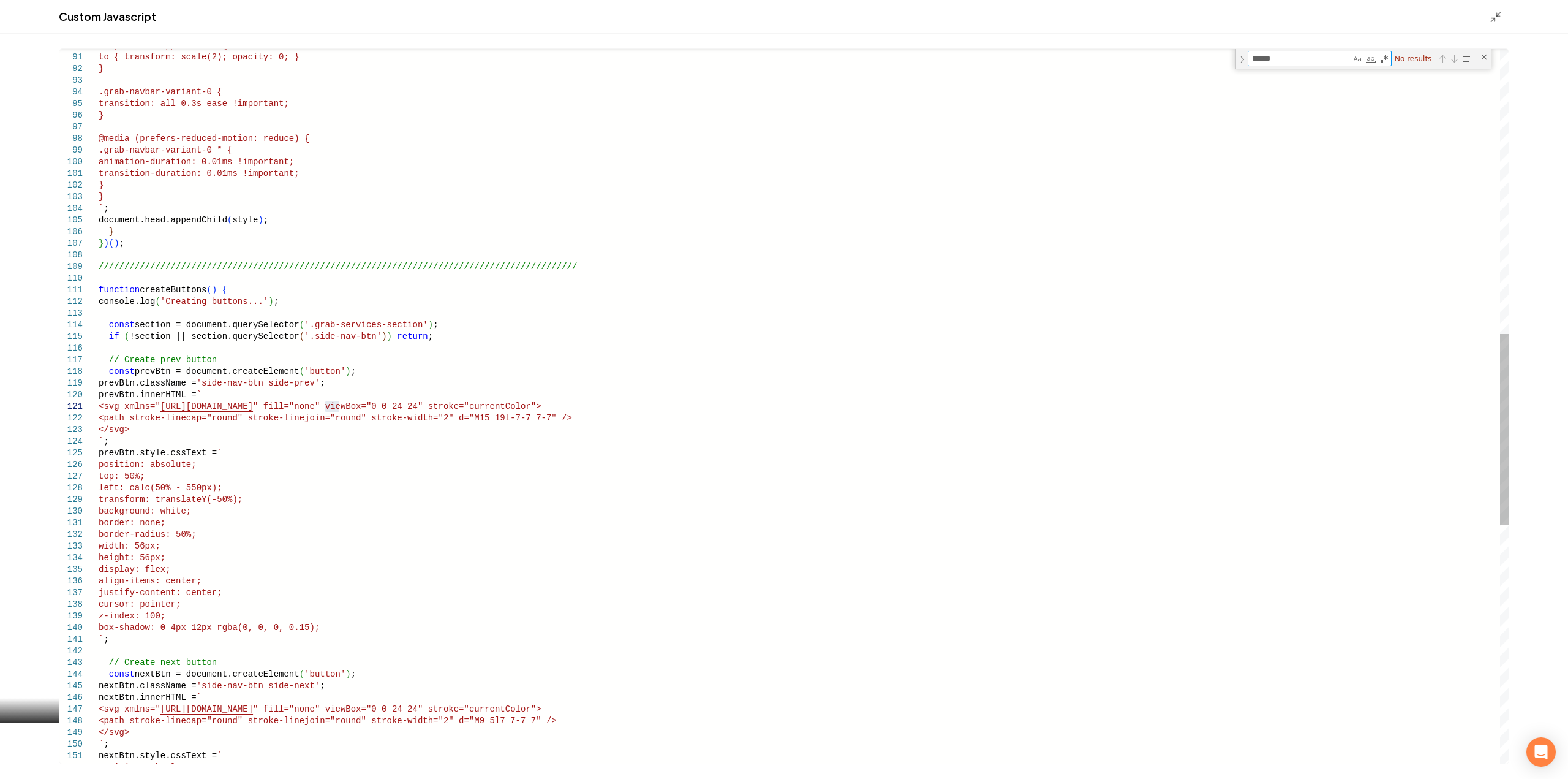
type textarea "******"
click at [1490, 57] on div "****** filter No results" at bounding box center [1363, 59] width 257 height 20
click at [1484, 55] on div "Close (Escape)" at bounding box center [1484, 57] width 10 height 10
click at [1498, 15] on line "Main content area" at bounding box center [1499, 15] width 4 height 4
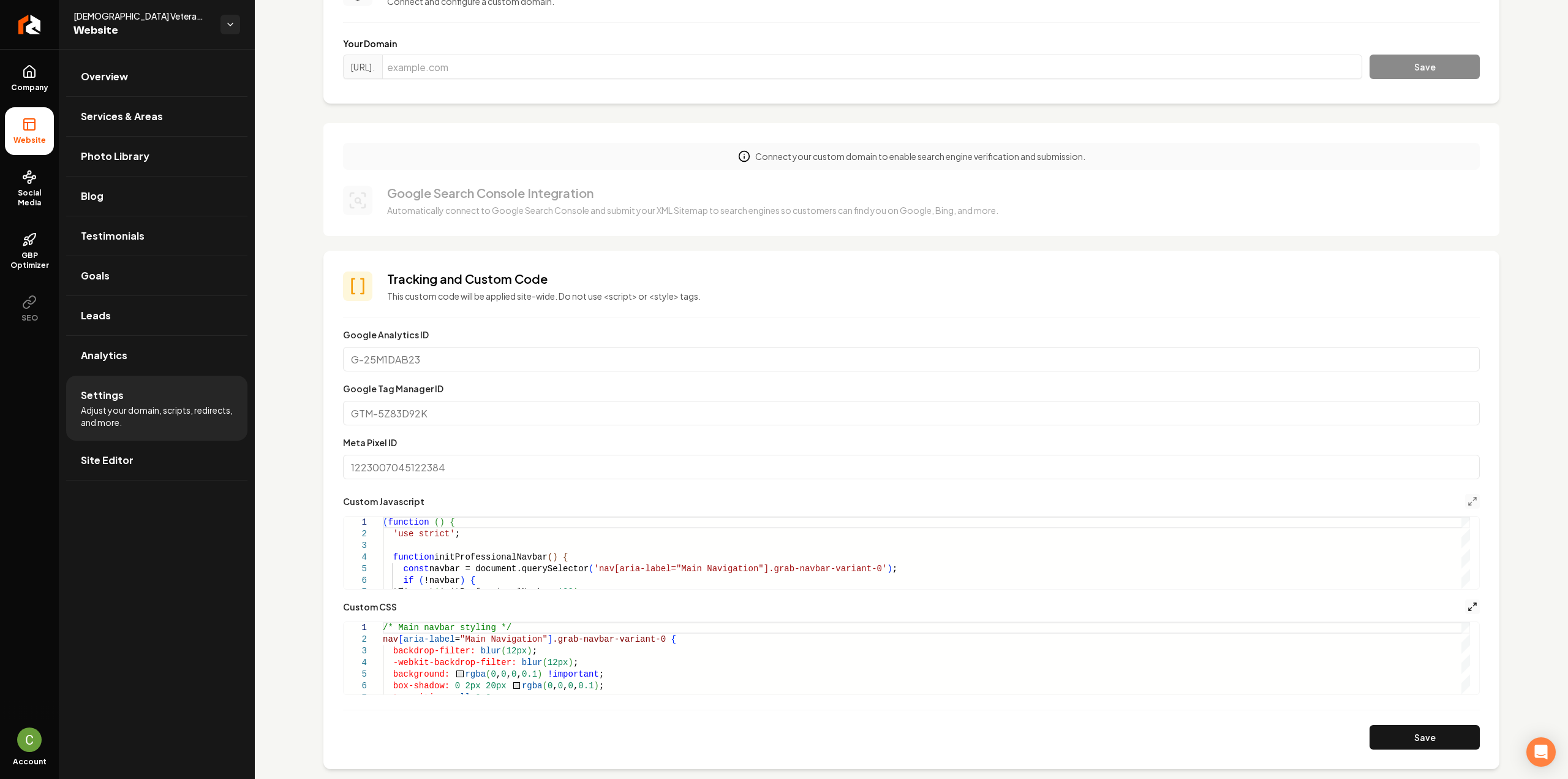
click at [1467, 604] on icon "Main content area" at bounding box center [1472, 606] width 10 height 10
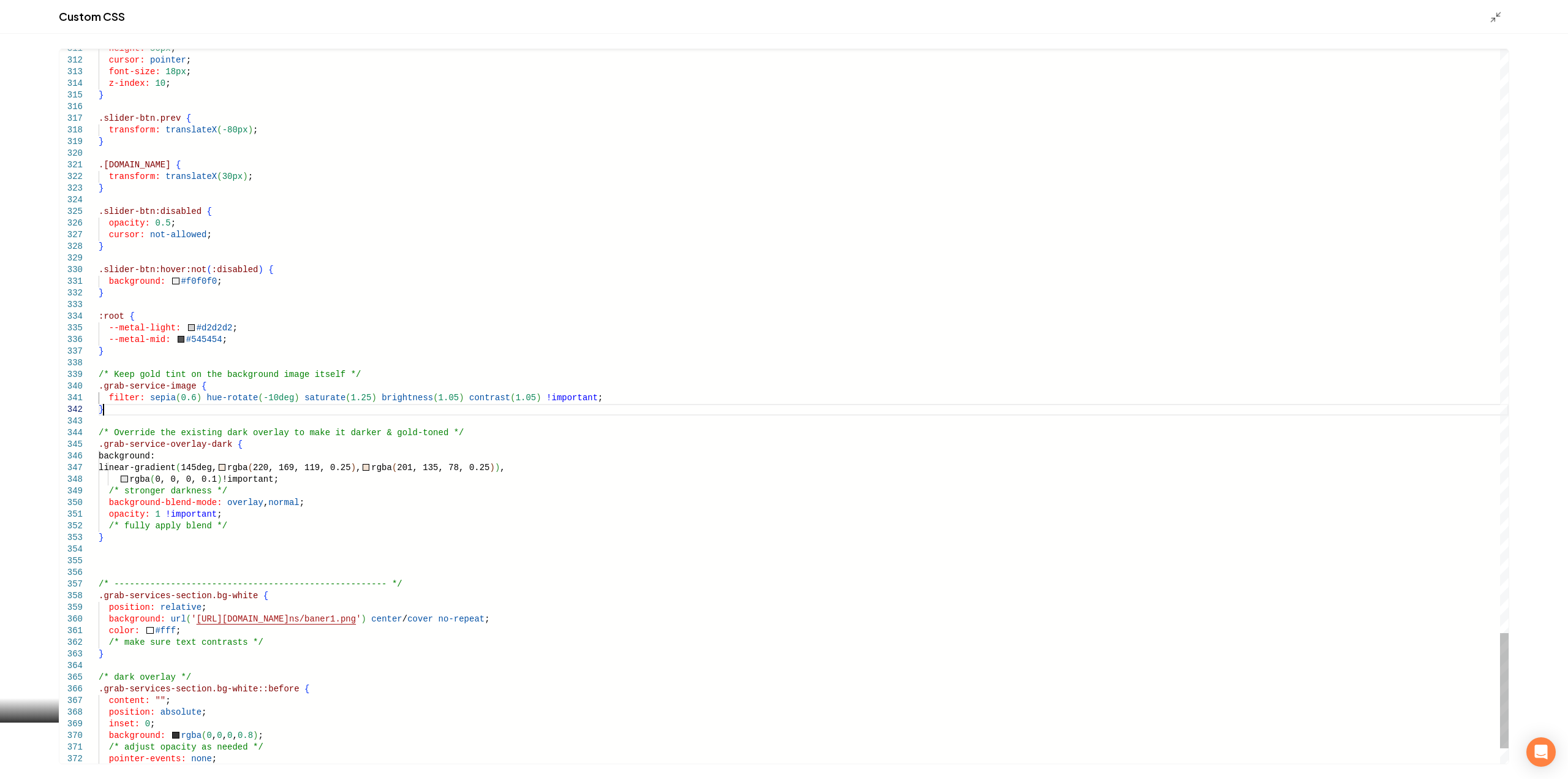
drag, startPoint x: 109, startPoint y: 411, endPoint x: 75, endPoint y: 382, distance: 44.7
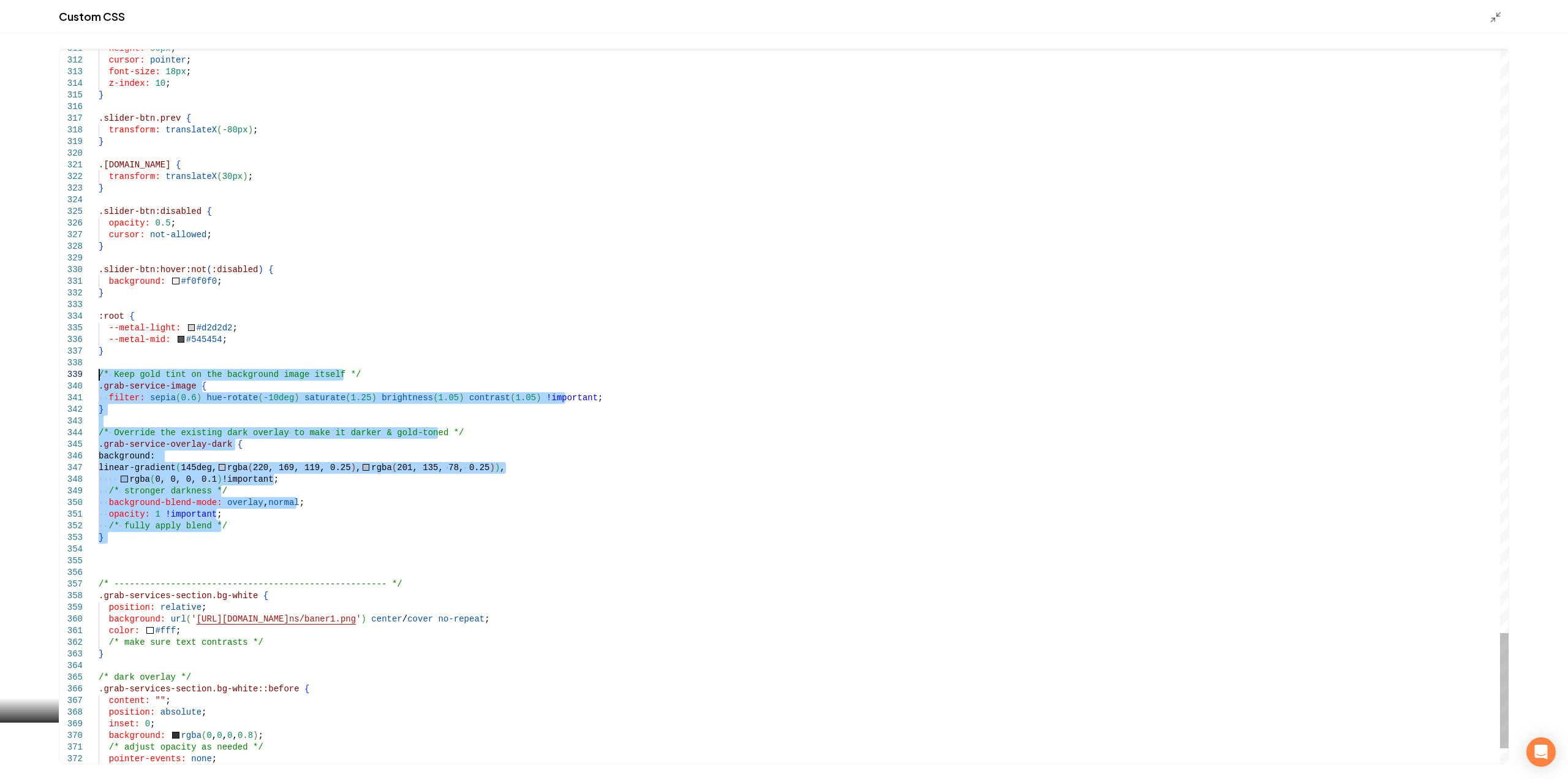
drag, startPoint x: 122, startPoint y: 545, endPoint x: 75, endPoint y: 378, distance: 173.5
type textarea "**********"
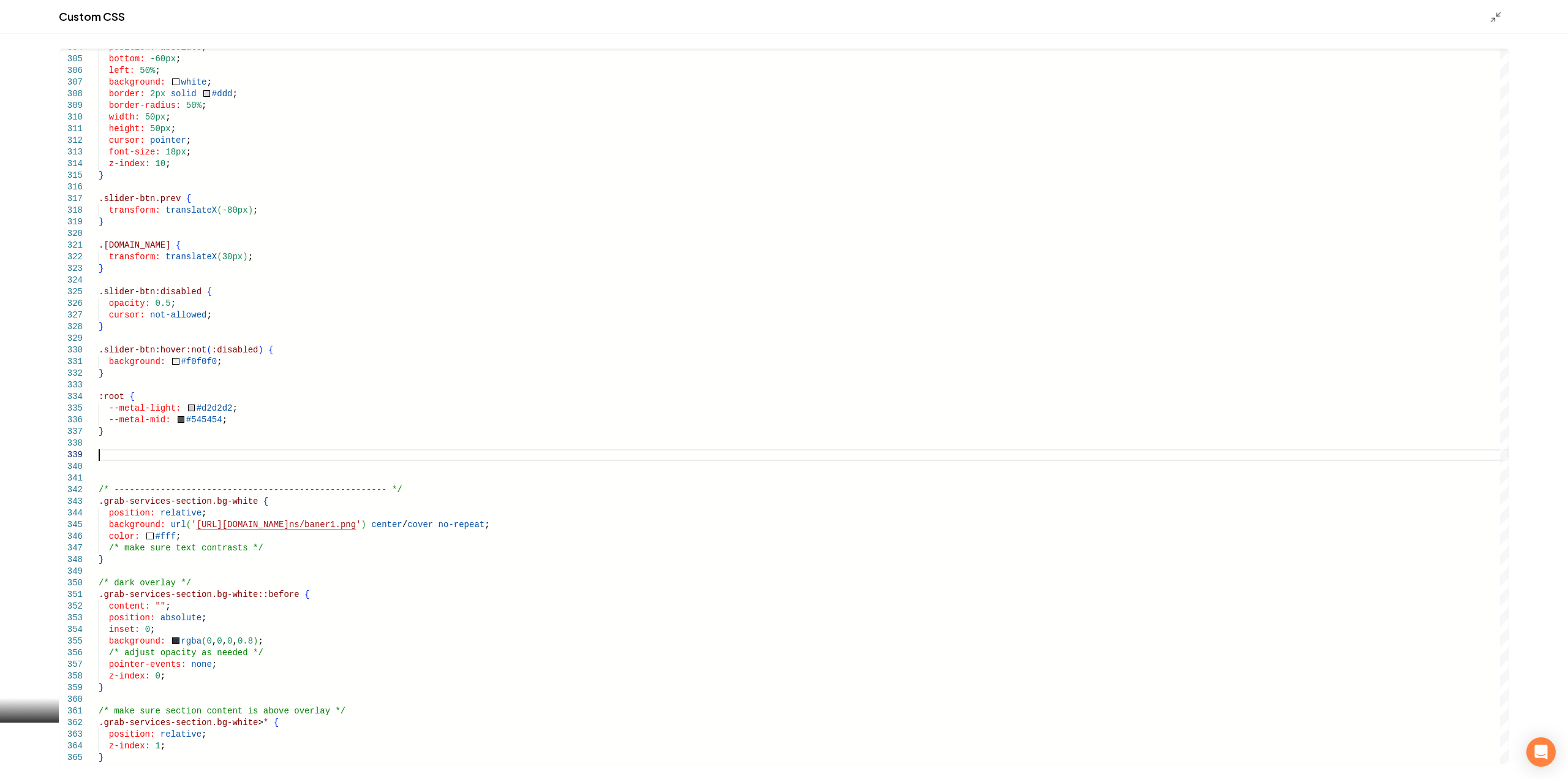
click at [1488, 22] on div "Custom CSS" at bounding box center [784, 16] width 1568 height 34
click at [1496, 21] on icon "Main content area" at bounding box center [1496, 17] width 13 height 13
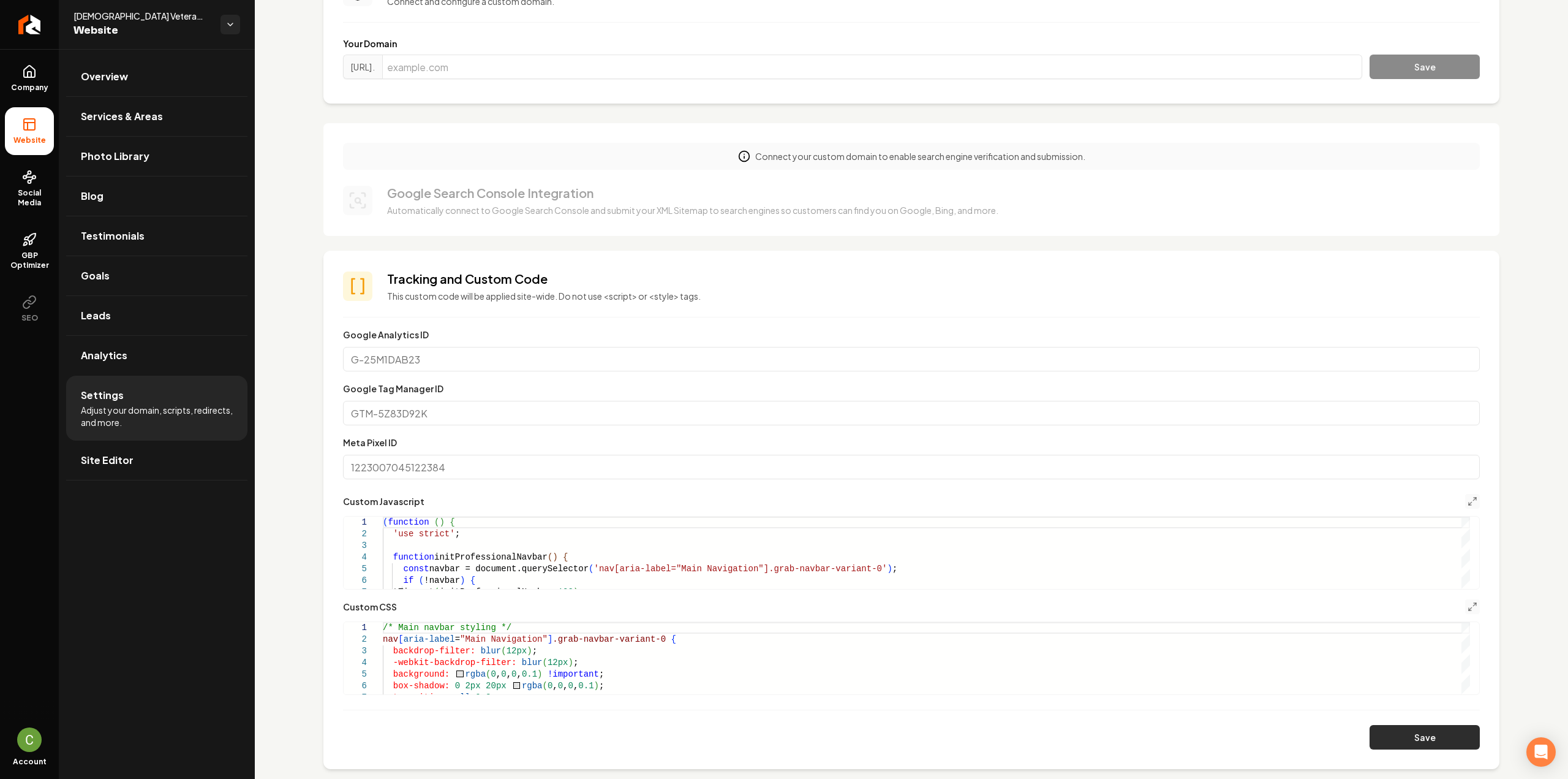
click at [1455, 745] on button "Save" at bounding box center [1424, 737] width 110 height 24
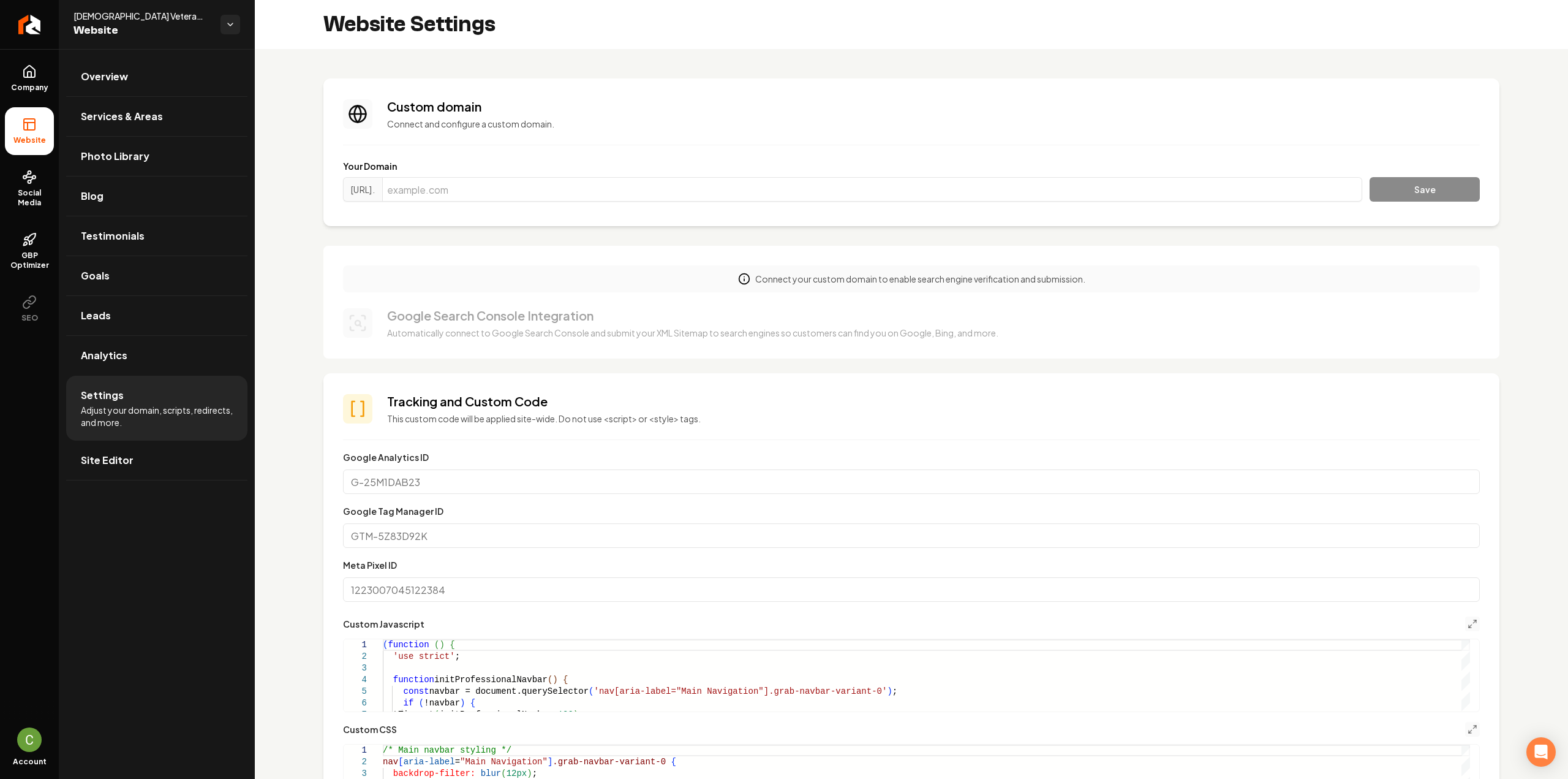
click at [33, 124] on icon at bounding box center [29, 124] width 14 height 14
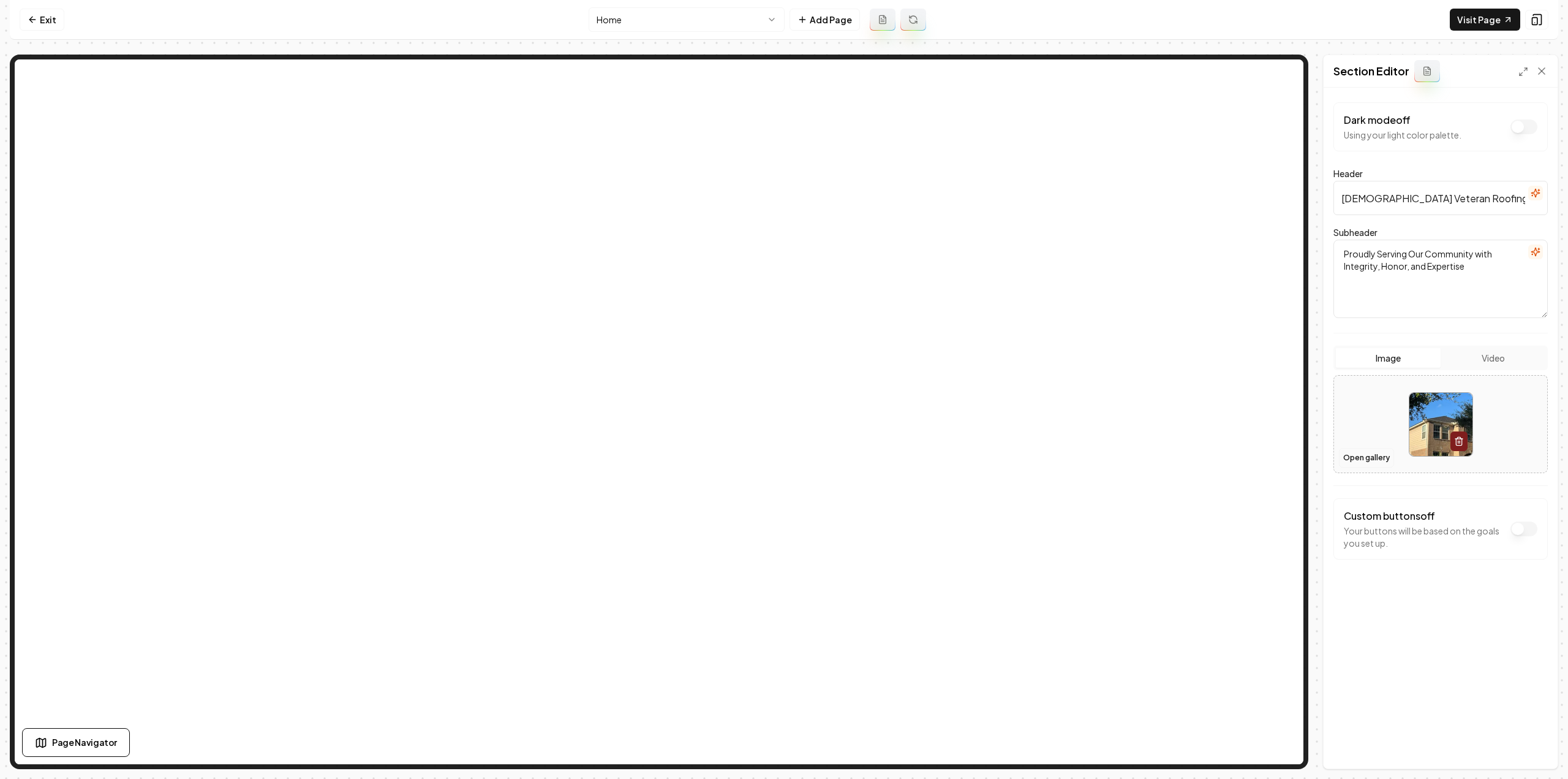
click at [1367, 451] on button "Open gallery" at bounding box center [1367, 458] width 55 height 20
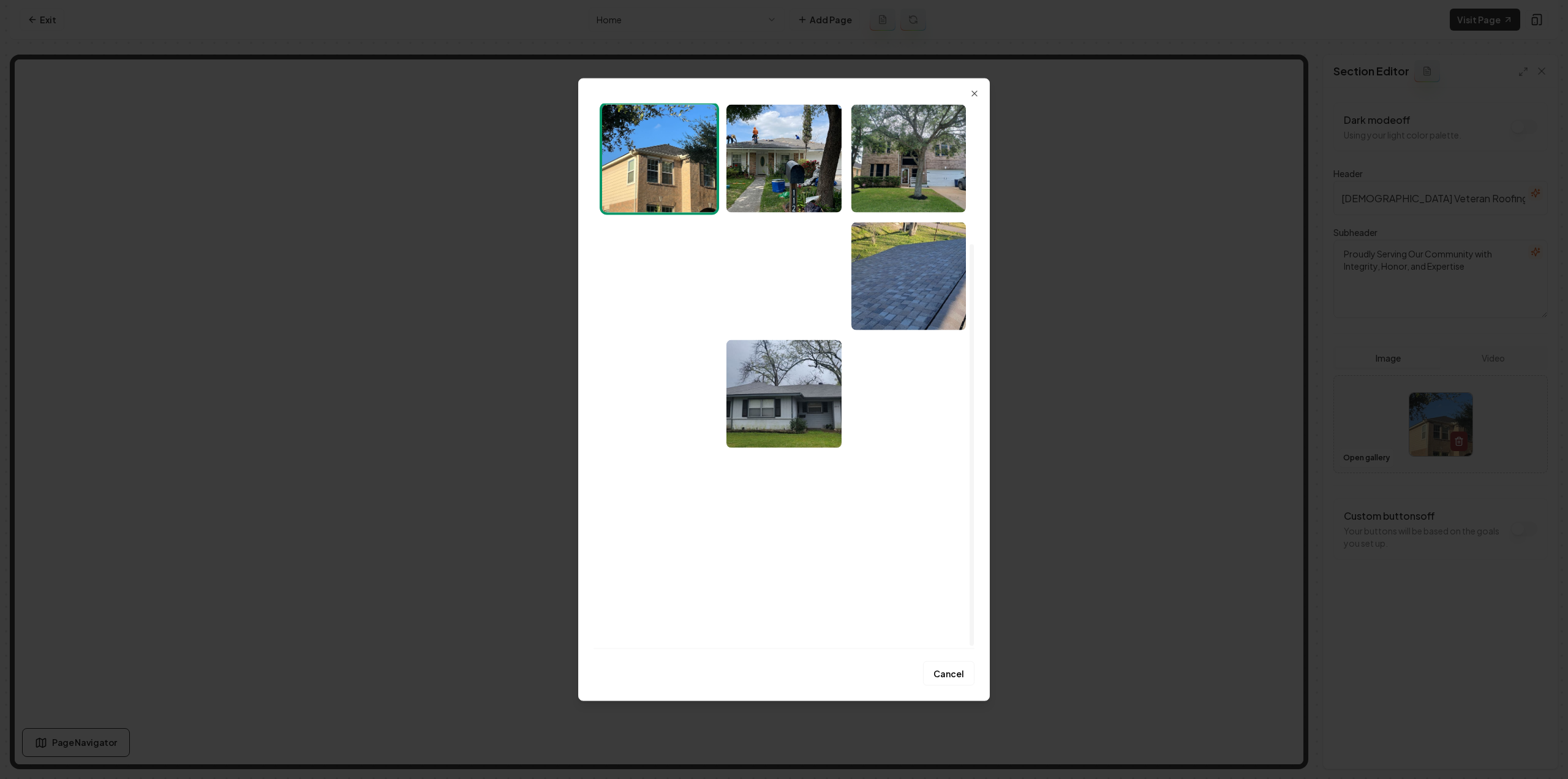
scroll to position [194, 0]
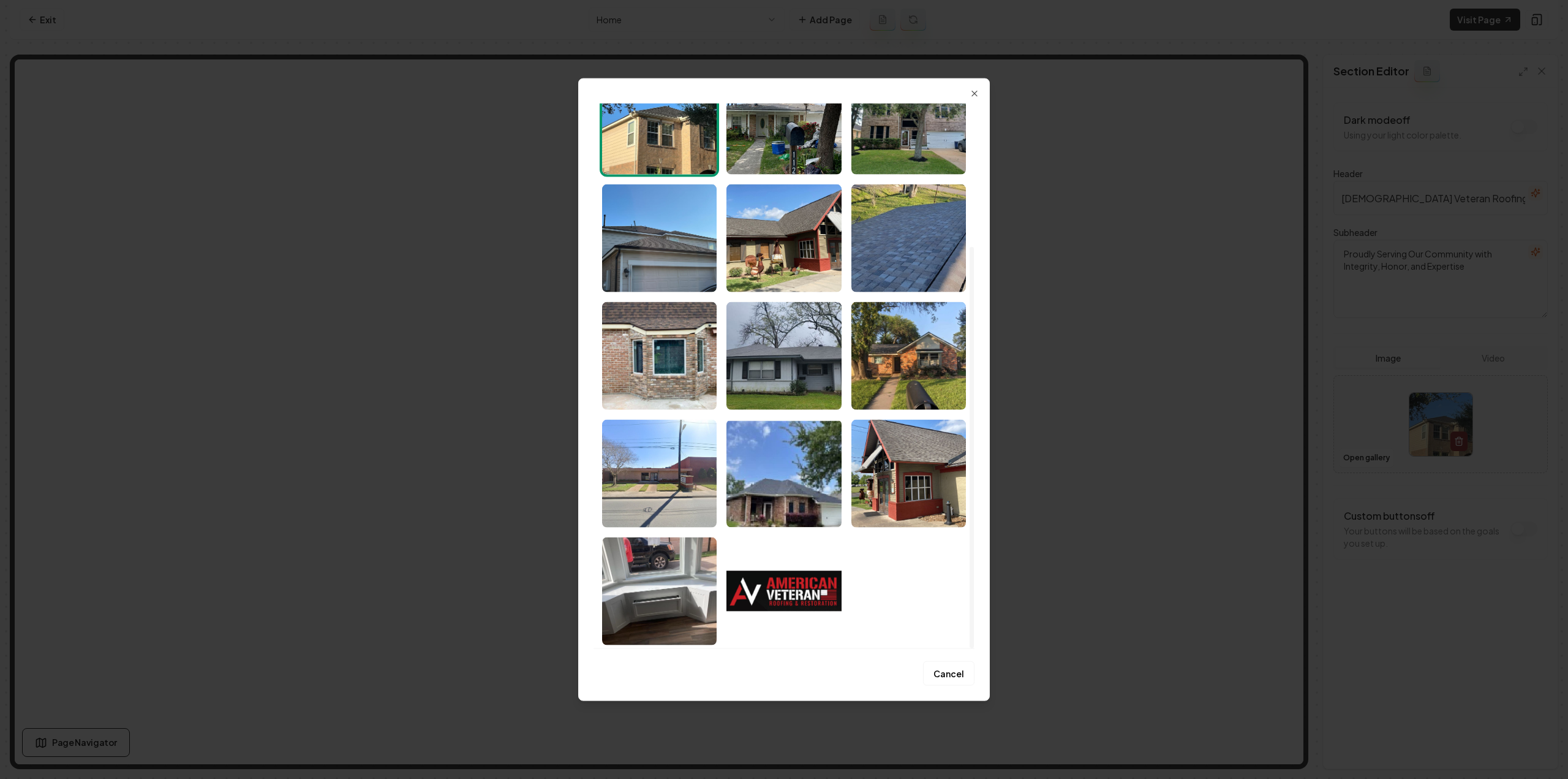
click at [931, 465] on img "Select image image_68a4a13f5c7cd75eb872e7b5.jpeg" at bounding box center [908, 473] width 115 height 108
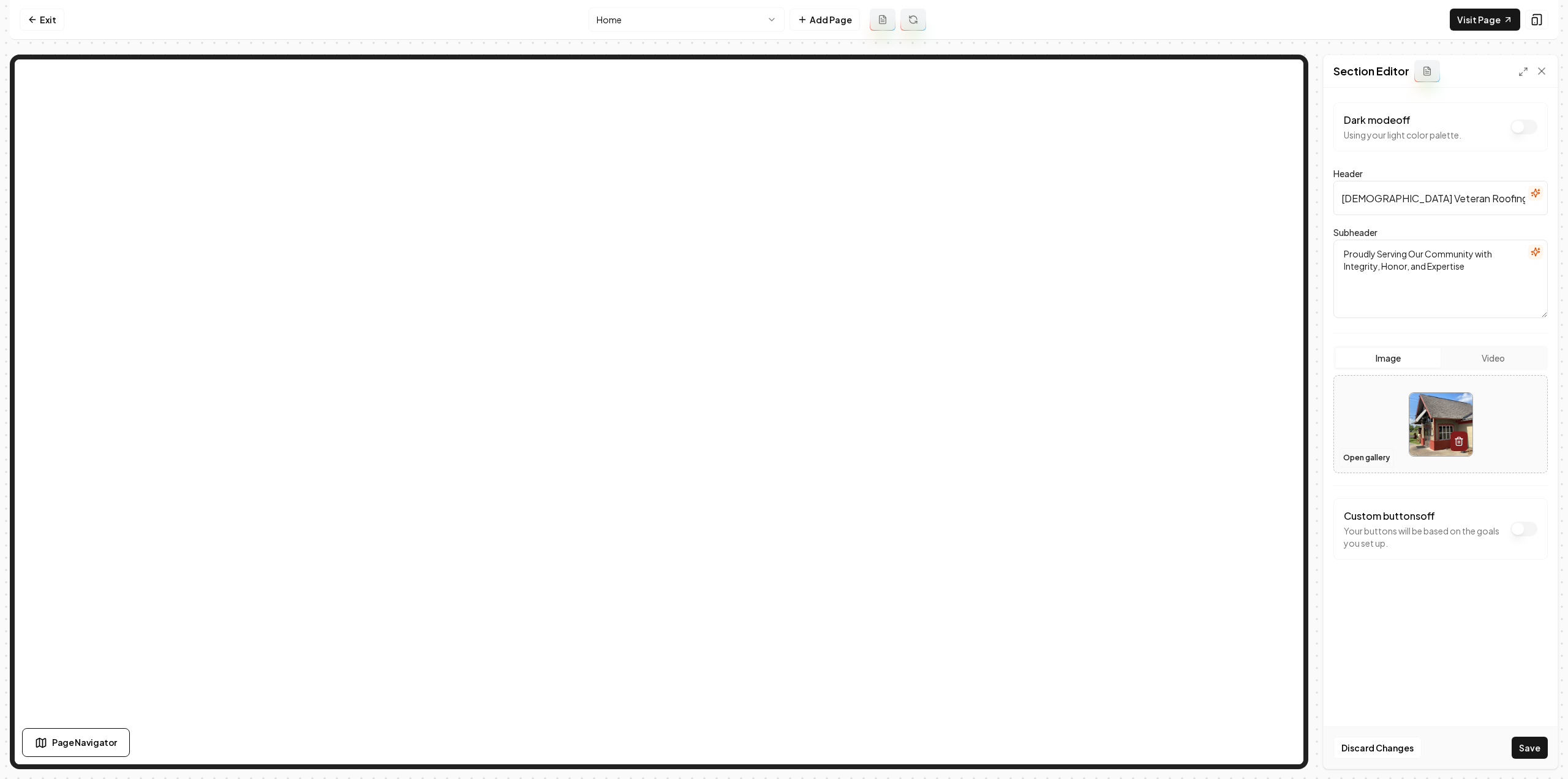
click at [1368, 454] on button "Open gallery" at bounding box center [1367, 458] width 55 height 20
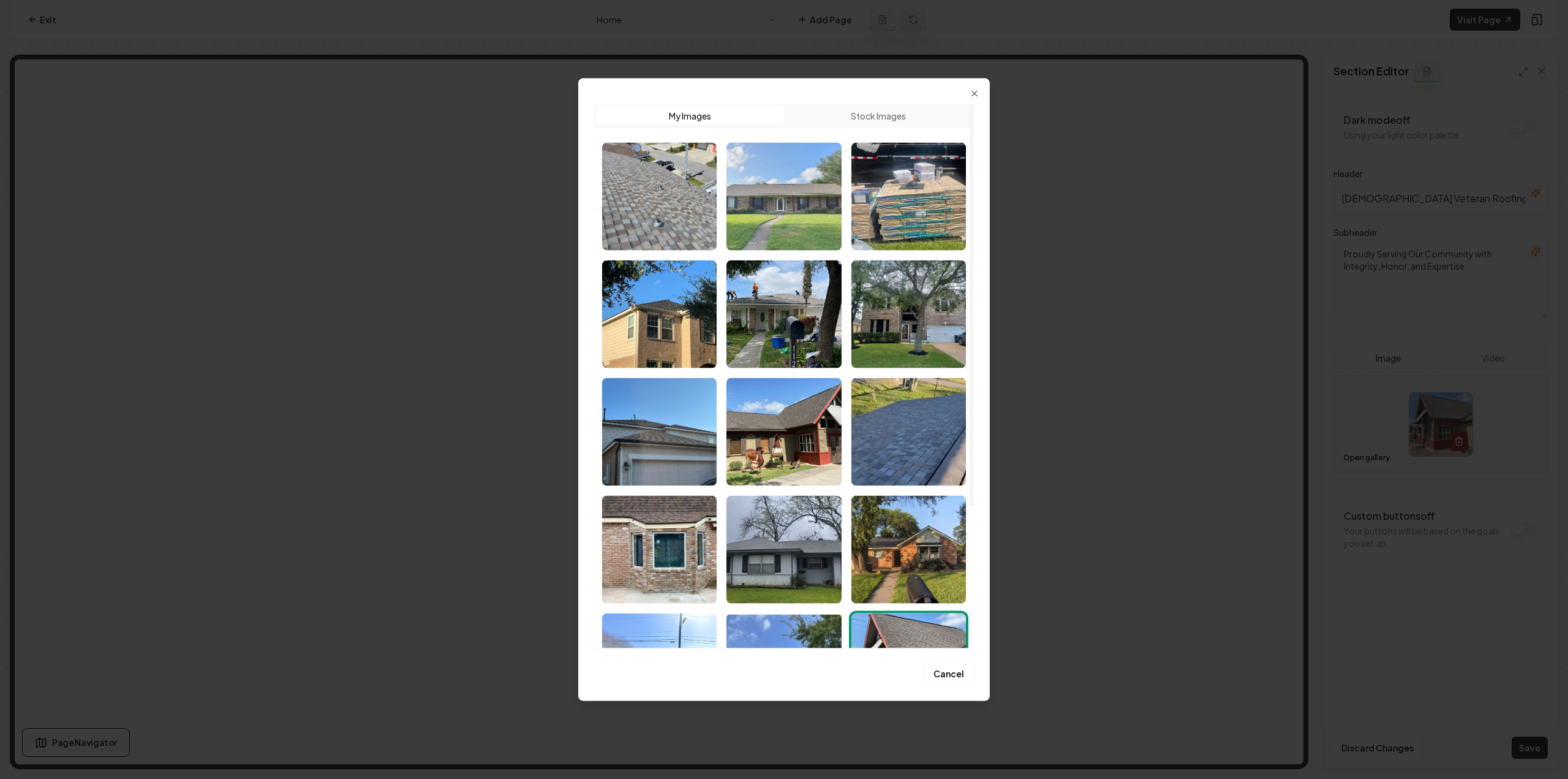
click at [820, 244] on img "Select image image_68a4a1405c7cd75eb872f137.jpeg" at bounding box center [783, 196] width 115 height 108
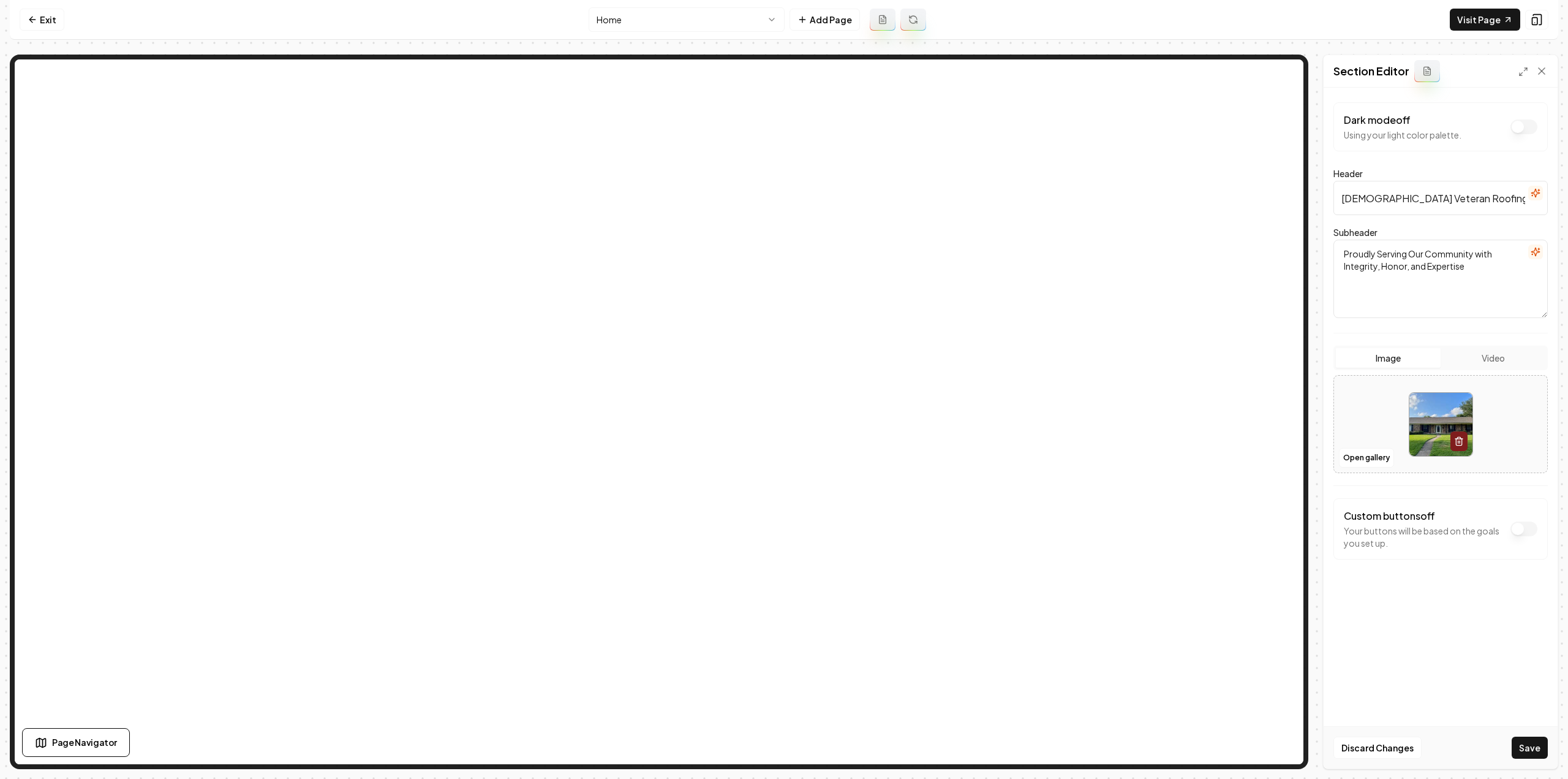
click at [1521, 751] on button "Save" at bounding box center [1529, 747] width 36 height 22
click at [1542, 745] on button "Save" at bounding box center [1529, 747] width 36 height 22
click at [1466, 26] on link "Visit Page" at bounding box center [1484, 19] width 70 height 22
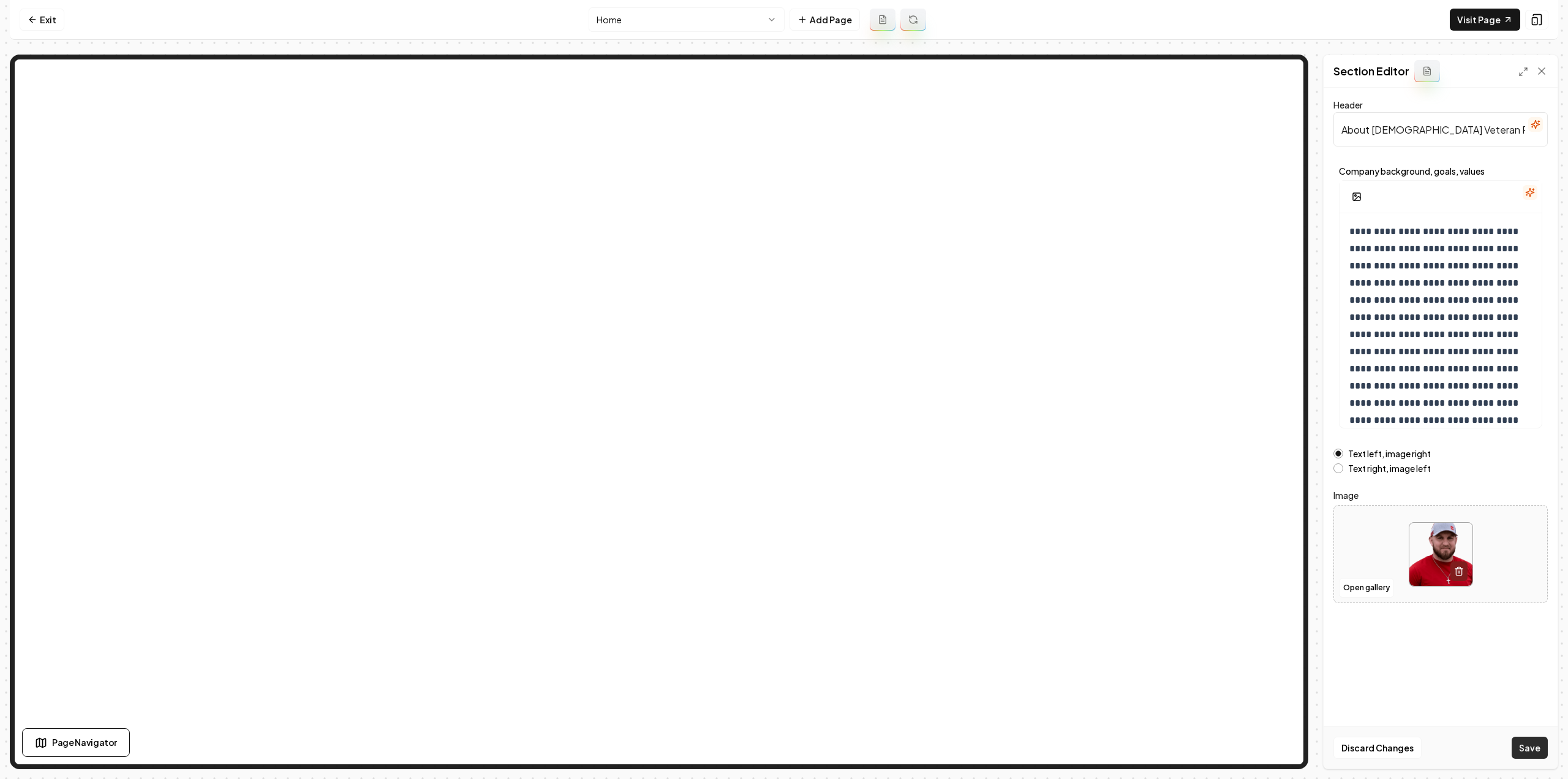
click at [1542, 748] on button "Save" at bounding box center [1529, 747] width 36 height 22
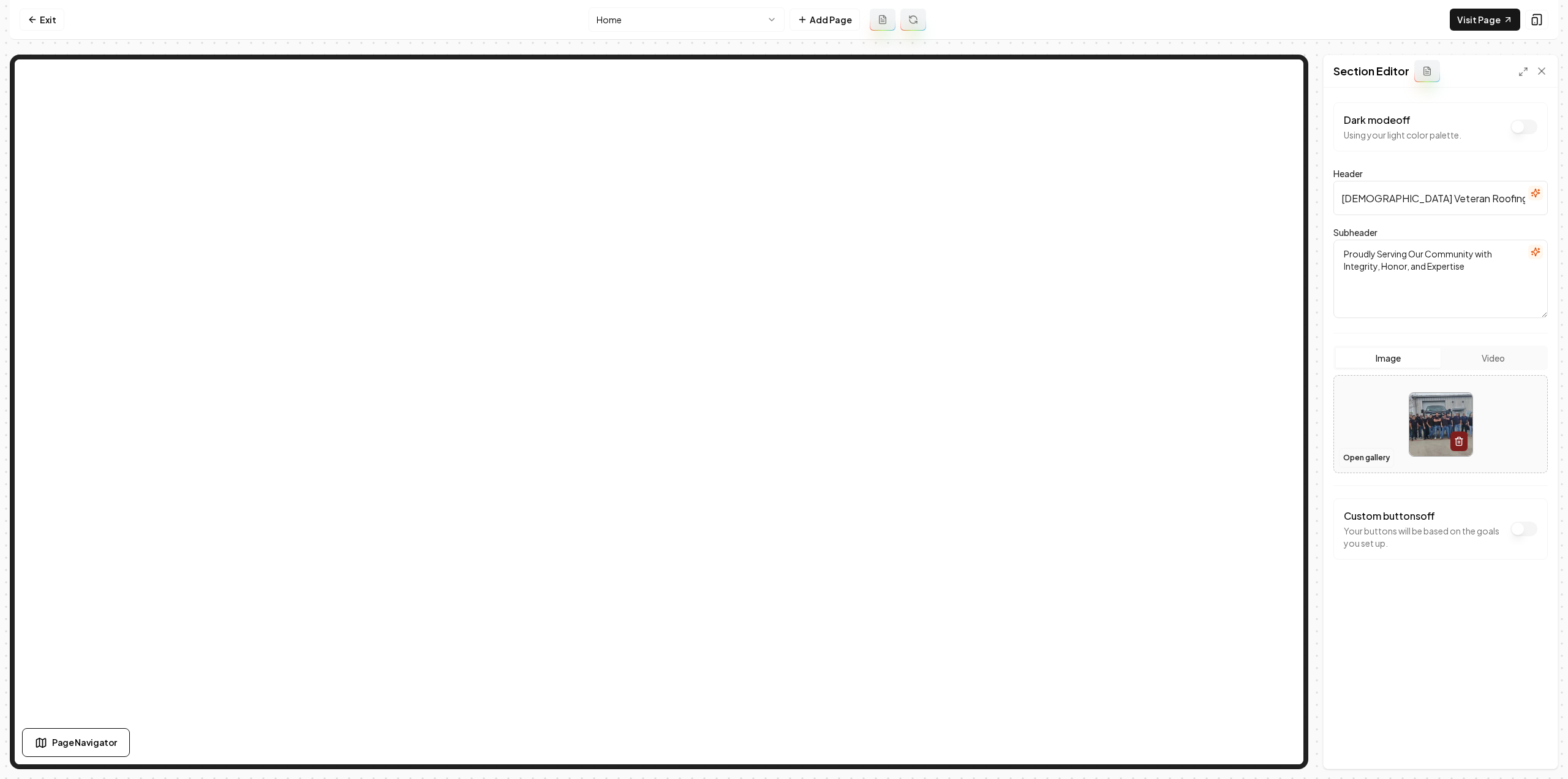
click at [1355, 458] on button "Open gallery" at bounding box center [1367, 458] width 55 height 20
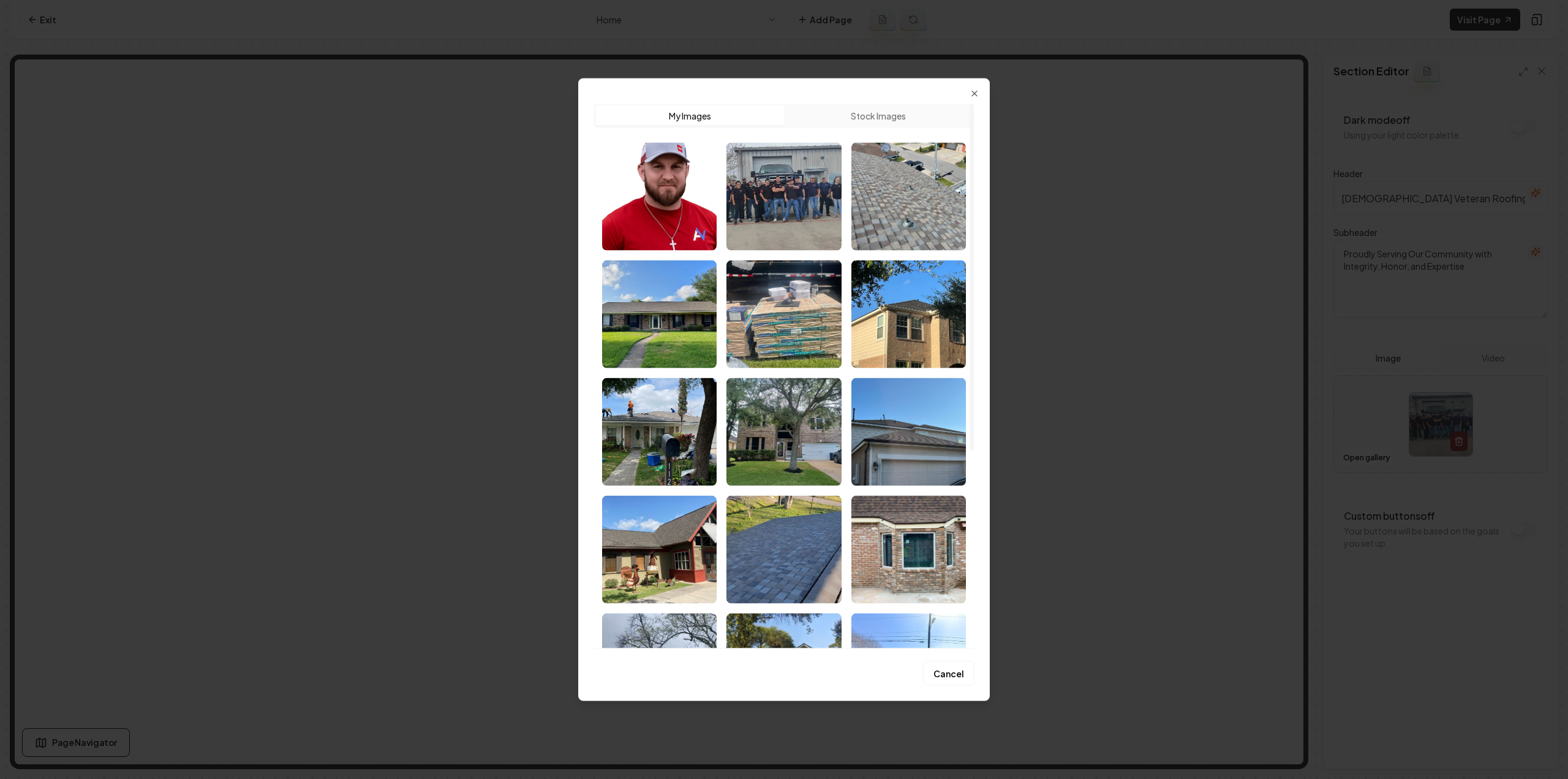
click at [673, 446] on img "Select image image_68a4a13f5c7cd75eb872ec35.jpeg" at bounding box center [660, 431] width 115 height 108
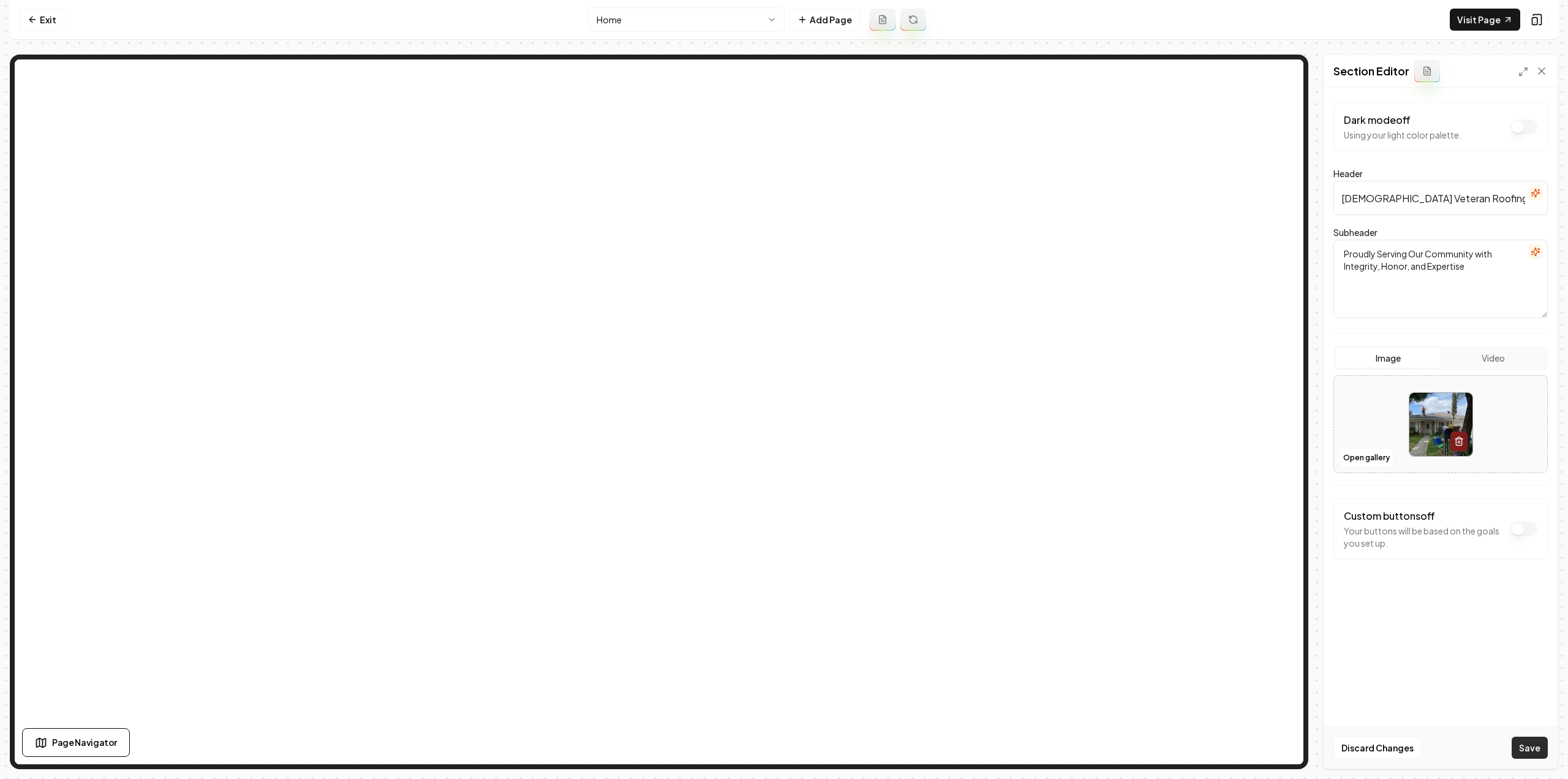
click at [1535, 744] on button "Save" at bounding box center [1529, 747] width 36 height 22
click at [1481, 22] on link "Visit Page" at bounding box center [1484, 19] width 70 height 22
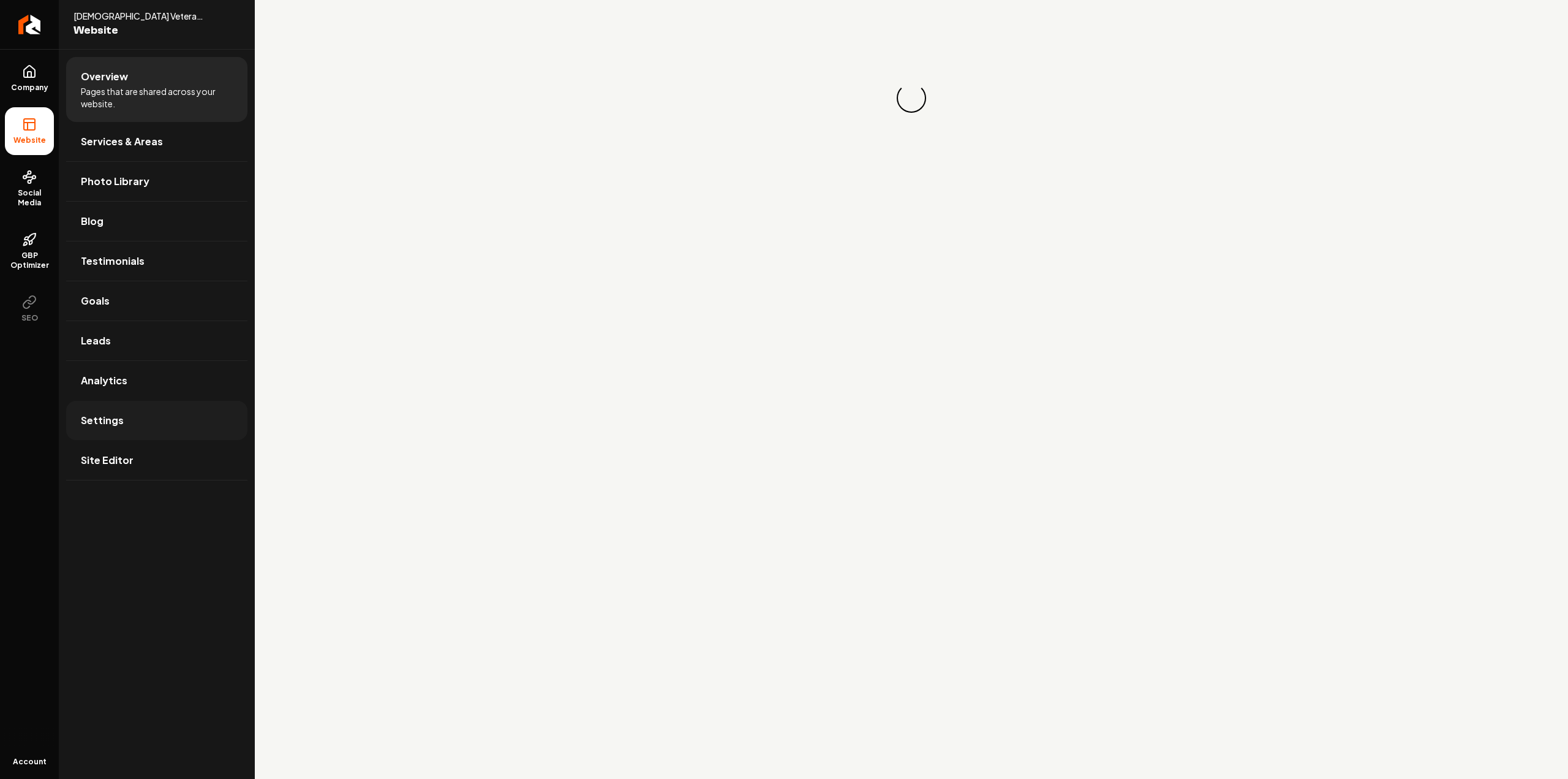
click at [119, 406] on link "Settings" at bounding box center [156, 420] width 181 height 40
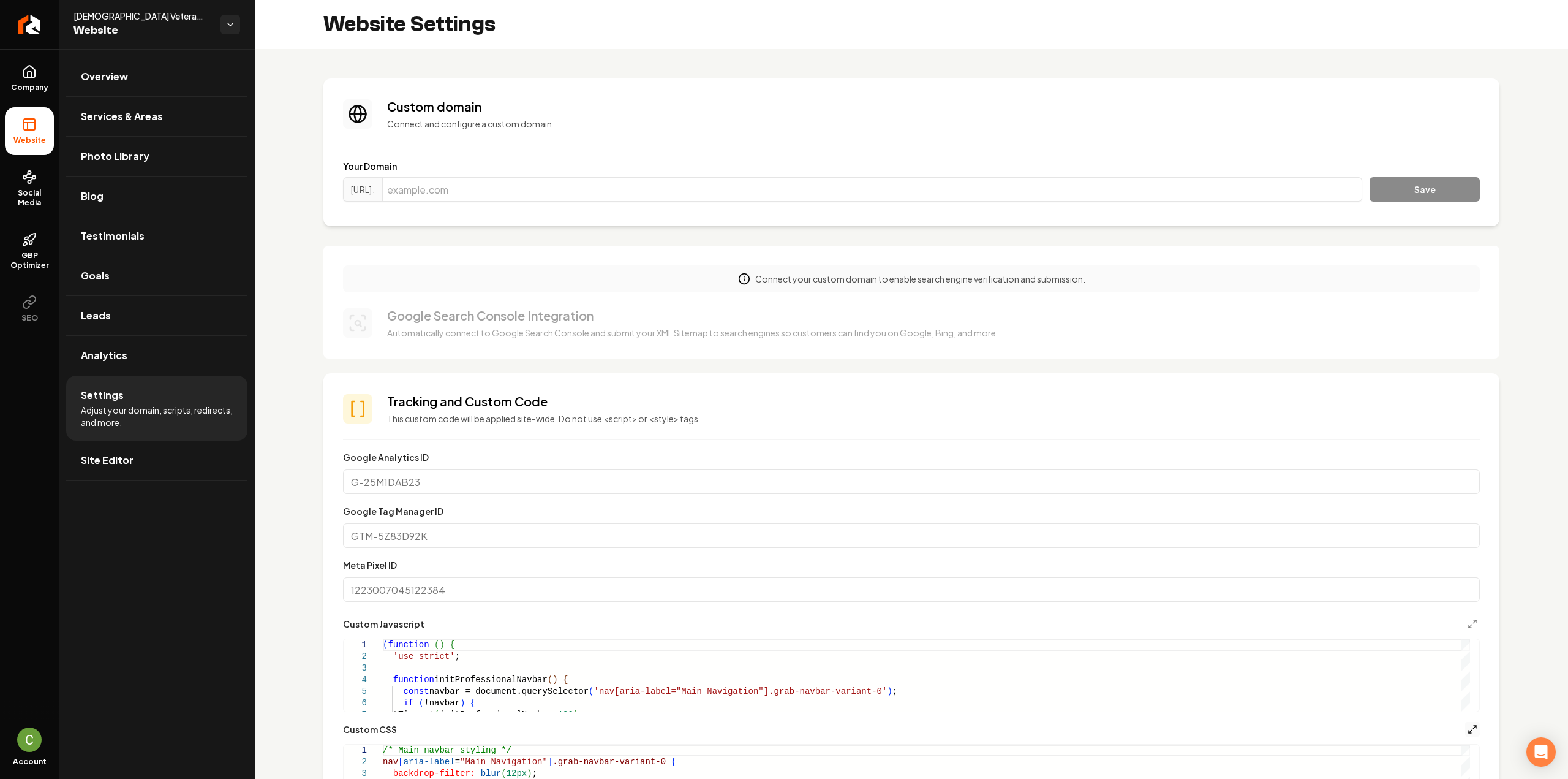
click at [1473, 726] on line "Main content area" at bounding box center [1475, 727] width 3 height 3
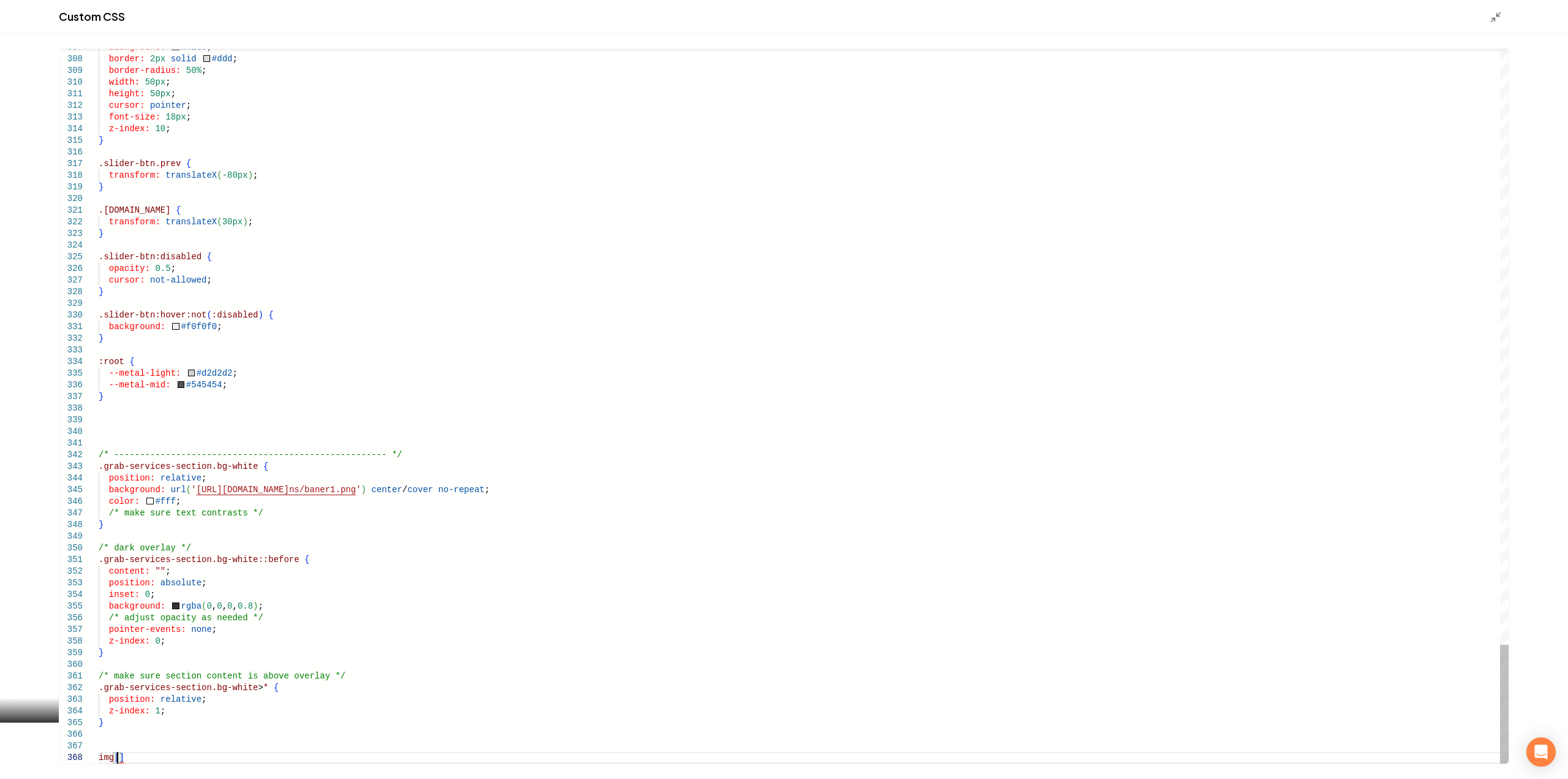
scroll to position [82, 23]
drag, startPoint x: 381, startPoint y: 453, endPoint x: 70, endPoint y: 452, distance: 311.0
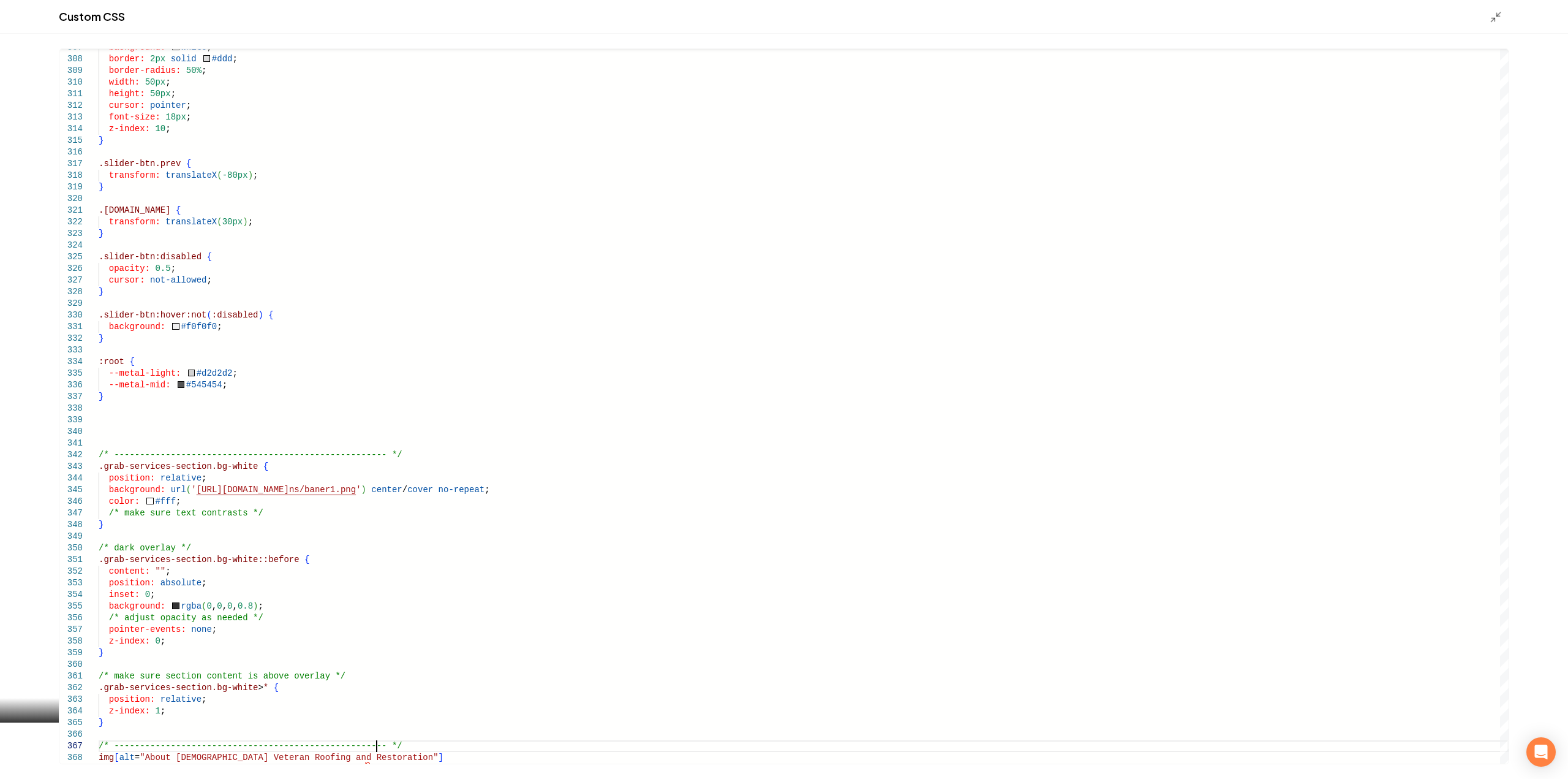
click at [410, 765] on div "307 308 309 310 311 312 313 314 315 316 317 318 319 320 321 322 323 324 325 326…" at bounding box center [784, 406] width 1568 height 745
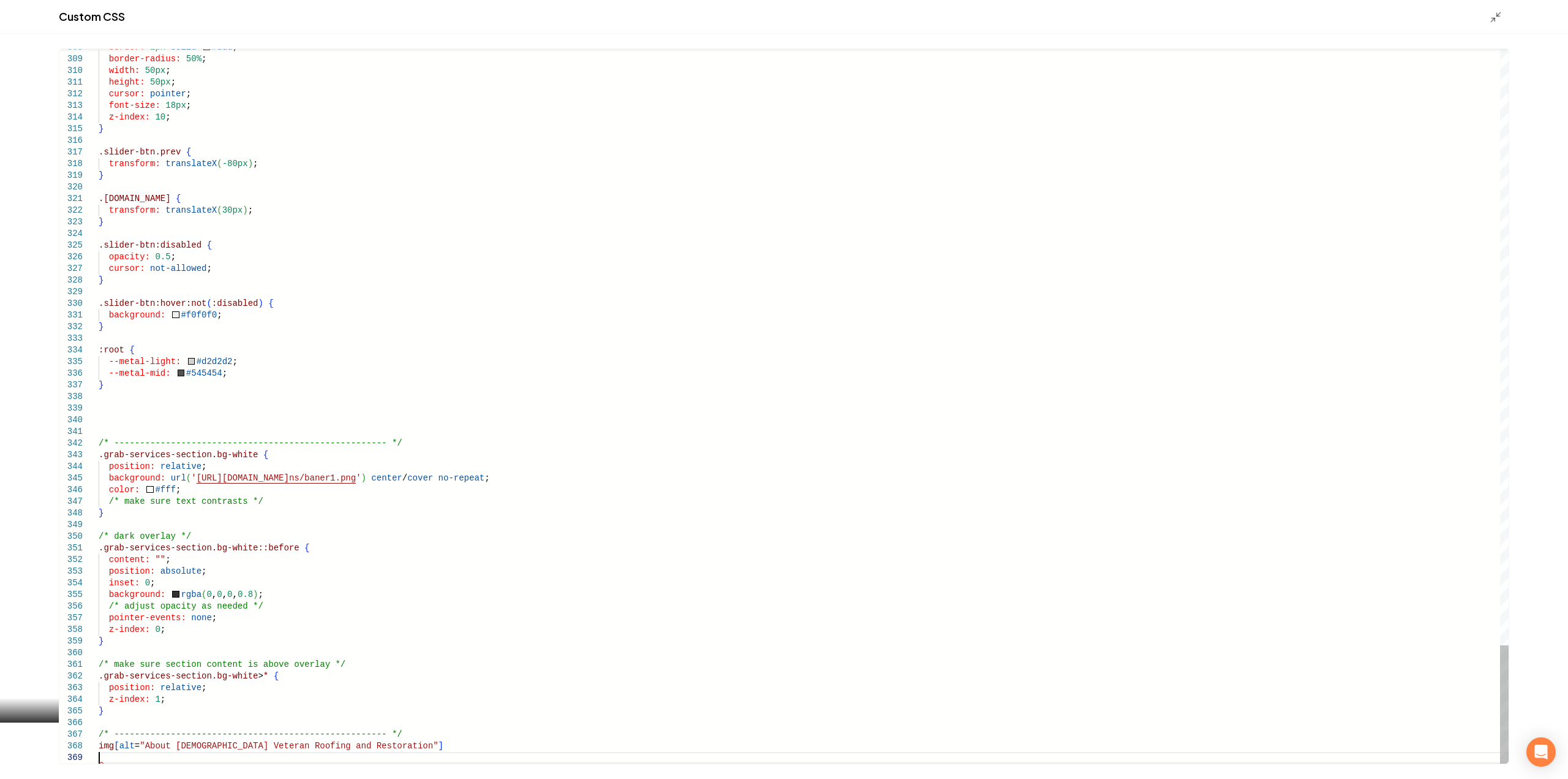
type textarea "**********"
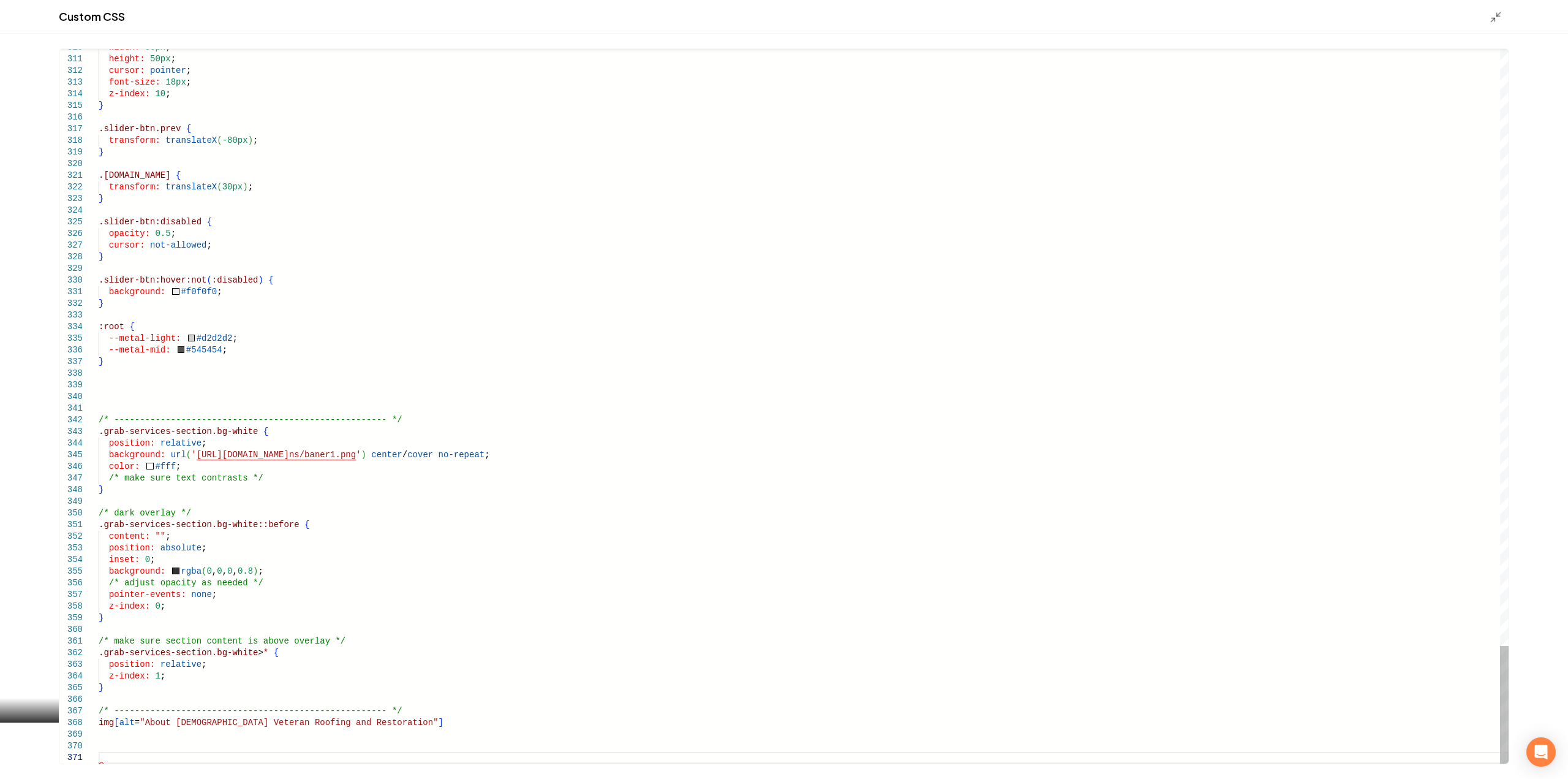
type textarea "**********"
click at [1497, 25] on div "Custom CSS" at bounding box center [784, 16] width 1568 height 34
click at [1498, 17] on icon "Main content area" at bounding box center [1496, 17] width 13 height 13
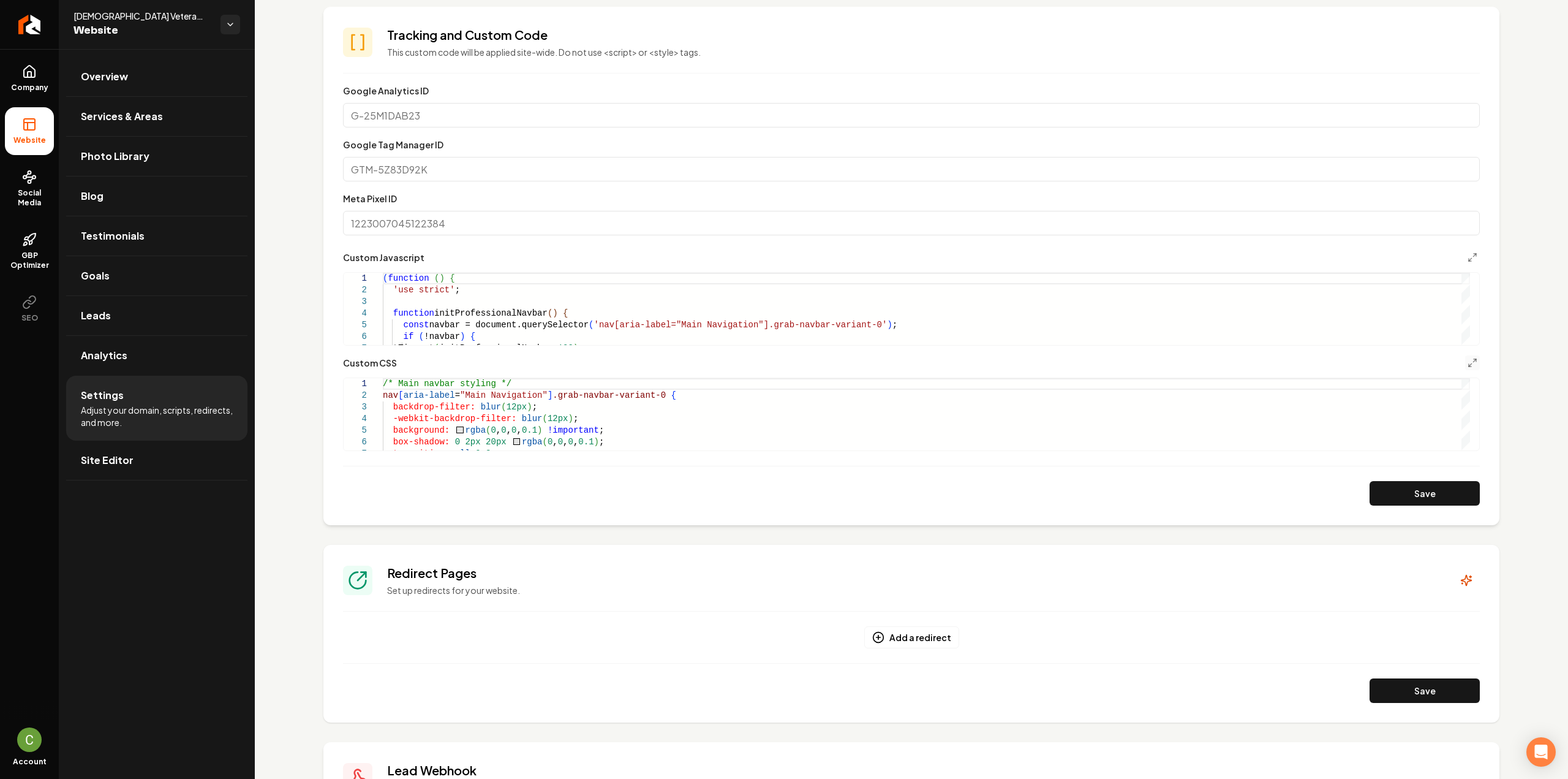
scroll to position [367, 0]
click at [1424, 494] on button "Save" at bounding box center [1424, 491] width 110 height 24
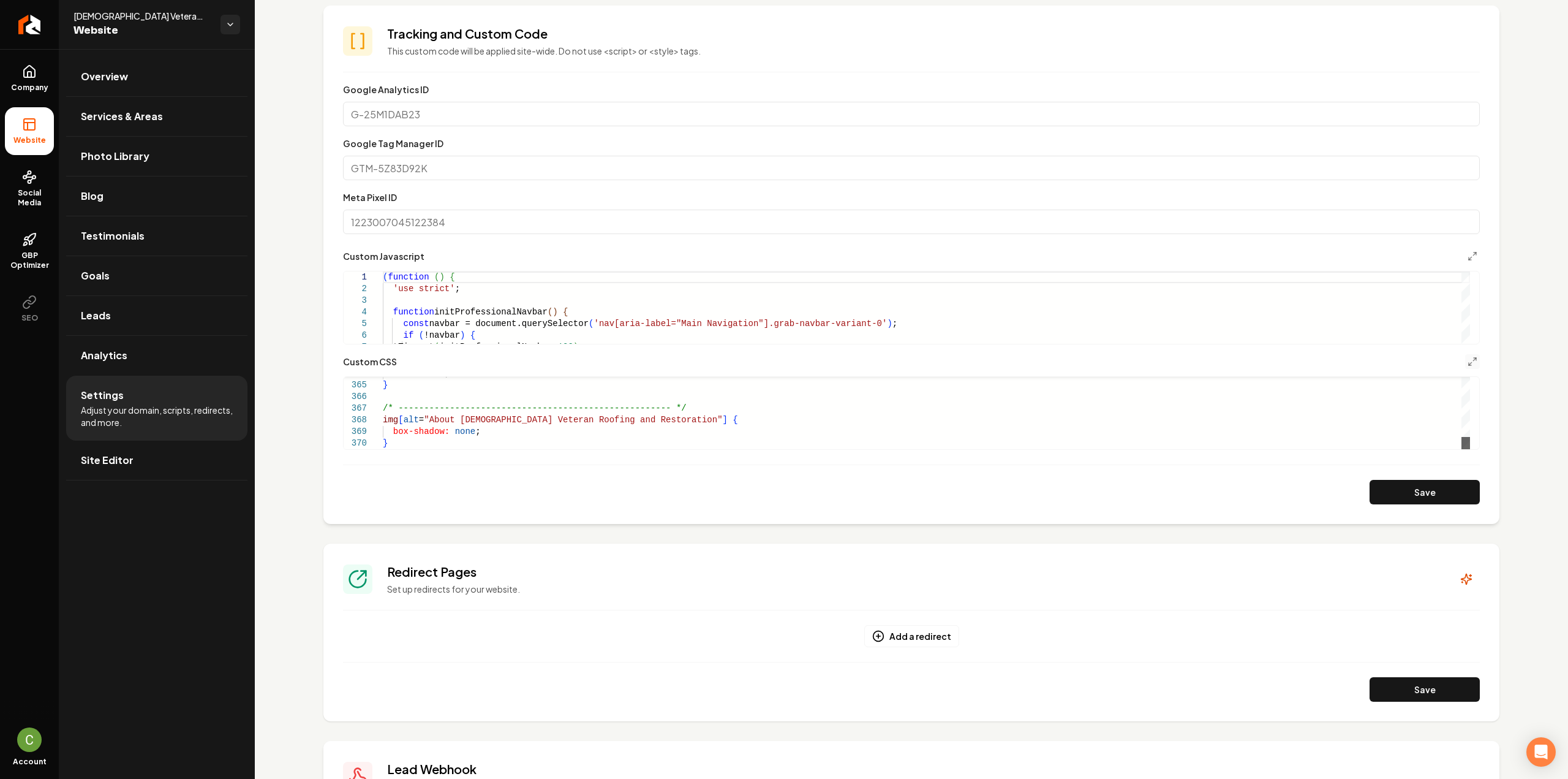
click at [1469, 449] on div "Main content area" at bounding box center [1465, 443] width 9 height 13
click at [1392, 499] on button "Save" at bounding box center [1424, 491] width 110 height 24
drag, startPoint x: 380, startPoint y: 427, endPoint x: 414, endPoint y: 432, distance: 34.4
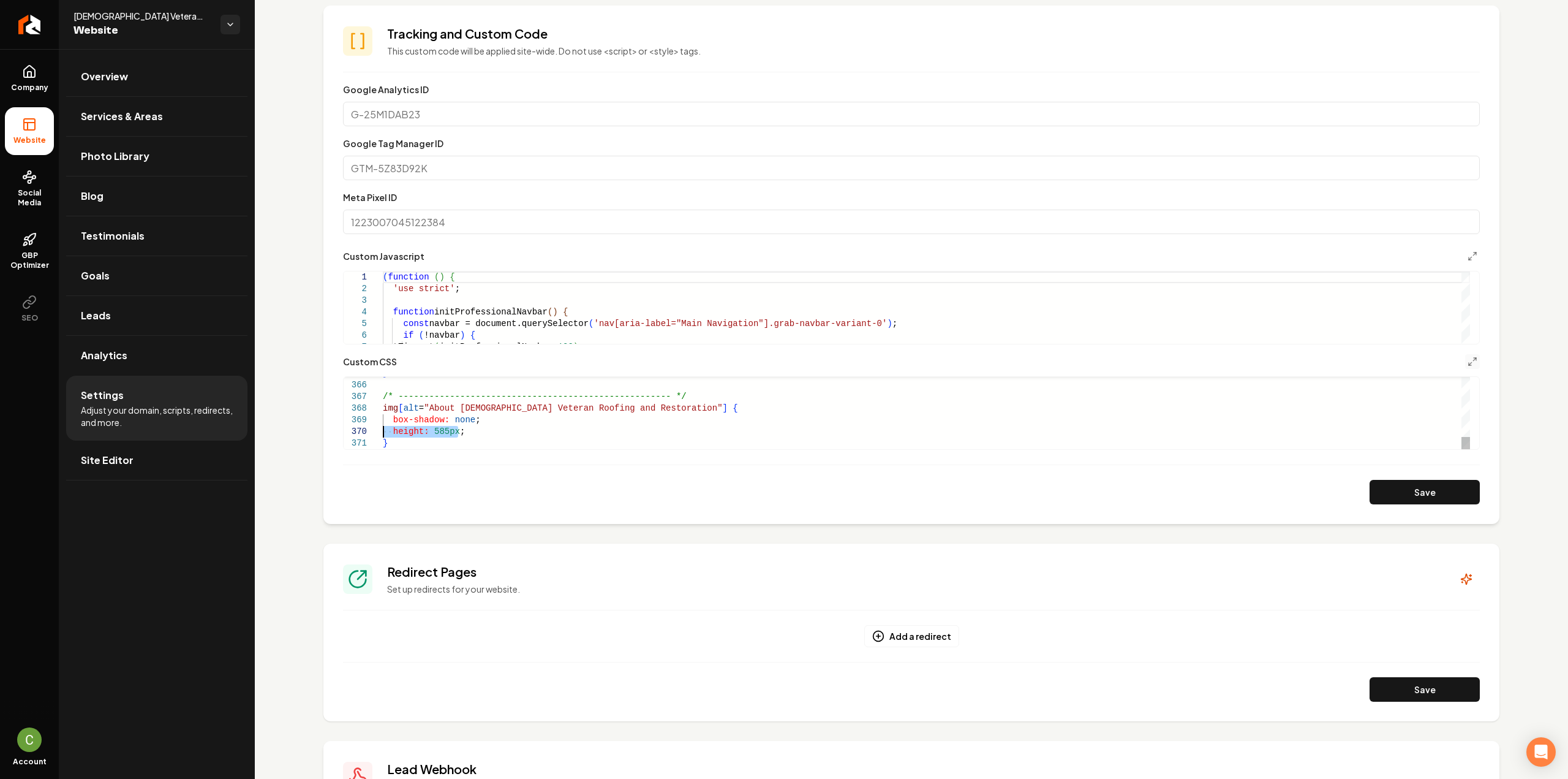
click at [1408, 482] on button "Save" at bounding box center [1424, 491] width 110 height 24
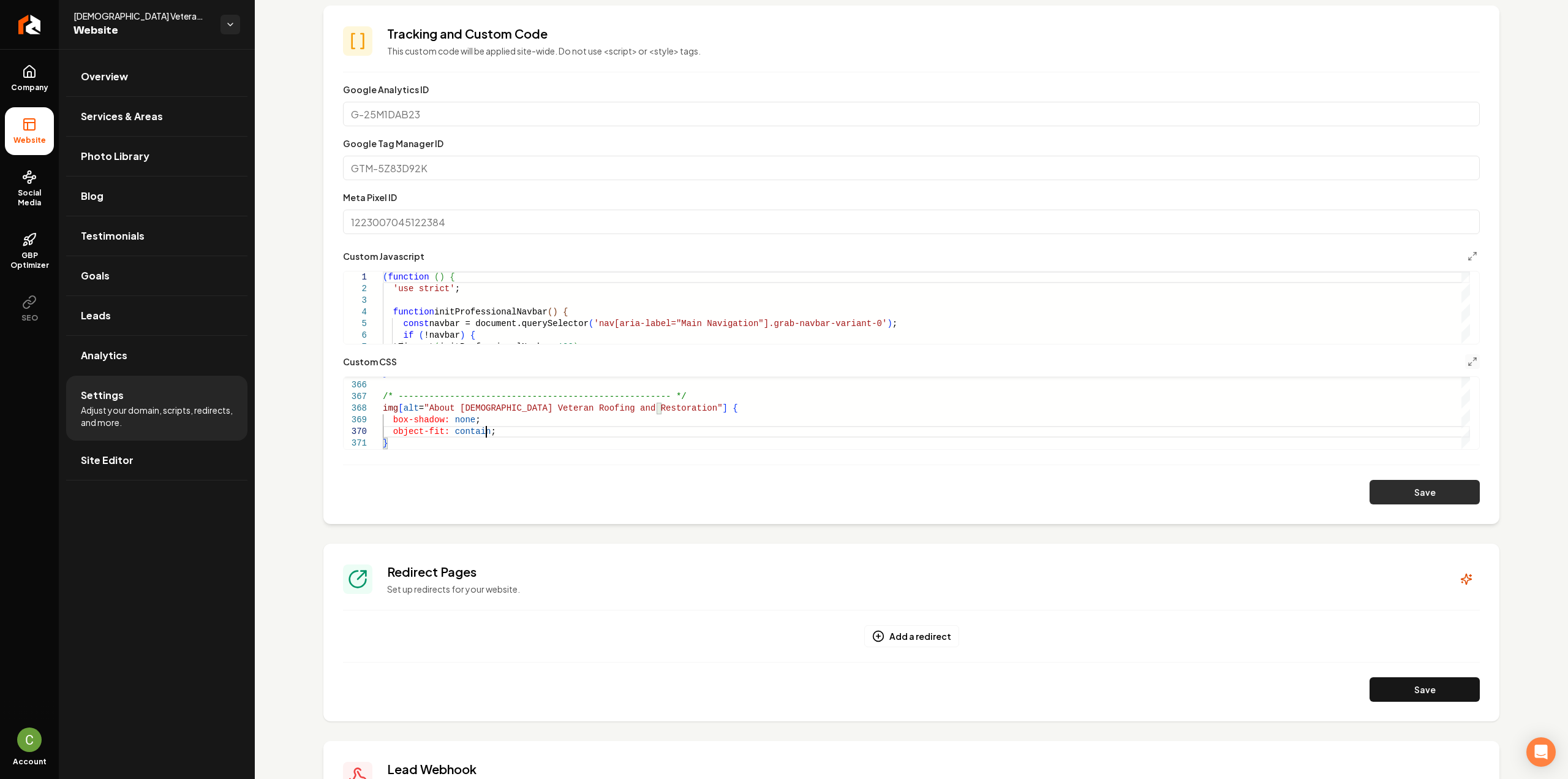
click at [1430, 485] on button "Save" at bounding box center [1424, 491] width 110 height 24
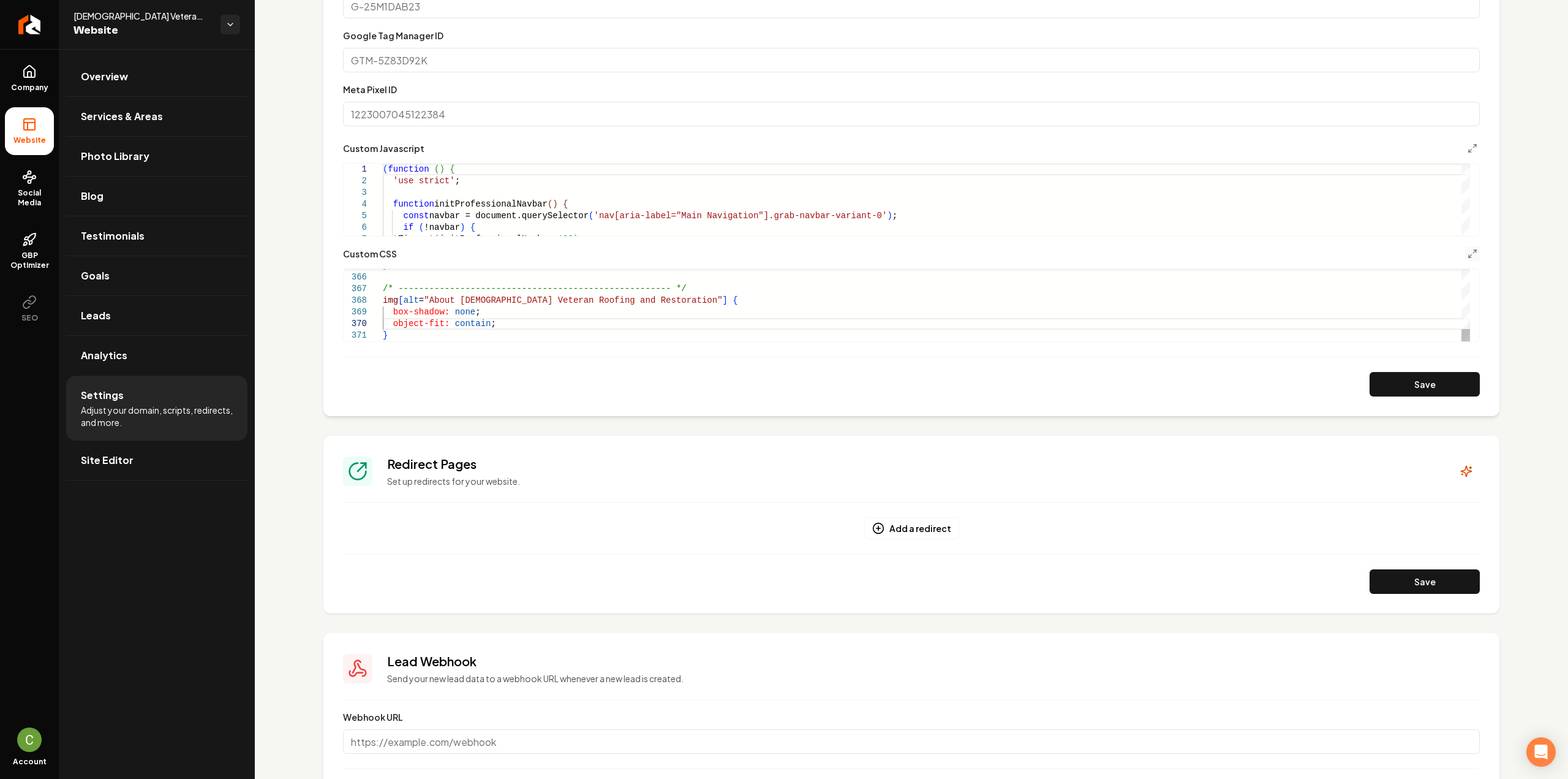
scroll to position [490, 0]
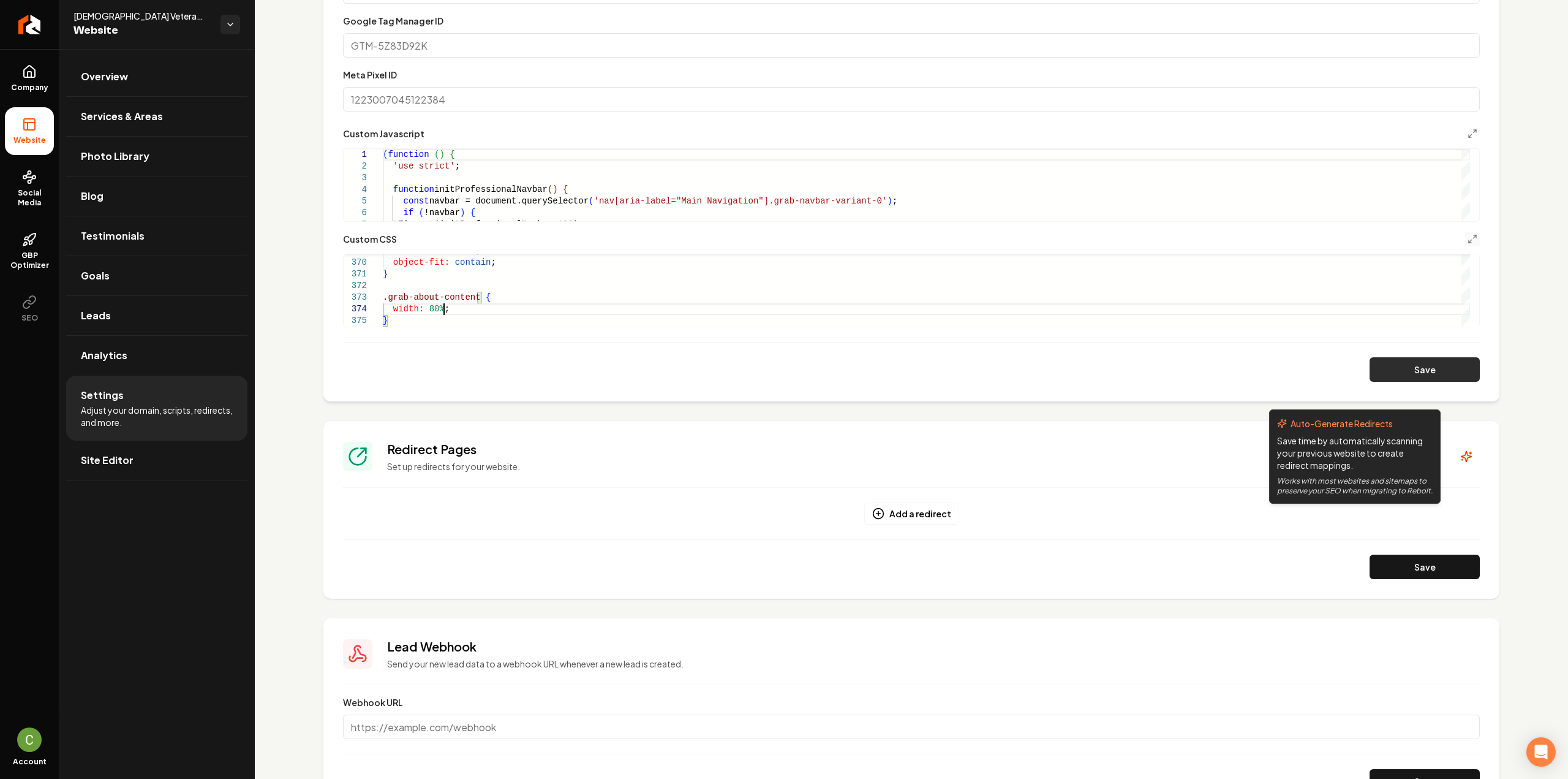
click at [1415, 382] on section "**********" at bounding box center [911, 142] width 1176 height 518
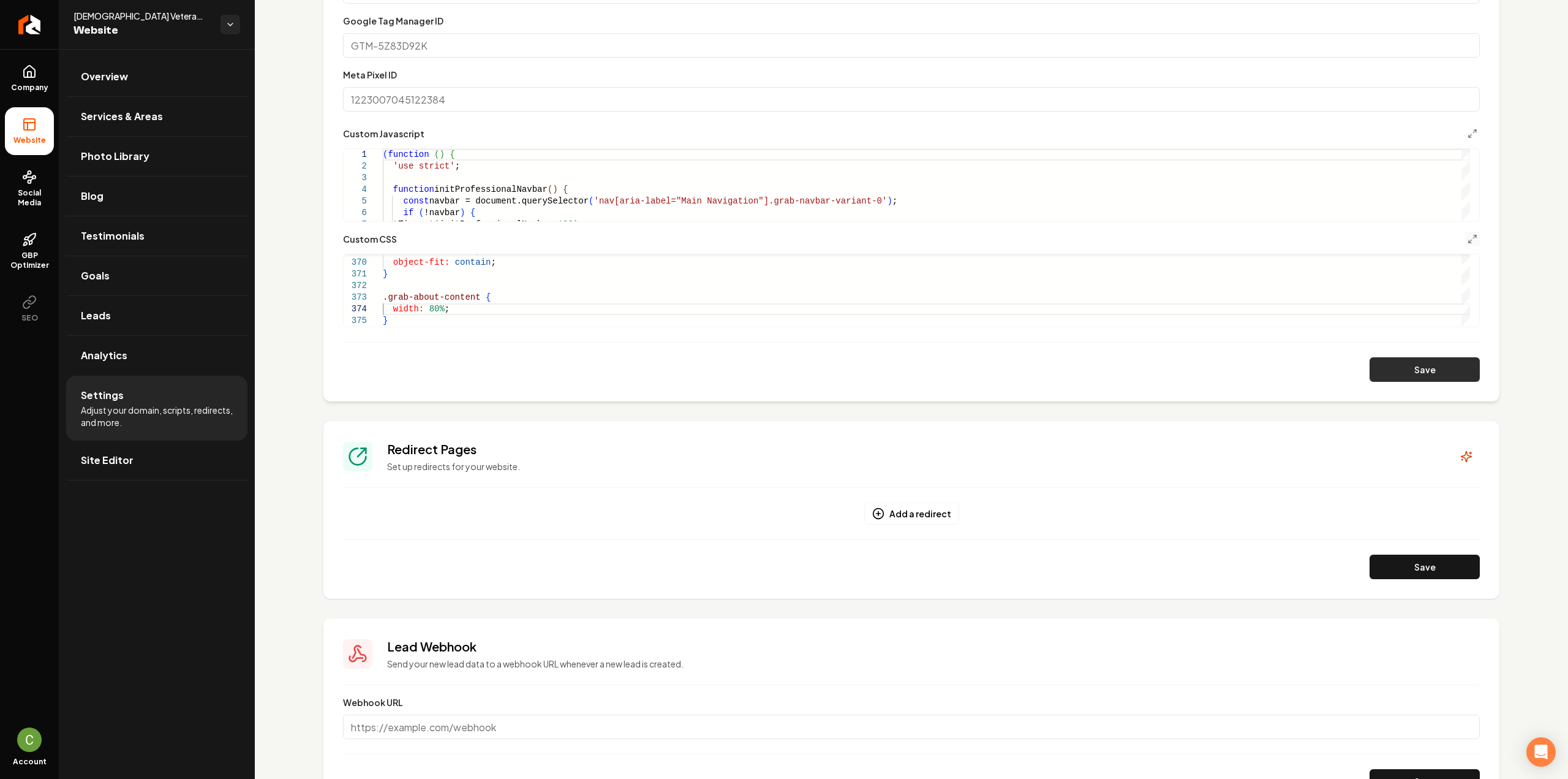
click at [1413, 377] on button "Save" at bounding box center [1424, 369] width 110 height 24
drag, startPoint x: 421, startPoint y: 325, endPoint x: 404, endPoint y: 318, distance: 18.4
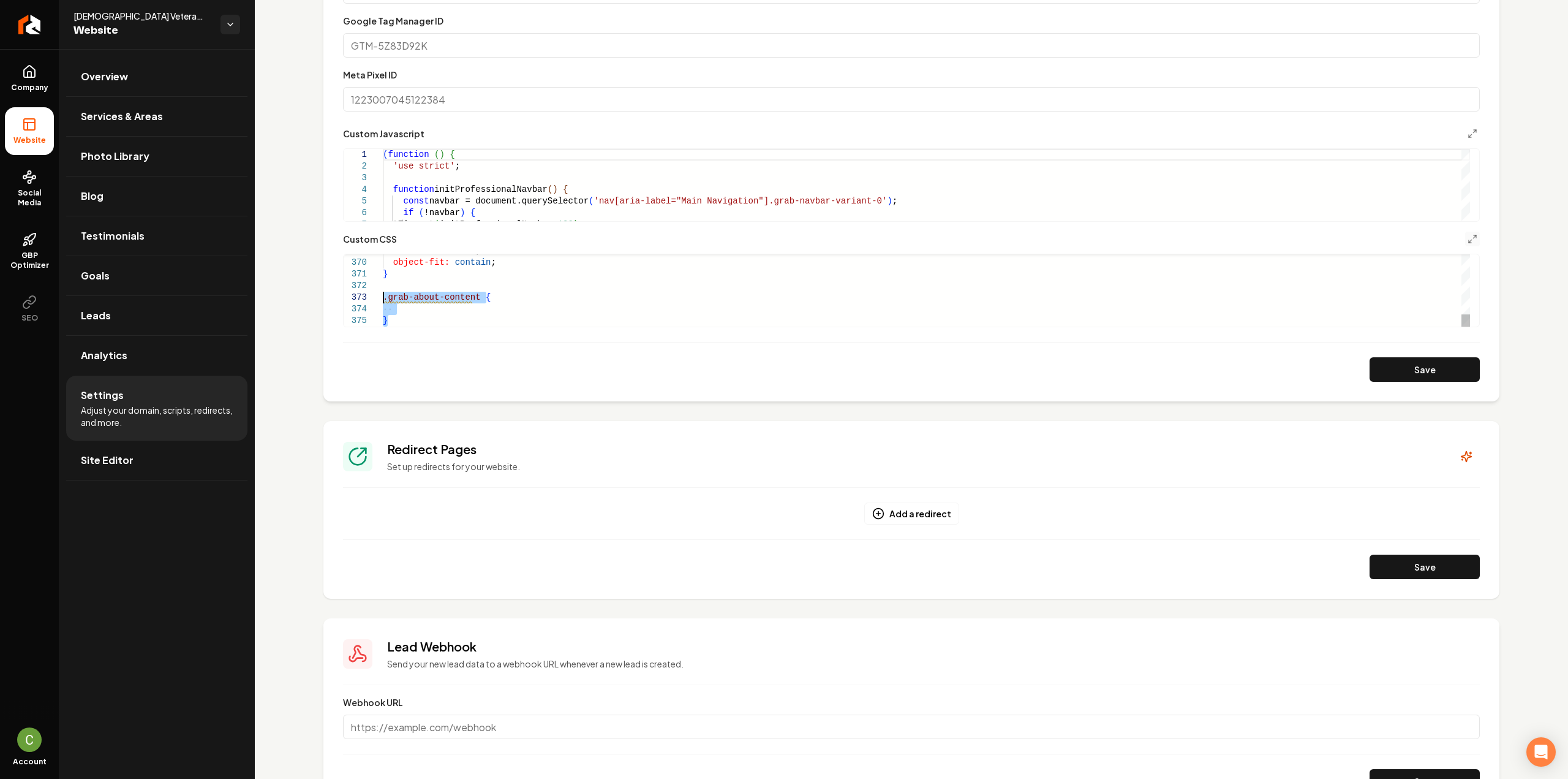
drag, startPoint x: 429, startPoint y: 319, endPoint x: 348, endPoint y: 297, distance: 83.9
click at [1380, 365] on button "Save" at bounding box center [1424, 369] width 110 height 24
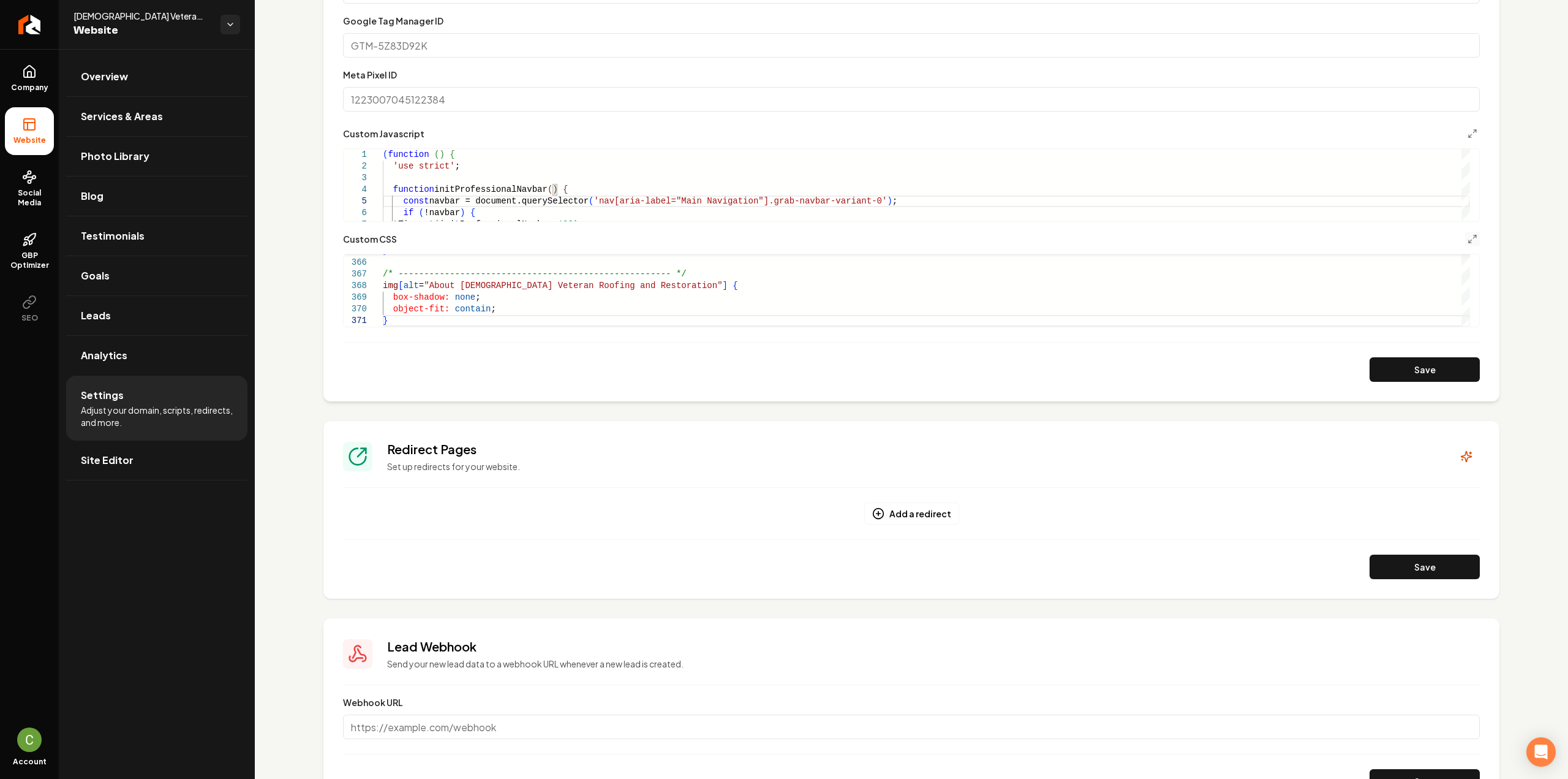
click at [1392, 367] on button "Save" at bounding box center [1424, 369] width 110 height 24
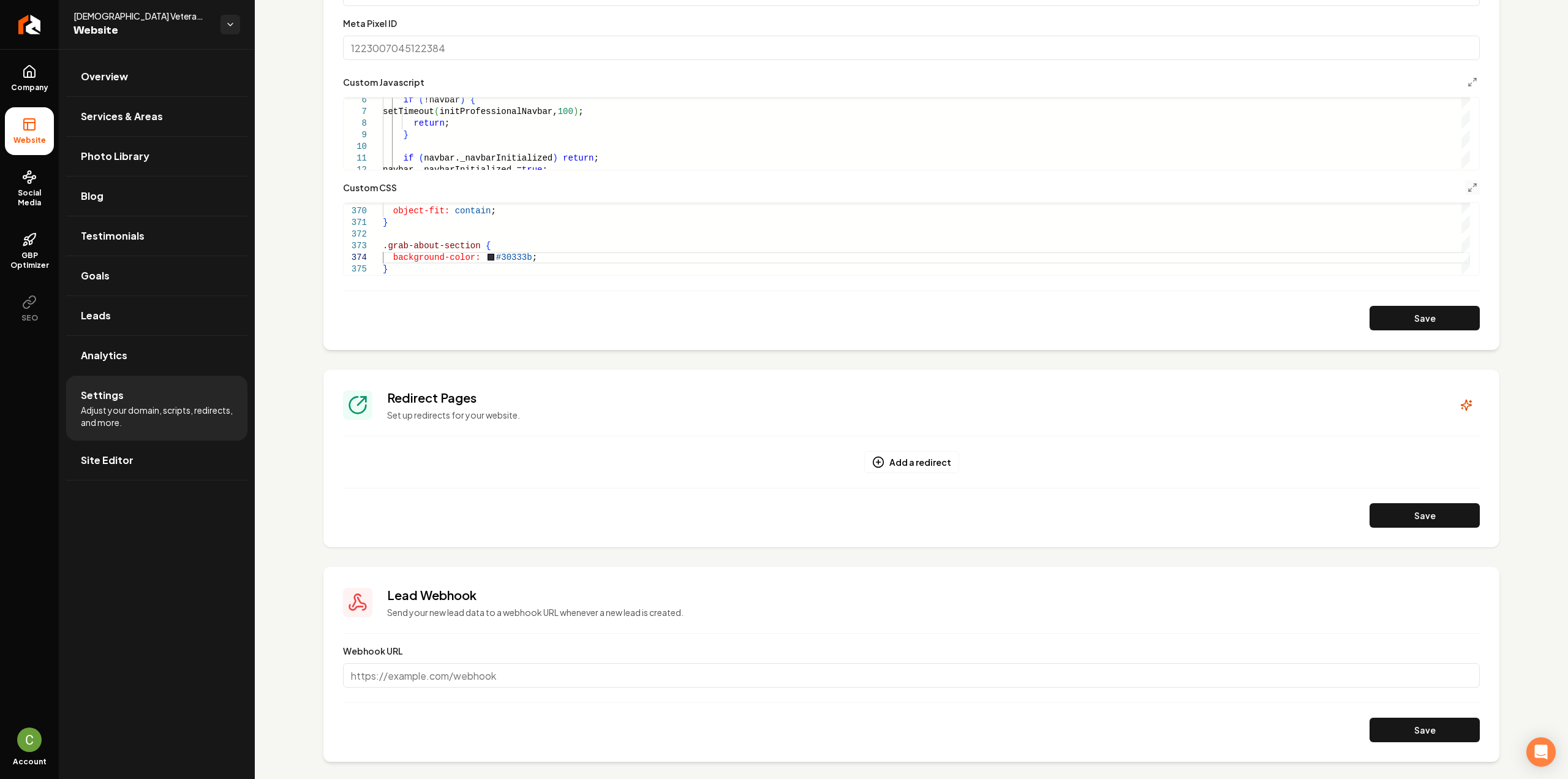
scroll to position [551, 0]
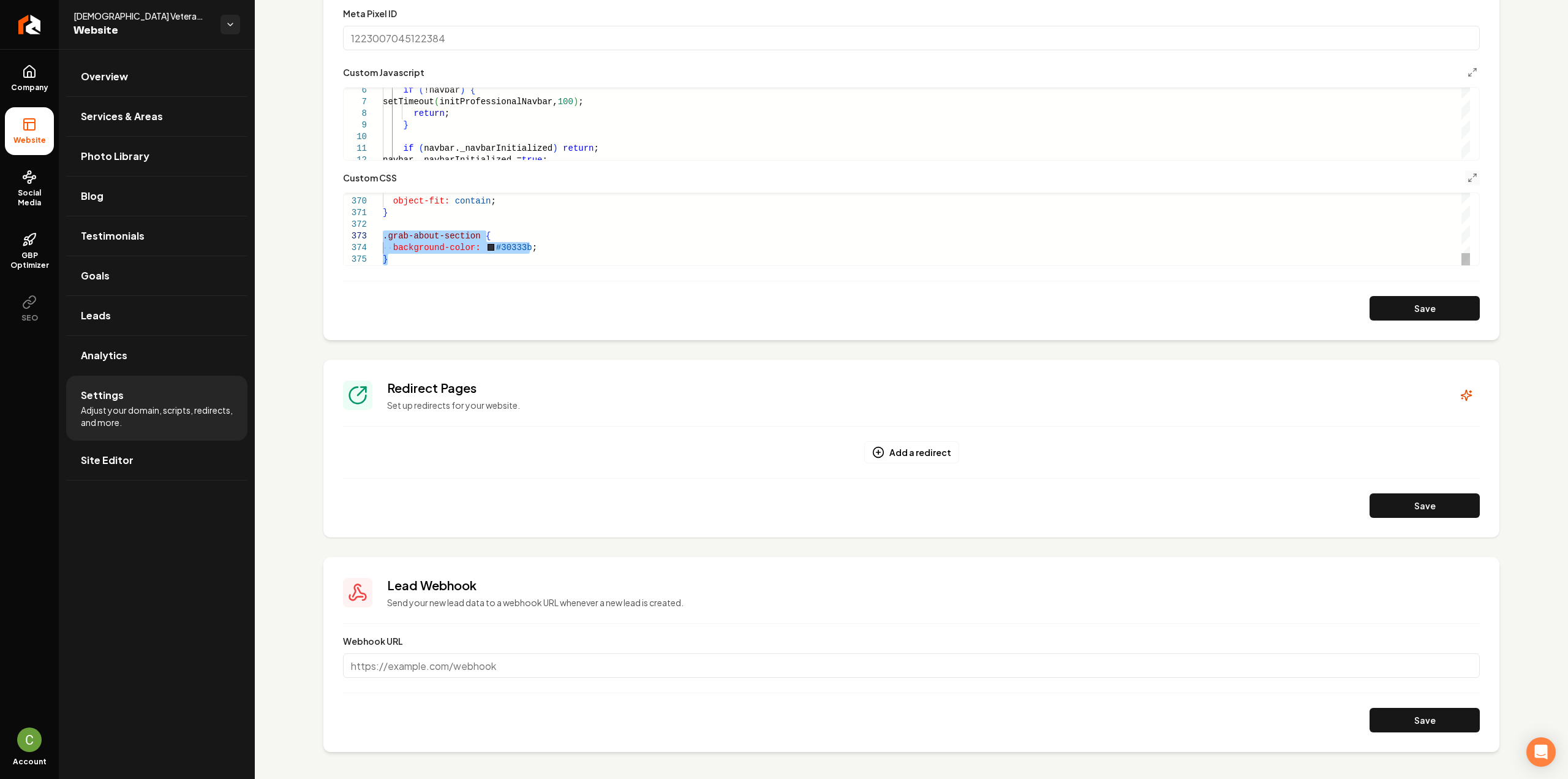
drag, startPoint x: 387, startPoint y: 258, endPoint x: 371, endPoint y: 240, distance: 24.1
click at [1380, 317] on button "Save" at bounding box center [1424, 308] width 110 height 24
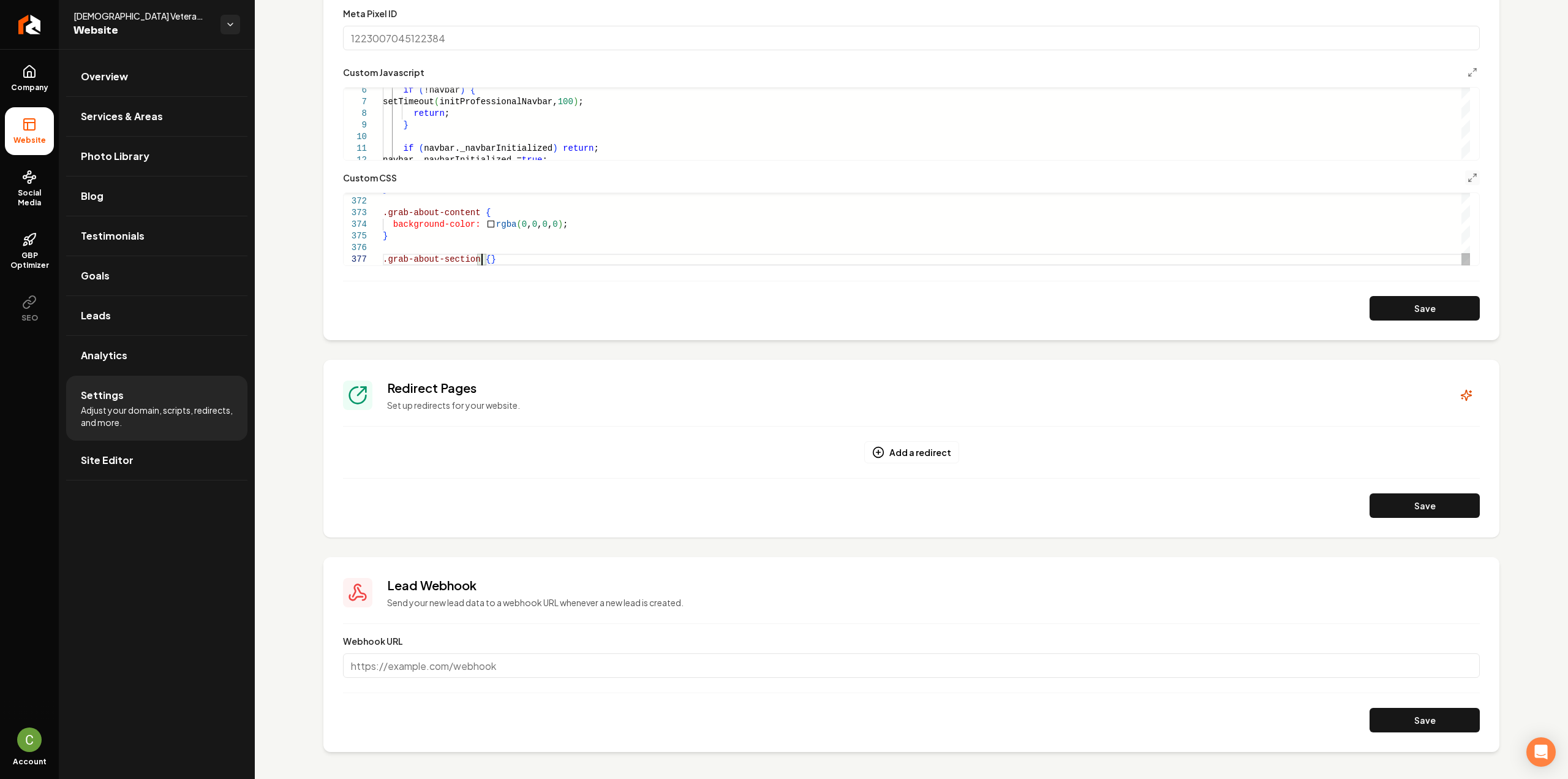
scroll to position [82, 9]
type textarea "**********"
click at [1380, 309] on button "Save" at bounding box center [1424, 308] width 110 height 24
click at [1384, 308] on button "Save" at bounding box center [1424, 308] width 110 height 24
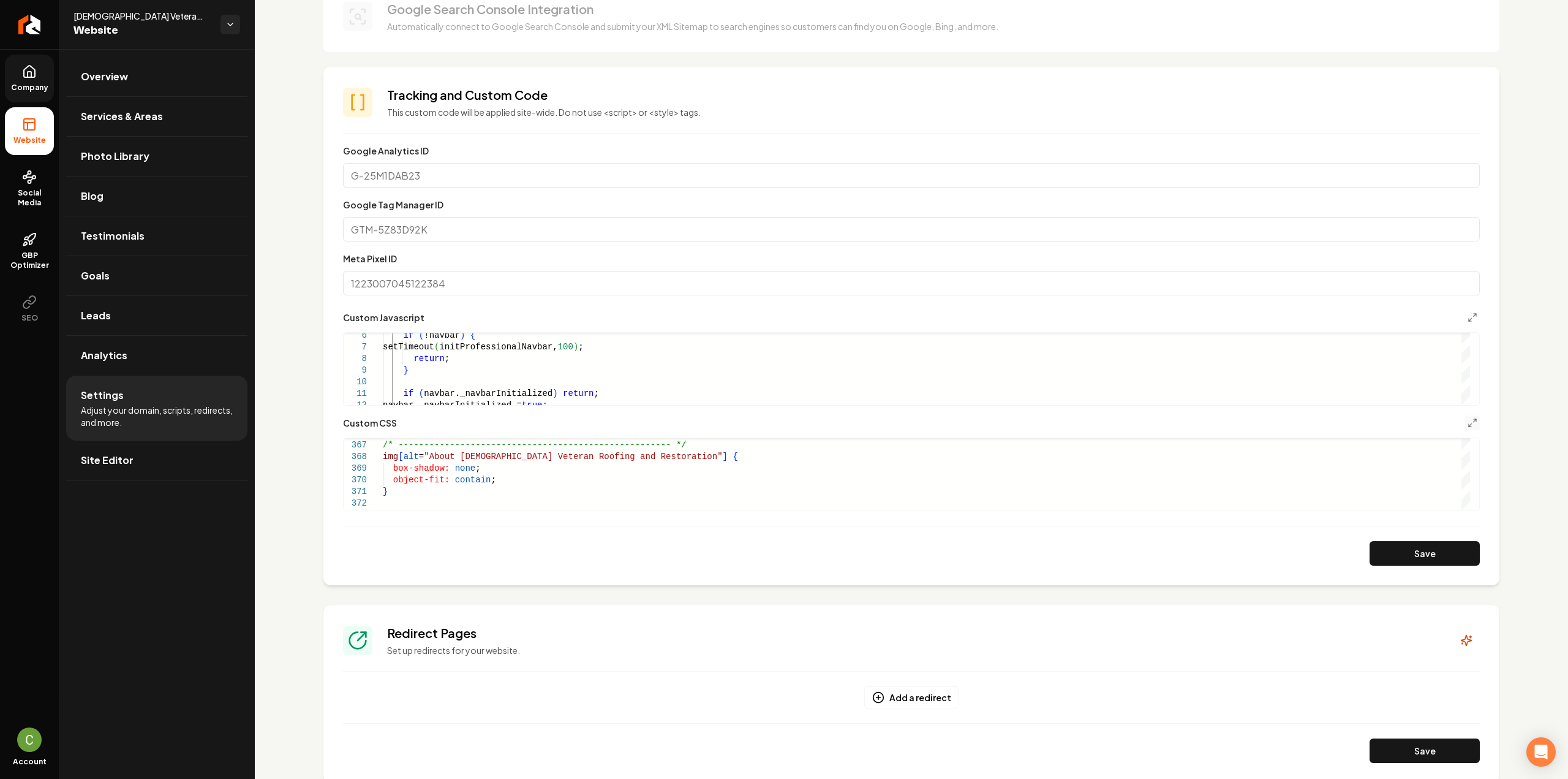
click at [14, 89] on span "Company" at bounding box center [30, 88] width 47 height 10
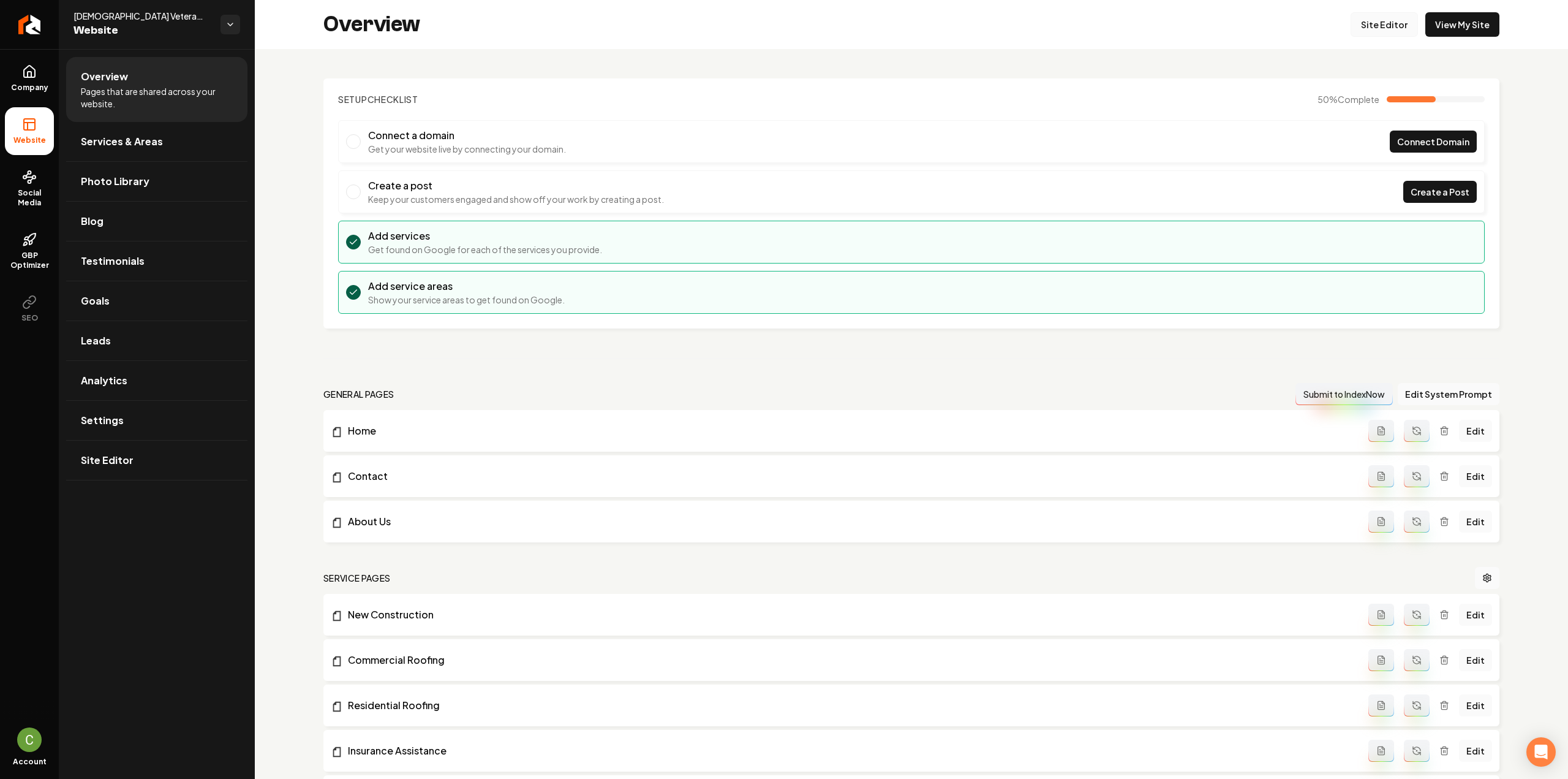
click at [1378, 29] on link "Site Editor" at bounding box center [1384, 24] width 67 height 24
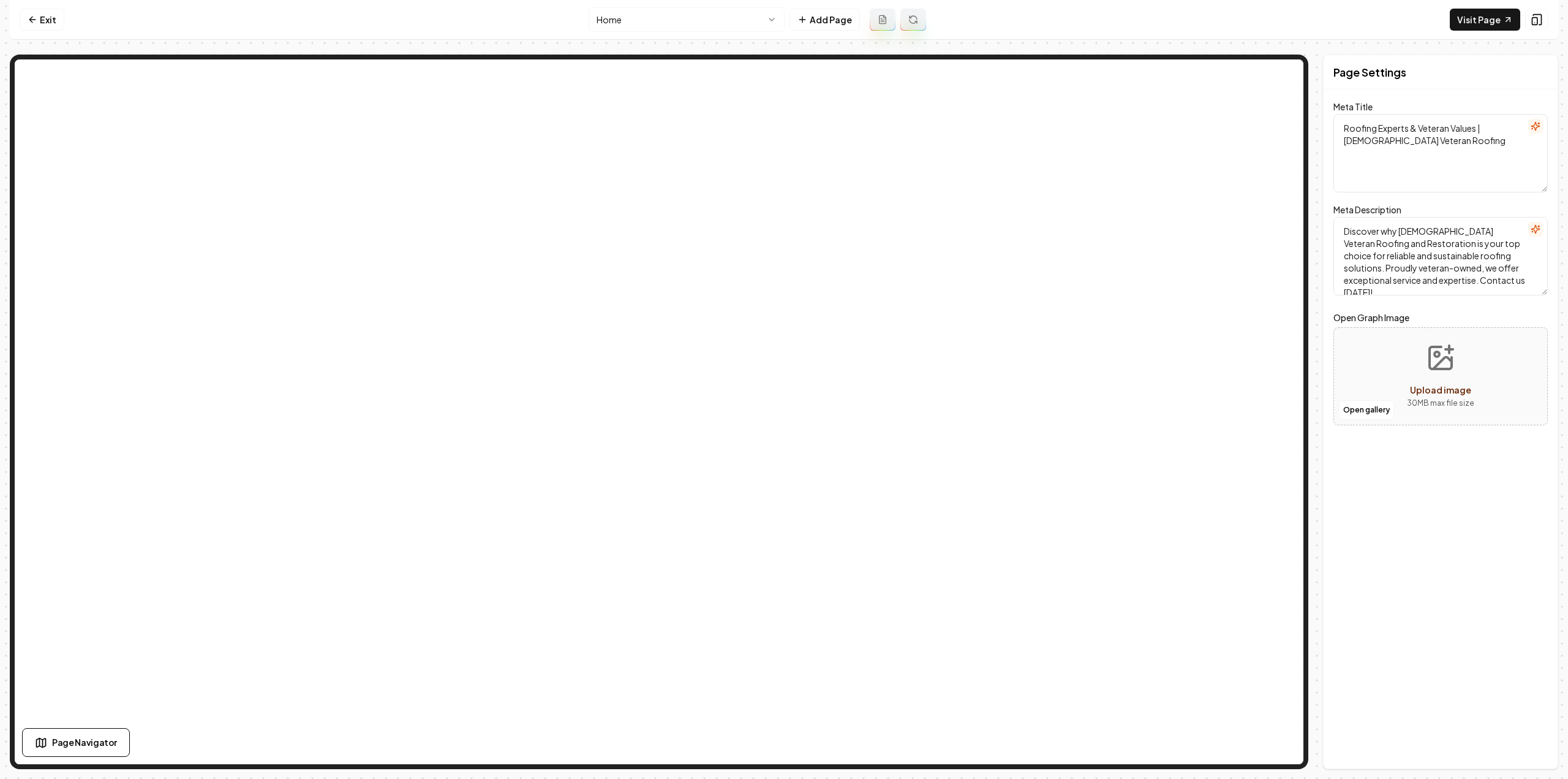
click at [648, 18] on html "Computer Required This feature is only available on a computer. Please switch t…" at bounding box center [784, 389] width 1568 height 779
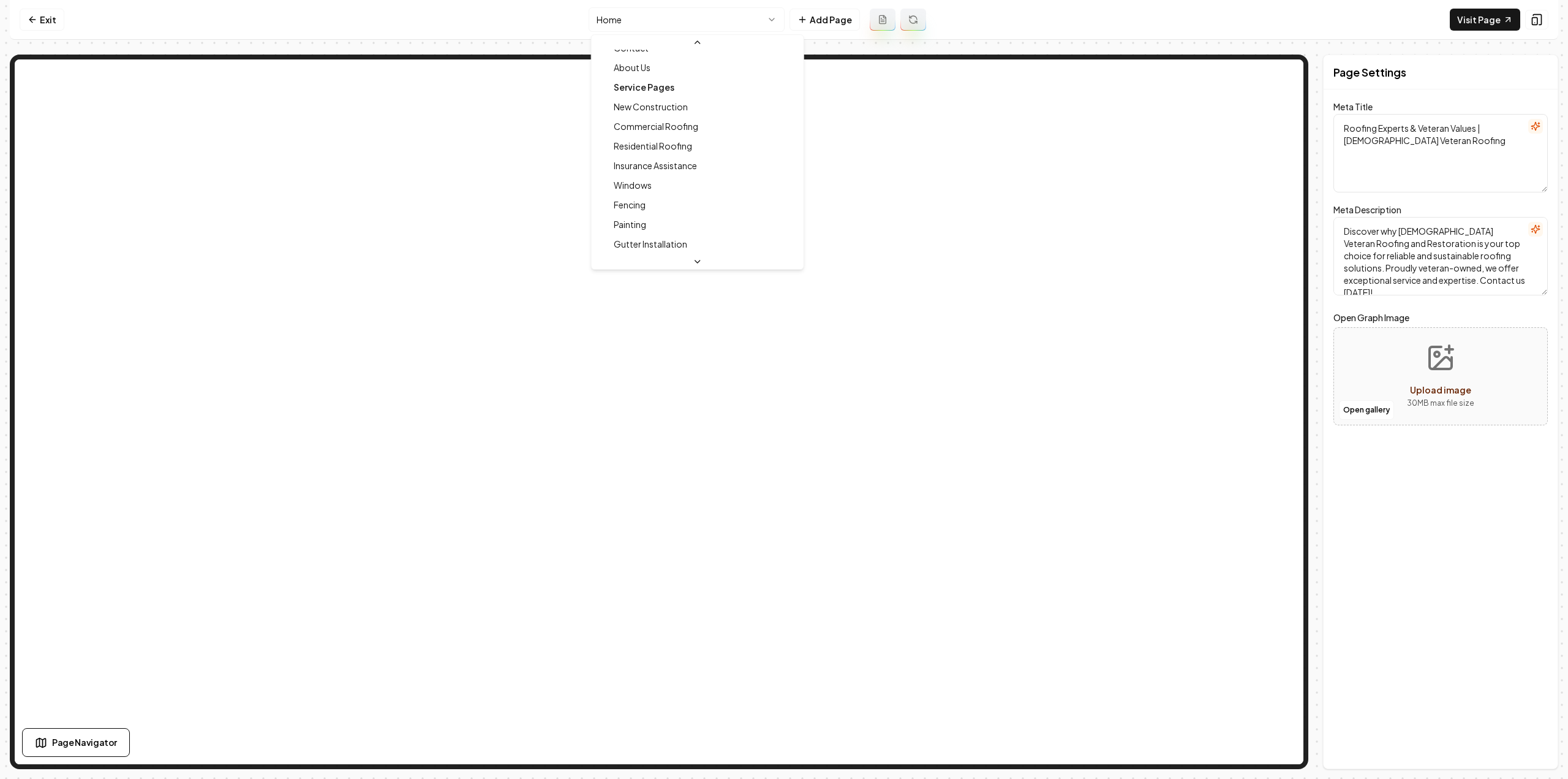
scroll to position [61, 0]
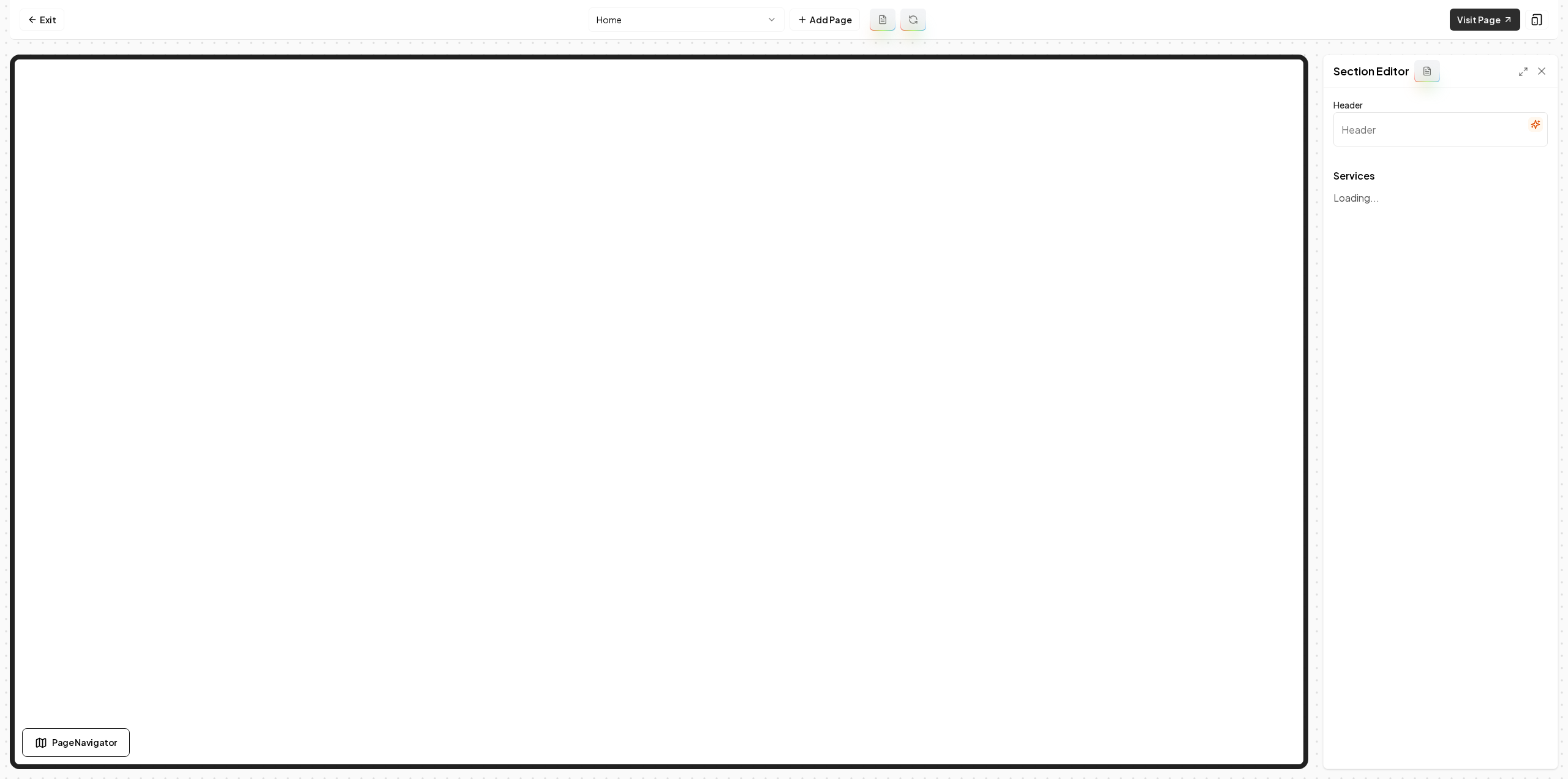
click at [1476, 22] on link "Visit Page" at bounding box center [1484, 19] width 70 height 22
type input "Our Expert Roofing & Restoration Services"
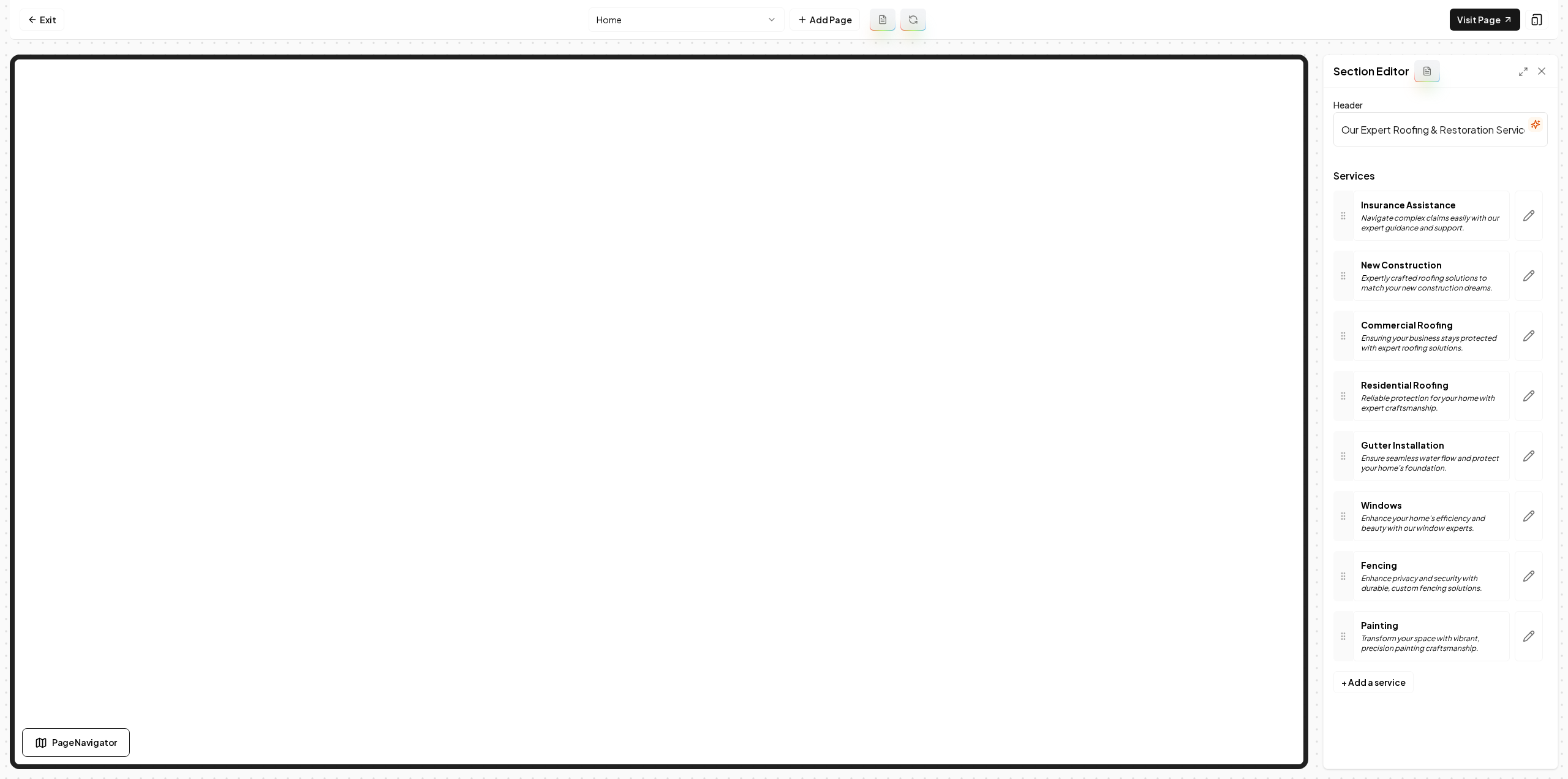
click at [668, 13] on html "Computer Required This feature is only available on a computer. Please switch t…" at bounding box center [784, 389] width 1568 height 779
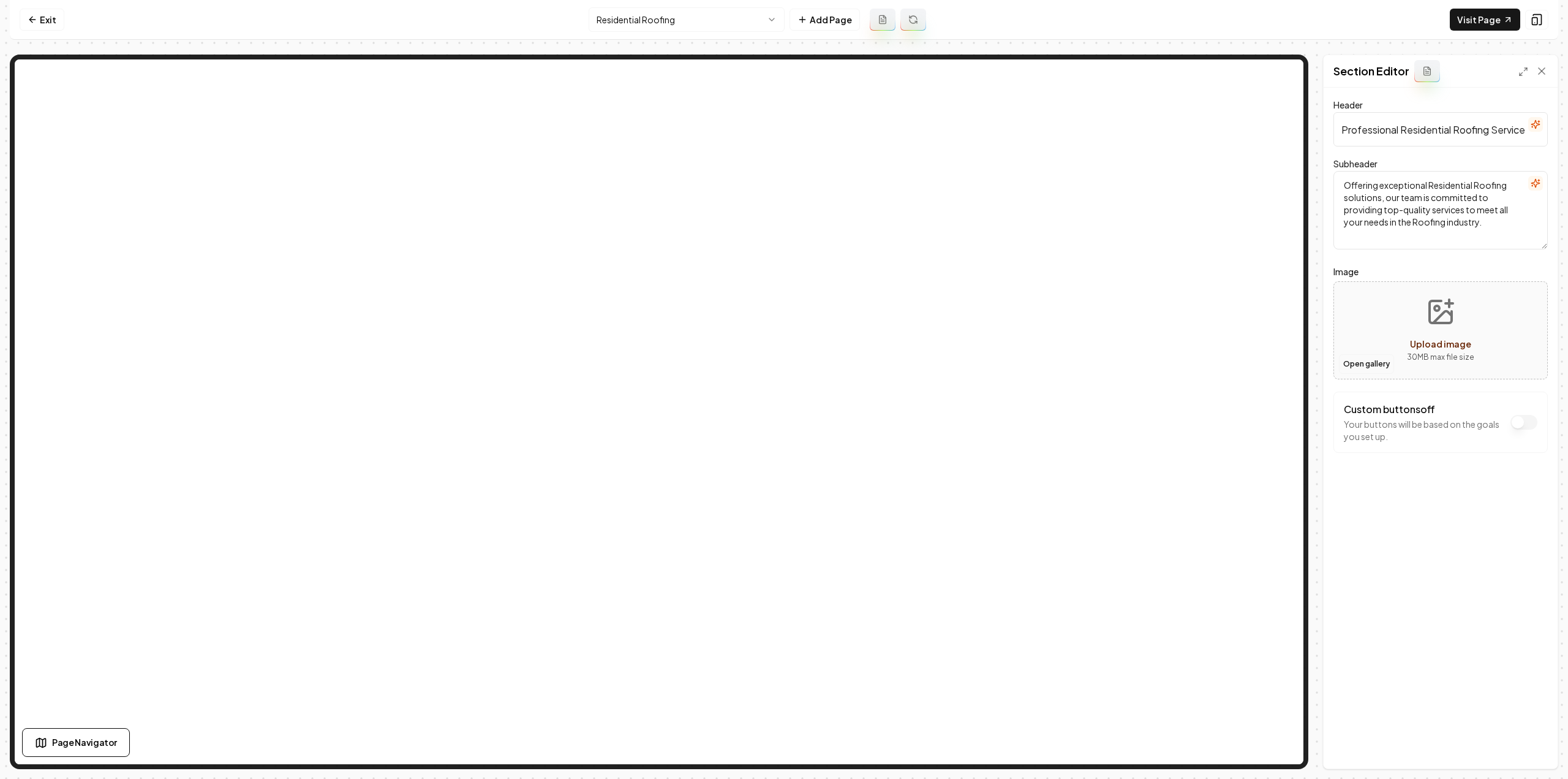
click at [1355, 364] on button "Open gallery" at bounding box center [1367, 364] width 55 height 20
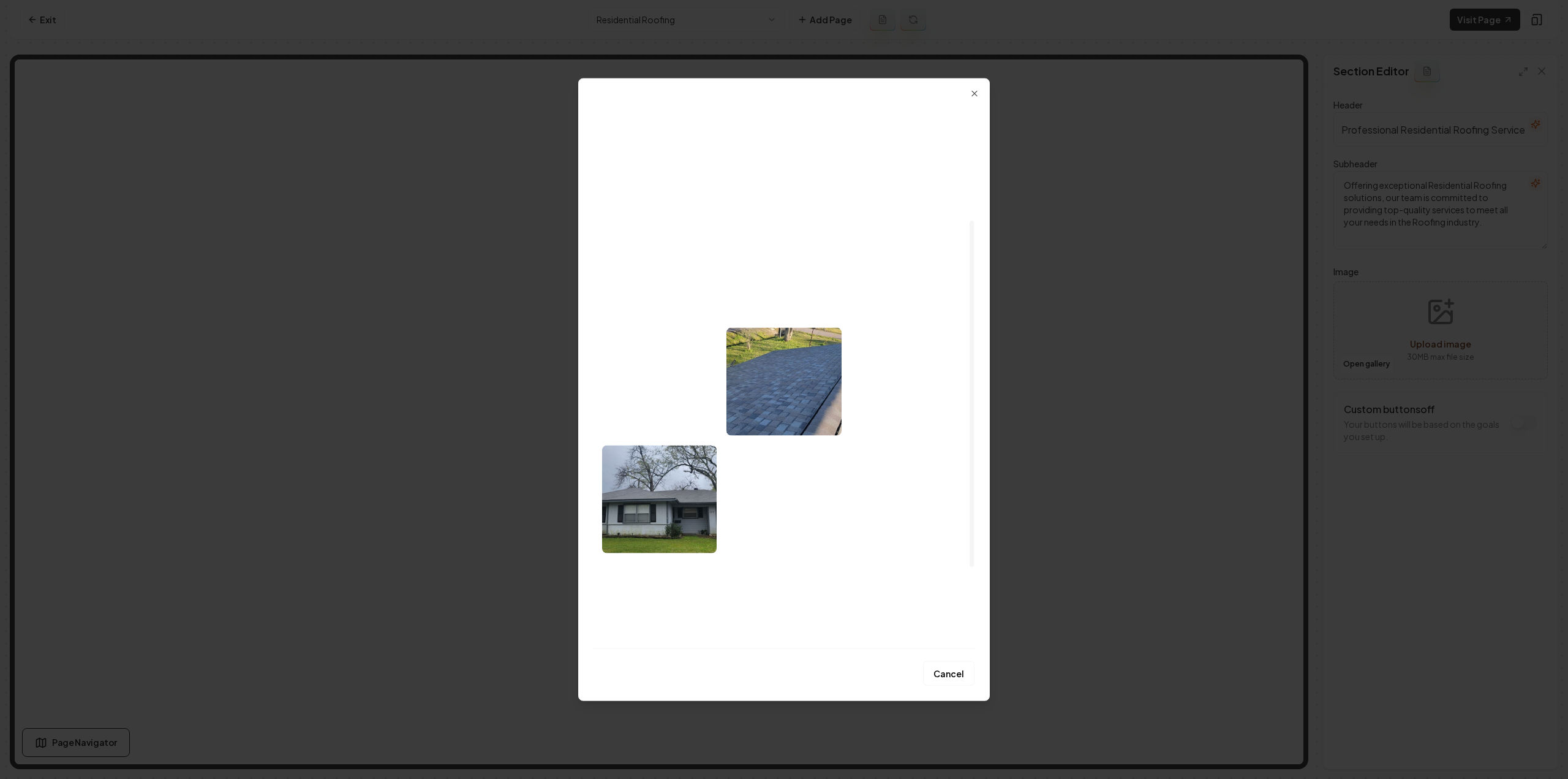
scroll to position [184, 0]
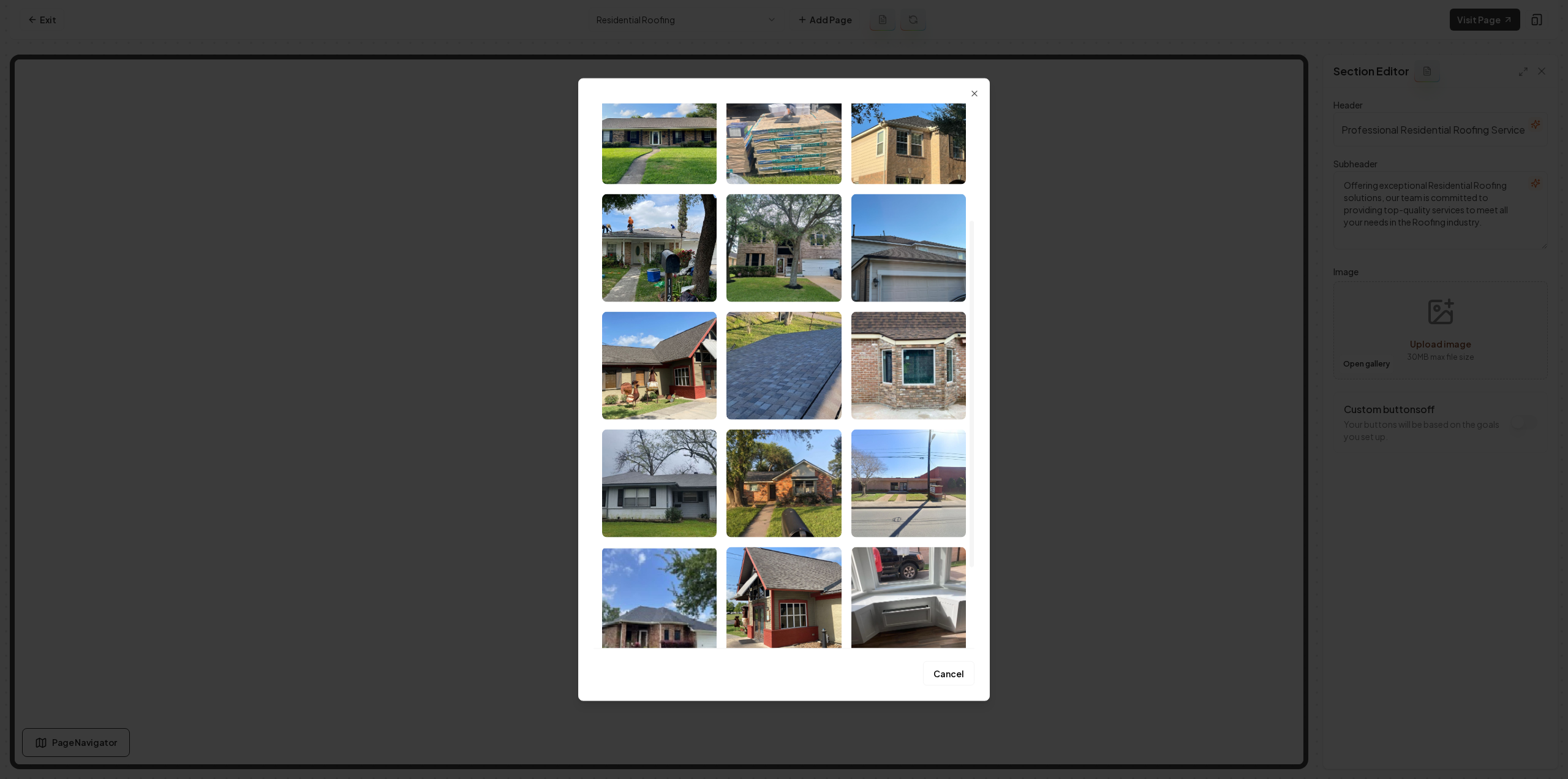
drag, startPoint x: 665, startPoint y: 363, endPoint x: 687, endPoint y: 381, distance: 28.4
click at [665, 362] on img "Select image image_68a4a13f5c7cd75eb872ec38.jpeg" at bounding box center [660, 365] width 115 height 108
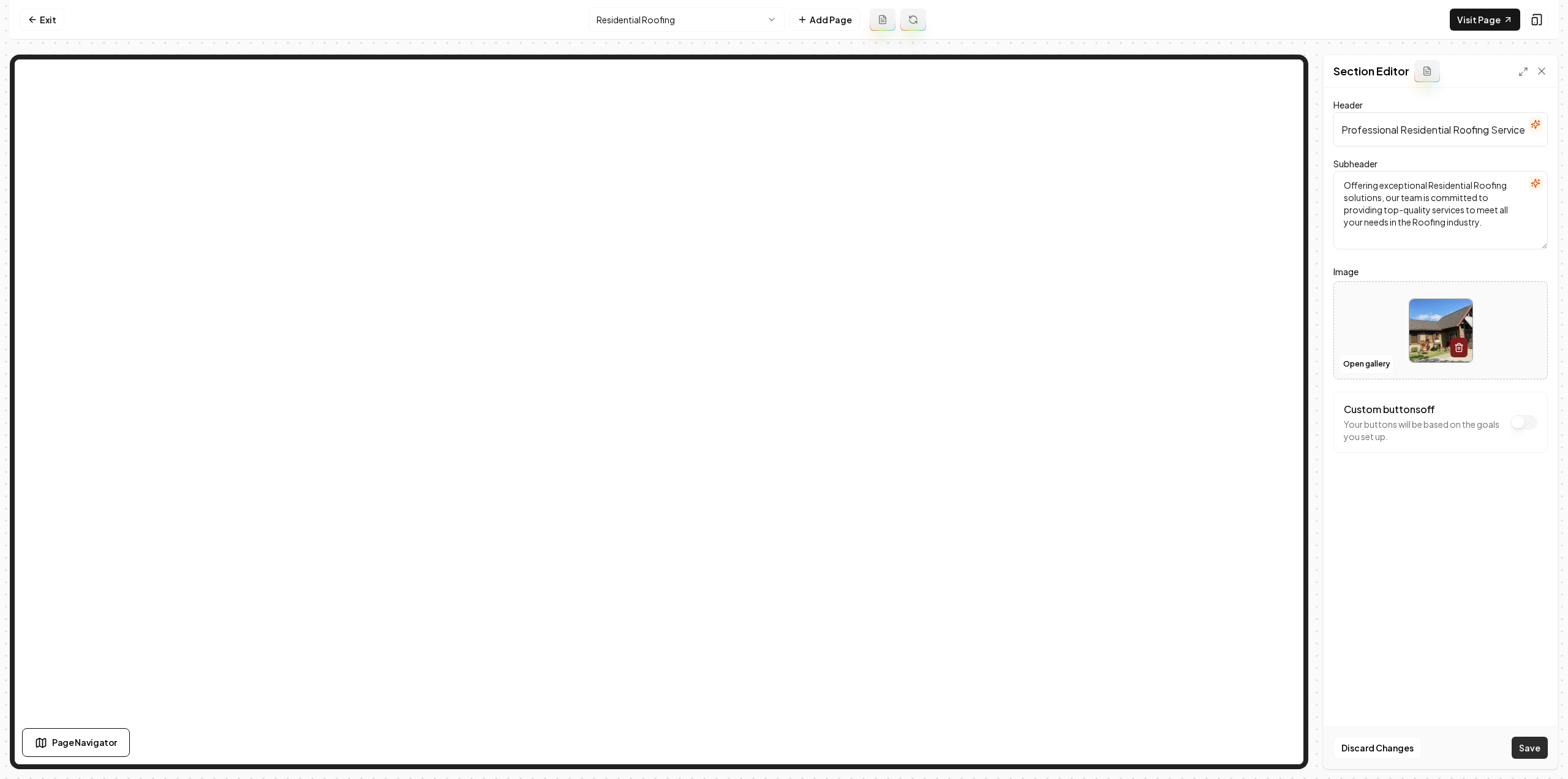
click at [1525, 751] on button "Save" at bounding box center [1529, 747] width 36 height 22
click at [643, 14] on html "Computer Required This feature is only available on a computer. Please switch t…" at bounding box center [784, 389] width 1568 height 779
click at [1350, 365] on button "Open gallery" at bounding box center [1367, 364] width 55 height 20
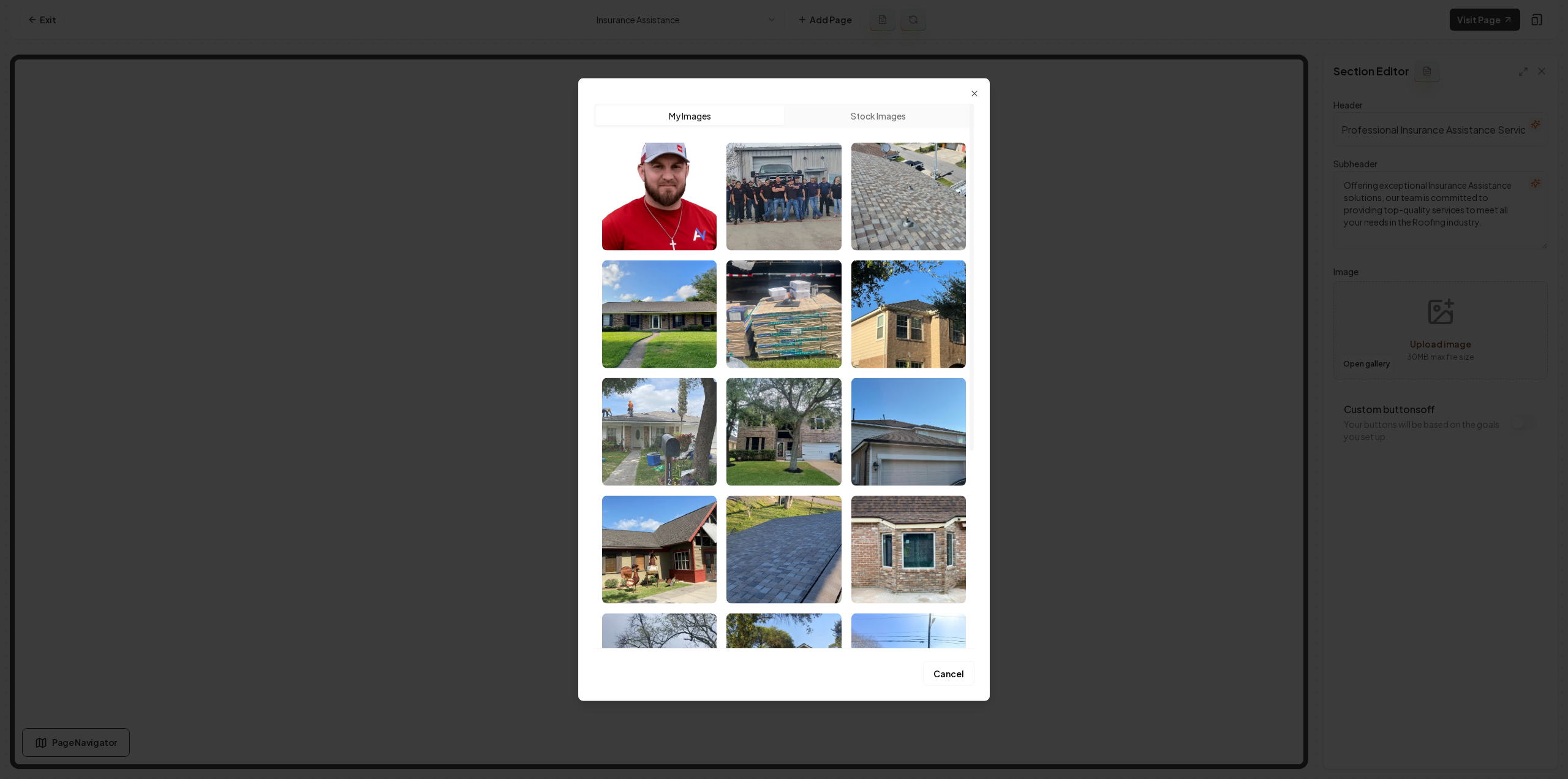
click at [646, 447] on img "Select image image_68a4a13f5c7cd75eb872ec35.jpeg" at bounding box center [660, 431] width 115 height 108
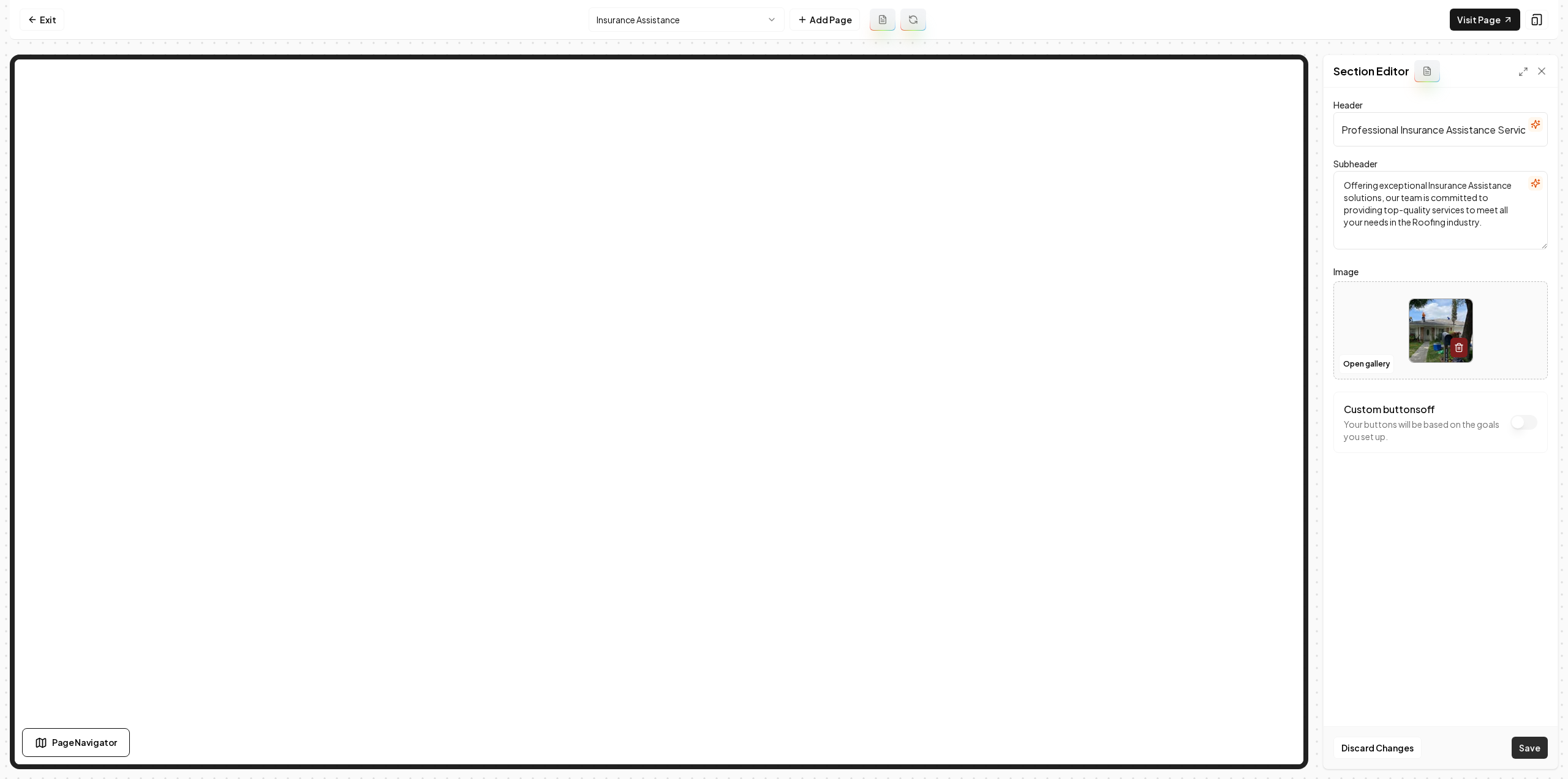
click at [1535, 752] on button "Save" at bounding box center [1529, 747] width 36 height 22
click at [713, 20] on html "Computer Required This feature is only available on a computer. Please switch t…" at bounding box center [784, 389] width 1568 height 779
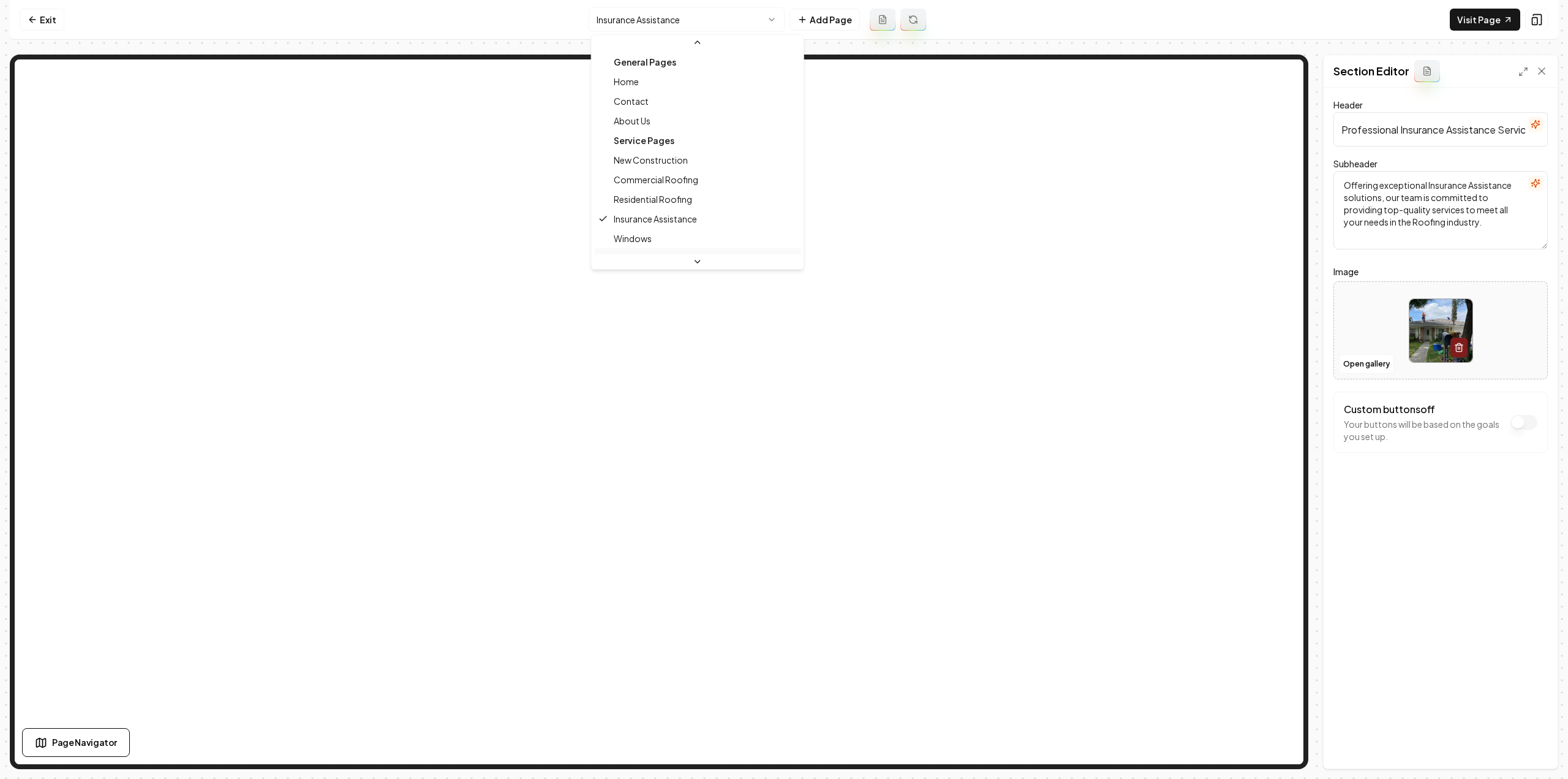
scroll to position [73, 0]
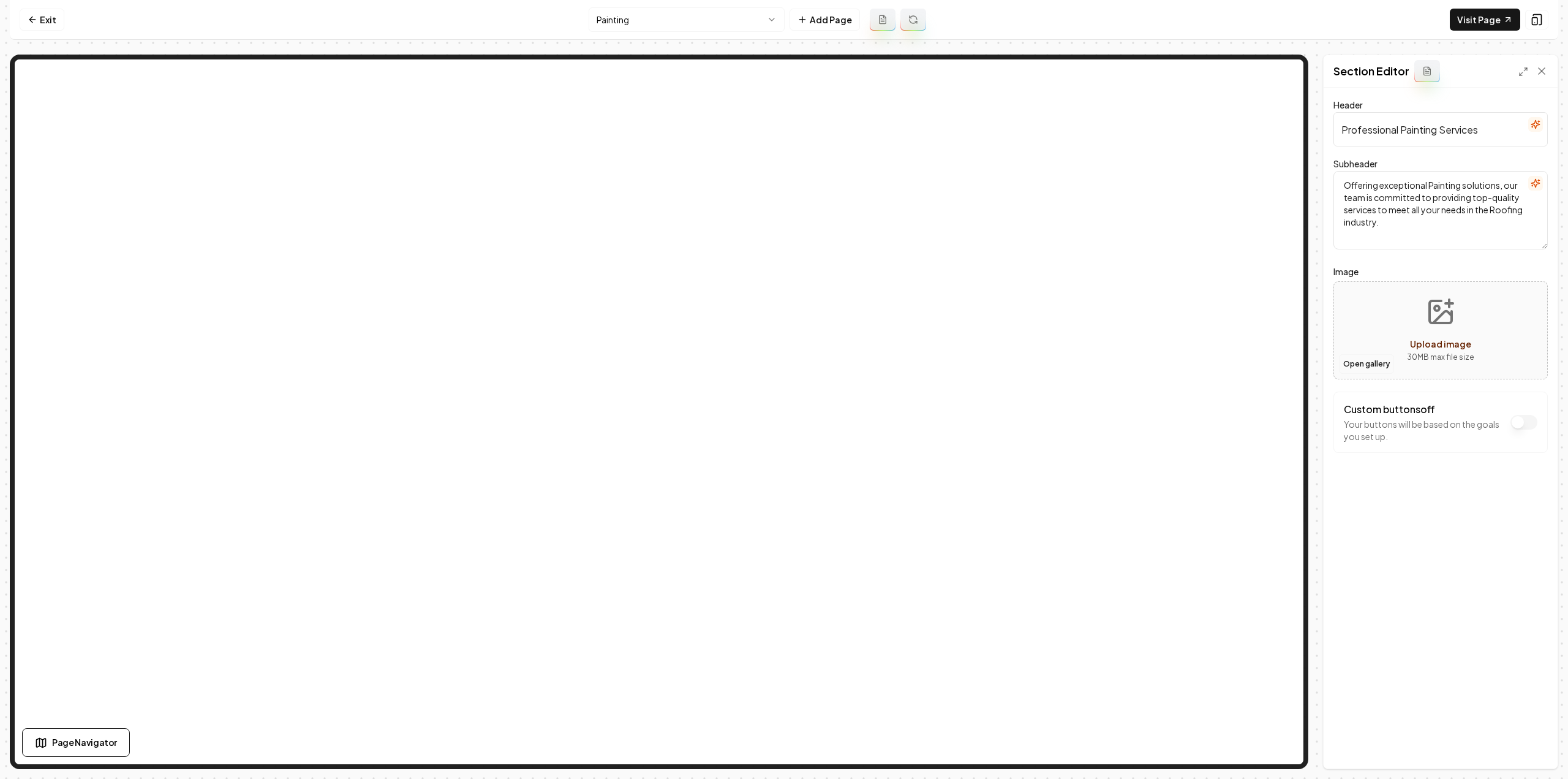
click at [1351, 366] on button "Open gallery" at bounding box center [1367, 364] width 55 height 20
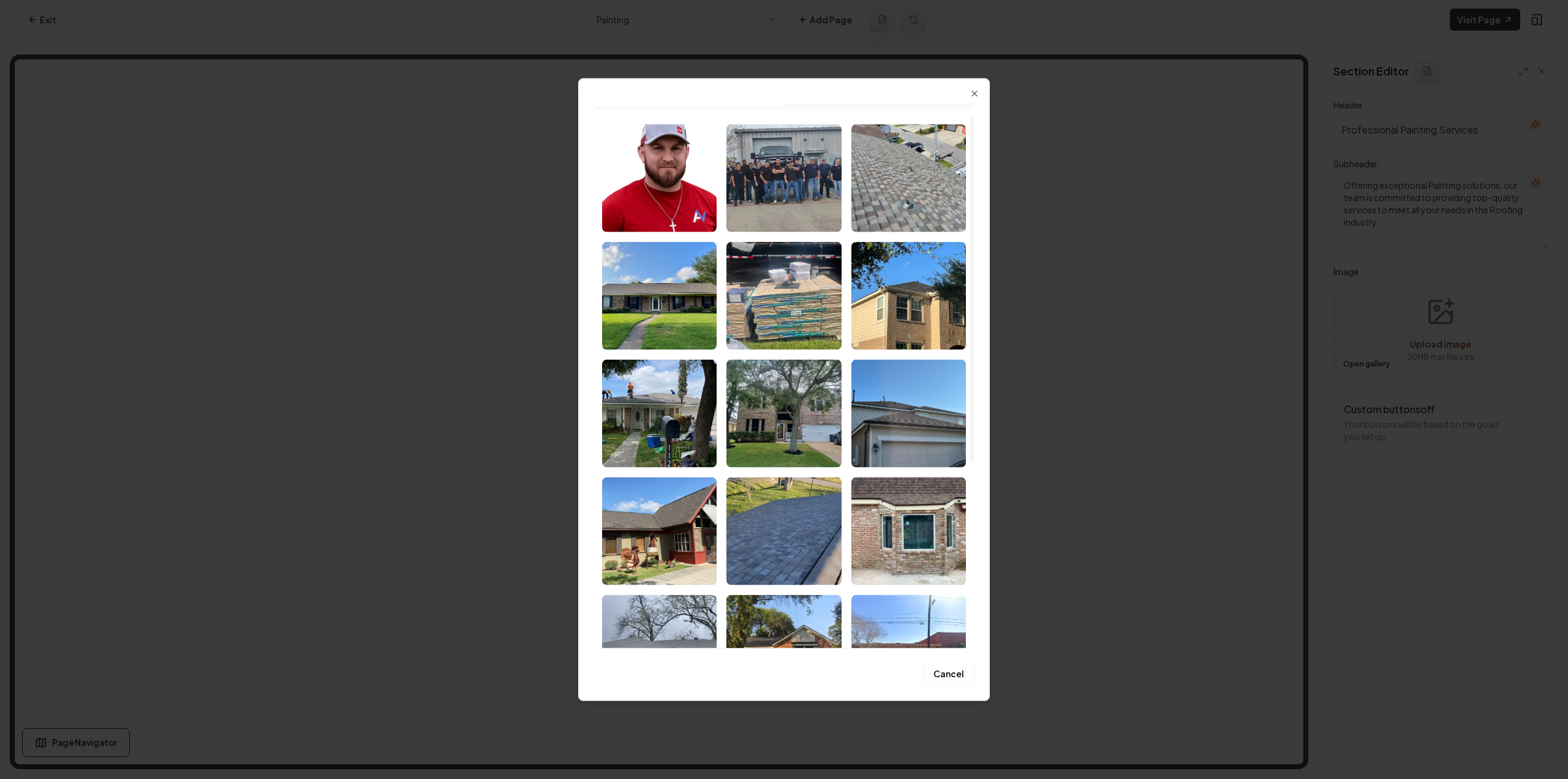
scroll to position [5, 0]
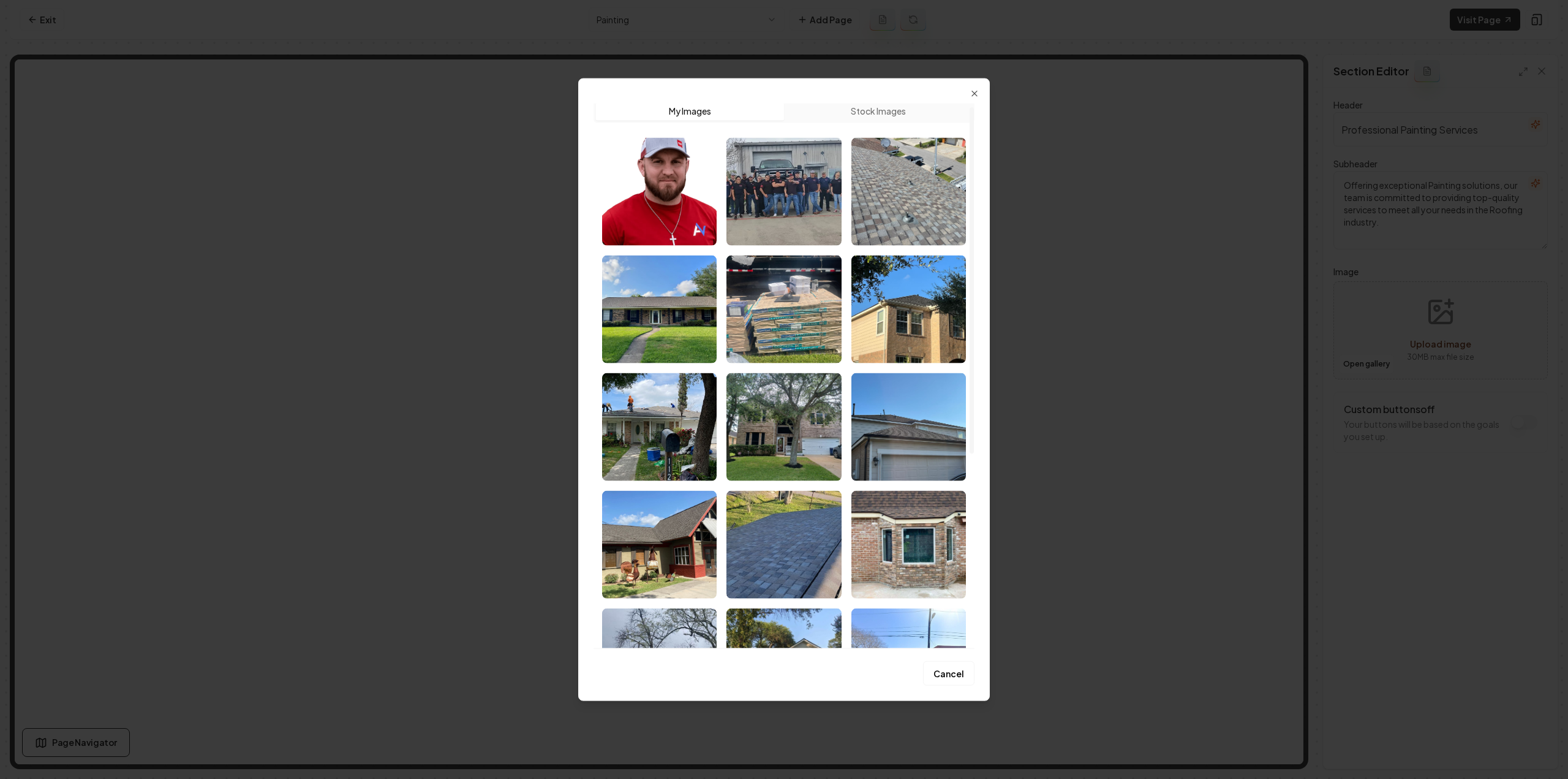
click at [901, 349] on img "Select image image_68a4a13f5c7cd75eb872ed59.jpeg" at bounding box center [908, 309] width 115 height 108
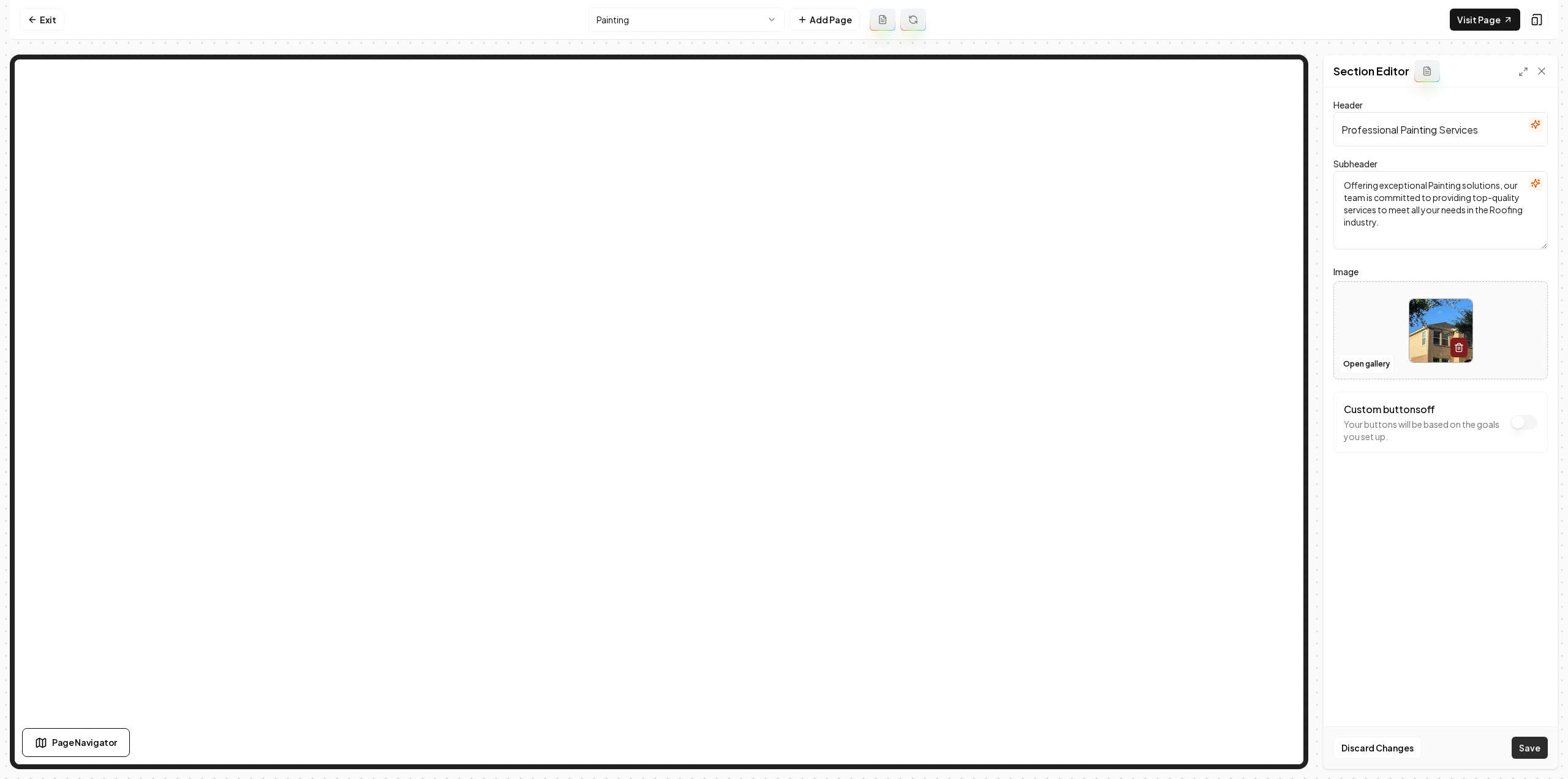
click at [1530, 740] on button "Save" at bounding box center [1529, 747] width 36 height 22
click at [683, 23] on html "Computer Required This feature is only available on a computer. Please switch t…" at bounding box center [784, 389] width 1568 height 779
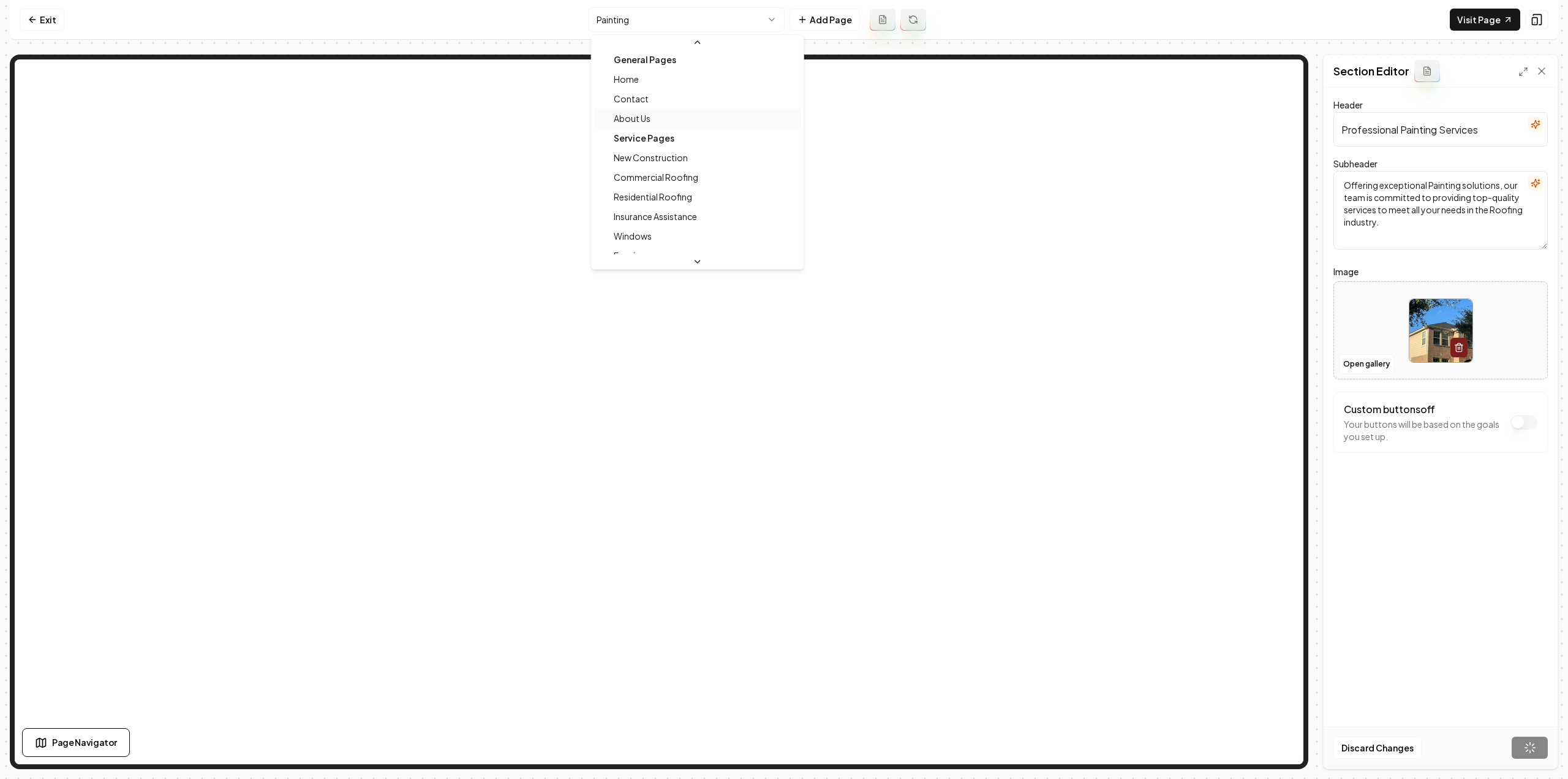
scroll to position [0, 0]
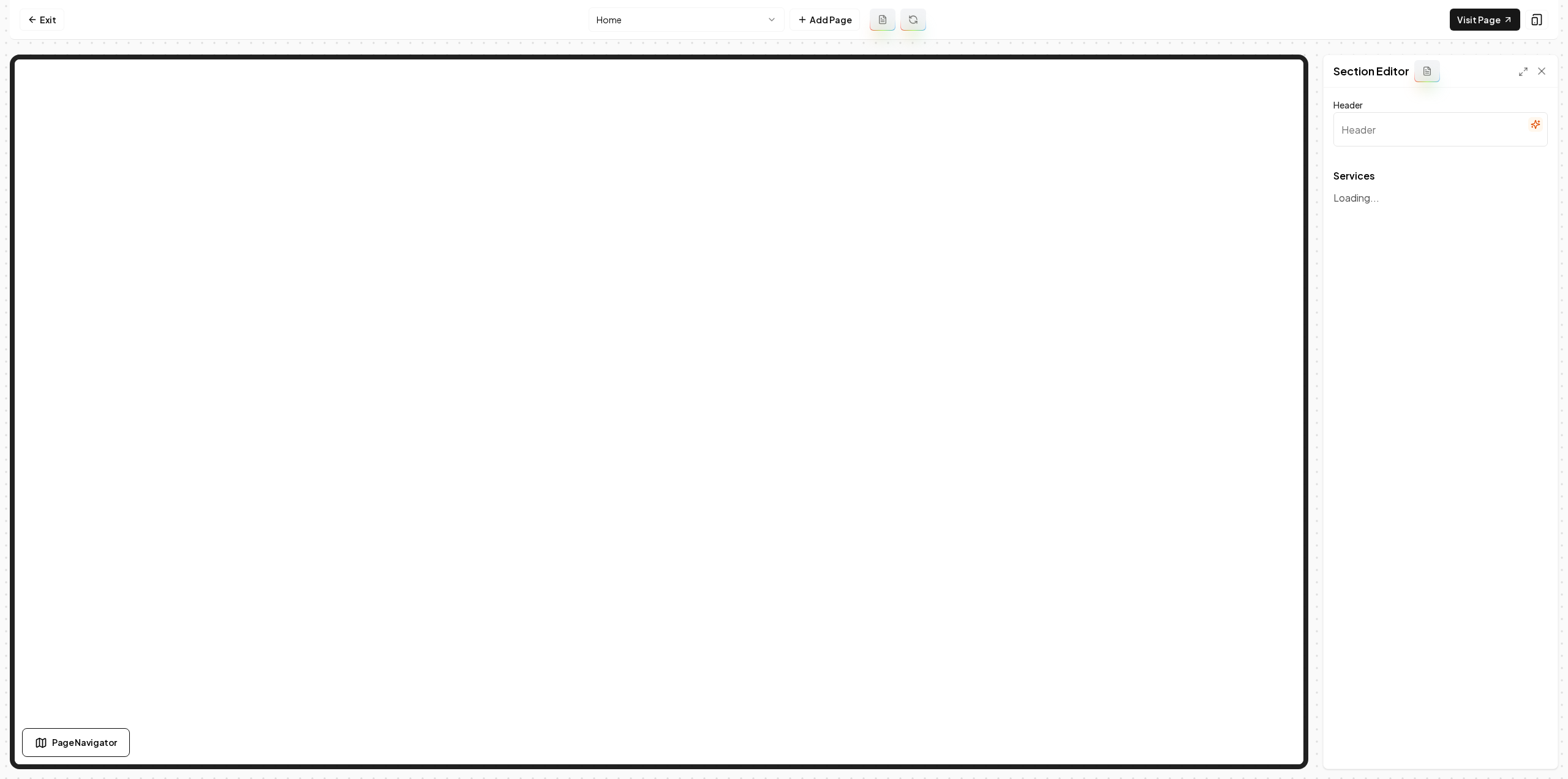
type input "Our Expert Roofing & Restoration Services"
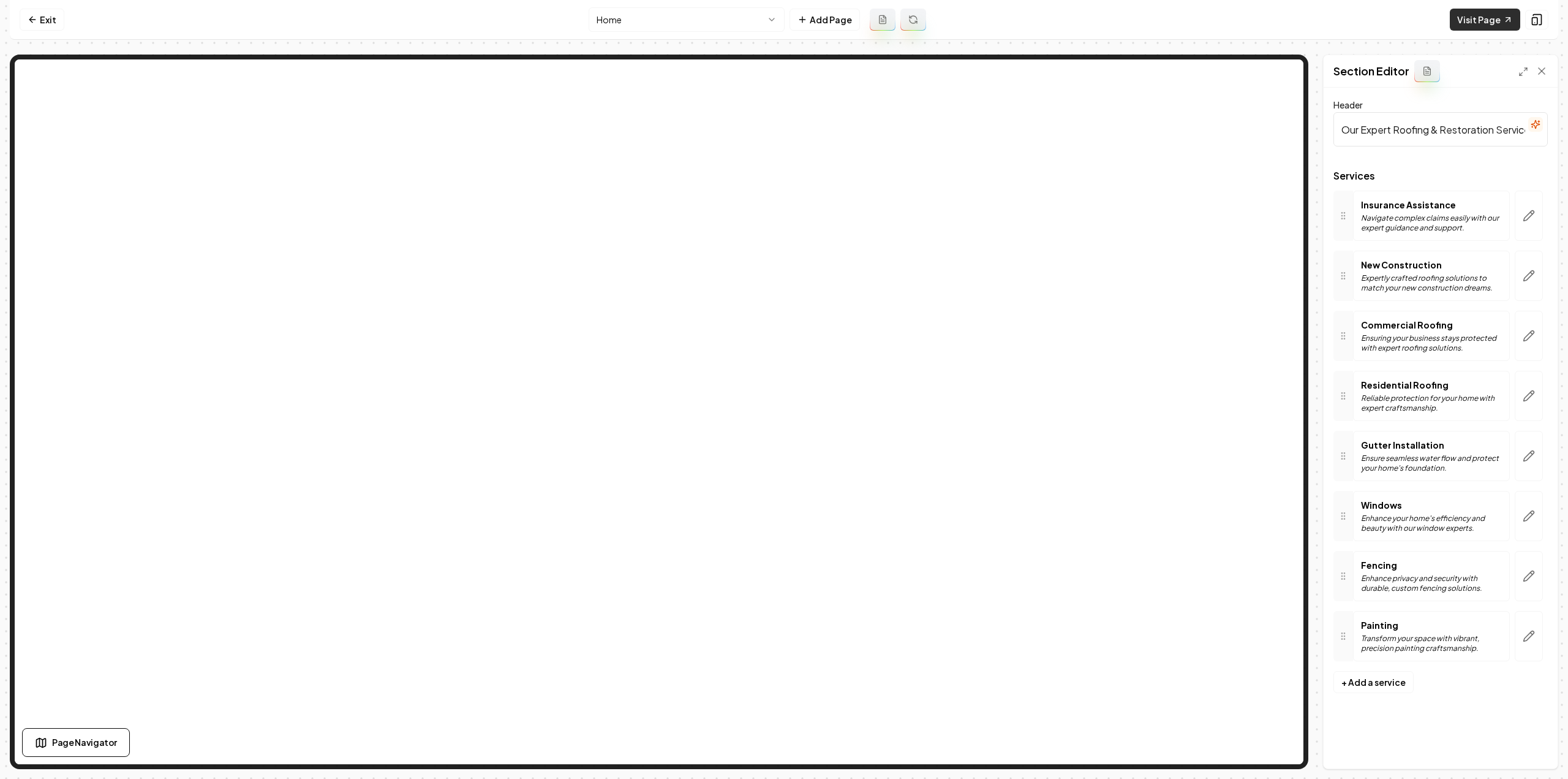
click at [1486, 11] on link "Visit Page" at bounding box center [1484, 19] width 70 height 22
click at [1538, 392] on button "button" at bounding box center [1529, 396] width 28 height 50
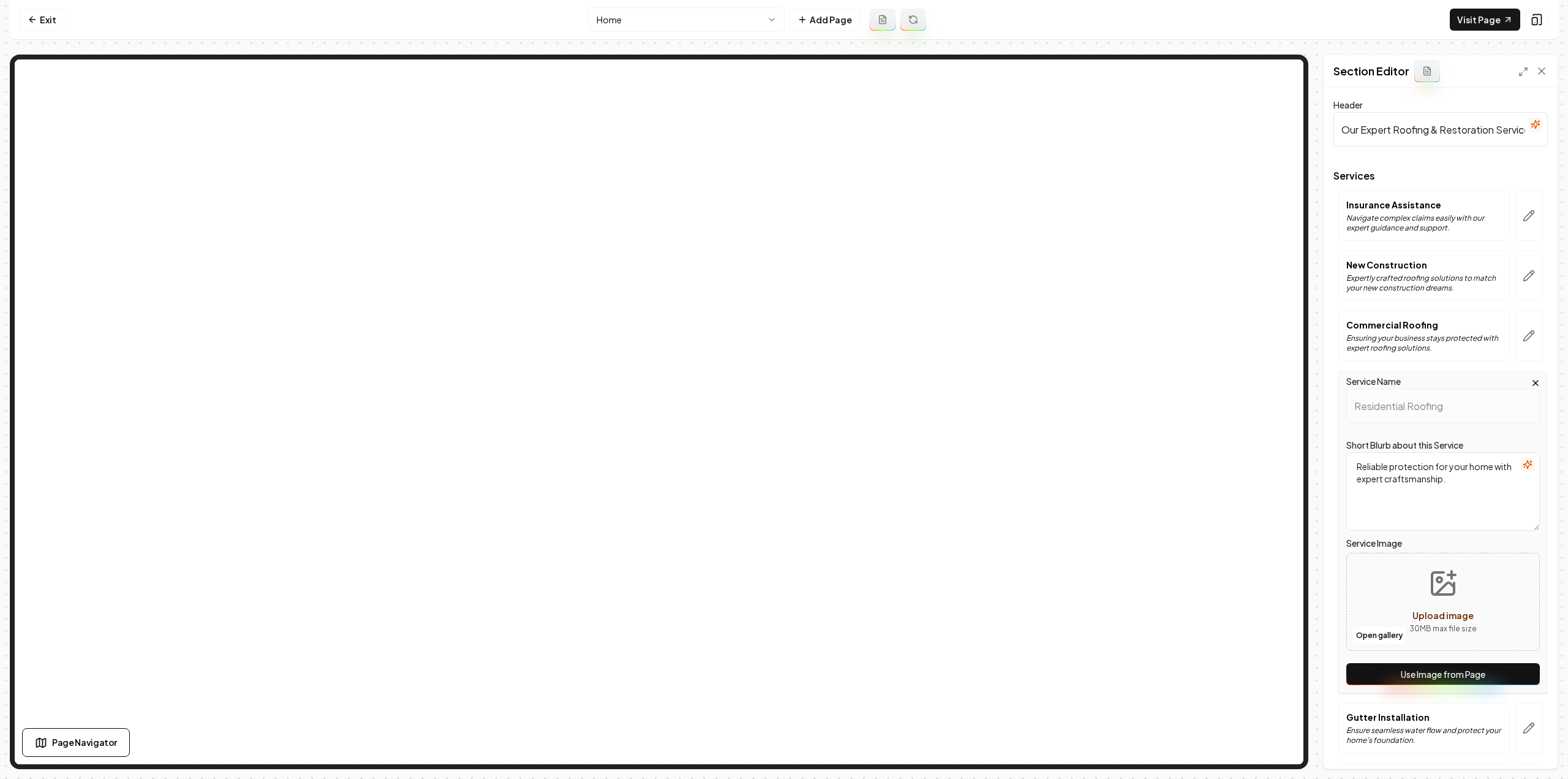
click at [1465, 674] on button "Use Image from Page" at bounding box center [1443, 674] width 194 height 22
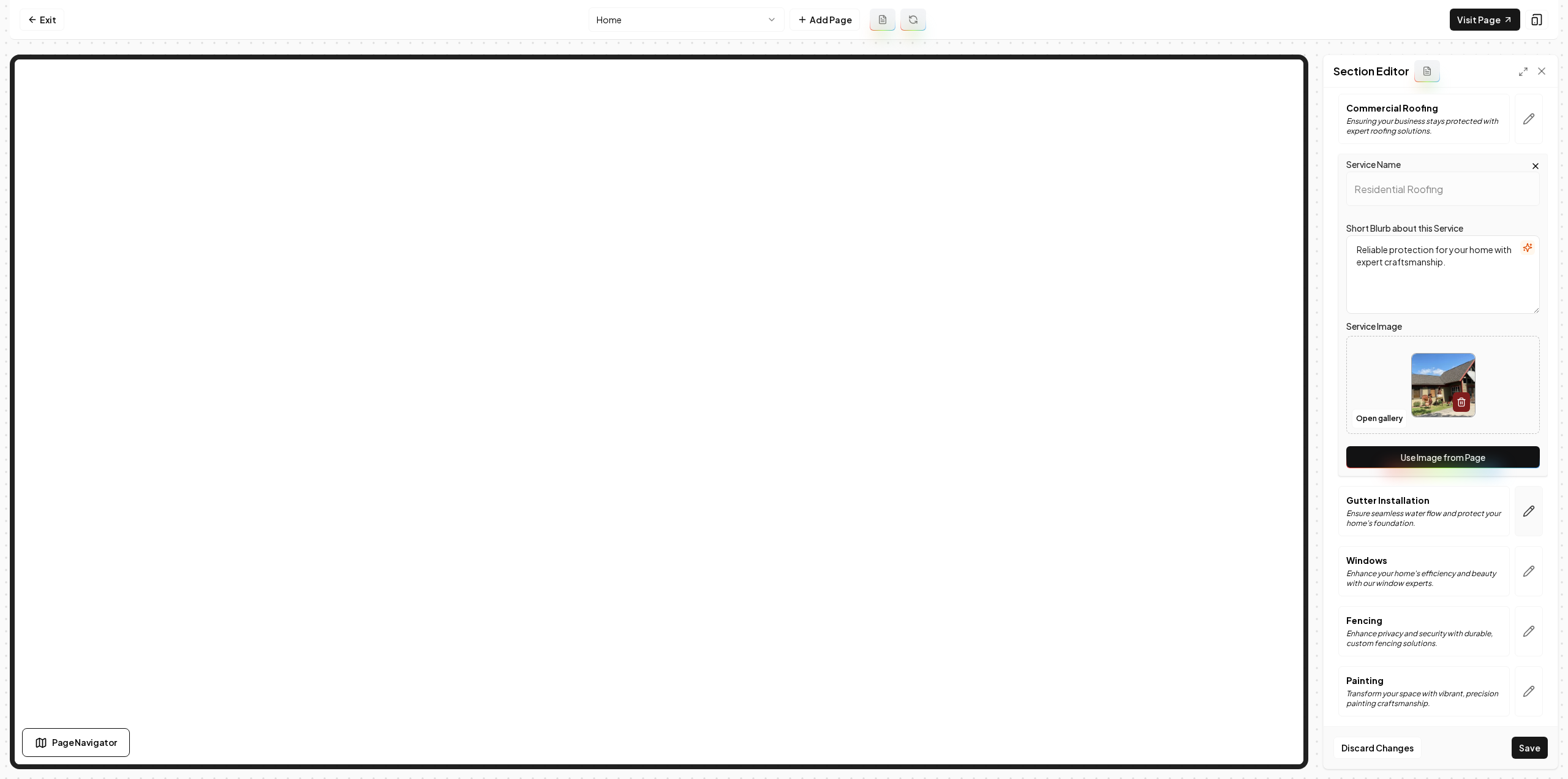
click at [1525, 506] on icon "button" at bounding box center [1529, 511] width 13 height 13
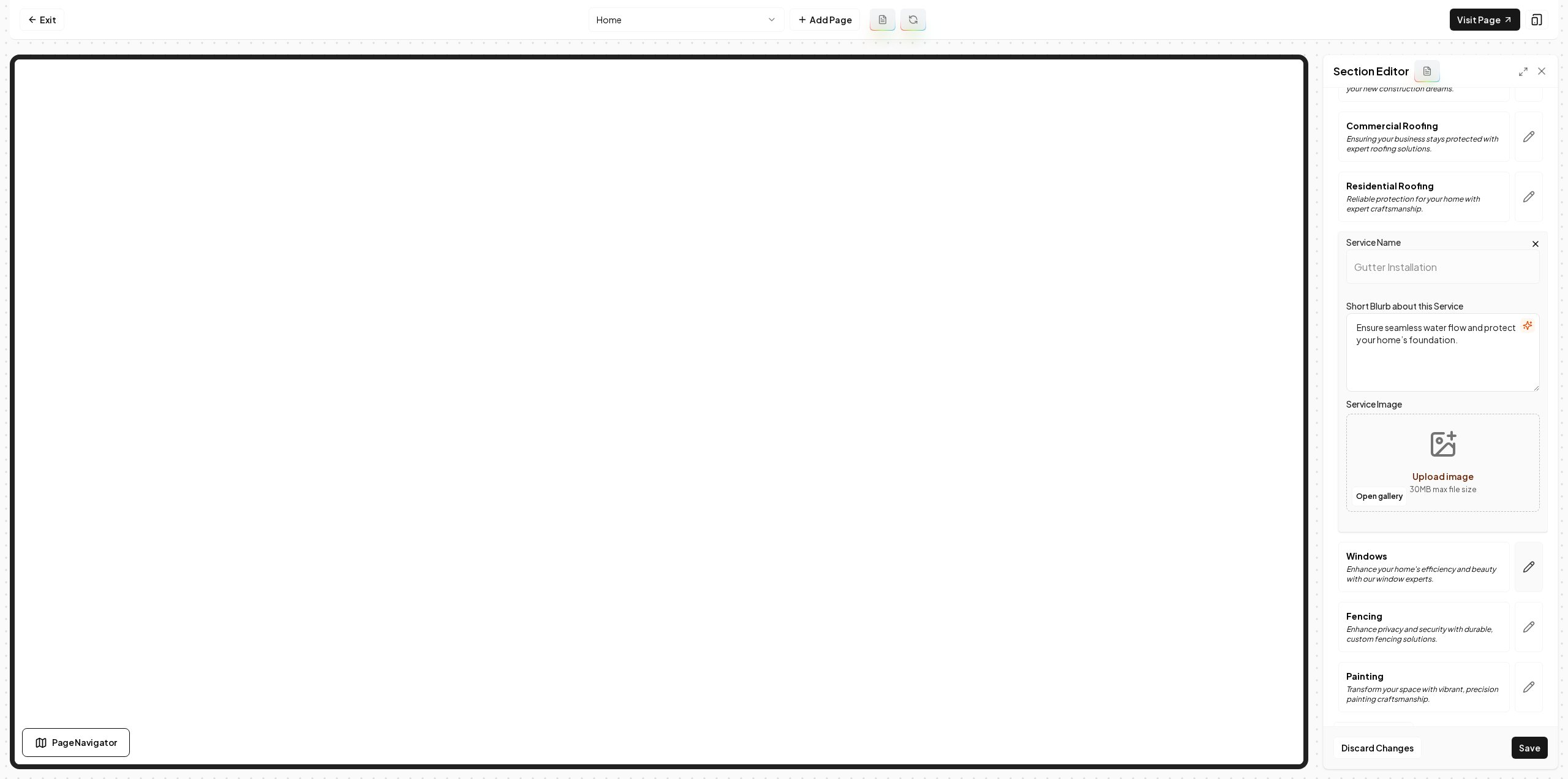
scroll to position [195, 0]
click at [1519, 557] on button "button" at bounding box center [1529, 571] width 28 height 50
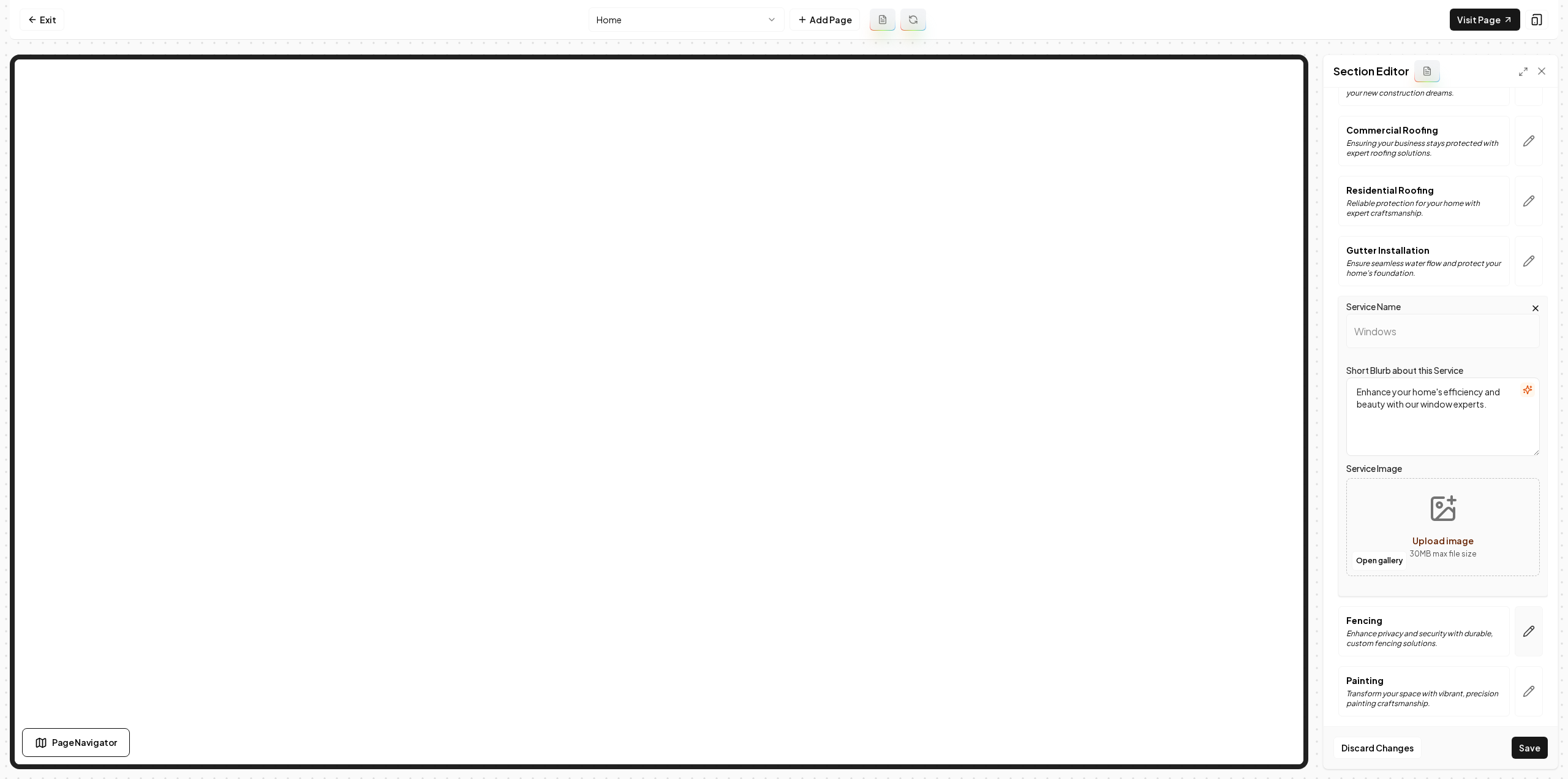
click at [1523, 619] on button "button" at bounding box center [1529, 631] width 28 height 50
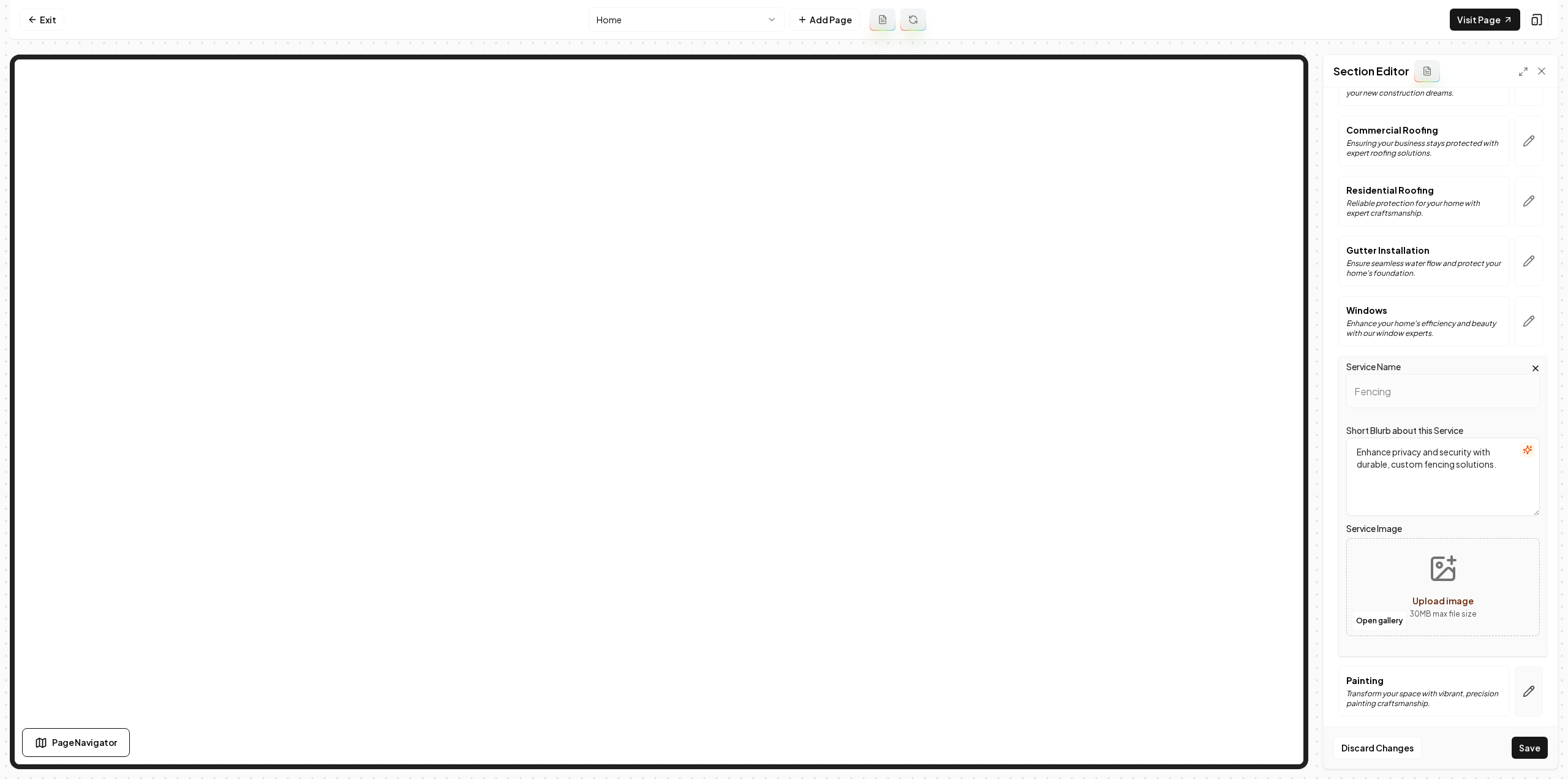
click at [1521, 693] on button "button" at bounding box center [1529, 691] width 28 height 50
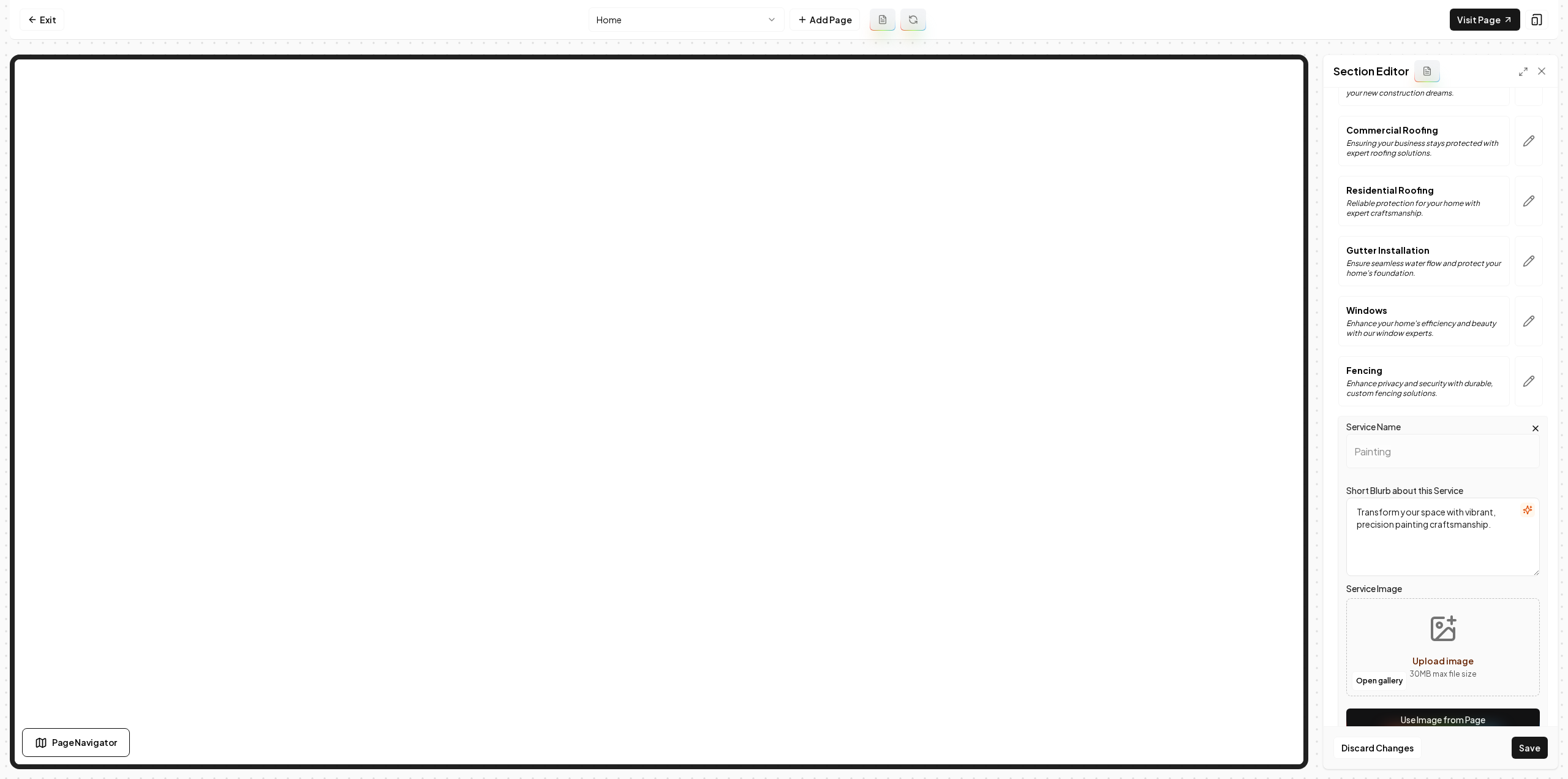
click at [1511, 715] on button "Use Image from Page" at bounding box center [1443, 719] width 194 height 22
click at [1531, 753] on button "Save" at bounding box center [1529, 747] width 36 height 22
click at [619, 9] on html "Computer Required This feature is only available on a computer. Please switch t…" at bounding box center [784, 389] width 1568 height 779
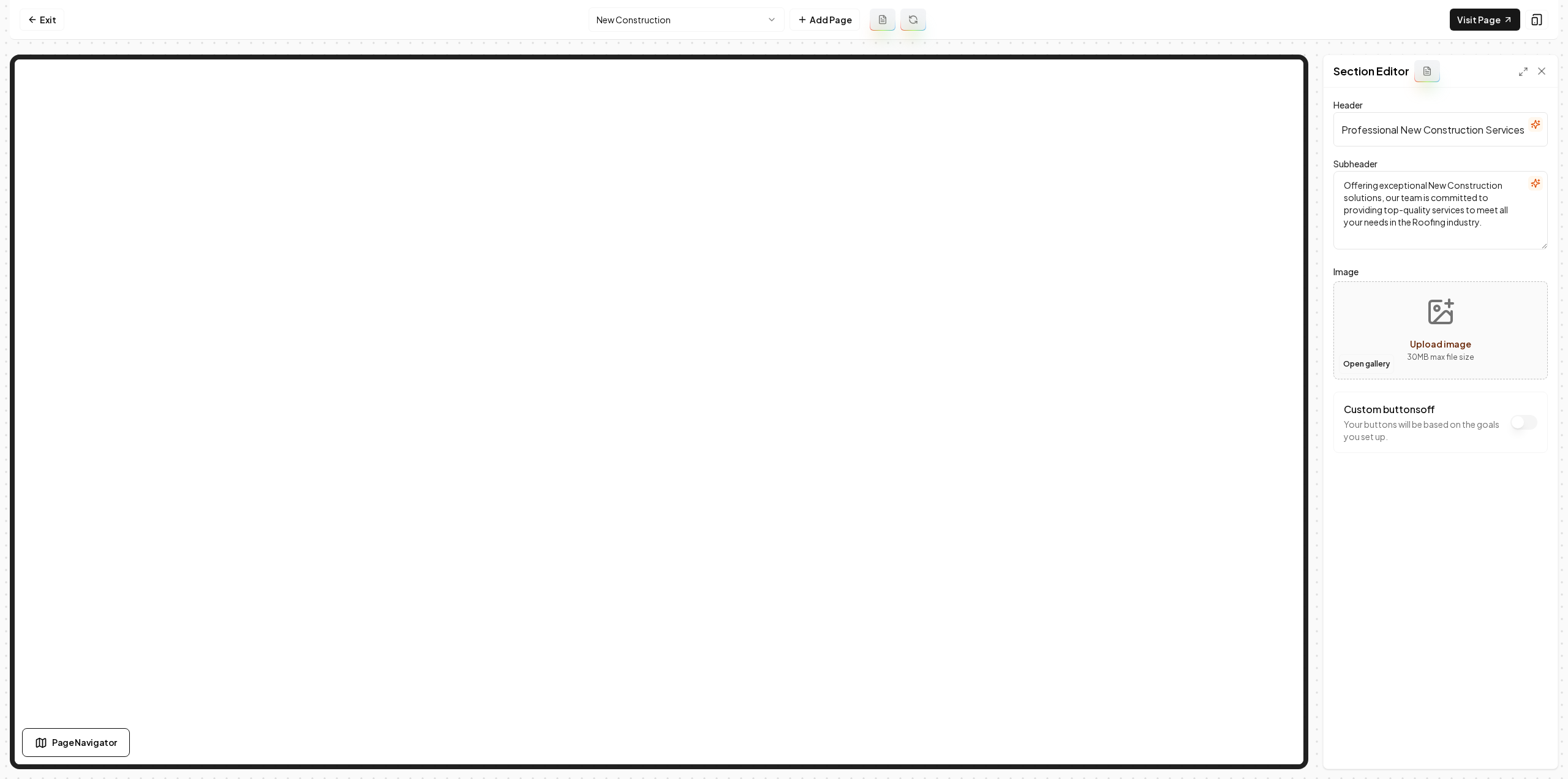
click at [1365, 367] on button "Open gallery" at bounding box center [1367, 364] width 55 height 20
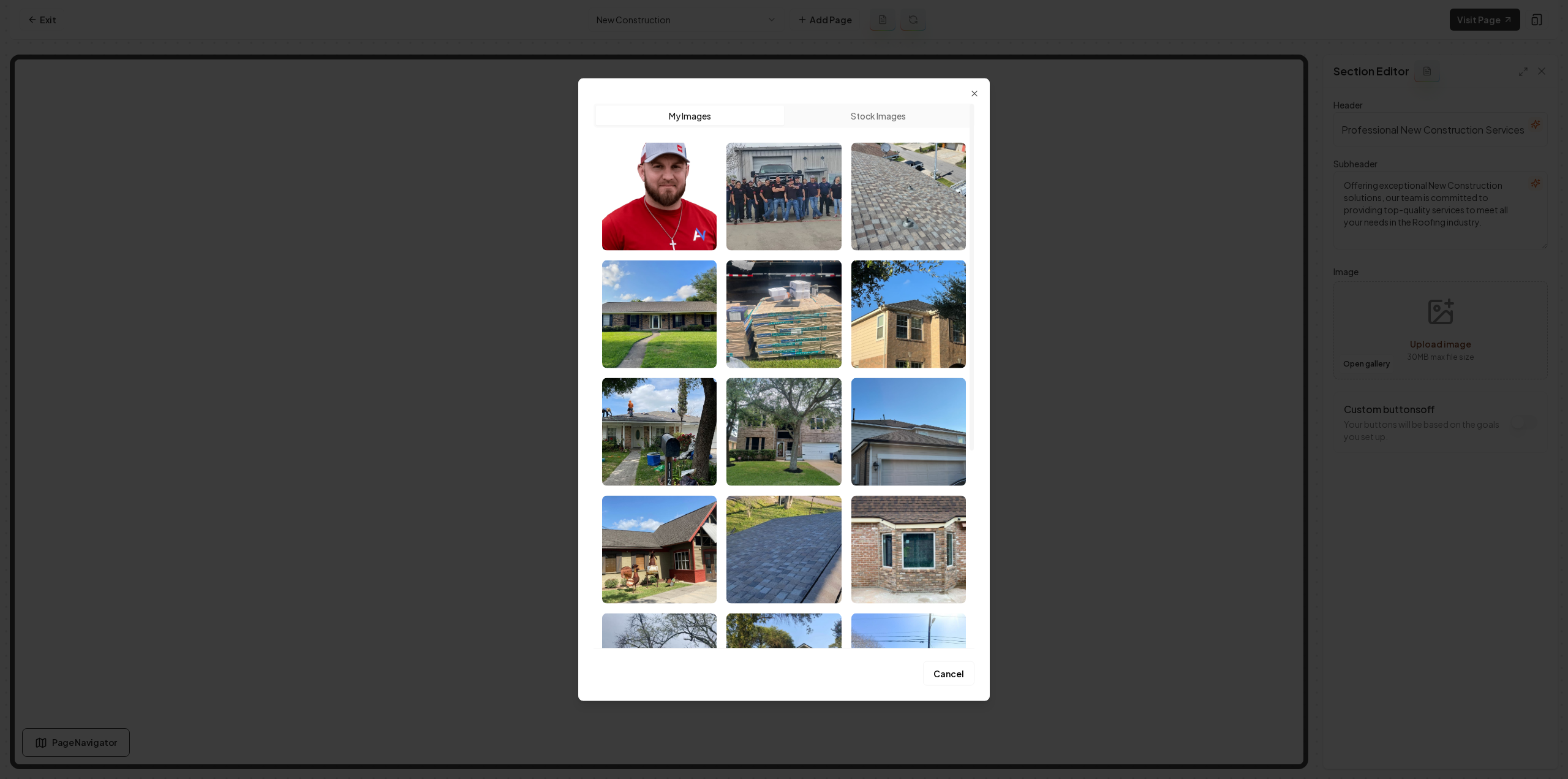
click at [934, 205] on img "Select image image_68a4a1405c7cd75eb872f10c.jpeg" at bounding box center [908, 196] width 115 height 108
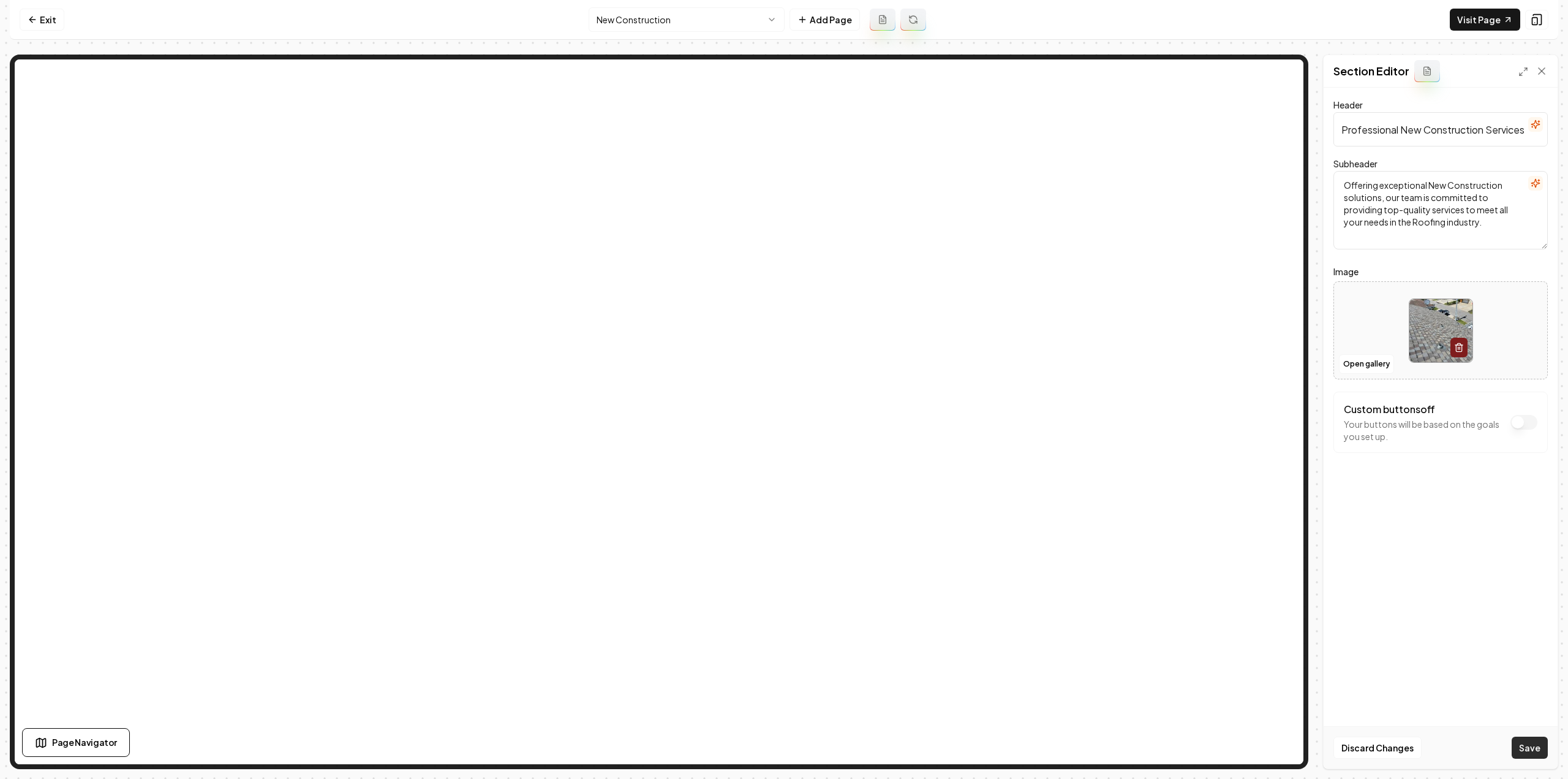
click at [1521, 742] on button "Save" at bounding box center [1529, 747] width 36 height 22
click at [717, 16] on html "Computer Required This feature is only available on a computer. Please switch t…" at bounding box center [784, 389] width 1568 height 779
click at [1359, 365] on button "Open gallery" at bounding box center [1367, 364] width 55 height 20
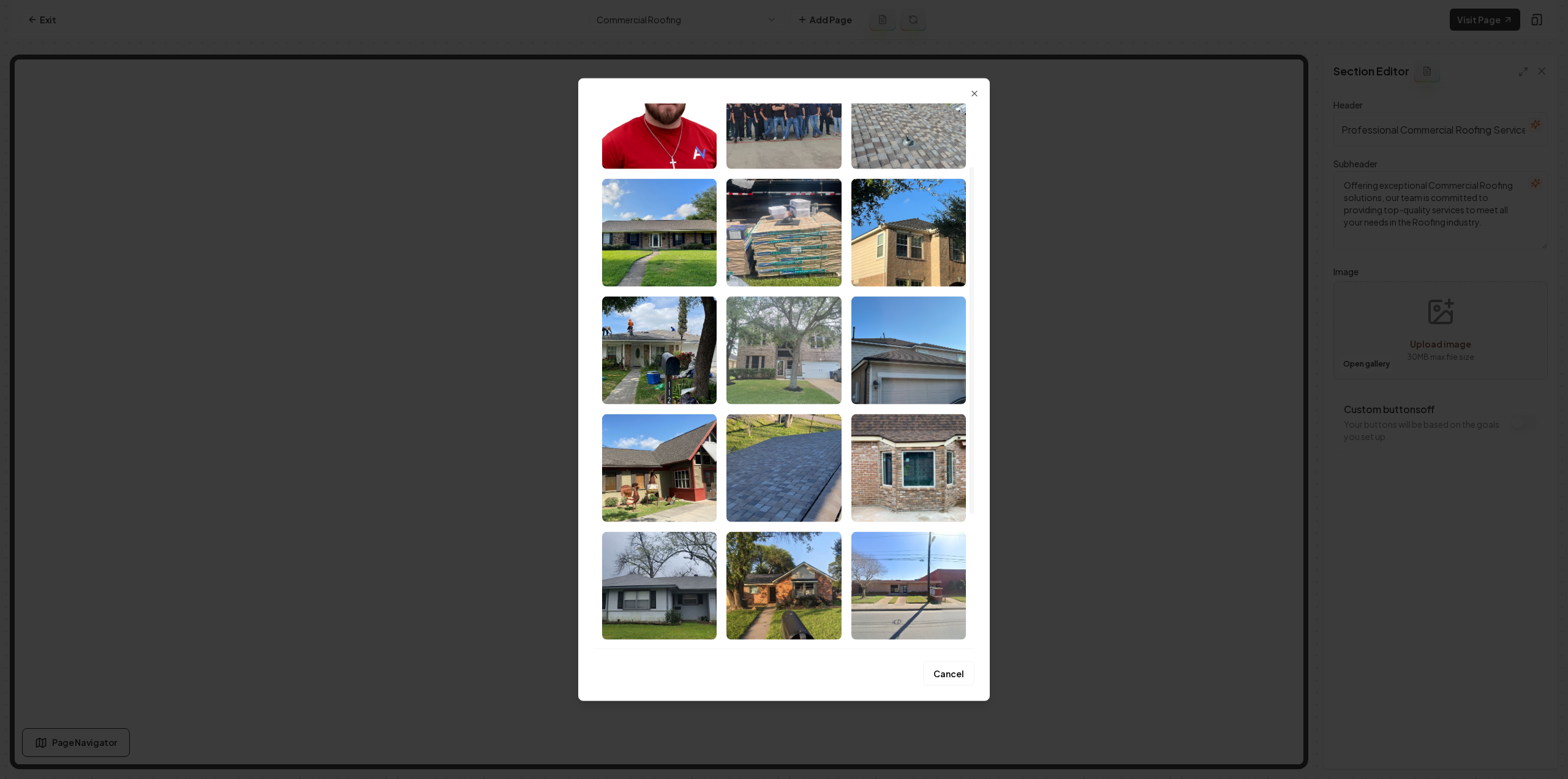
scroll to position [122, 0]
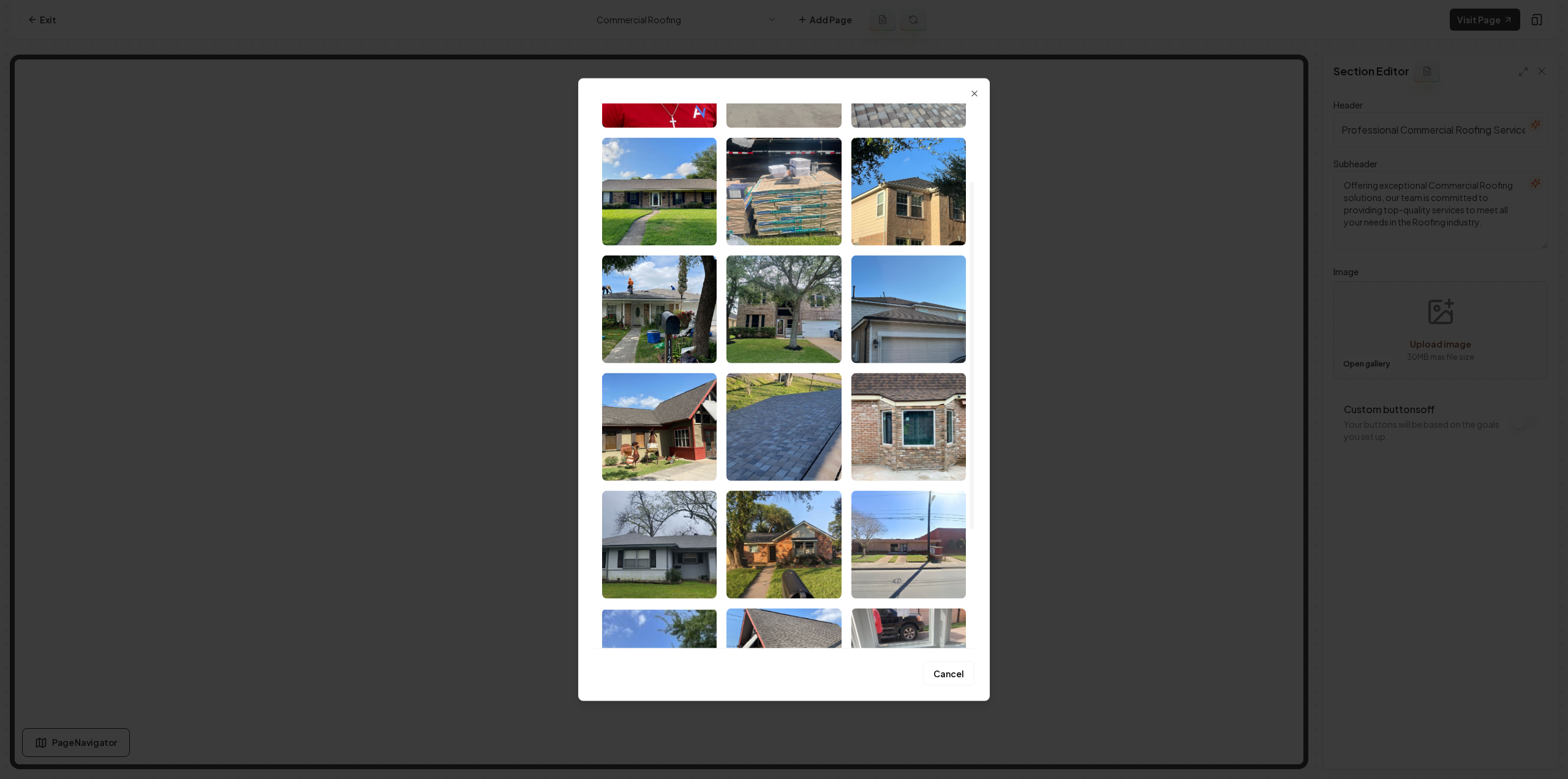
click at [626, 433] on img "Select image image_68a4a13f5c7cd75eb872ec38.jpeg" at bounding box center [660, 427] width 115 height 108
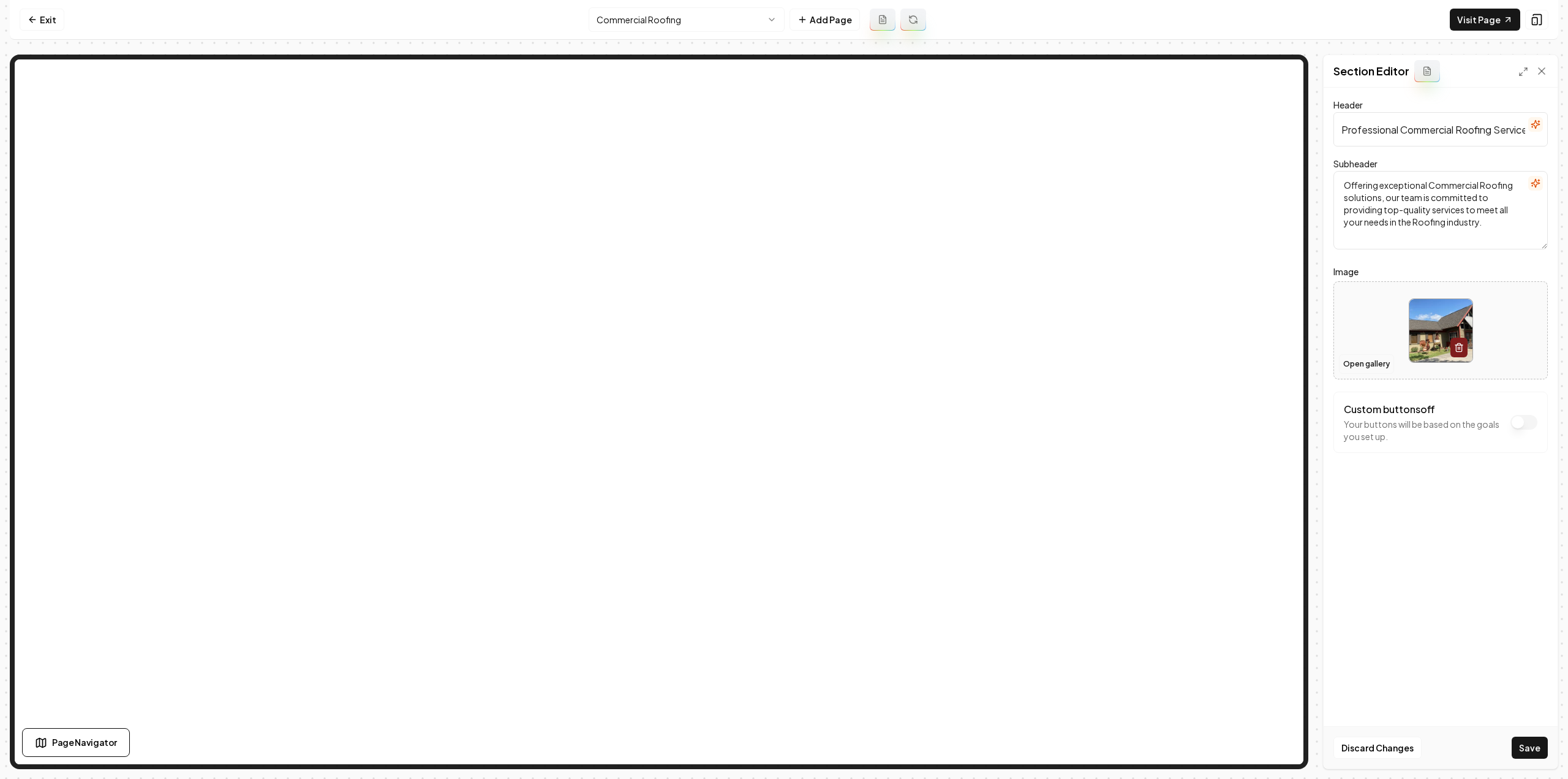
click at [1369, 367] on button "Open gallery" at bounding box center [1367, 364] width 55 height 20
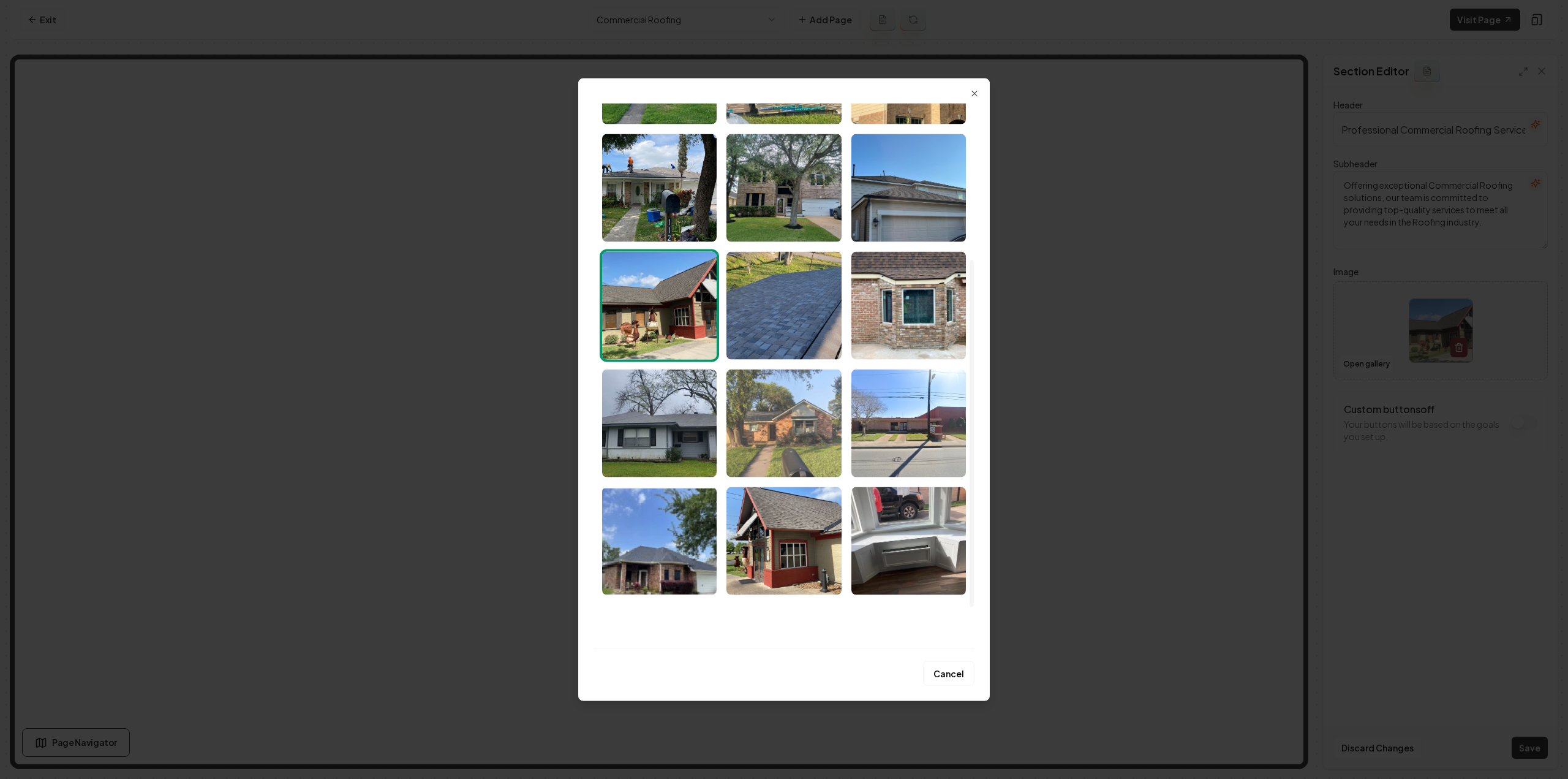
scroll to position [245, 0]
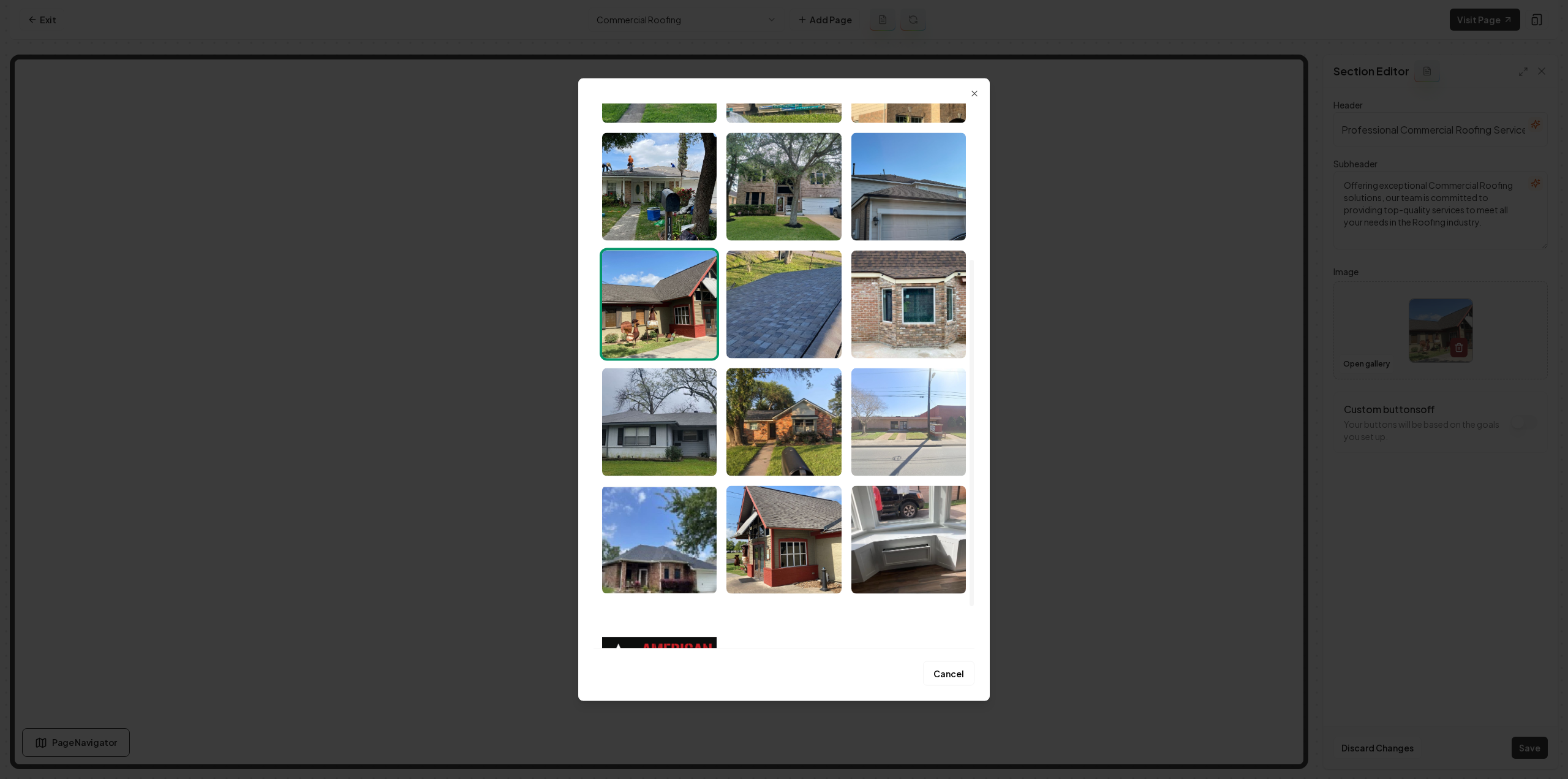
click at [905, 442] on img "Select image image_68a4a13f5c7cd75eb872e54f.jpeg" at bounding box center [908, 421] width 115 height 108
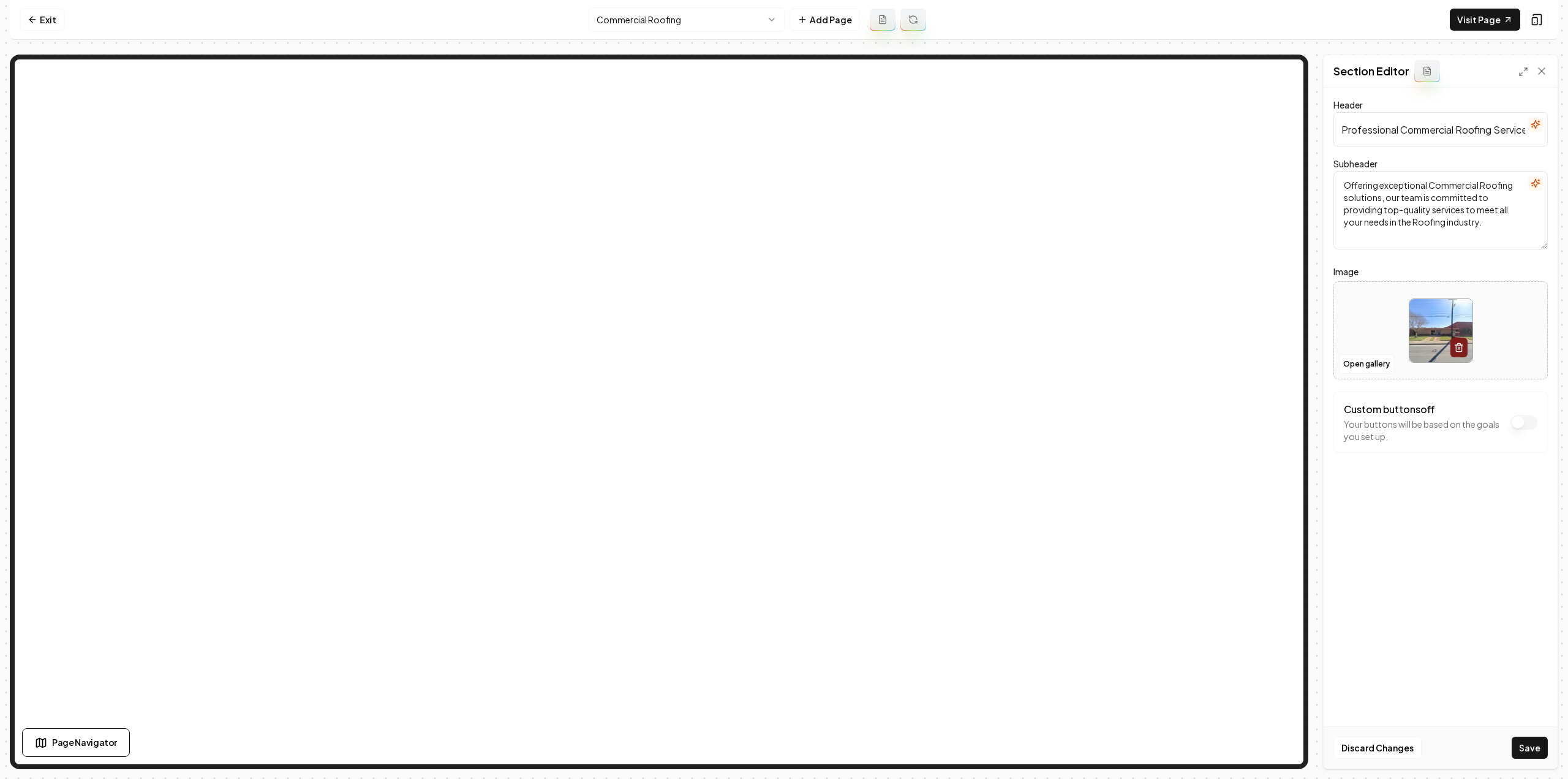
drag, startPoint x: 1521, startPoint y: 751, endPoint x: 1511, endPoint y: 741, distance: 14.1
click at [1521, 749] on button "Save" at bounding box center [1529, 747] width 36 height 22
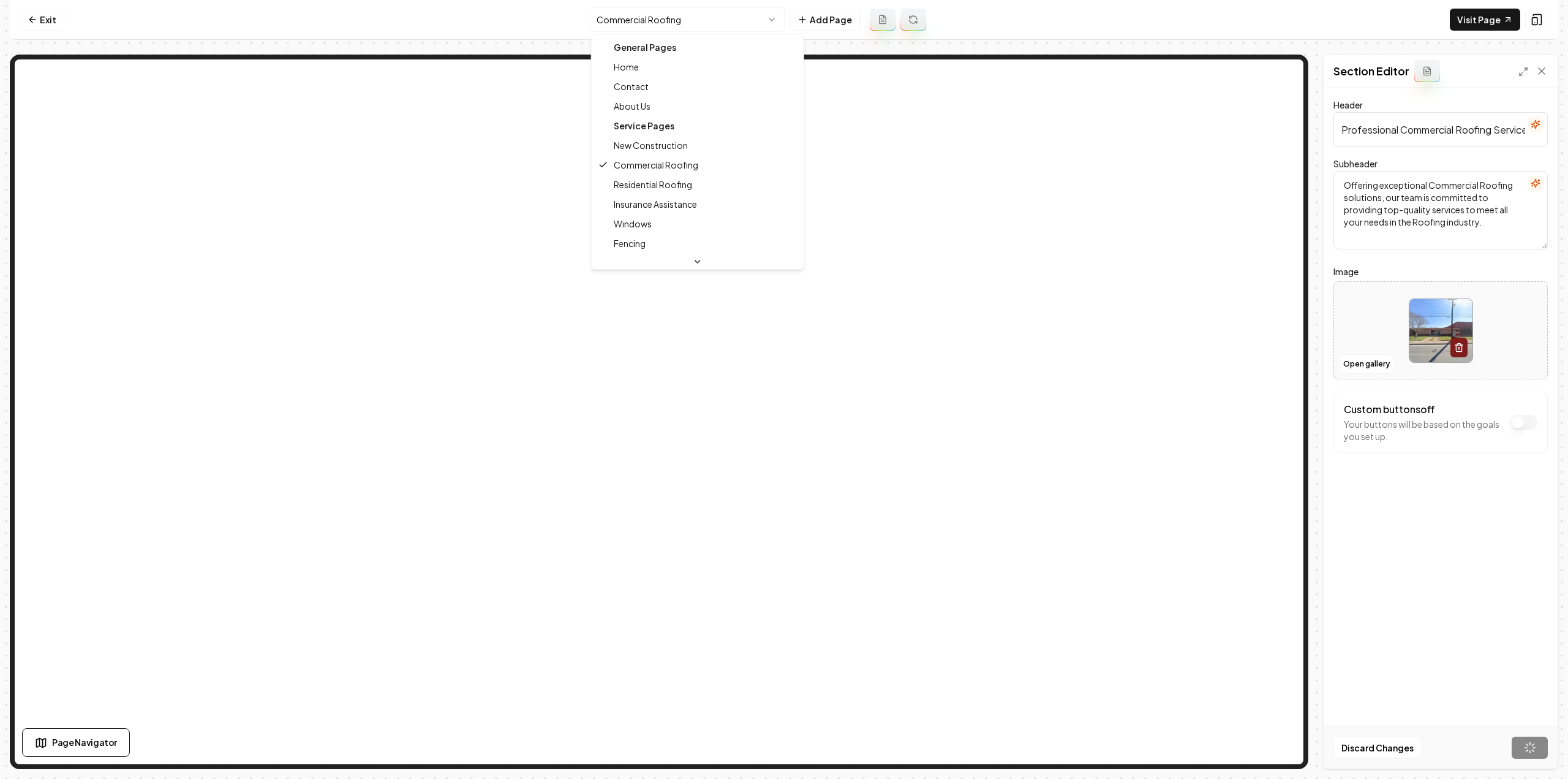
click at [725, 14] on html "Computer Required This feature is only available on a computer. Please switch t…" at bounding box center [784, 389] width 1568 height 779
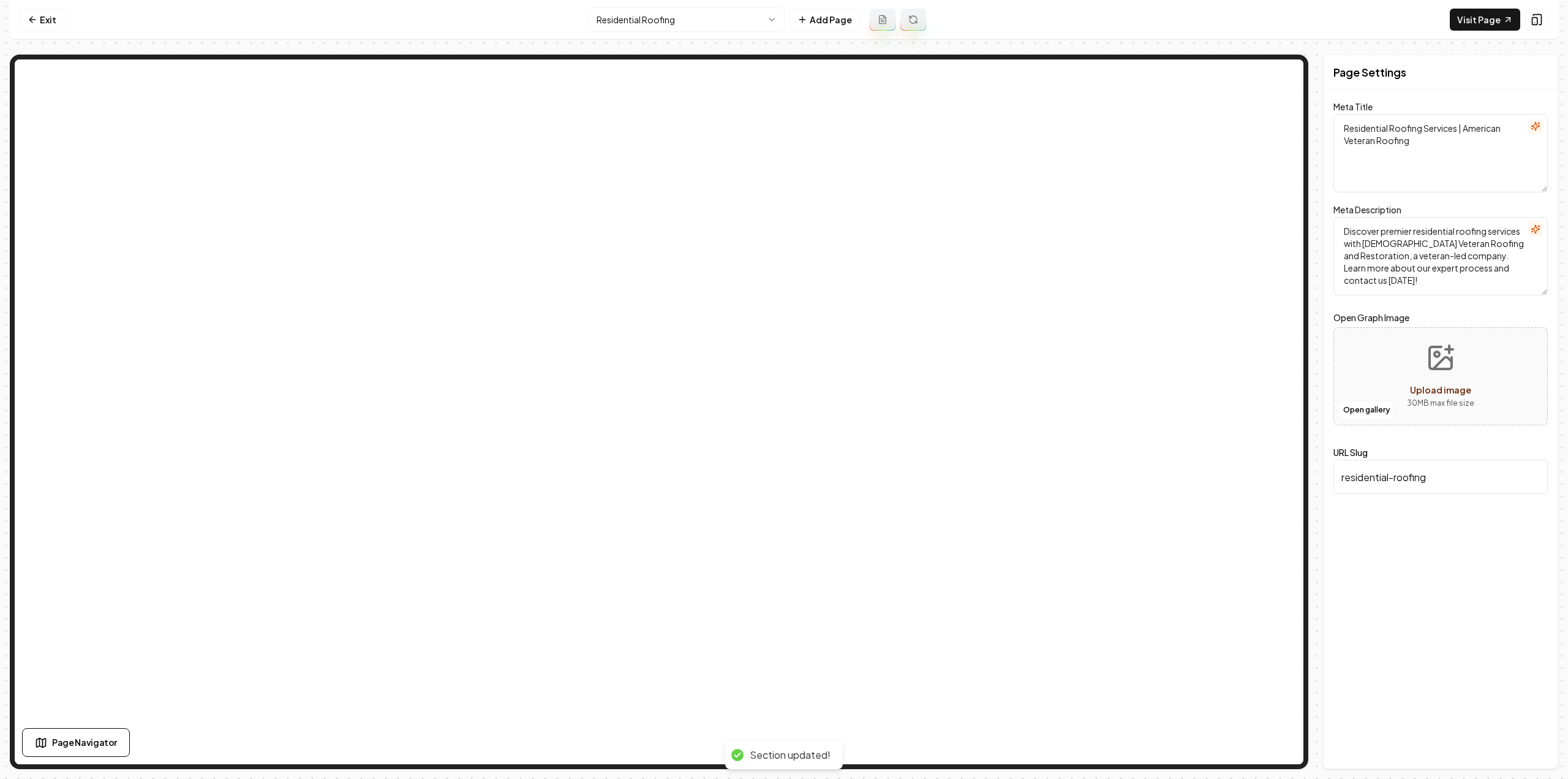
click at [643, 26] on html "Computer Required This feature is only available on a computer. Please switch t…" at bounding box center [784, 389] width 1568 height 779
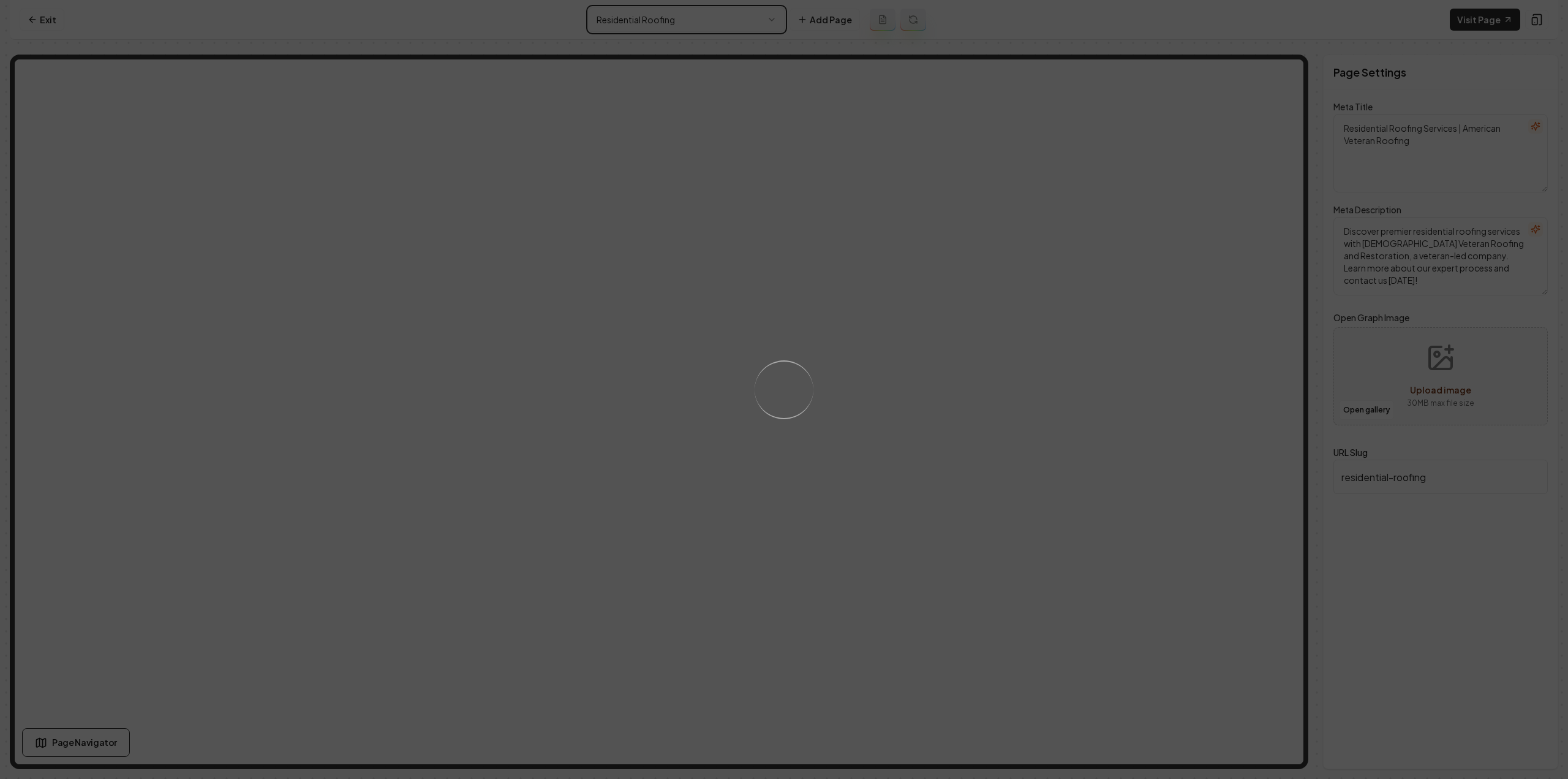
type textarea "Insurance Assistance Services - American Veteran Roofing"
type textarea "Maximize your roofing claim with our expert Insurance Assistance service at Ame…"
type input "insurance-assistance"
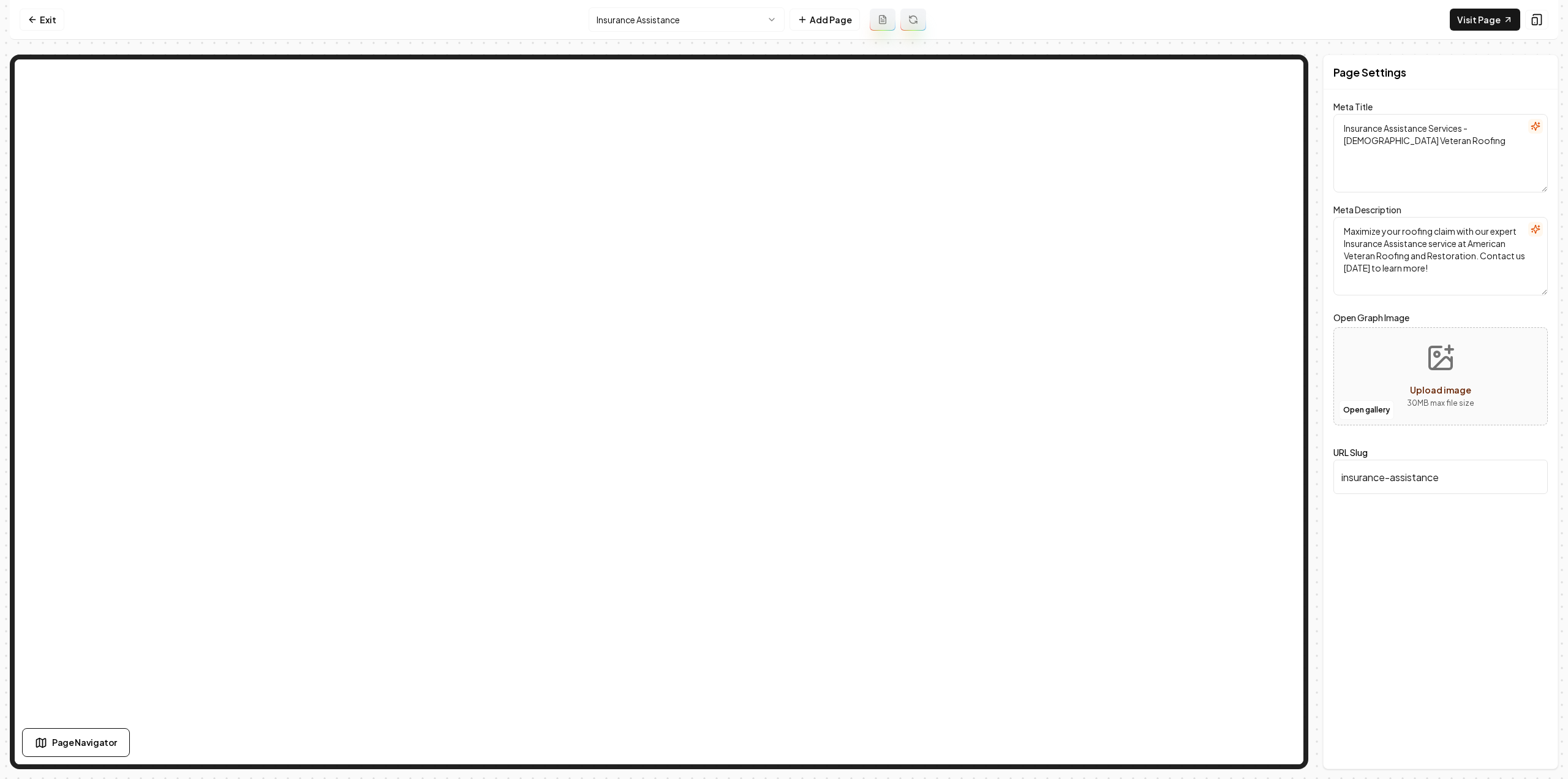
click at [682, 19] on html "Computer Required This feature is only available on a computer. Please switch t…" at bounding box center [784, 389] width 1568 height 779
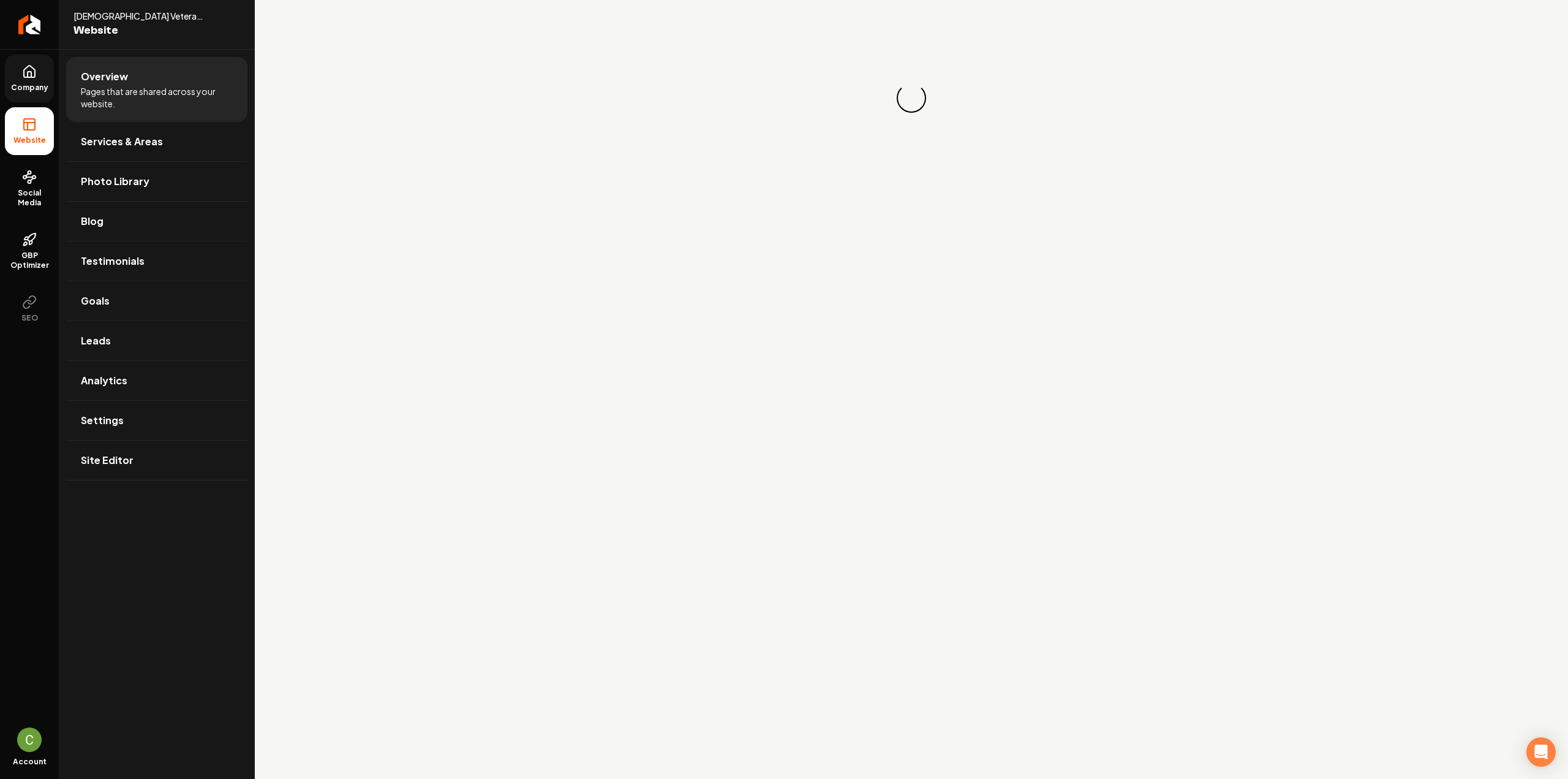
click at [31, 85] on span "Company" at bounding box center [30, 88] width 47 height 10
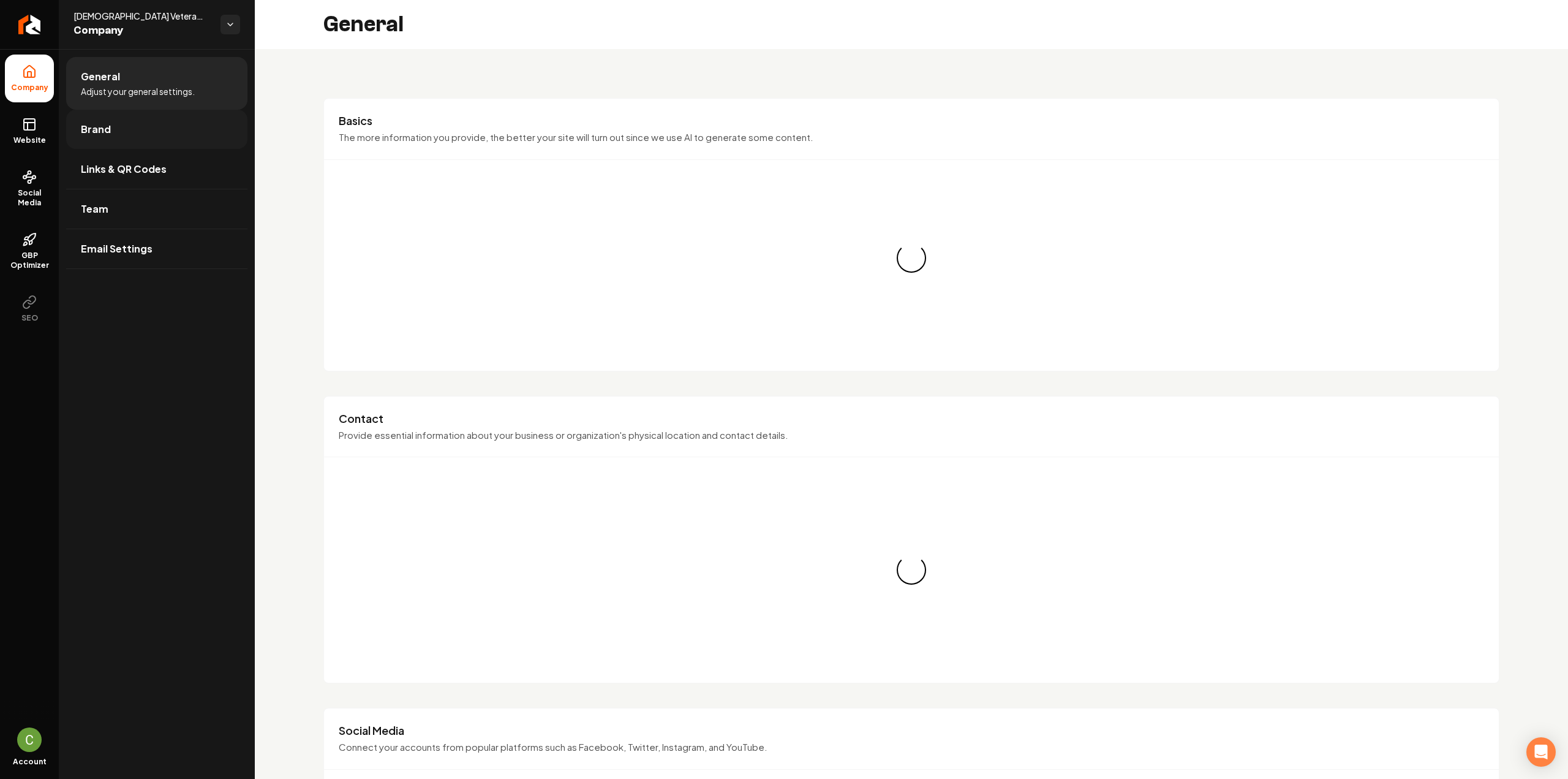
click at [120, 128] on link "Brand" at bounding box center [156, 130] width 181 height 40
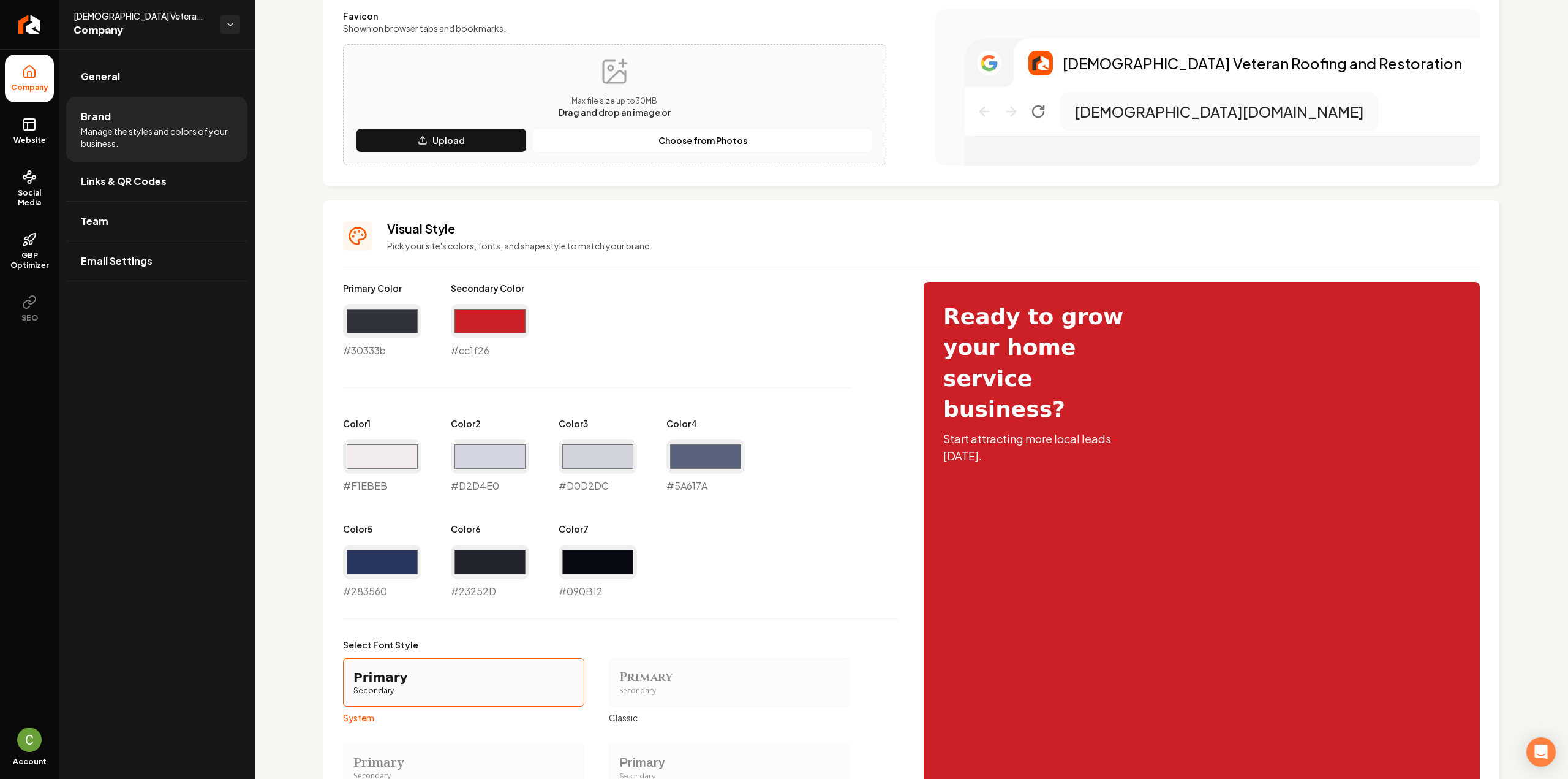
scroll to position [367, 0]
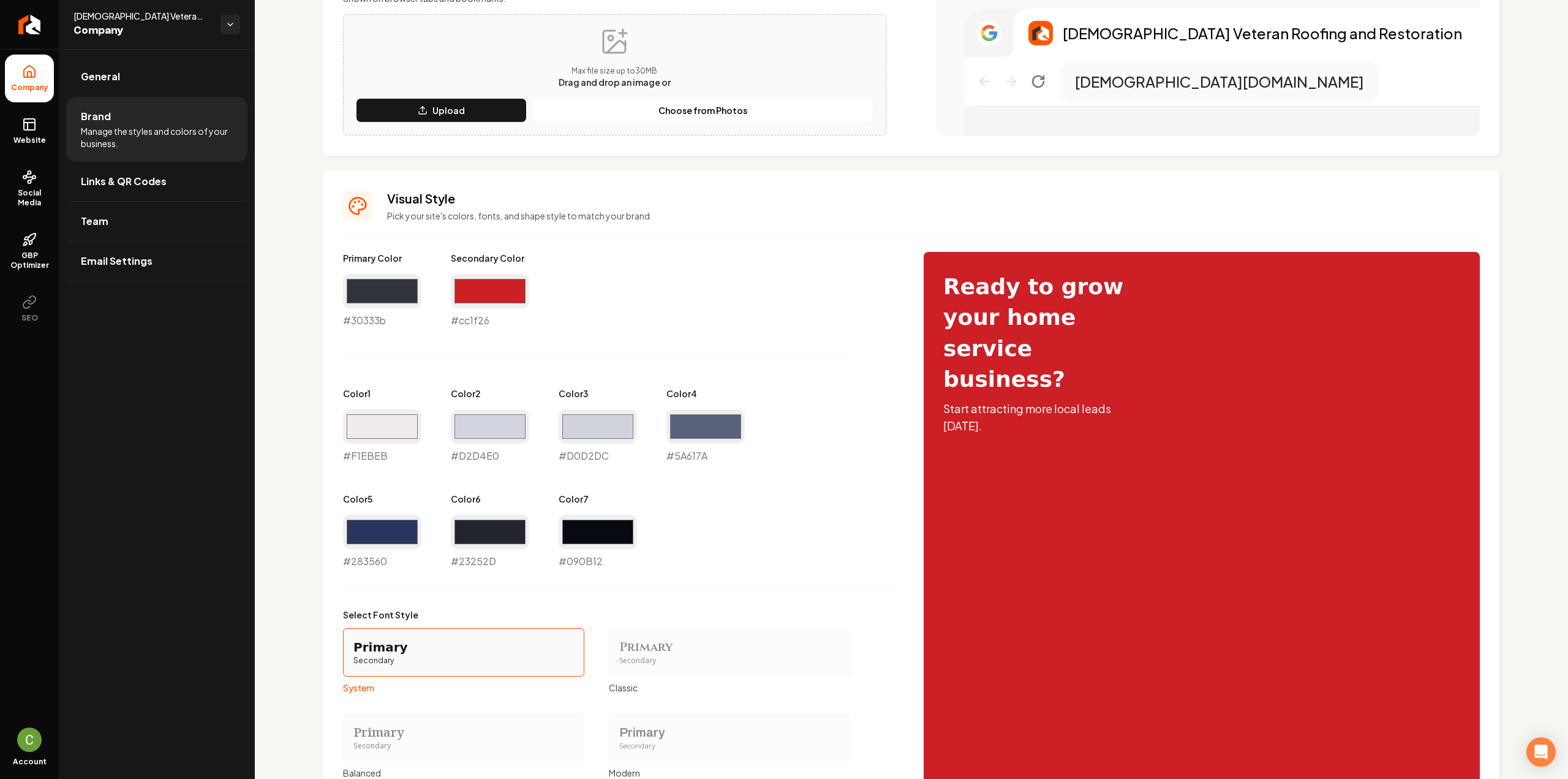
click at [366, 330] on div "Primary Color #30333b #30333b Secondary Color #cc1f26 #cc1f26 Color 1 #f1ebeb #…" at bounding box center [621, 410] width 556 height 317
click at [365, 326] on div "#30333b #30333b" at bounding box center [382, 301] width 78 height 54
click at [365, 325] on div "#30333b #30333b" at bounding box center [382, 301] width 78 height 54
copy div "#30333b"
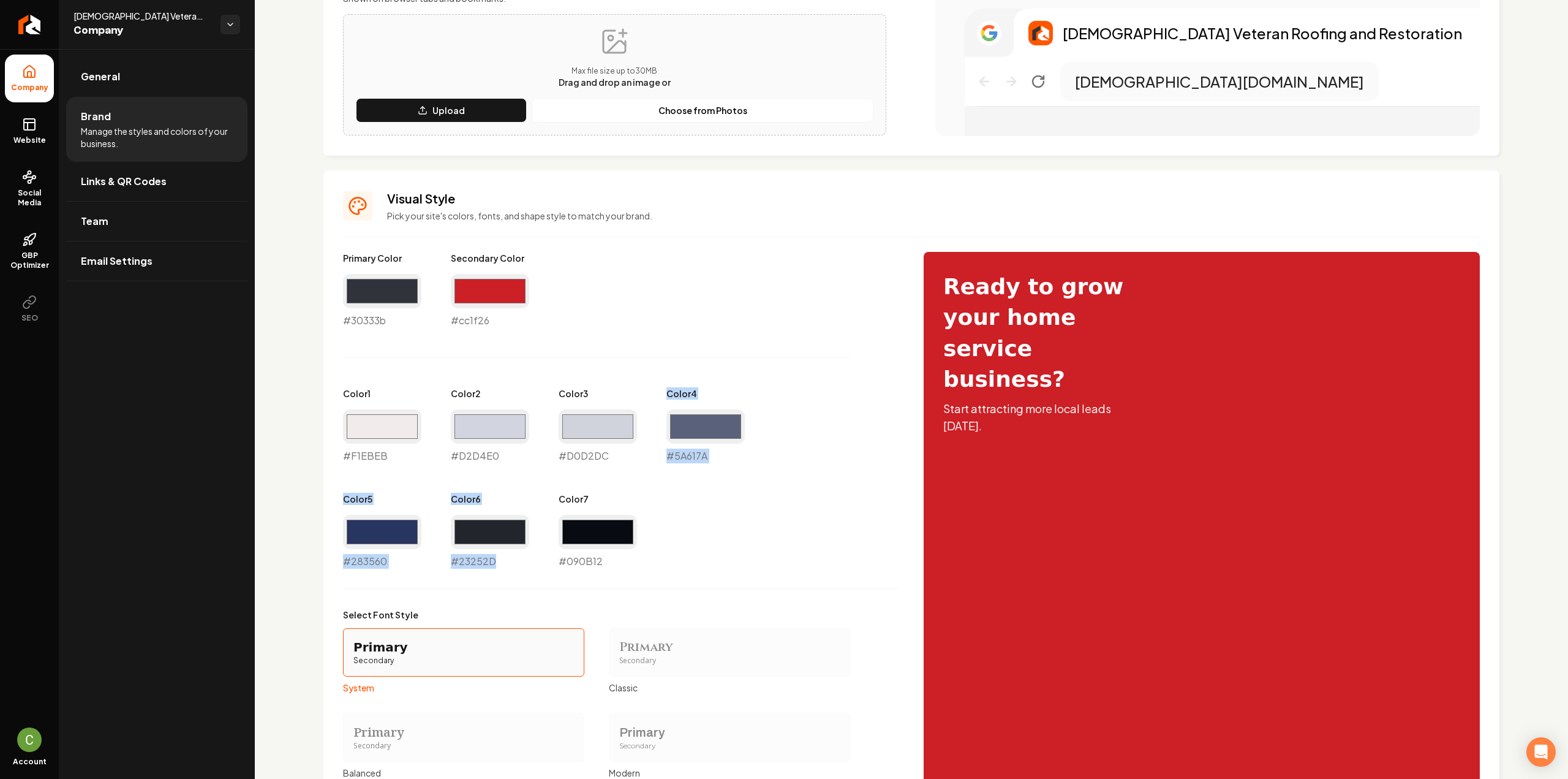
drag, startPoint x: 498, startPoint y: 564, endPoint x: 666, endPoint y: 399, distance: 235.5
click at [666, 399] on div "Primary Color #30333b #30333b Secondary Color #cc1f26 #cc1f26 Color 1 #f1ebeb #…" at bounding box center [621, 410] width 556 height 317
click at [682, 439] on input "#5a617a" at bounding box center [705, 426] width 78 height 34
click at [619, 458] on div "#d0d2dc #D0D2DC" at bounding box center [598, 436] width 78 height 54
click at [704, 460] on div "#5a617a #5a617a" at bounding box center [705, 436] width 78 height 54
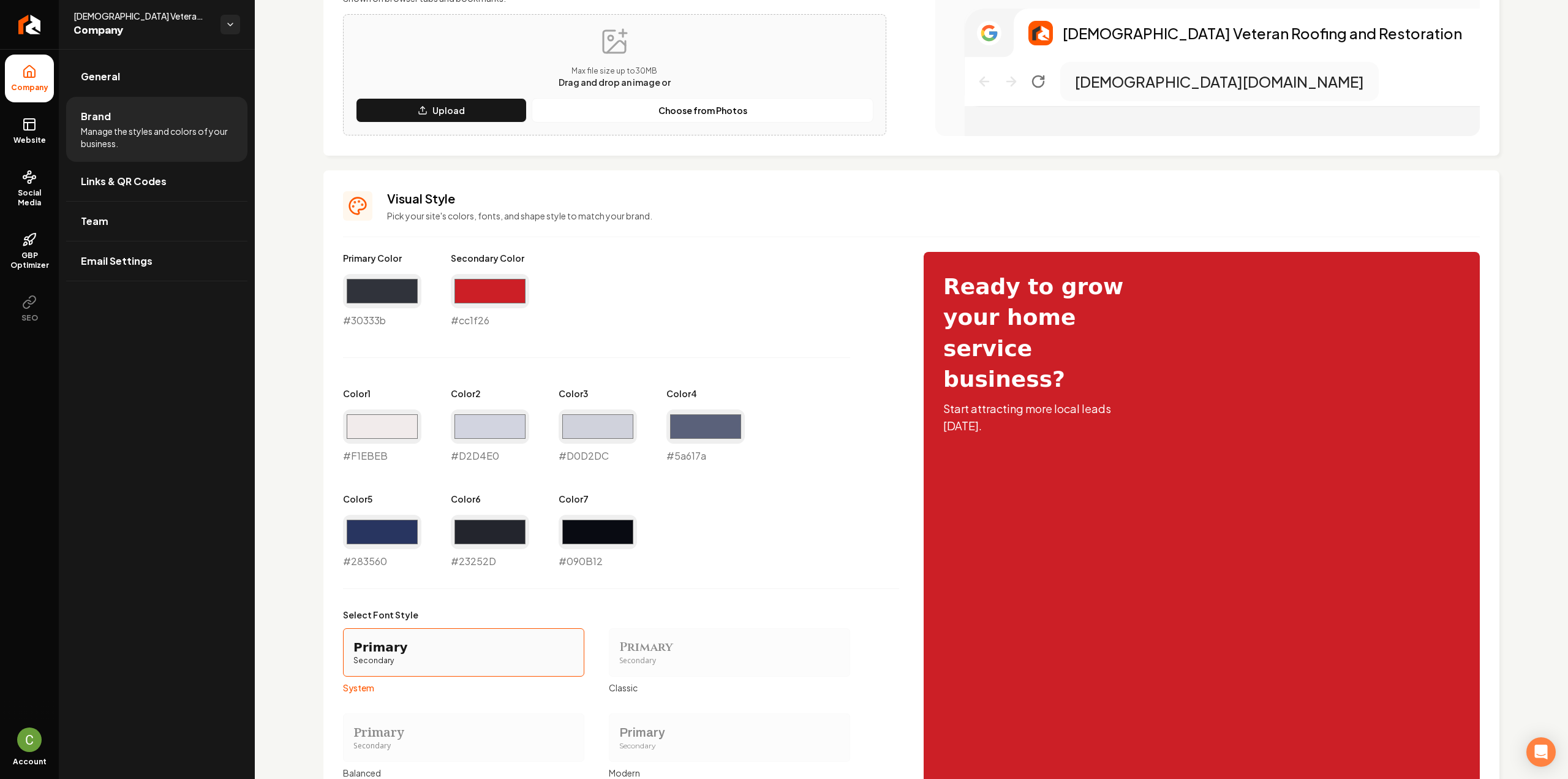
click at [704, 460] on div "#5a617a #5a617a" at bounding box center [705, 436] width 78 height 54
copy div "#5a617a"
drag, startPoint x: 453, startPoint y: 559, endPoint x: 510, endPoint y: 564, distance: 57.2
click at [510, 564] on div "#23252d #23252D" at bounding box center [490, 542] width 78 height 54
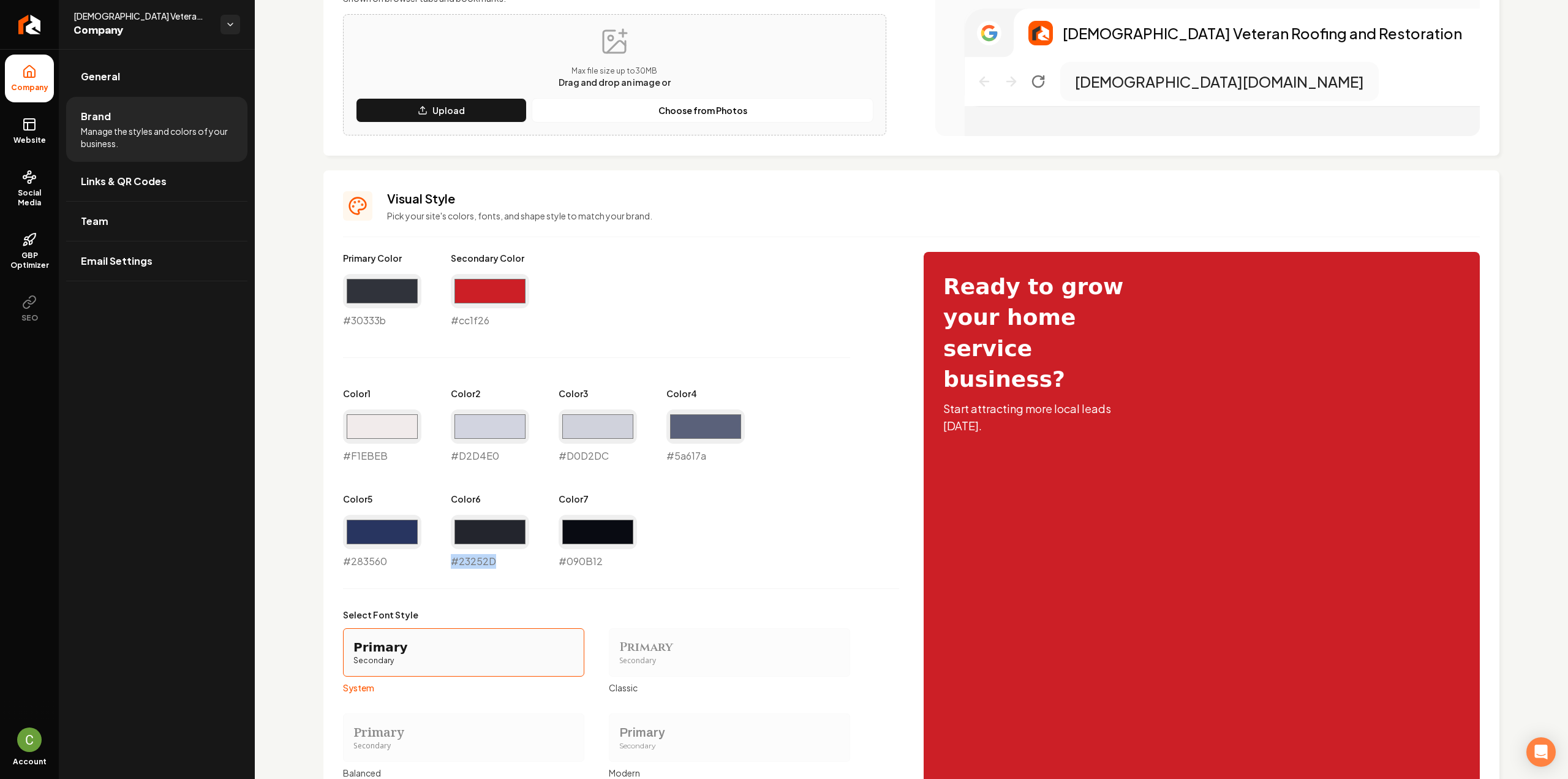
copy div "#23252D"
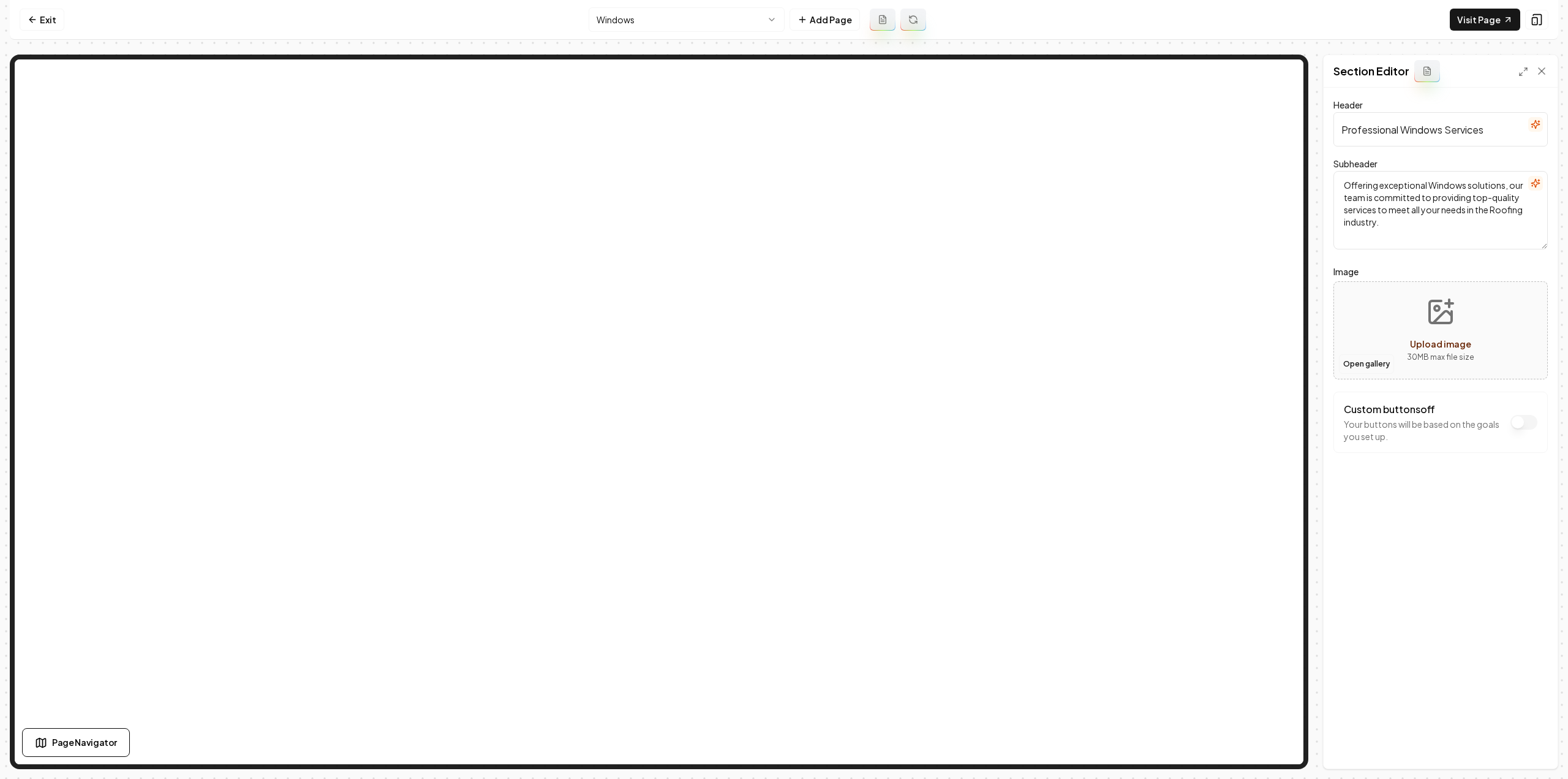
click at [1367, 369] on button "Open gallery" at bounding box center [1367, 364] width 55 height 20
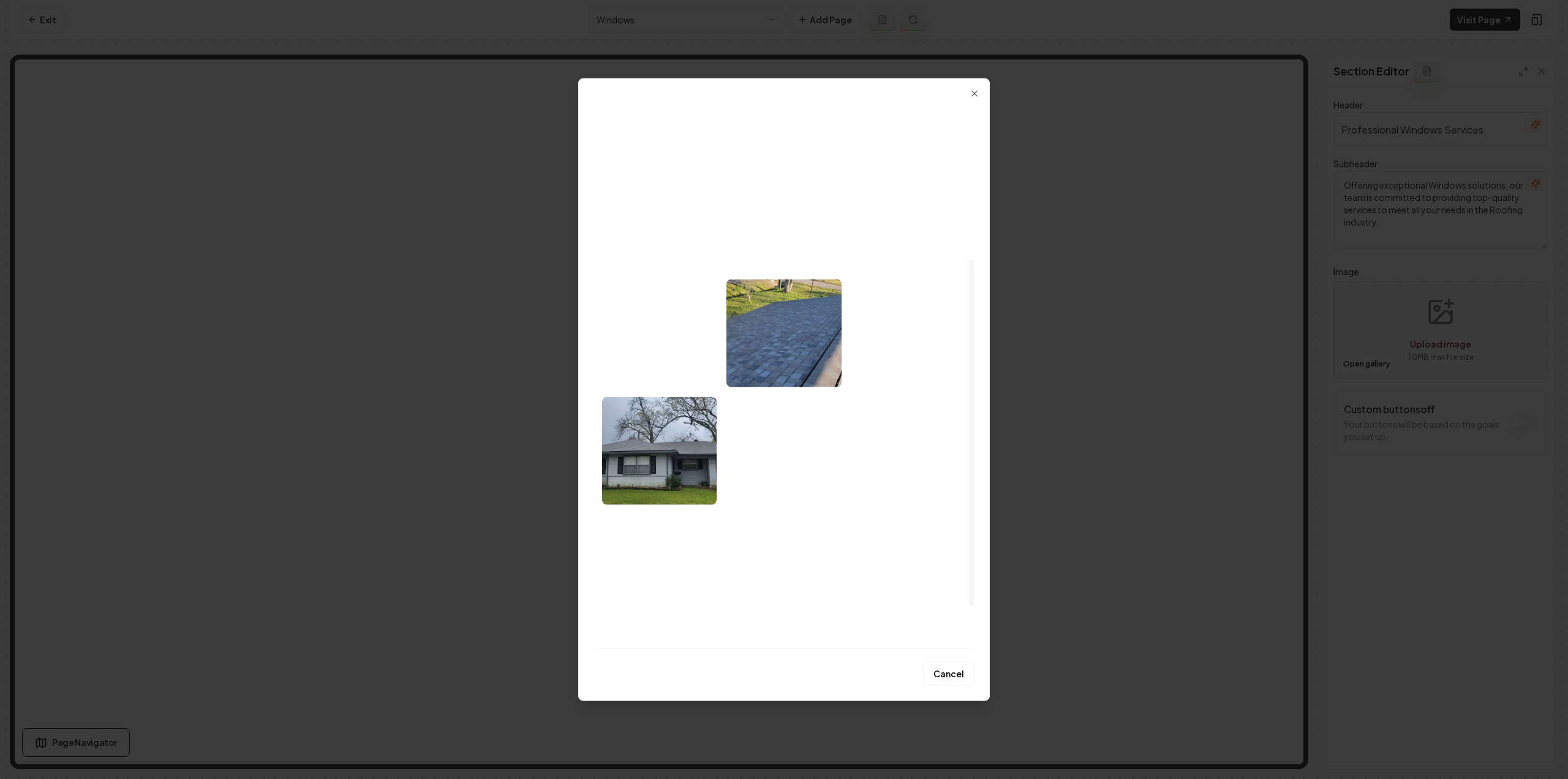
scroll to position [245, 0]
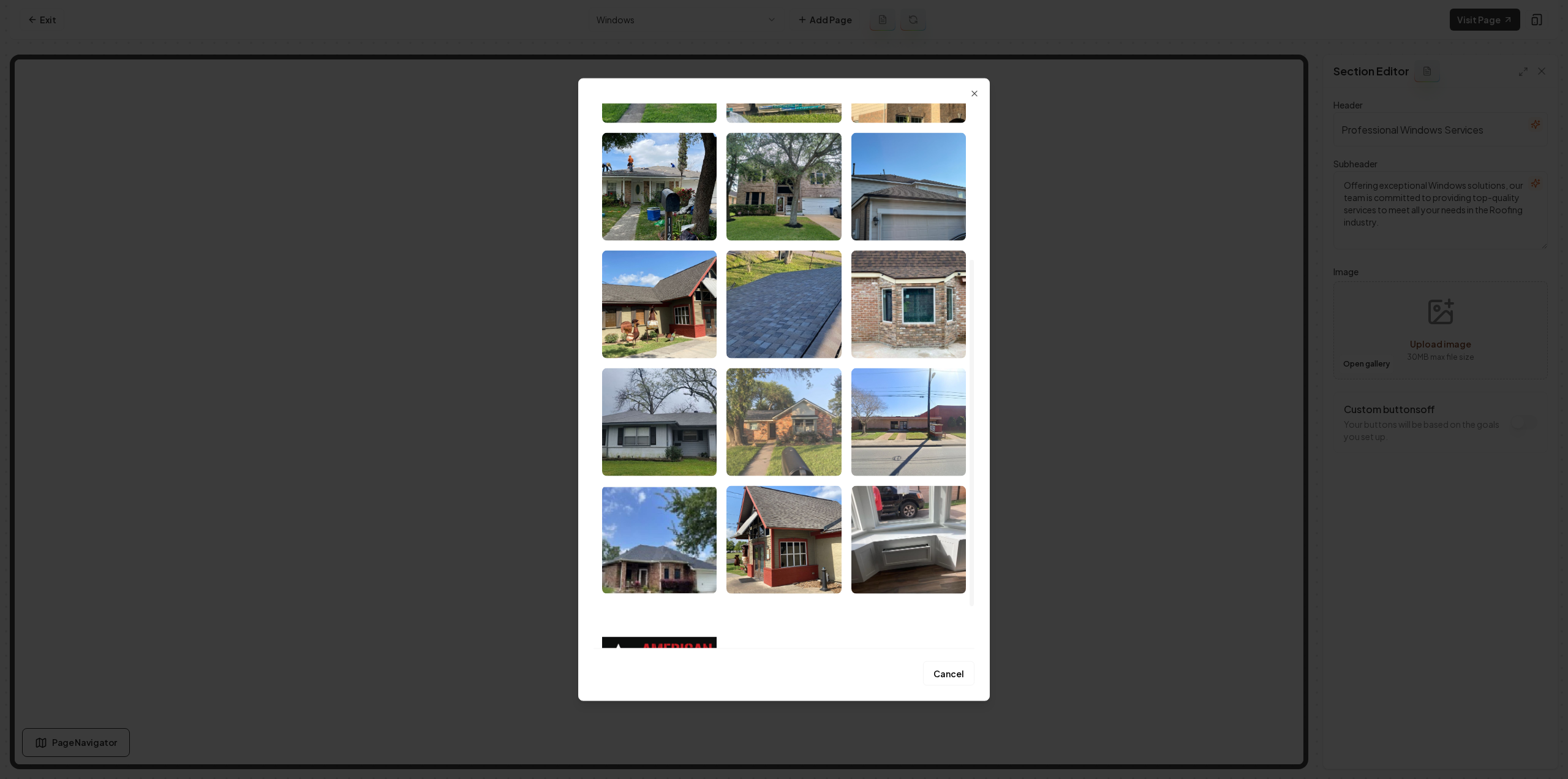
click at [812, 441] on img "Select image image_68a4a13f5c7cd75eb872e70c.jpeg" at bounding box center [783, 421] width 115 height 108
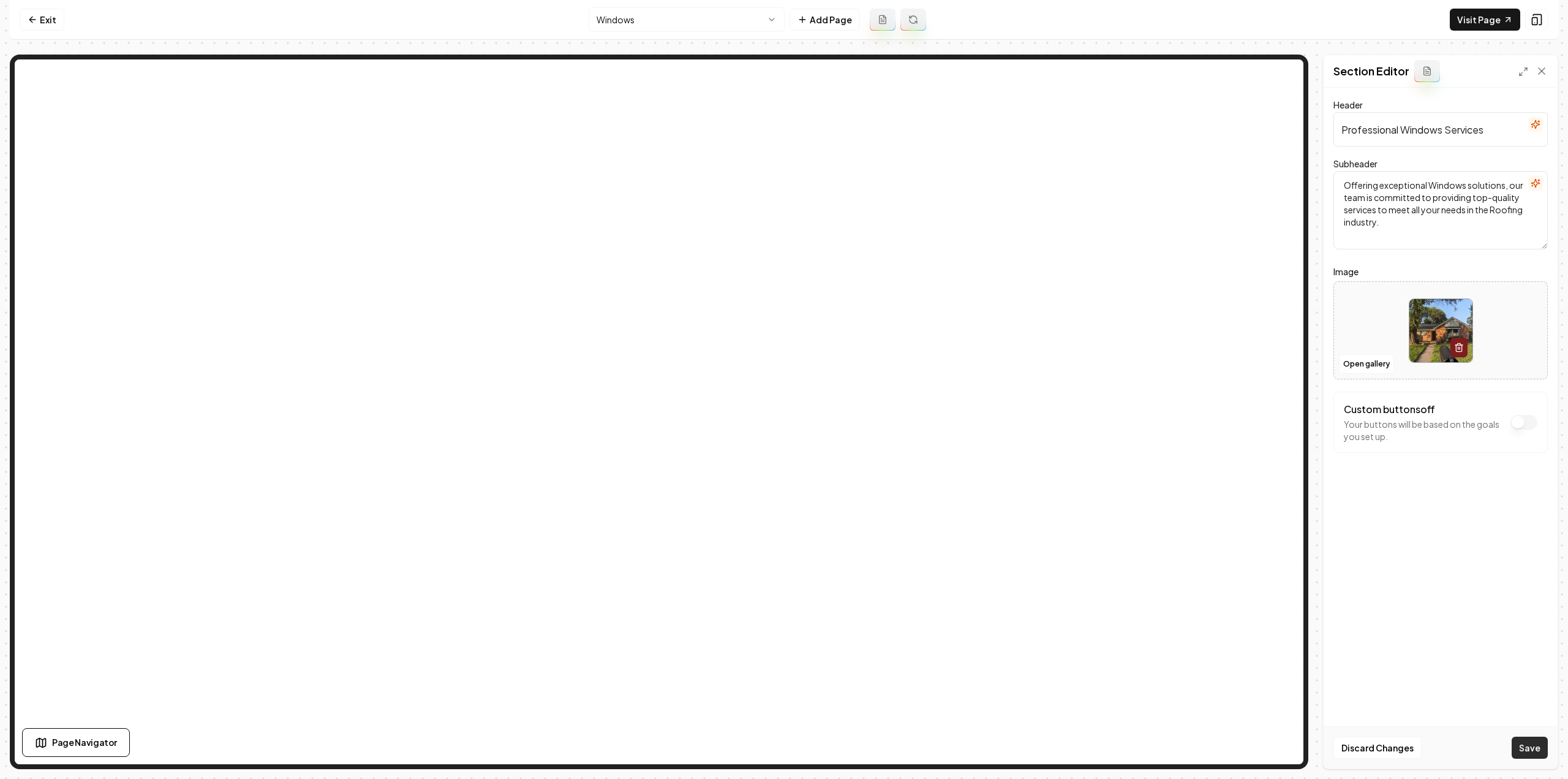
click at [1535, 751] on button "Save" at bounding box center [1529, 747] width 36 height 22
click at [627, 19] on html "Computer Required This feature is only available on a computer. Please switch t…" at bounding box center [784, 389] width 1568 height 779
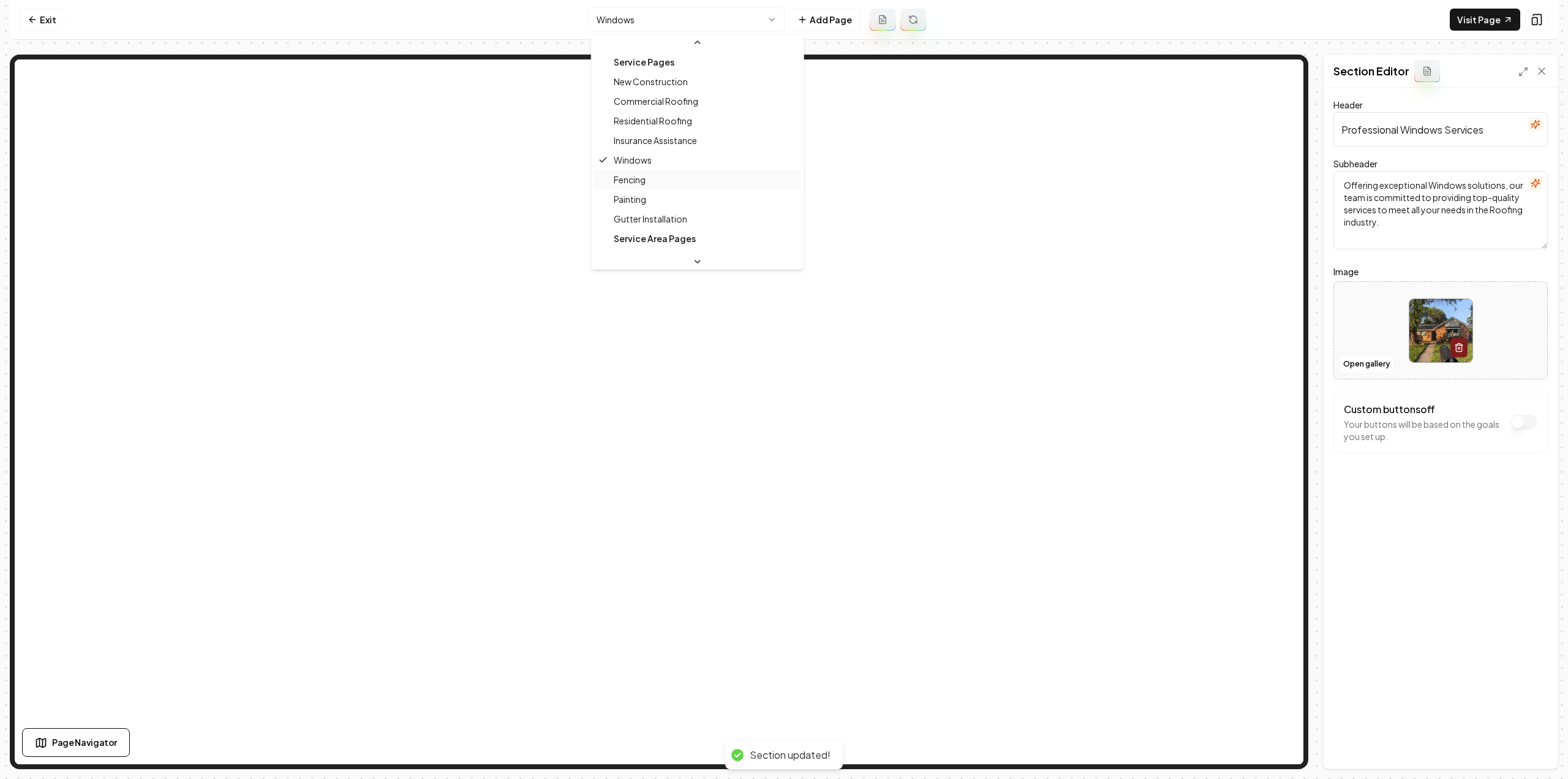
scroll to position [79, 0]
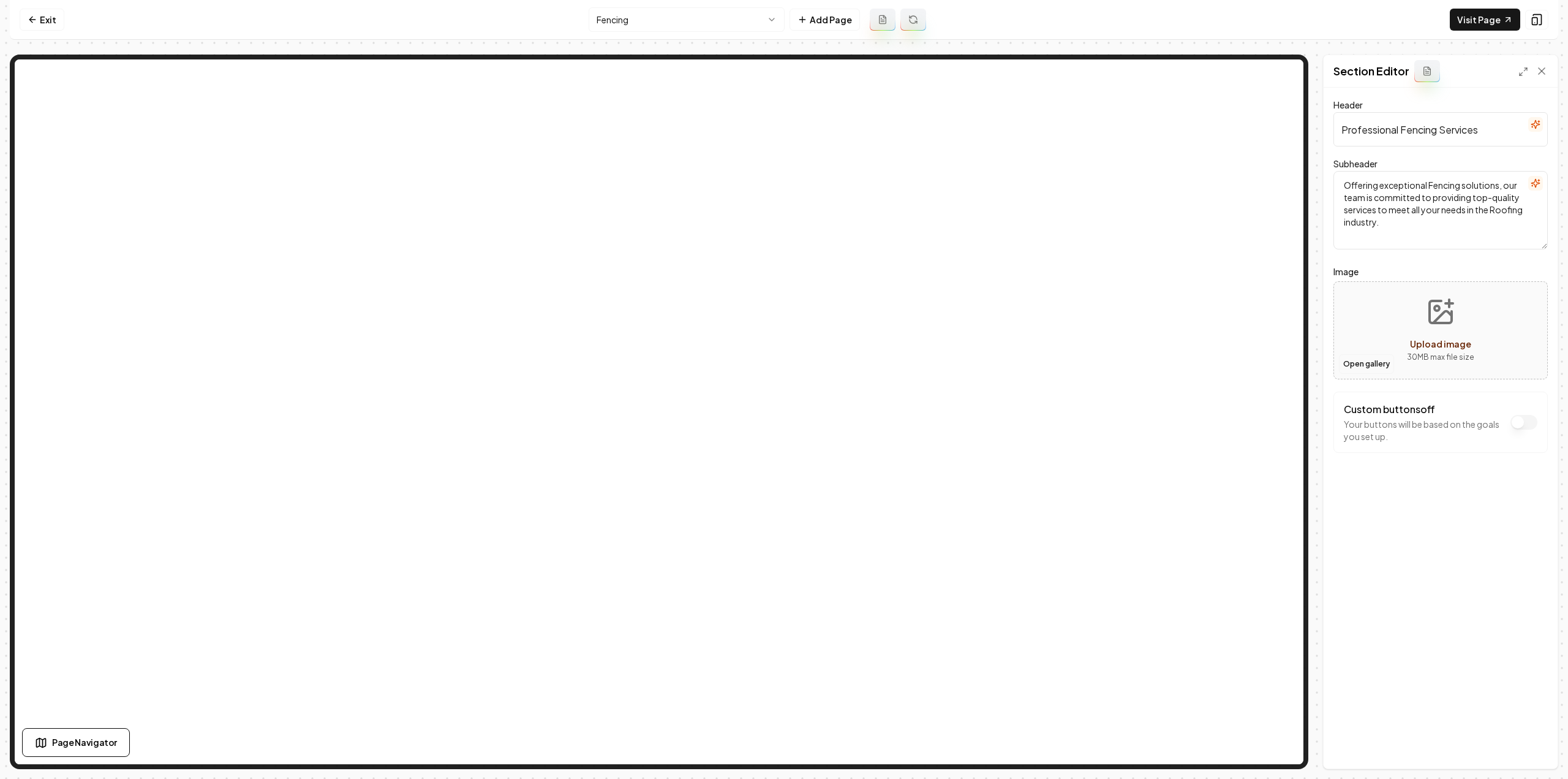
click at [1353, 362] on button "Open gallery" at bounding box center [1367, 364] width 55 height 20
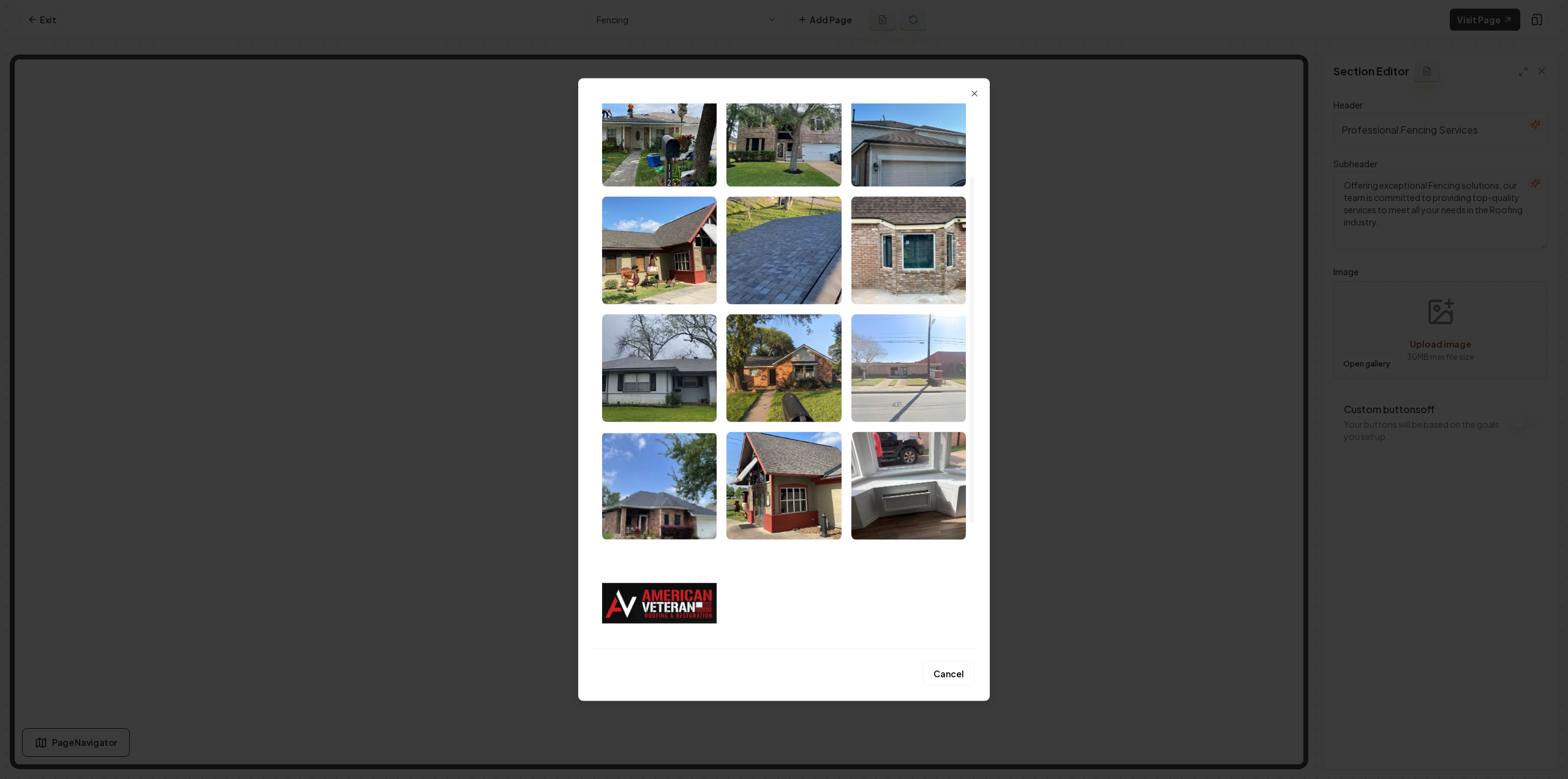
scroll to position [311, 0]
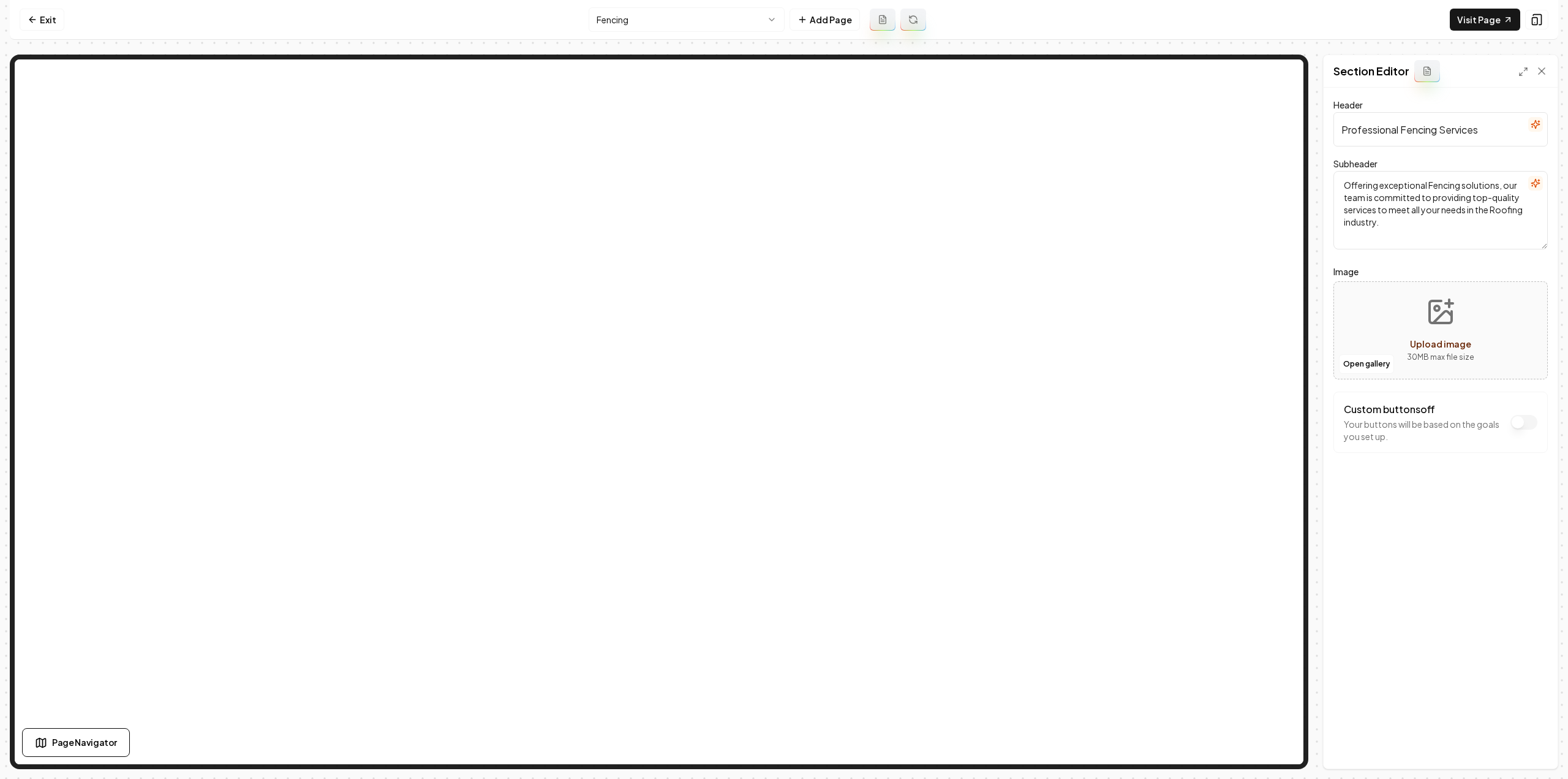
click at [685, 25] on html "Computer Required This feature is only available on a computer. Please switch t…" at bounding box center [784, 389] width 1568 height 779
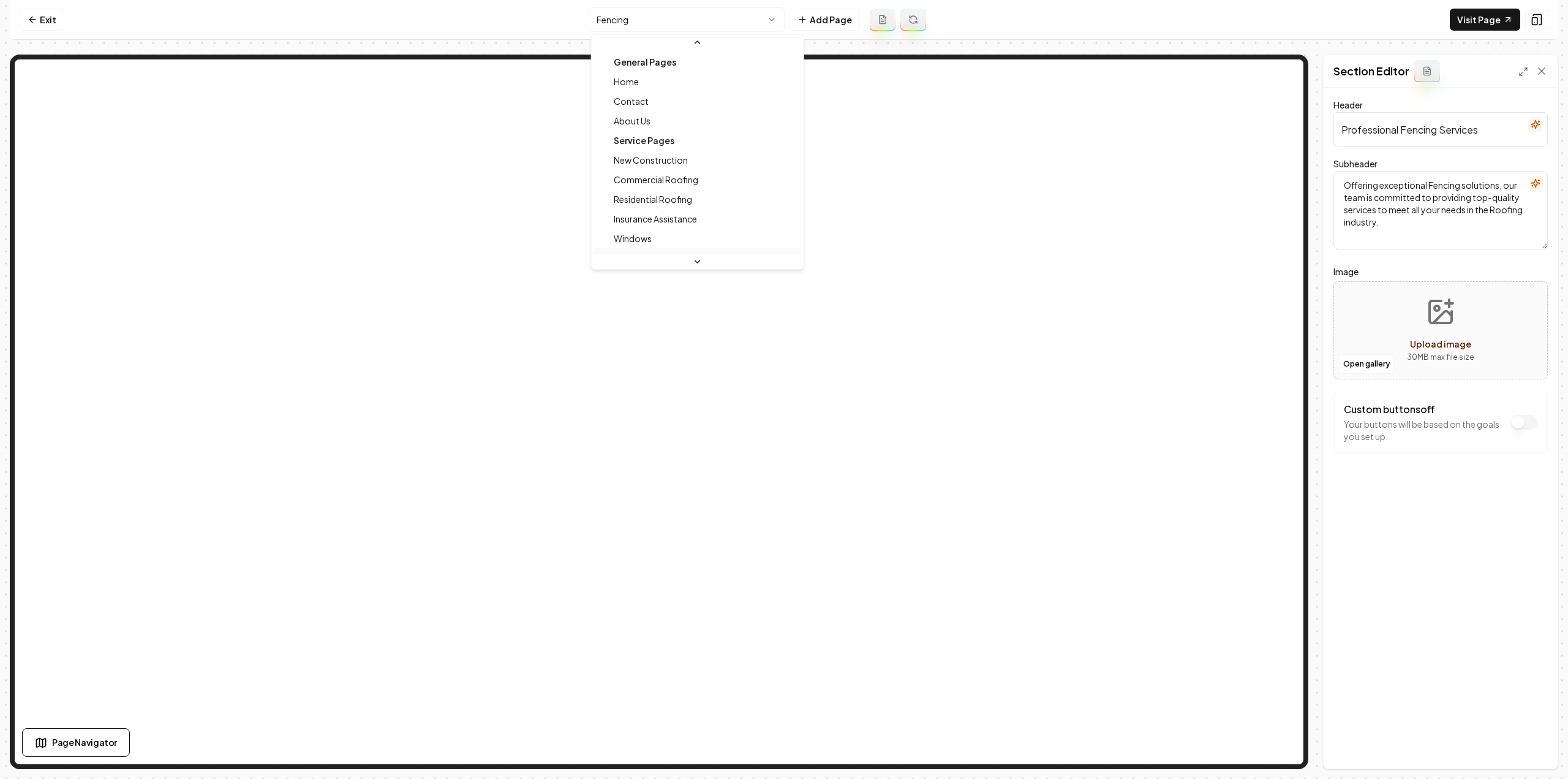
scroll to position [79, 0]
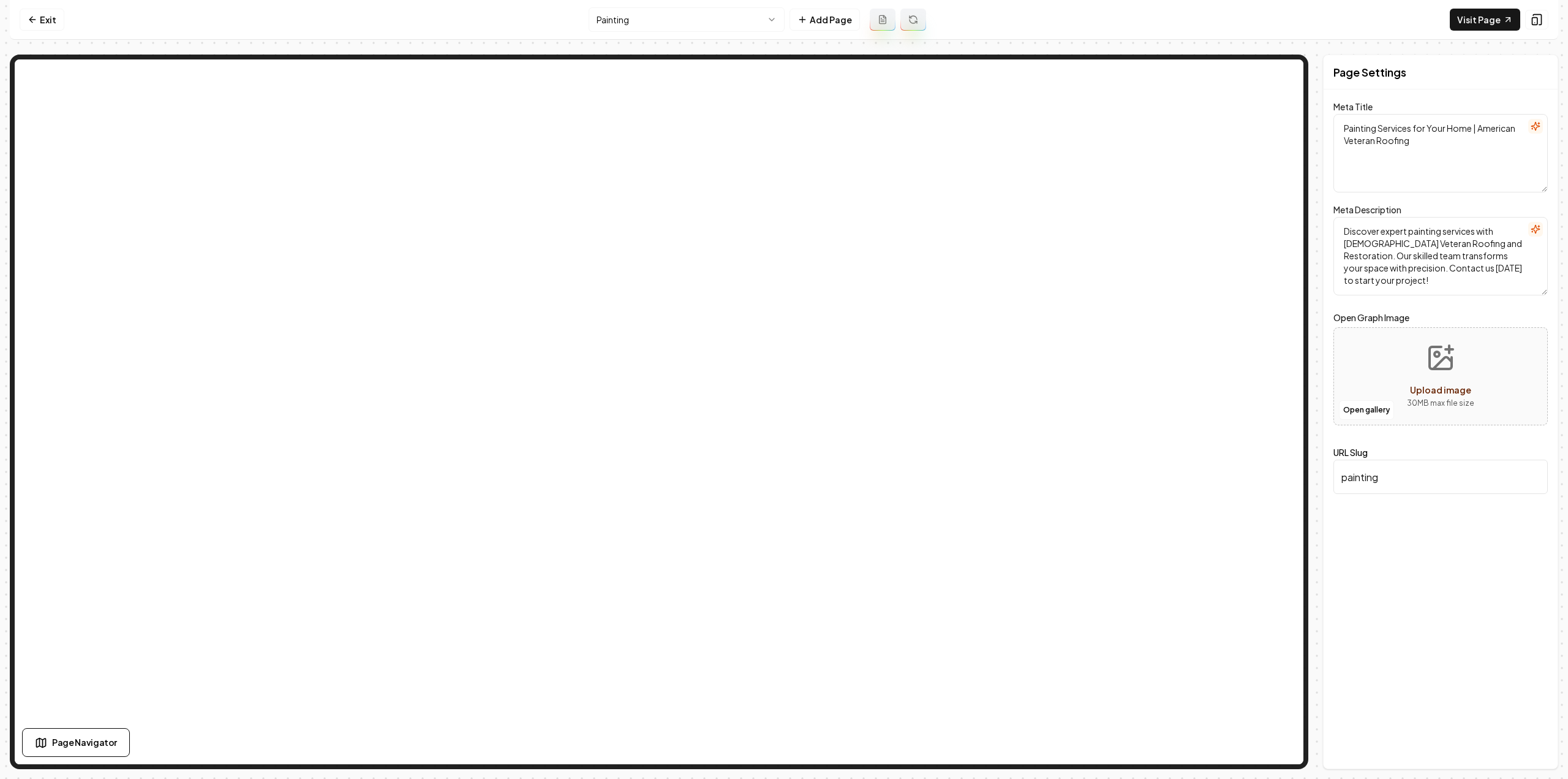
click at [662, 22] on html "Computer Required This feature is only available on a computer. Please switch t…" at bounding box center [784, 389] width 1568 height 779
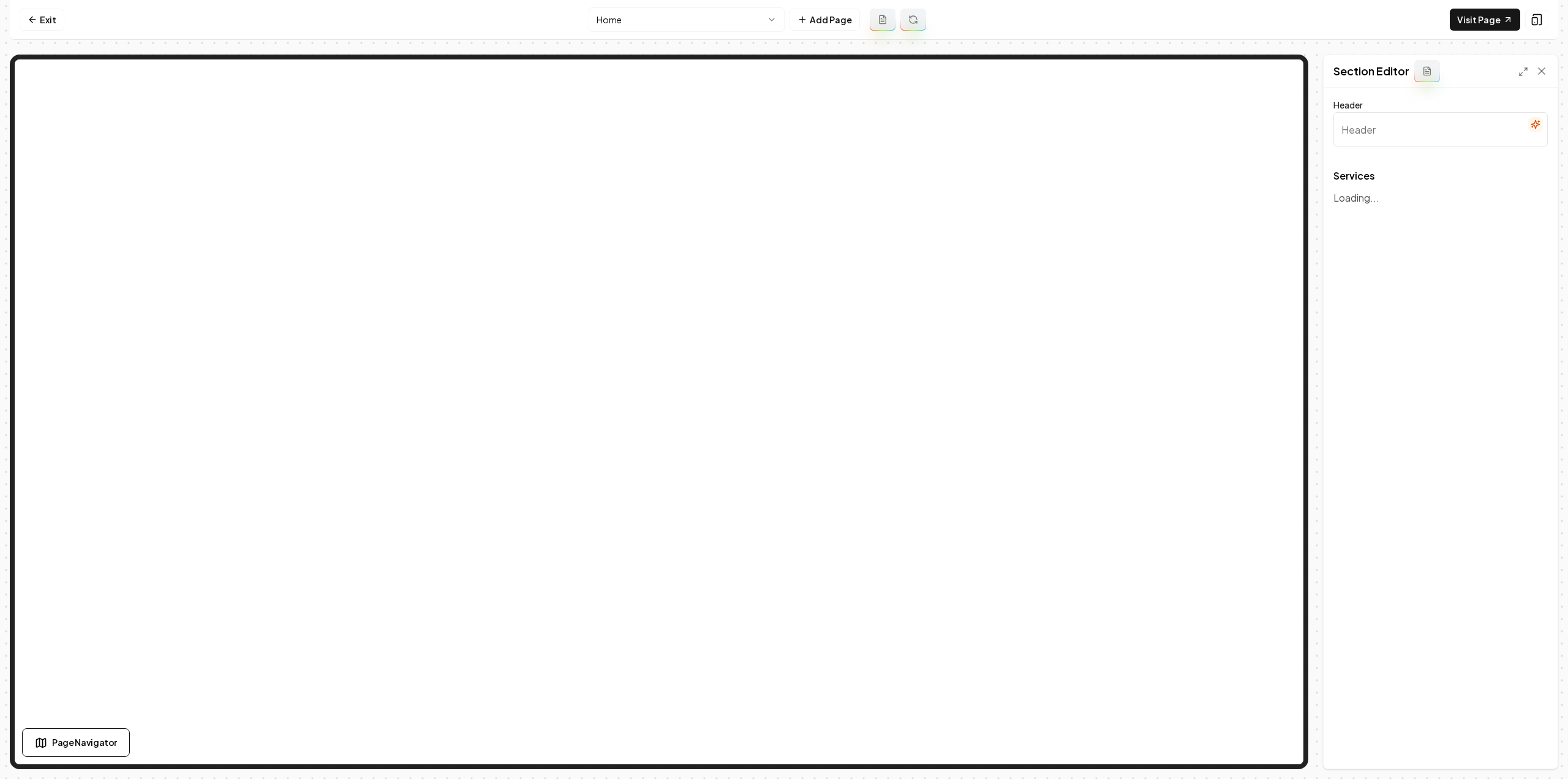
type input "Our Expert Roofing & Restoration Services"
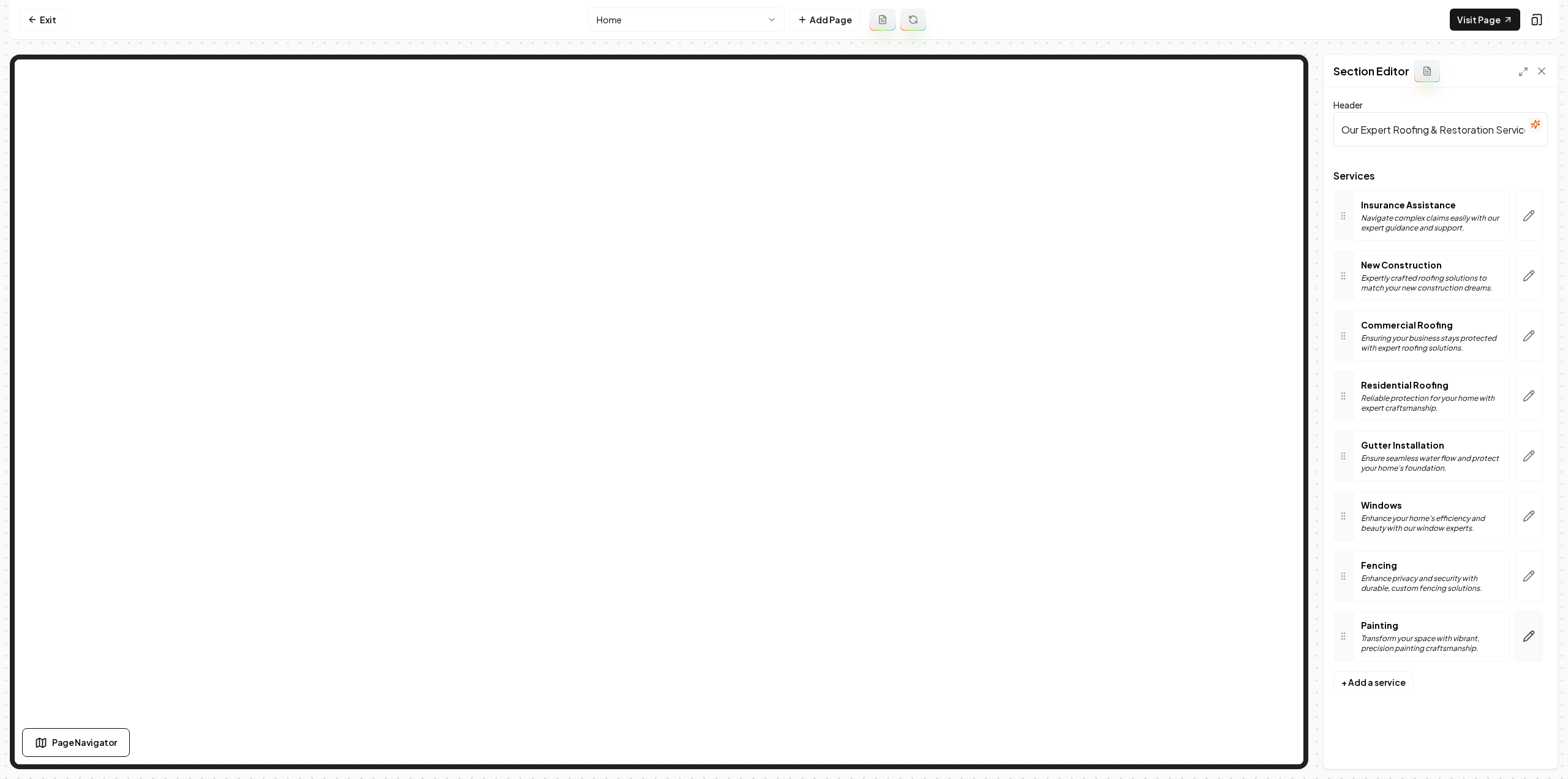
click at [1529, 634] on icon "button" at bounding box center [1529, 635] width 13 height 13
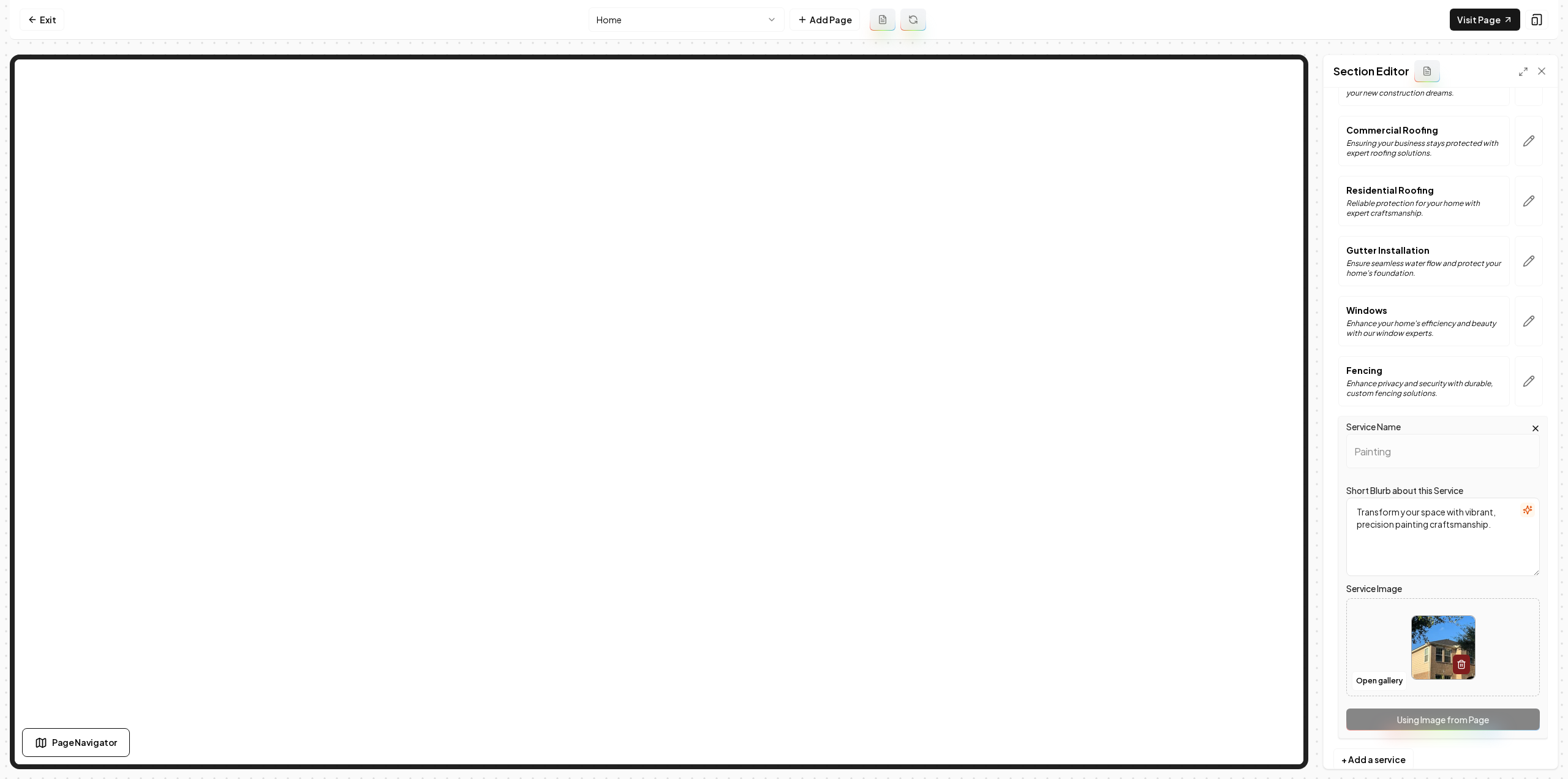
scroll to position [217, 0]
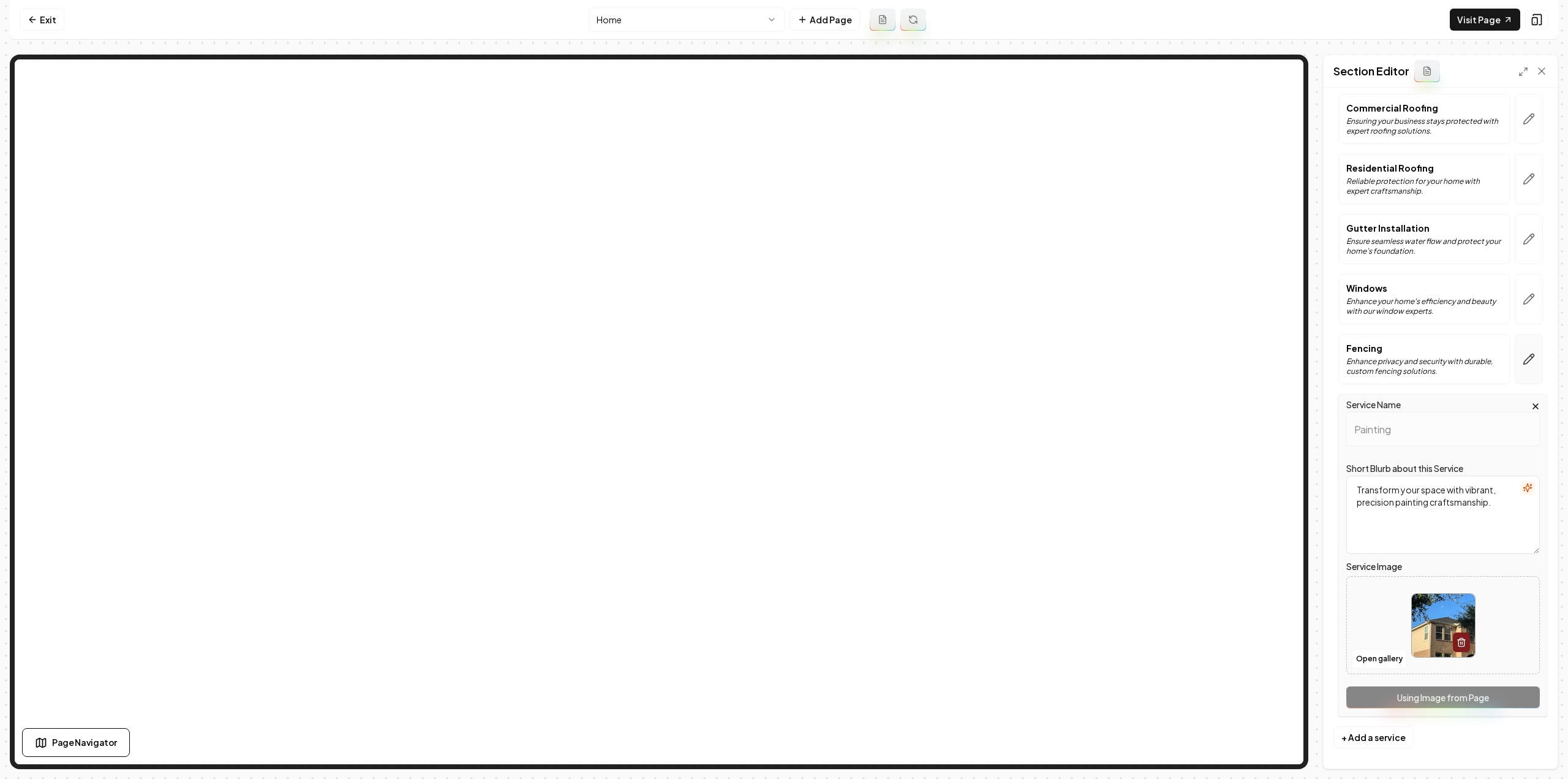
click at [1523, 358] on icon "button" at bounding box center [1529, 359] width 13 height 13
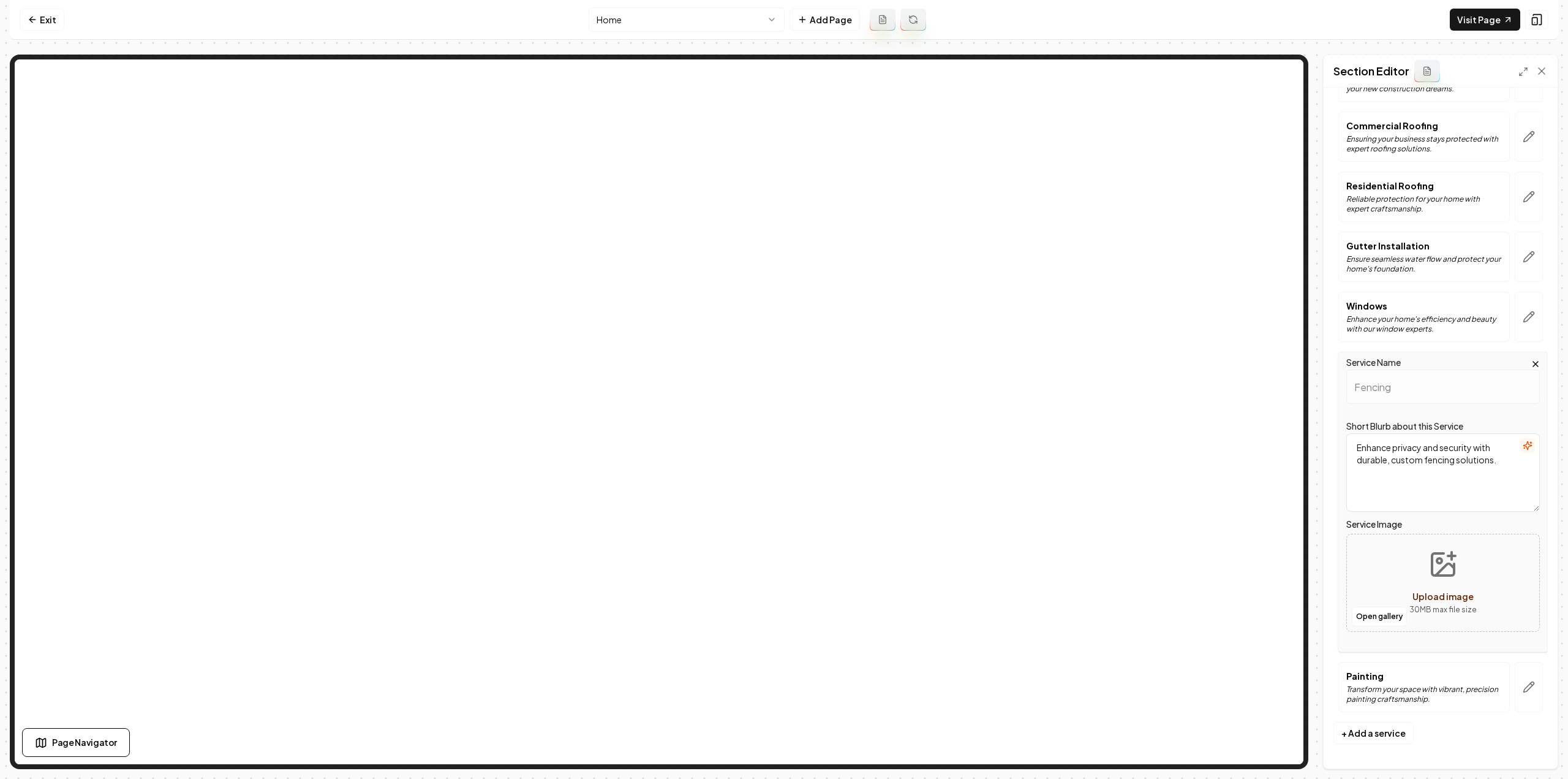
scroll to position [195, 0]
click at [1515, 316] on button "button" at bounding box center [1529, 321] width 28 height 50
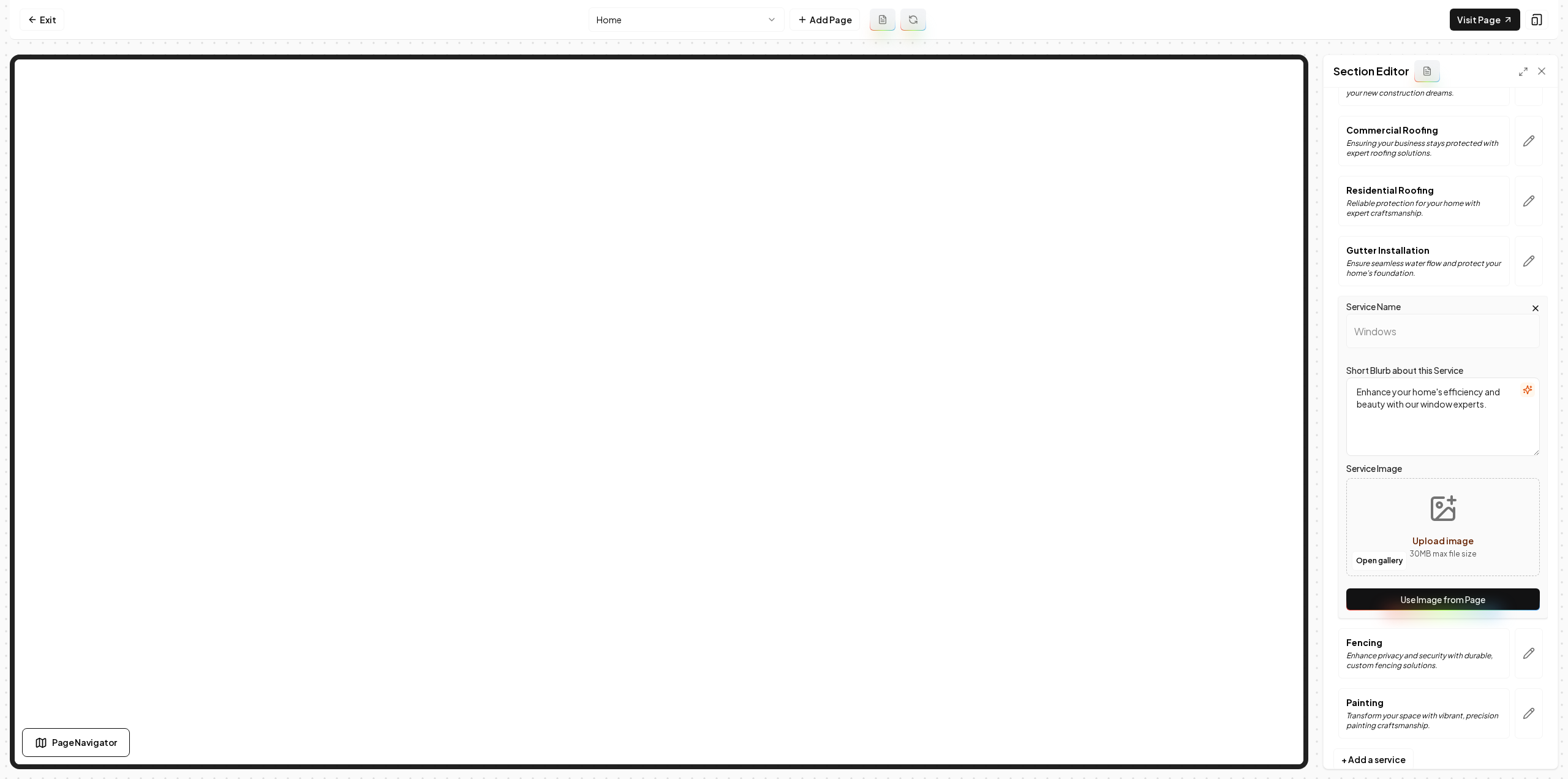
click at [1449, 600] on button "Use Image from Page" at bounding box center [1443, 599] width 194 height 22
click at [1519, 269] on button "button" at bounding box center [1529, 261] width 28 height 50
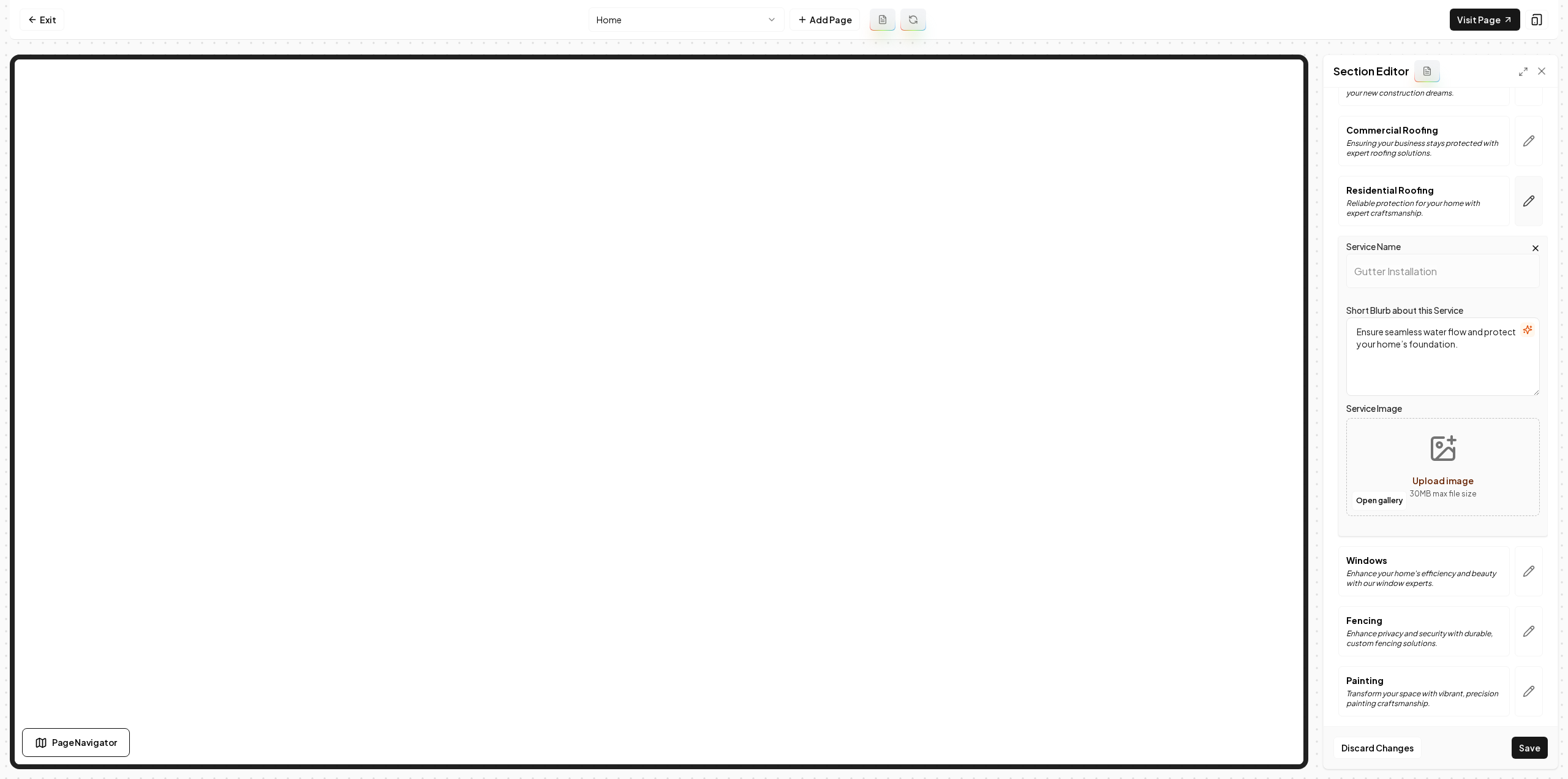
click at [1524, 200] on icon "button" at bounding box center [1529, 201] width 11 height 11
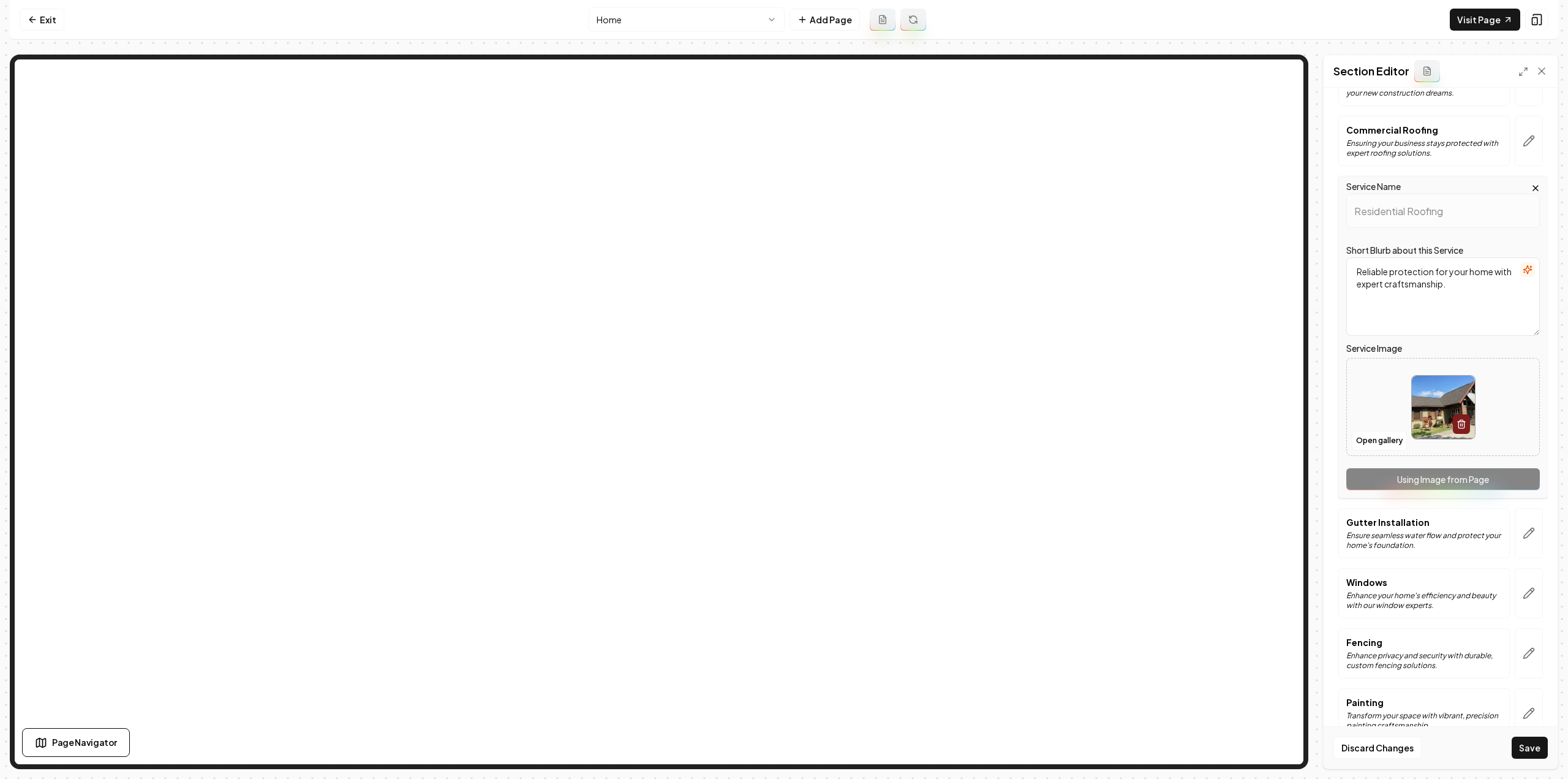
click at [1537, 743] on button "Save" at bounding box center [1529, 747] width 36 height 22
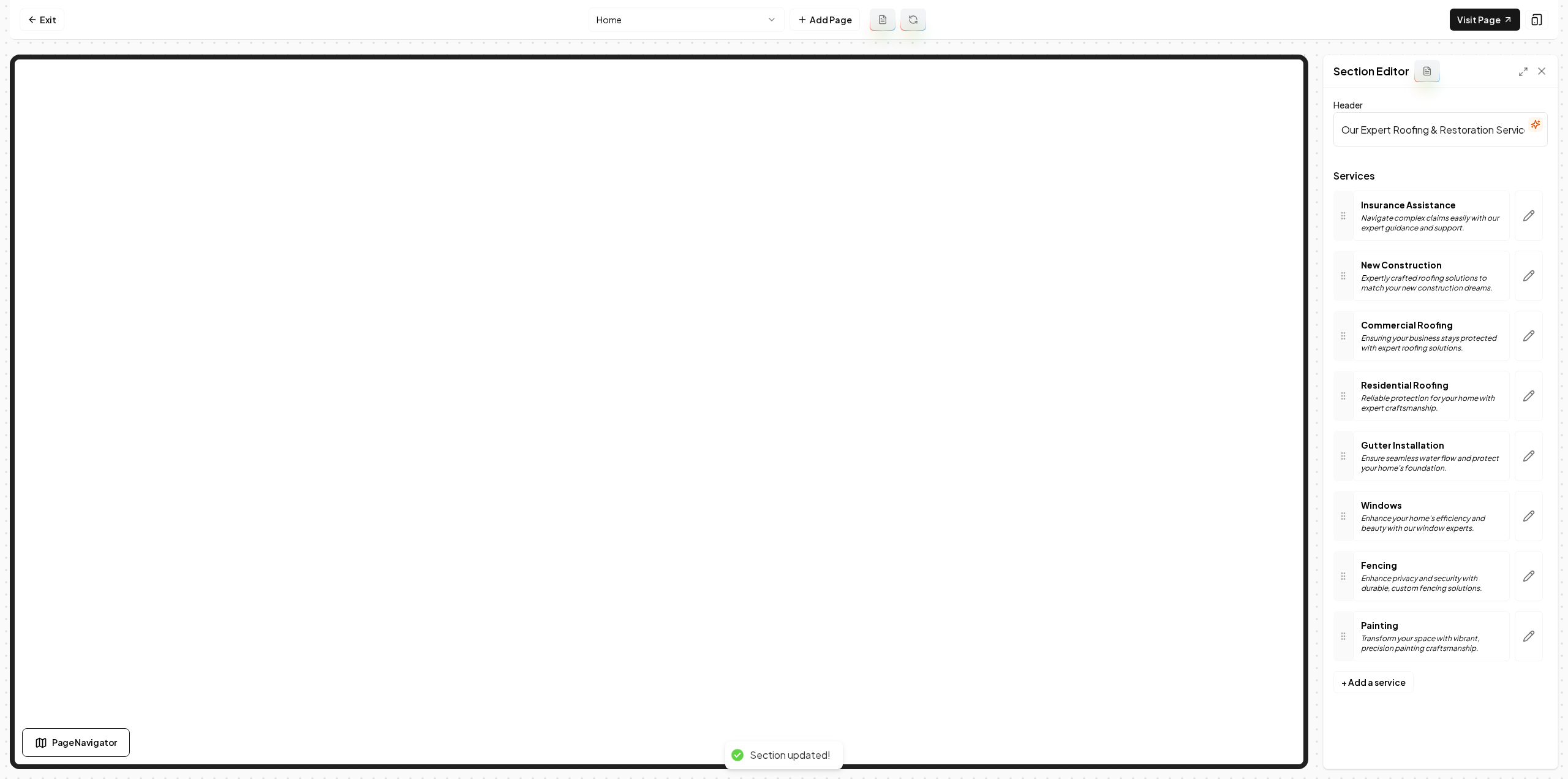
scroll to position [0, 0]
click at [1482, 25] on link "Visit Page" at bounding box center [1484, 19] width 70 height 22
click at [33, 18] on icon at bounding box center [32, 19] width 10 height 10
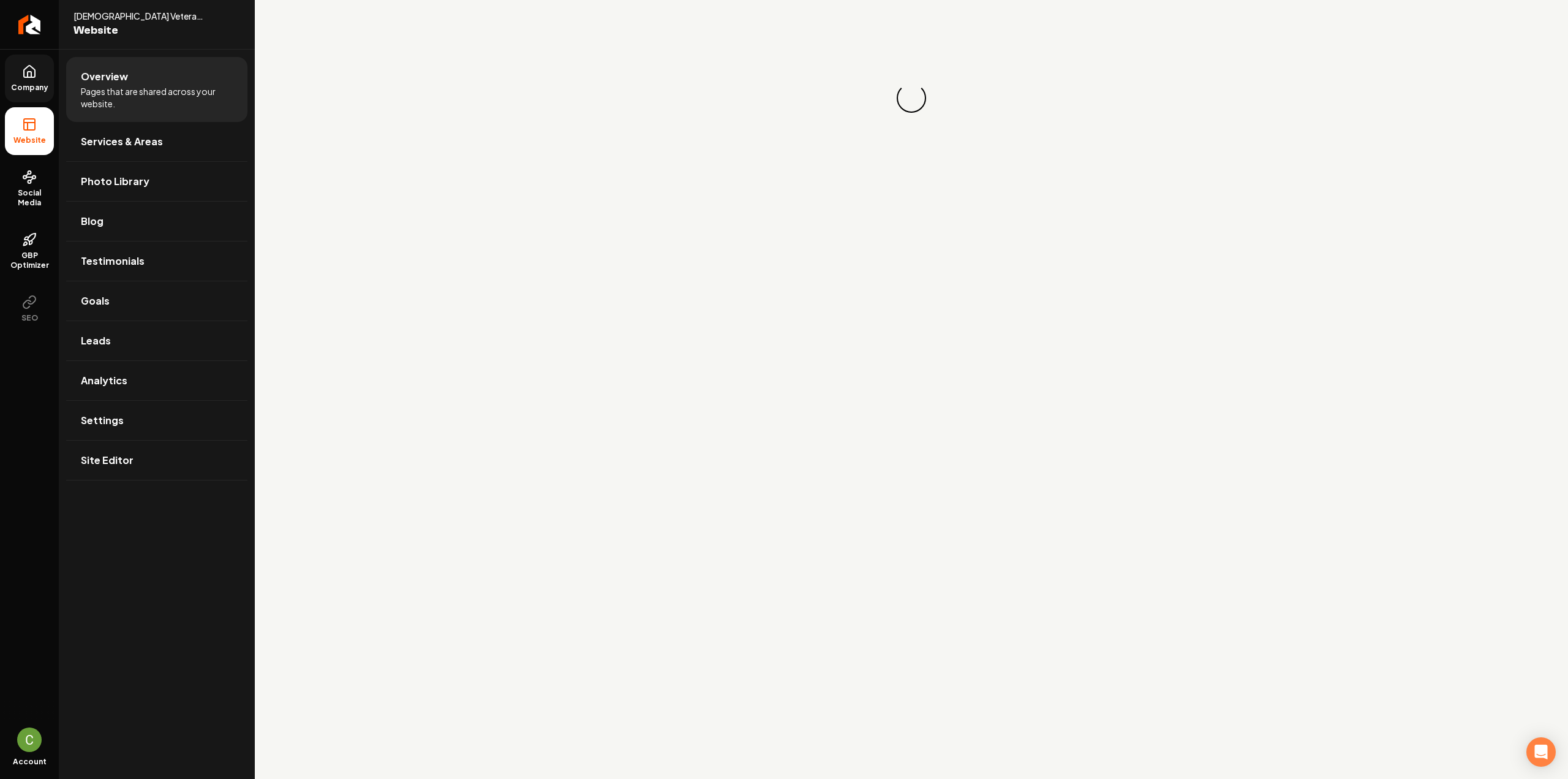
click at [20, 92] on link "Company" at bounding box center [29, 78] width 49 height 48
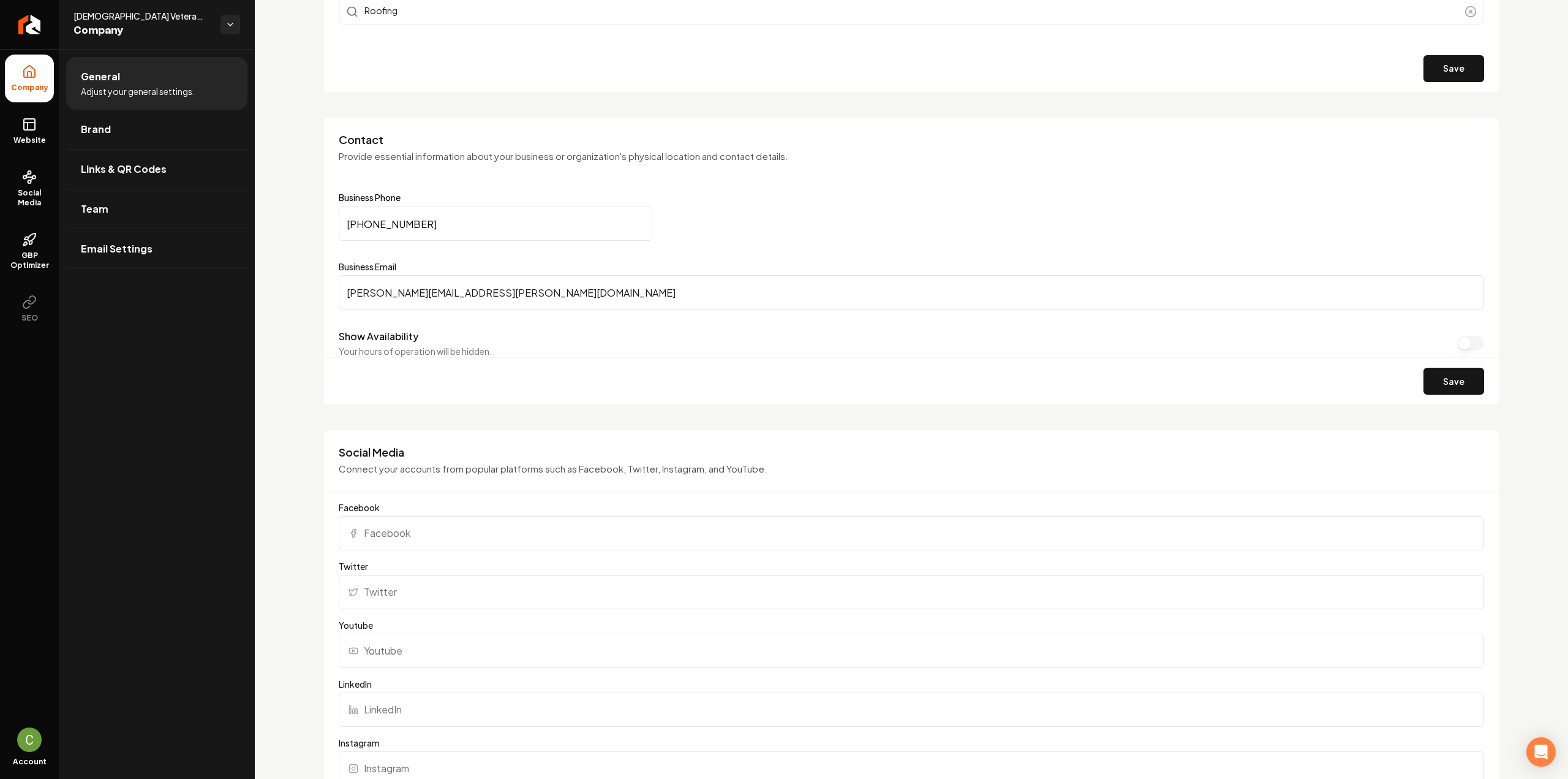
scroll to position [612, 0]
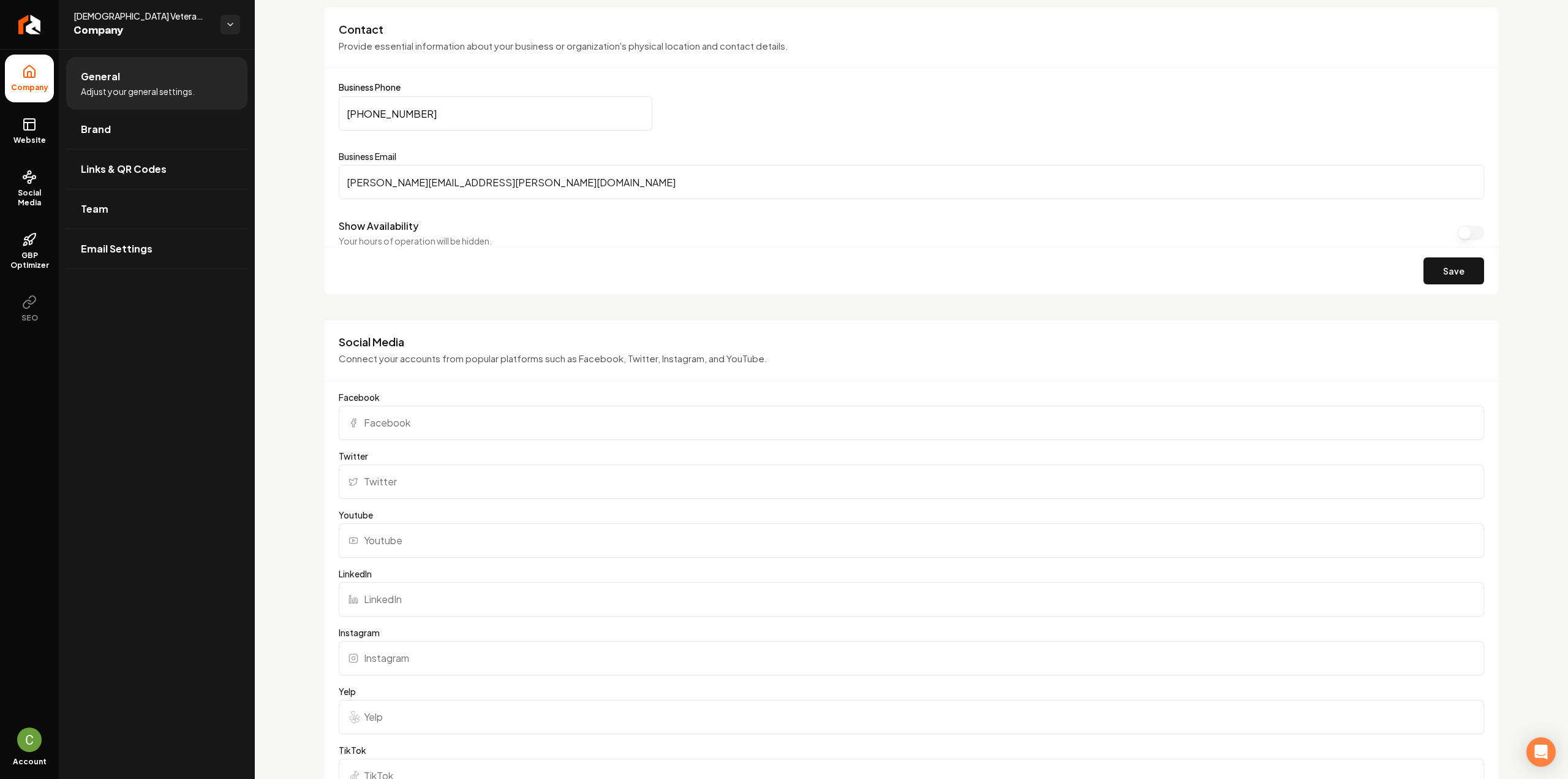
click at [432, 412] on input "Facebook" at bounding box center [912, 423] width 1145 height 34
paste input "[URL][DOMAIN_NAME][DOMAIN_NAME]"
type input "[URL][DOMAIN_NAME][DOMAIN_NAME]"
click at [429, 668] on input "Instagram" at bounding box center [912, 658] width 1145 height 34
paste input "[URL][DOMAIN_NAME][DOMAIN_NAME]"
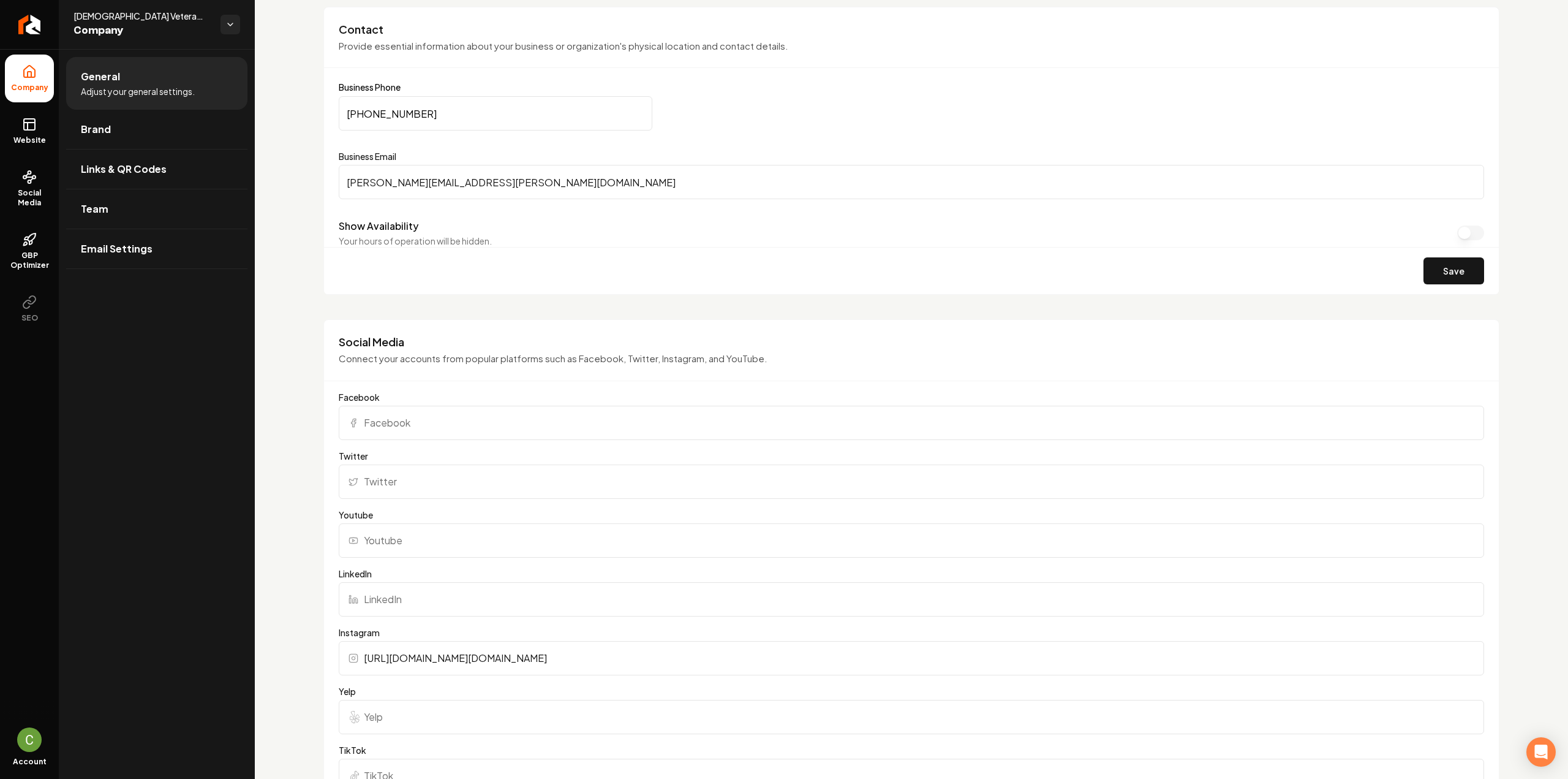
type input "[URL][DOMAIN_NAME][DOMAIN_NAME]"
click at [379, 415] on input "Facebook" at bounding box center [912, 423] width 1145 height 34
paste input "[URL][DOMAIN_NAME]"
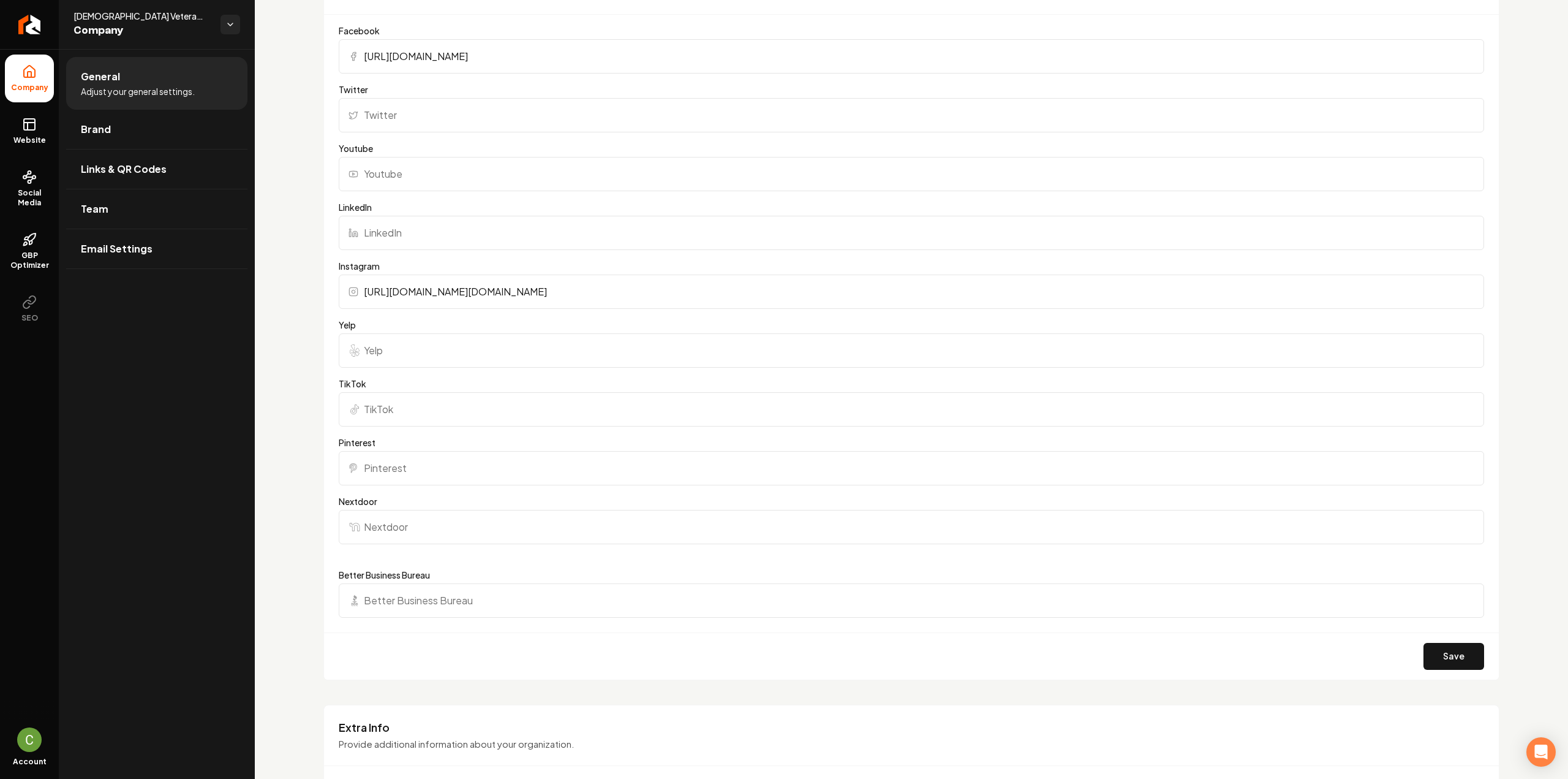
scroll to position [980, 0]
type input "[URL][DOMAIN_NAME]"
click at [1438, 643] on button "Save" at bounding box center [1453, 655] width 61 height 27
click at [1438, 643] on button "Save" at bounding box center [1453, 655] width 61 height 27
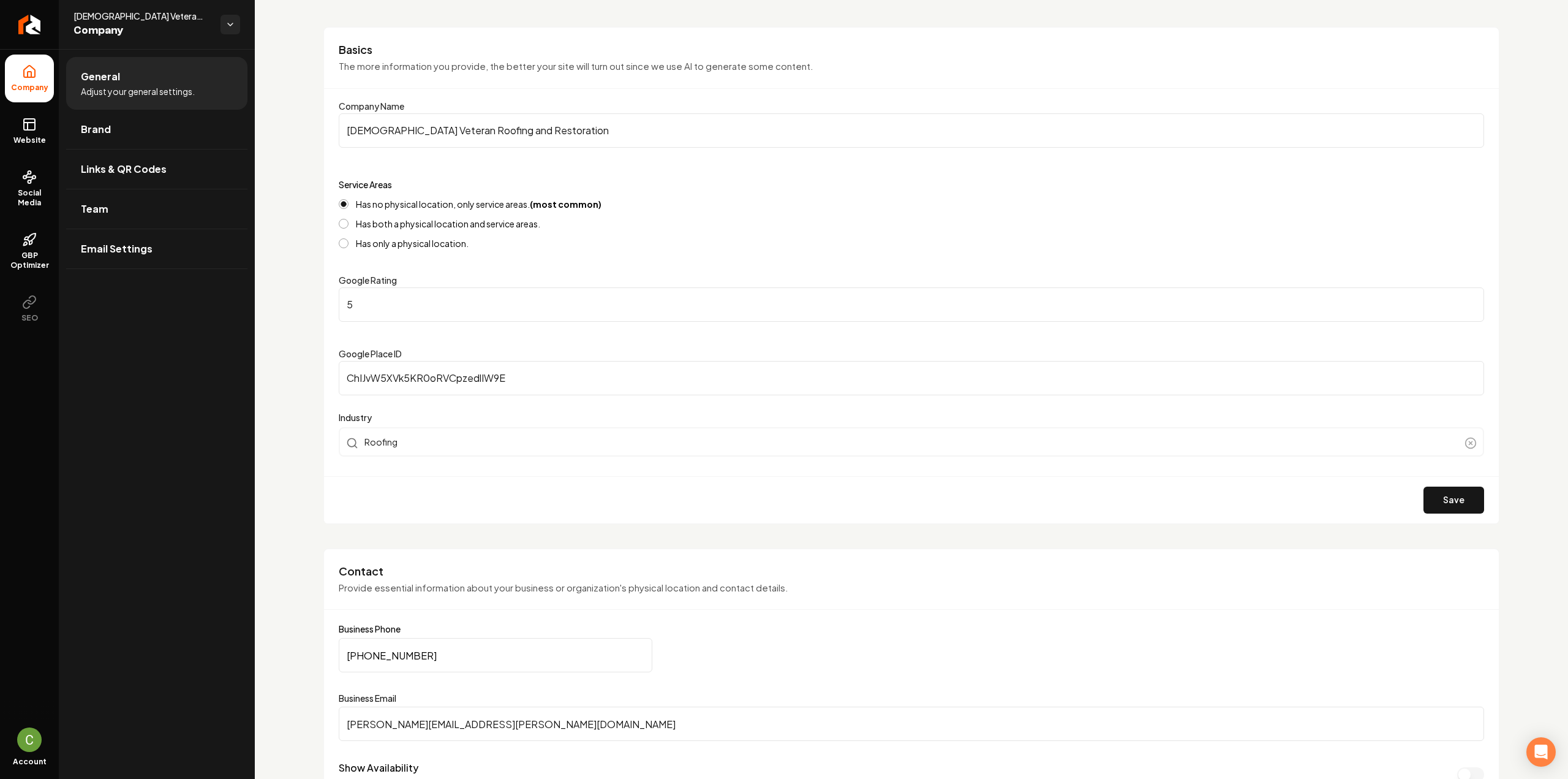
scroll to position [0, 0]
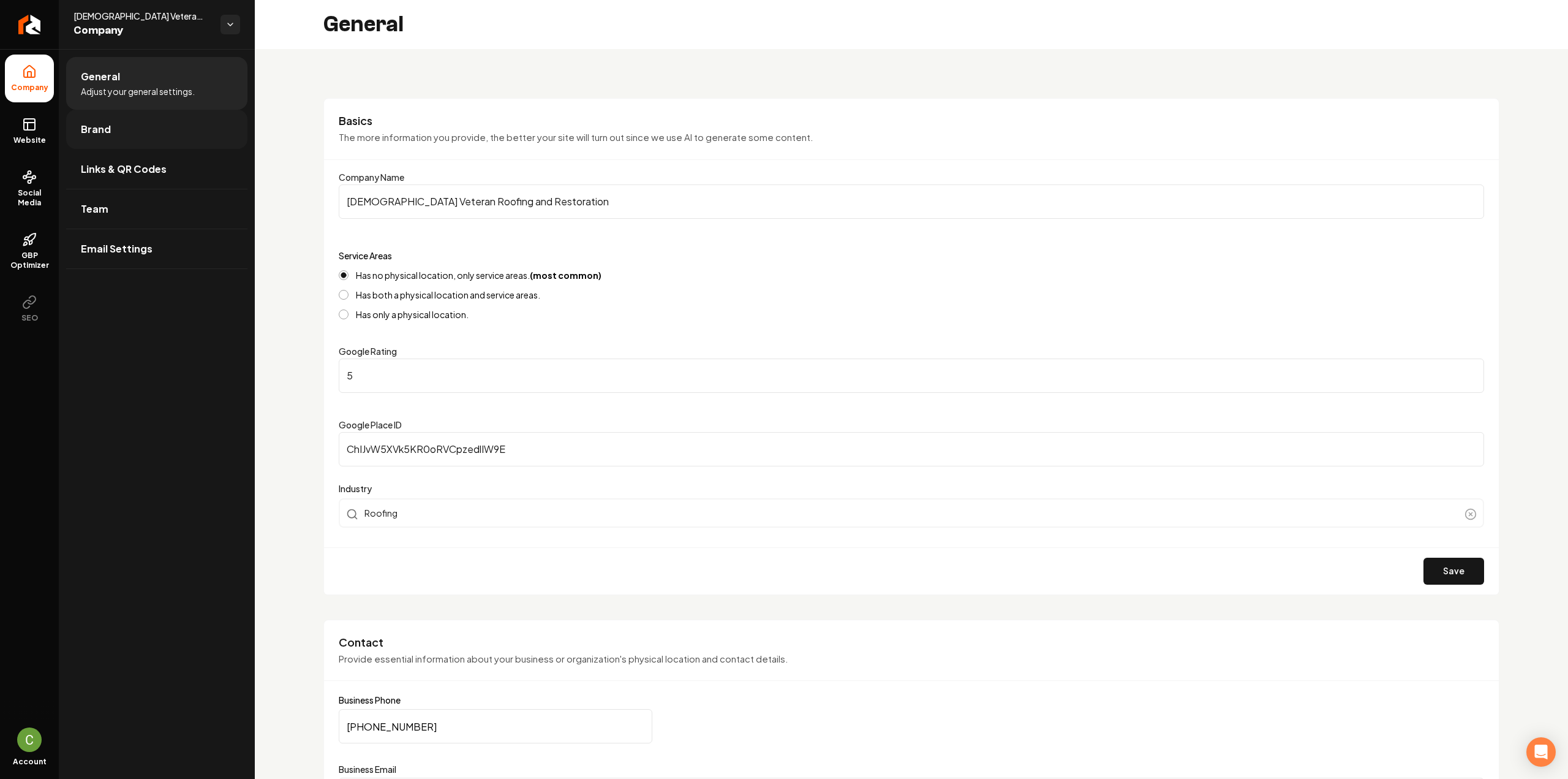
drag, startPoint x: 39, startPoint y: 133, endPoint x: 88, endPoint y: 133, distance: 49.0
click at [39, 133] on link "Website" at bounding box center [29, 131] width 49 height 48
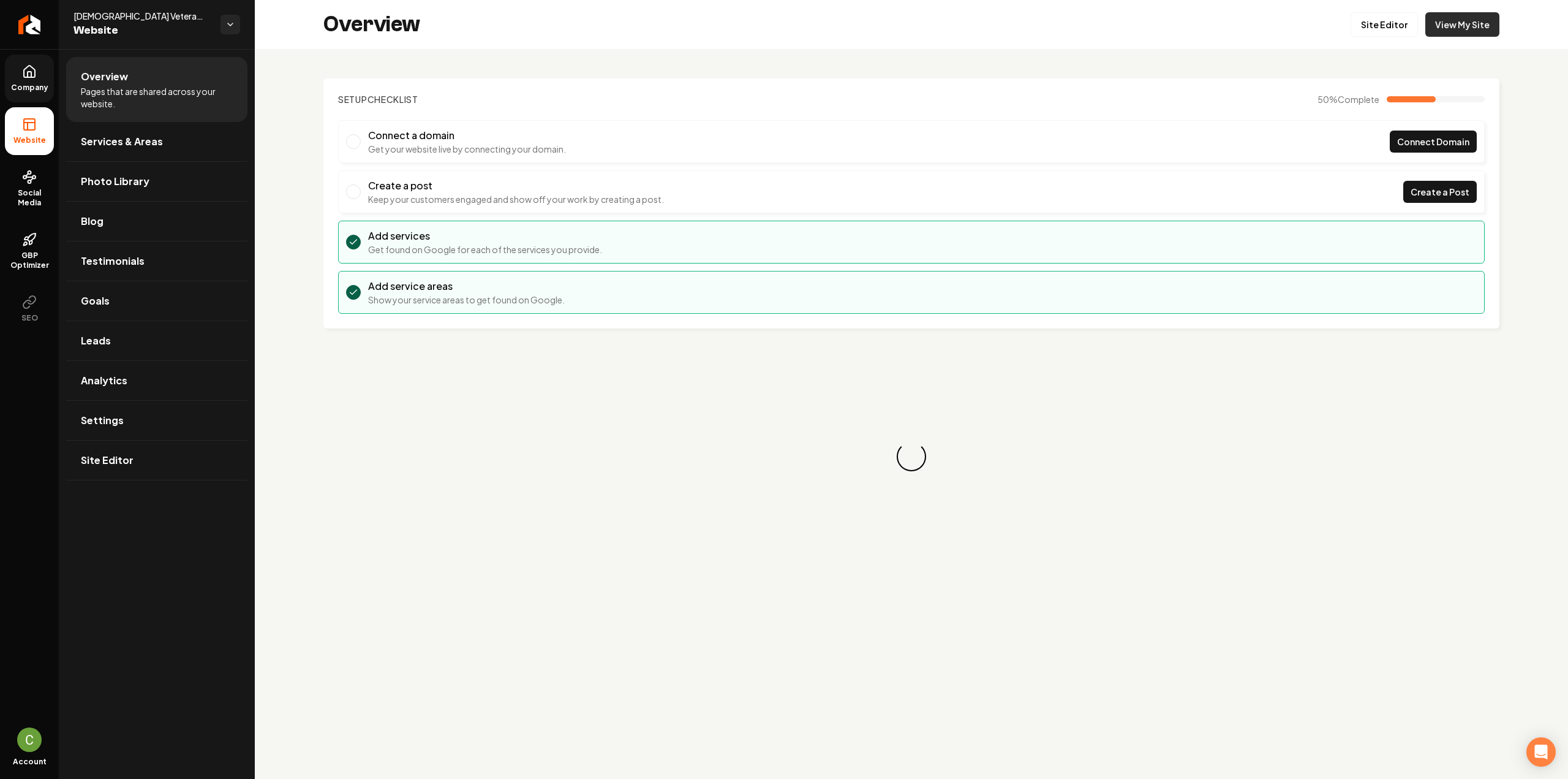
click at [1457, 23] on link "View My Site" at bounding box center [1462, 24] width 74 height 24
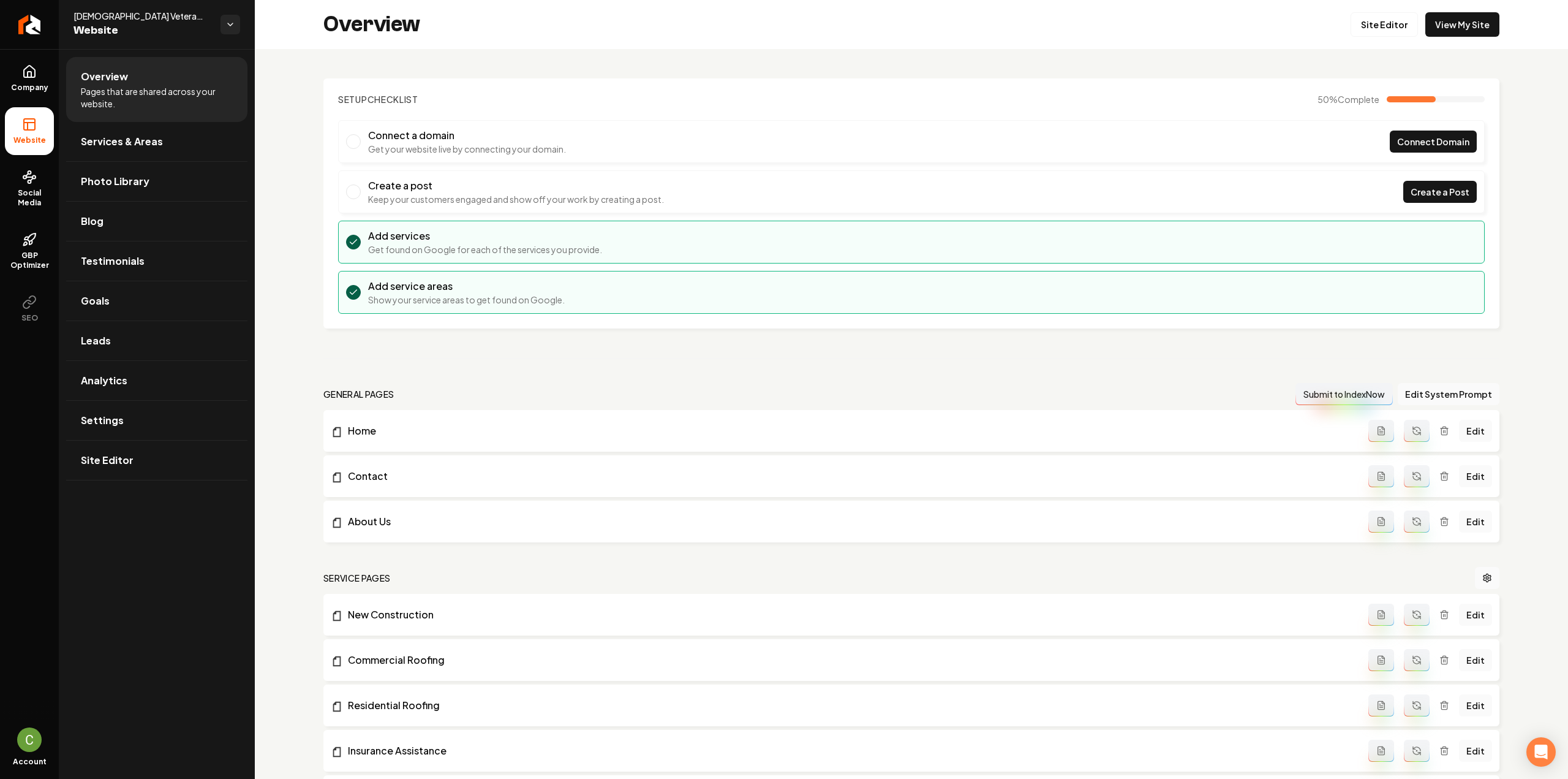
drag, startPoint x: 38, startPoint y: 76, endPoint x: 38, endPoint y: 110, distance: 34.0
click at [38, 76] on link "Company" at bounding box center [29, 78] width 49 height 48
click at [1365, 20] on link "Site Editor" at bounding box center [1384, 24] width 67 height 24
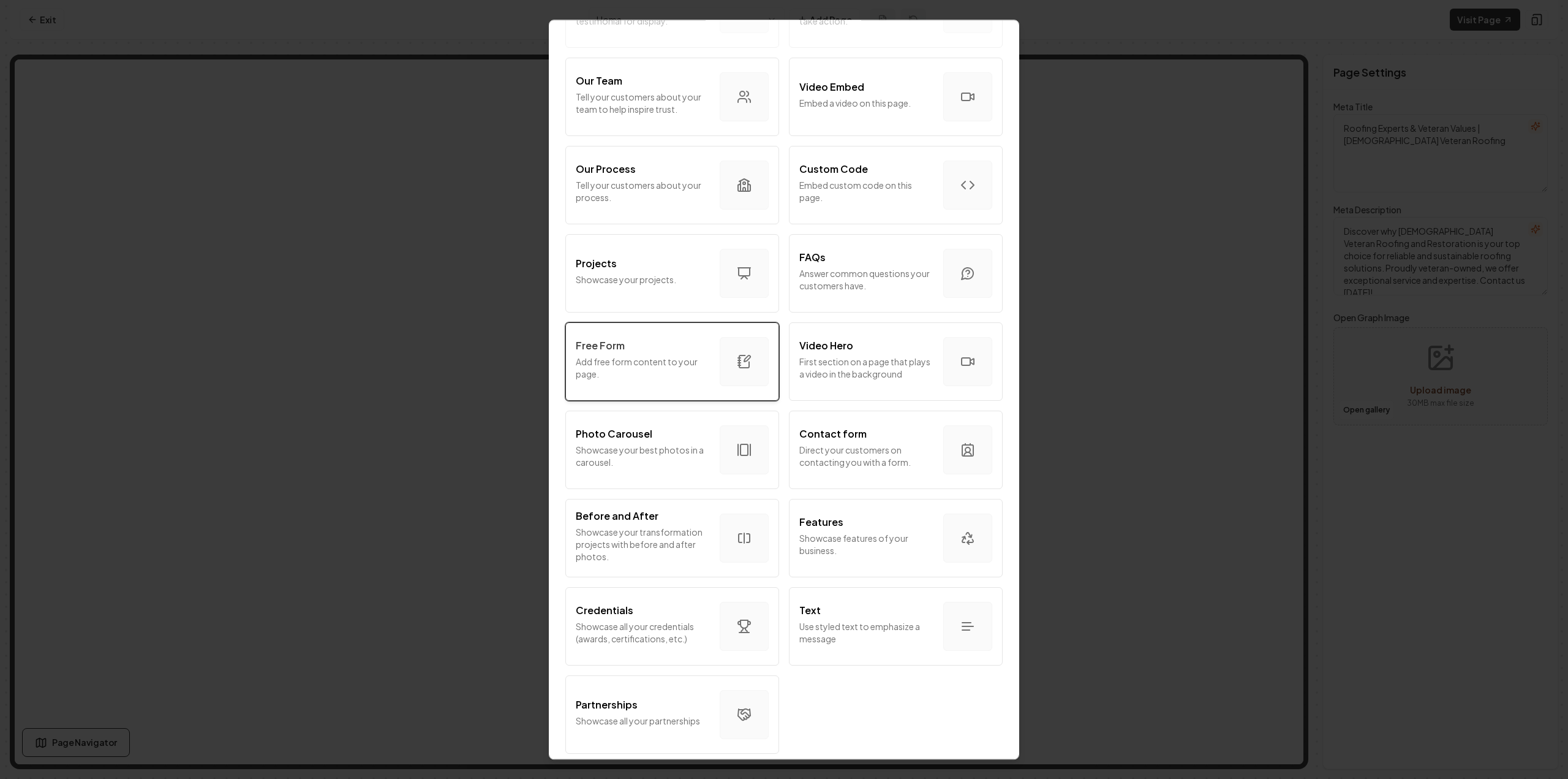
scroll to position [415, 0]
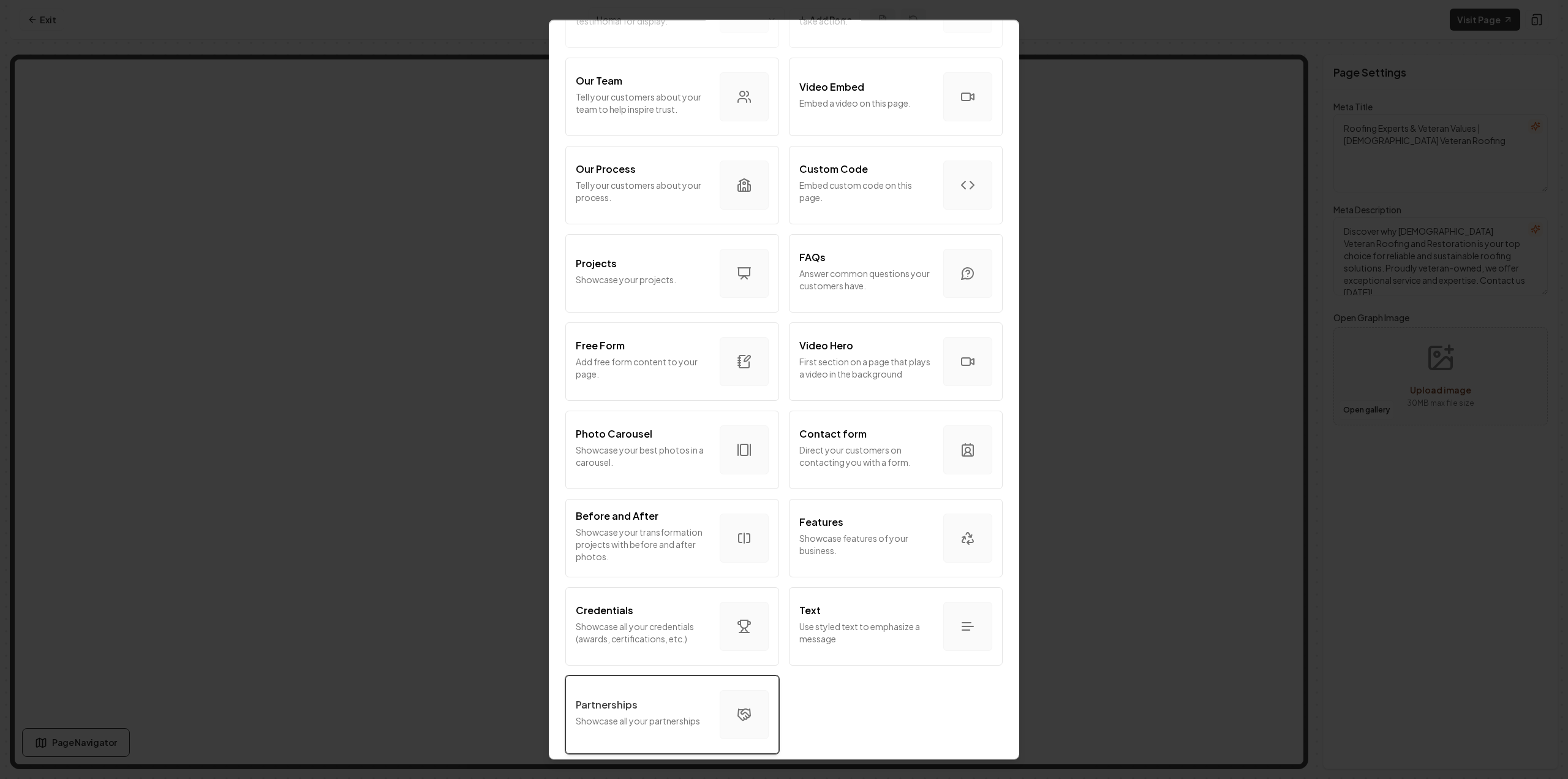
click at [698, 680] on button "Partnerships Showcase all your partnerships" at bounding box center [672, 714] width 214 height 78
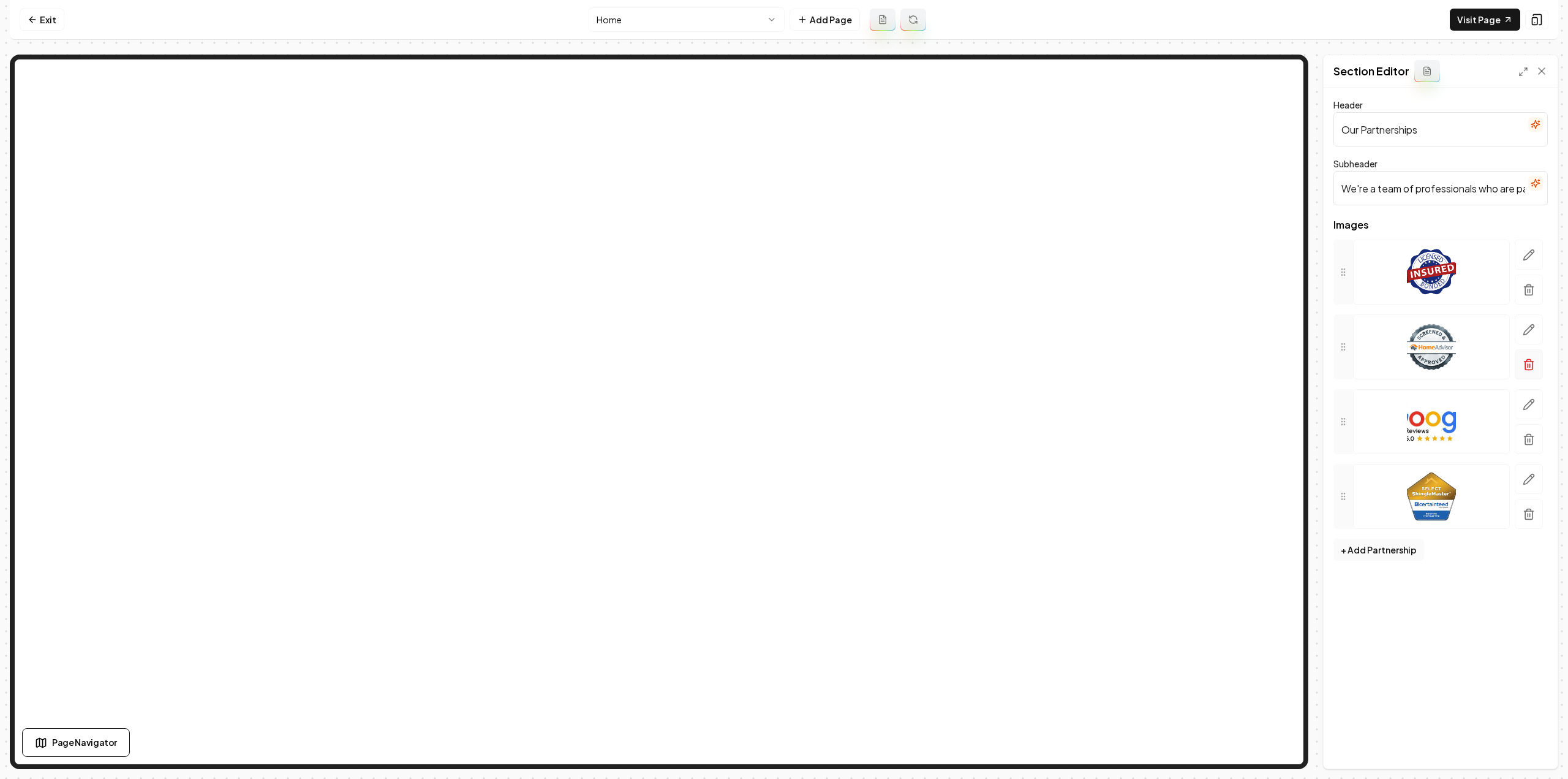
click at [1532, 362] on icon "button" at bounding box center [1529, 365] width 7 height 8
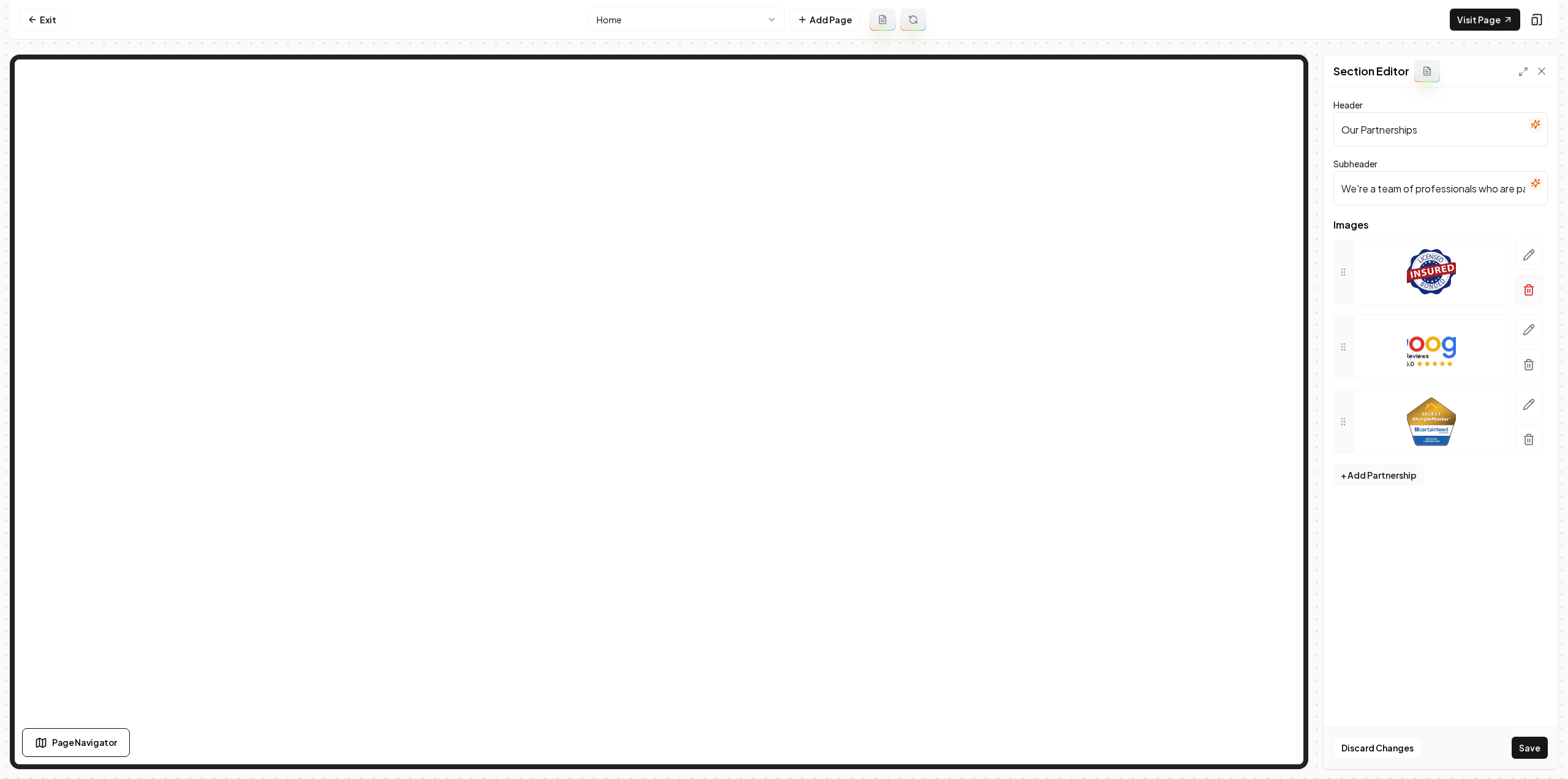
click at [1535, 289] on button "button" at bounding box center [1529, 290] width 28 height 30
click at [1535, 288] on button "button" at bounding box center [1529, 290] width 28 height 30
click at [1384, 253] on button "+ Add Partnership" at bounding box center [1378, 250] width 91 height 22
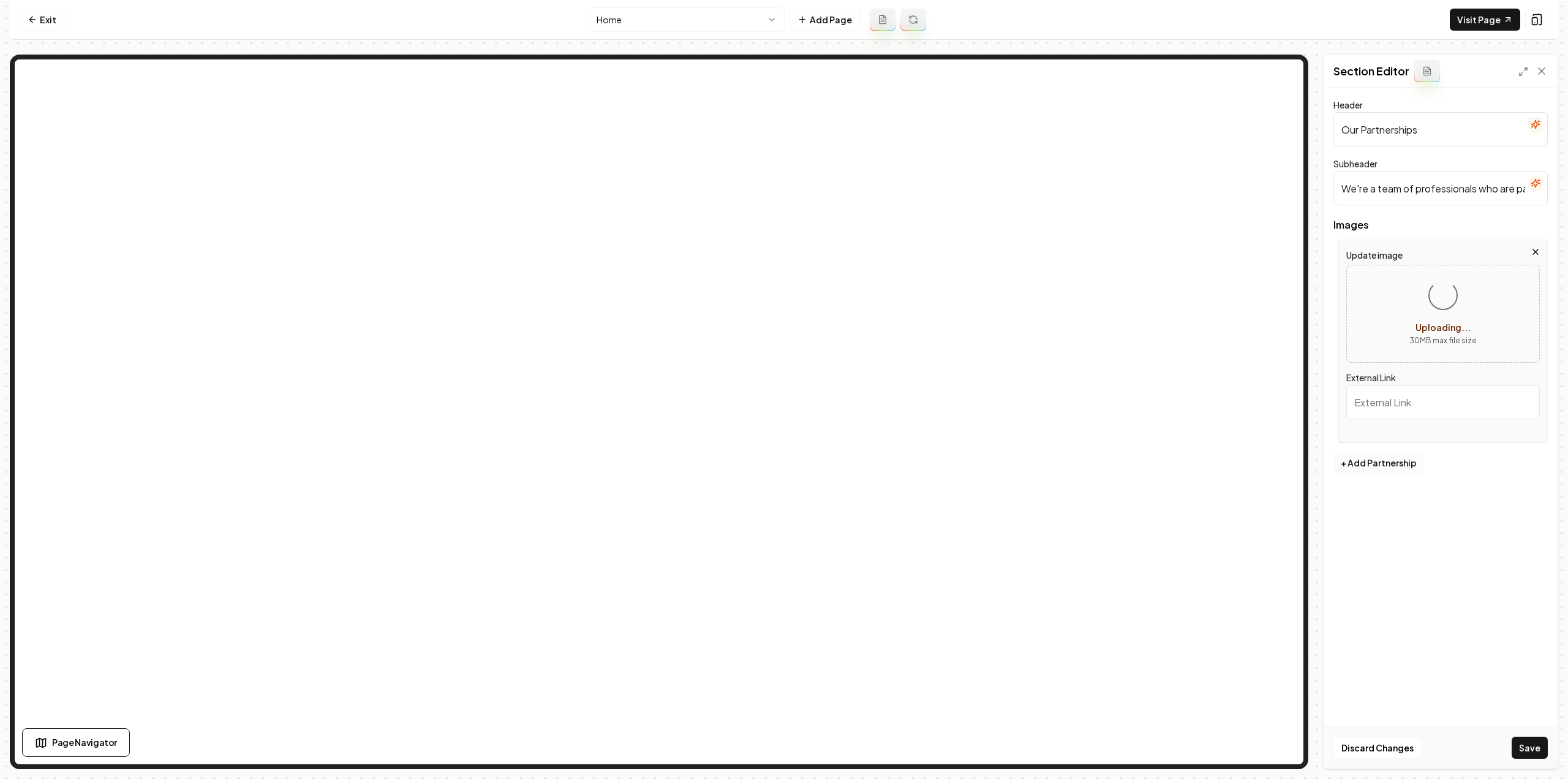
click at [1394, 462] on button "+ Add Partnership" at bounding box center [1378, 462] width 91 height 22
click at [1405, 535] on button "+ Add Partnership" at bounding box center [1378, 537] width 91 height 22
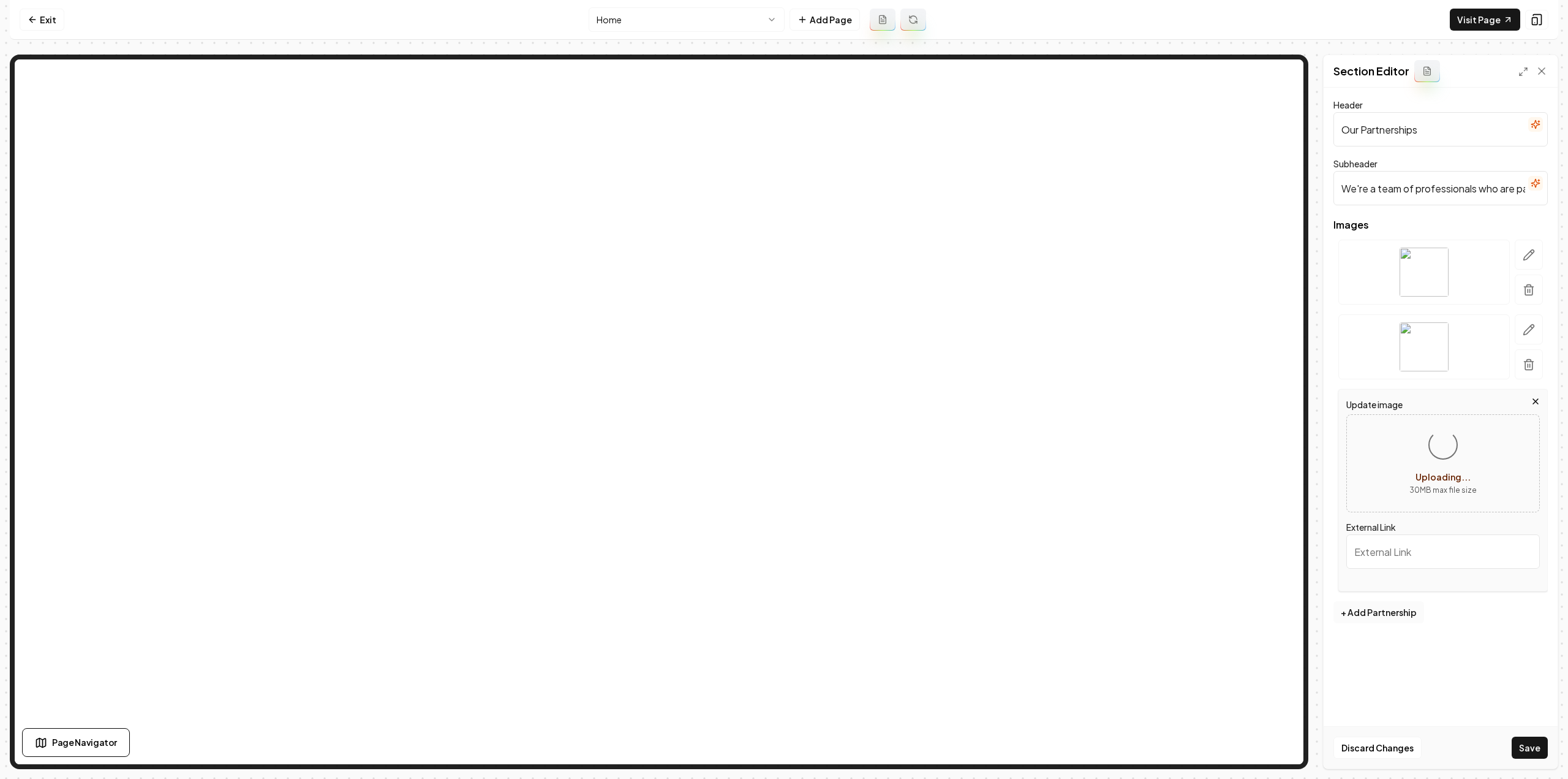
click at [1403, 614] on button "+ Add Partnership" at bounding box center [1378, 612] width 91 height 22
click at [1405, 680] on button "+ Add Partnership" at bounding box center [1378, 686] width 91 height 22
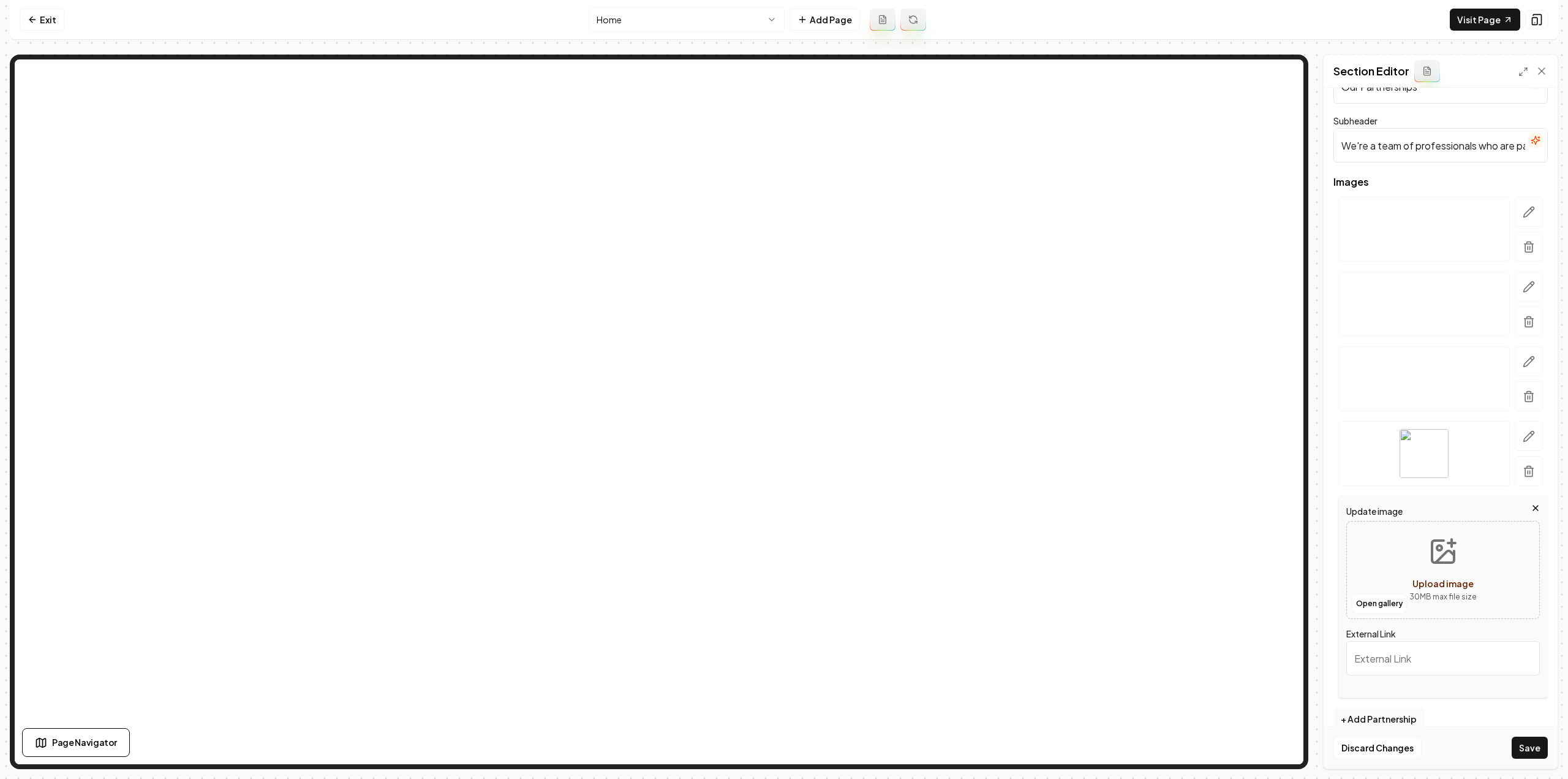
scroll to position [59, 0]
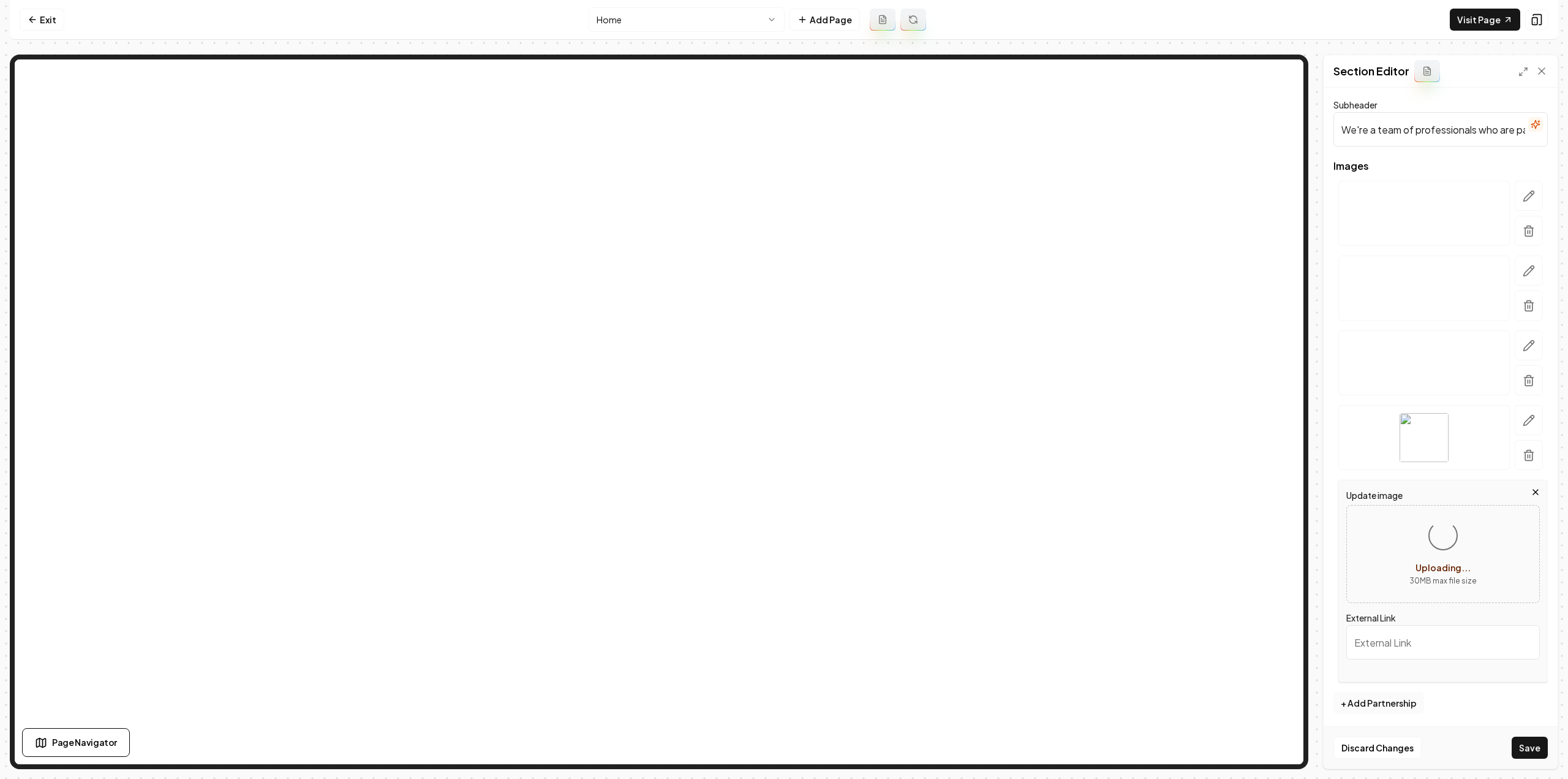
click at [1389, 699] on button "+ Add Partnership" at bounding box center [1378, 702] width 91 height 22
click at [1371, 699] on button "+ Add Partnership" at bounding box center [1378, 703] width 91 height 22
click at [1392, 695] on button "+ Add Partnership" at bounding box center [1378, 703] width 91 height 22
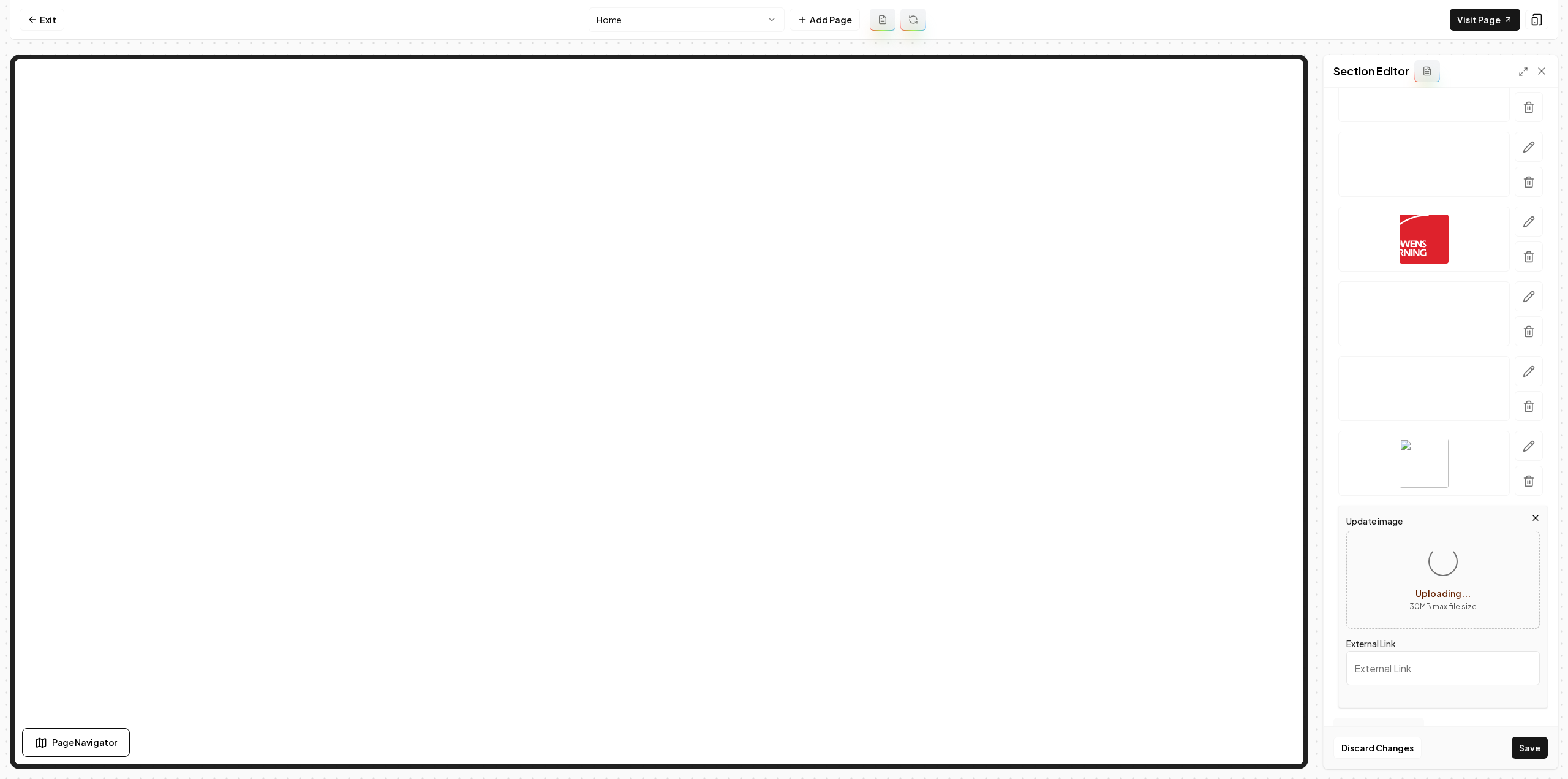
scroll to position [282, 0]
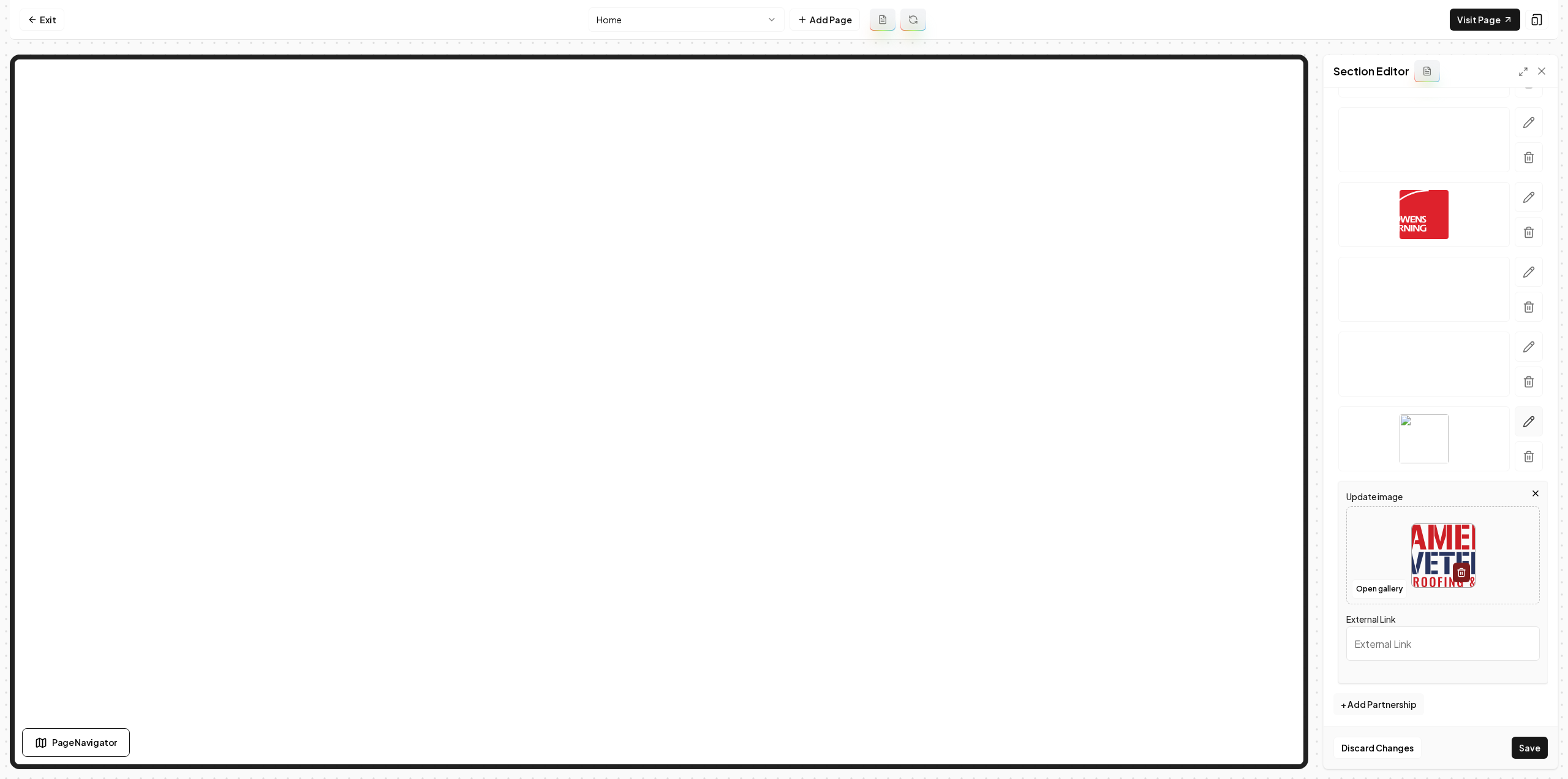
click at [1523, 418] on icon "button" at bounding box center [1529, 421] width 13 height 13
click at [1523, 348] on icon "button" at bounding box center [1529, 346] width 13 height 13
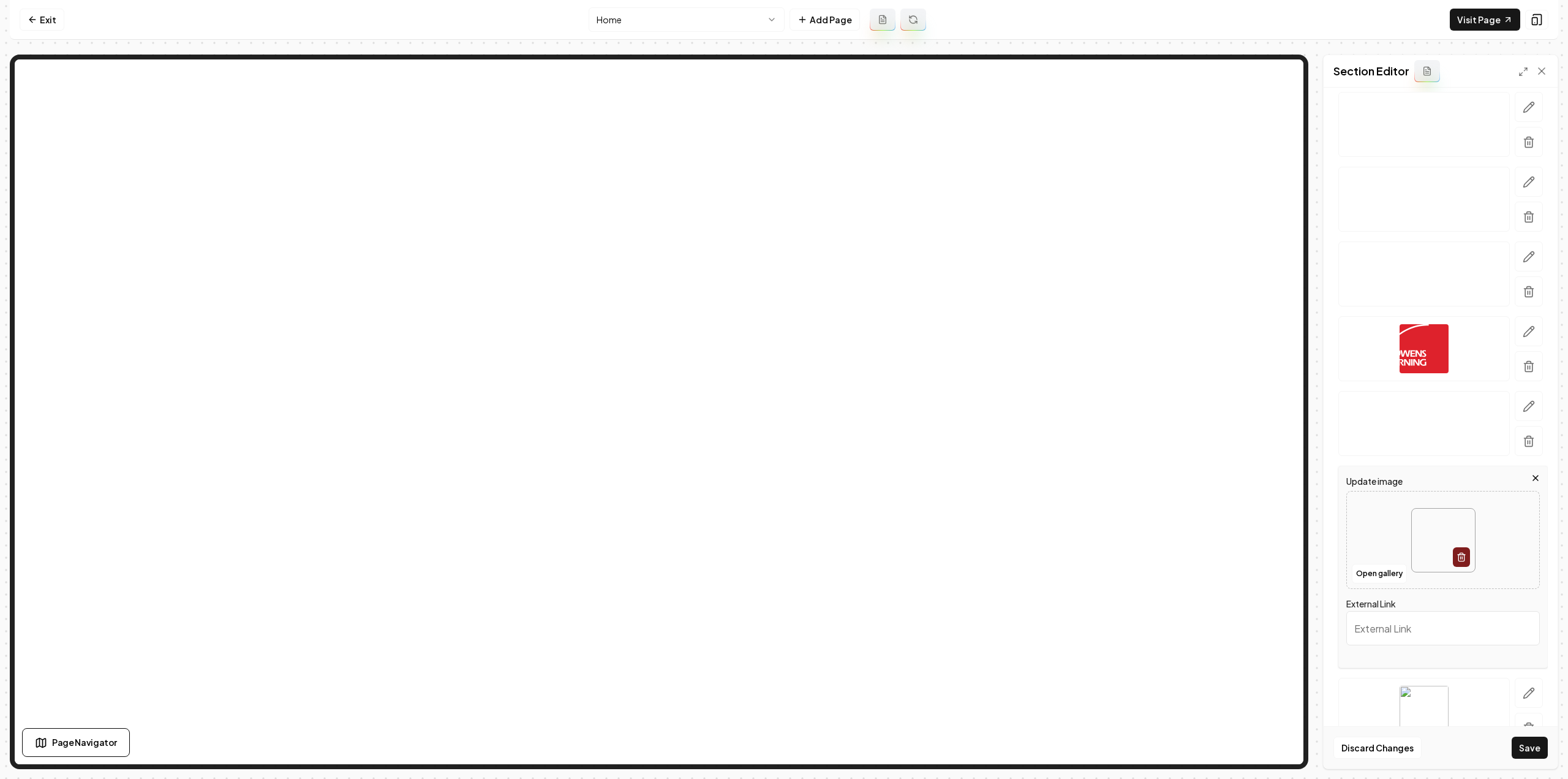
scroll to position [98, 0]
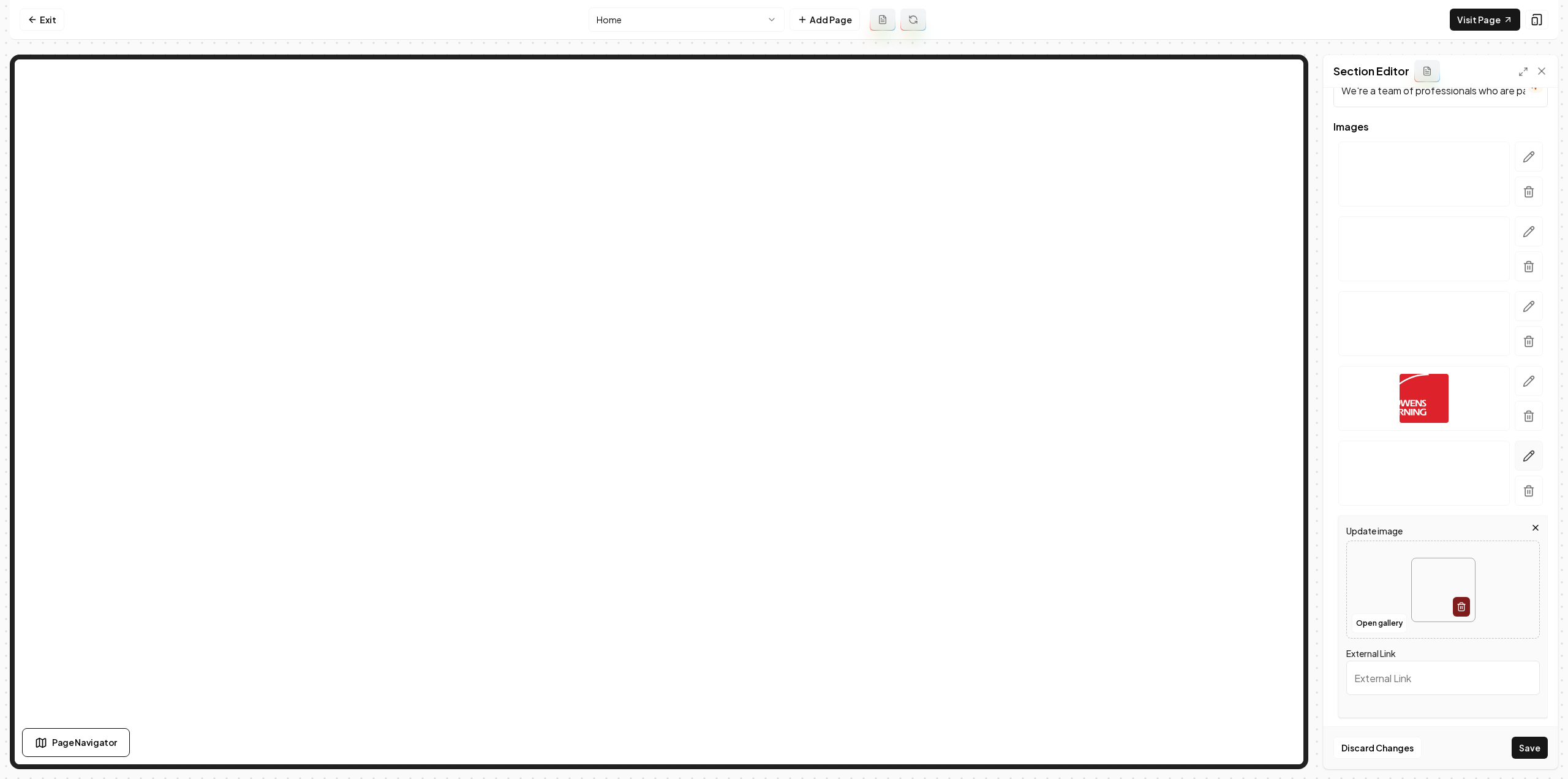
click at [1523, 456] on icon "button" at bounding box center [1529, 456] width 13 height 13
click at [1516, 313] on button "button" at bounding box center [1529, 306] width 28 height 30
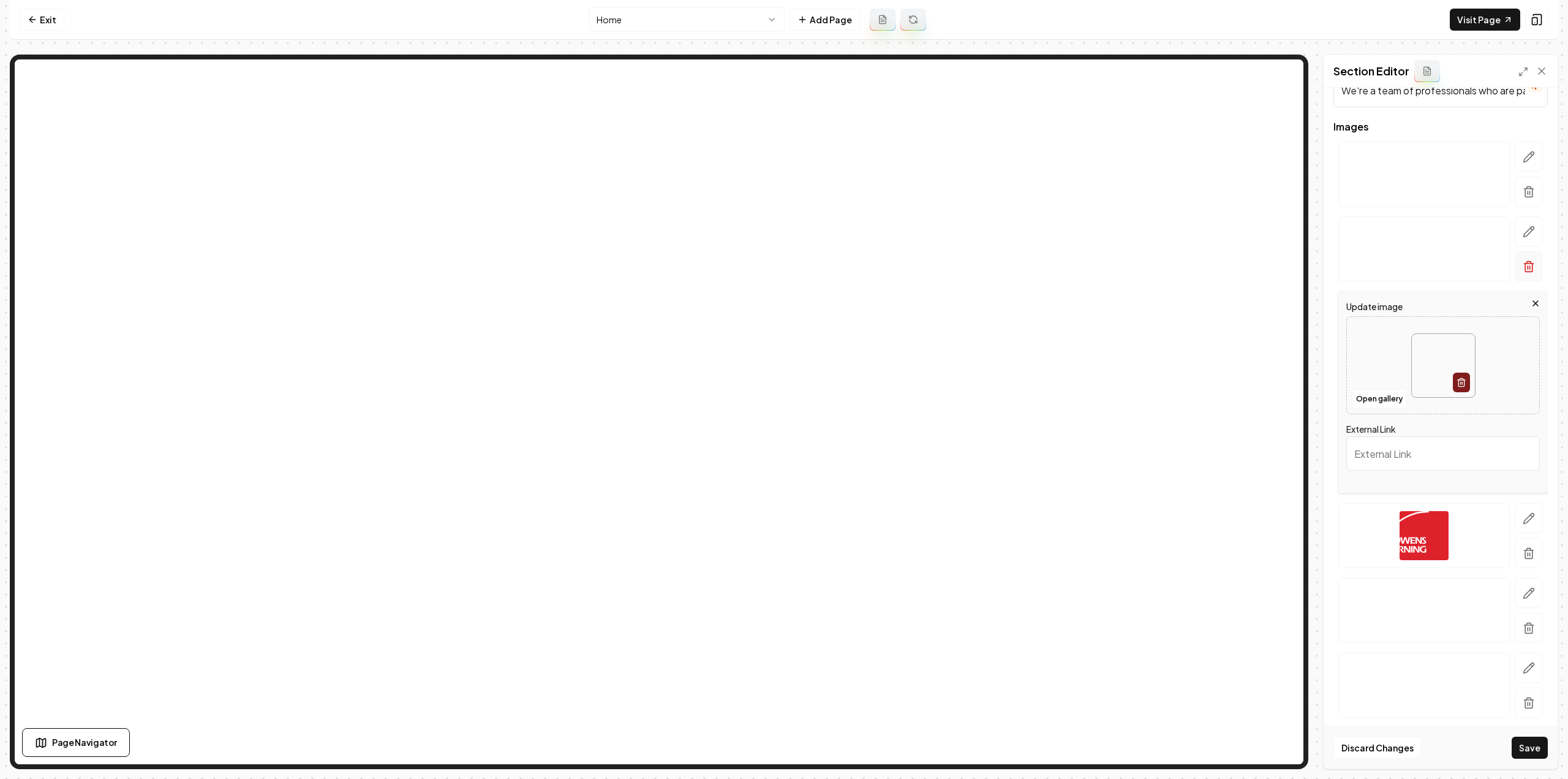
click at [1519, 257] on button "button" at bounding box center [1529, 266] width 28 height 30
click at [1527, 754] on button "Save" at bounding box center [1529, 747] width 36 height 22
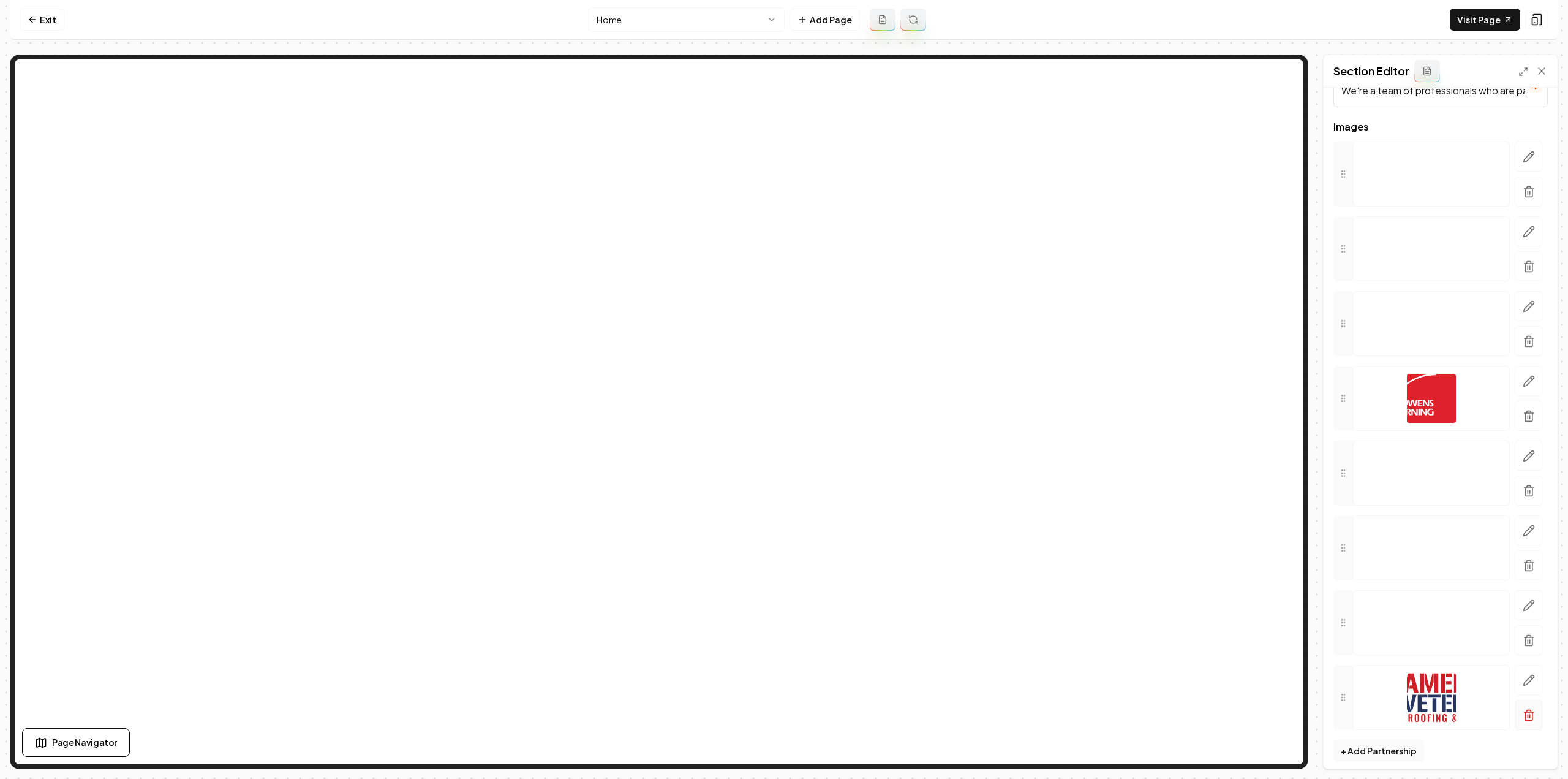
click at [1525, 712] on icon "button" at bounding box center [1529, 716] width 7 height 8
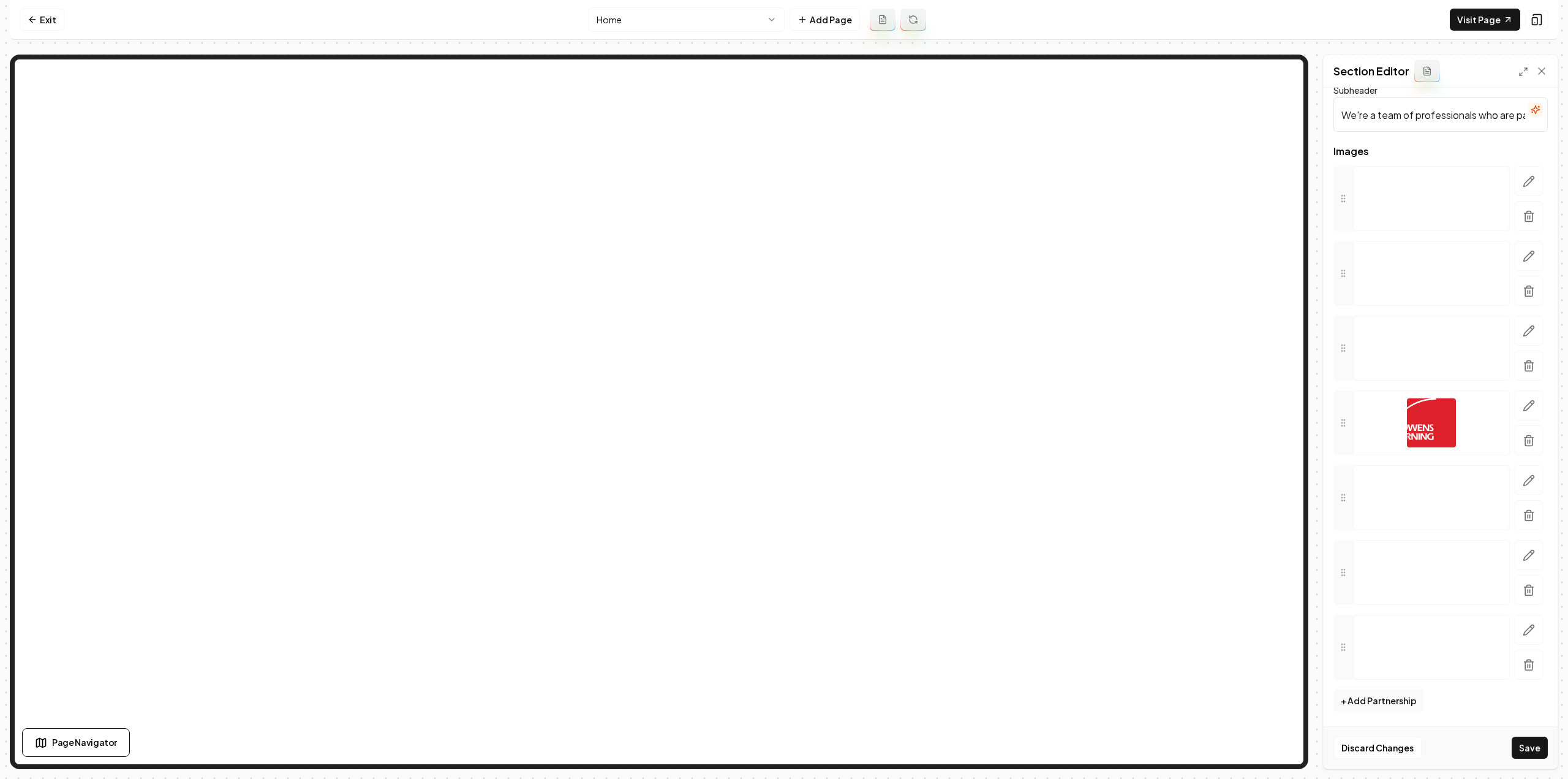
scroll to position [70, 0]
click at [1537, 746] on button "Save" at bounding box center [1529, 747] width 36 height 22
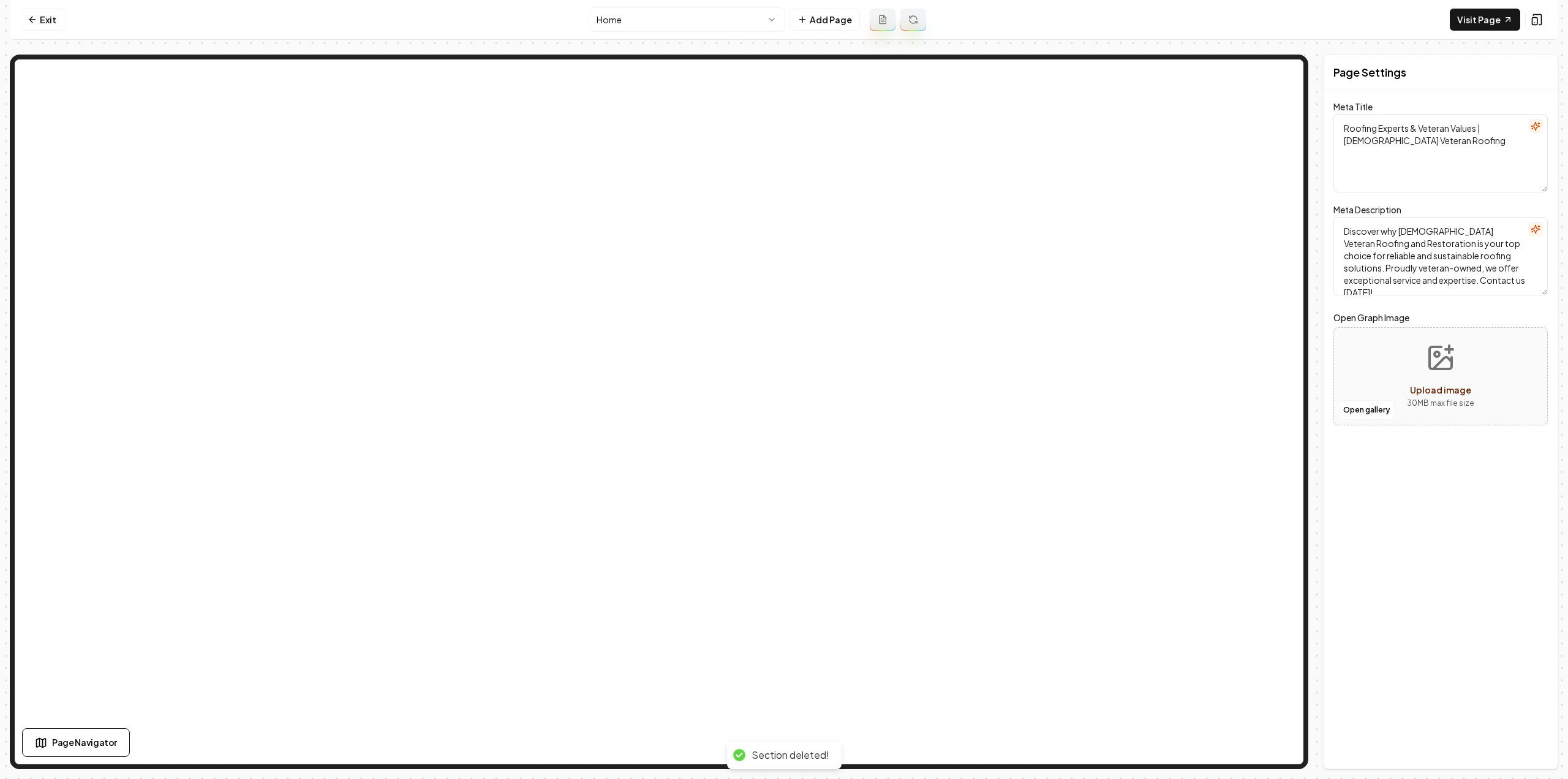
scroll to position [0, 0]
click at [36, 24] on icon at bounding box center [32, 19] width 10 height 10
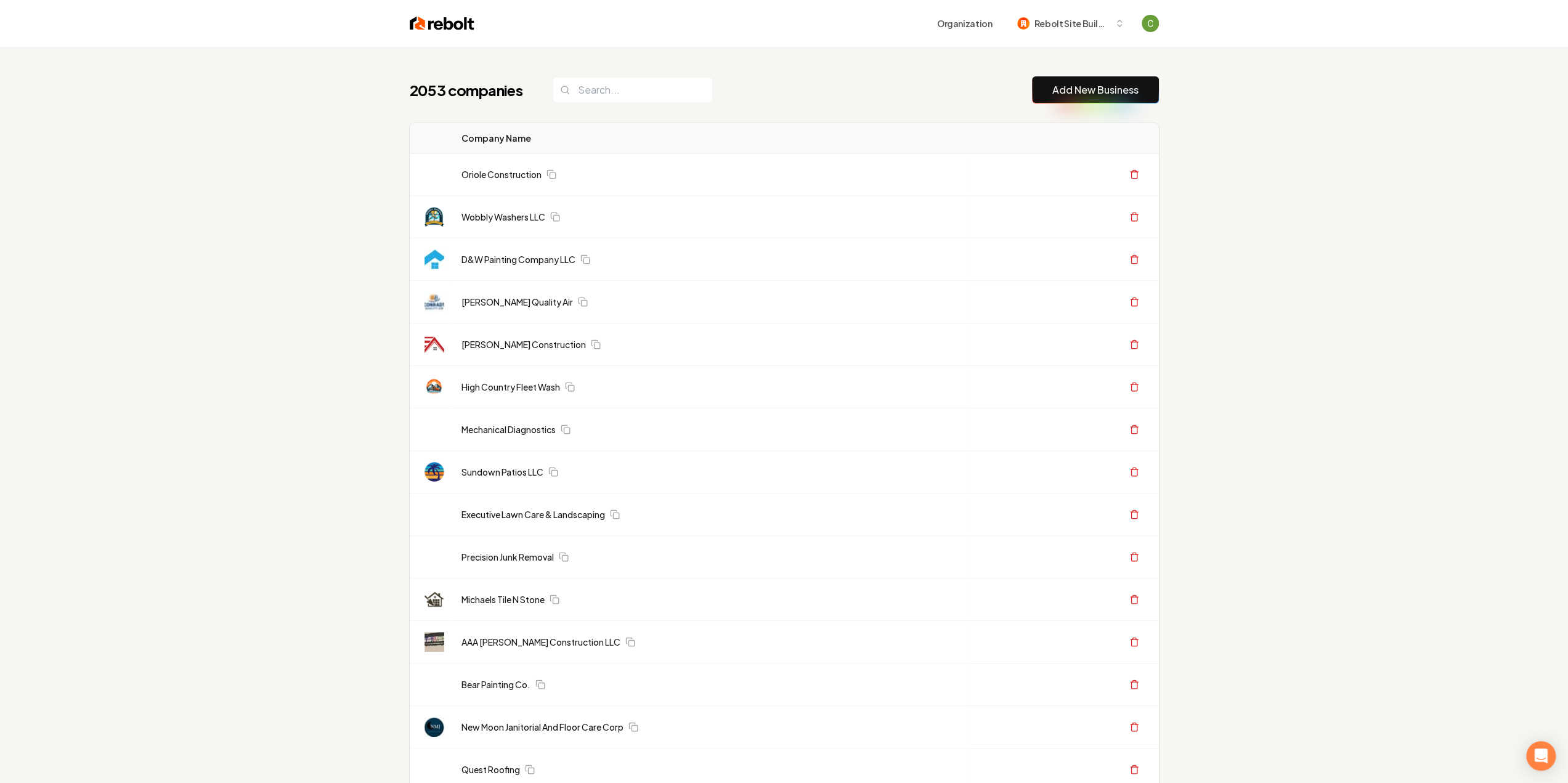
click at [1085, 93] on link "Add New Business" at bounding box center [1095, 90] width 86 height 15
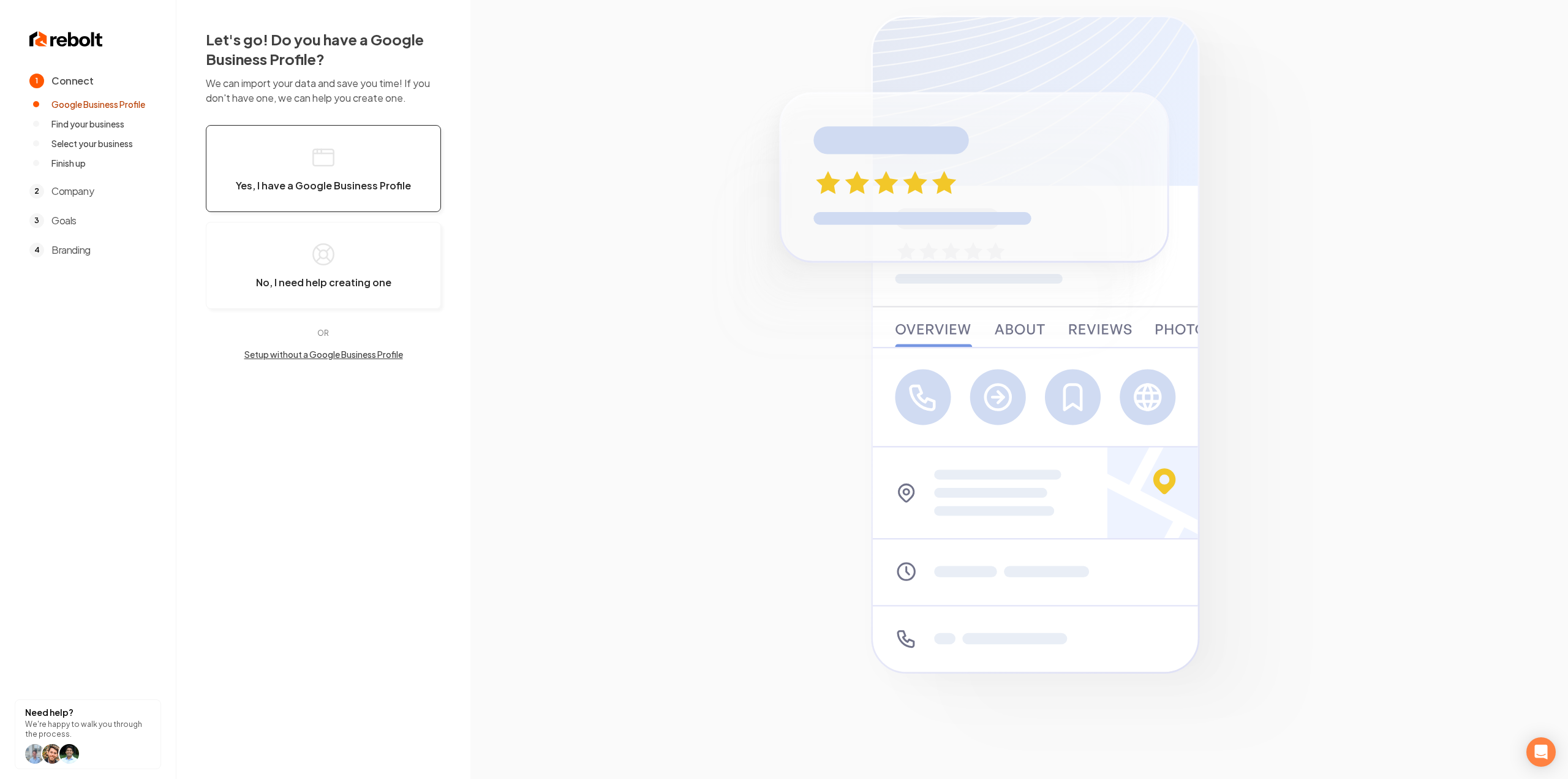
click at [298, 175] on button "Yes, I have a Google Business Profile" at bounding box center [323, 169] width 235 height 87
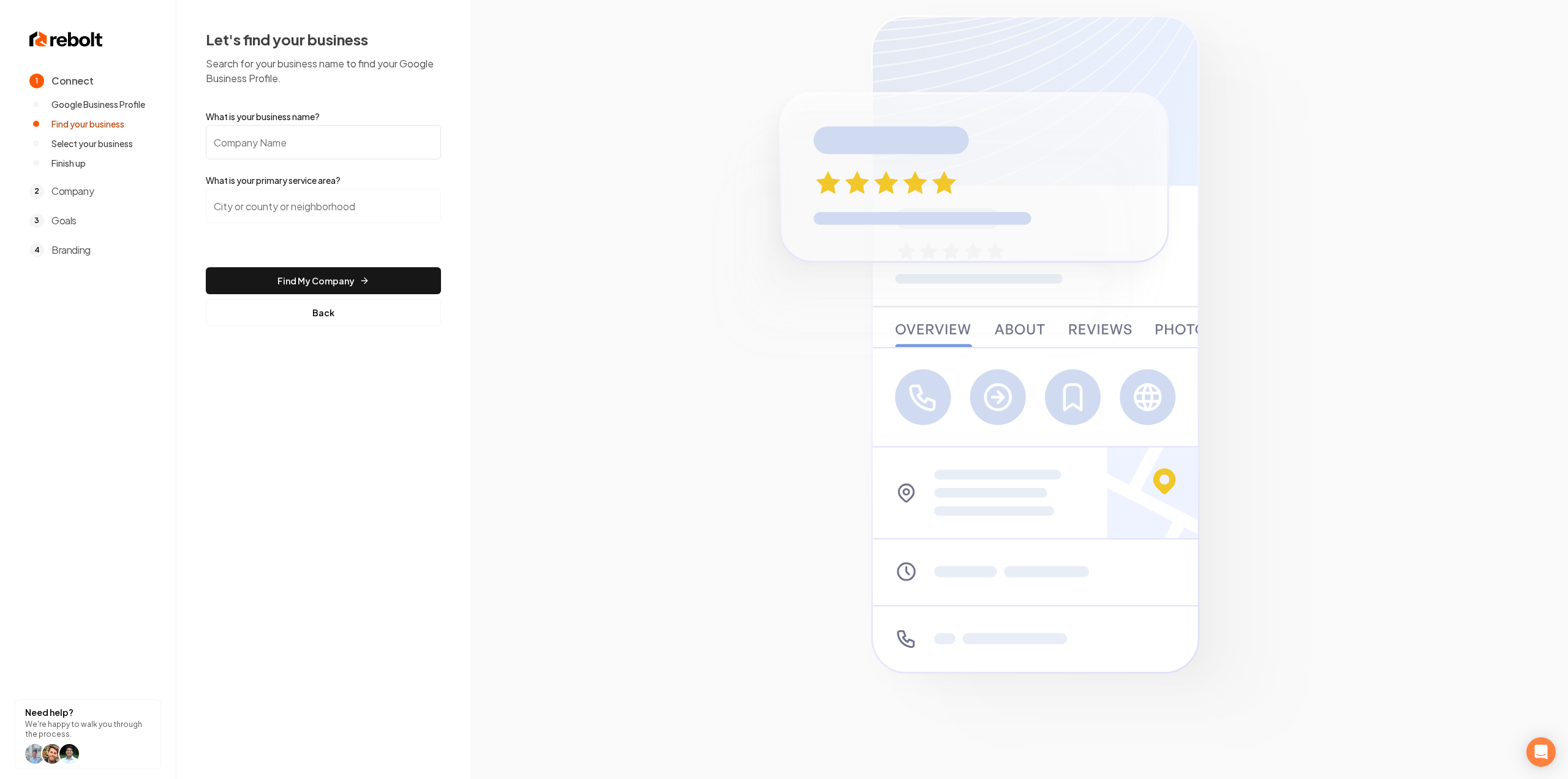
click at [293, 146] on input "What is your business name?" at bounding box center [323, 142] width 235 height 34
paste input "DR Construction"
type input "DR Construction"
click at [295, 199] on input "search" at bounding box center [323, 206] width 235 height 34
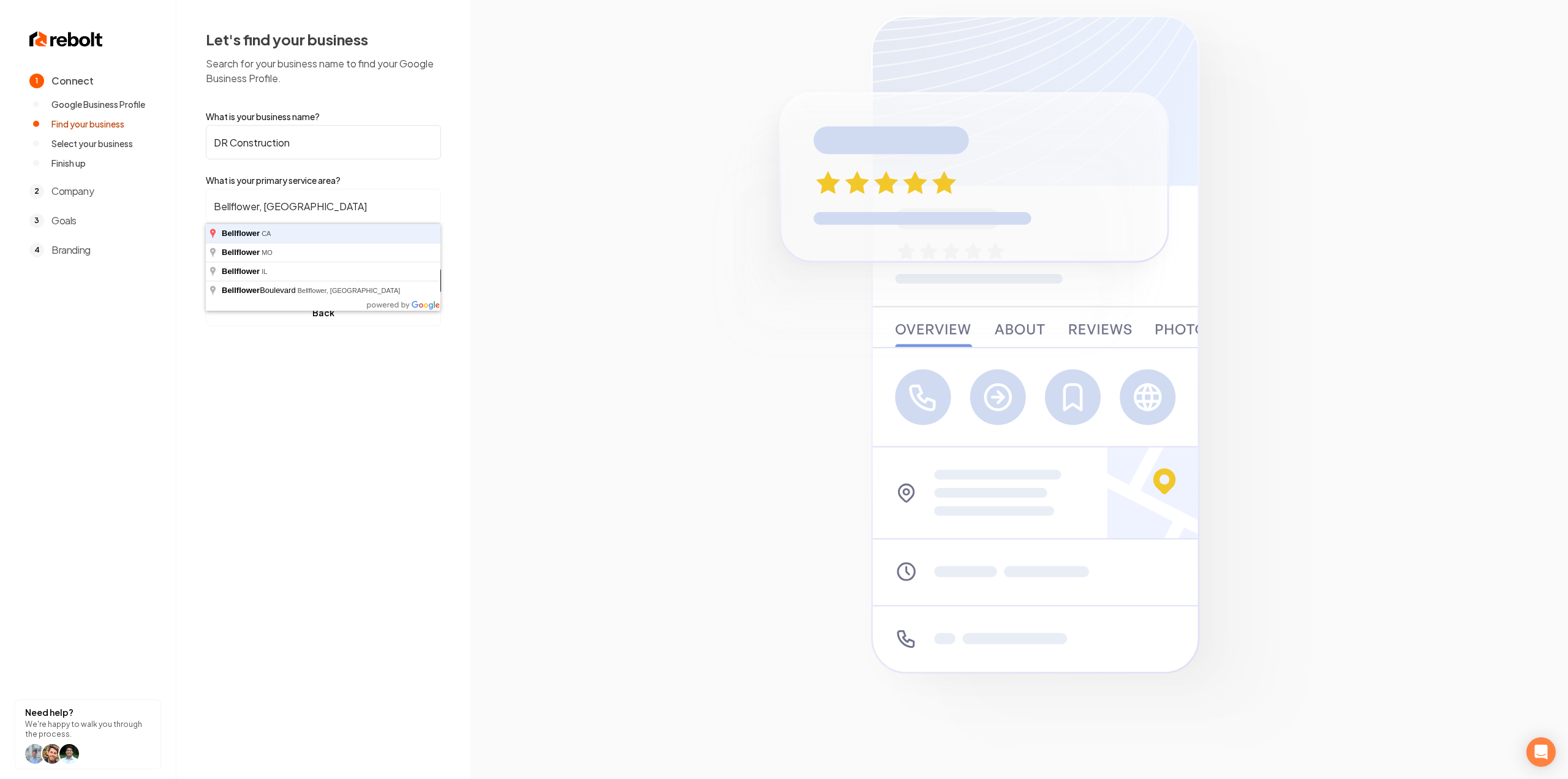
type input "Bellflower, [GEOGRAPHIC_DATA]"
click at [206, 267] on button "Find My Company" at bounding box center [323, 281] width 235 height 27
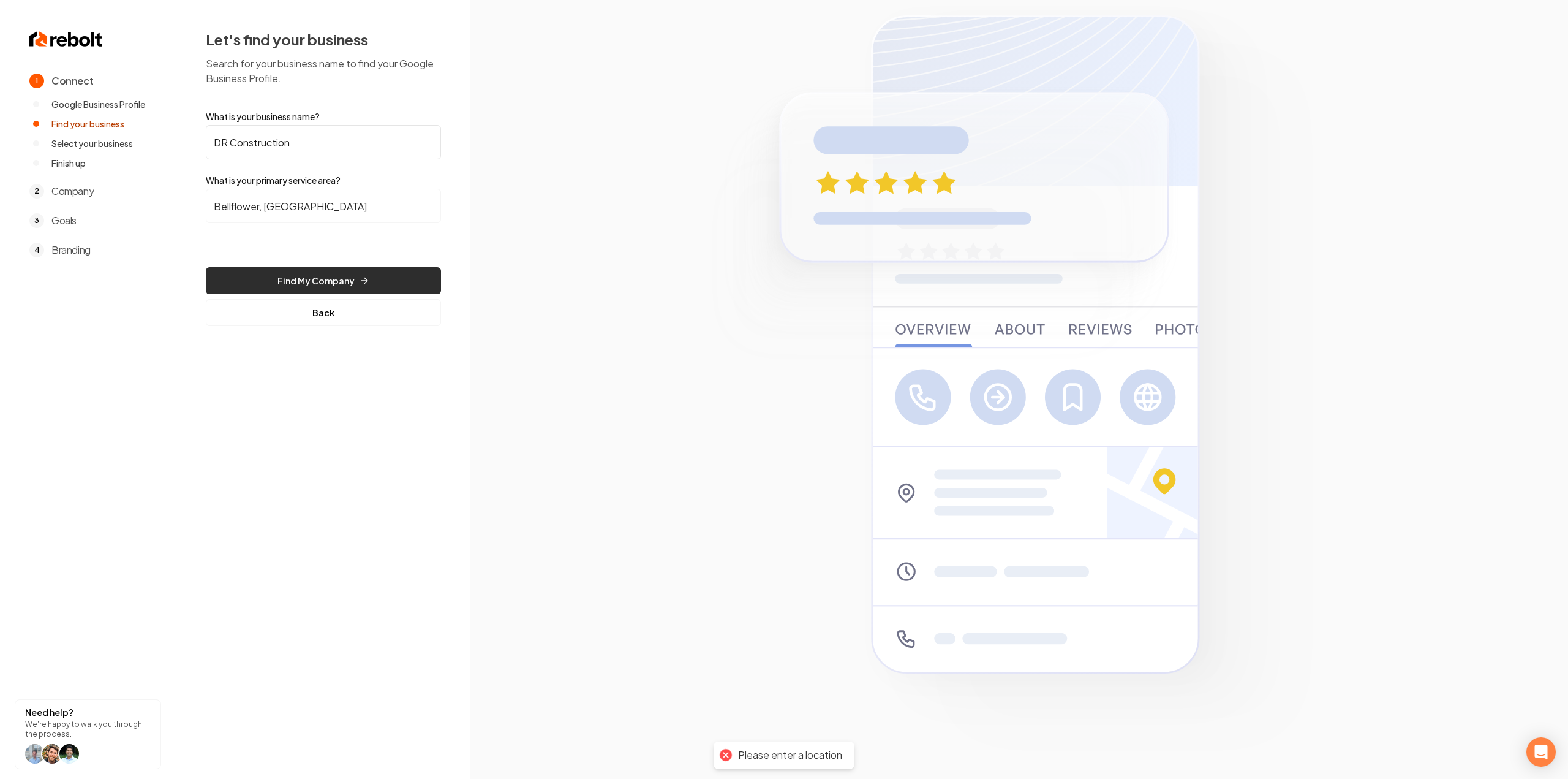
click at [362, 282] on icon "submit" at bounding box center [364, 281] width 10 height 10
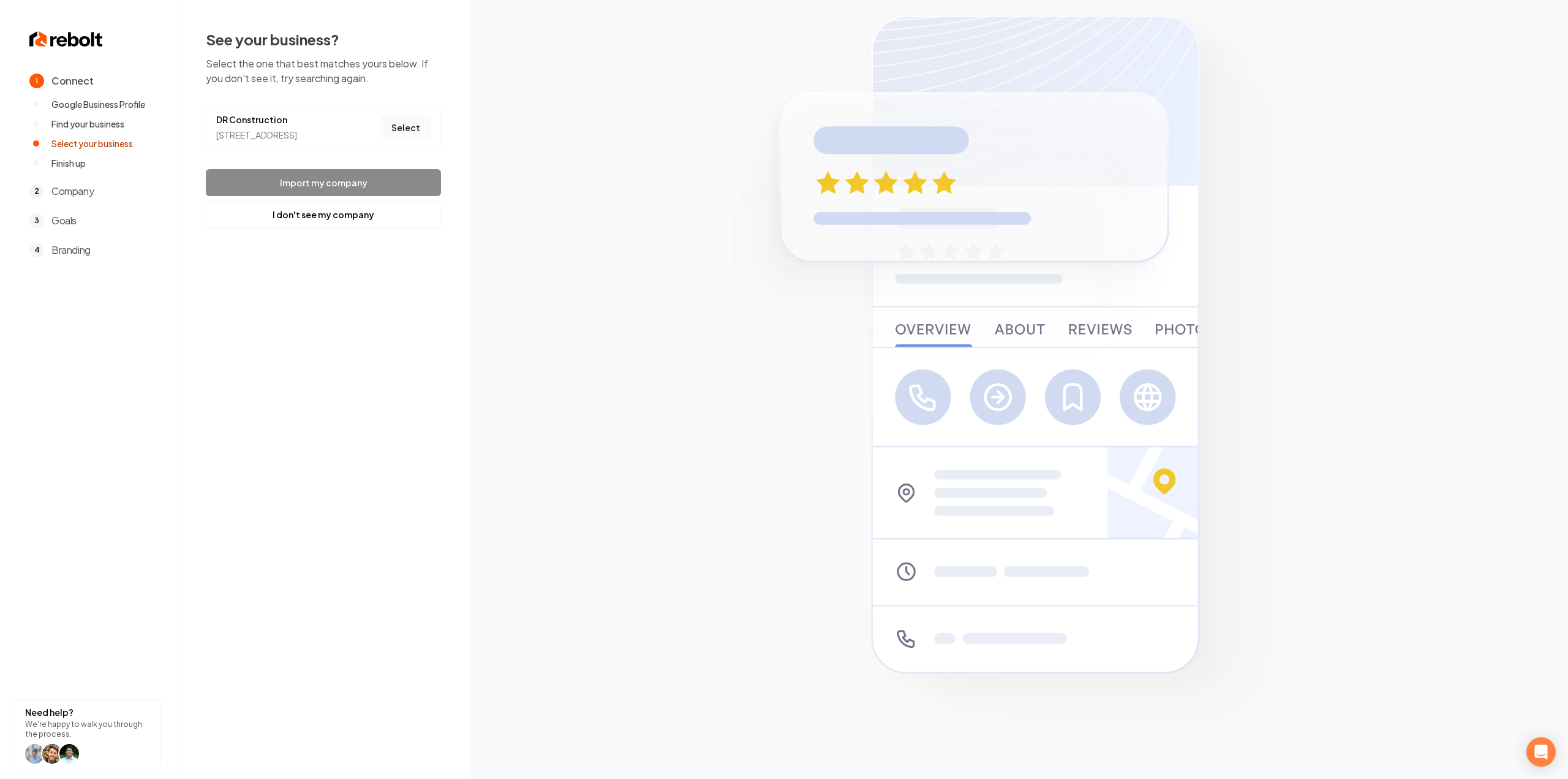
click at [402, 134] on button "Select" at bounding box center [405, 127] width 49 height 22
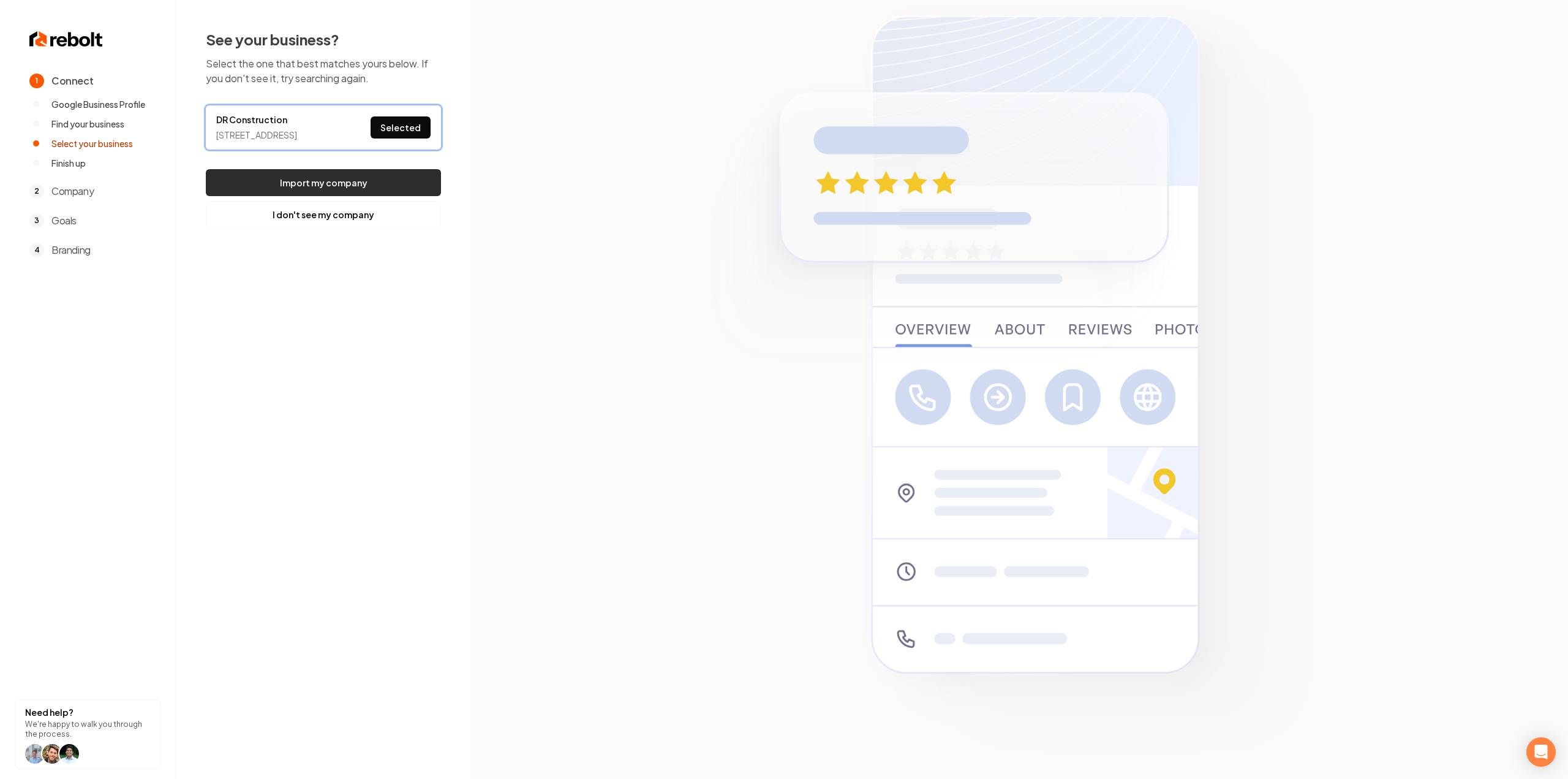
click at [408, 183] on button "Import my company" at bounding box center [323, 182] width 235 height 27
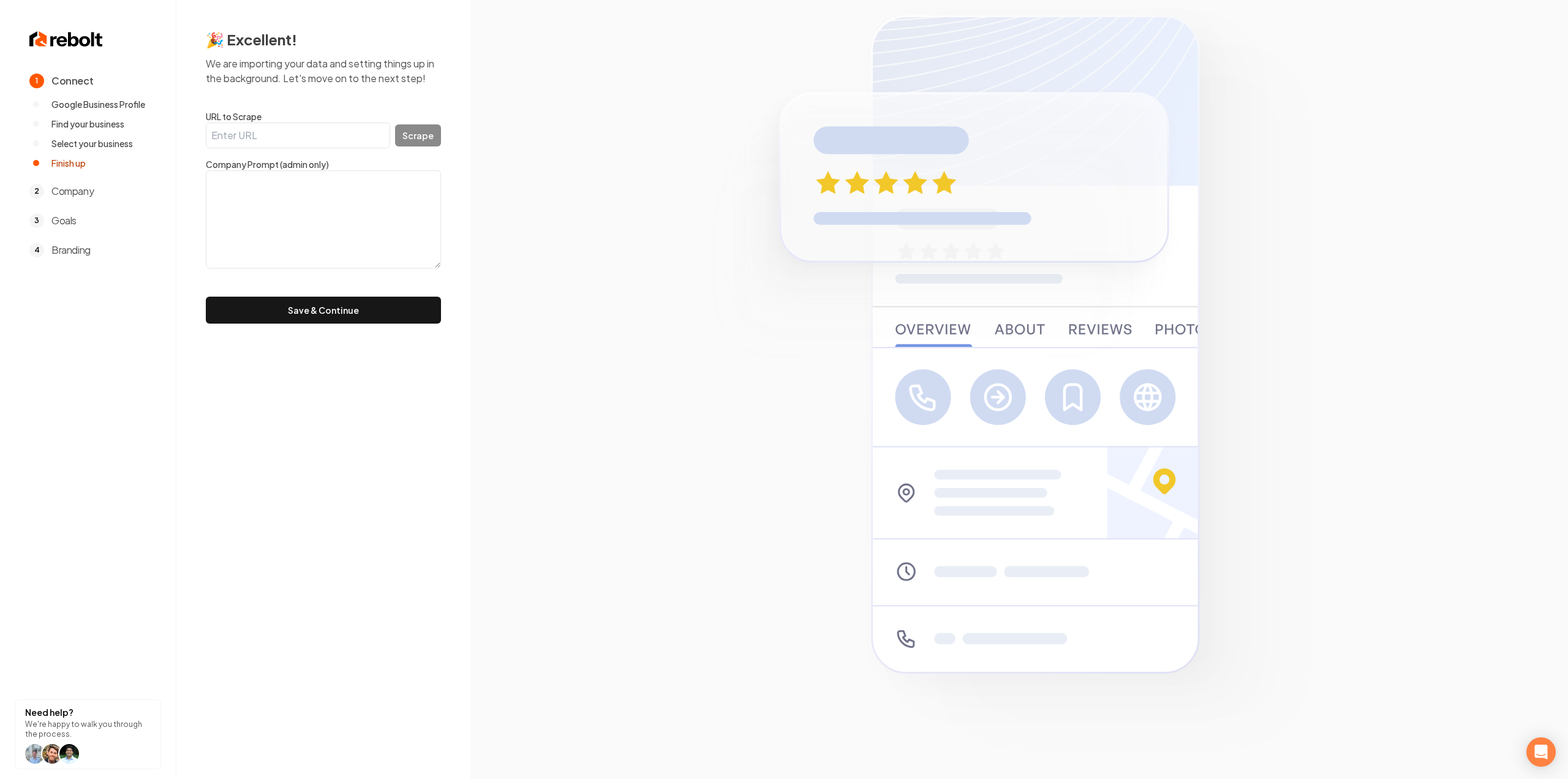
click at [336, 213] on textarea at bounding box center [323, 219] width 235 height 98
click at [286, 203] on textarea at bounding box center [323, 219] width 235 height 98
paste textarea "[URL][DOMAIN_NAME]"
type textarea "[URL][DOMAIN_NAME]"
click at [312, 134] on input "URL to Scrape" at bounding box center [298, 135] width 184 height 26
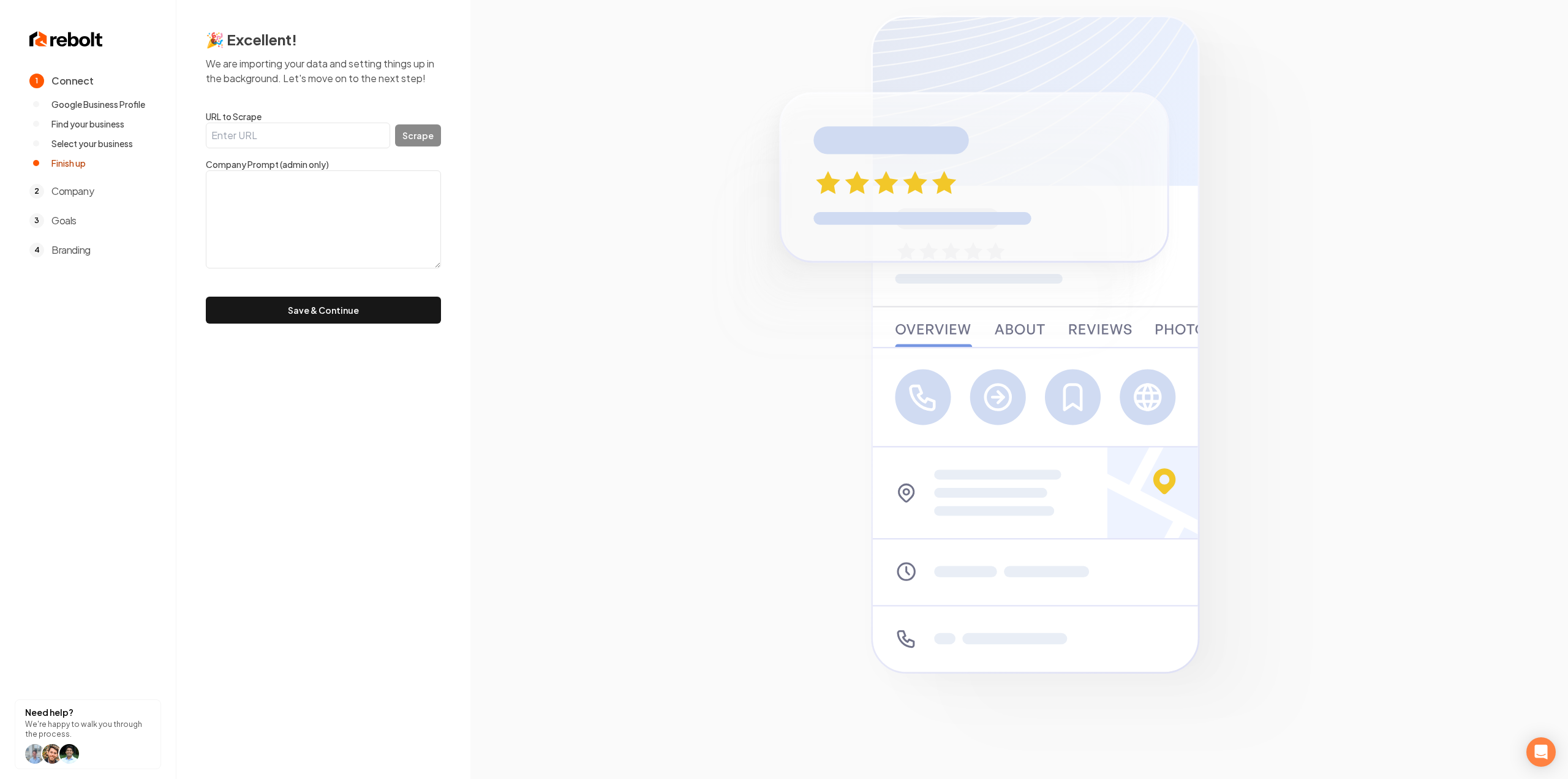
paste input "[URL][DOMAIN_NAME]"
type input "[URL][DOMAIN_NAME]"
click at [408, 143] on button "Scrape" at bounding box center [418, 135] width 46 height 22
type textarea "DR Construction is a home remodeling and room addition construction company. We…"
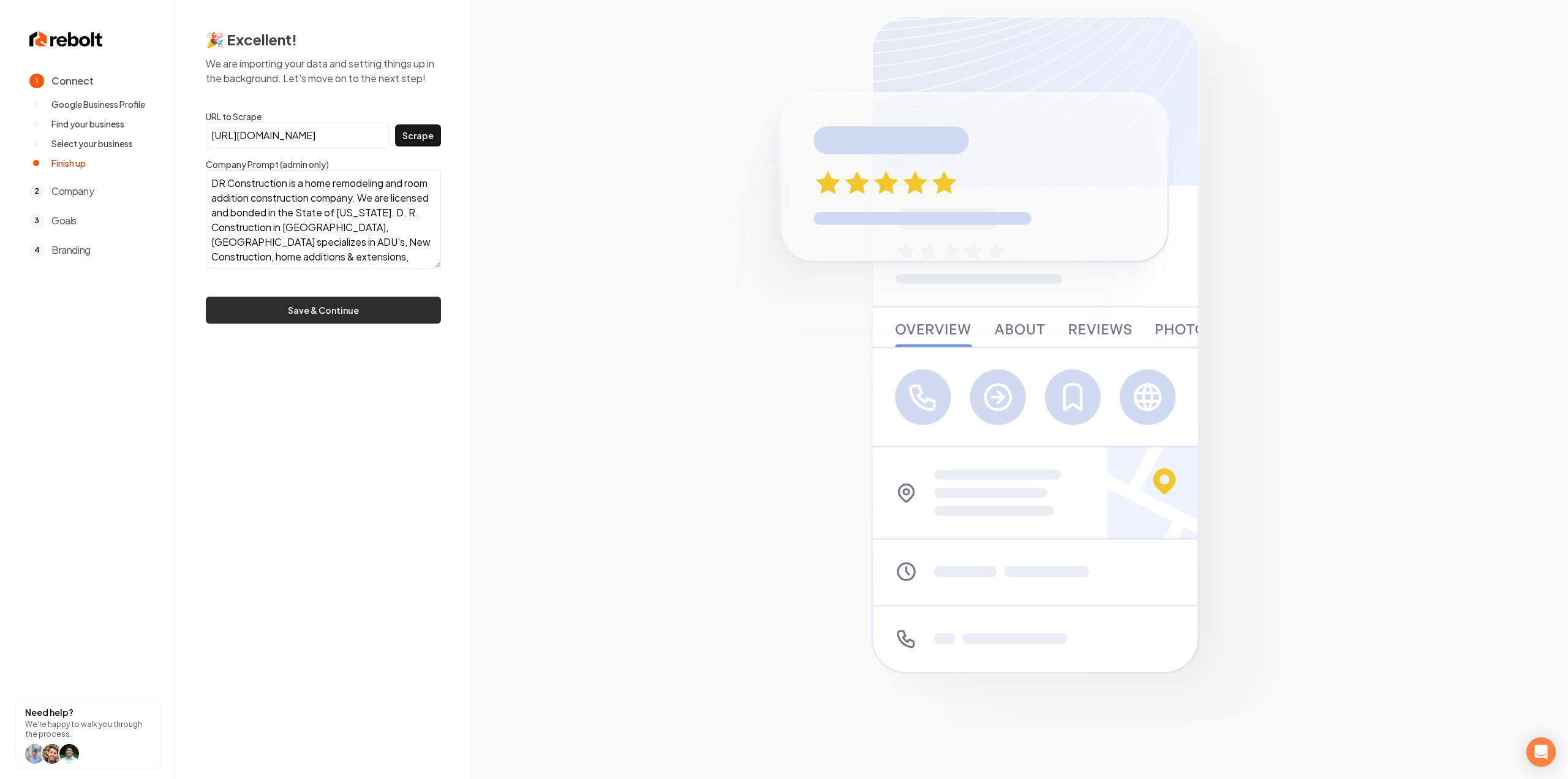
click at [346, 304] on button "Save & Continue" at bounding box center [323, 309] width 235 height 27
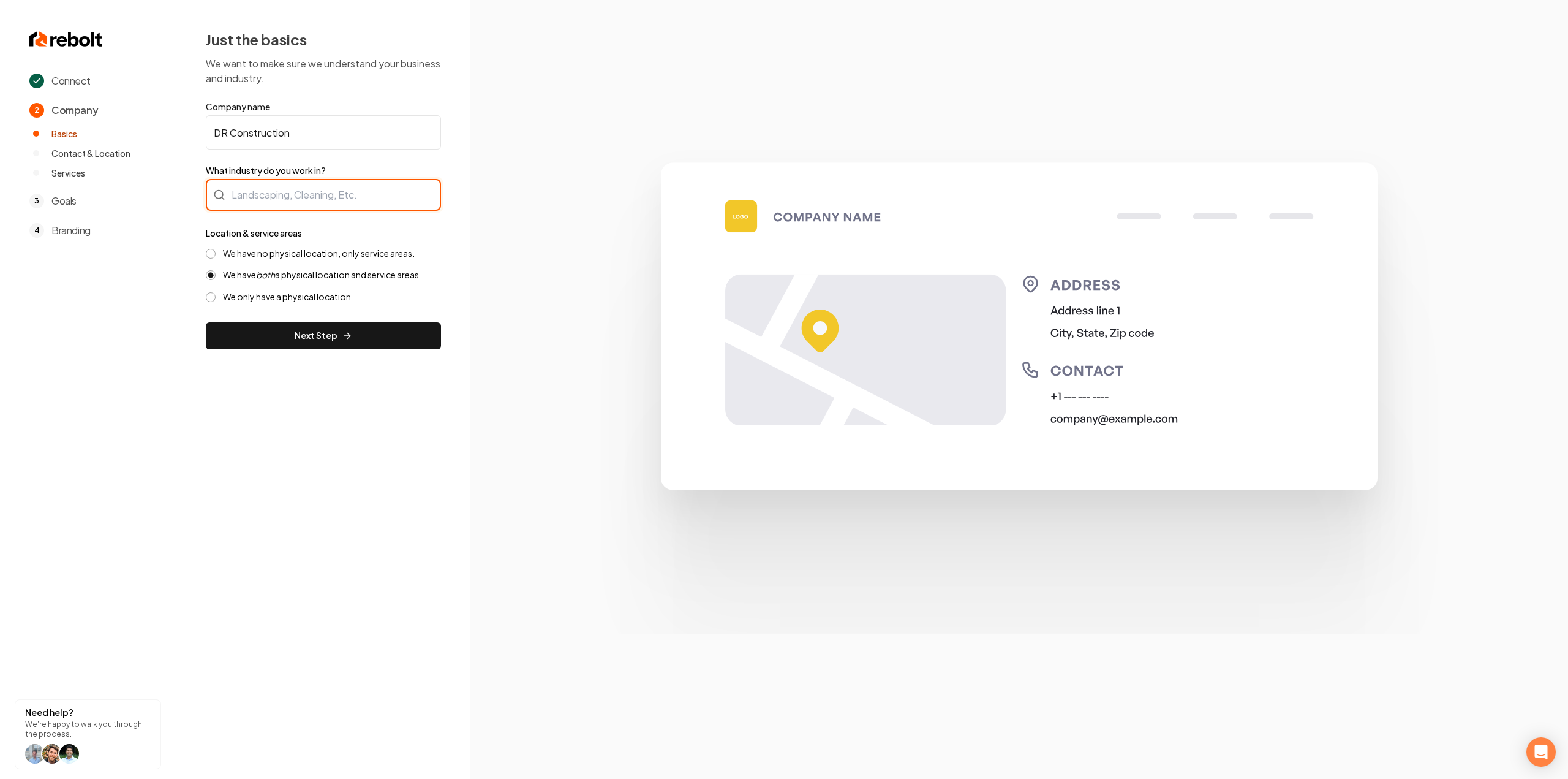
drag, startPoint x: 353, startPoint y: 198, endPoint x: 461, endPoint y: 198, distance: 108.0
click at [353, 198] on div at bounding box center [323, 195] width 235 height 32
type input "Construction"
click at [309, 256] on label "We have no physical location, only service areas." at bounding box center [319, 254] width 192 height 12
click at [215, 256] on button "We have no physical location, only service areas." at bounding box center [211, 254] width 10 height 10
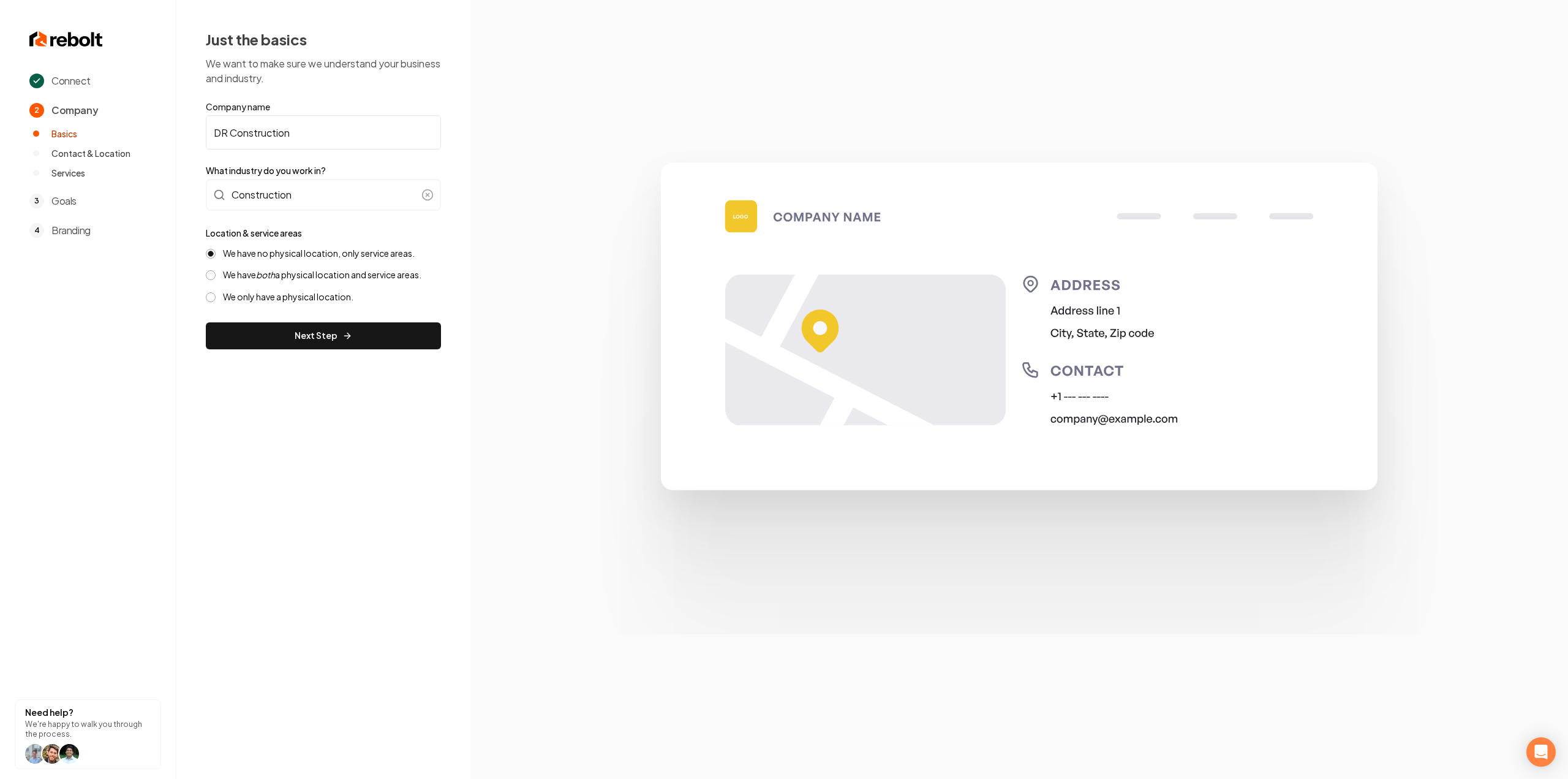
click at [305, 252] on label "We have no physical location, only service areas." at bounding box center [319, 254] width 192 height 12
click at [215, 252] on button "We have no physical location, only service areas." at bounding box center [211, 254] width 10 height 10
click at [296, 333] on button "Next Step" at bounding box center [323, 335] width 235 height 27
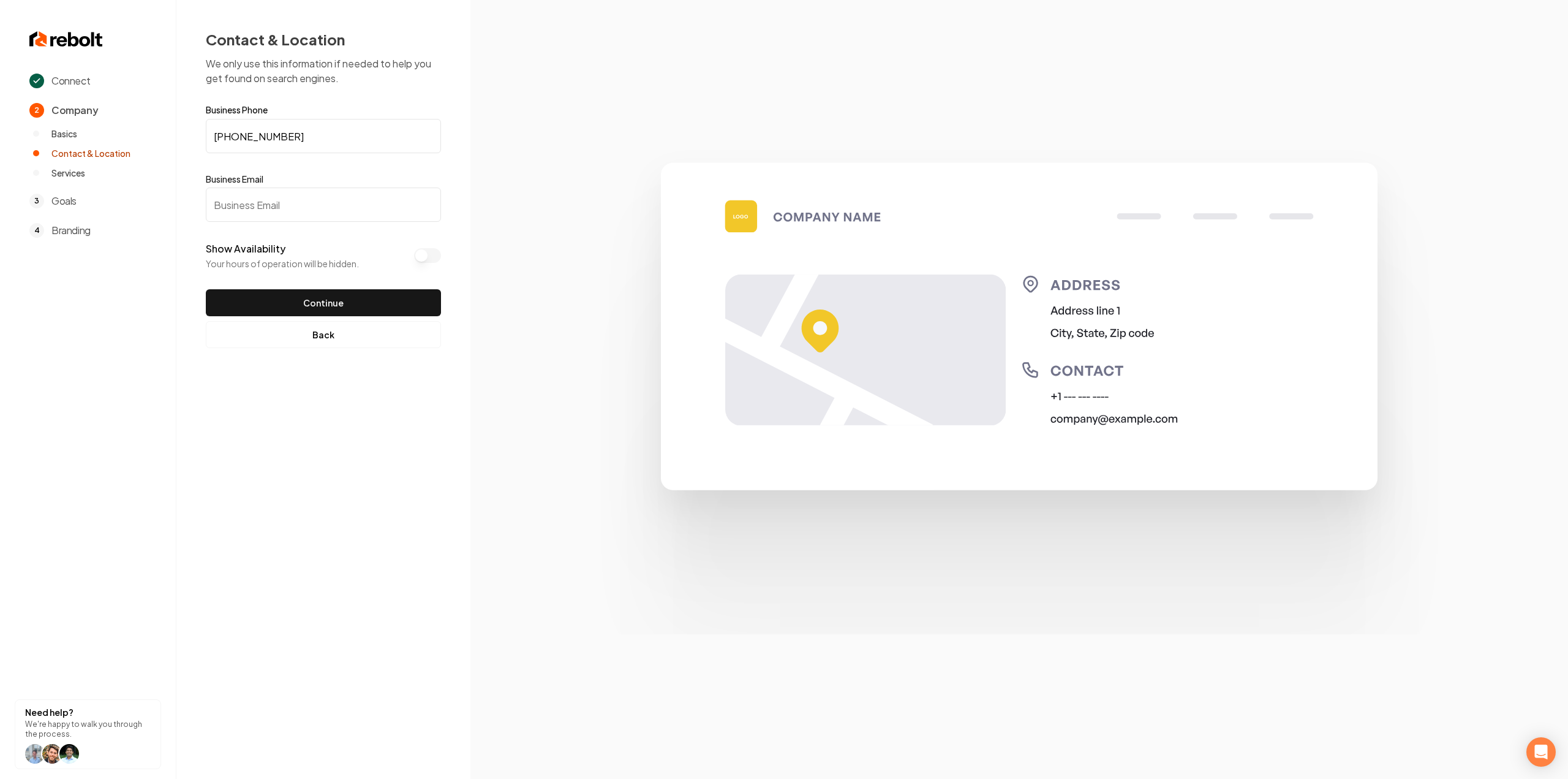
click at [268, 197] on input "Business Email" at bounding box center [323, 205] width 235 height 34
paste input "[EMAIL_ADDRESS][DOMAIN_NAME]"
type input "[EMAIL_ADDRESS][DOMAIN_NAME]"
click at [300, 303] on button "Continue" at bounding box center [323, 302] width 235 height 27
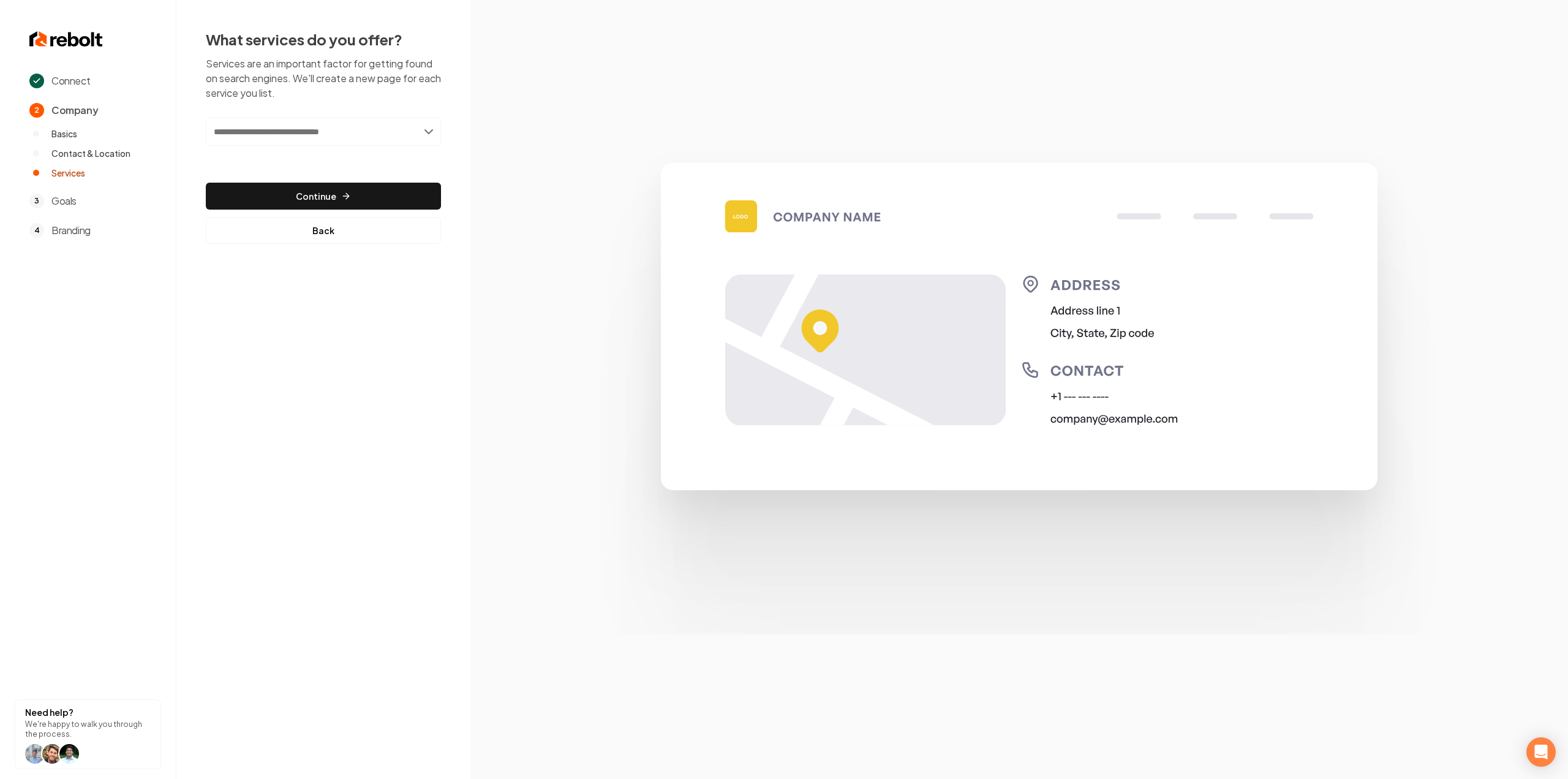
drag, startPoint x: 380, startPoint y: 138, endPoint x: 374, endPoint y: 128, distance: 11.7
click at [380, 138] on input "text" at bounding box center [323, 132] width 235 height 28
paste input "**********"
type input "**********"
click at [355, 163] on div "Add Kitchen Design & Construction" at bounding box center [324, 159] width 233 height 20
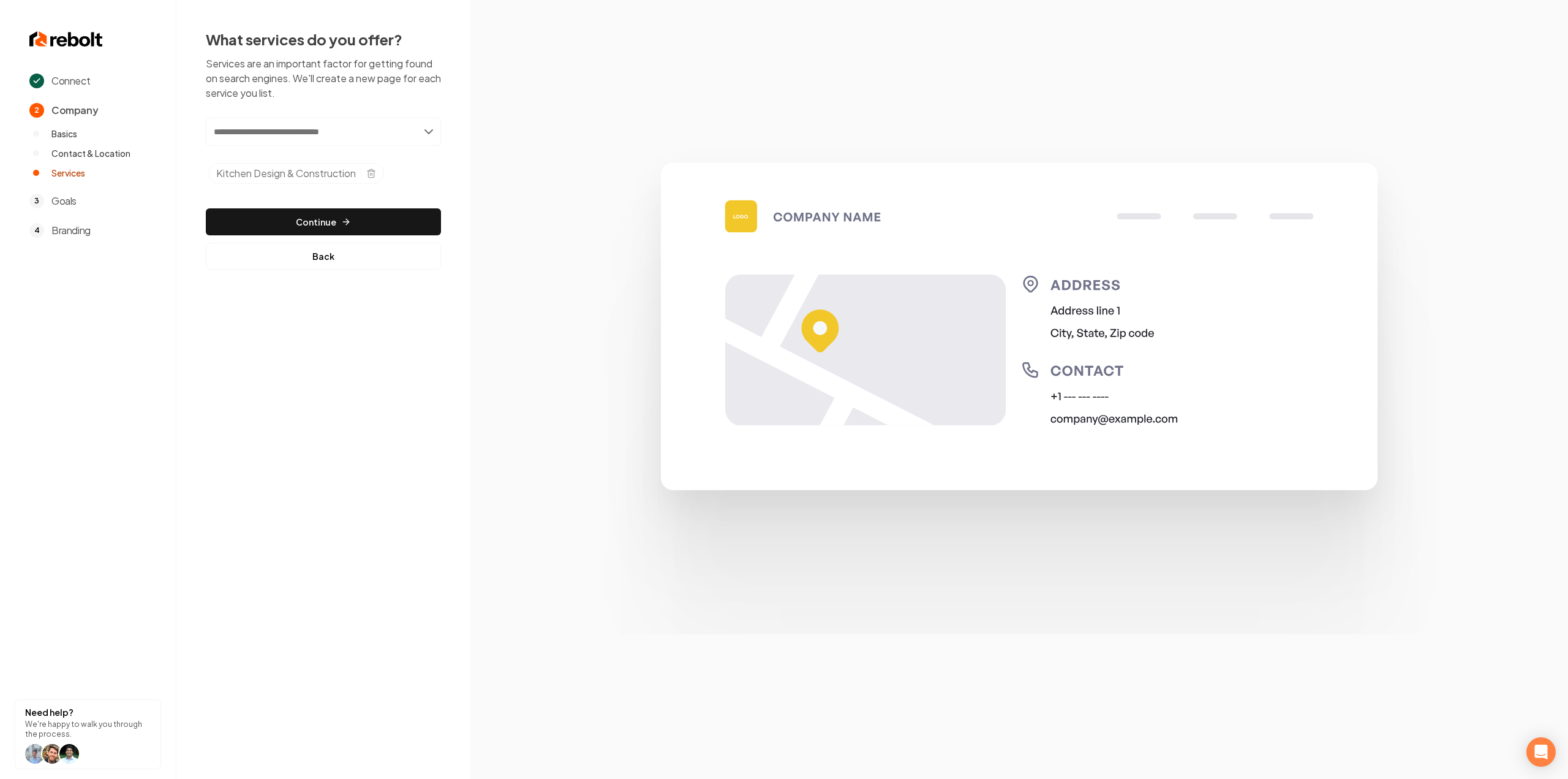
click at [254, 119] on input "text" at bounding box center [323, 132] width 235 height 28
paste input "**********"
type input "**********"
click at [257, 150] on div "Add Bathroom Design & Construction" at bounding box center [324, 159] width 233 height 20
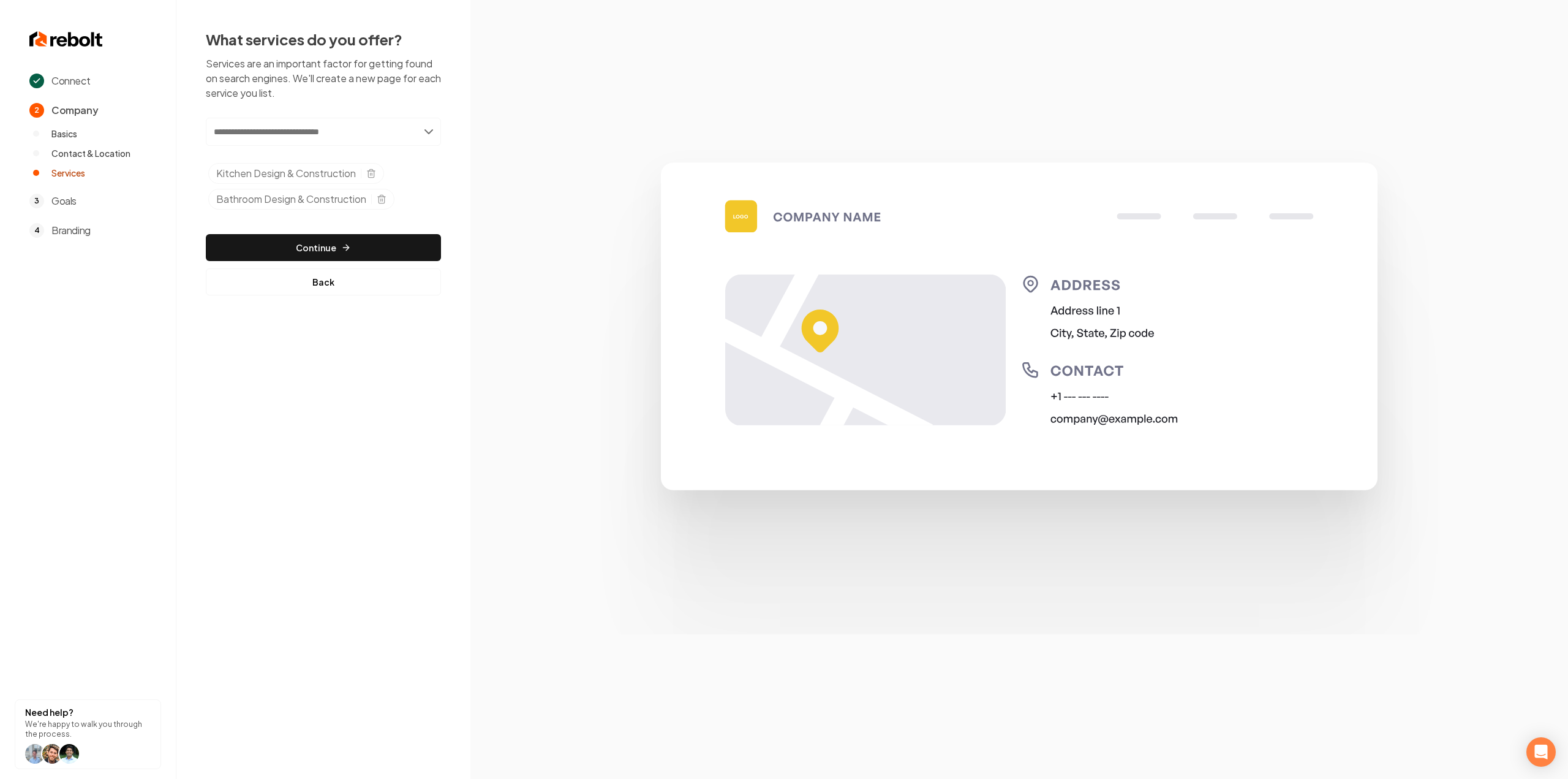
click at [306, 134] on input "text" at bounding box center [323, 132] width 235 height 28
paste input "*****"
type input "*****"
click at [295, 152] on div "Add ADU's" at bounding box center [324, 159] width 233 height 20
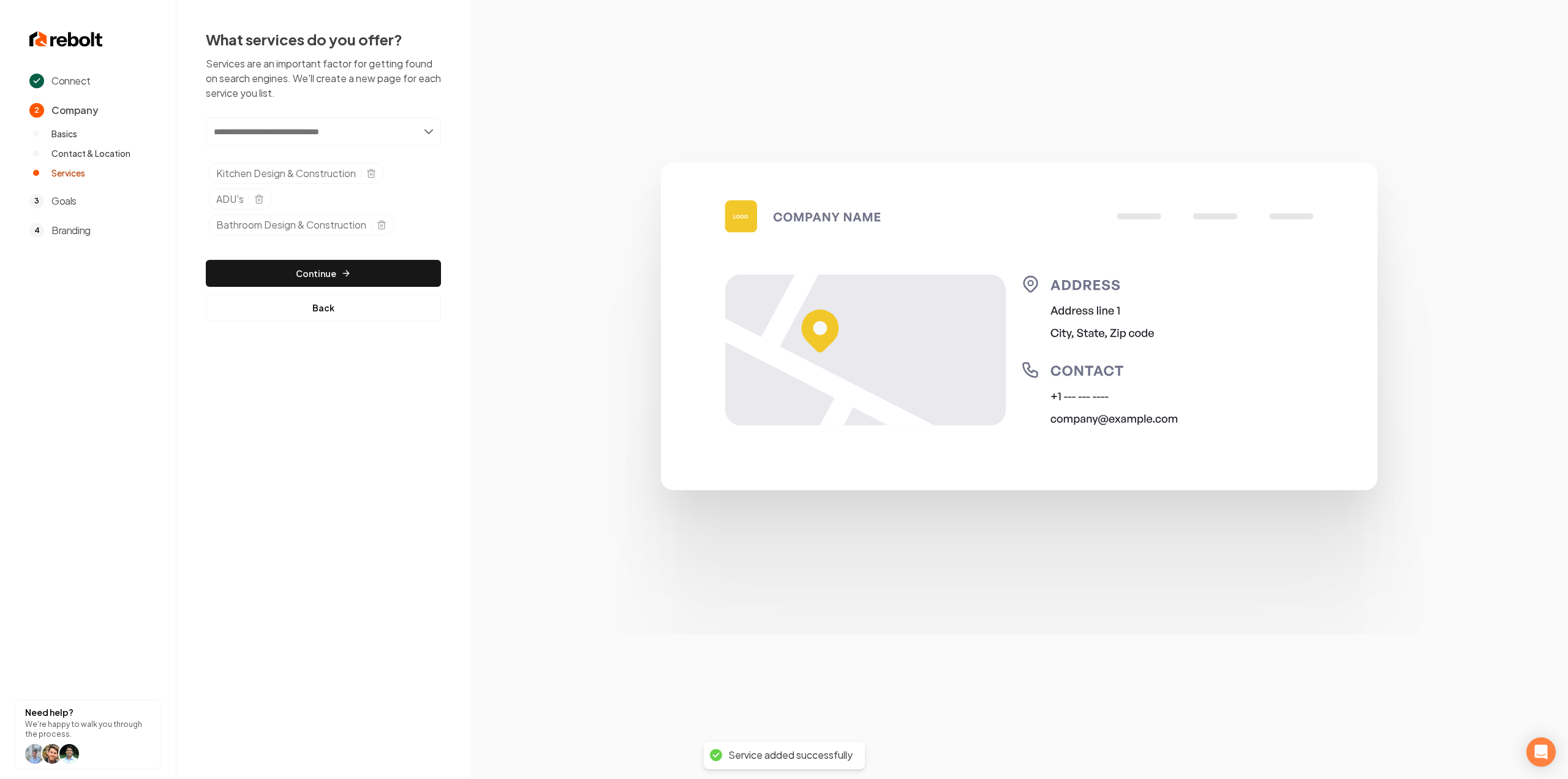
click at [293, 128] on input "text" at bounding box center [323, 132] width 235 height 28
paste input "**********"
type input "**********"
click at [283, 163] on div "Add New Construction" at bounding box center [324, 159] width 233 height 20
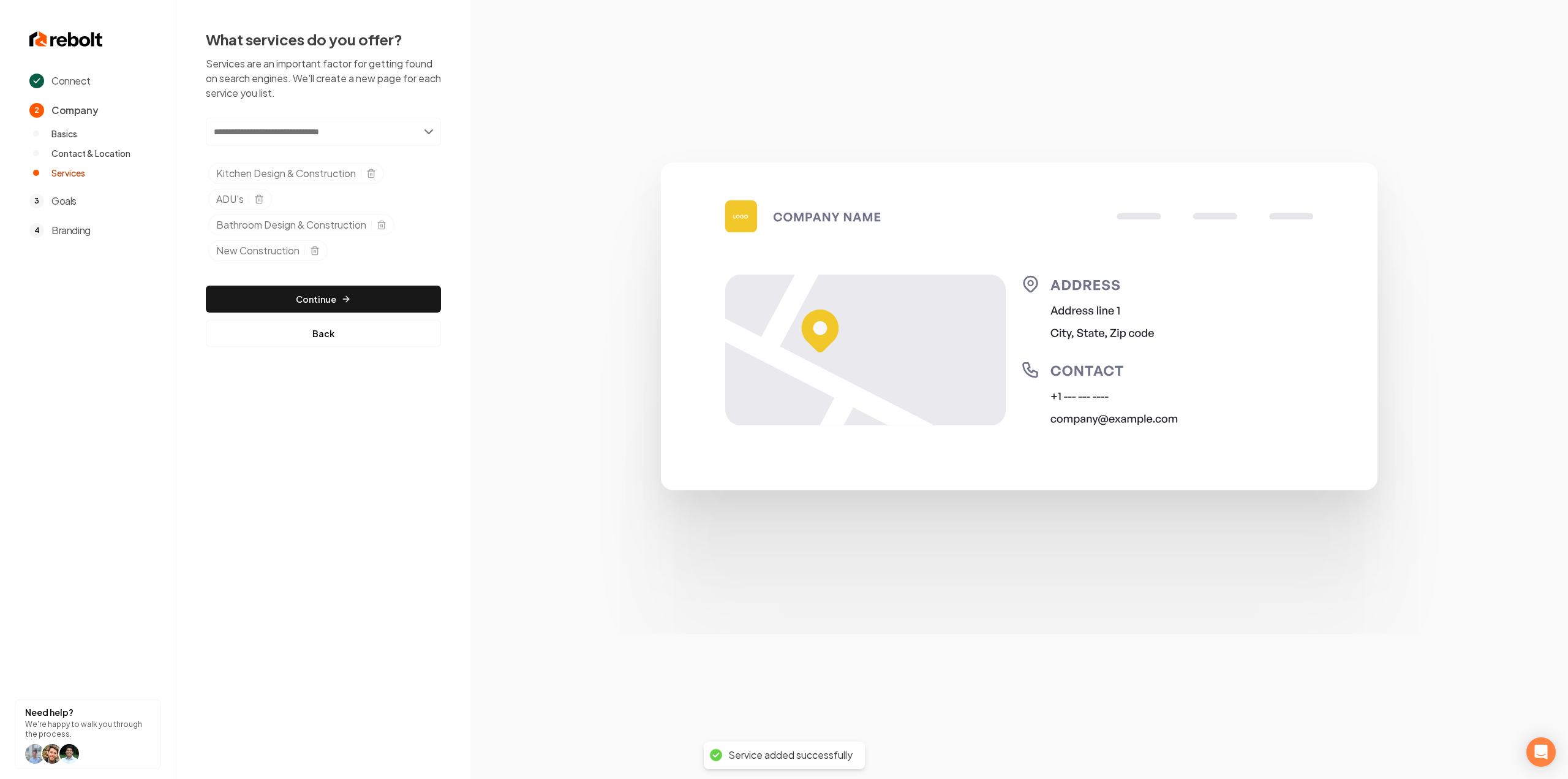
click at [303, 265] on div "Add new or select from suggestions Select a service Kitchen Design & Constructi…" at bounding box center [323, 232] width 235 height 229
click at [308, 282] on div "Add new or select from suggestions Select a service Kitchen Design & Constructi…" at bounding box center [323, 232] width 235 height 229
click at [311, 290] on button "Continue" at bounding box center [323, 299] width 235 height 27
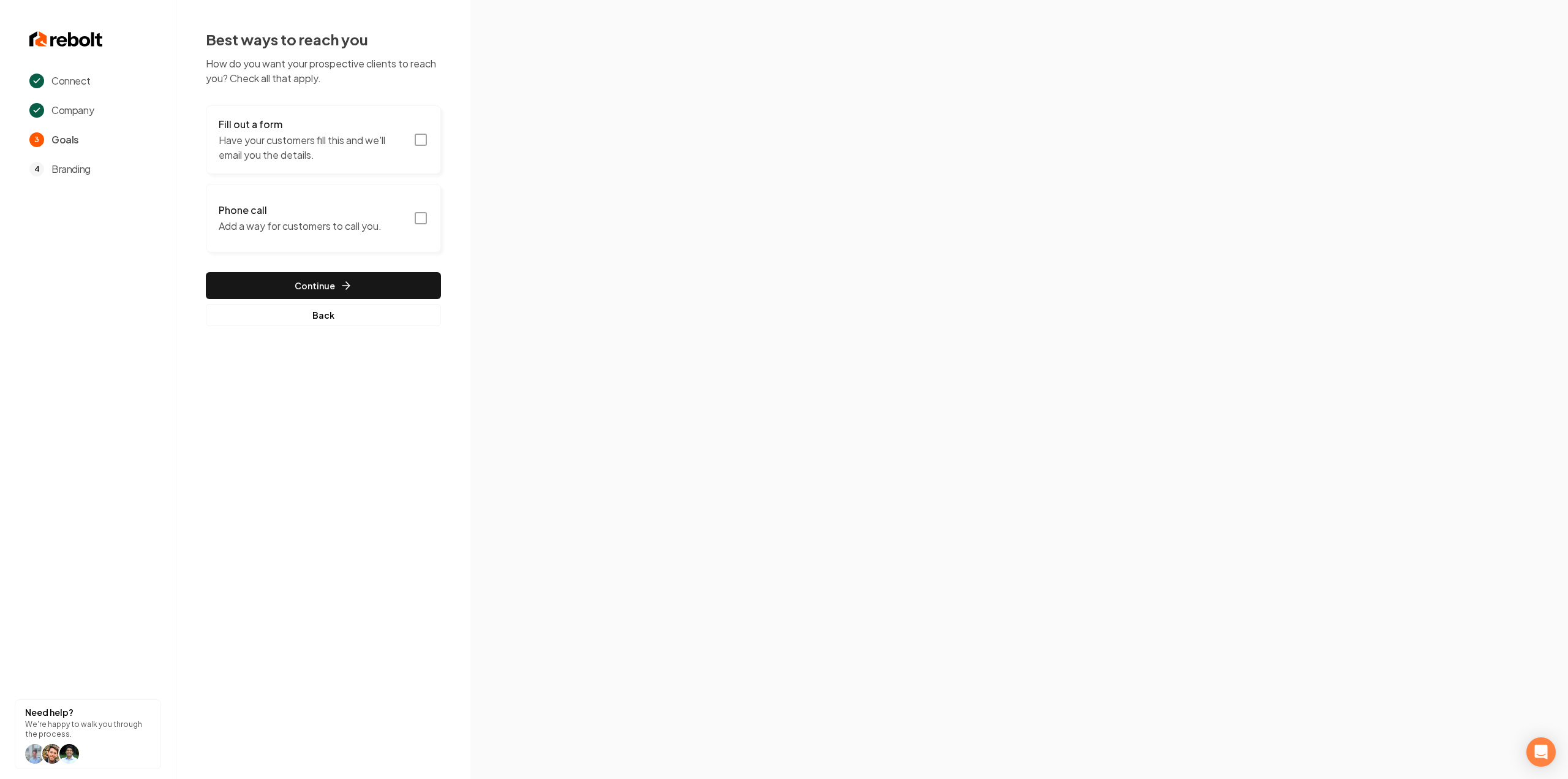
click at [367, 153] on p "Have your customers fill this and we'll email you the details." at bounding box center [312, 148] width 188 height 30
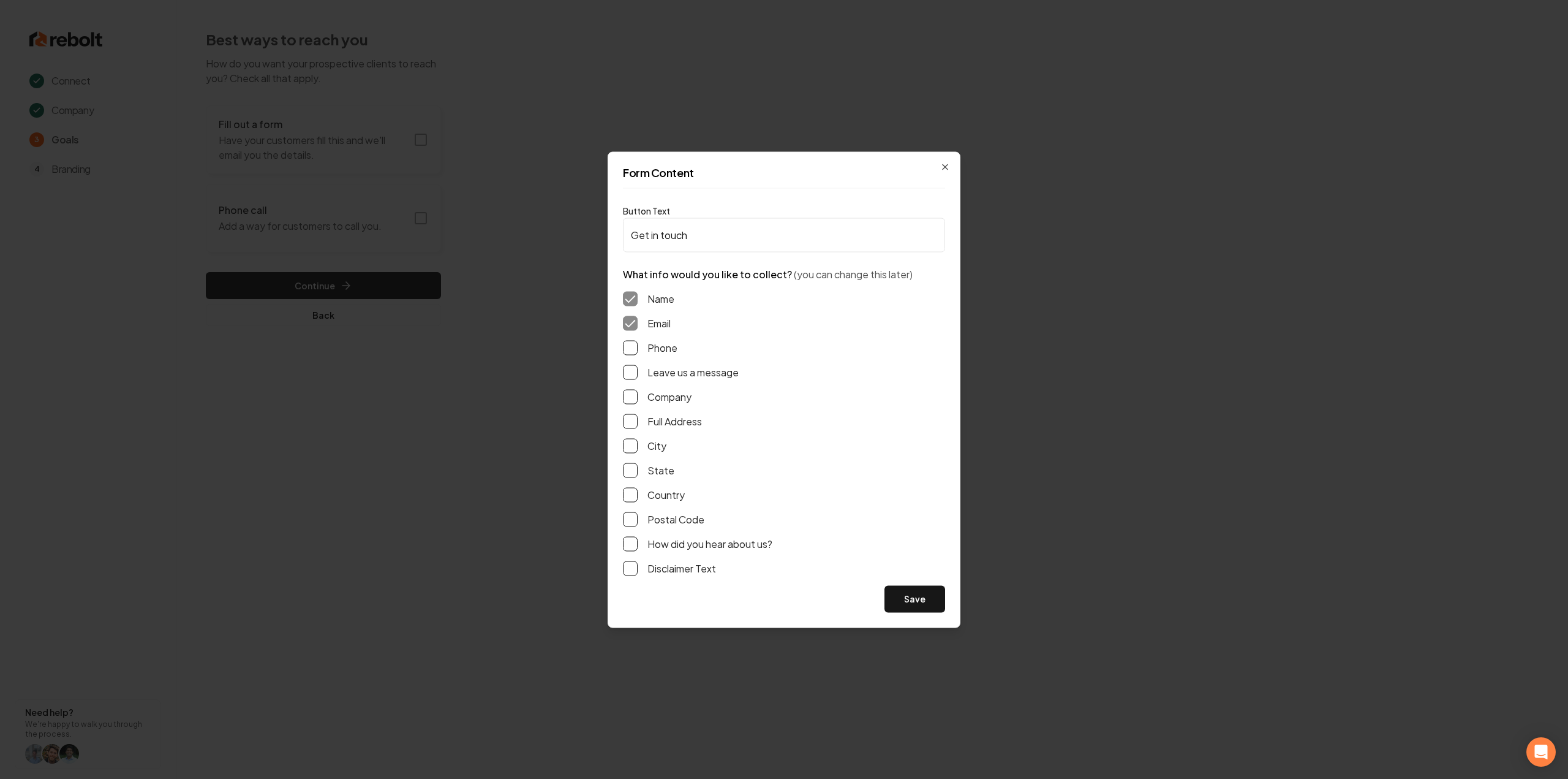
click at [630, 350] on button "Phone" at bounding box center [630, 347] width 14 height 14
click at [629, 367] on button "Leave us a message" at bounding box center [630, 372] width 14 height 14
click at [638, 416] on div "Full Address" at bounding box center [783, 421] width 322 height 14
drag, startPoint x: 631, startPoint y: 421, endPoint x: 639, endPoint y: 428, distance: 10.6
click at [633, 421] on button "Full Address" at bounding box center [630, 421] width 14 height 14
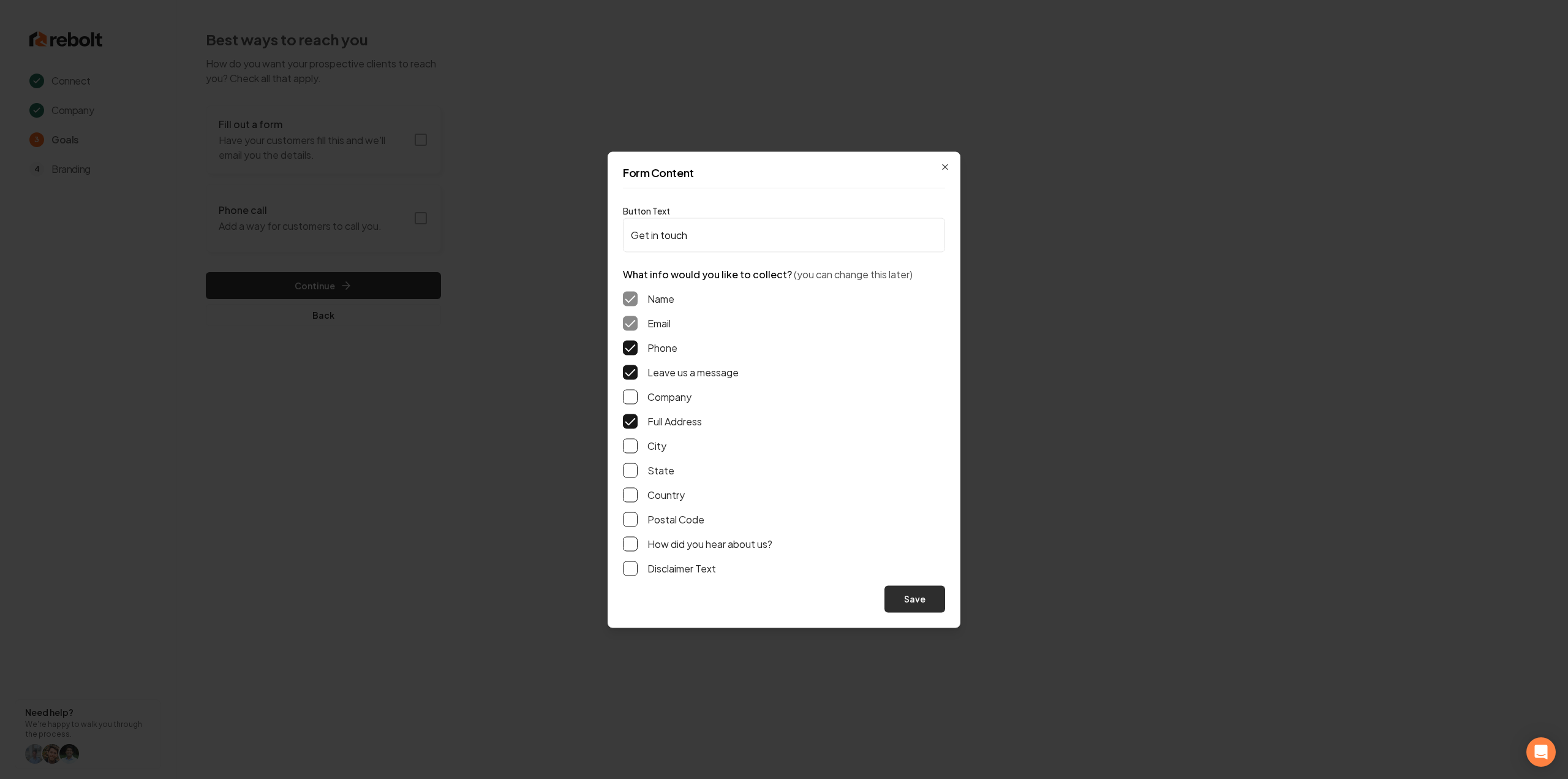
click at [924, 595] on button "Save" at bounding box center [914, 599] width 61 height 27
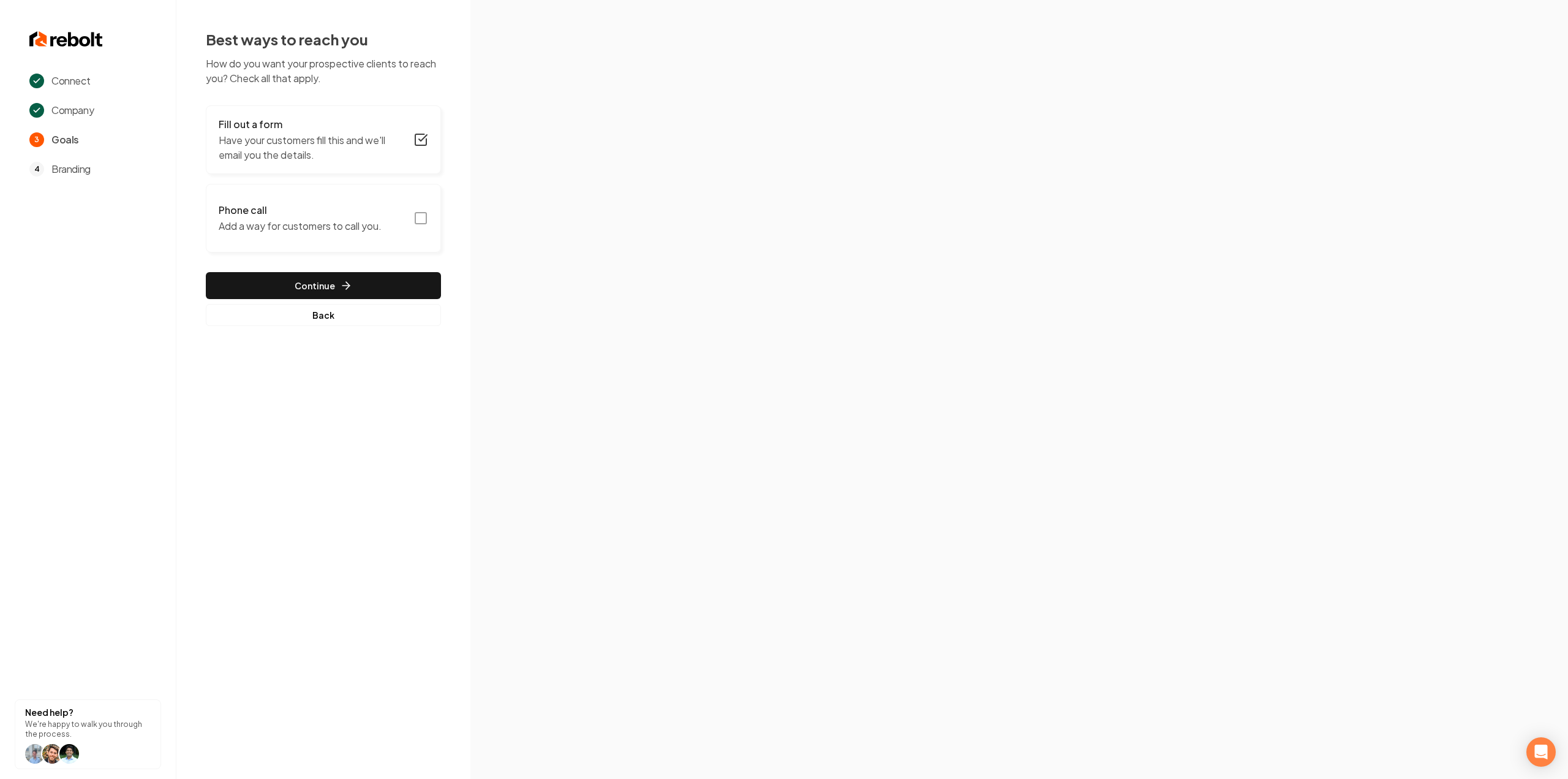
click at [421, 225] on icon "button" at bounding box center [421, 218] width 14 height 14
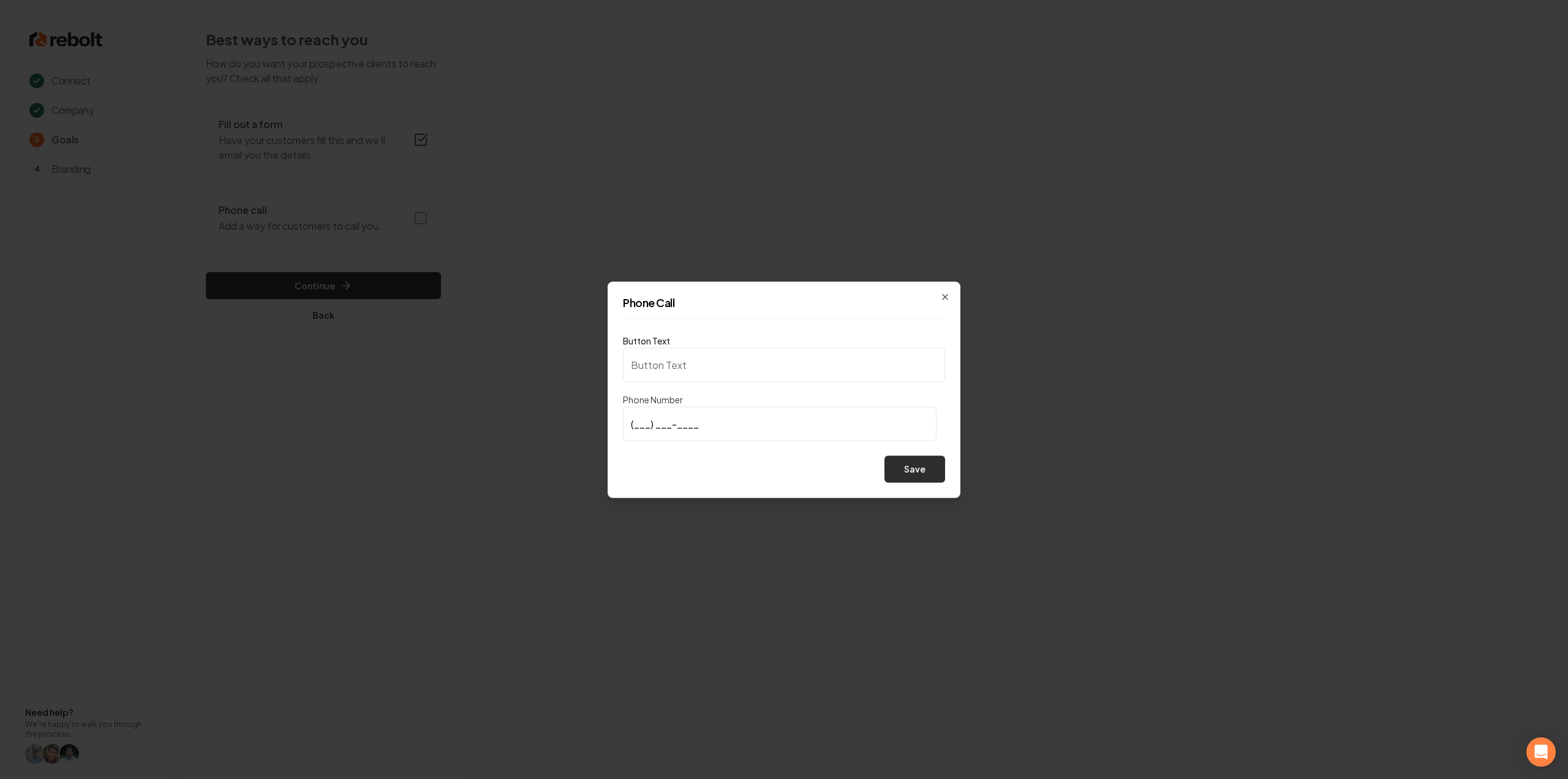
type input "Call us"
type input "[PHONE_NUMBER]"
click at [912, 462] on button "Save" at bounding box center [914, 468] width 61 height 27
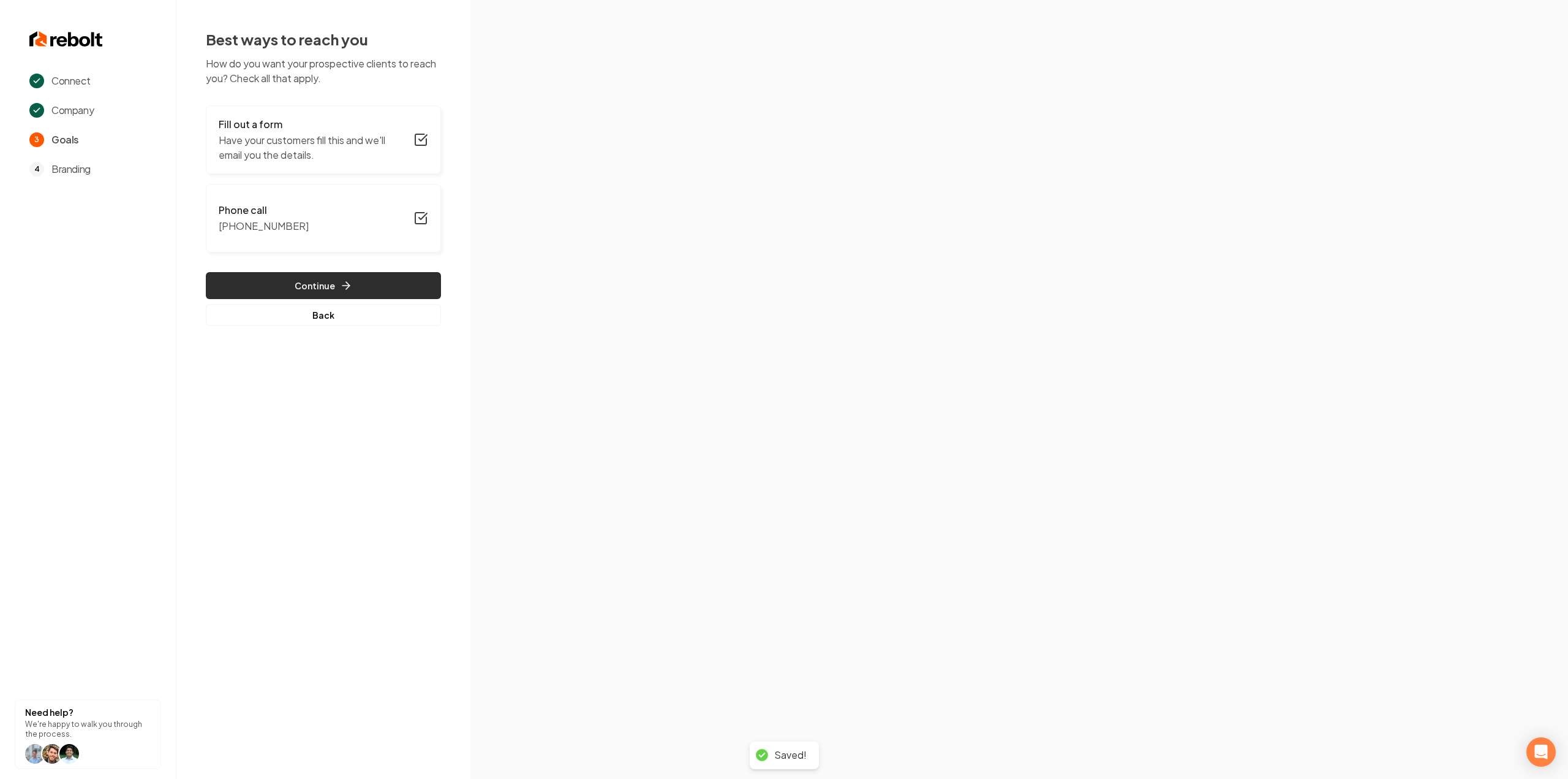
click at [375, 282] on button "Continue" at bounding box center [323, 285] width 235 height 27
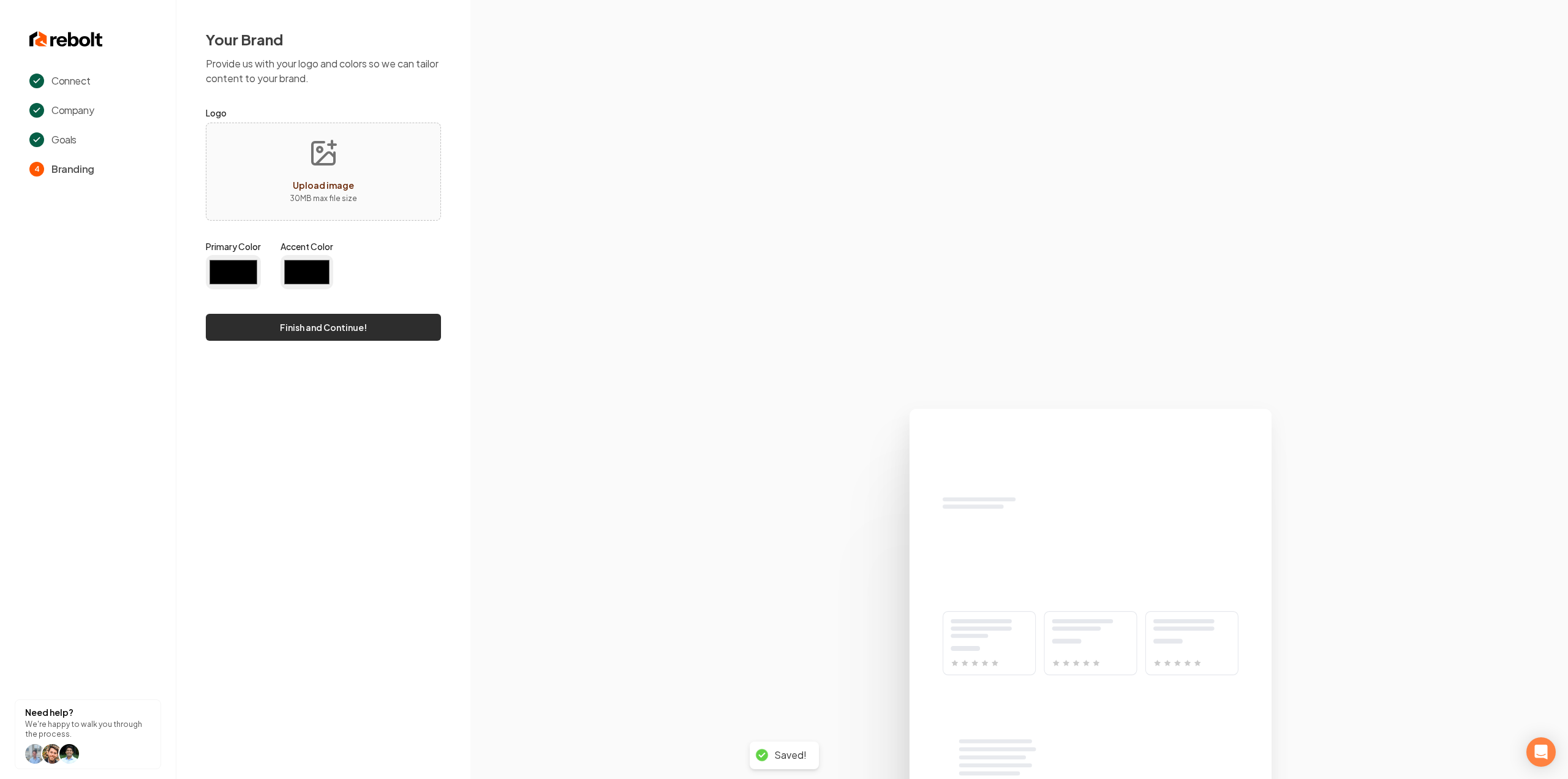
type input "#194d33"
type input "#70be00"
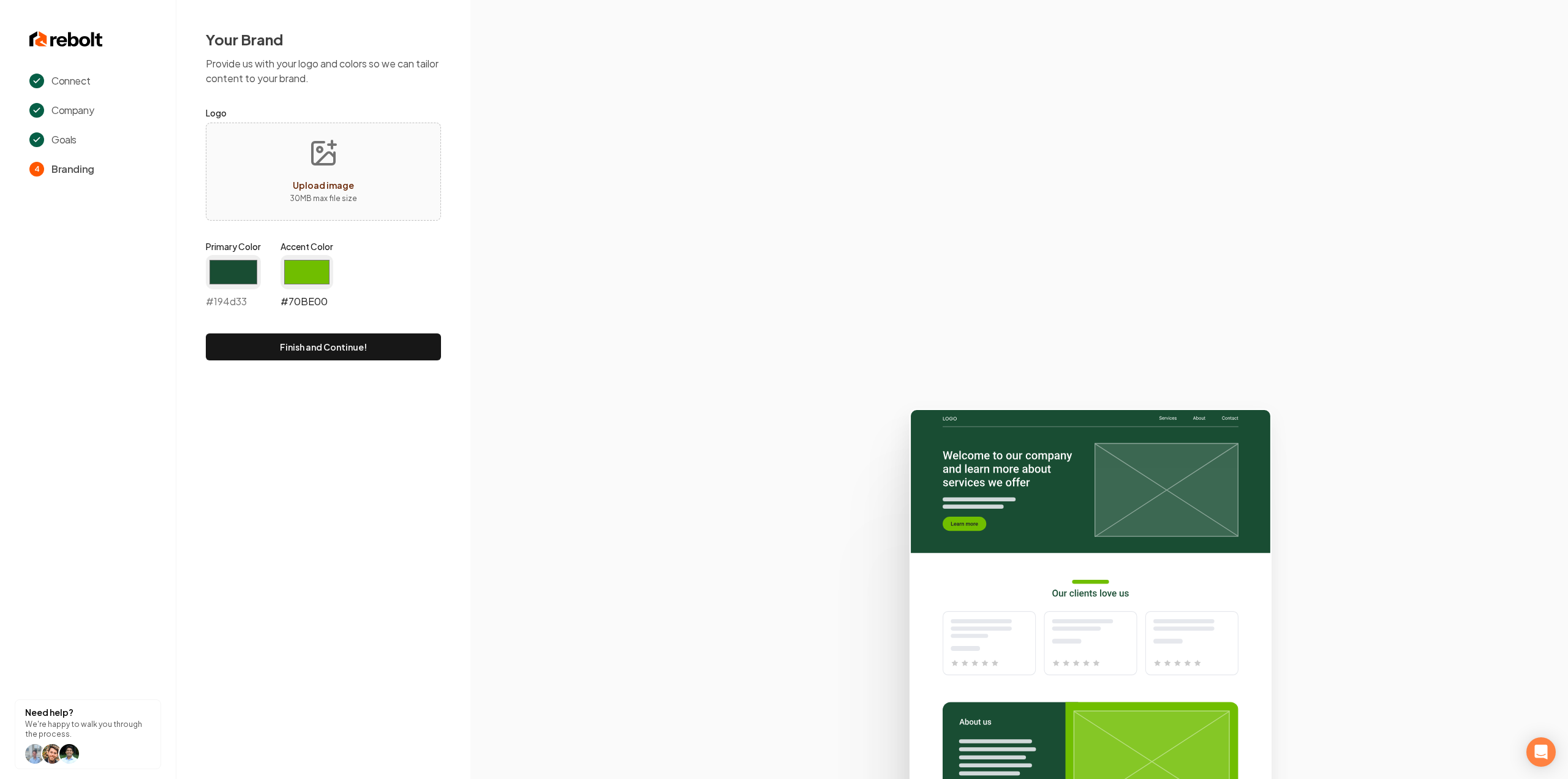
drag, startPoint x: 319, startPoint y: 269, endPoint x: -136, endPoint y: 360, distance: 464.0
click at [236, 271] on input "#194d33" at bounding box center [234, 272] width 55 height 34
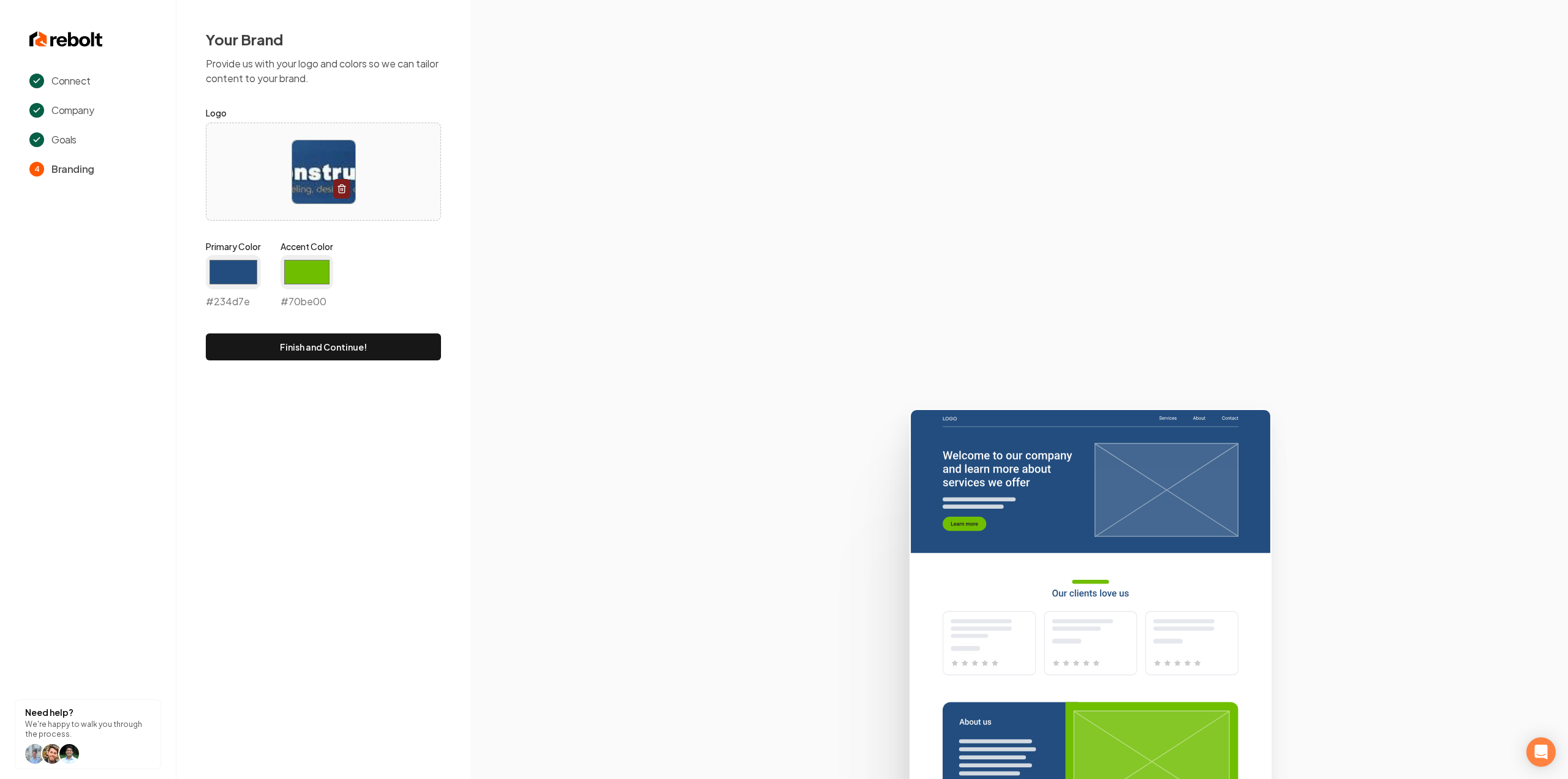
type input "#234d7e"
click at [313, 244] on label "Accent Color" at bounding box center [307, 246] width 53 height 13
click at [313, 255] on input "#70be00" at bounding box center [307, 272] width 53 height 34
drag, startPoint x: 313, startPoint y: 265, endPoint x: 324, endPoint y: 284, distance: 22.0
click at [313, 265] on input "#70be00" at bounding box center [307, 272] width 53 height 34
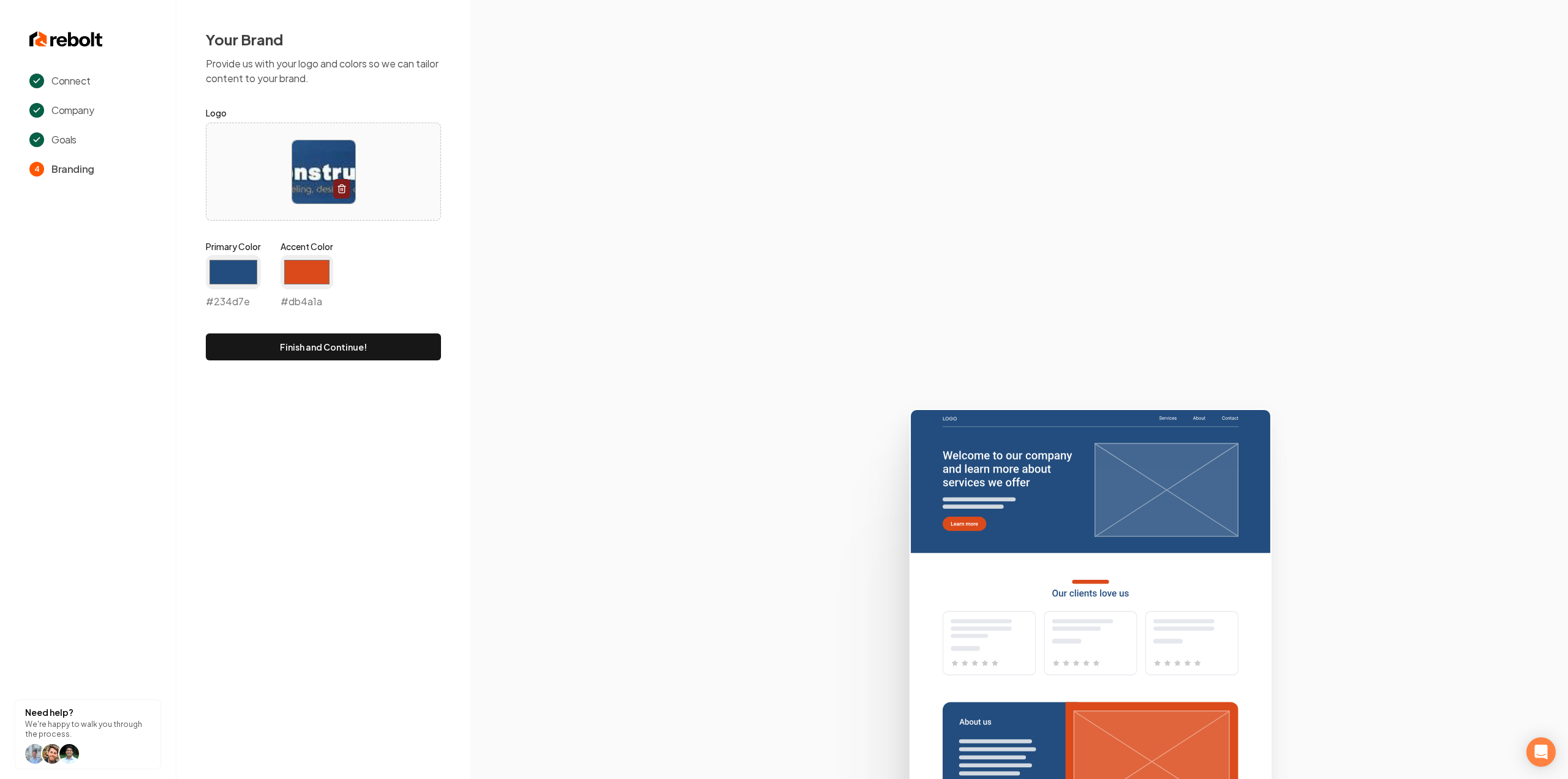
type input "#db4a1a"
click at [504, 302] on section at bounding box center [1019, 389] width 1097 height 779
click at [382, 340] on button "Finish and Continue!" at bounding box center [323, 346] width 235 height 27
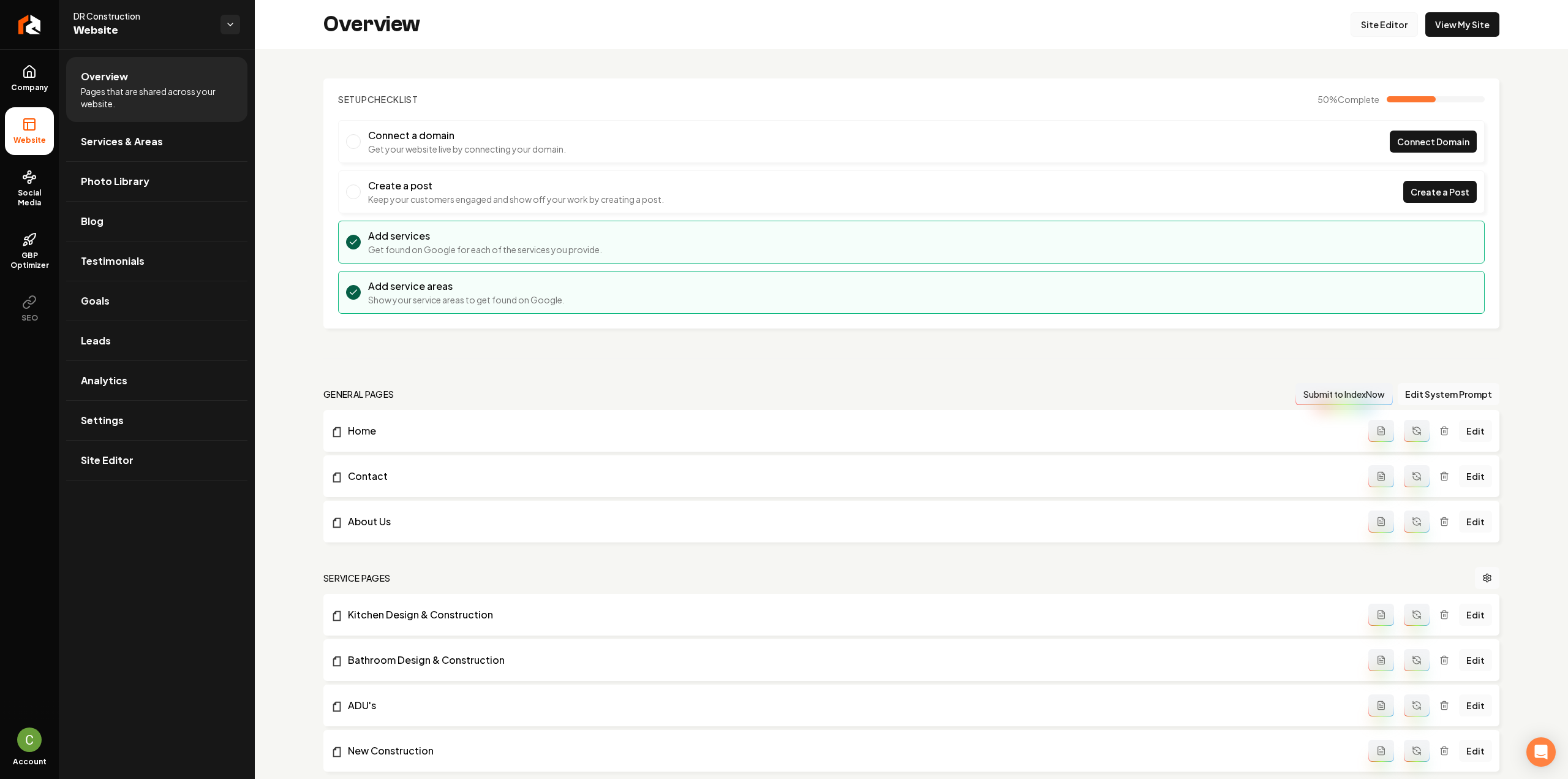
click at [1380, 28] on link "Site Editor" at bounding box center [1384, 24] width 67 height 24
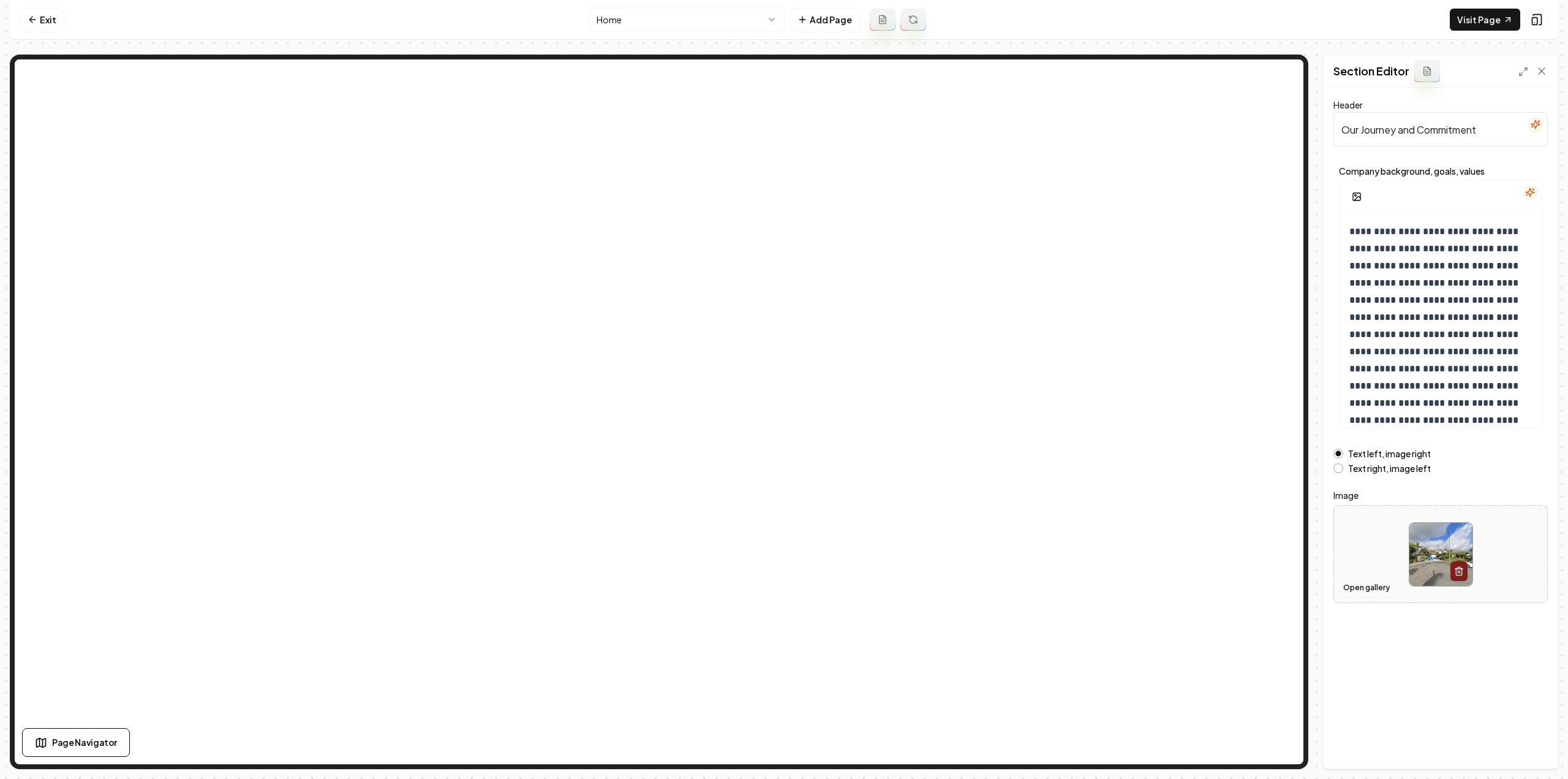
click at [1366, 591] on button "Open gallery" at bounding box center [1367, 587] width 55 height 20
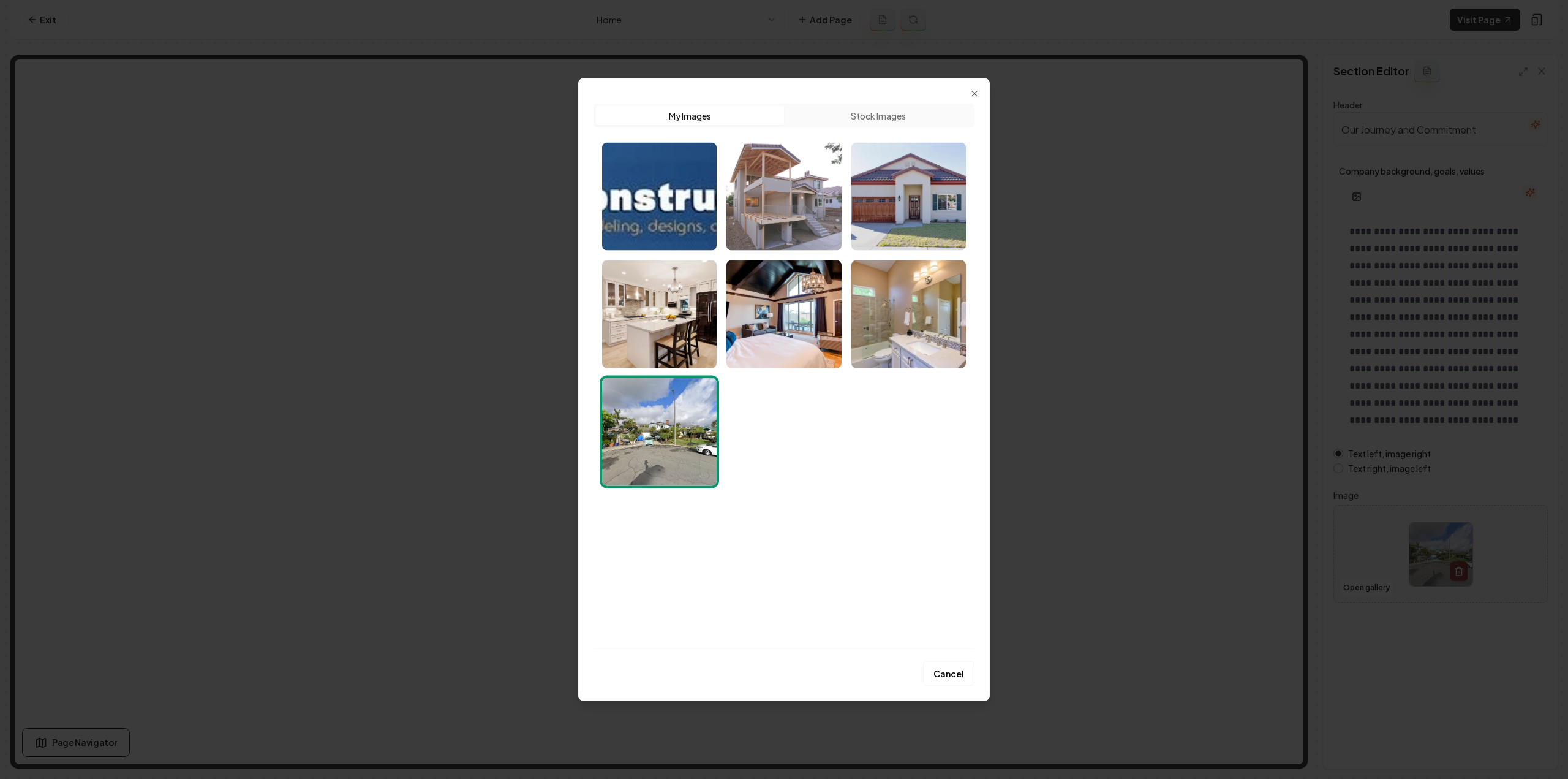
click at [795, 219] on img "Select image image_68a4aadb5c7cd75eb8b6a103.jpeg" at bounding box center [783, 196] width 115 height 108
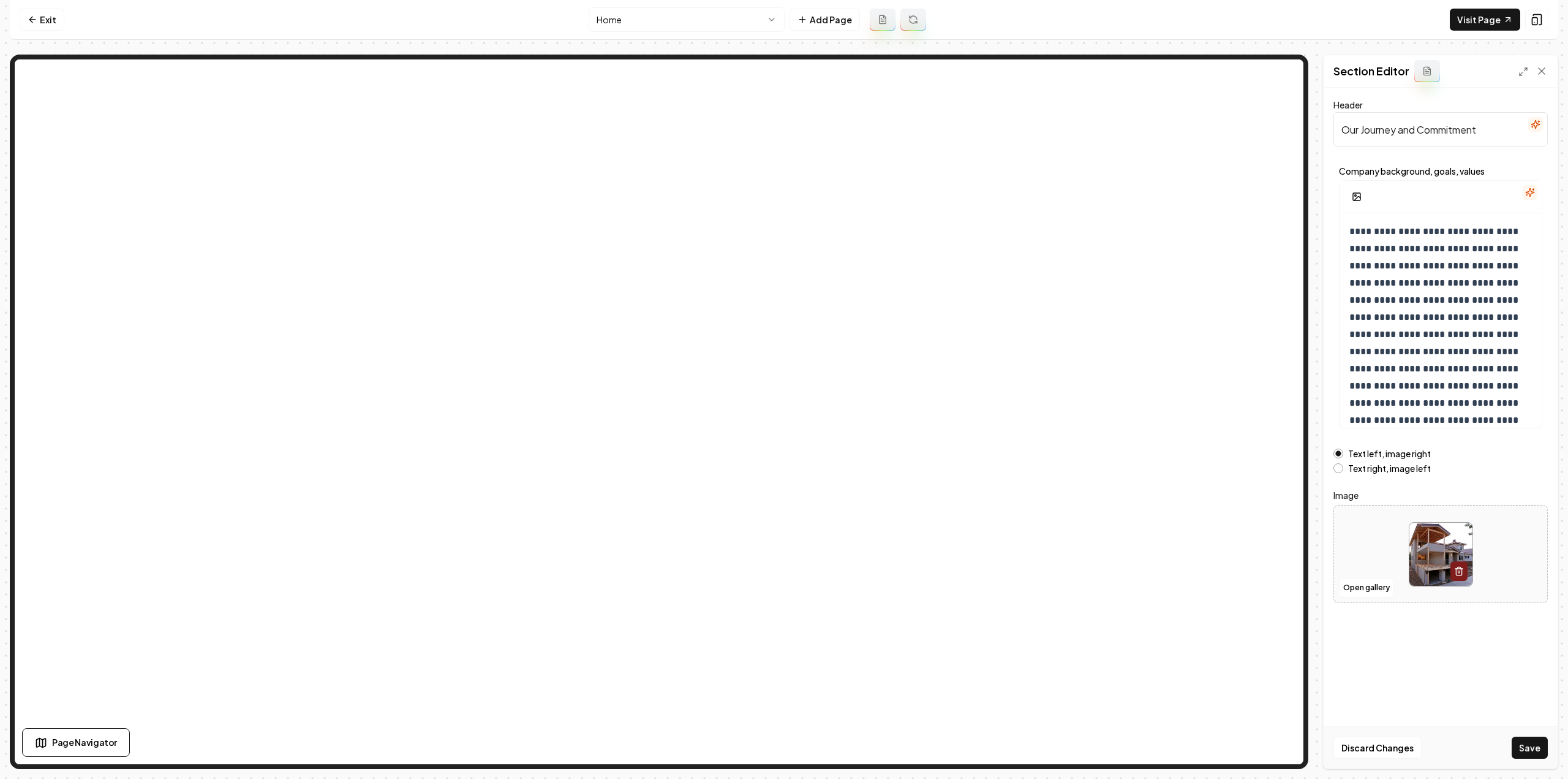
click at [1524, 761] on div "Discard Changes Save" at bounding box center [1440, 747] width 234 height 42
click at [1526, 753] on button "Save" at bounding box center [1529, 747] width 36 height 22
click at [623, 14] on html "**********" at bounding box center [784, 389] width 1568 height 779
click at [659, 28] on html "**********" at bounding box center [784, 389] width 1568 height 779
click at [658, 16] on html "**********" at bounding box center [784, 389] width 1568 height 779
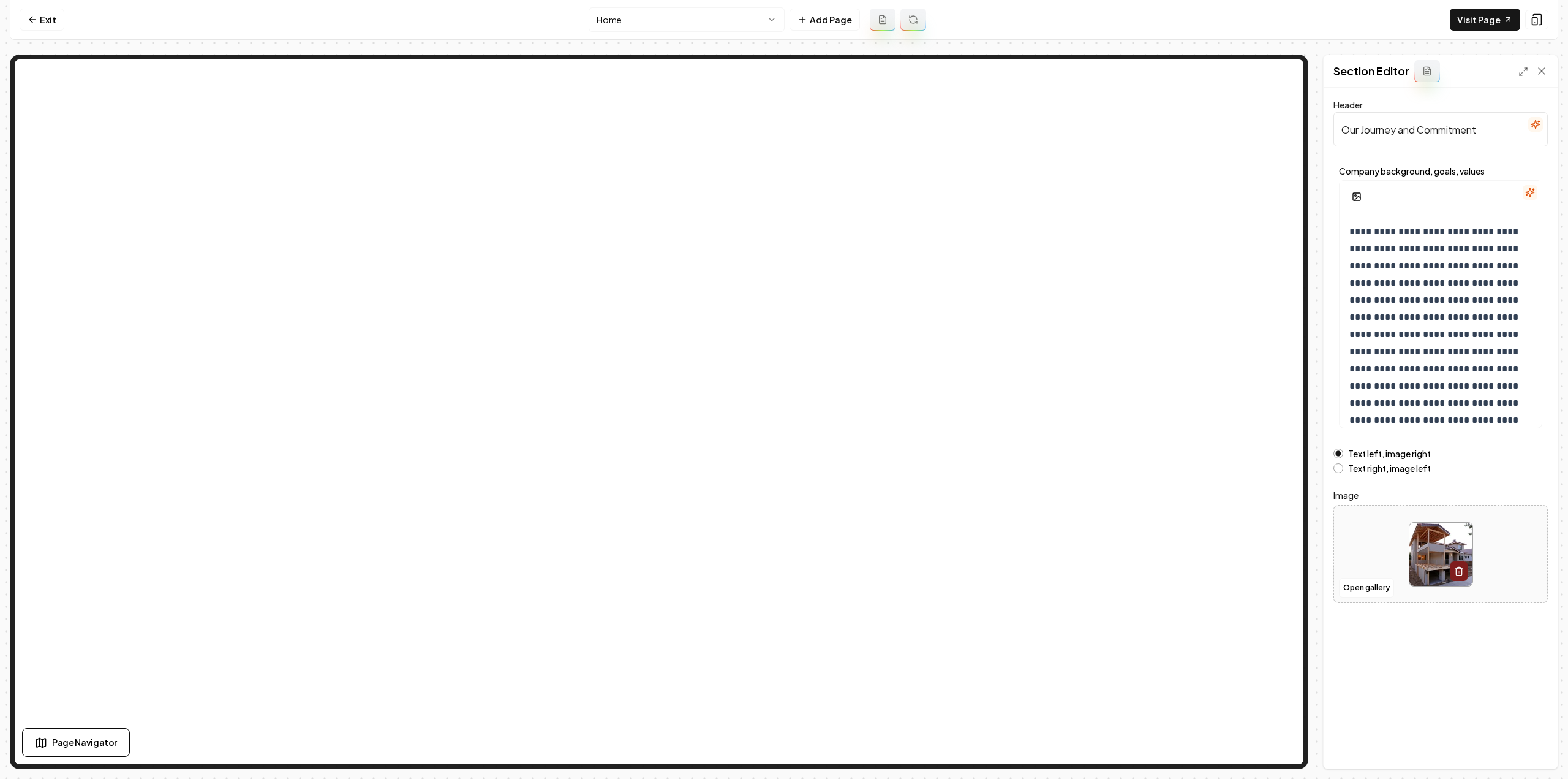
click at [662, 20] on html "**********" at bounding box center [784, 389] width 1568 height 779
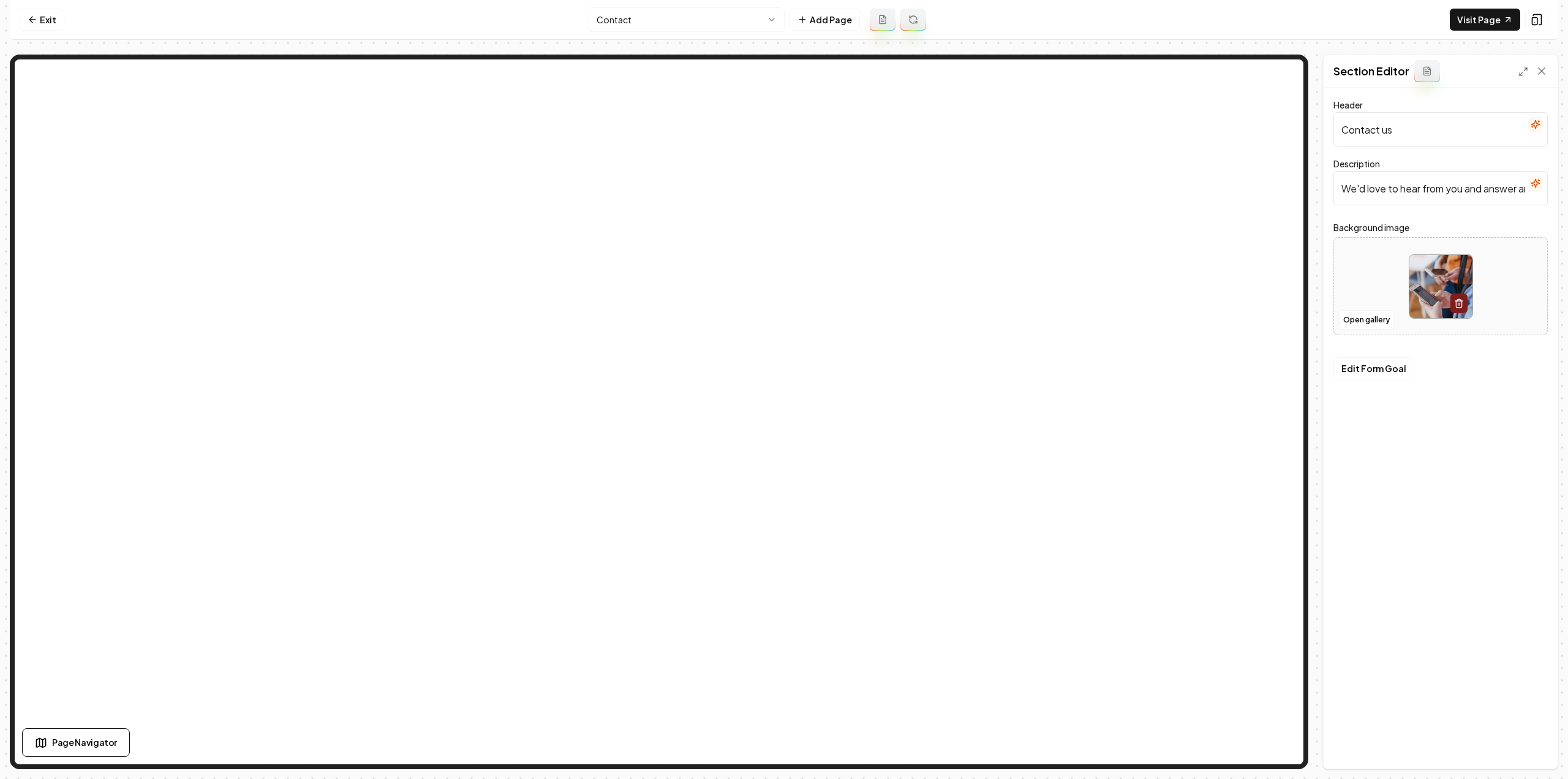
click at [696, 13] on html "Computer Required This feature is only available on a computer. Please switch t…" at bounding box center [784, 389] width 1568 height 779
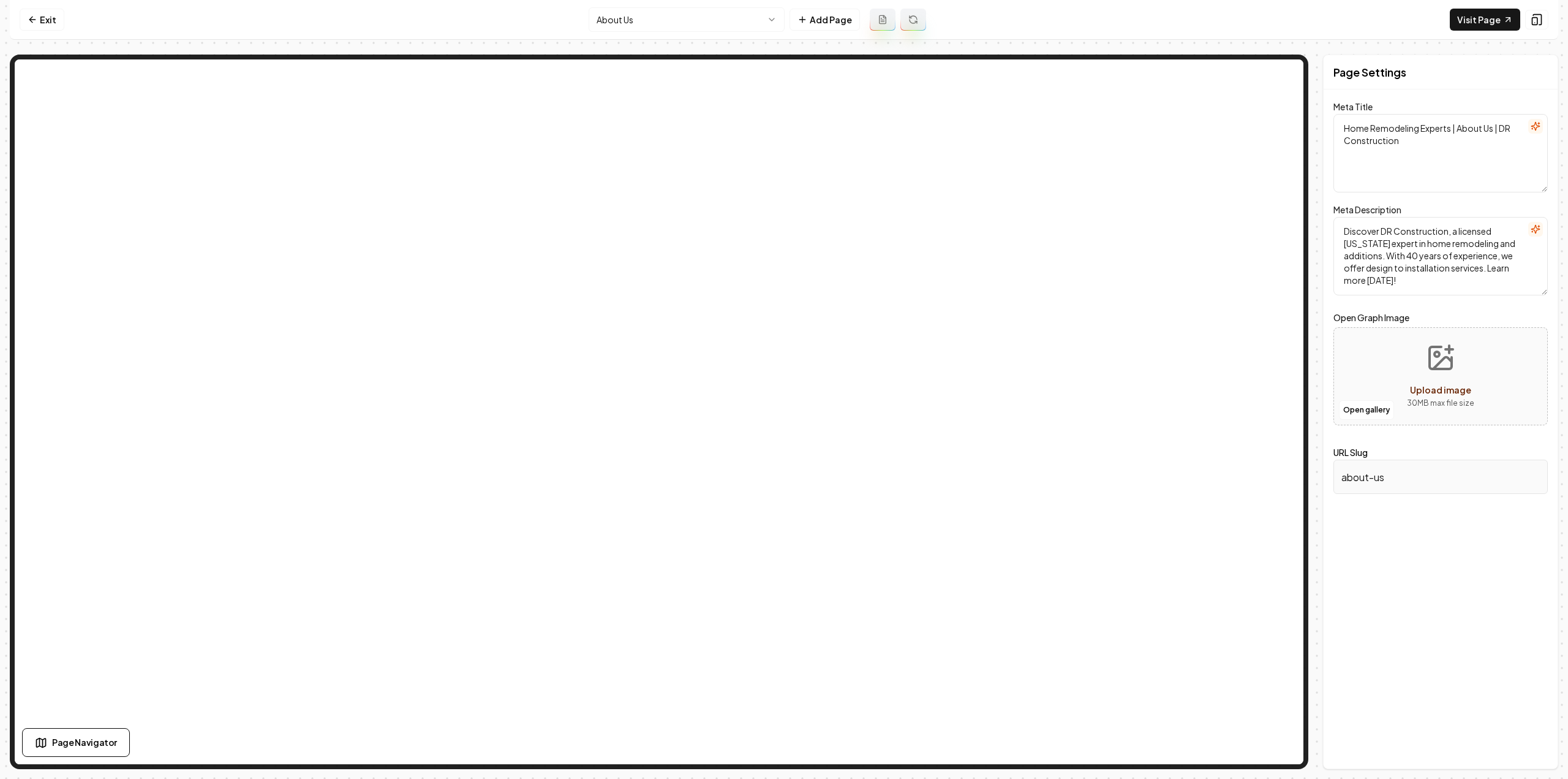
click at [673, 23] on html "Computer Required This feature is only available on a computer. Please switch t…" at bounding box center [784, 389] width 1568 height 779
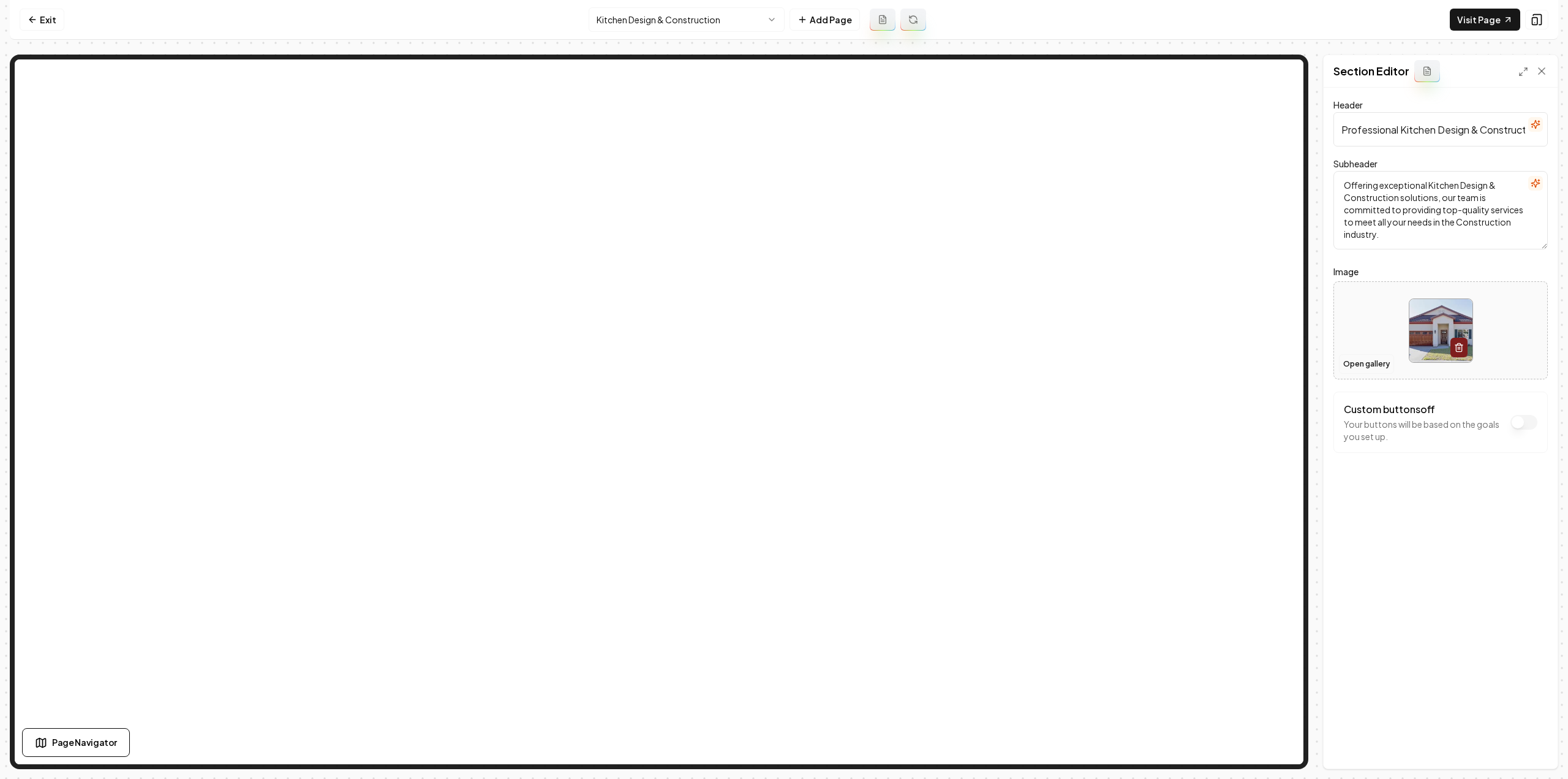
click at [1371, 362] on button "Open gallery" at bounding box center [1367, 364] width 55 height 20
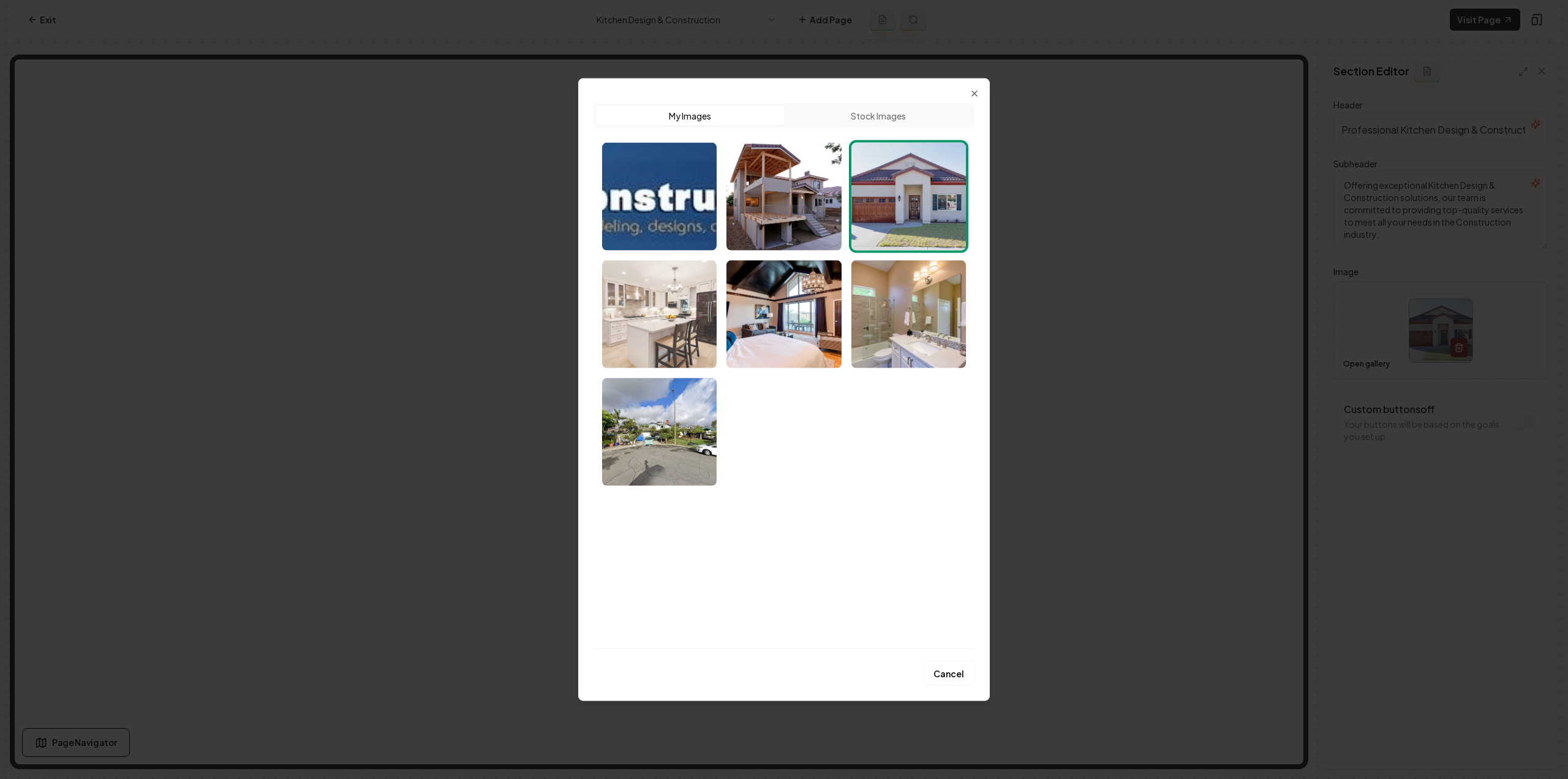
click at [704, 345] on img "Select image image_68a4aadb5c7cd75eb8b69ef0.jpeg" at bounding box center [660, 313] width 115 height 108
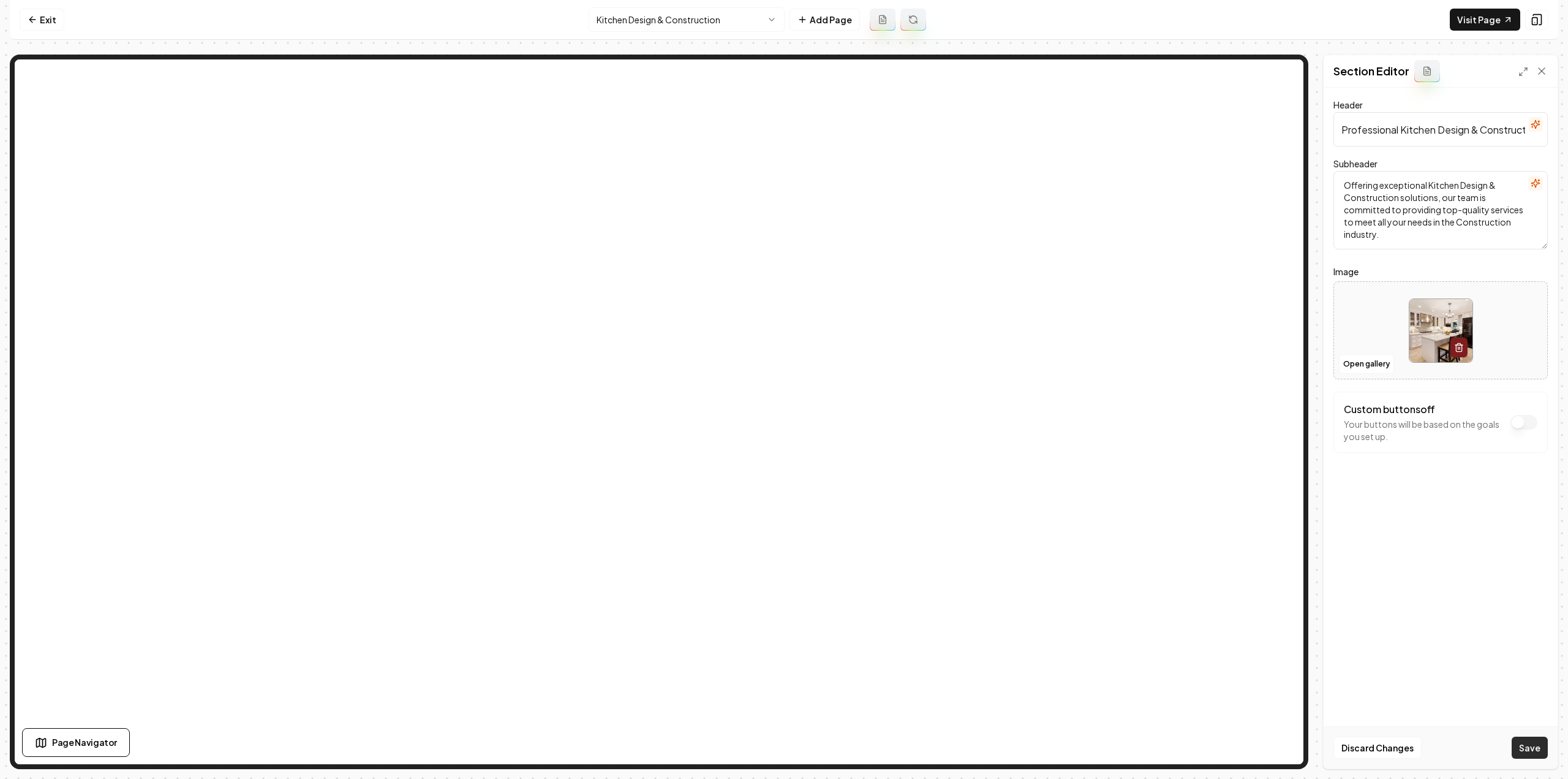
click at [1523, 743] on button "Save" at bounding box center [1529, 747] width 36 height 22
click at [689, 12] on html "Computer Required This feature is only available on a computer. Please switch t…" at bounding box center [784, 389] width 1568 height 779
click at [1361, 368] on button "Open gallery" at bounding box center [1367, 364] width 55 height 20
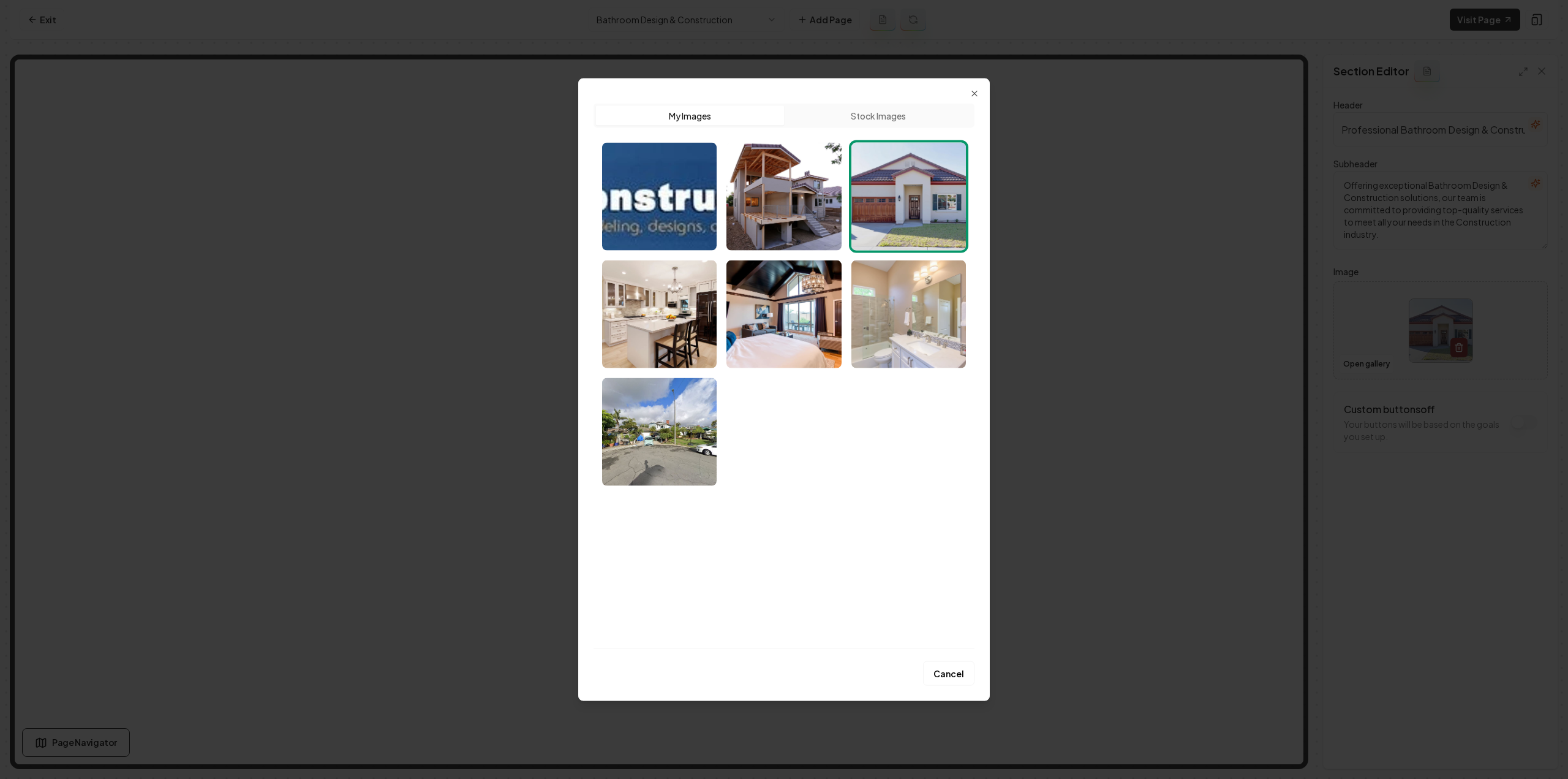
click at [928, 309] on img "Select image image_68a4aada5c7cd75eb8b69da8.jpeg" at bounding box center [908, 313] width 115 height 108
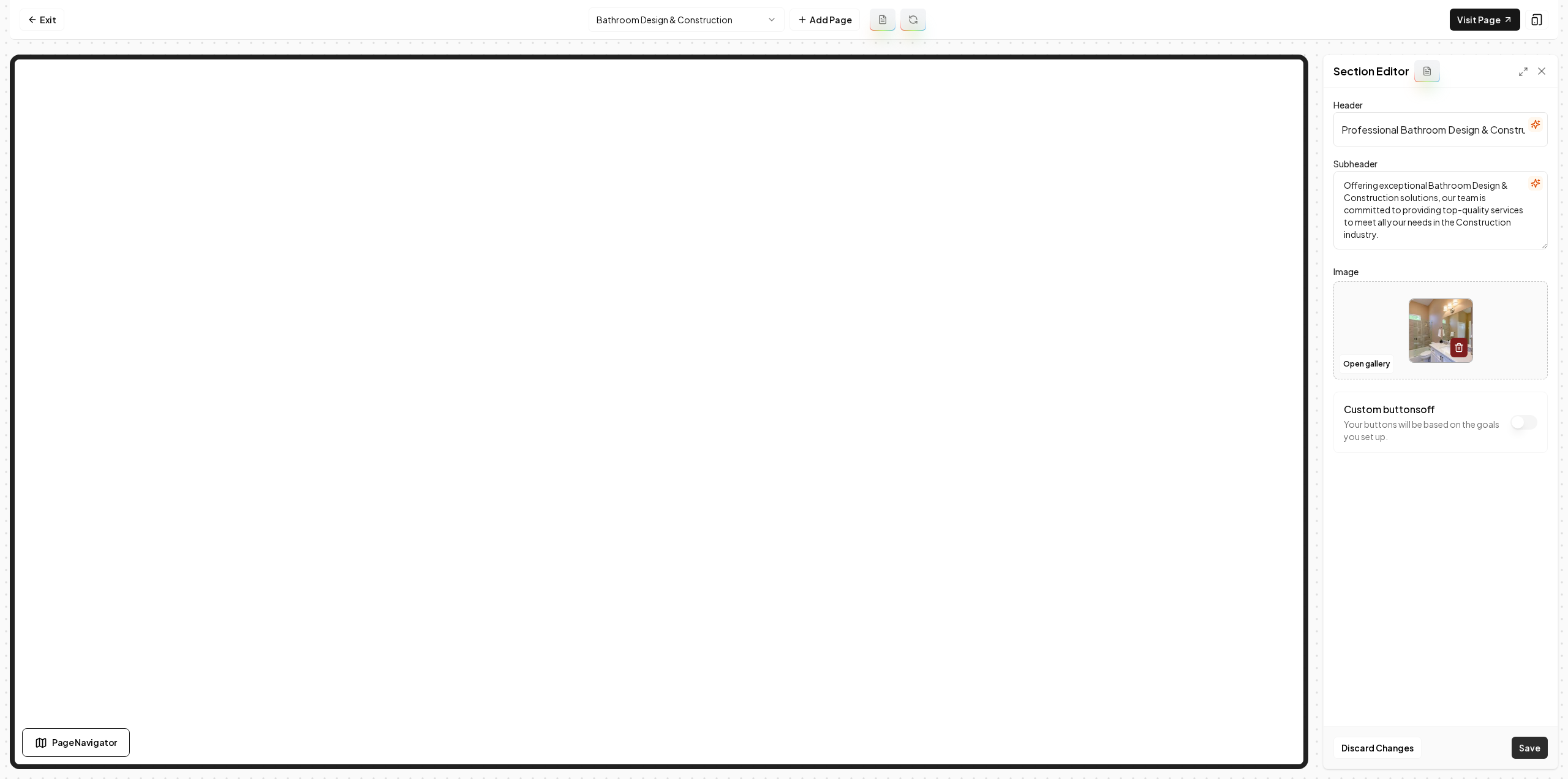
click at [1527, 745] on button "Save" at bounding box center [1529, 747] width 36 height 22
click at [680, 13] on html "Computer Required This feature is only available on a computer. Please switch t…" at bounding box center [784, 389] width 1568 height 779
click at [1371, 365] on button "Open gallery" at bounding box center [1367, 364] width 55 height 20
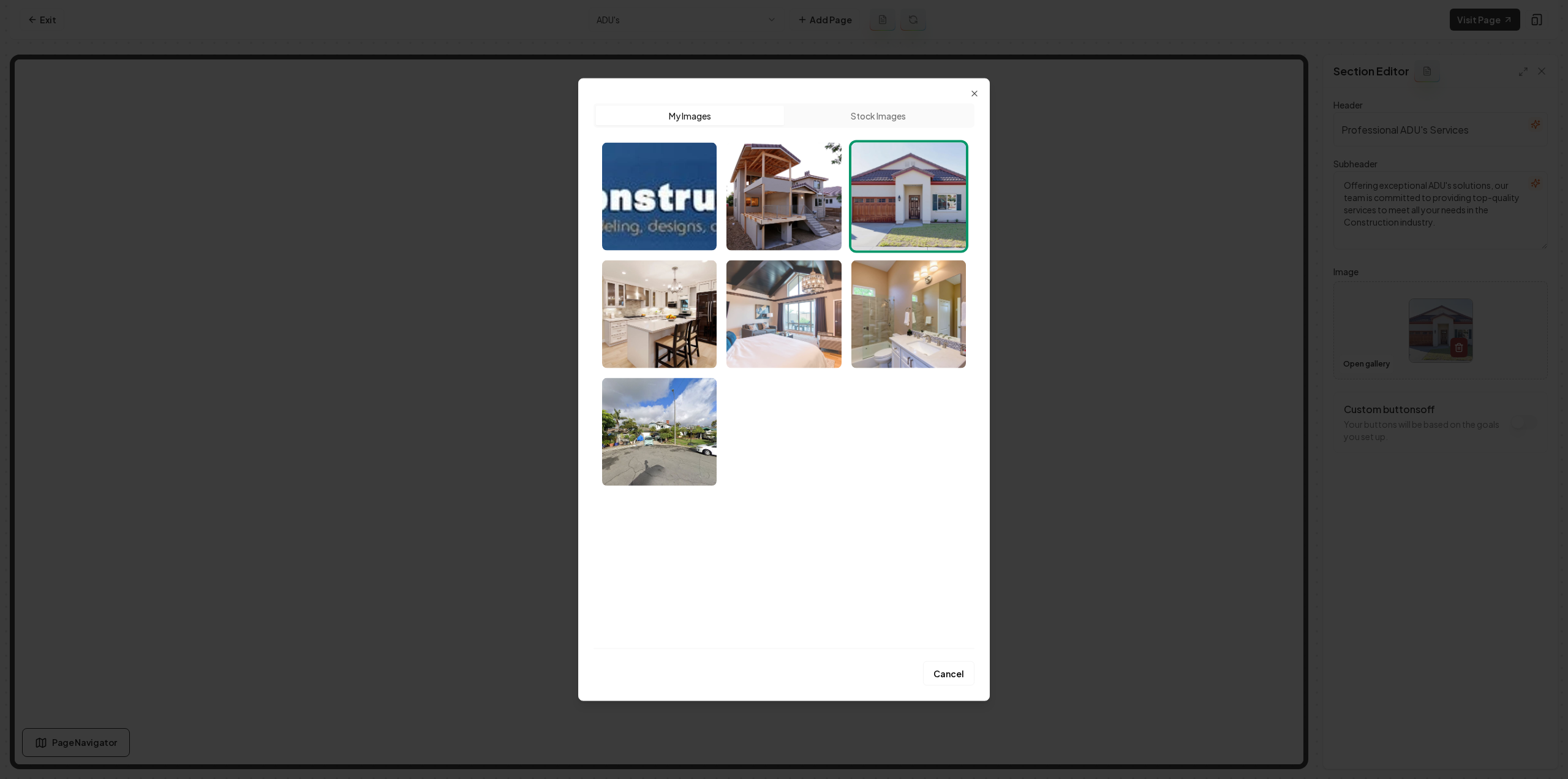
click at [760, 327] on img "Select image image_68a4aadb5c7cd75eb8b6a01c.jpeg" at bounding box center [783, 313] width 115 height 108
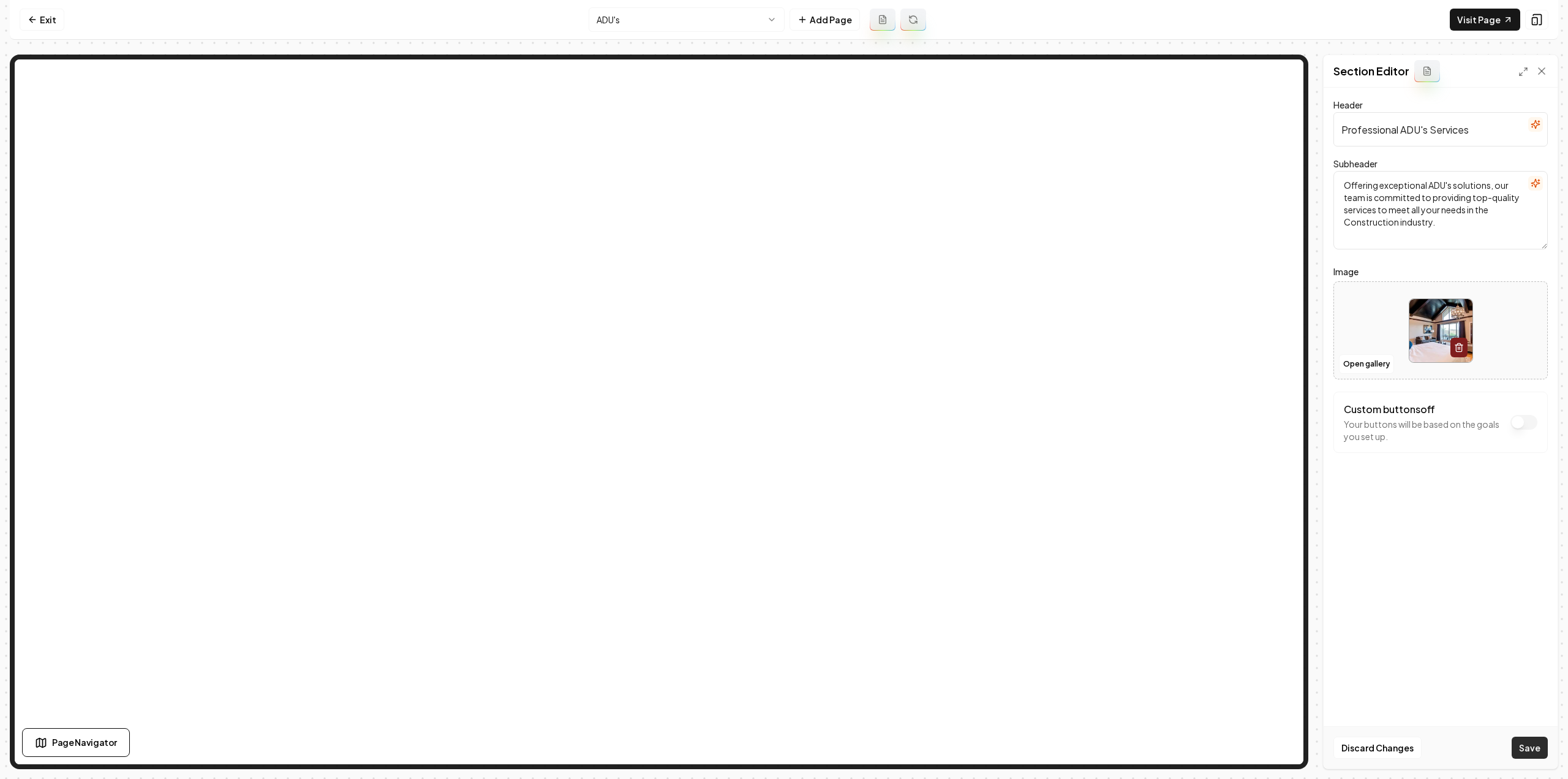
click at [1527, 753] on button "Save" at bounding box center [1529, 747] width 36 height 22
click at [745, 12] on html "Computer Required This feature is only available on a computer. Please switch t…" at bounding box center [784, 389] width 1568 height 779
click at [1376, 360] on button "Open gallery" at bounding box center [1367, 364] width 55 height 20
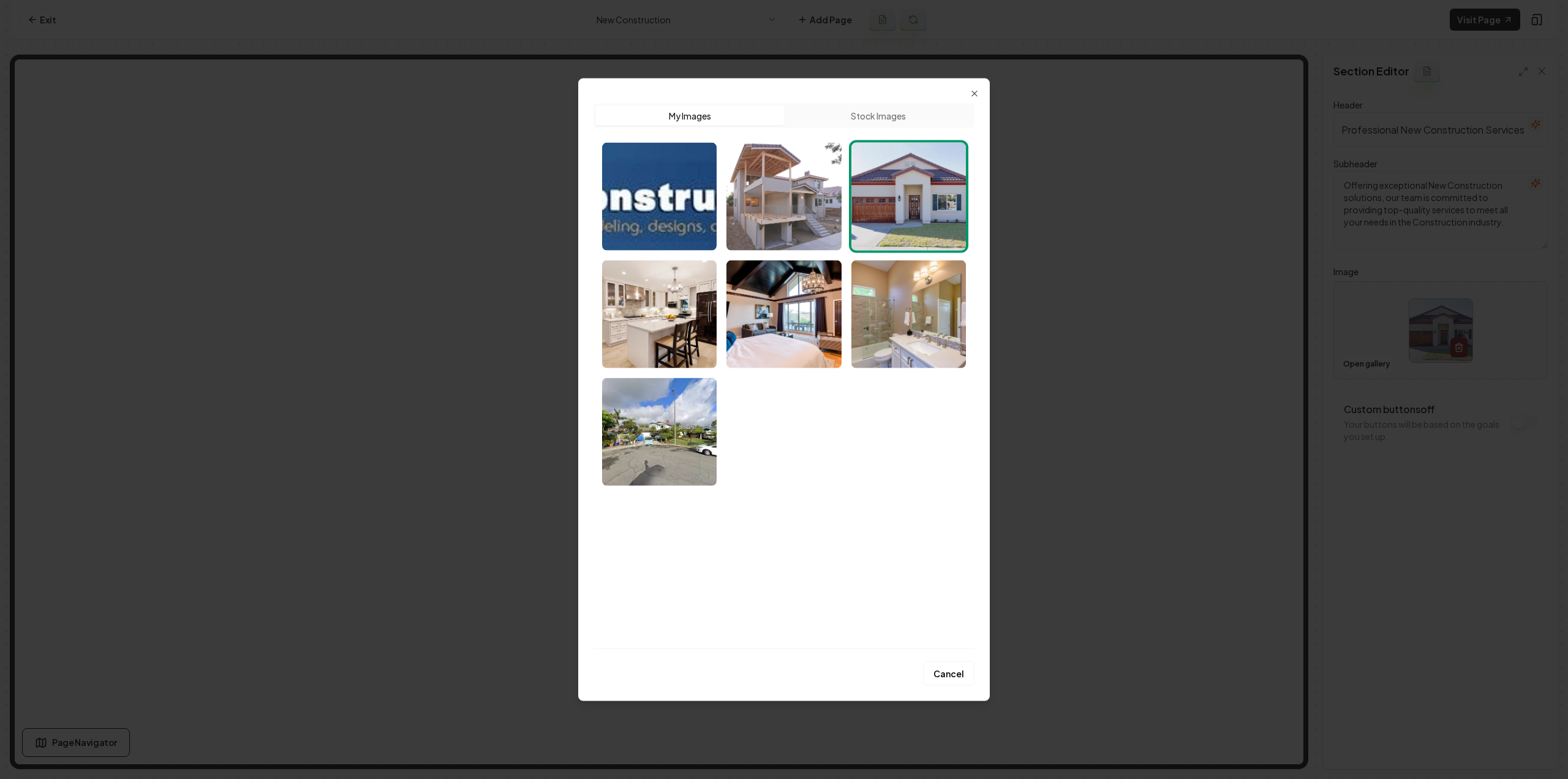
click at [797, 225] on img "Select image image_68a4aadb5c7cd75eb8b6a103.jpeg" at bounding box center [783, 196] width 115 height 108
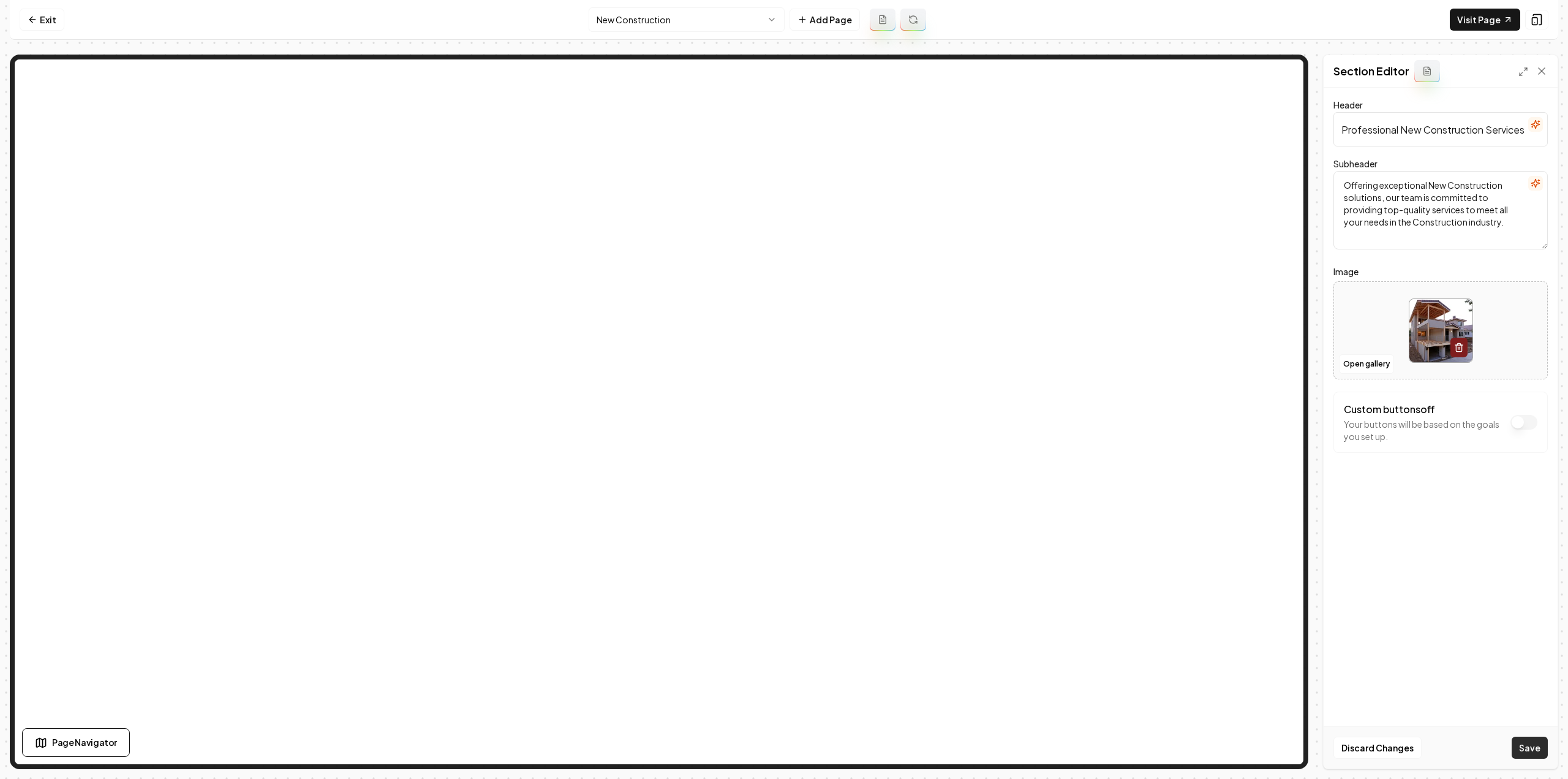
click at [1518, 741] on button "Save" at bounding box center [1529, 747] width 36 height 22
click at [739, 29] on html "Computer Required This feature is only available on a computer. Please switch t…" at bounding box center [784, 389] width 1568 height 779
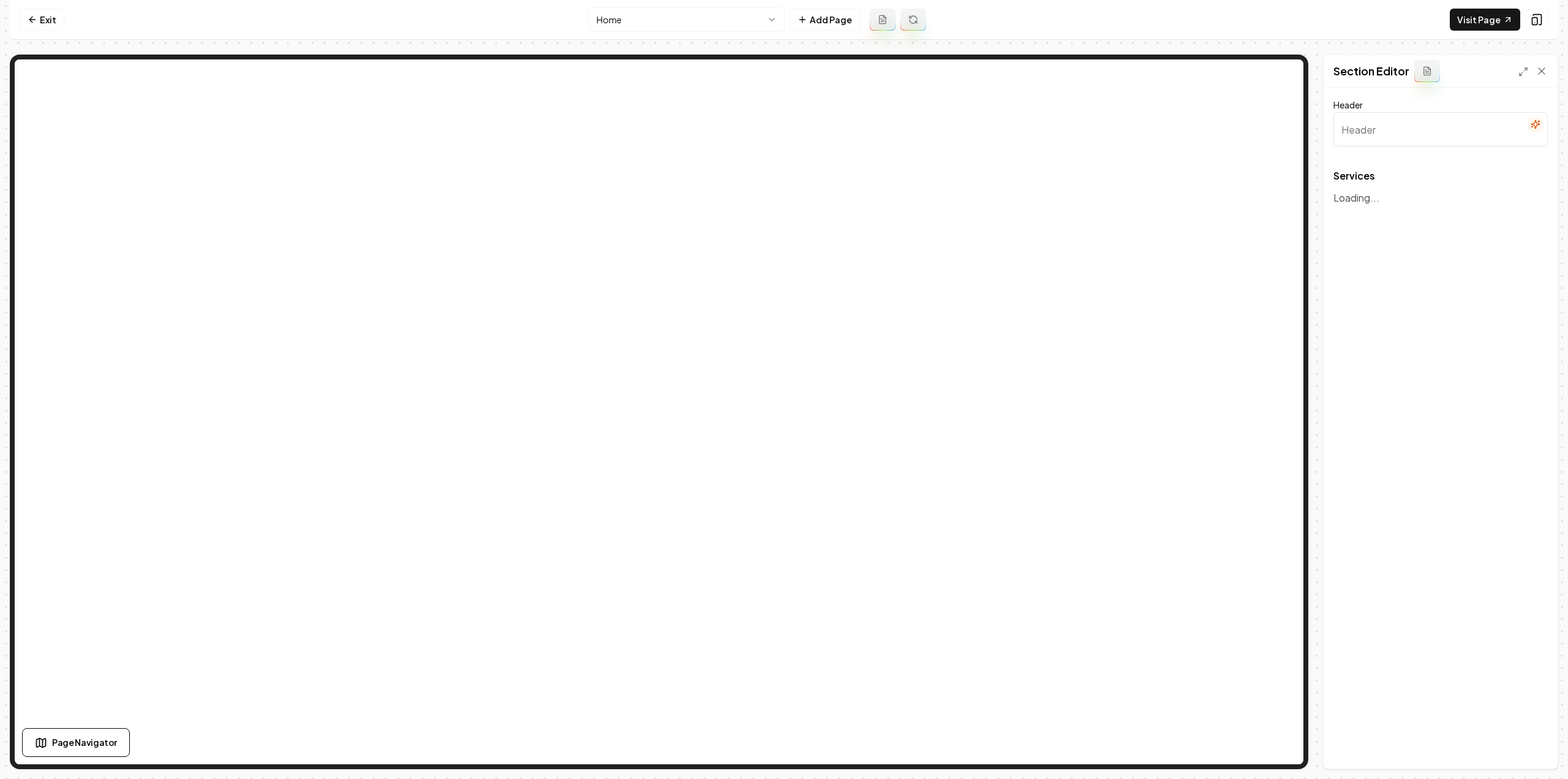
type input "Our Expert Remodeling & Construction Services"
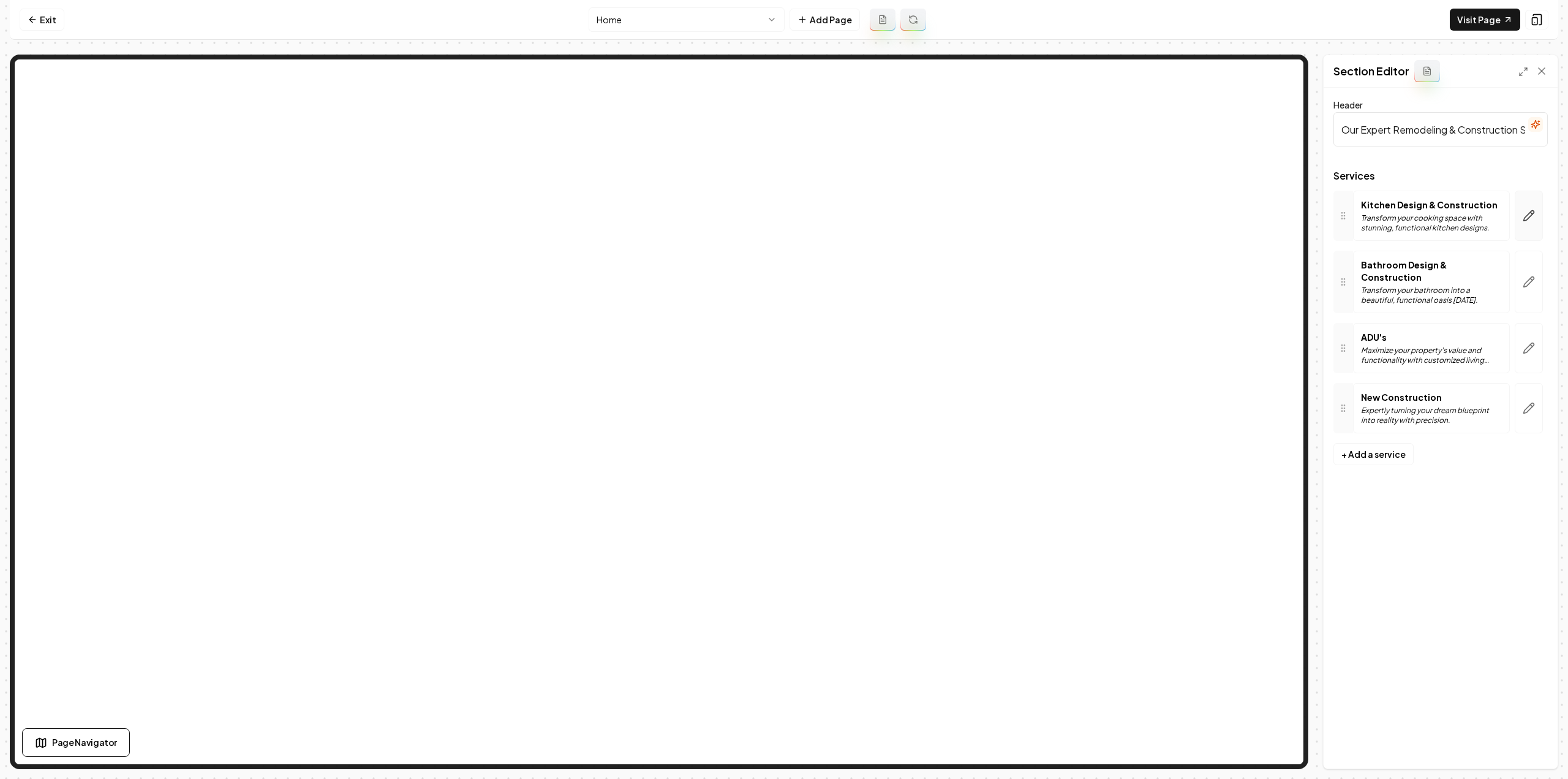
click at [1527, 207] on button "button" at bounding box center [1529, 215] width 28 height 50
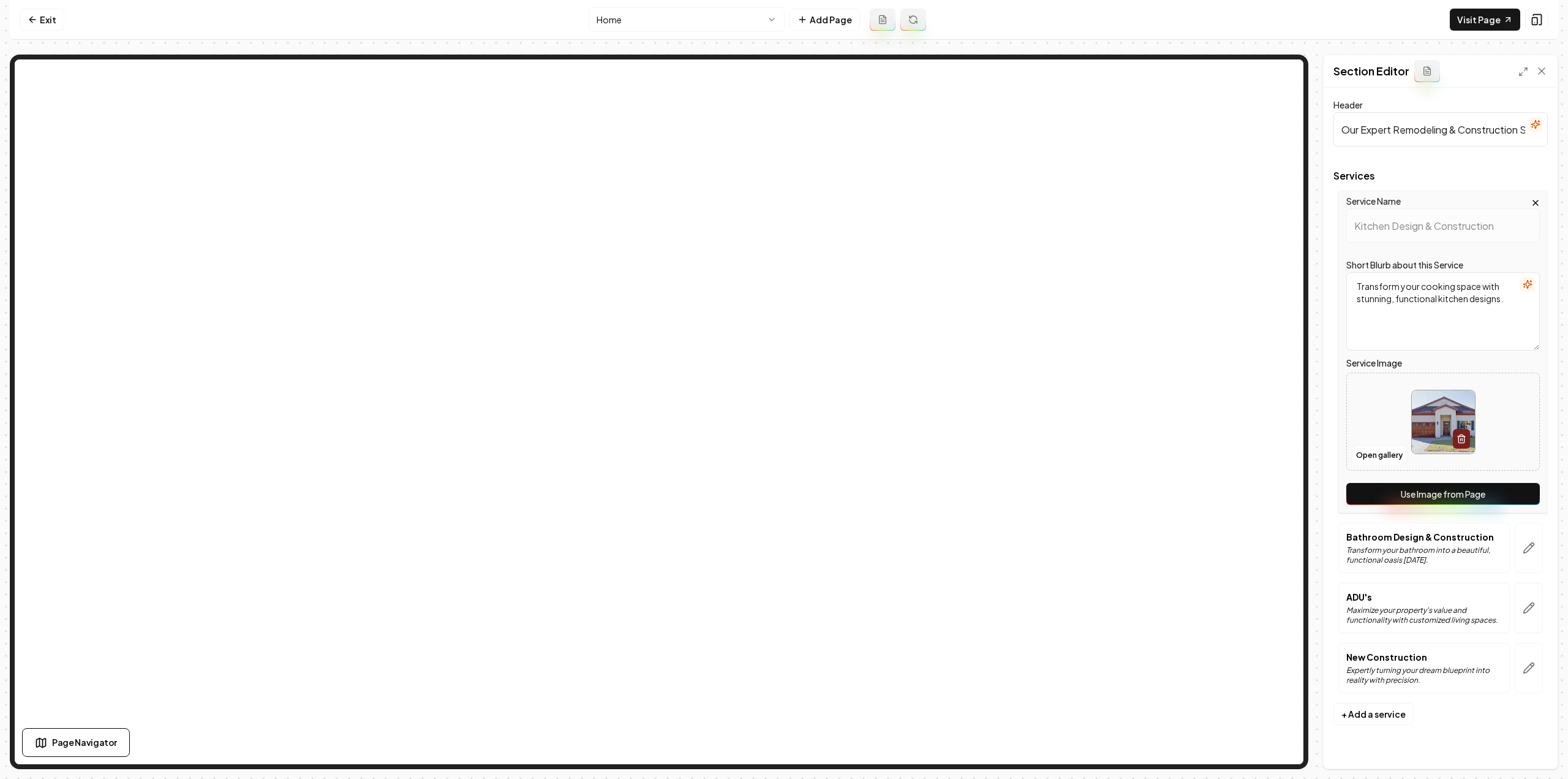
click at [1437, 485] on button "Use Image from Page" at bounding box center [1443, 493] width 194 height 22
drag, startPoint x: 1437, startPoint y: 485, endPoint x: 1509, endPoint y: 493, distance: 72.4
click at [1437, 485] on button "Use Image from Page" at bounding box center [1443, 493] width 194 height 22
click at [1520, 552] on button "button" at bounding box center [1529, 548] width 28 height 50
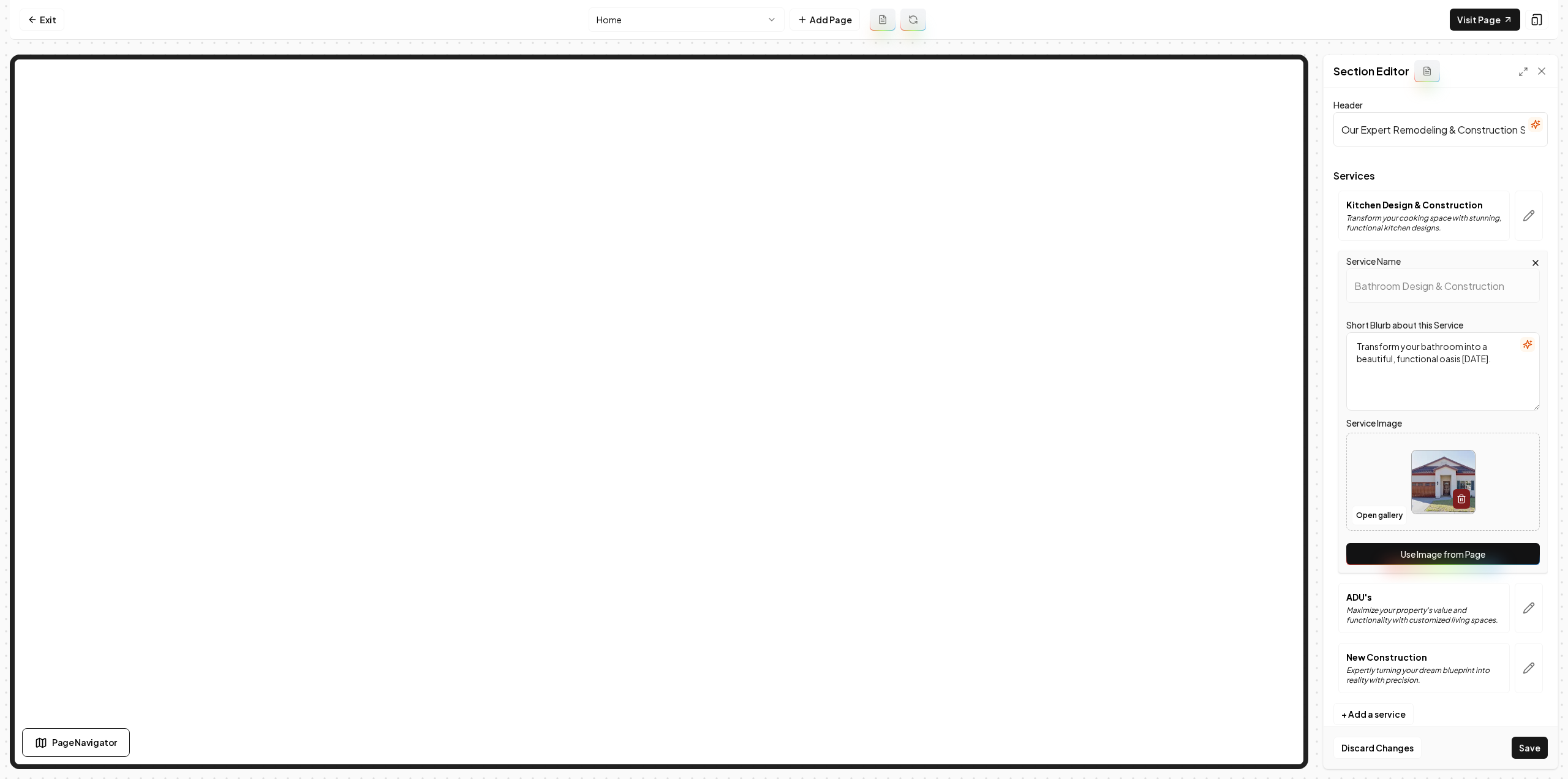
click at [1517, 555] on button "Use Image from Page" at bounding box center [1443, 553] width 194 height 22
click at [1523, 603] on button "button" at bounding box center [1529, 608] width 28 height 50
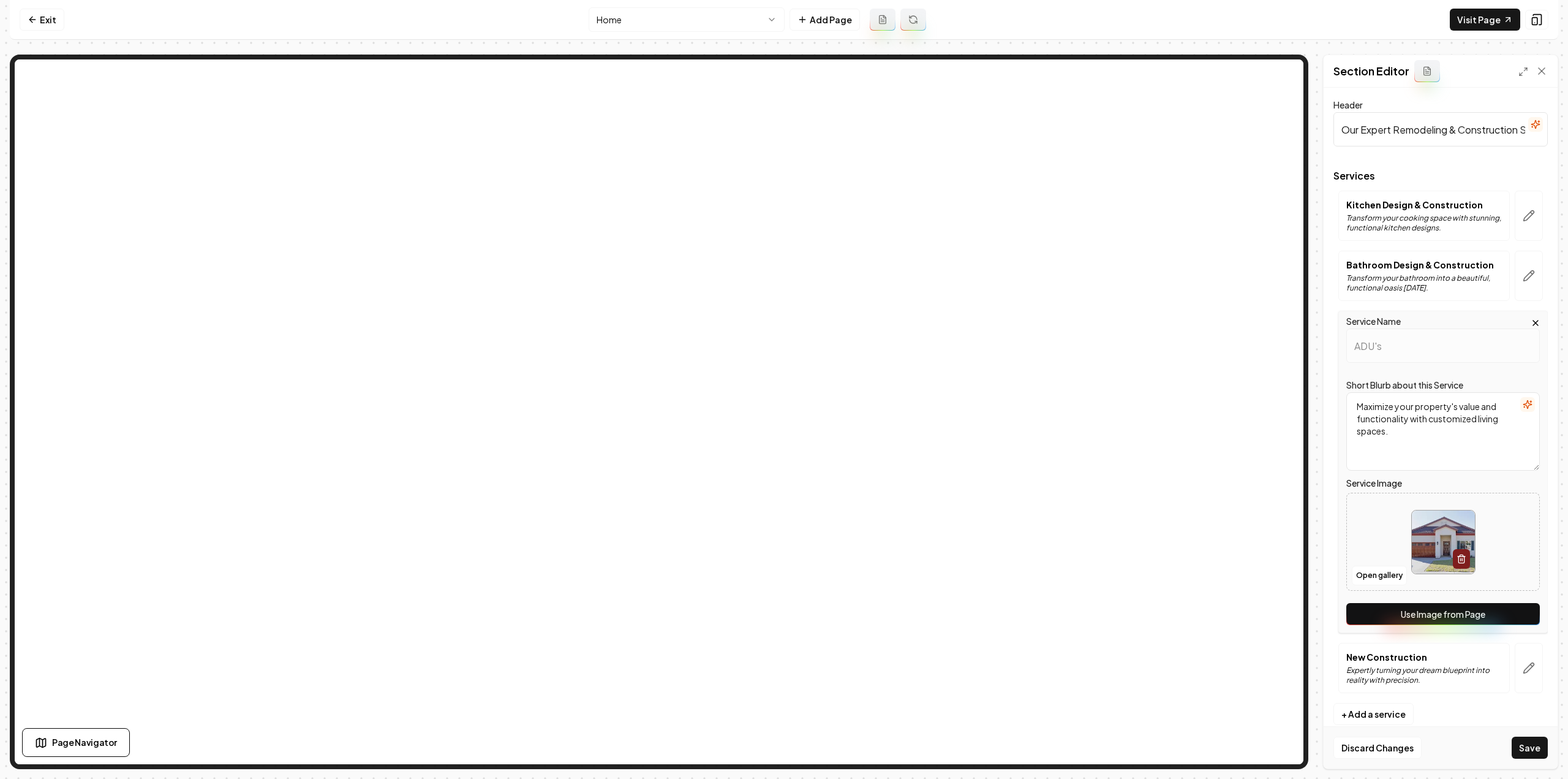
click at [1519, 620] on button "Use Image from Page" at bounding box center [1443, 613] width 194 height 22
click at [1530, 678] on button "button" at bounding box center [1529, 668] width 28 height 50
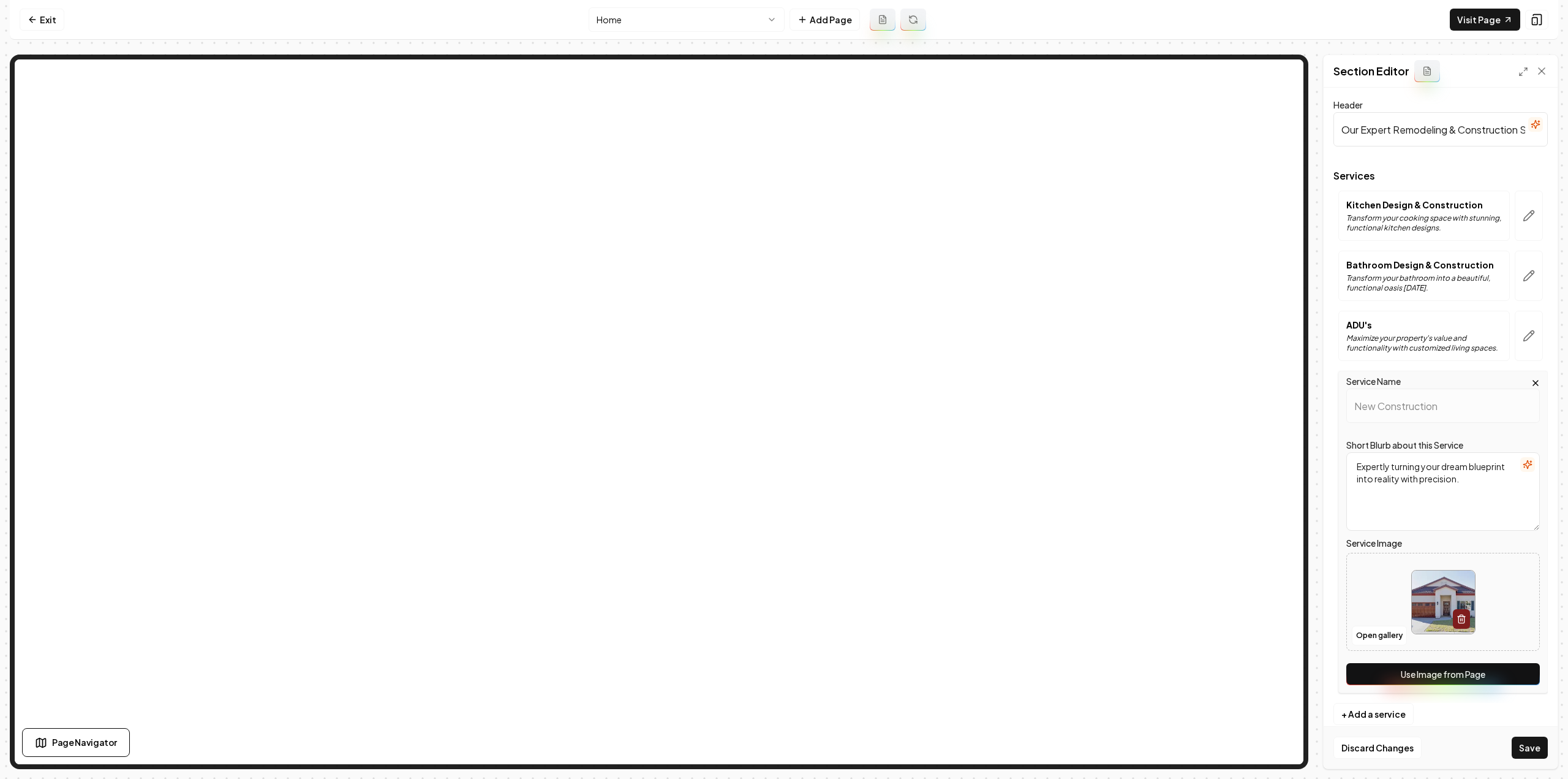
click at [1515, 690] on div "Service Name New Construction Short Blurb about this Service Expertly turning y…" at bounding box center [1443, 531] width 209 height 322
click at [1488, 676] on button "Use Image from Page" at bounding box center [1443, 674] width 194 height 22
click at [1532, 744] on button "Save" at bounding box center [1529, 747] width 36 height 22
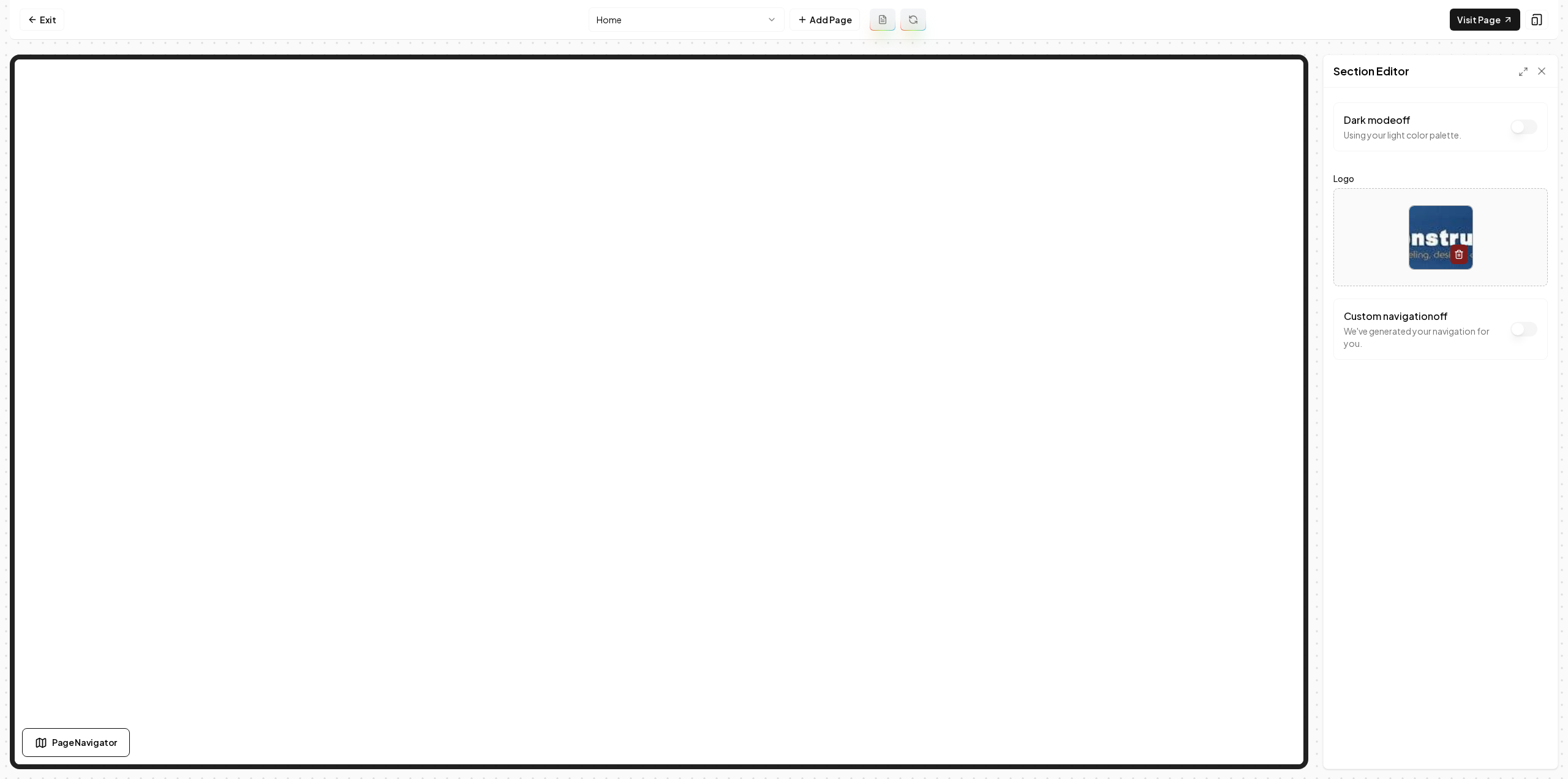
click at [1536, 246] on div at bounding box center [1440, 237] width 213 height 84
click at [1379, 654] on div "Dark mode off Using your light color palette. Logo Custom navigation off We've …" at bounding box center [1440, 428] width 234 height 681
click at [1511, 738] on div "Discard Changes Save" at bounding box center [1440, 747] width 234 height 42
click at [1517, 741] on button "Save" at bounding box center [1529, 747] width 36 height 22
click at [1470, 25] on link "Visit Page" at bounding box center [1484, 19] width 70 height 22
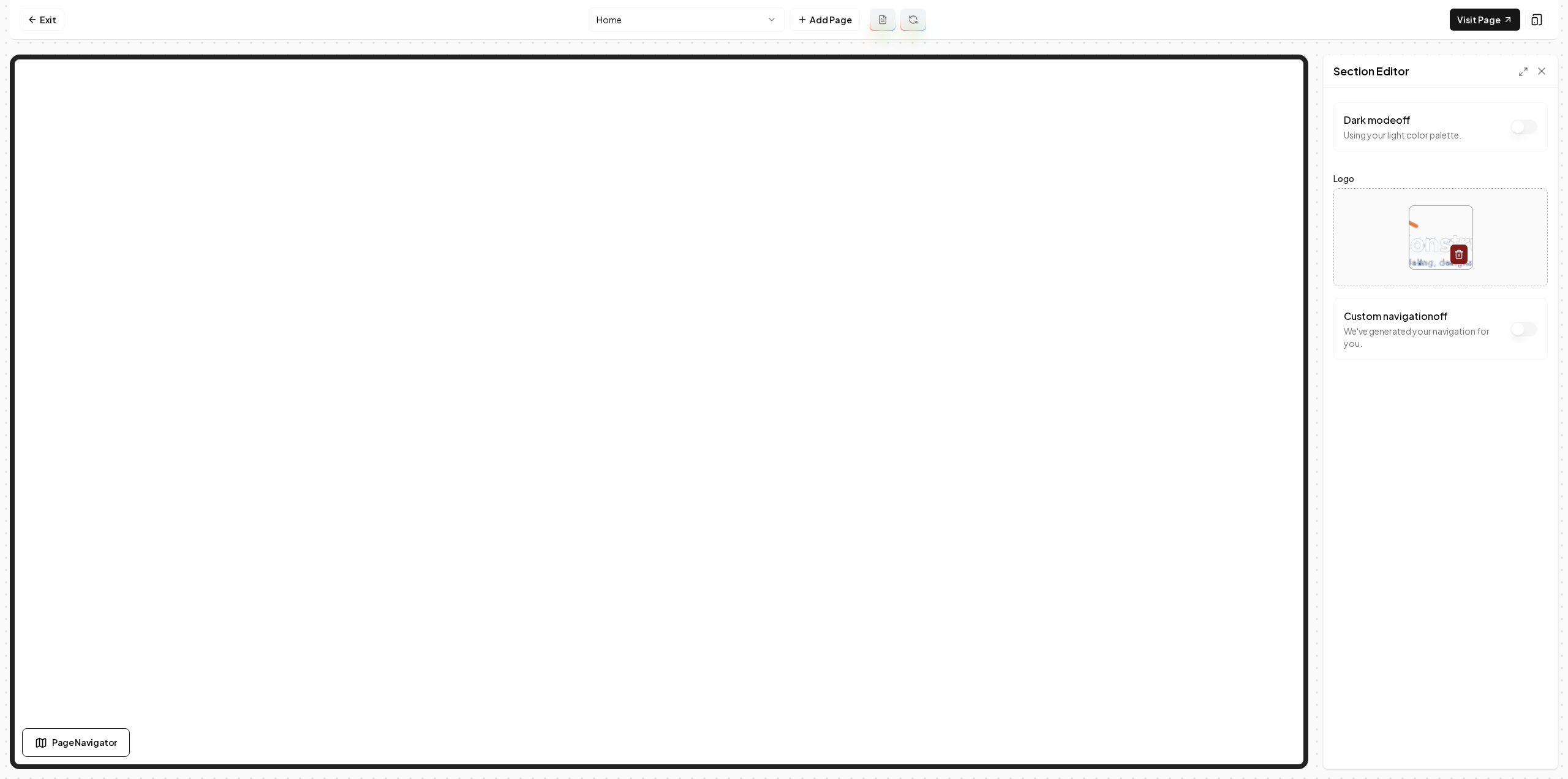
drag, startPoint x: 59, startPoint y: 16, endPoint x: 55, endPoint y: 50, distance: 34.2
click at [59, 16] on link "Exit" at bounding box center [42, 19] width 45 height 22
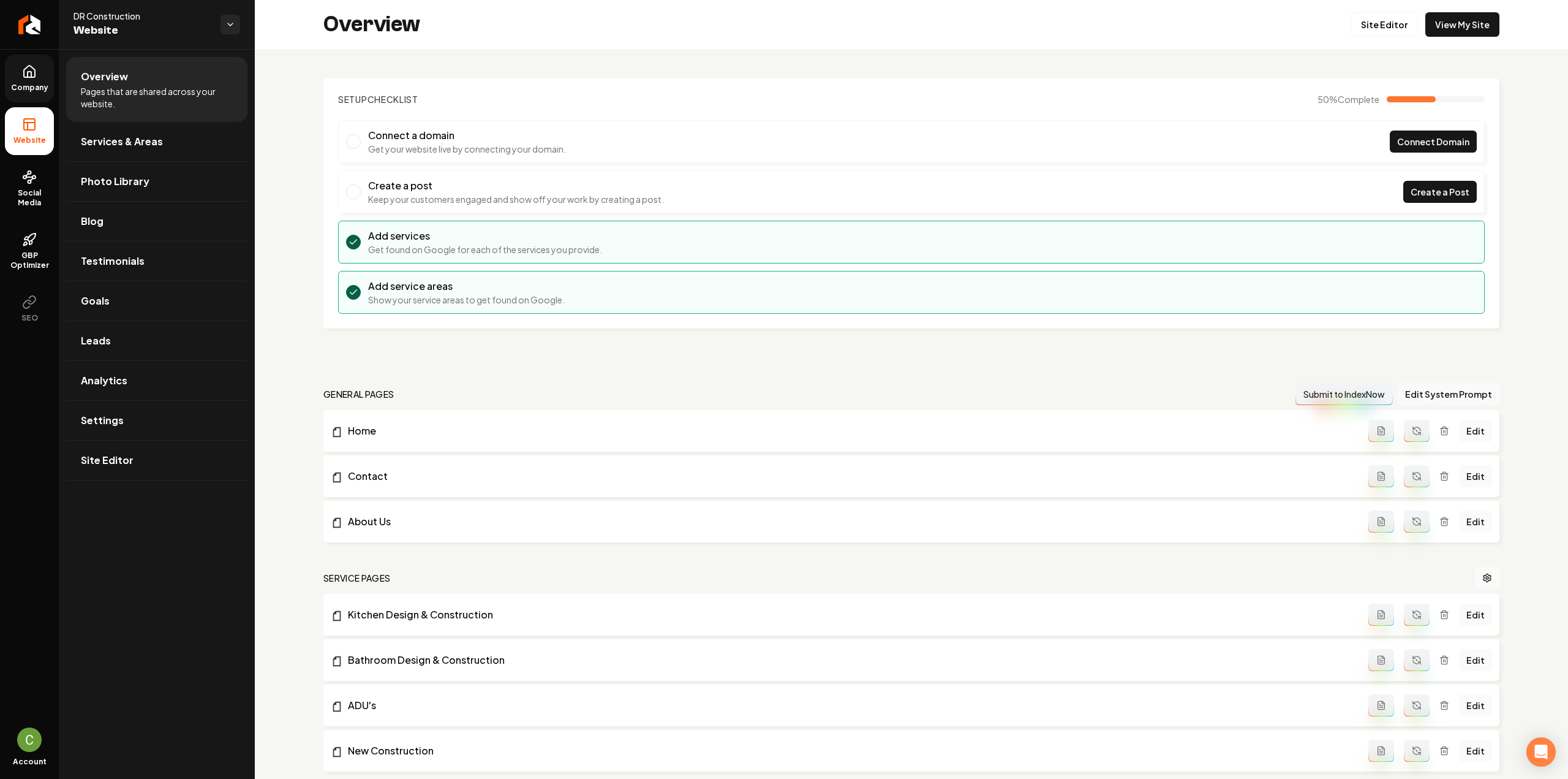
click at [30, 84] on span "Company" at bounding box center [30, 88] width 47 height 10
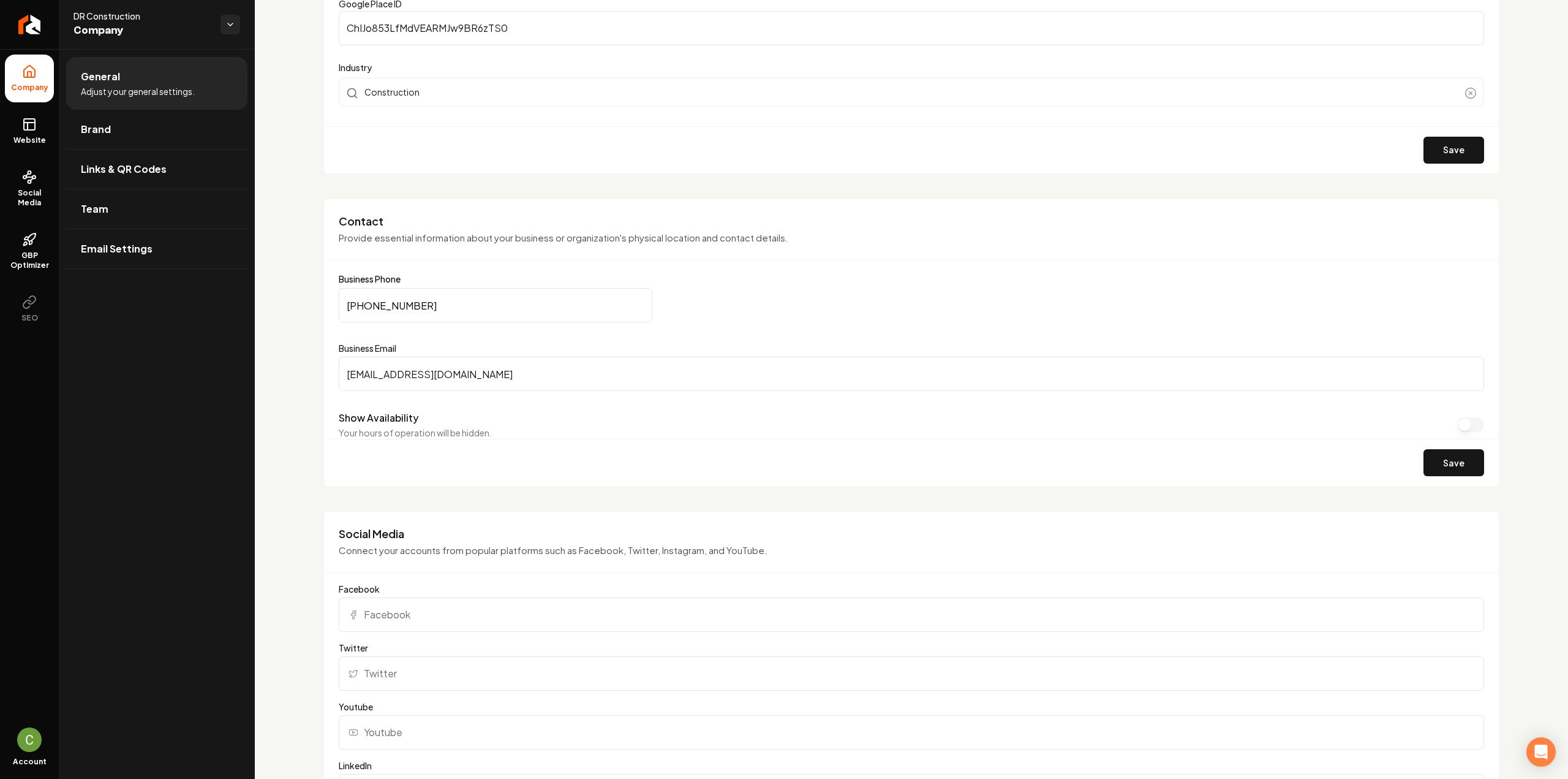
scroll to position [429, 0]
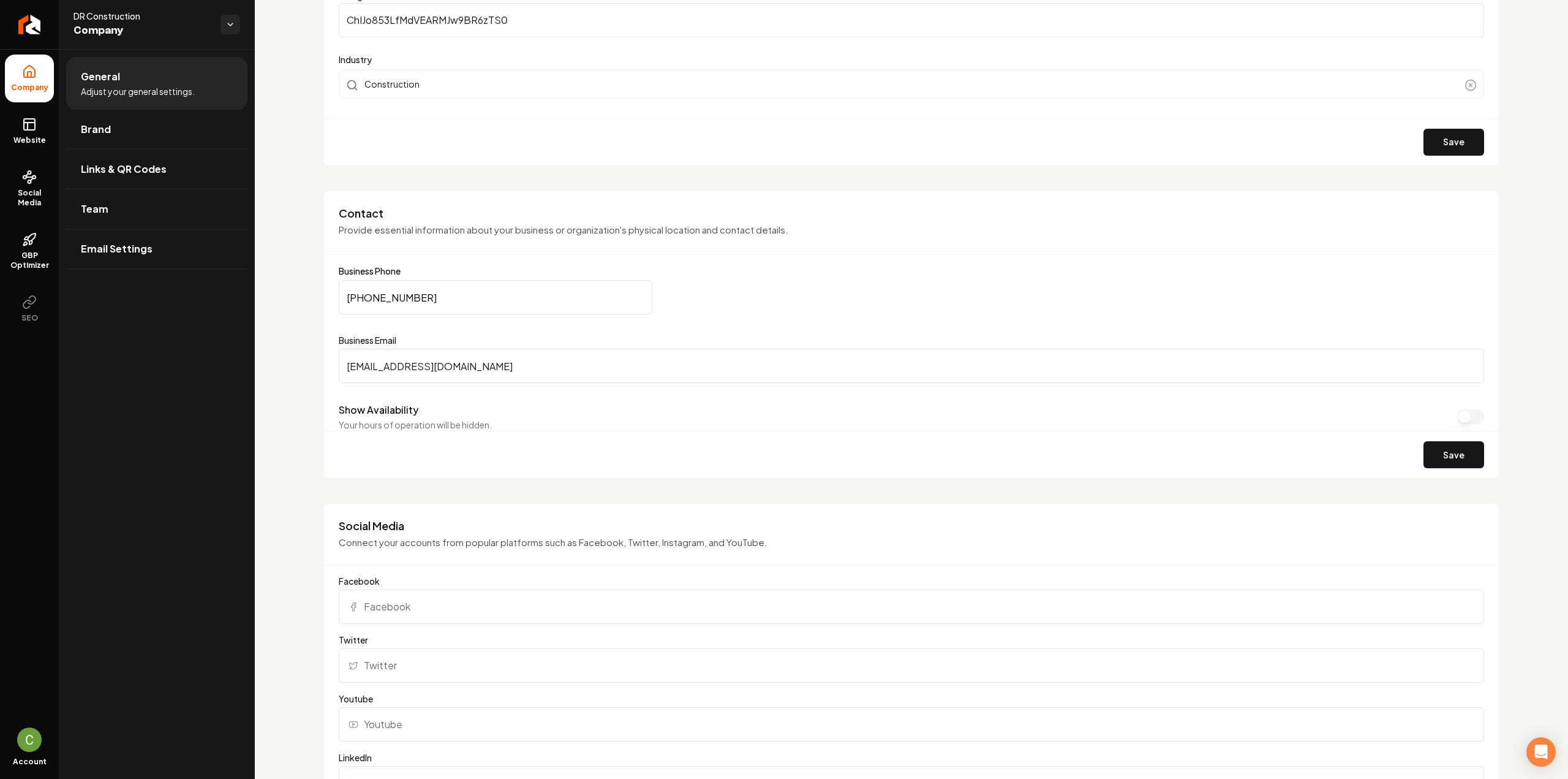
click at [483, 600] on input "Facebook" at bounding box center [912, 606] width 1145 height 34
paste input "[URL][DOMAIN_NAME]"
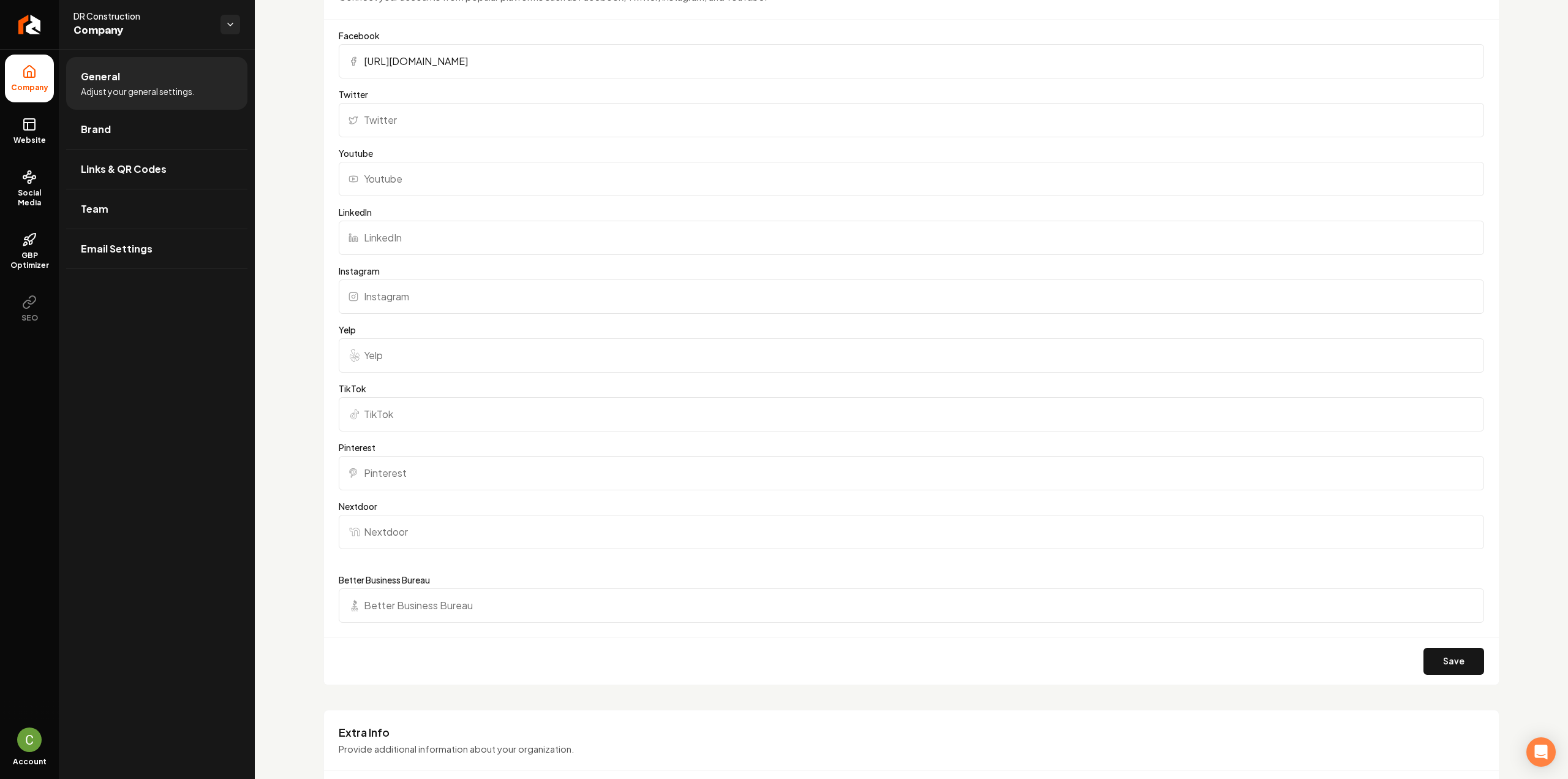
scroll to position [1042, 0]
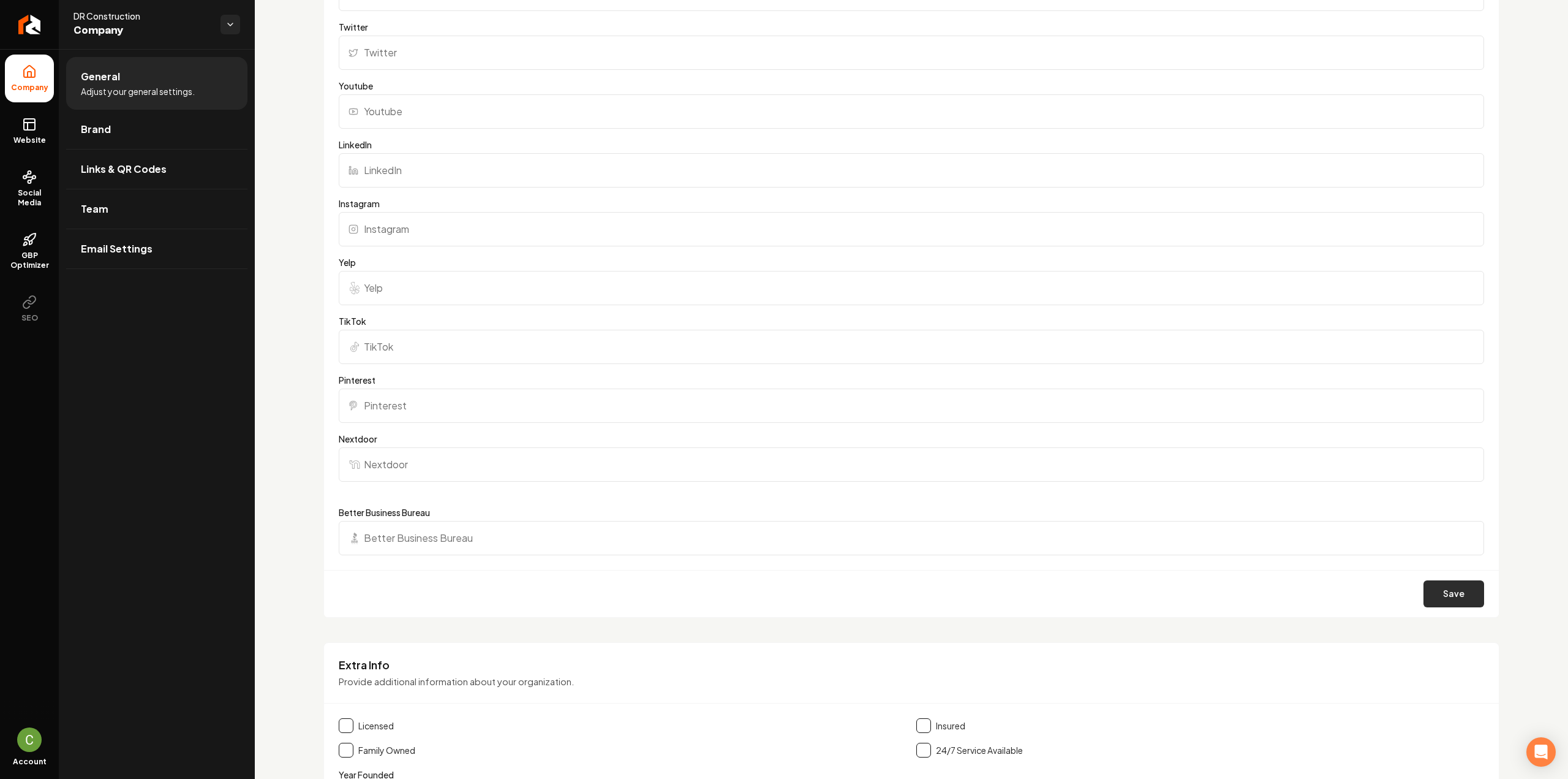
type input "[URL][DOMAIN_NAME]"
click at [1460, 589] on button "Save" at bounding box center [1453, 593] width 61 height 27
click at [41, 29] on link "Return to dashboard" at bounding box center [29, 24] width 59 height 49
